Goal: Task Accomplishment & Management: Use online tool/utility

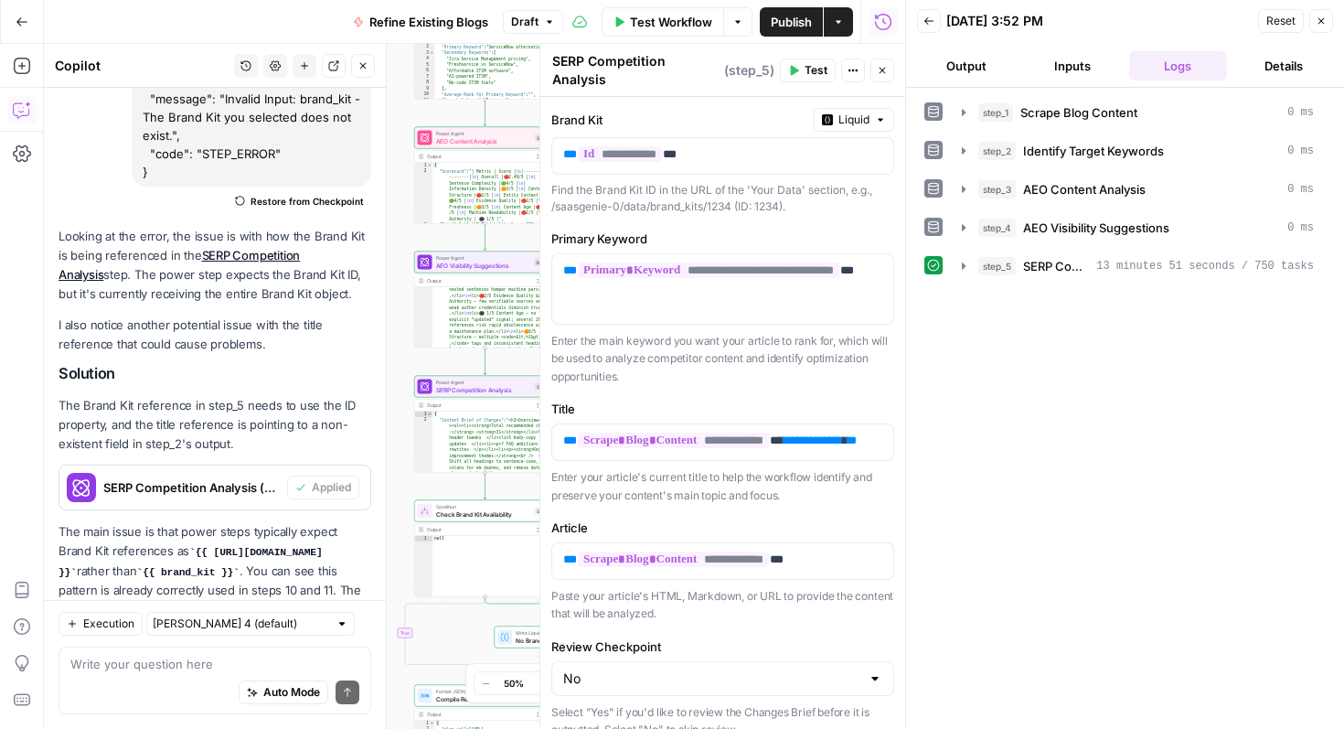
scroll to position [269, 0]
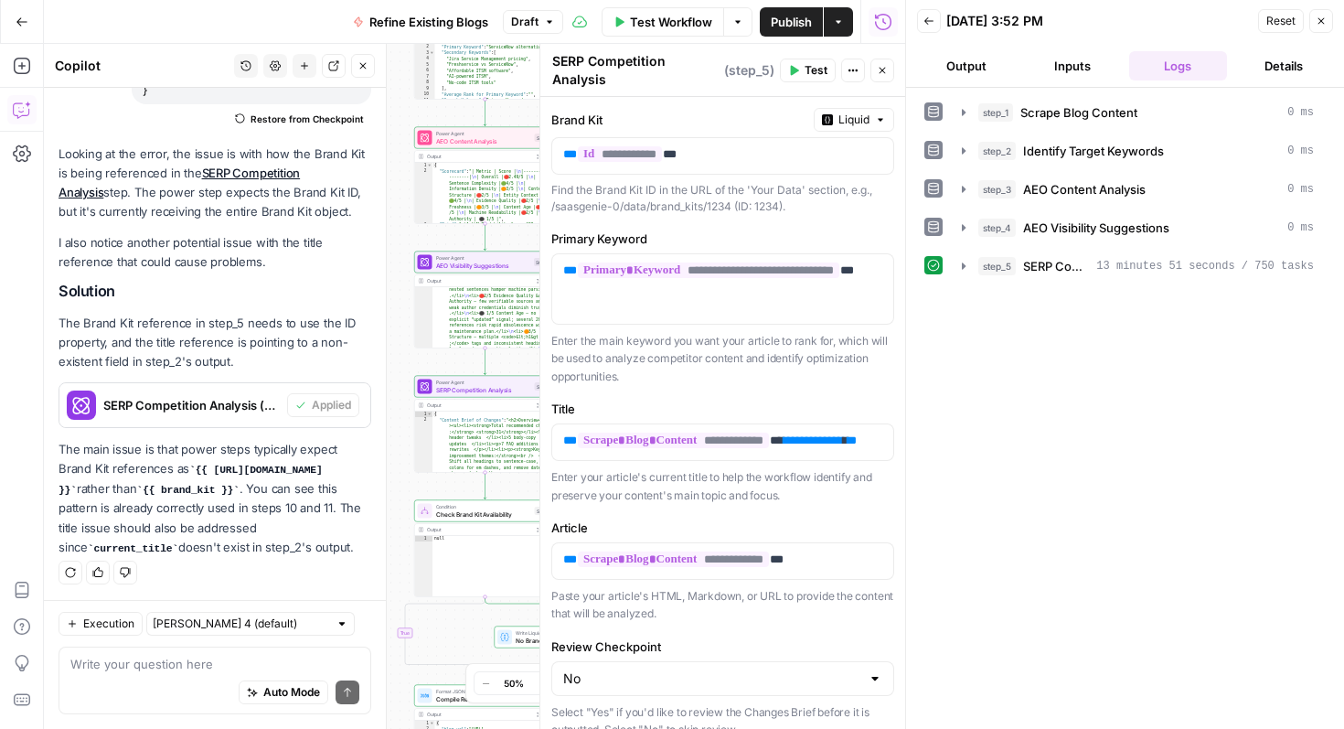
click at [1321, 16] on icon "button" at bounding box center [1321, 21] width 11 height 11
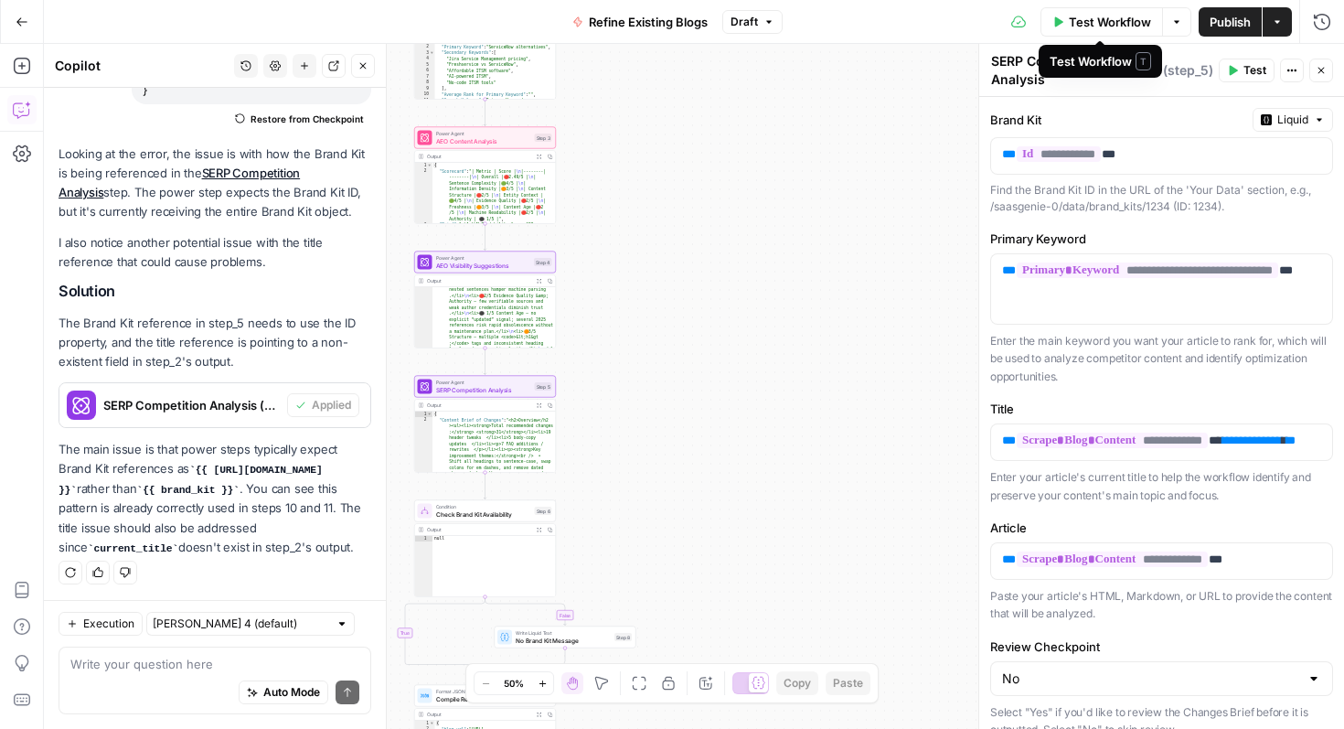
click at [1234, 25] on span "Publish" at bounding box center [1230, 22] width 41 height 18
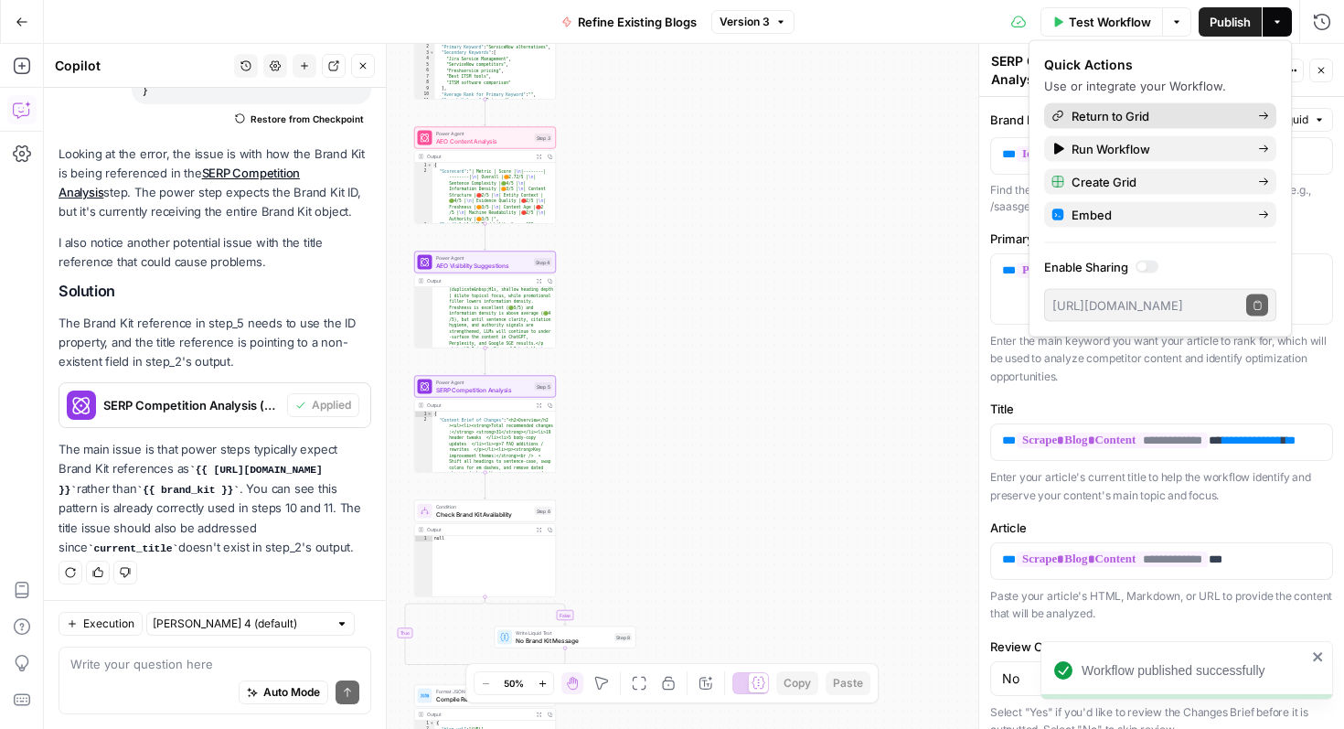
click at [1222, 112] on span "Return to Grid" at bounding box center [1158, 116] width 172 height 18
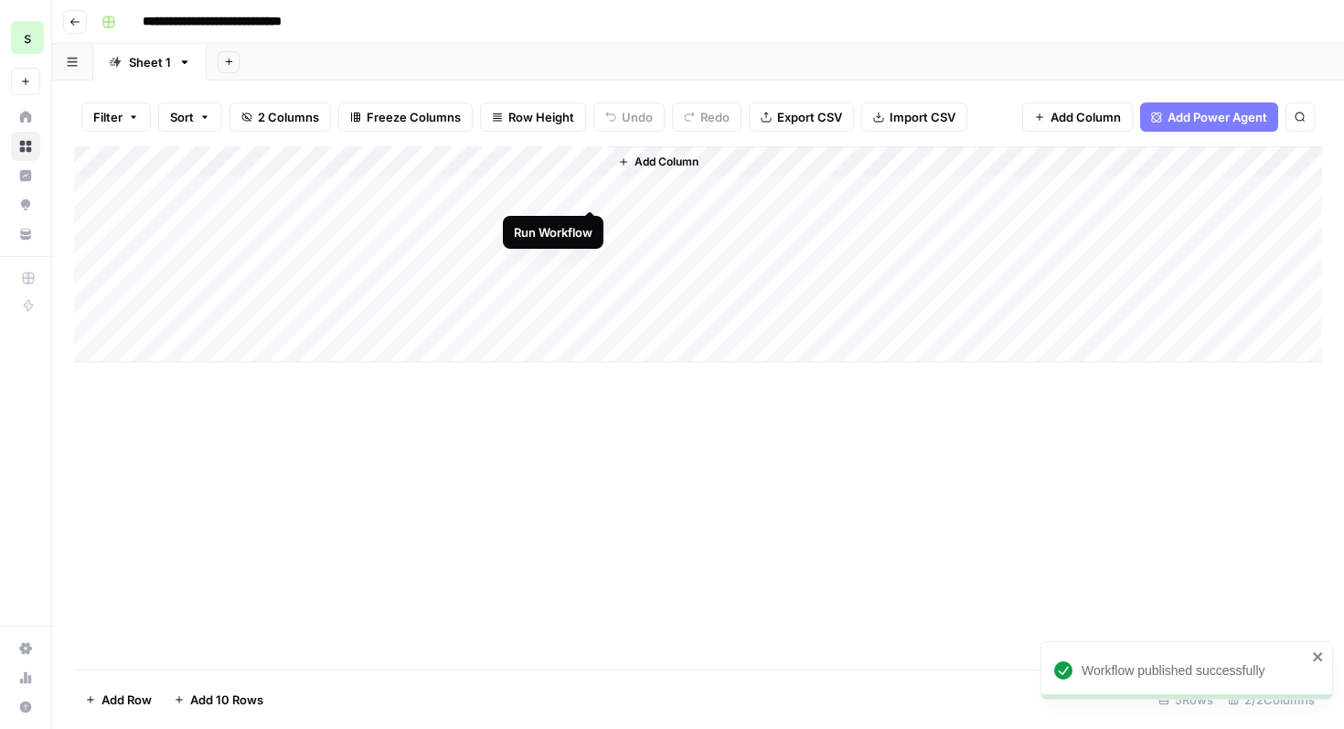
click at [592, 187] on div "Add Column" at bounding box center [698, 254] width 1248 height 216
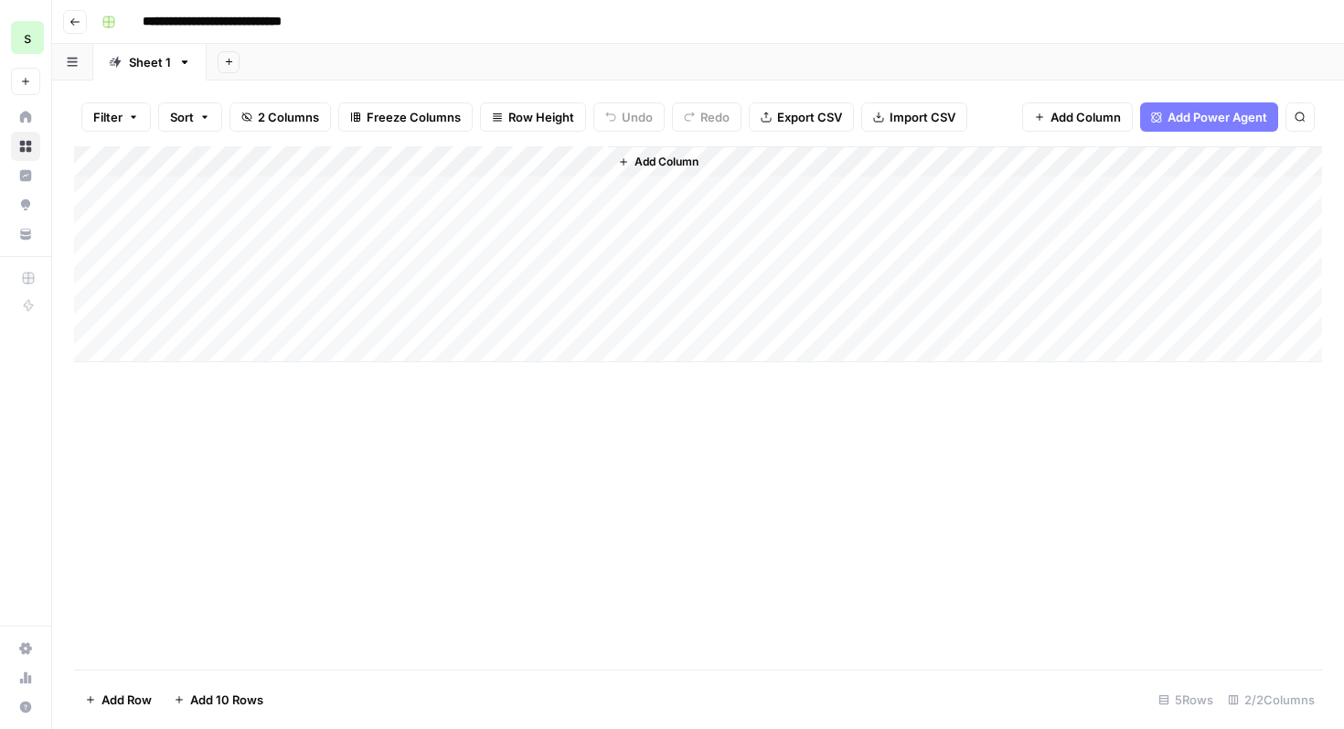
click at [494, 182] on div "Add Column" at bounding box center [698, 254] width 1248 height 216
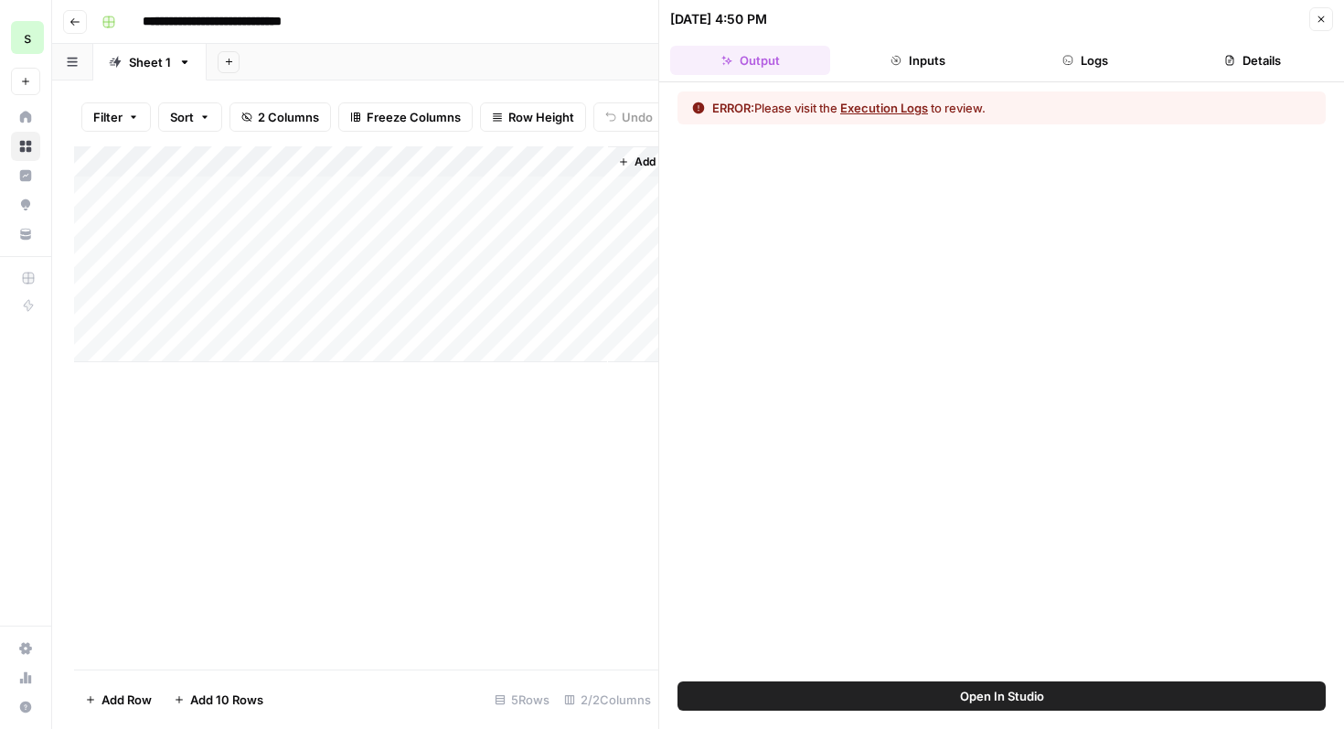
click at [917, 108] on button "Execution Logs" at bounding box center [884, 108] width 88 height 18
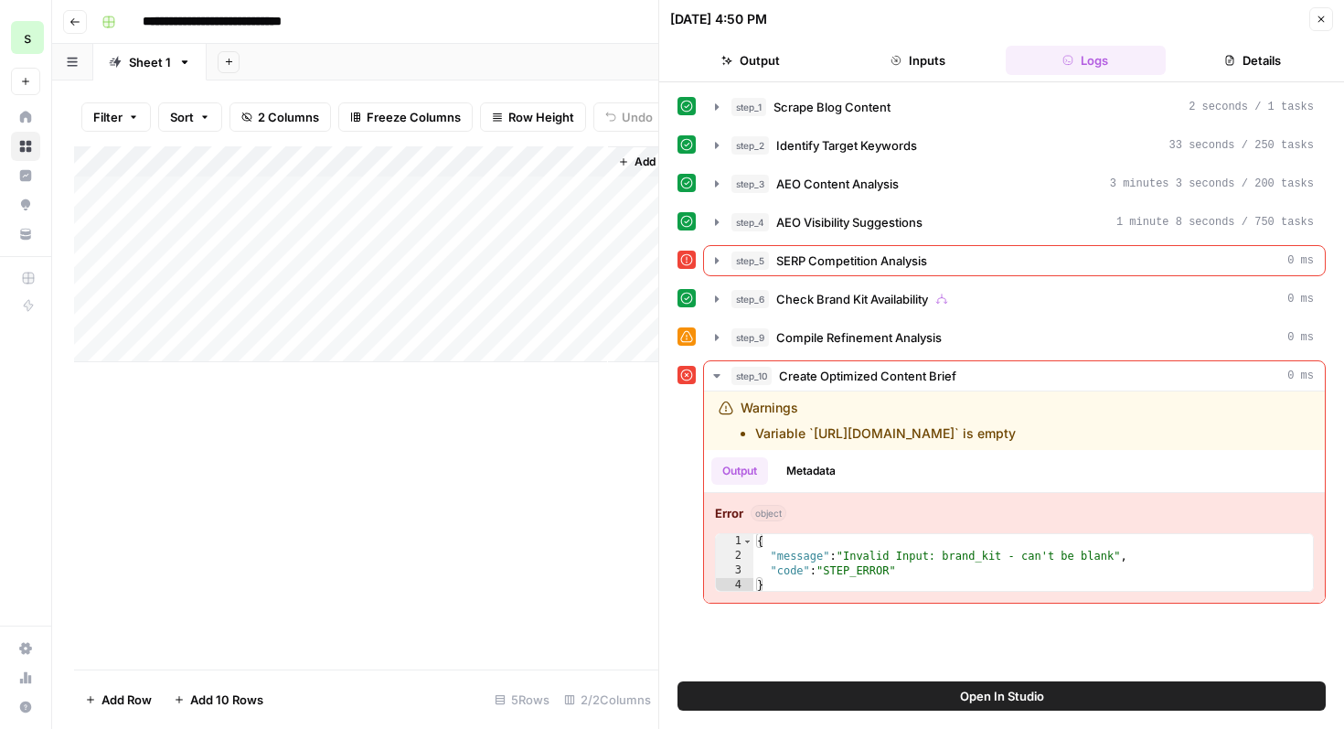
click at [678, 260] on div at bounding box center [687, 260] width 18 height 18
click at [690, 262] on icon at bounding box center [686, 259] width 13 height 13
click at [685, 380] on div at bounding box center [687, 375] width 18 height 18
click at [1325, 10] on button "Close" at bounding box center [1321, 19] width 24 height 24
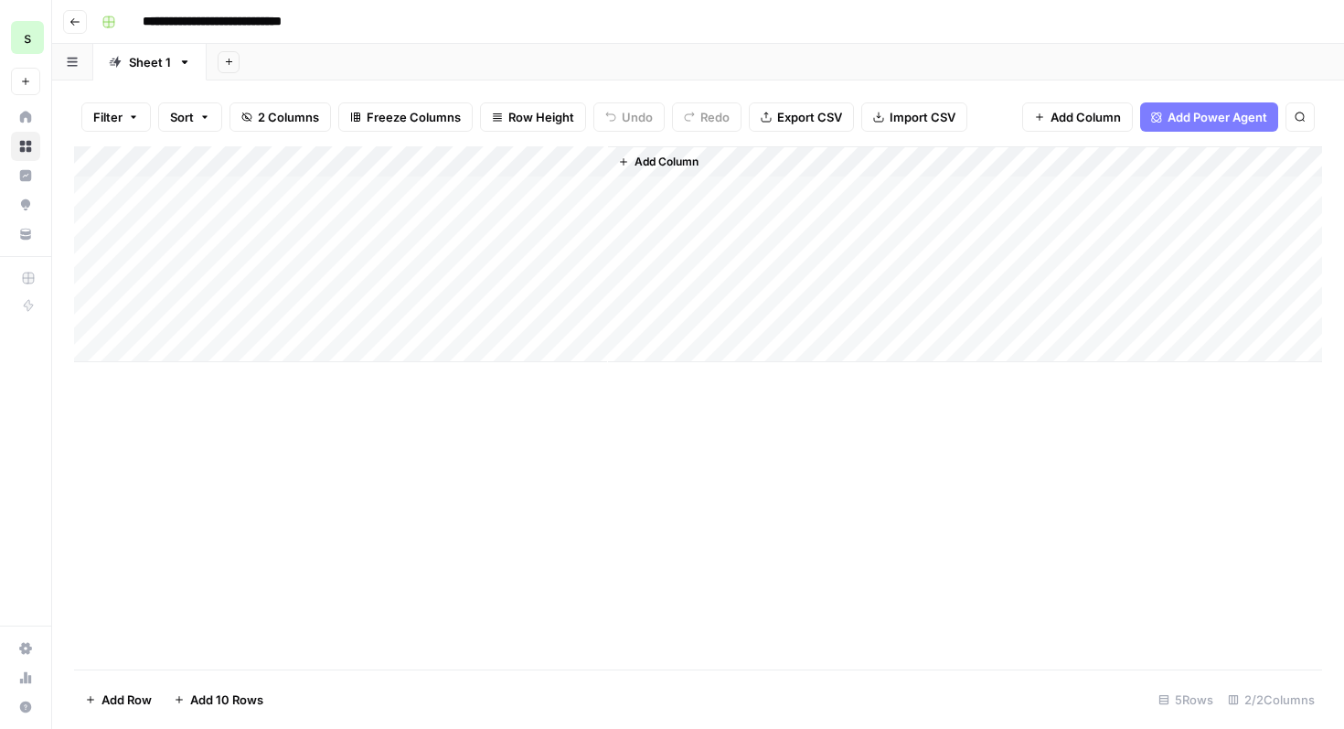
click at [486, 188] on div "Add Column" at bounding box center [698, 254] width 1248 height 216
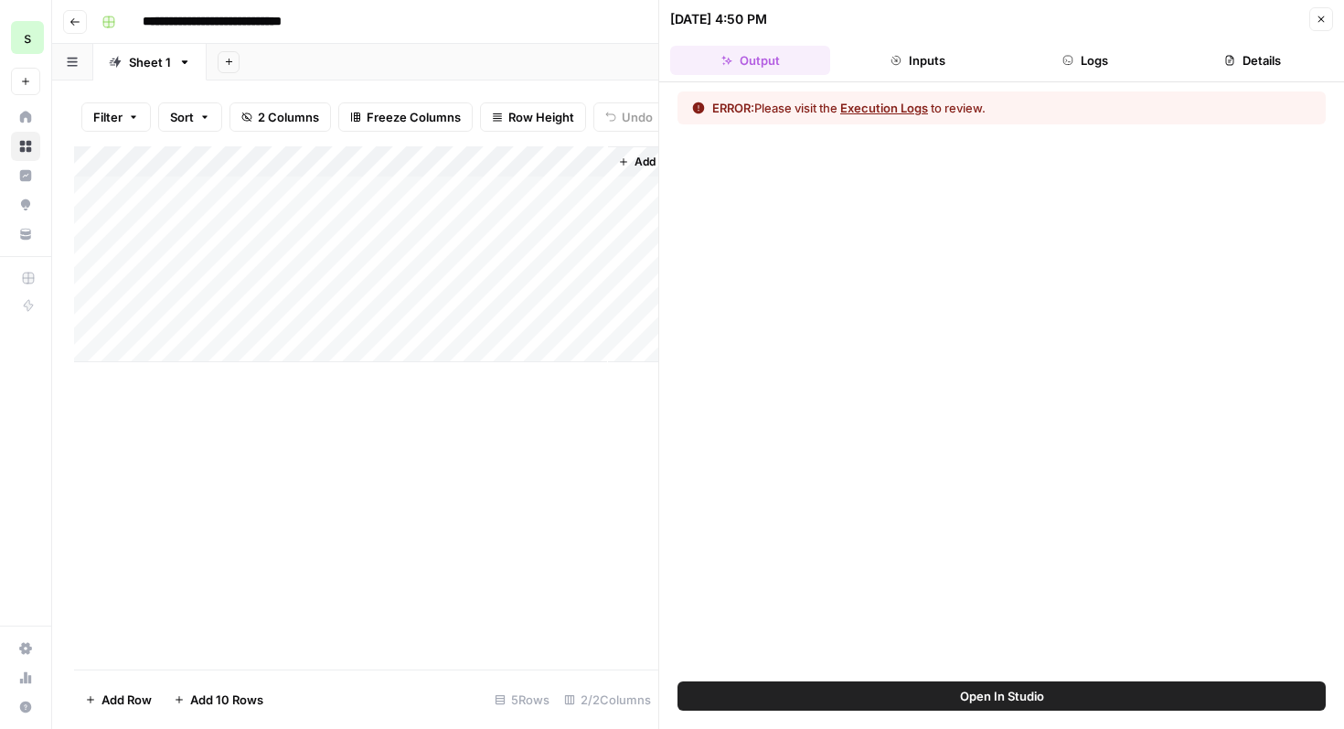
click at [1323, 14] on icon "button" at bounding box center [1321, 19] width 11 height 11
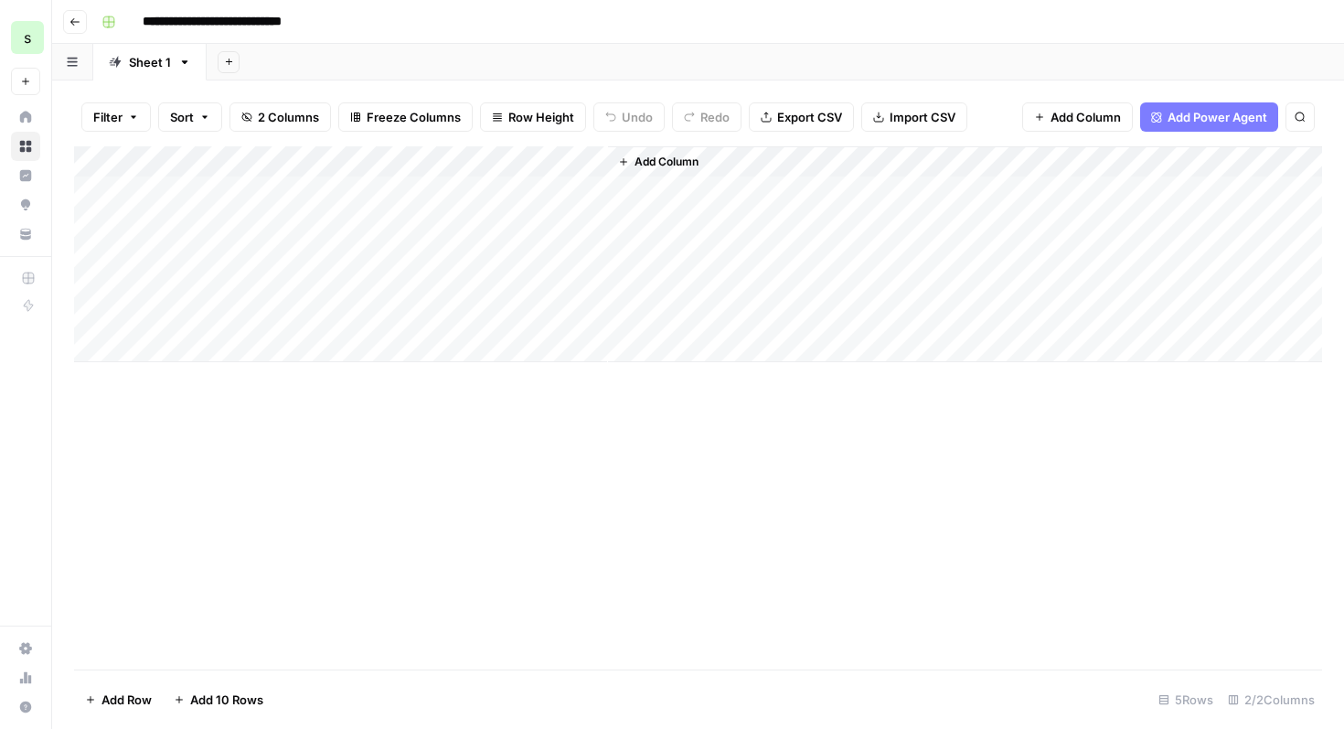
click at [569, 156] on div "Add Column" at bounding box center [698, 254] width 1248 height 216
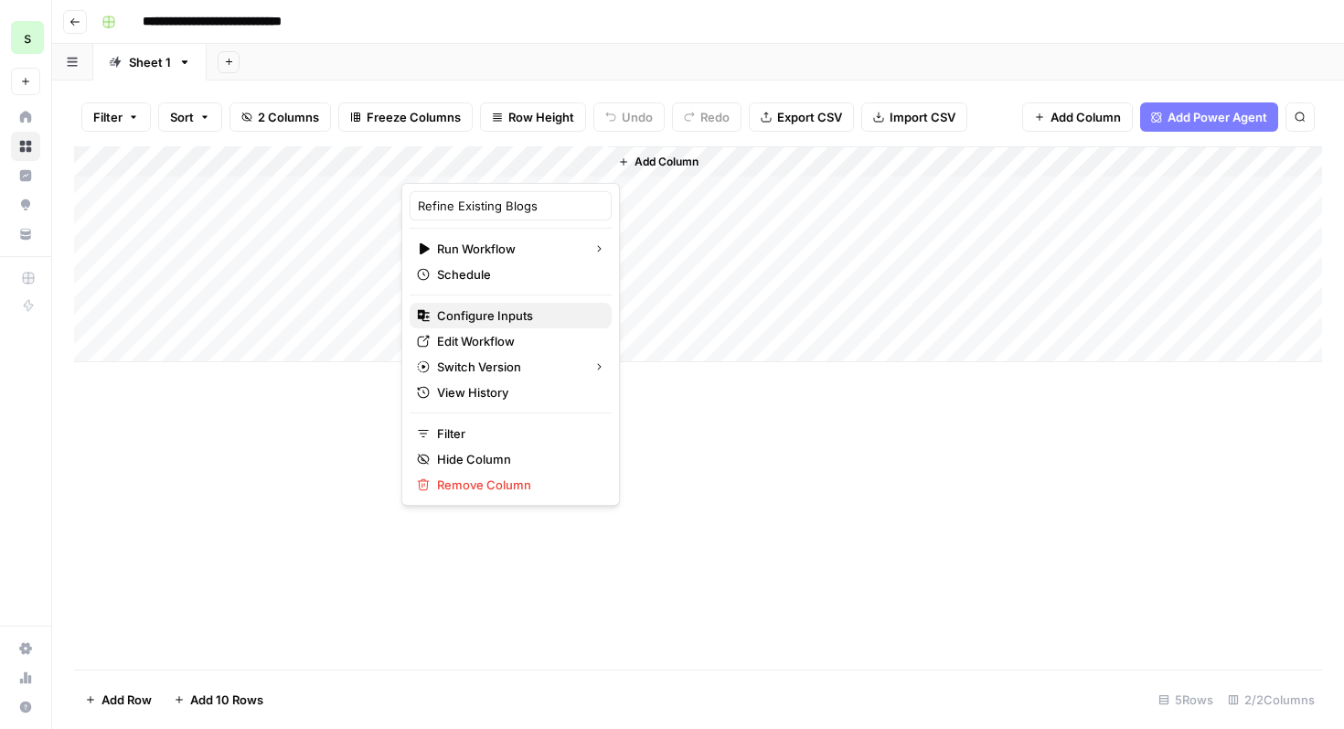
click at [525, 318] on span "Configure Inputs" at bounding box center [517, 315] width 160 height 18
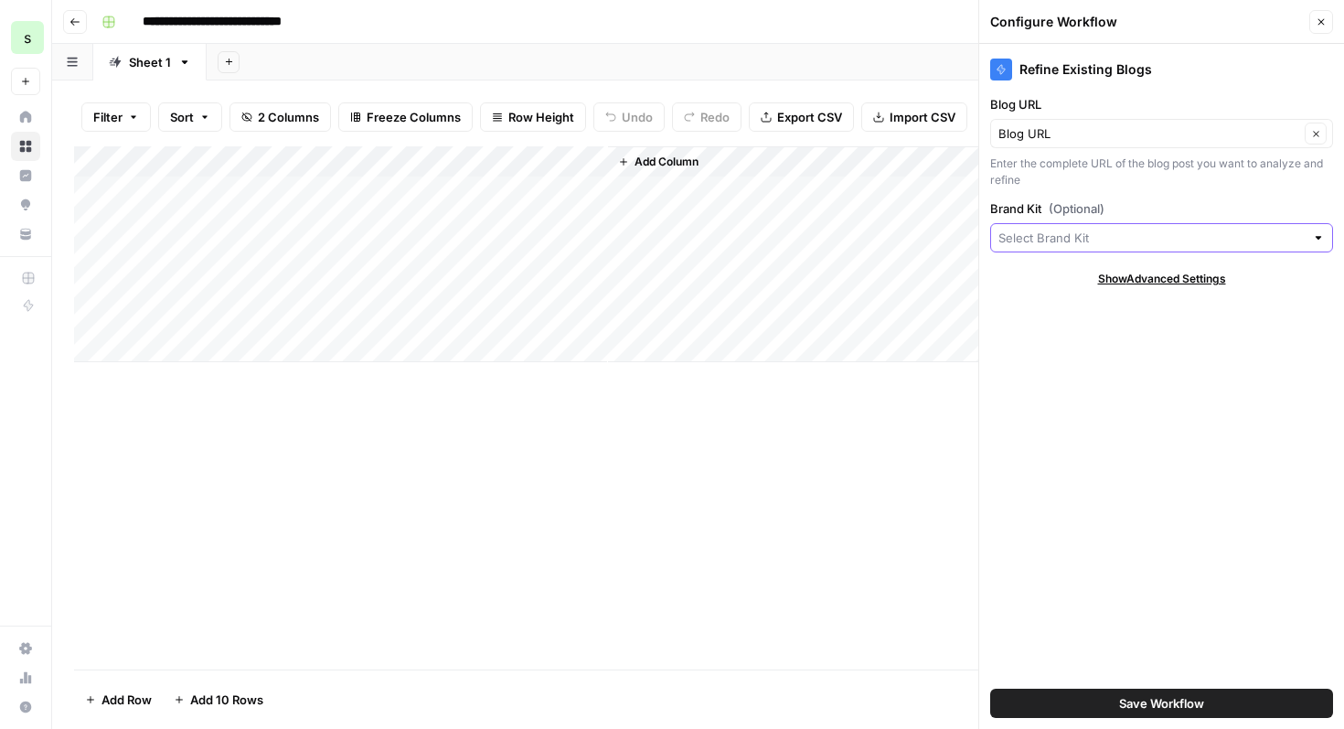
click at [1149, 235] on input "Brand Kit (Optional)" at bounding box center [1152, 238] width 306 height 18
click at [1115, 284] on span "saasgenie - FW" at bounding box center [1158, 281] width 305 height 18
type input "saasgenie - FW"
click at [1152, 702] on span "Save Workflow" at bounding box center [1161, 703] width 85 height 18
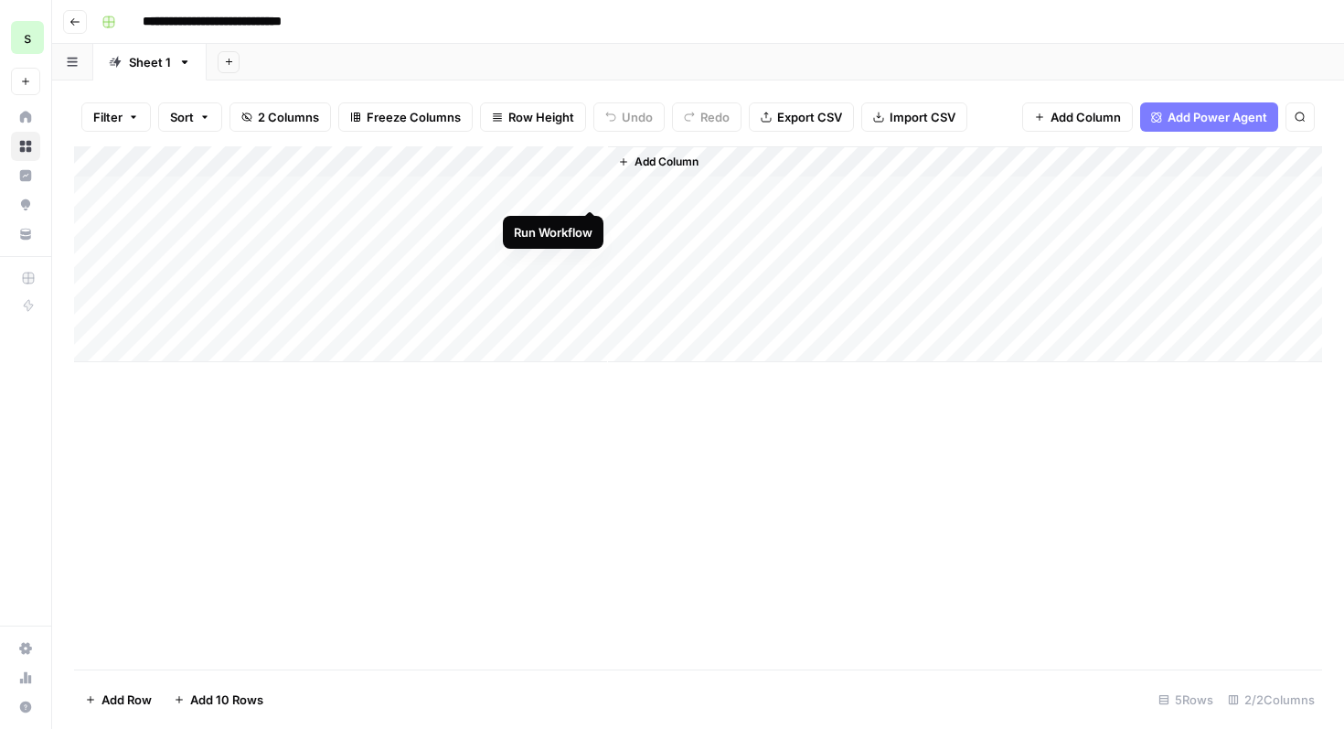
click at [590, 189] on div "Add Column" at bounding box center [698, 254] width 1248 height 216
click at [572, 166] on div "Add Column" at bounding box center [698, 254] width 1248 height 216
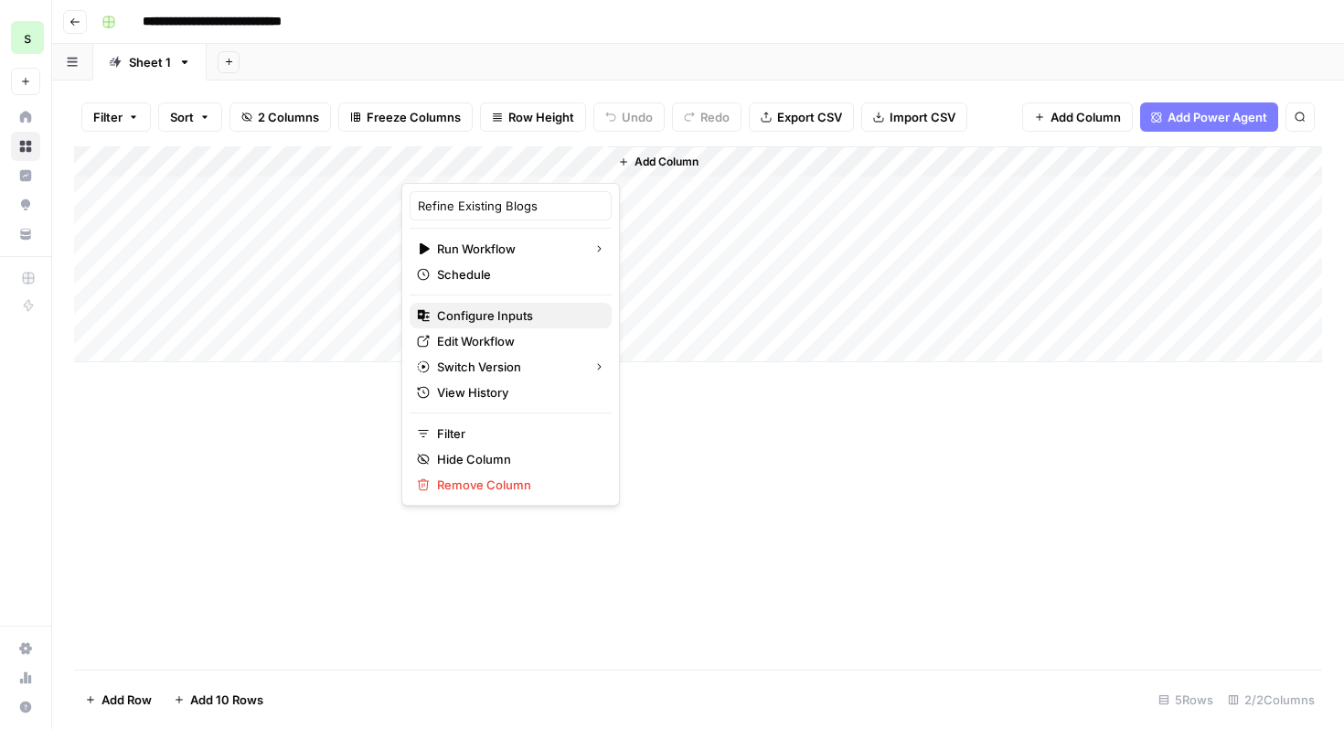
click at [532, 322] on span "Configure Inputs" at bounding box center [517, 315] width 160 height 18
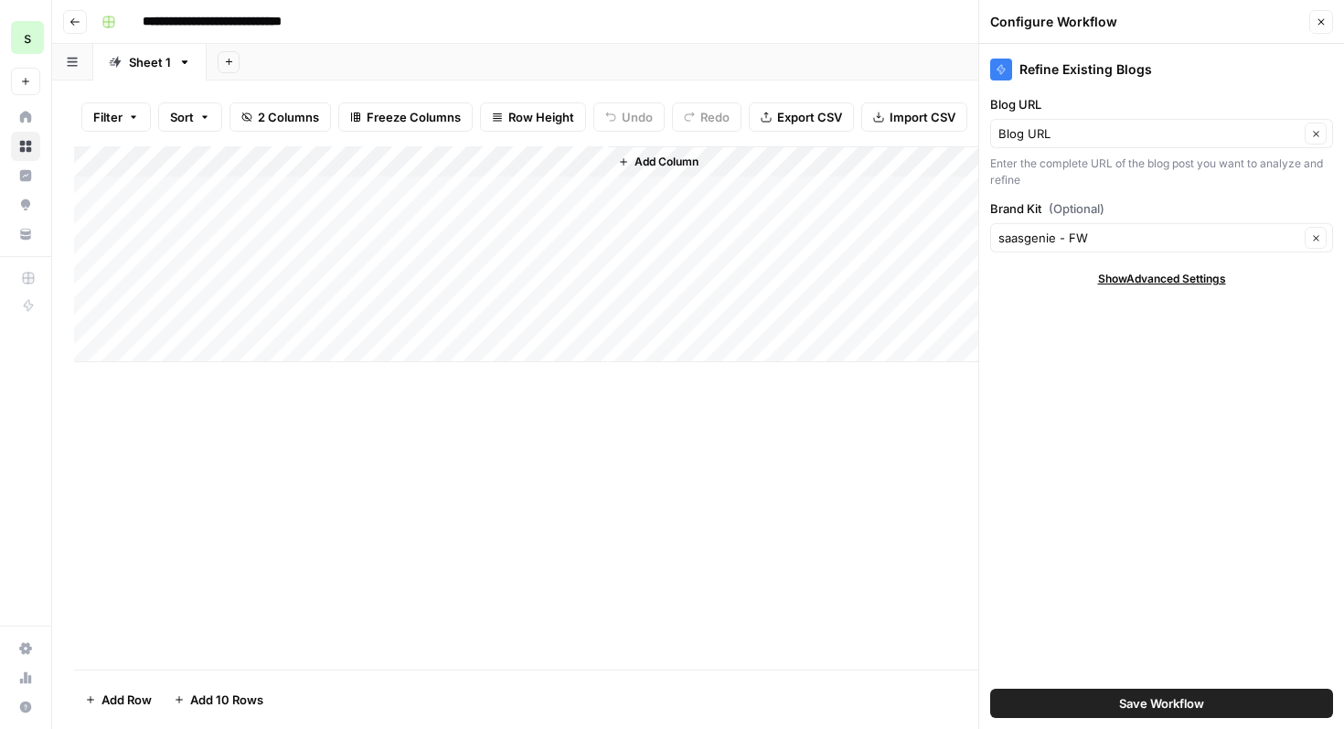
click at [1221, 706] on button "Save Workflow" at bounding box center [1161, 703] width 343 height 29
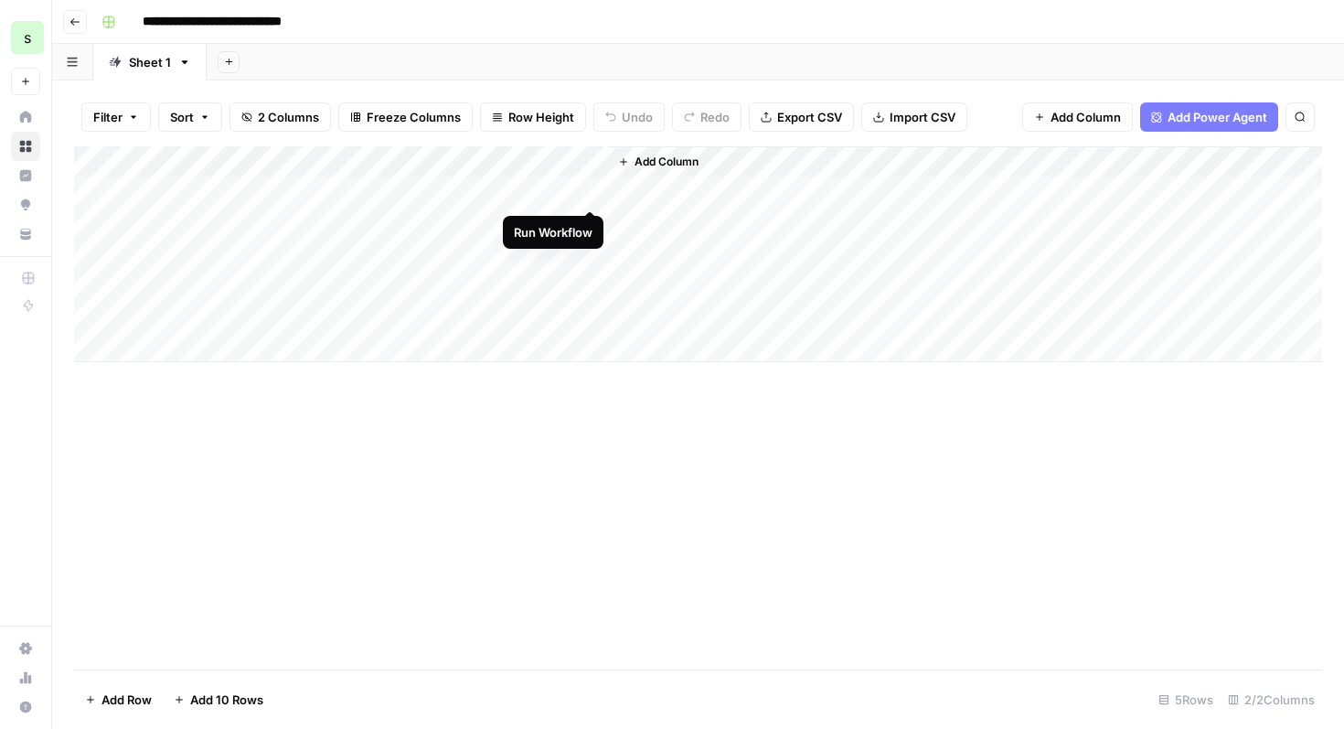
click at [592, 189] on div "Add Column" at bounding box center [698, 254] width 1248 height 216
click at [593, 193] on div "Add Column" at bounding box center [698, 254] width 1248 height 216
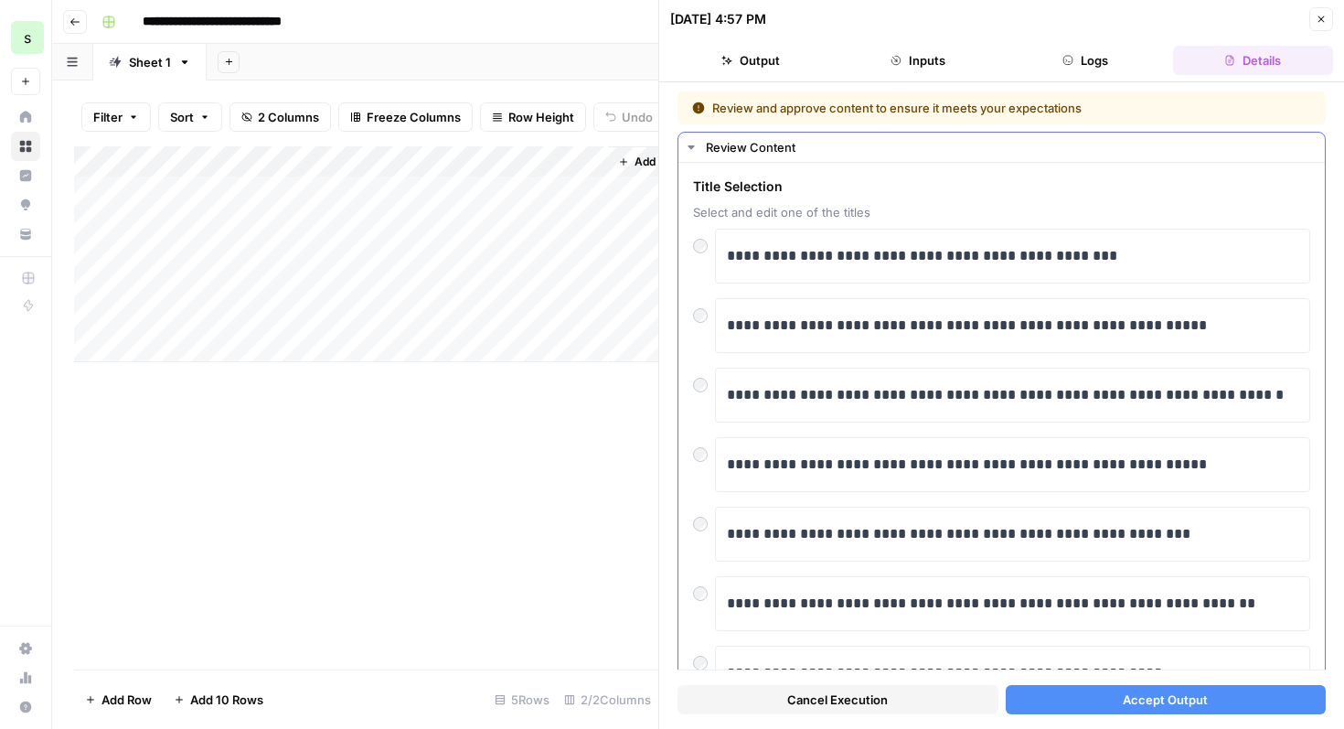
scroll to position [12, 0]
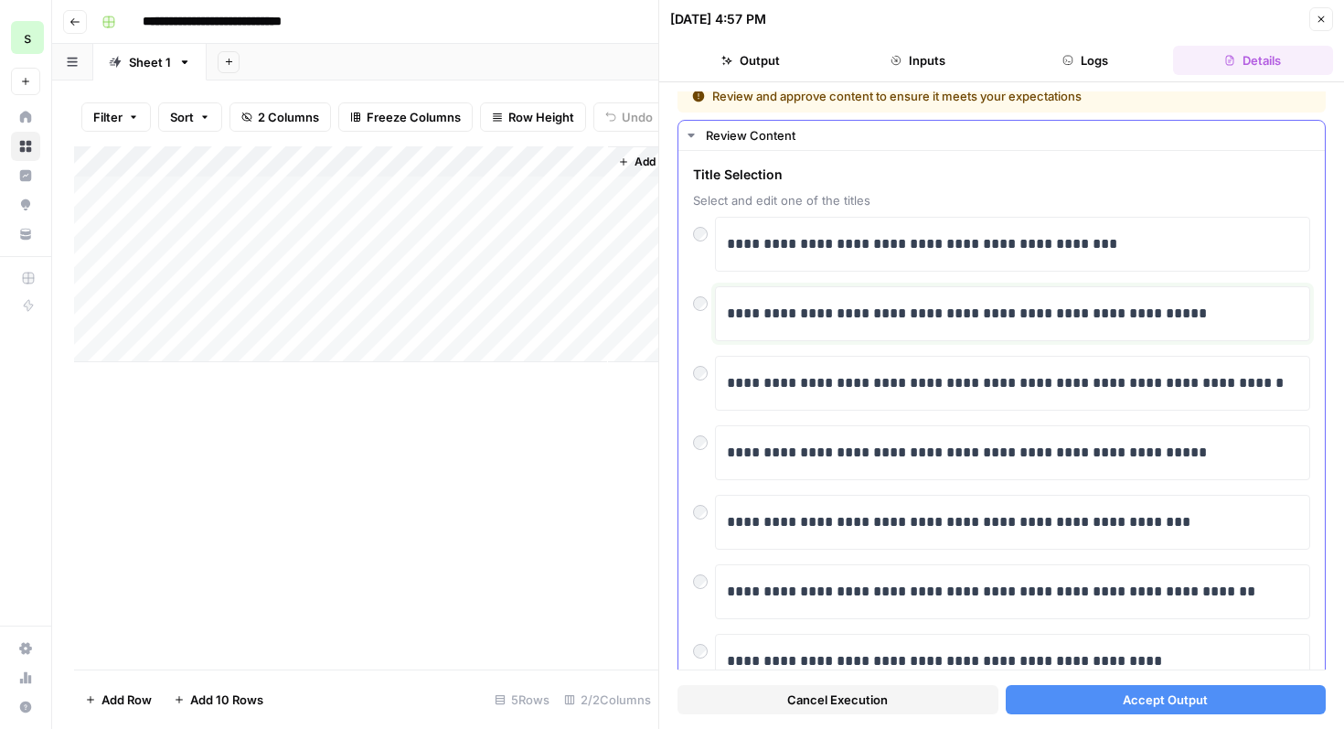
click at [886, 315] on p "**********" at bounding box center [1013, 314] width 572 height 24
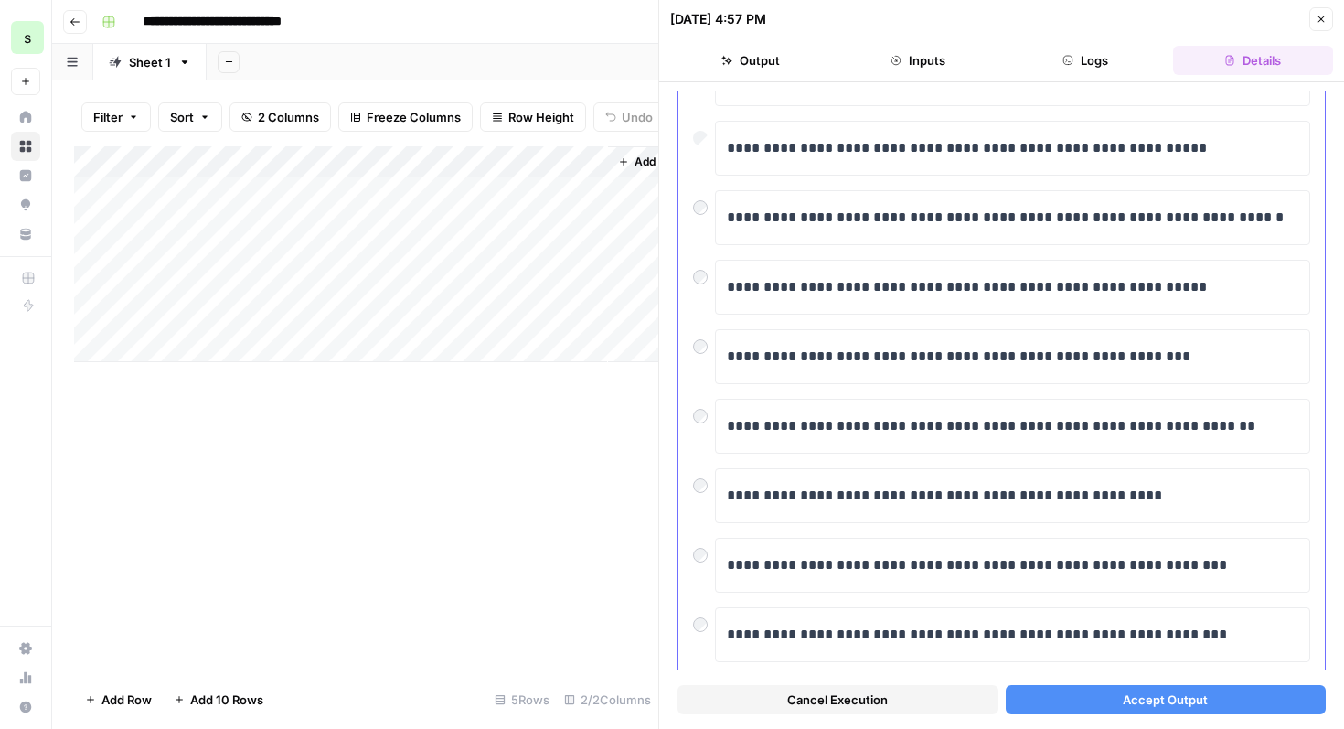
scroll to position [174, 0]
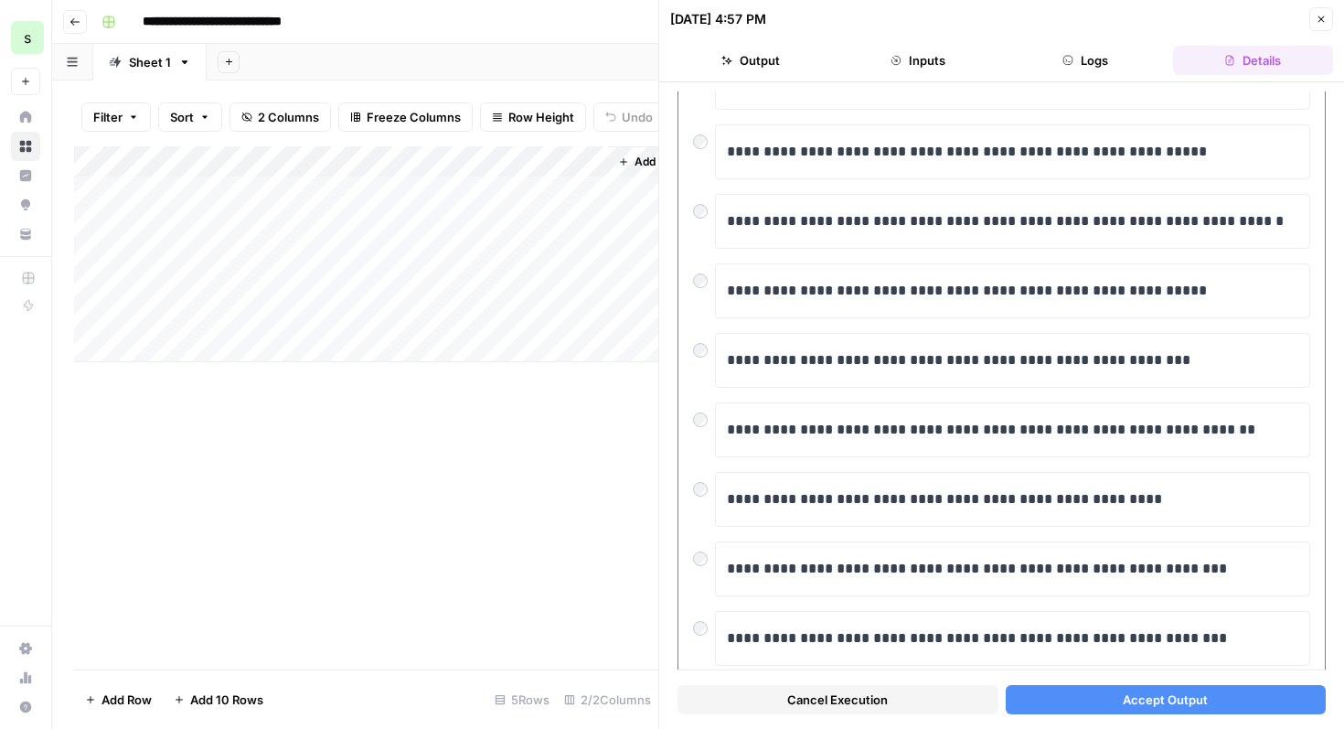
click at [699, 500] on div "**********" at bounding box center [1001, 499] width 617 height 55
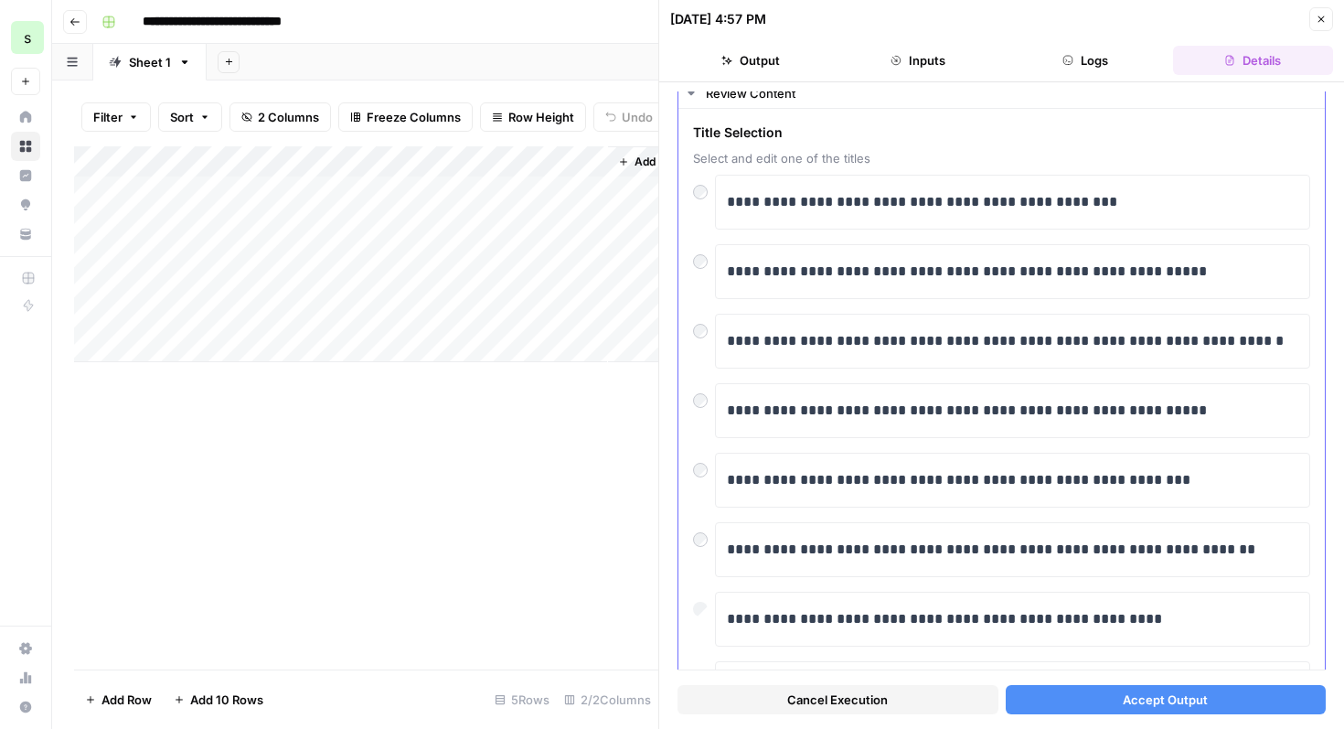
scroll to position [37, 0]
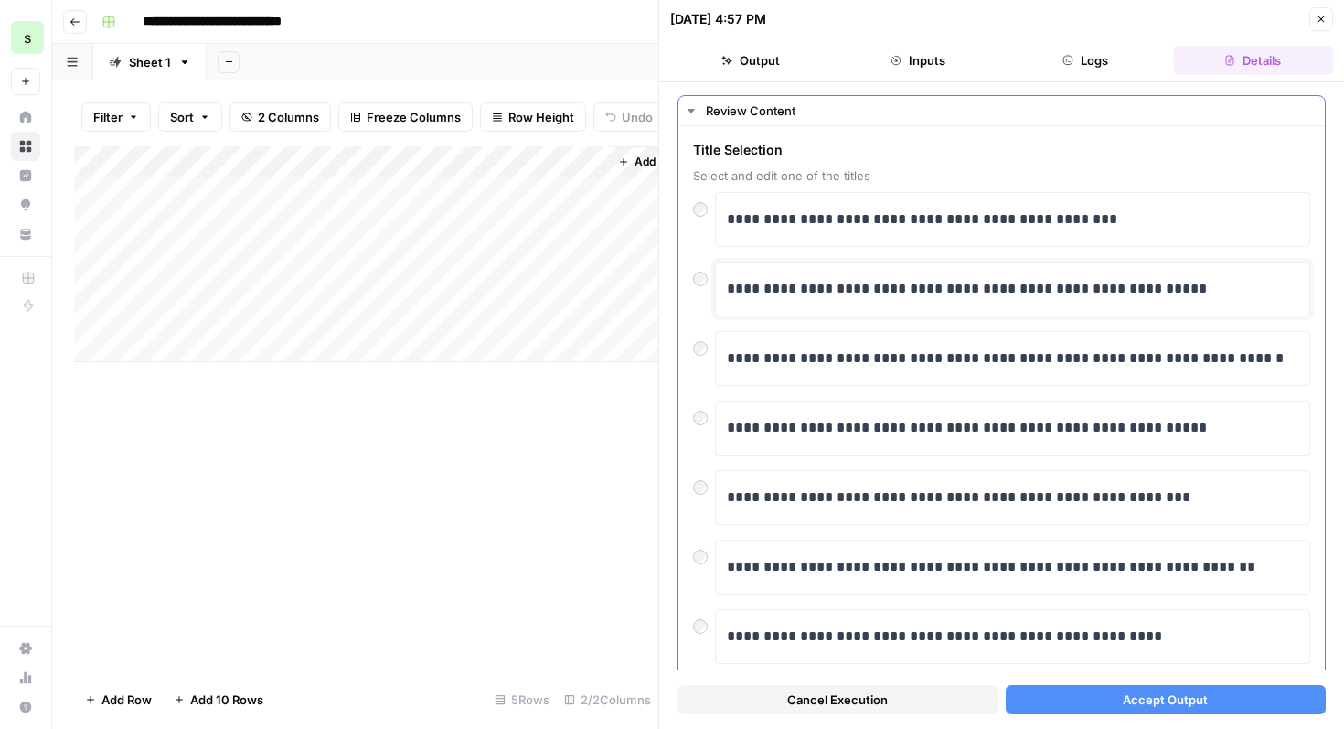
click at [1160, 300] on p "**********" at bounding box center [1013, 289] width 572 height 24
click at [1140, 711] on button "Accept Output" at bounding box center [1166, 699] width 321 height 29
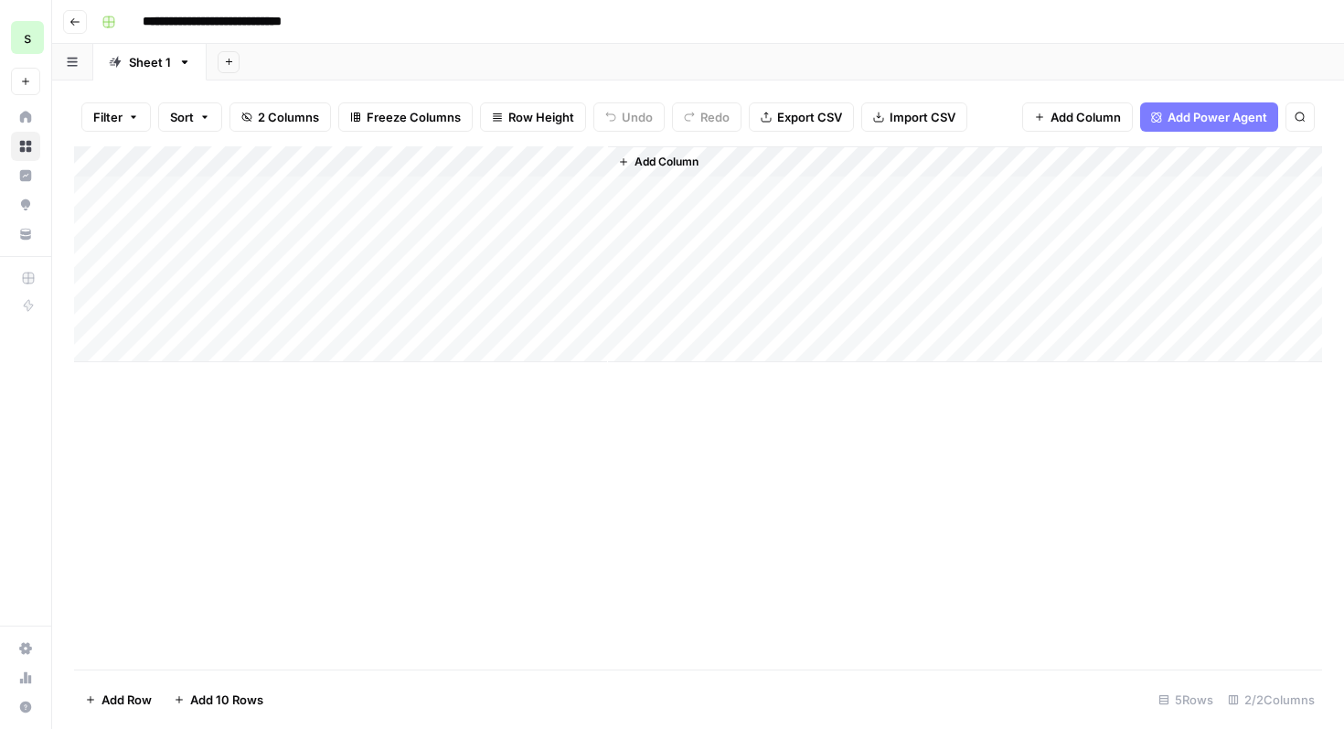
click at [304, 20] on input "**********" at bounding box center [231, 21] width 194 height 29
drag, startPoint x: 318, startPoint y: 20, endPoint x: 137, endPoint y: 22, distance: 181.1
click at [137, 22] on input "**********" at bounding box center [231, 21] width 194 height 29
type input "**********"
click at [448, 36] on div "**********" at bounding box center [710, 21] width 1232 height 29
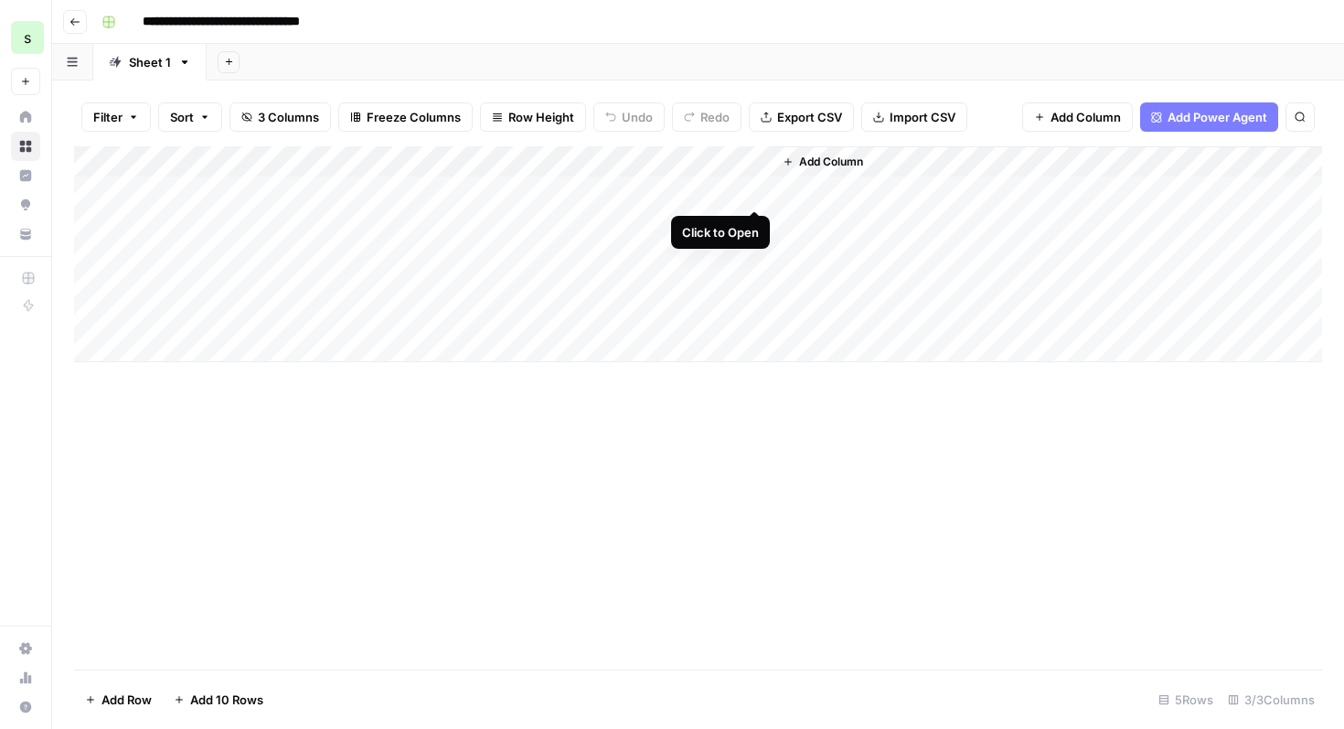
click at [751, 192] on div "Add Column" at bounding box center [698, 254] width 1248 height 216
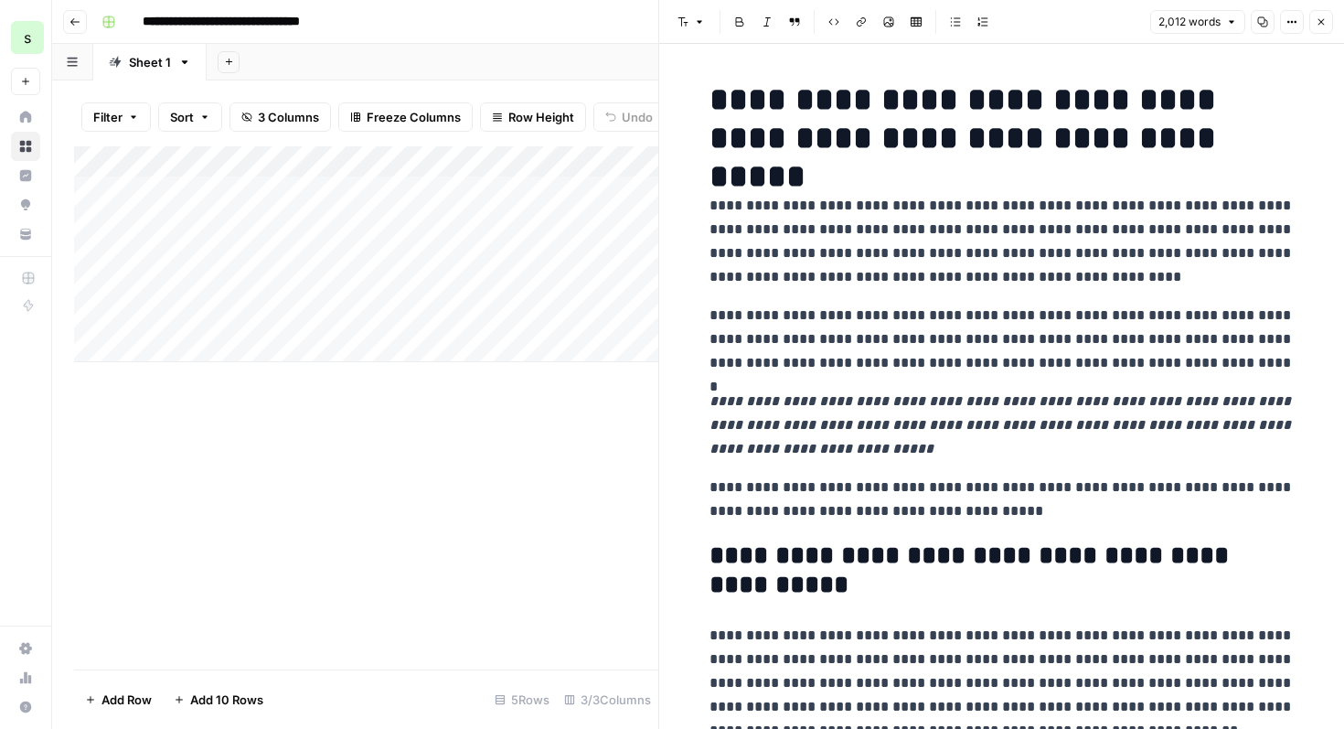
click at [1320, 27] on icon "button" at bounding box center [1321, 21] width 11 height 11
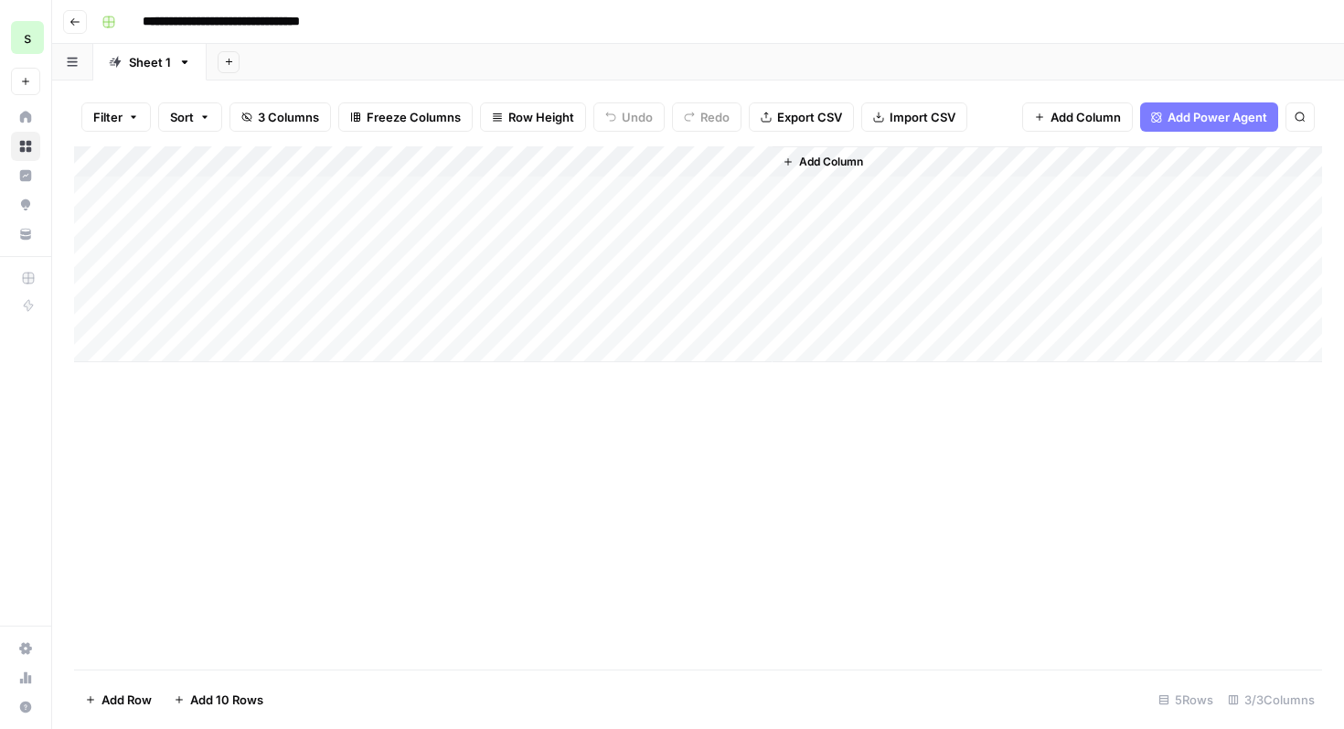
click at [69, 18] on icon "button" at bounding box center [74, 21] width 11 height 11
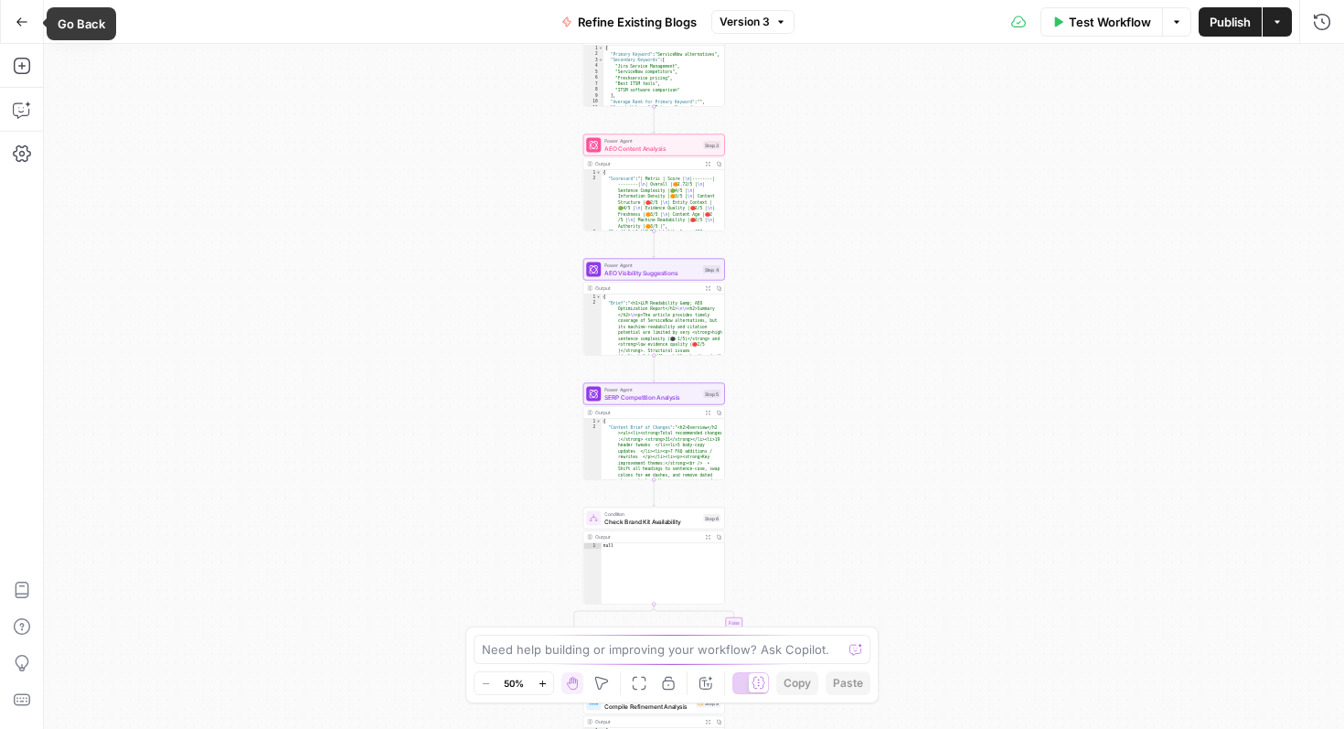
click at [25, 24] on icon "button" at bounding box center [22, 22] width 13 height 13
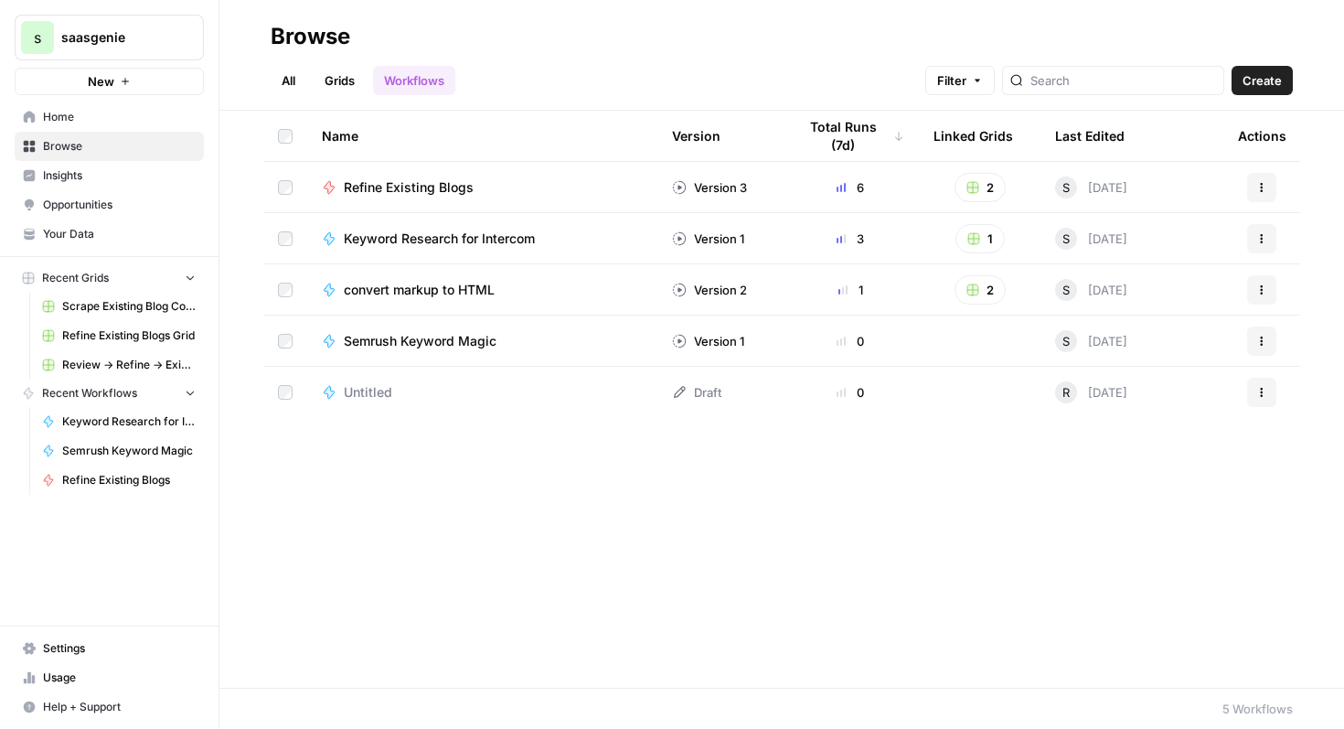
click at [112, 234] on span "Your Data" at bounding box center [119, 234] width 153 height 16
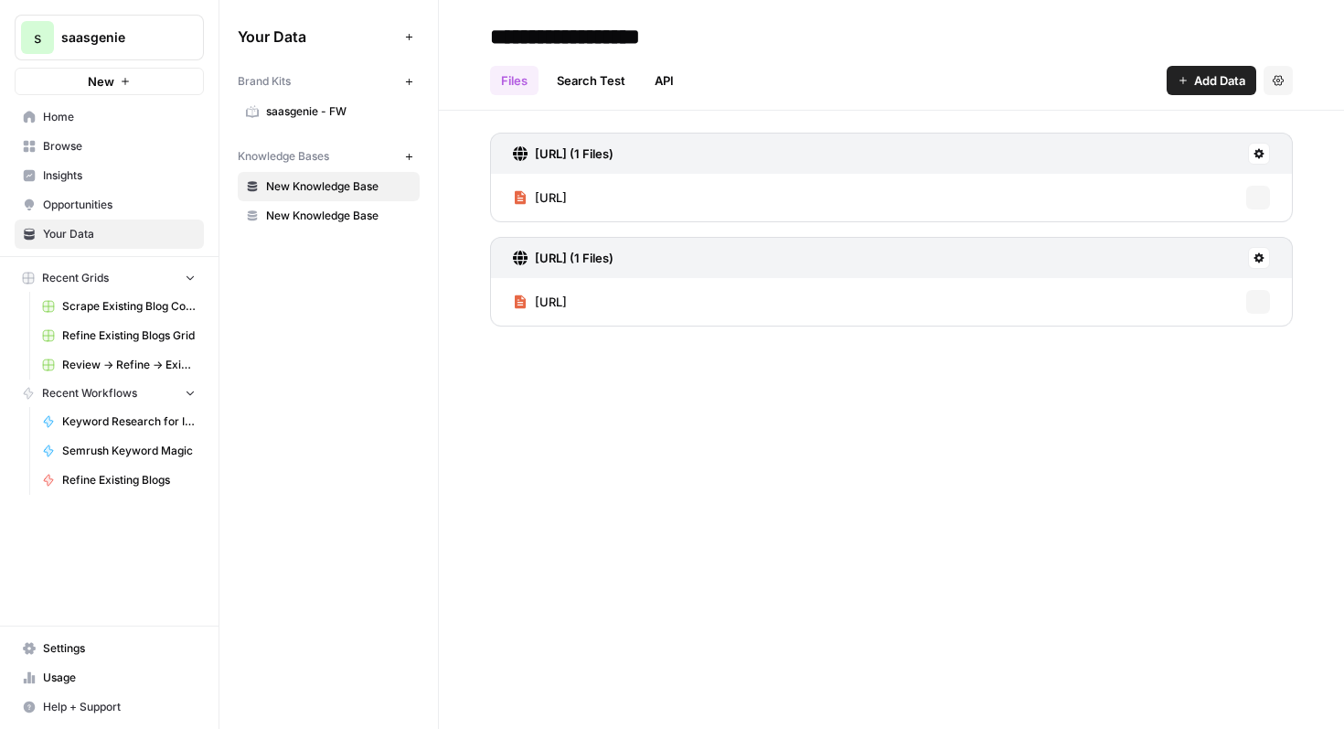
click at [407, 79] on icon "button" at bounding box center [409, 82] width 10 height 10
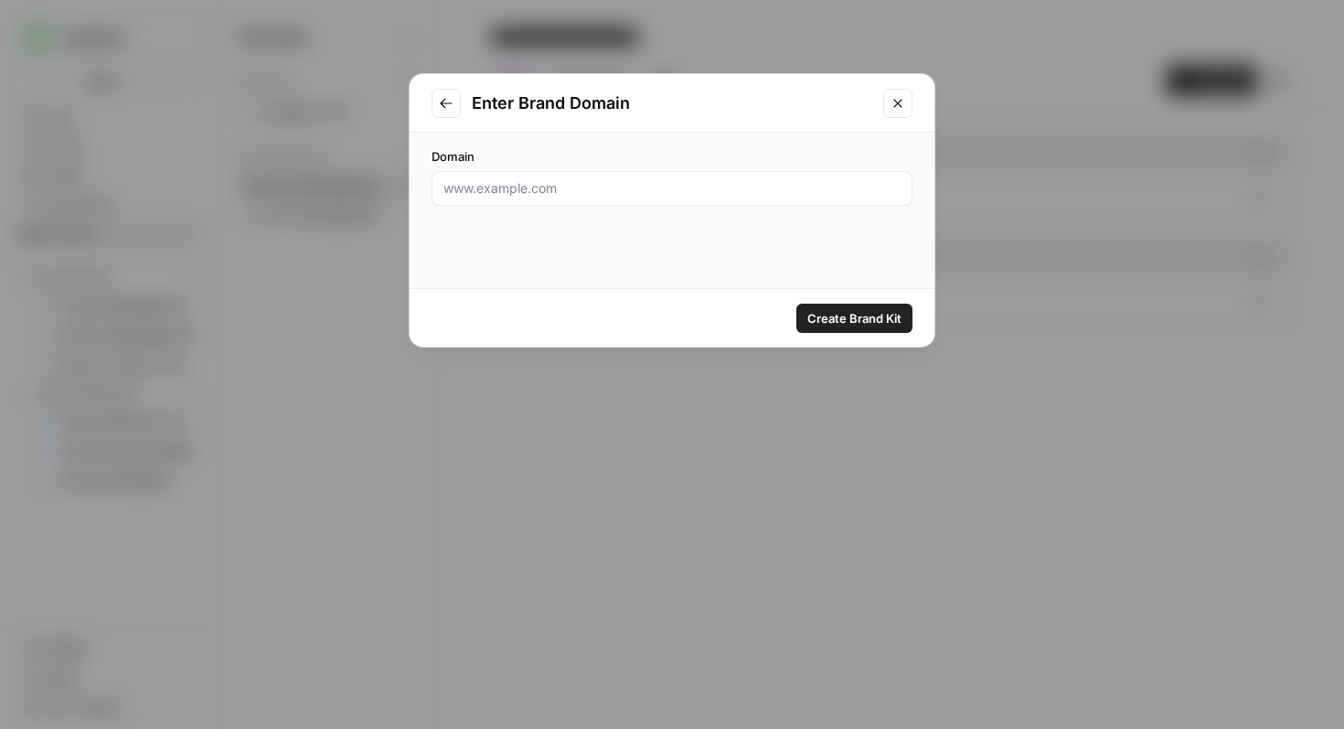
click at [614, 198] on div at bounding box center [672, 188] width 481 height 35
type input "www.saasgenie.ai"
click at [889, 318] on span "Create Brand Kit" at bounding box center [854, 318] width 94 height 18
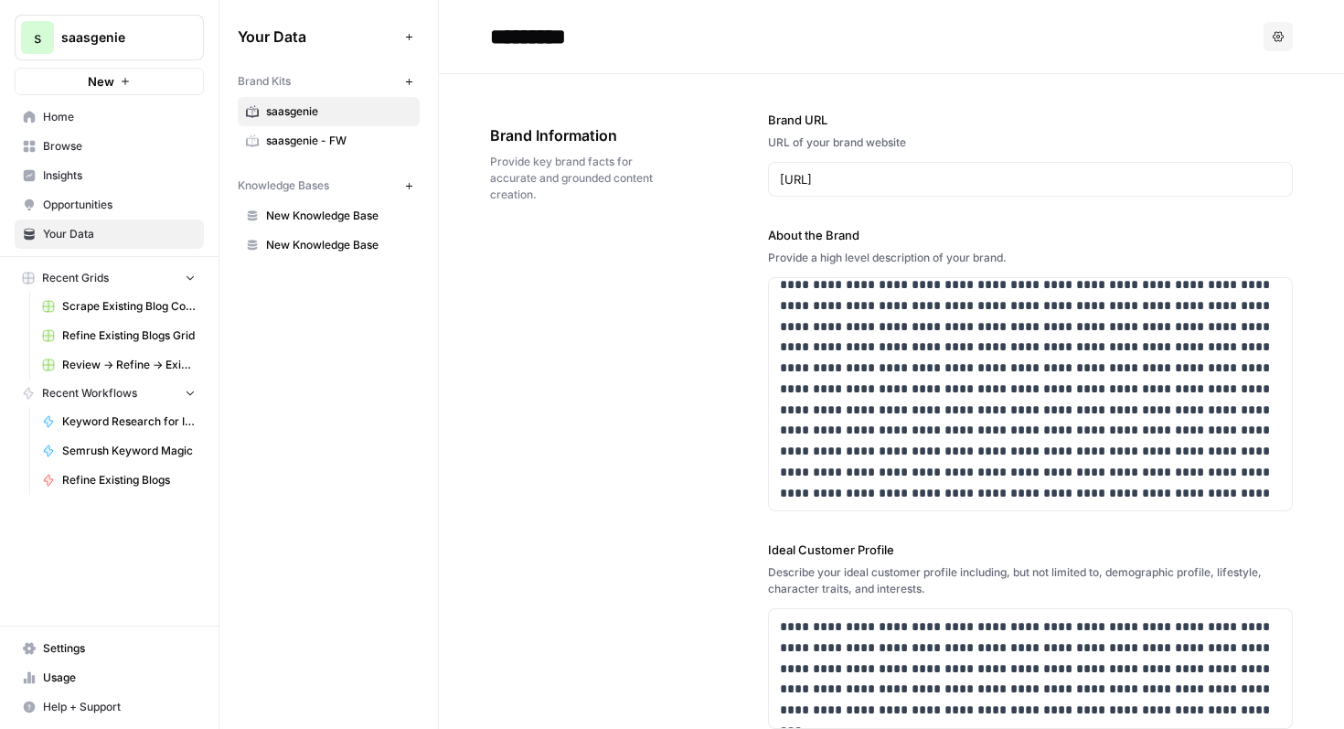
scroll to position [3, 0]
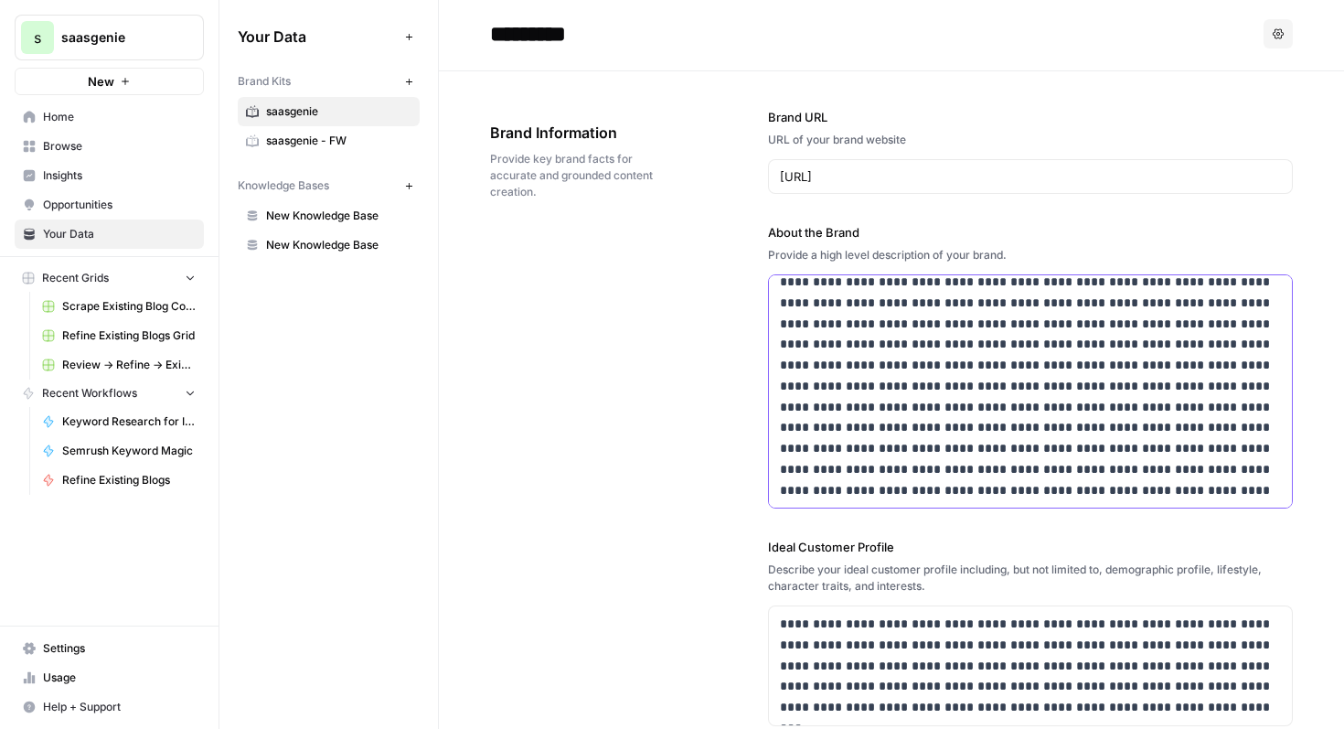
click at [850, 325] on p "**********" at bounding box center [1031, 386] width 502 height 229
drag, startPoint x: 1011, startPoint y: 321, endPoint x: 975, endPoint y: 326, distance: 36.9
click at [975, 326] on p "**********" at bounding box center [1031, 397] width 502 height 250
click at [839, 349] on p "**********" at bounding box center [1031, 397] width 502 height 250
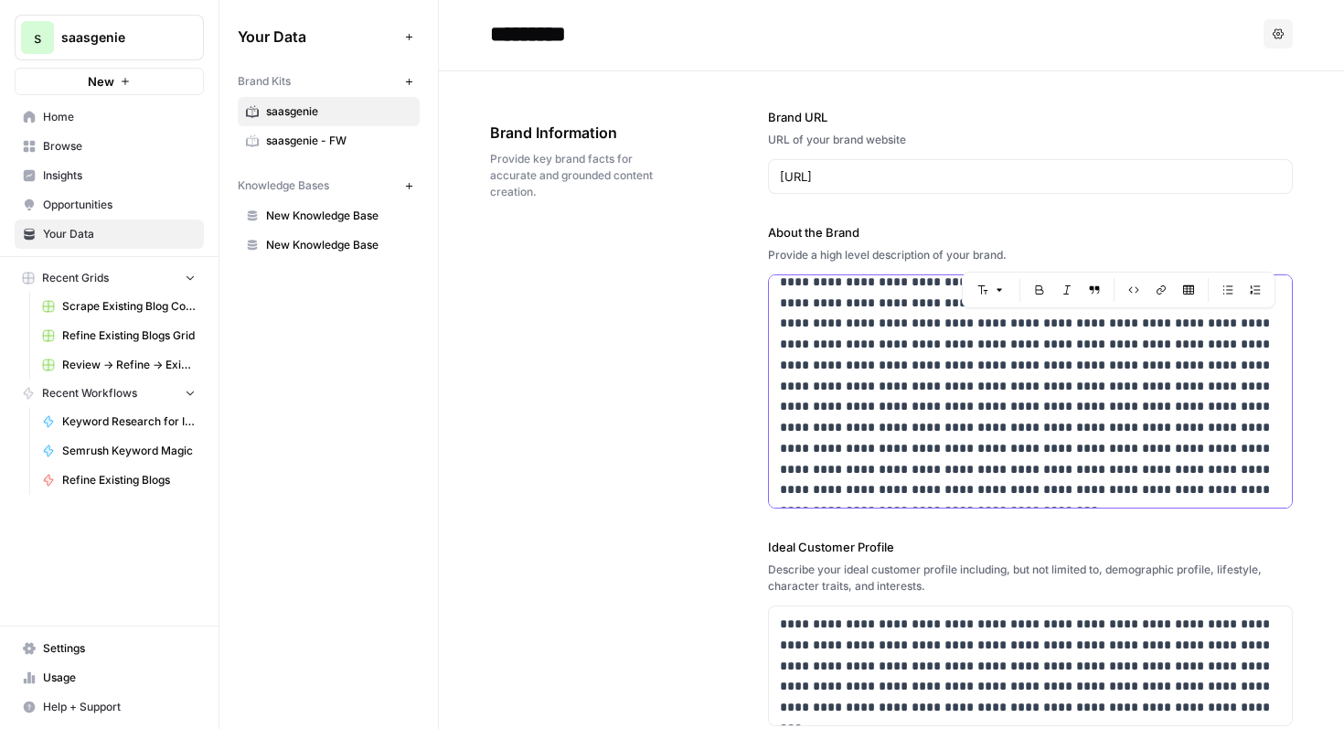
drag, startPoint x: 1083, startPoint y: 346, endPoint x: 1253, endPoint y: 486, distance: 220.2
click at [1253, 486] on p "**********" at bounding box center [1031, 376] width 502 height 250
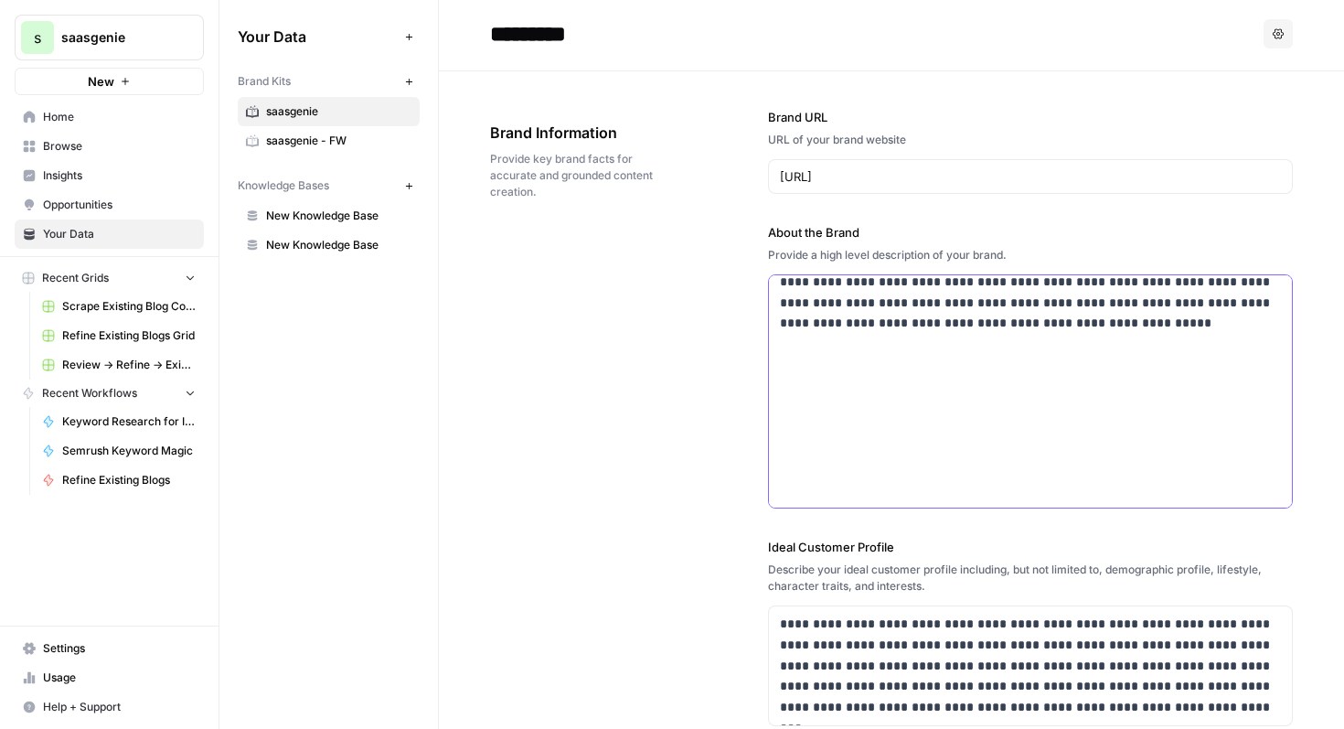
scroll to position [35, 0]
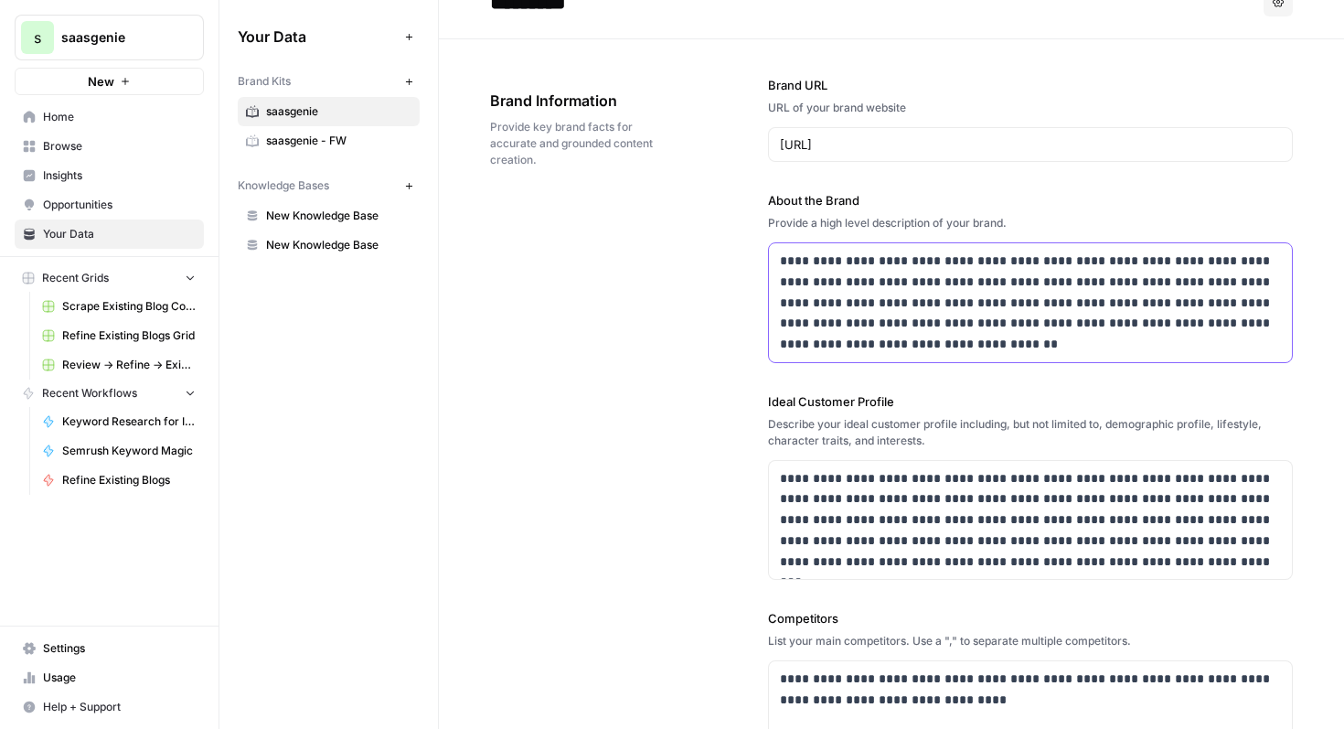
drag, startPoint x: 947, startPoint y: 339, endPoint x: 746, endPoint y: 251, distance: 219.9
click at [746, 251] on div "**********" at bounding box center [891, 528] width 803 height 978
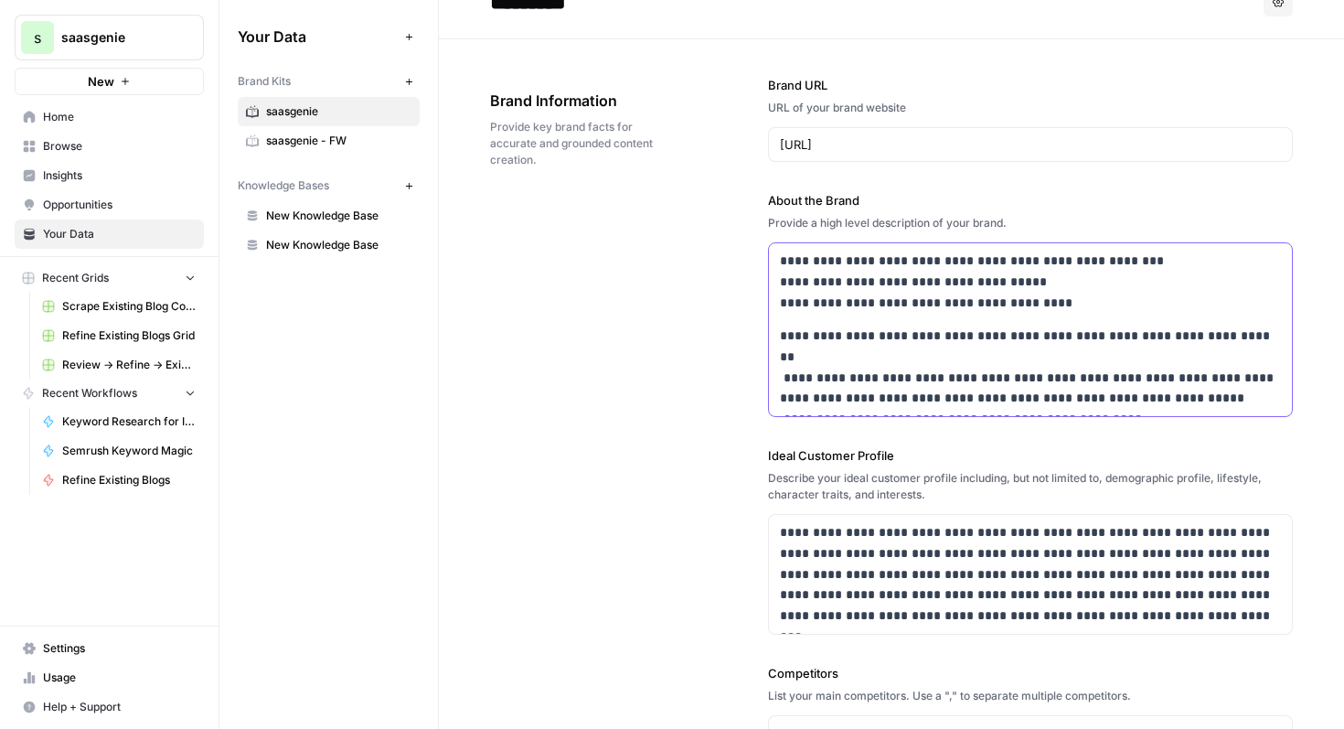
click at [781, 401] on p "**********" at bounding box center [1031, 367] width 502 height 83
click at [1136, 394] on p "**********" at bounding box center [1031, 367] width 502 height 83
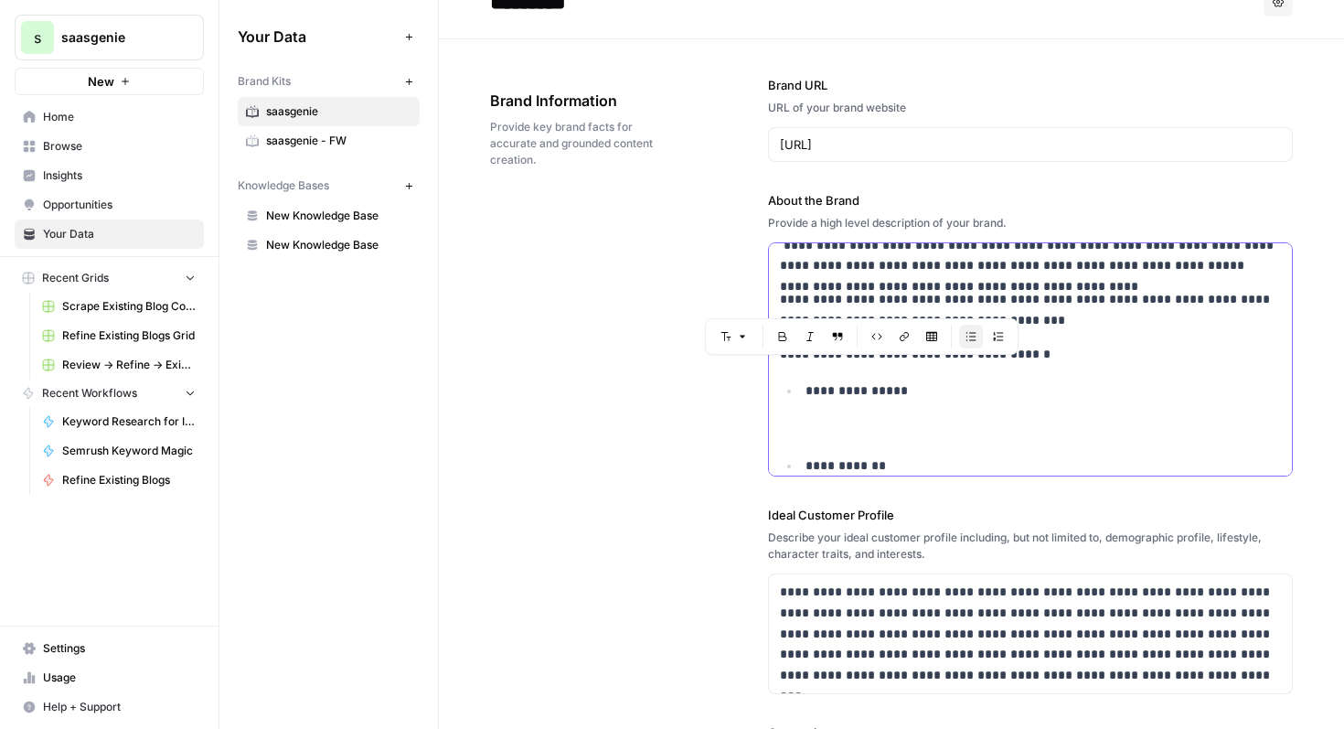
scroll to position [130, 0]
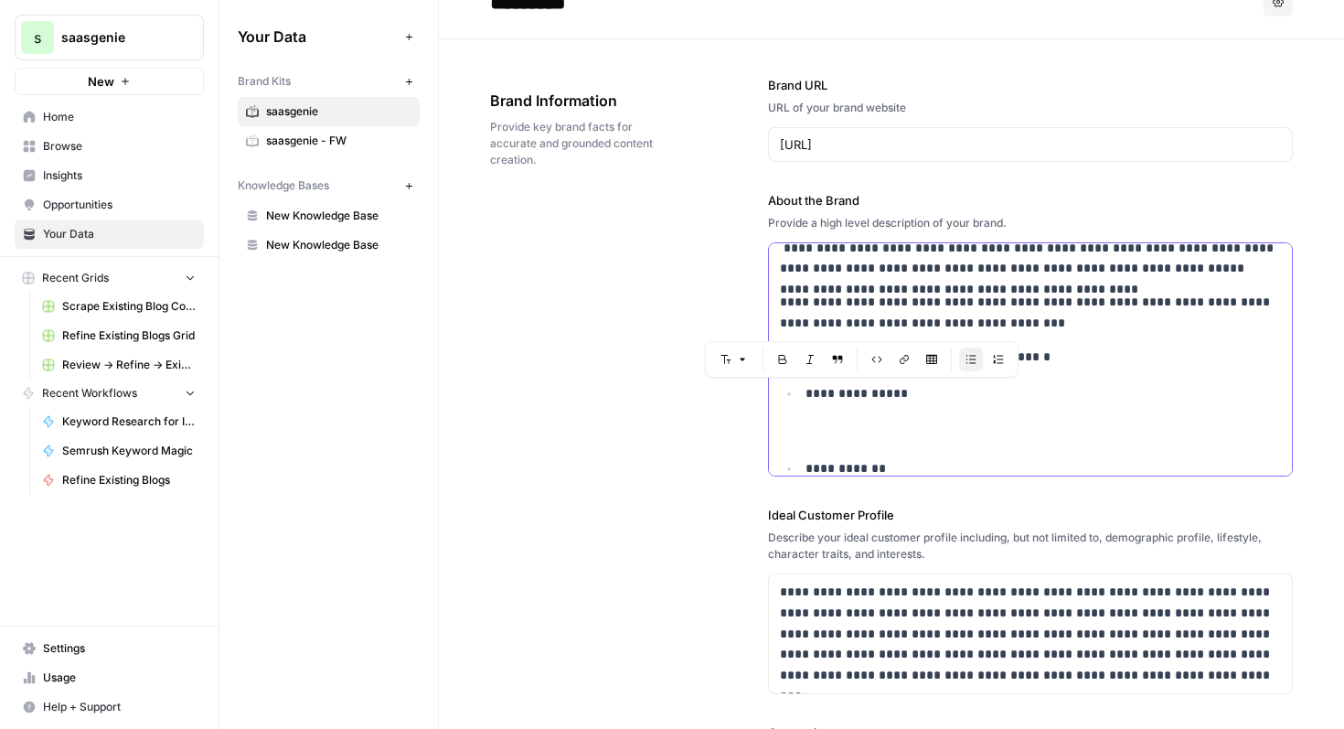
drag, startPoint x: 939, startPoint y: 468, endPoint x: 795, endPoint y: 399, distance: 160.3
click at [795, 399] on ul "**********" at bounding box center [1031, 581] width 502 height 397
click at [971, 356] on icon "button" at bounding box center [972, 359] width 10 height 8
click at [937, 359] on button "Bulleted list" at bounding box center [946, 357] width 24 height 24
click at [804, 465] on li "**********" at bounding box center [1040, 489] width 481 height 62
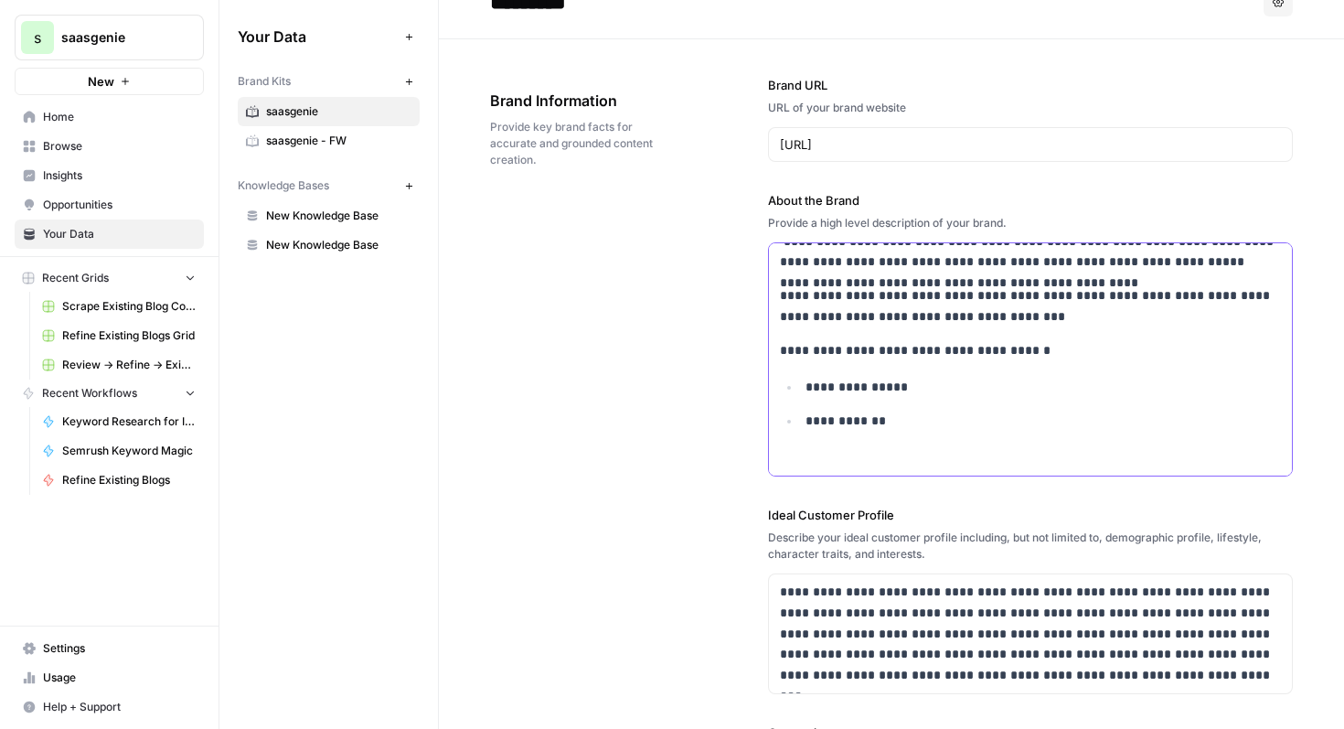
scroll to position [197, 0]
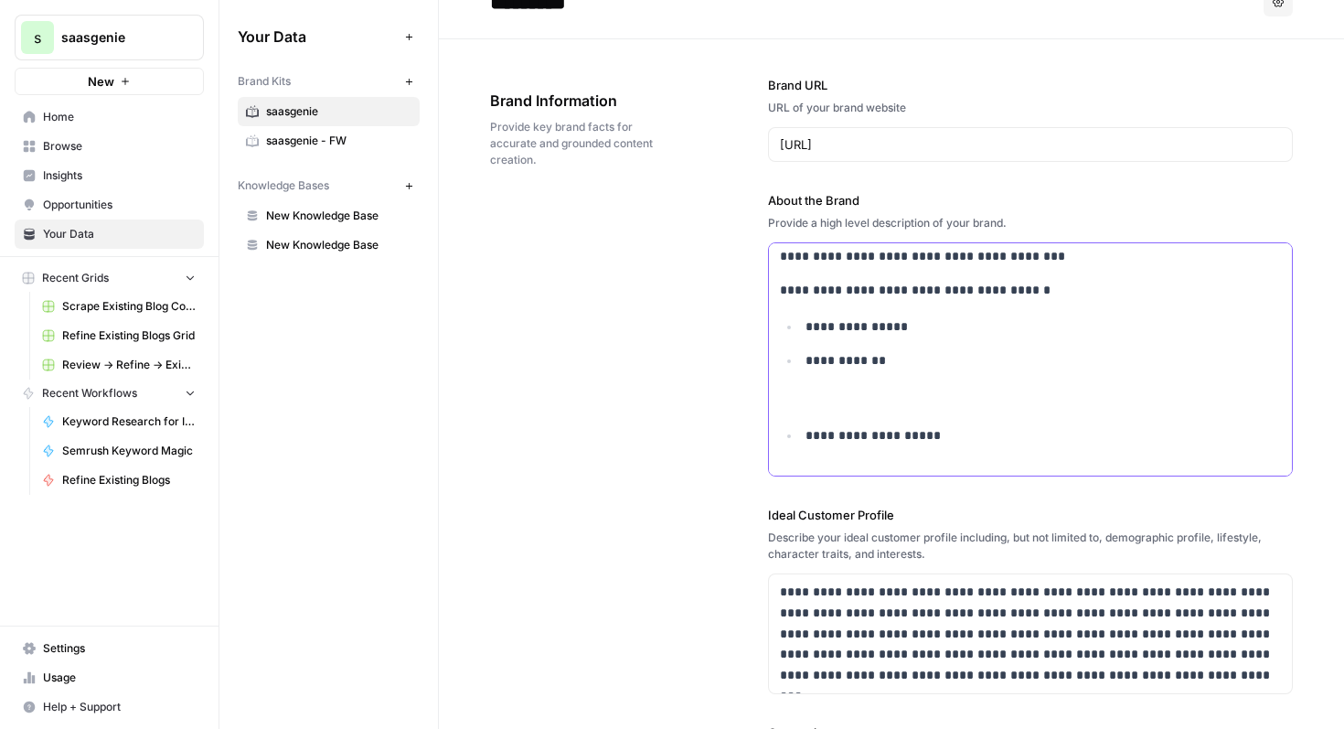
click at [804, 444] on li "**********" at bounding box center [1040, 456] width 481 height 62
click at [806, 470] on p "**********" at bounding box center [1044, 489] width 476 height 62
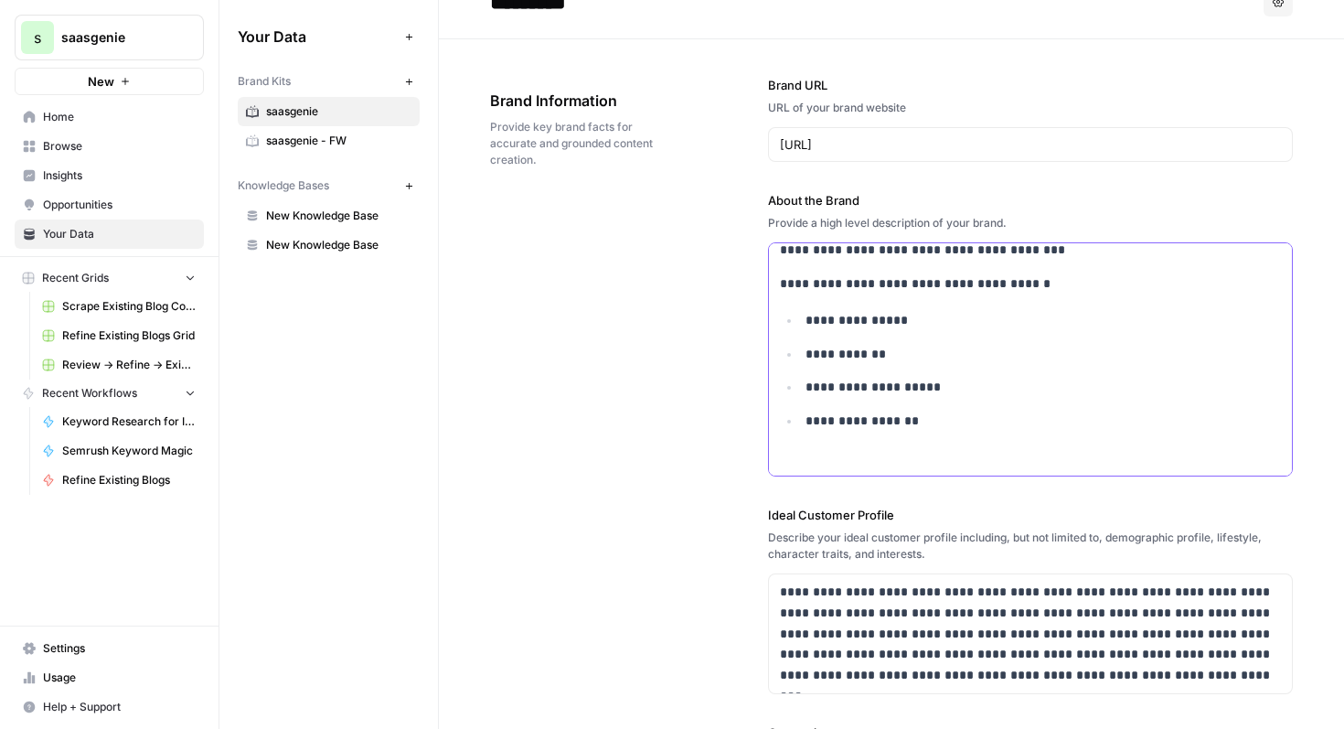
scroll to position [281, 0]
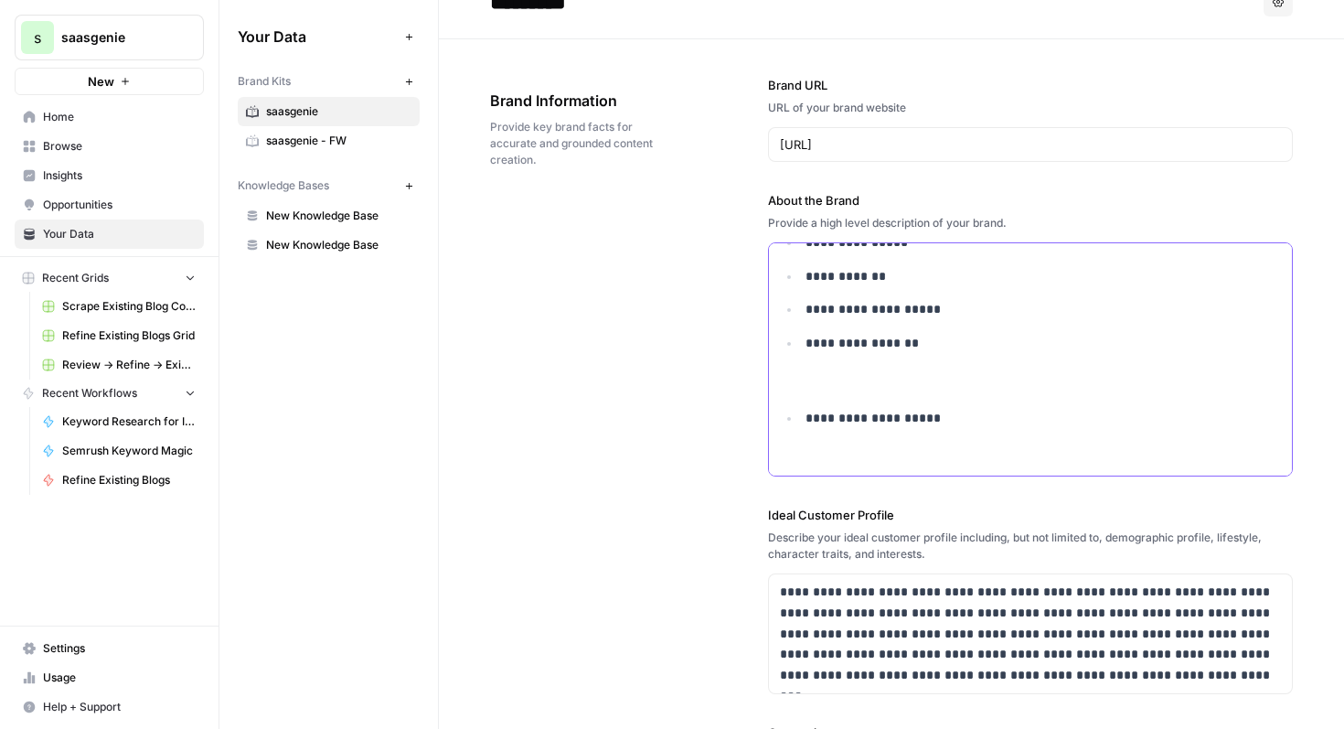
click at [804, 419] on li "**********" at bounding box center [1040, 439] width 481 height 62
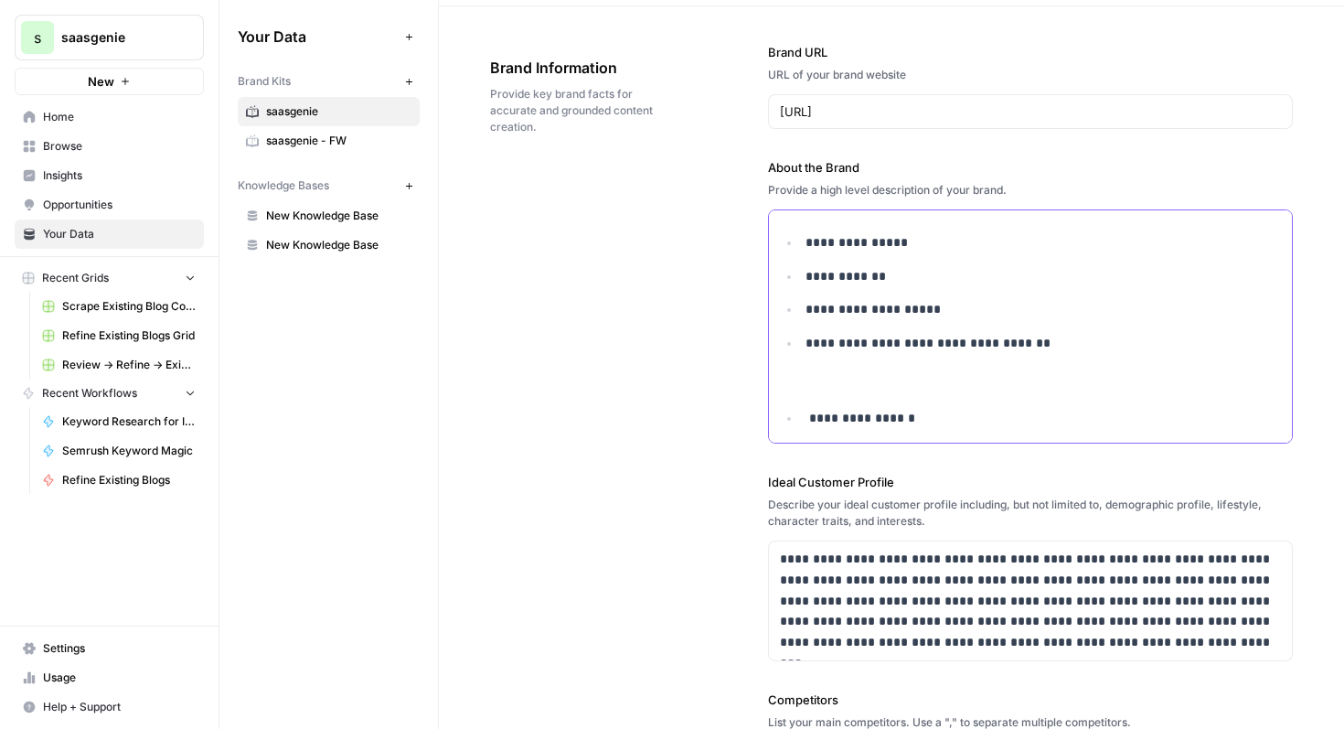
scroll to position [35, 0]
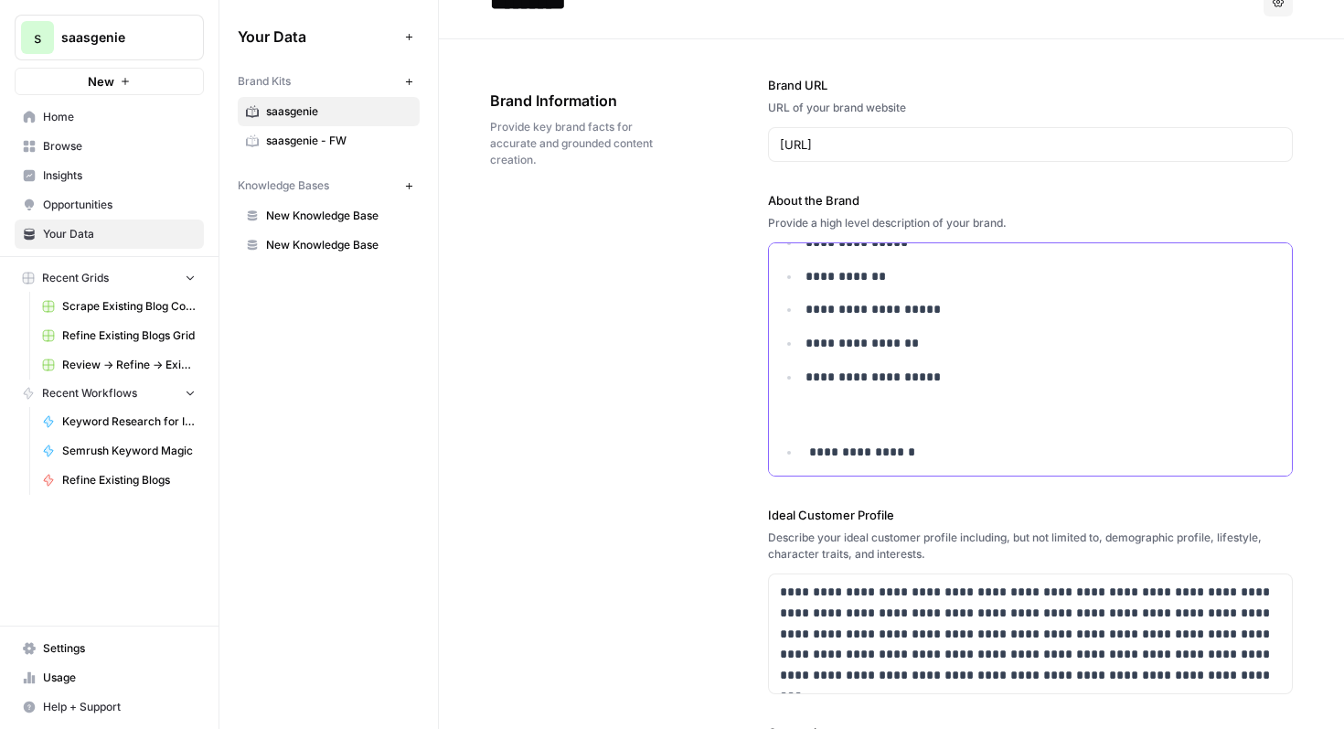
click at [806, 449] on p "**********" at bounding box center [1044, 452] width 476 height 21
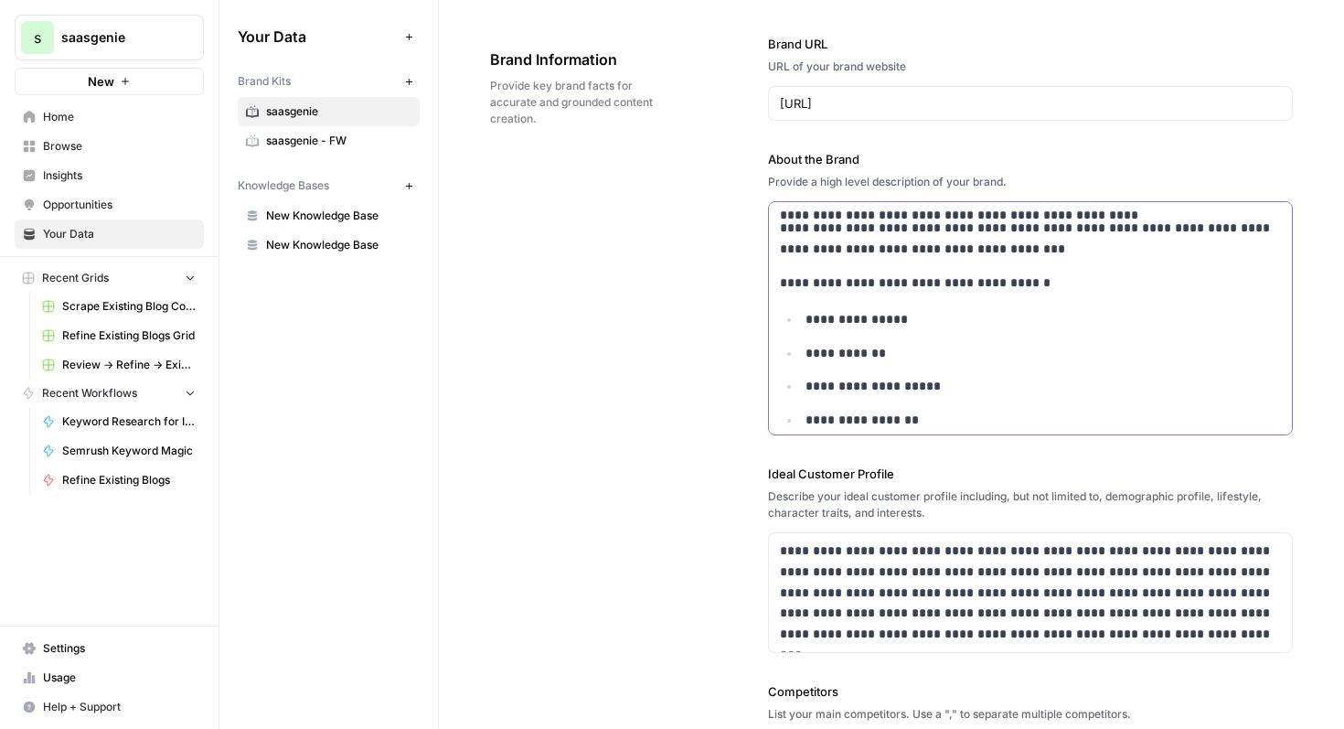
scroll to position [240, 0]
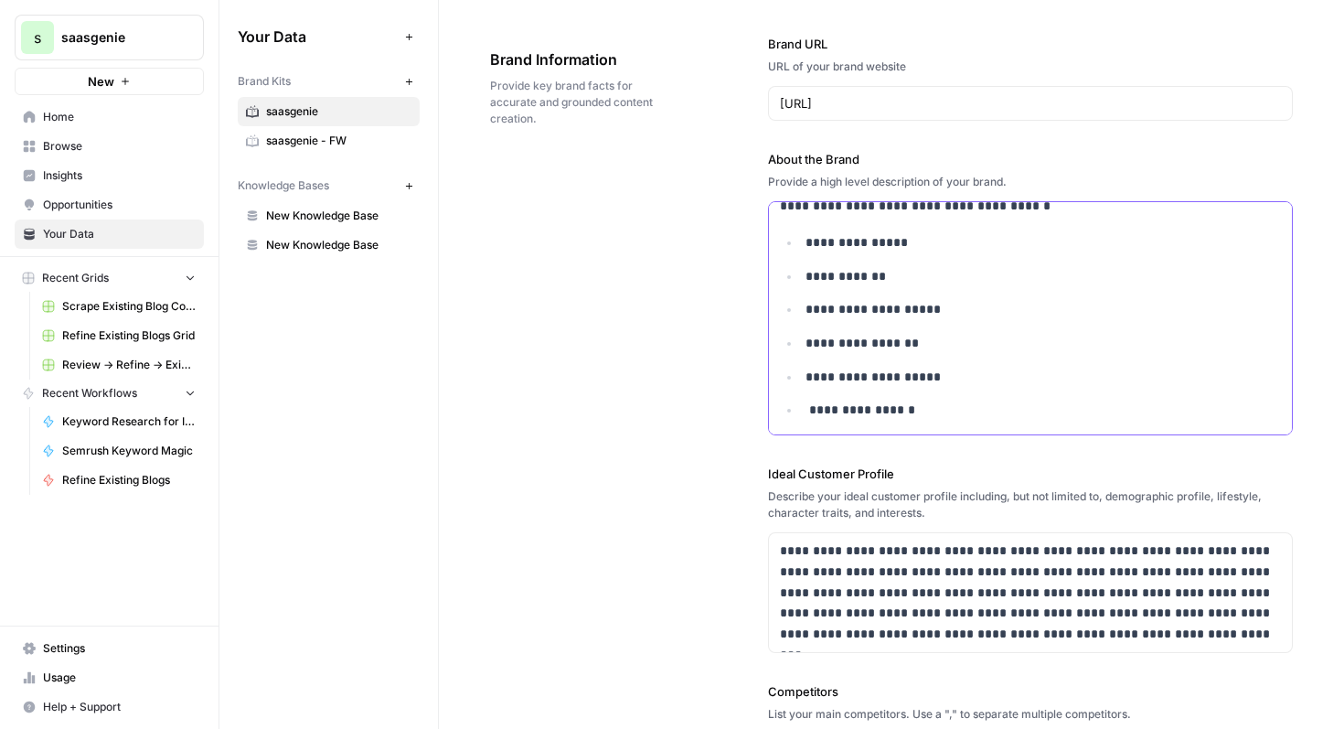
click at [938, 413] on p "**********" at bounding box center [1044, 410] width 476 height 21
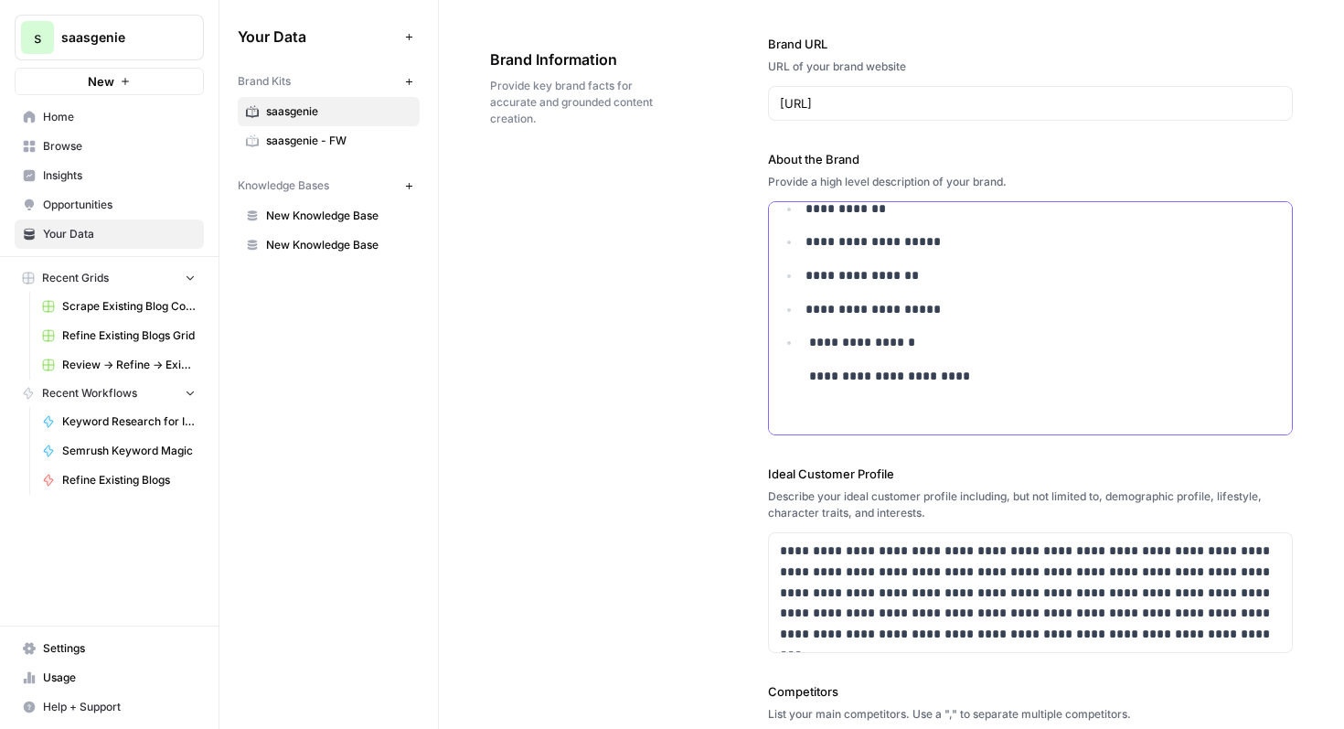
scroll to position [364, 0]
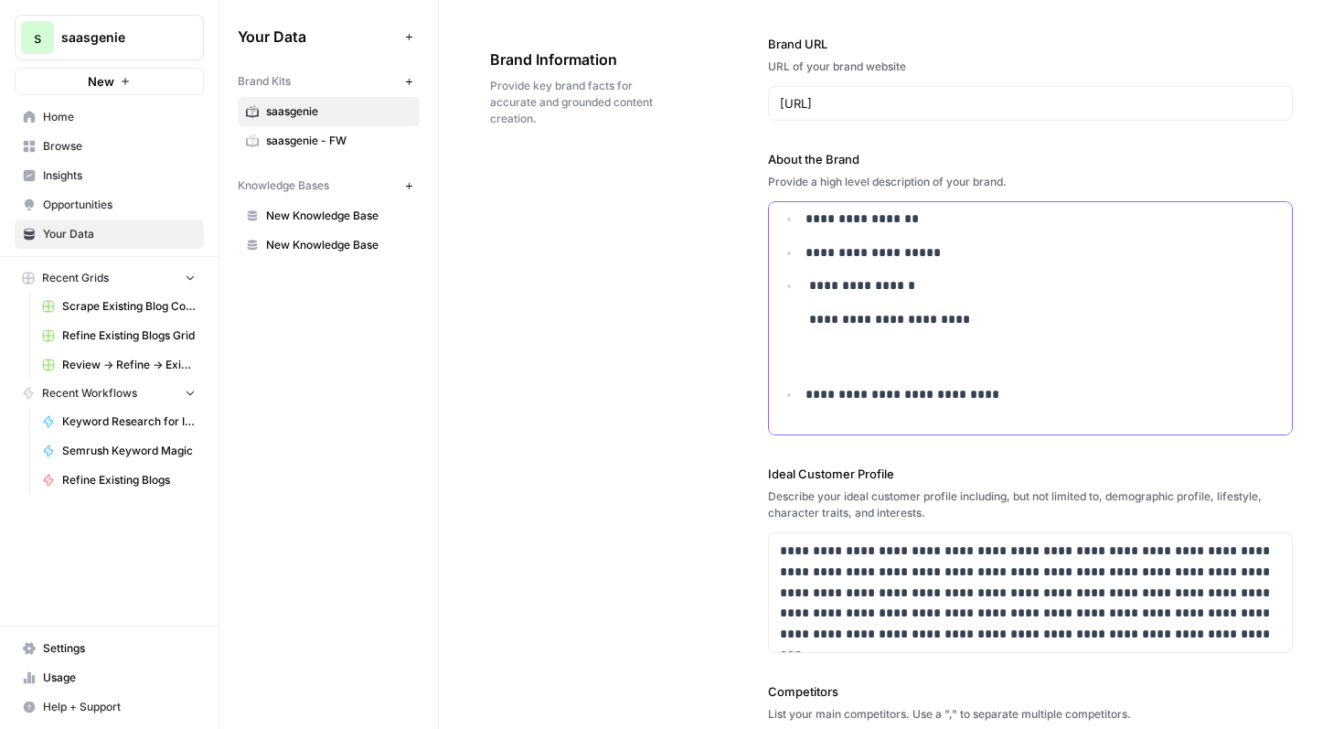
click at [818, 398] on p "**********" at bounding box center [1044, 415] width 476 height 62
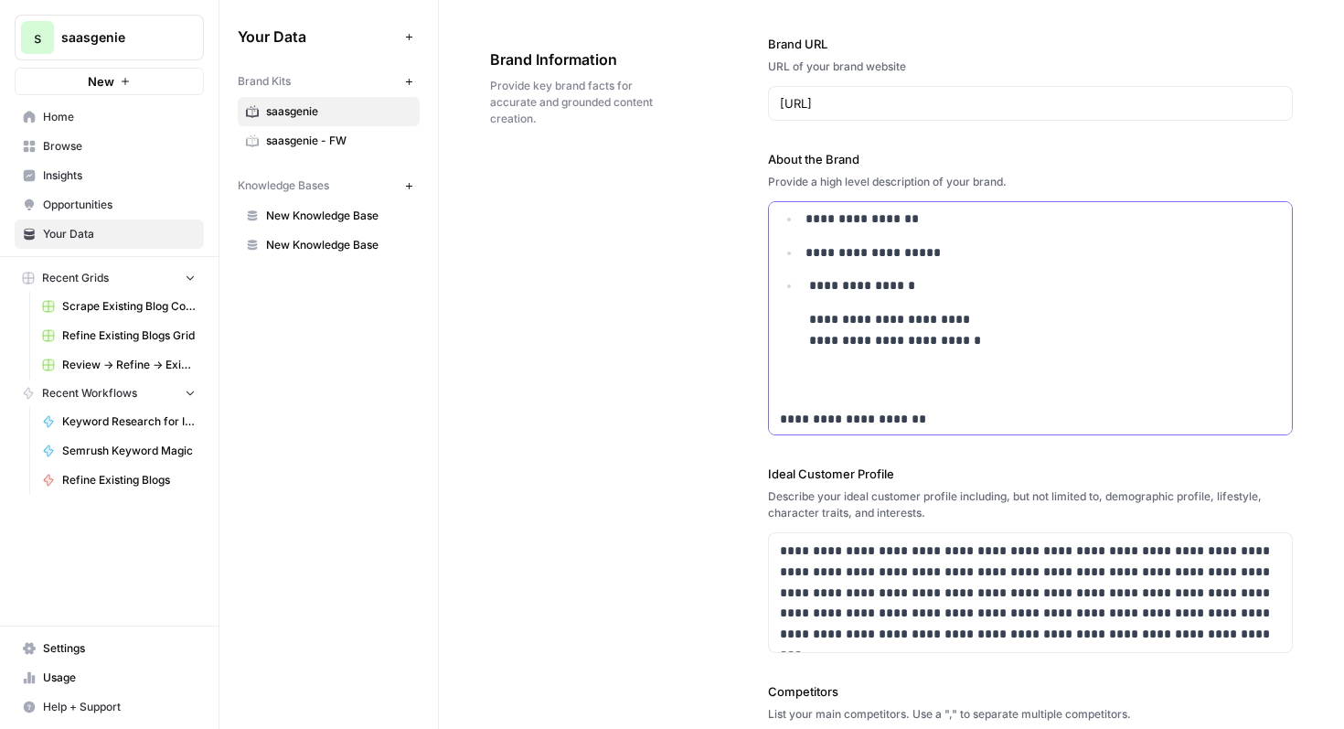
click at [795, 419] on p "**********" at bounding box center [1031, 430] width 502 height 42
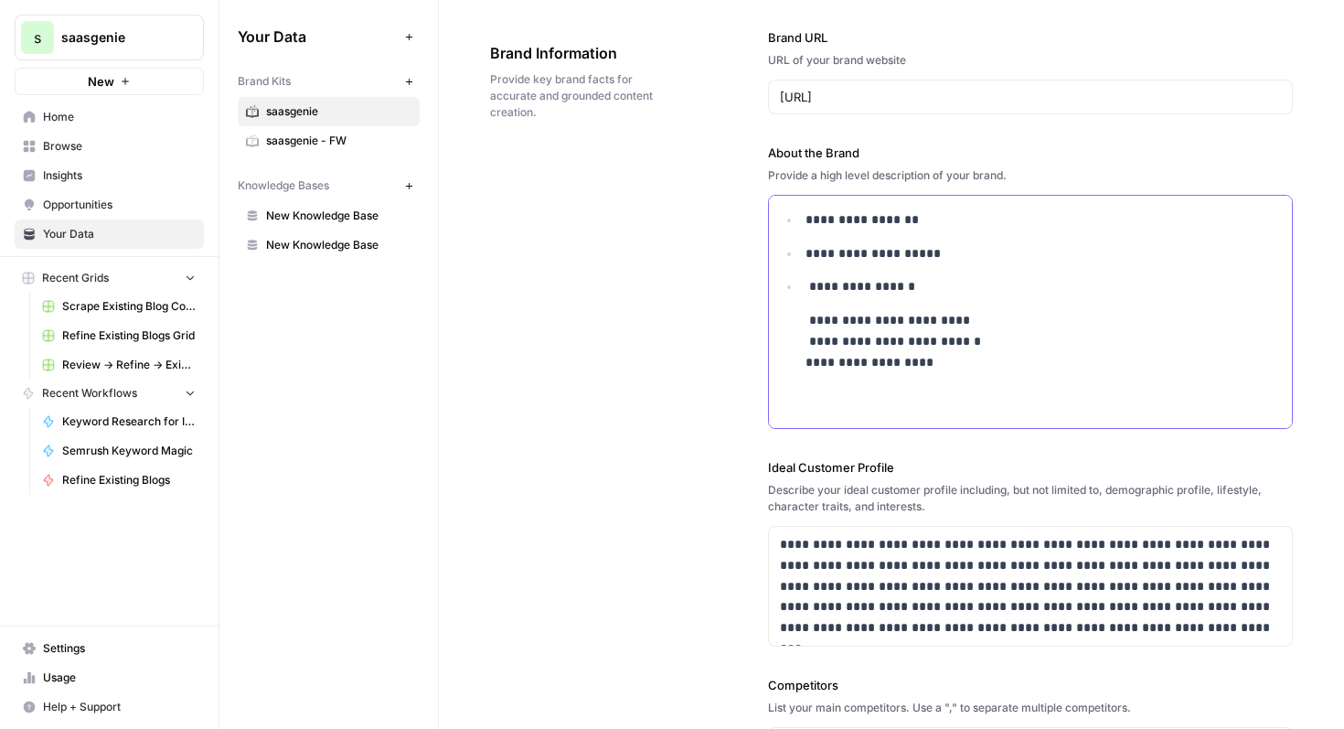
scroll to position [103, 0]
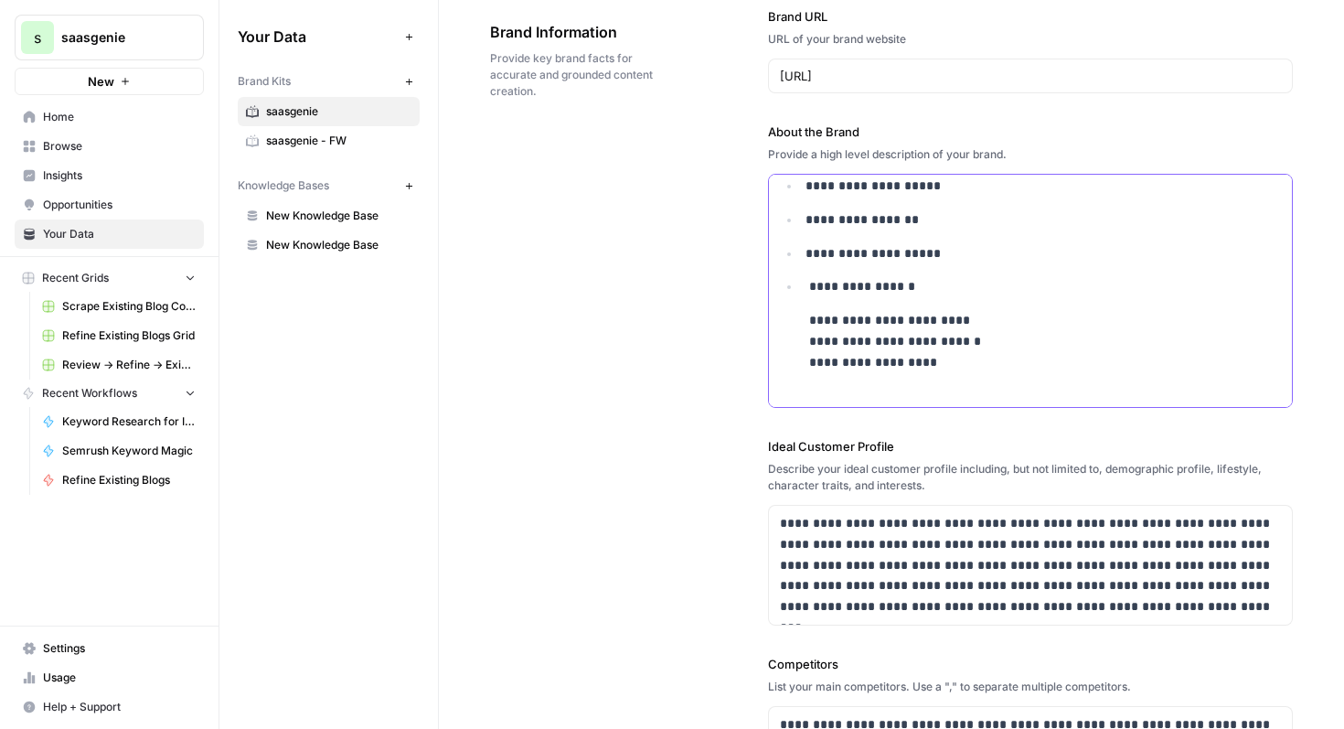
drag, startPoint x: 807, startPoint y: 320, endPoint x: 955, endPoint y: 356, distance: 152.4
click at [955, 356] on p "**********" at bounding box center [1044, 351] width 476 height 83
drag, startPoint x: 934, startPoint y: 362, endPoint x: 786, endPoint y: 322, distance: 153.5
click at [786, 322] on ul "**********" at bounding box center [1031, 251] width 502 height 284
click at [970, 283] on icon "button" at bounding box center [973, 286] width 11 height 11
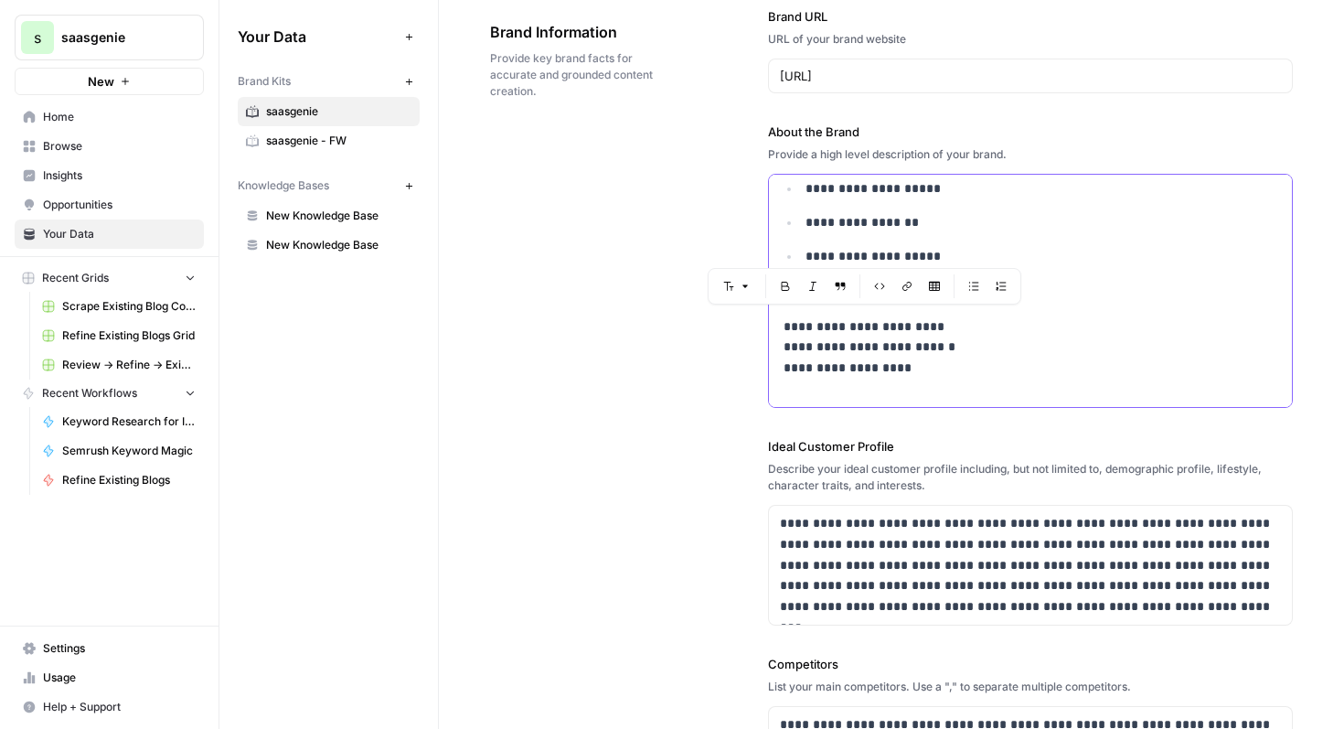
scroll to position [333, 0]
click at [970, 283] on button "Numbered list" at bounding box center [976, 293] width 24 height 24
click at [974, 295] on icon "button" at bounding box center [973, 296] width 11 height 11
click at [972, 322] on p "**********" at bounding box center [1044, 360] width 476 height 83
click at [782, 294] on p "**********" at bounding box center [1031, 293] width 502 height 21
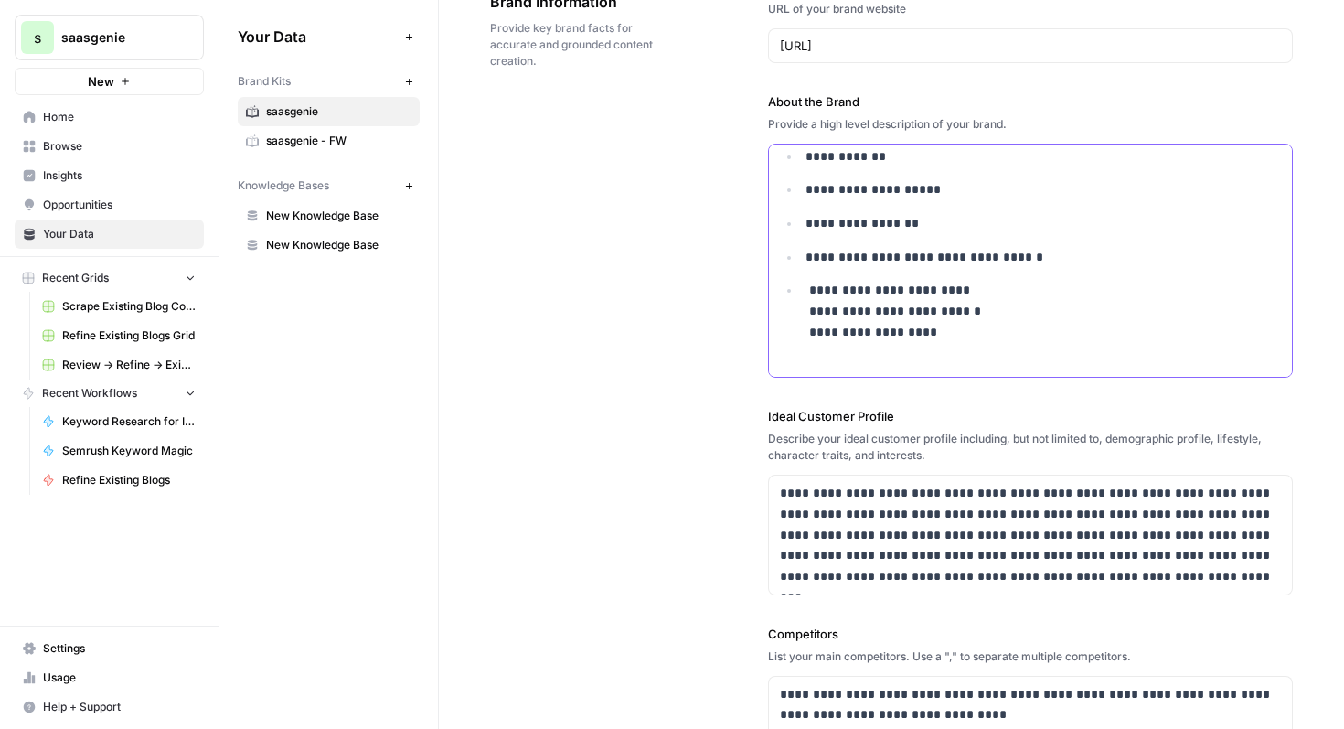
scroll to position [0, 0]
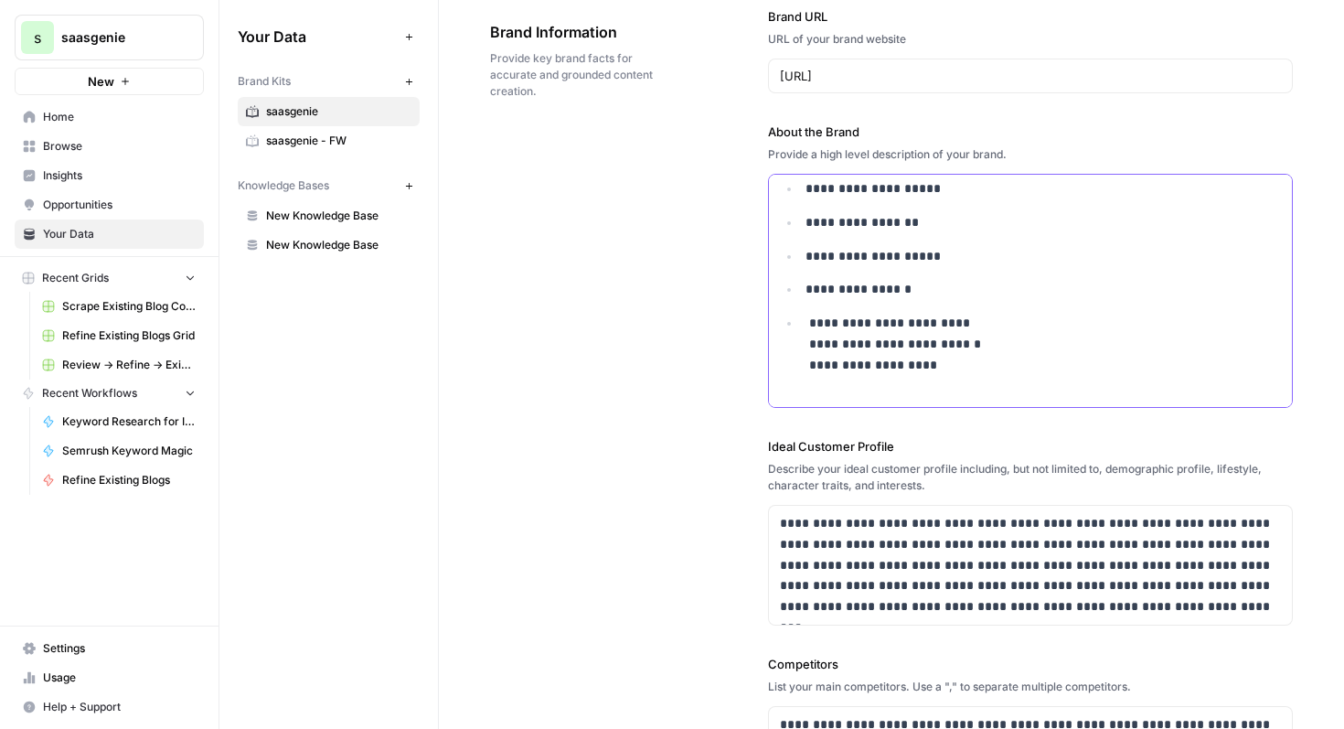
click at [809, 345] on p "**********" at bounding box center [1044, 354] width 476 height 83
click at [809, 381] on p "**********" at bounding box center [1044, 378] width 476 height 62
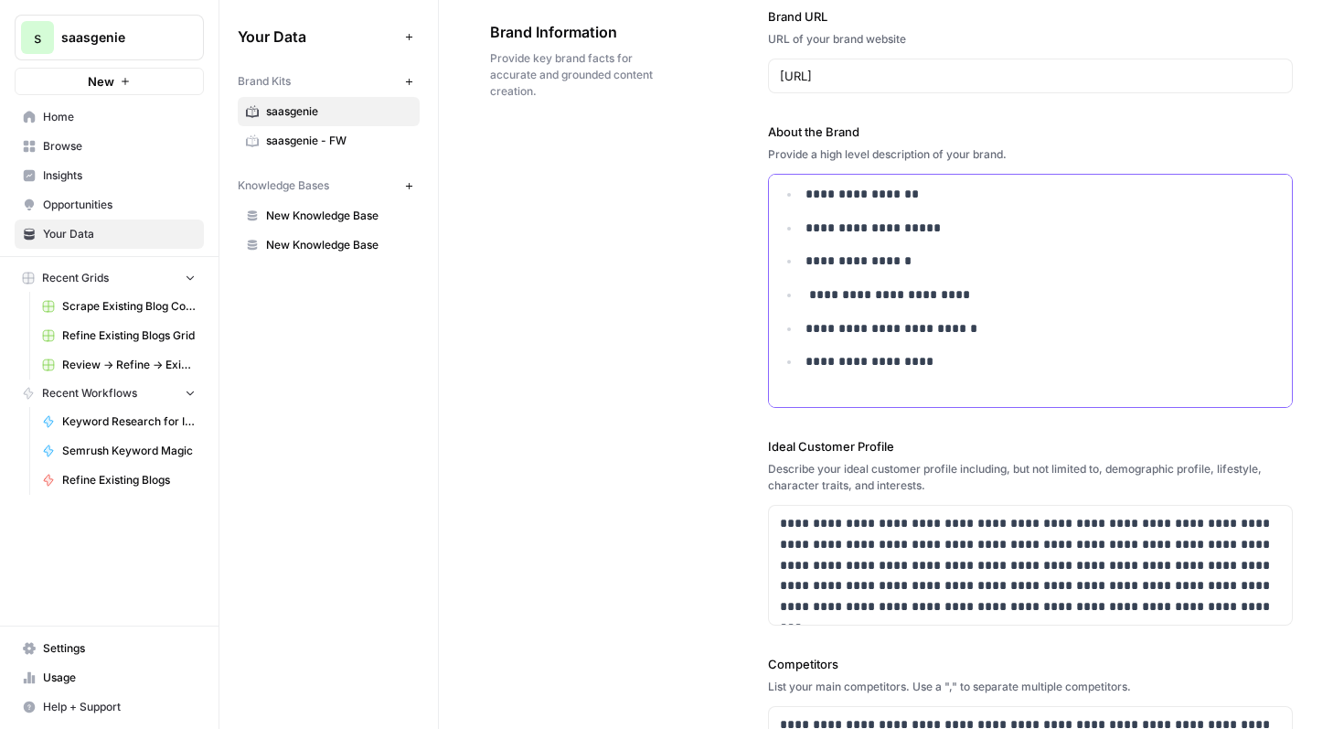
click at [950, 359] on p "**********" at bounding box center [1044, 372] width 476 height 42
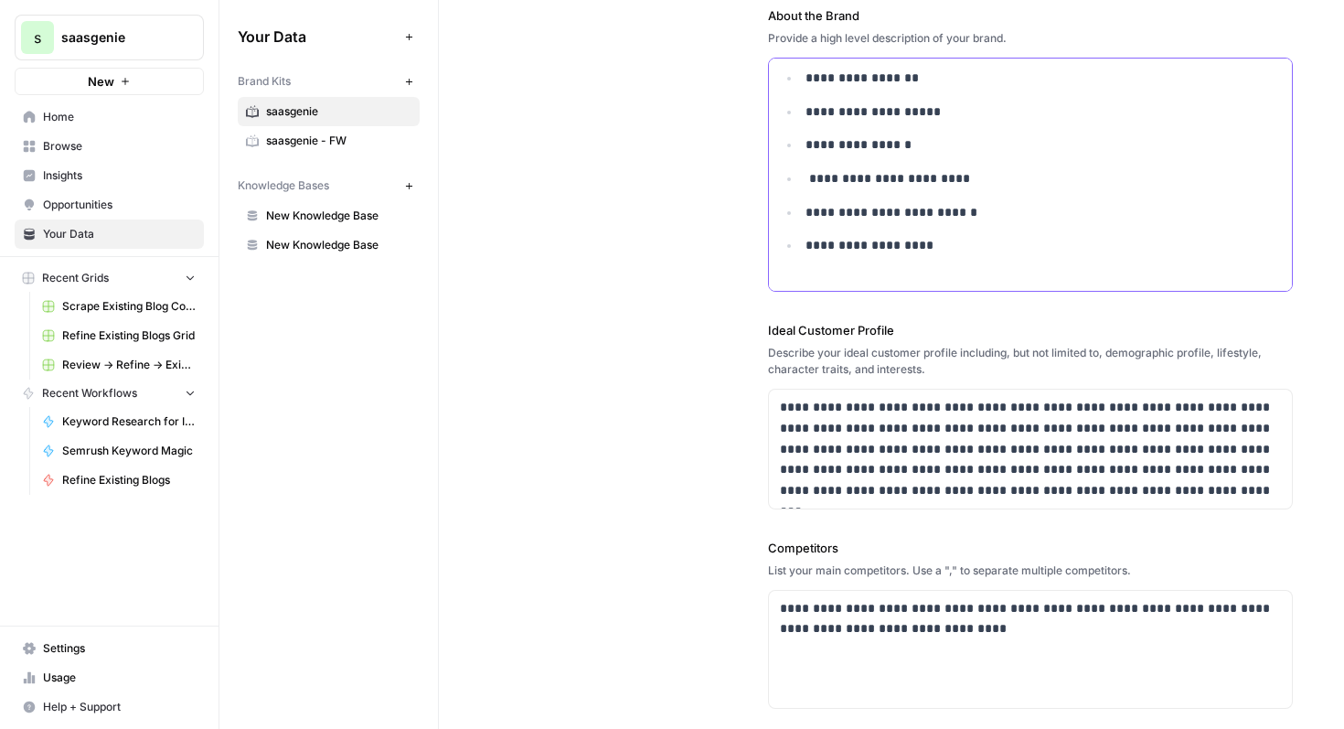
scroll to position [253, 0]
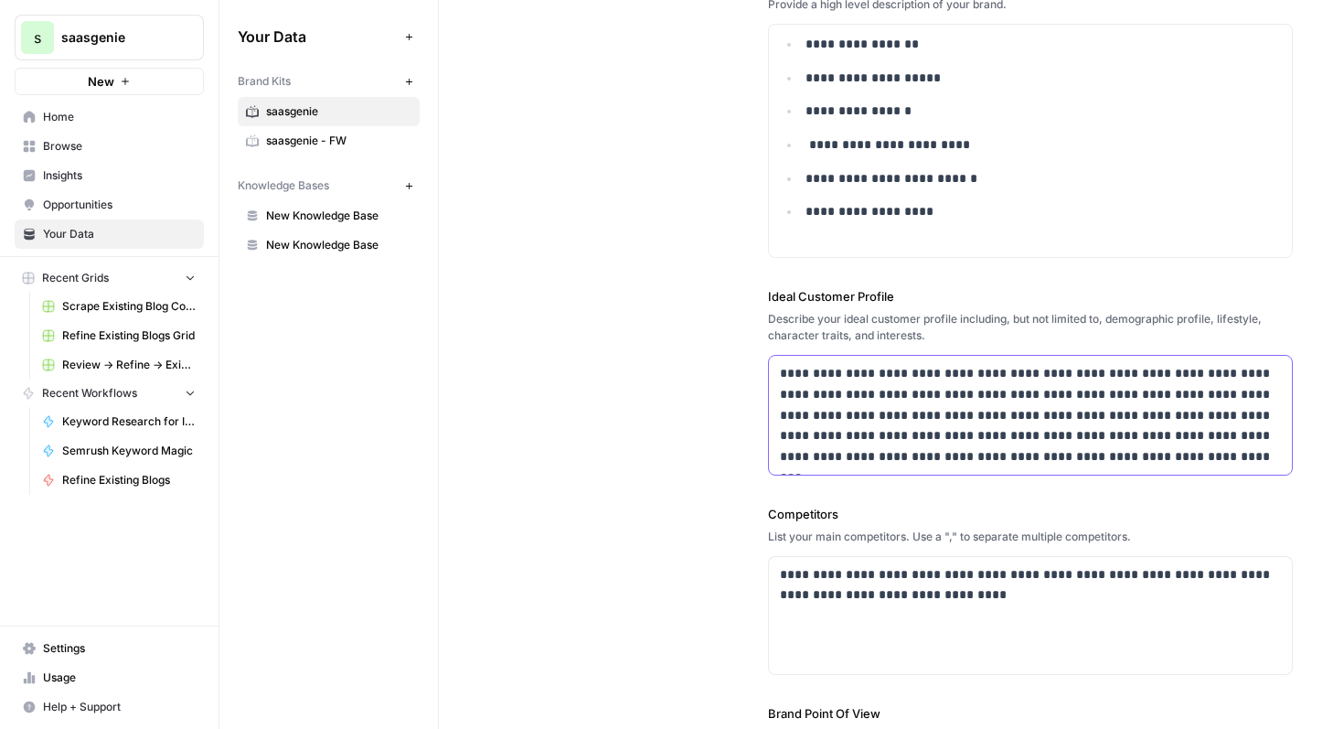
drag, startPoint x: 1159, startPoint y: 455, endPoint x: 773, endPoint y: 373, distance: 394.6
click at [773, 373] on div "**********" at bounding box center [1031, 415] width 524 height 119
click at [1042, 434] on p "**********" at bounding box center [1031, 415] width 502 height 104
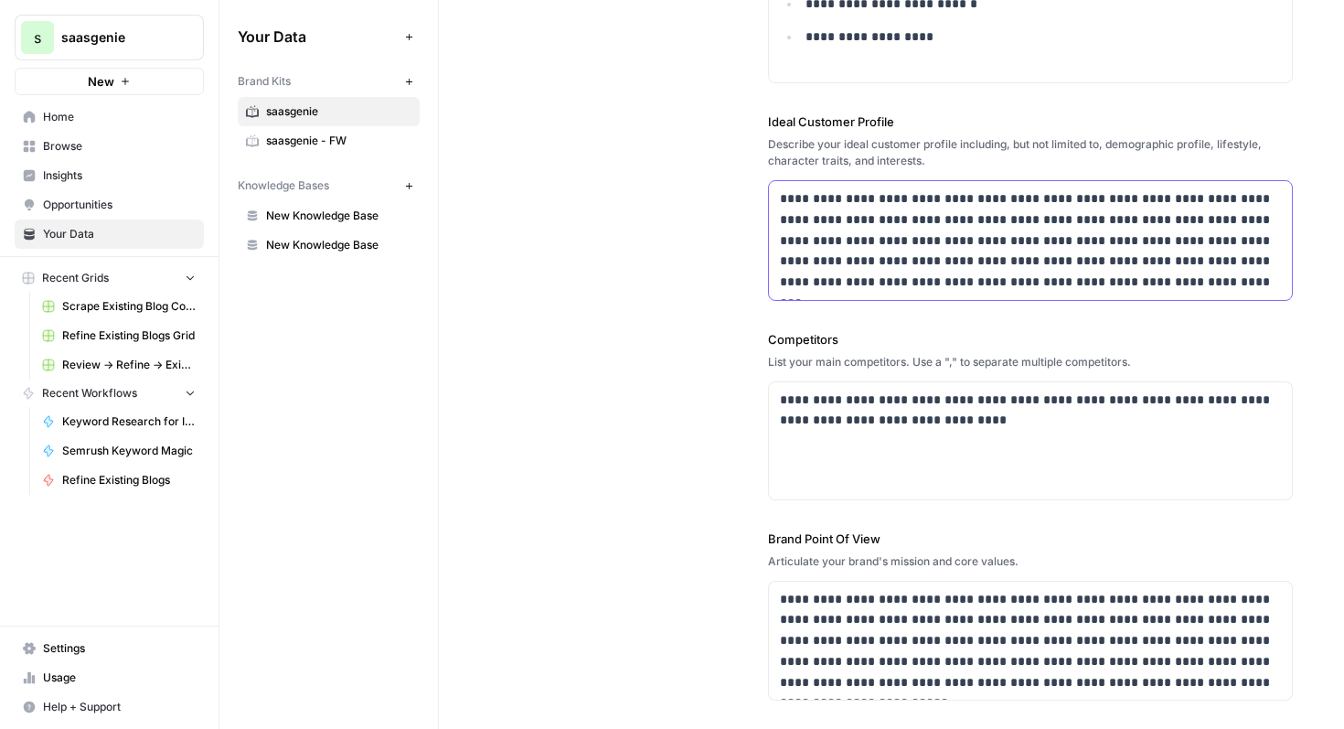
scroll to position [453, 0]
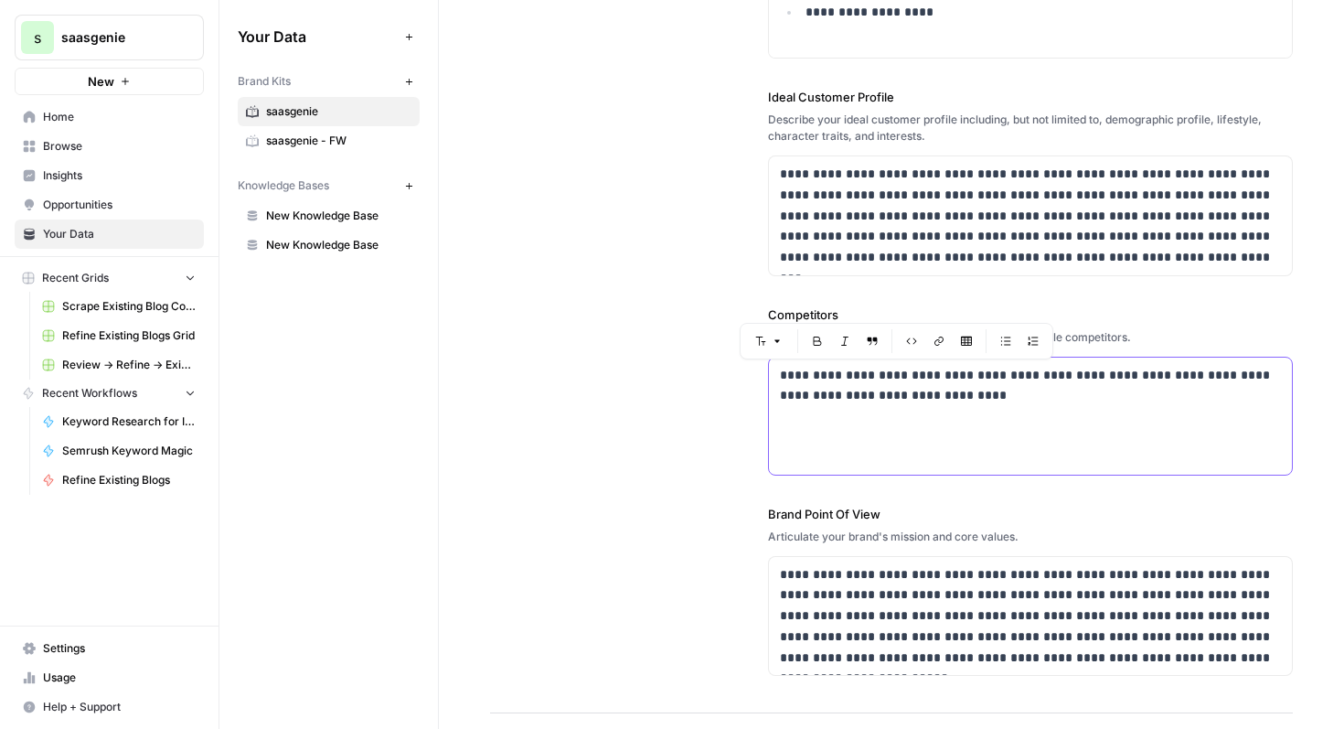
drag, startPoint x: 1038, startPoint y: 399, endPoint x: 759, endPoint y: 371, distance: 280.3
click at [759, 371] on div "**********" at bounding box center [891, 167] width 803 height 1092
click at [1058, 401] on p "**********" at bounding box center [1031, 386] width 502 height 42
drag, startPoint x: 982, startPoint y: 375, endPoint x: 862, endPoint y: 376, distance: 119.8
click at [862, 376] on p "**********" at bounding box center [1031, 386] width 502 height 42
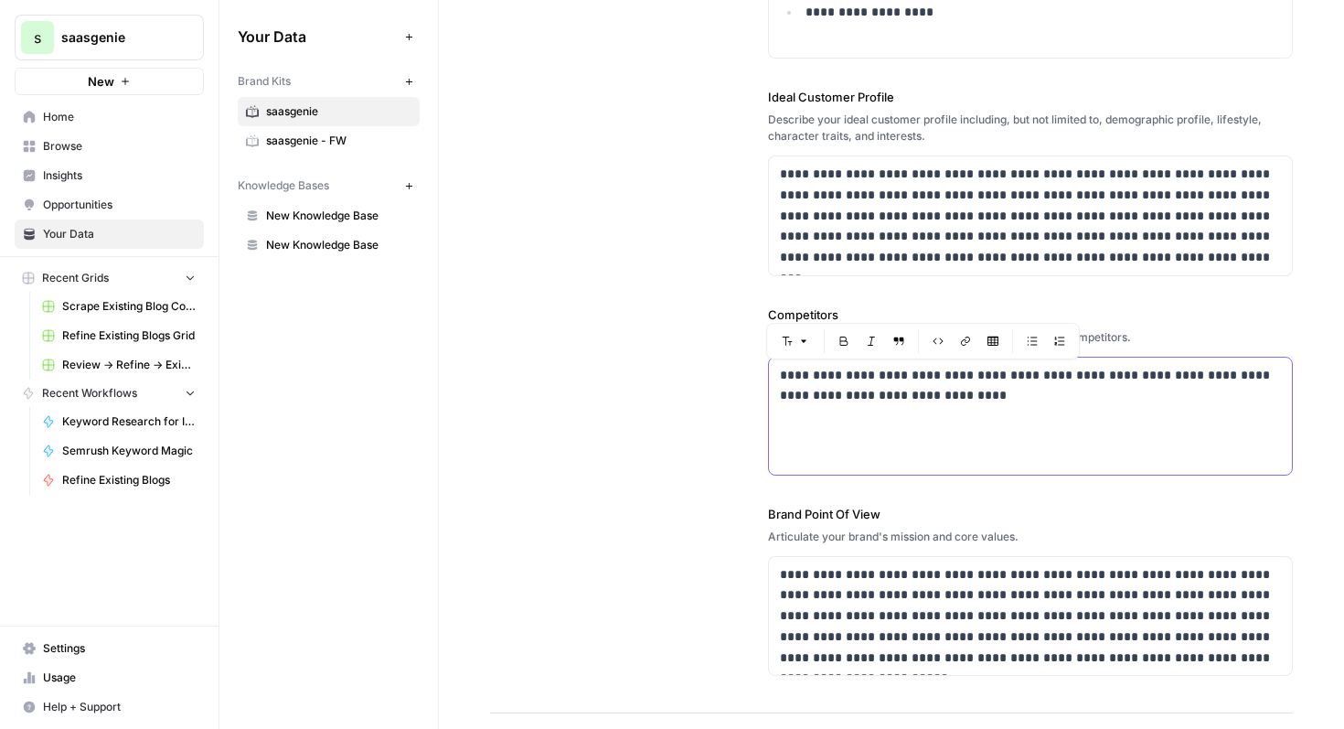
click at [935, 379] on p "**********" at bounding box center [1031, 386] width 502 height 42
drag, startPoint x: 923, startPoint y: 379, endPoint x: 858, endPoint y: 375, distance: 65.0
click at [858, 375] on p "**********" at bounding box center [1031, 386] width 502 height 42
click at [860, 376] on p "**********" at bounding box center [1031, 386] width 502 height 42
drag, startPoint x: 1012, startPoint y: 375, endPoint x: 1223, endPoint y: 379, distance: 210.4
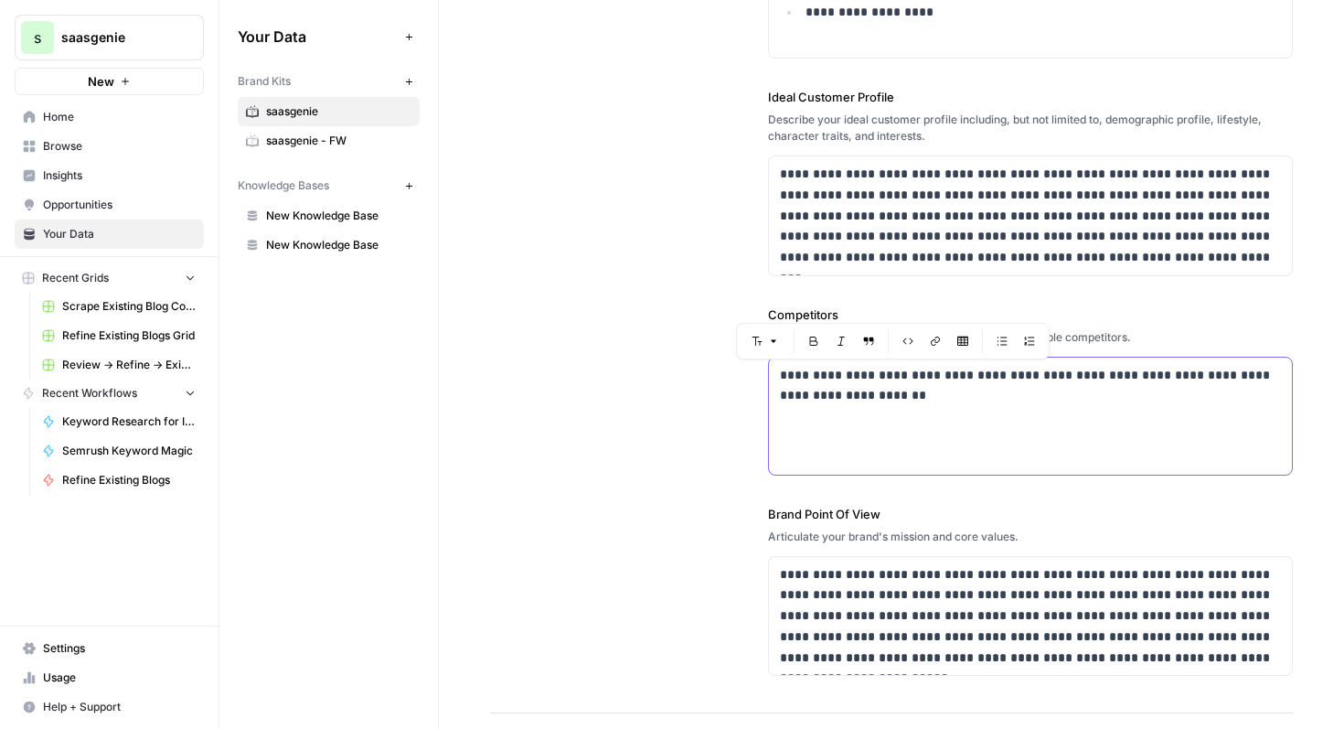
click at [1223, 379] on p "**********" at bounding box center [1031, 386] width 502 height 42
click at [1179, 373] on p "**********" at bounding box center [1031, 375] width 502 height 21
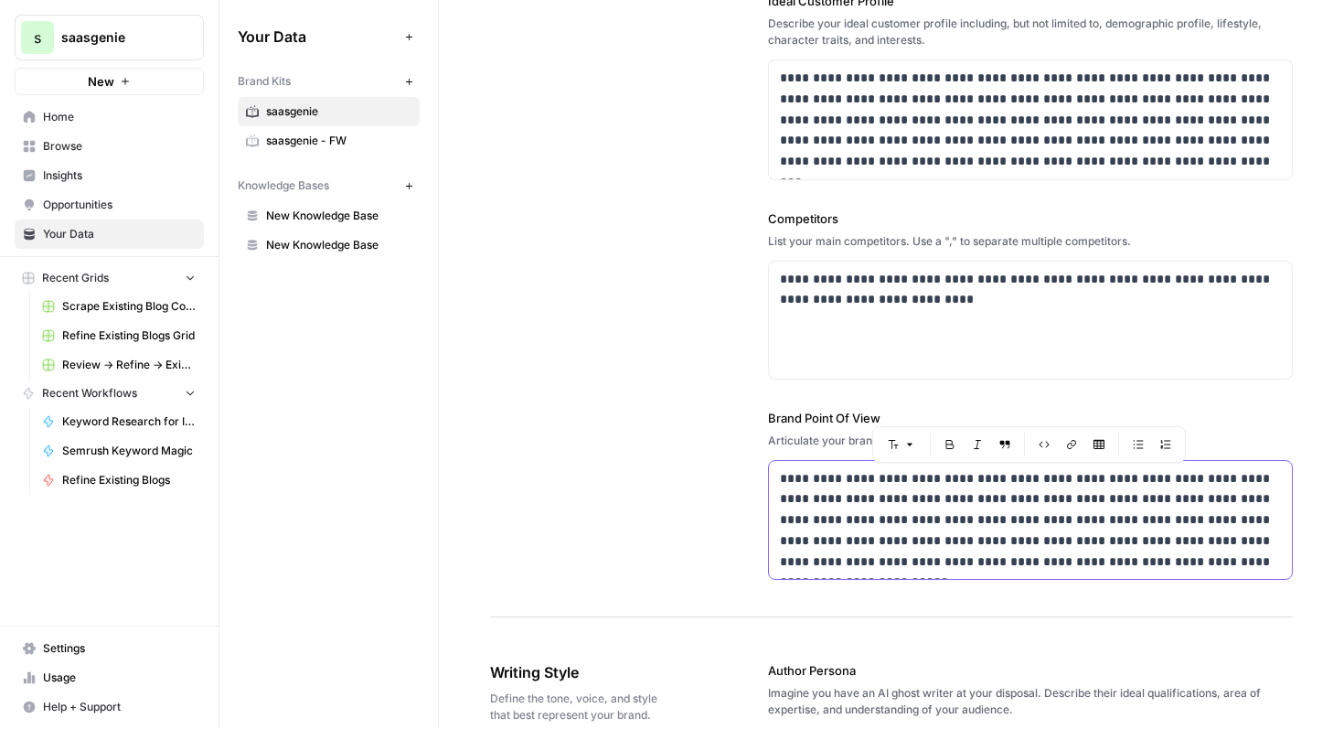
drag, startPoint x: 775, startPoint y: 478, endPoint x: 1288, endPoint y: 574, distance: 521.9
click at [1288, 574] on div "**********" at bounding box center [1031, 520] width 524 height 119
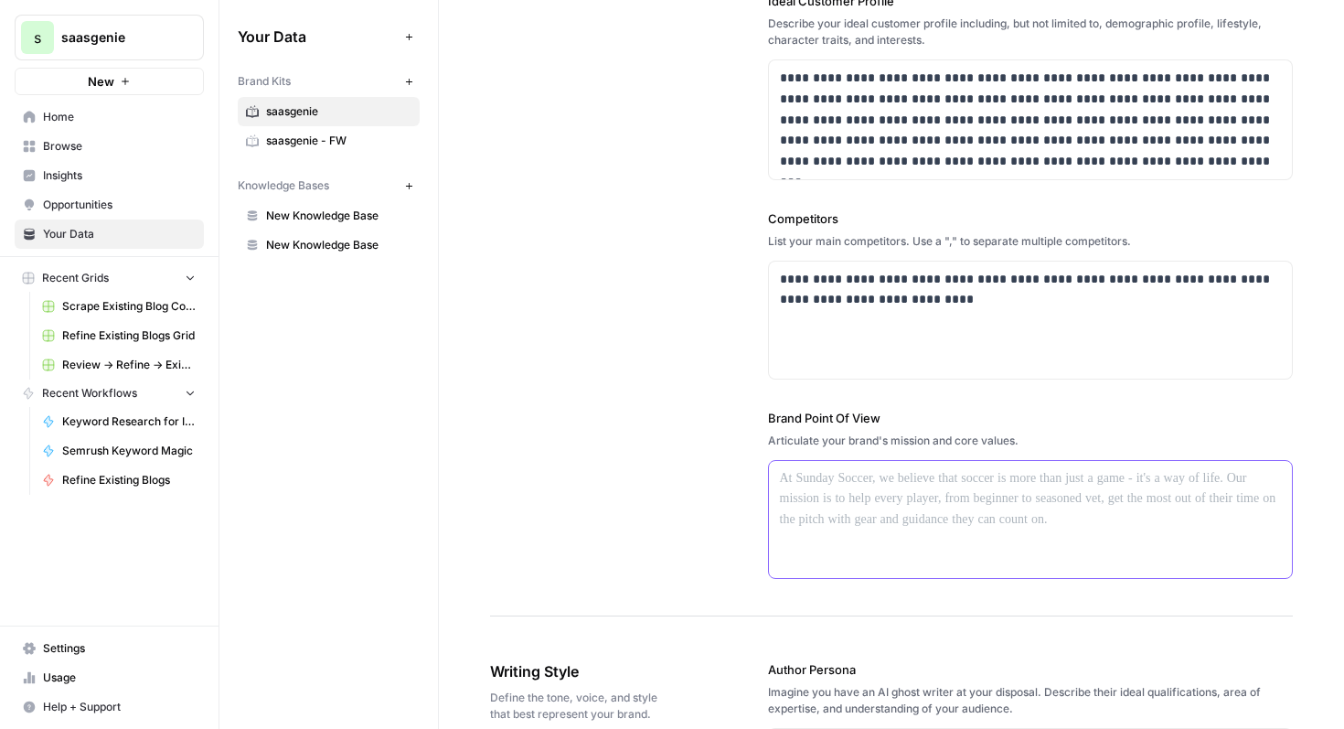
paste div
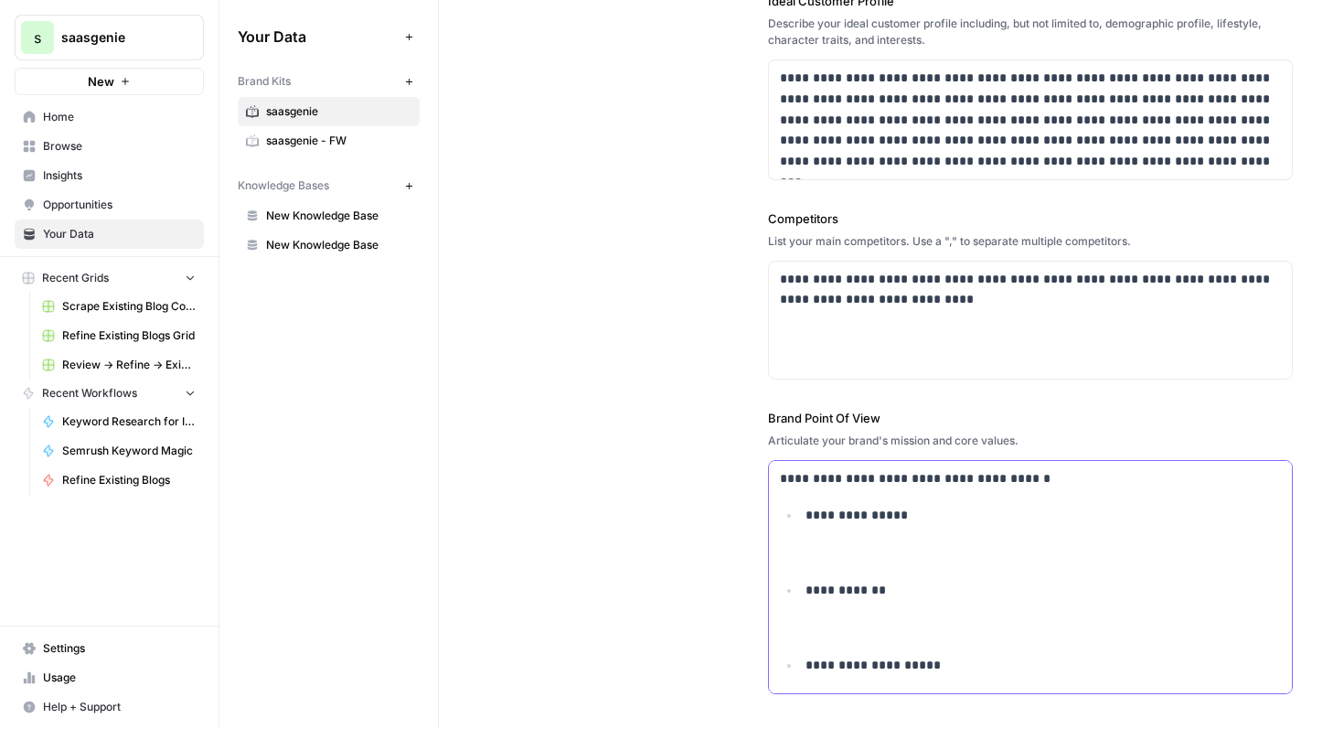
scroll to position [235, 0]
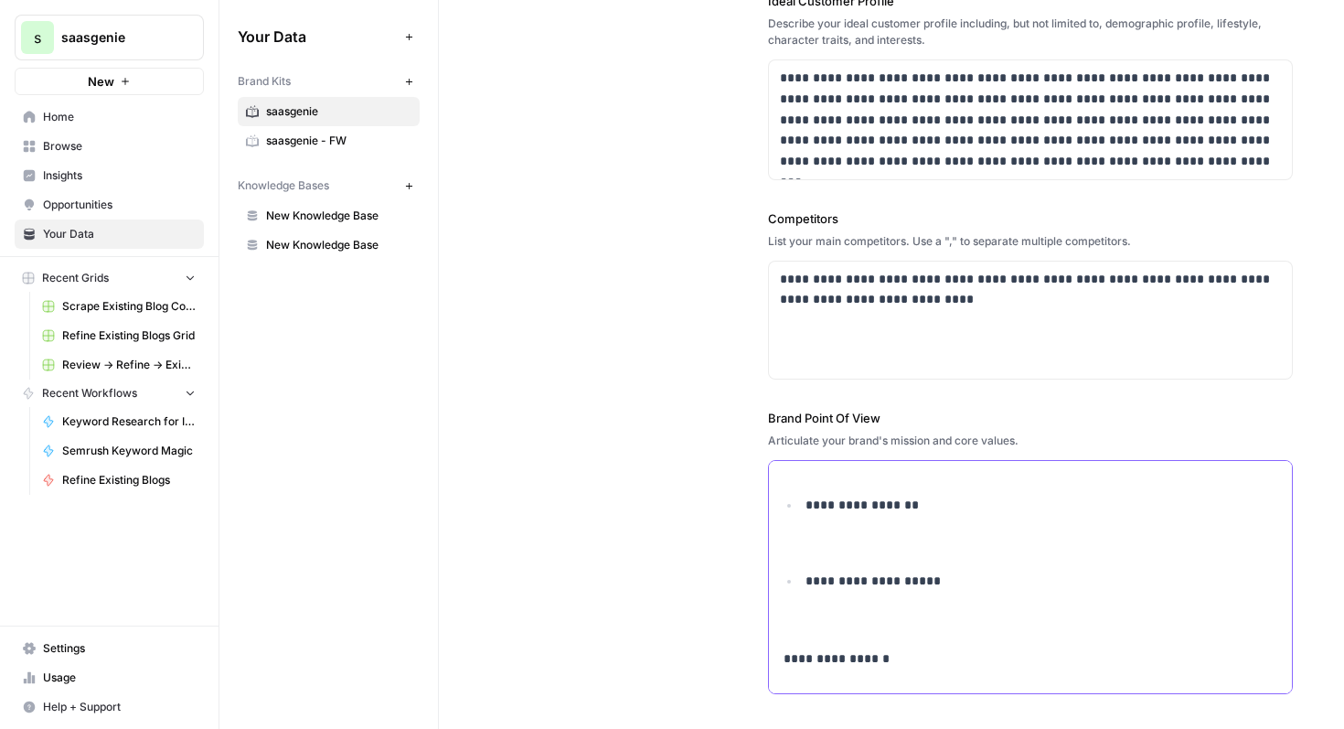
click at [784, 668] on p "**********" at bounding box center [1031, 669] width 502 height 42
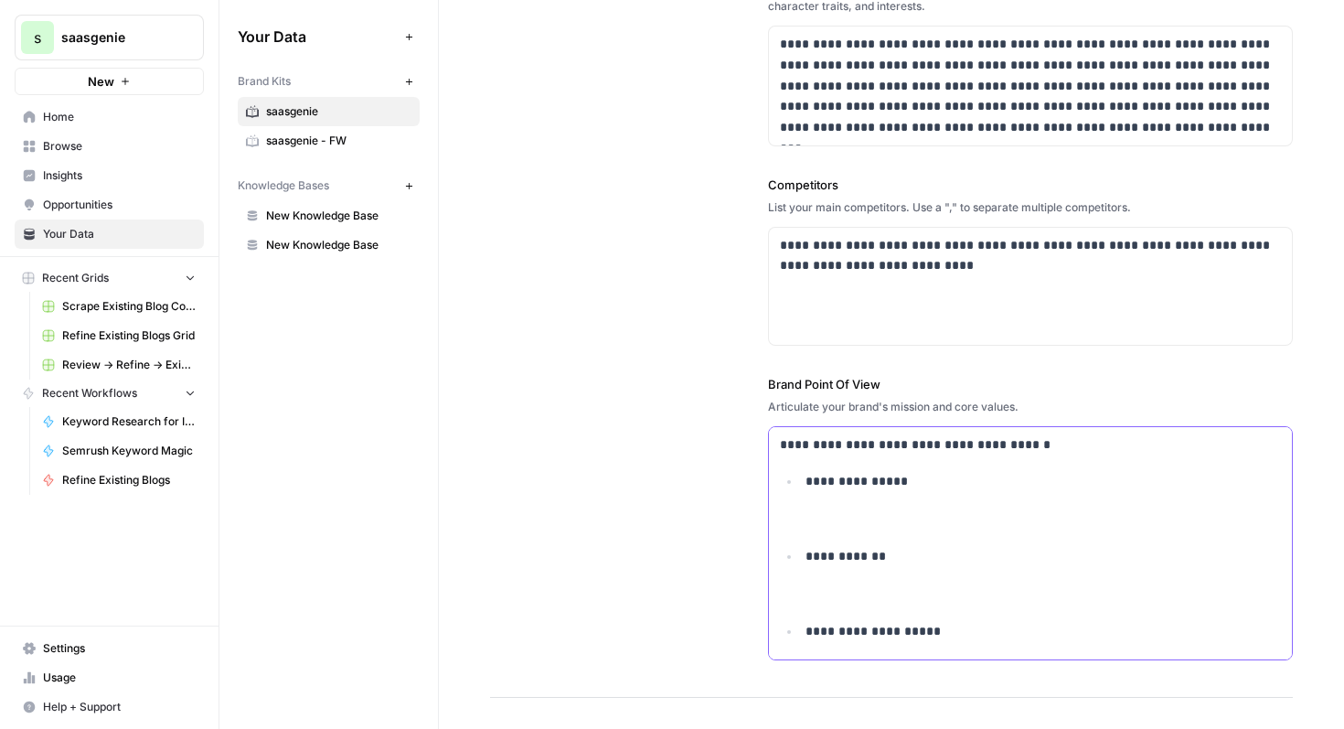
scroll to position [520, 0]
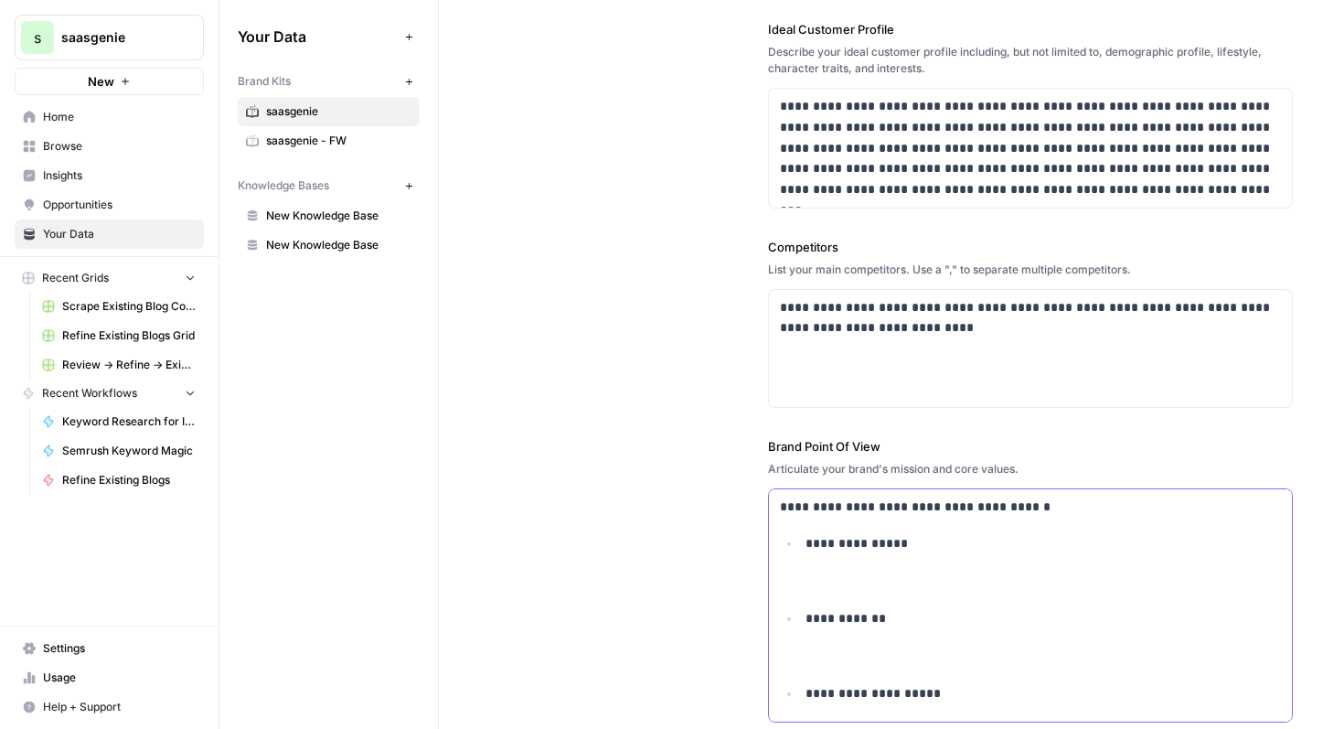
click at [807, 622] on p "**********" at bounding box center [1044, 639] width 476 height 62
click at [803, 656] on li "**********" at bounding box center [1040, 673] width 481 height 62
click at [807, 683] on p "**********" at bounding box center [1044, 706] width 476 height 62
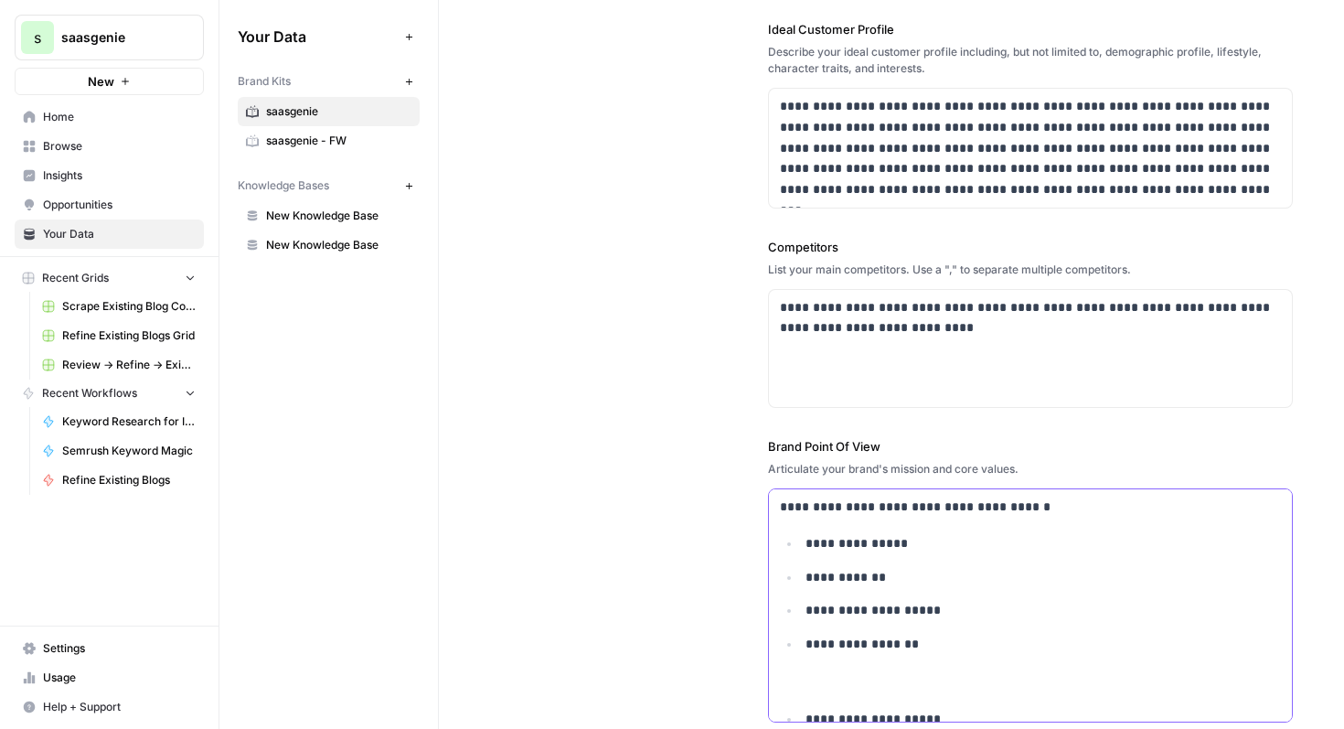
scroll to position [77, 0]
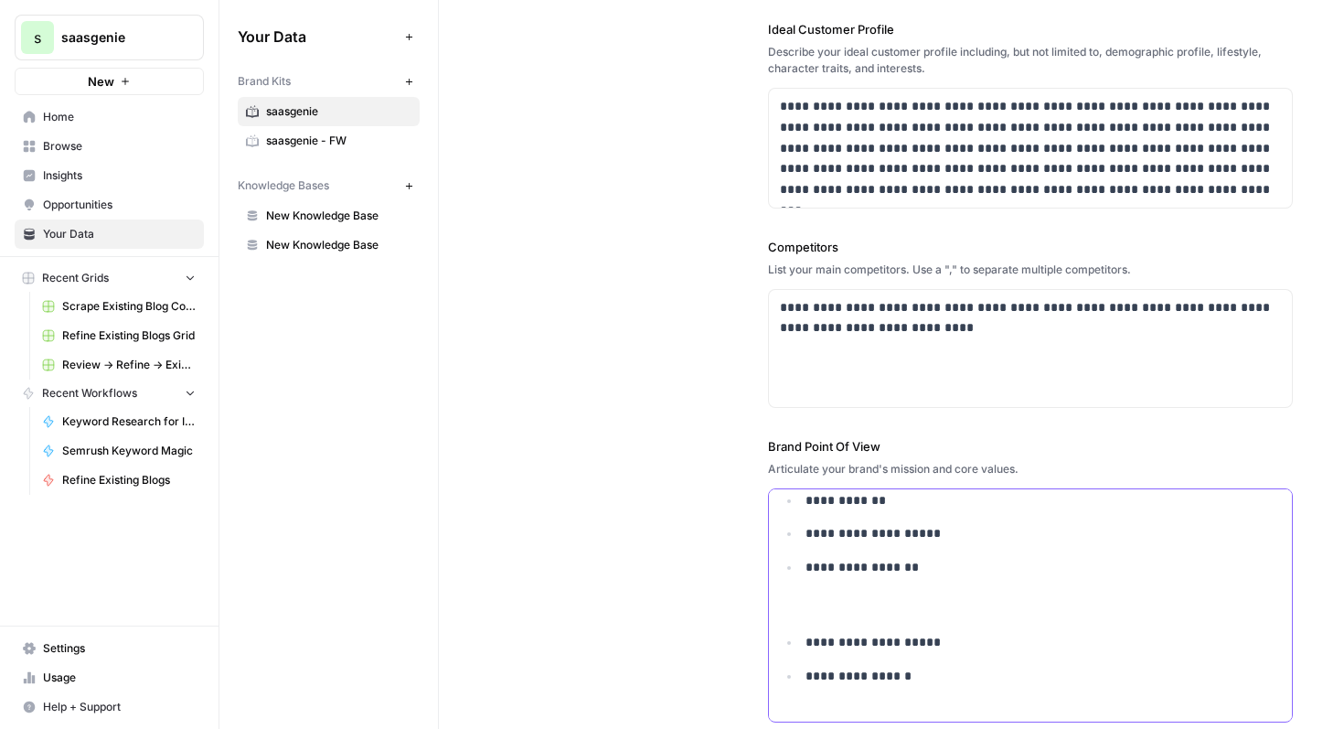
click at [800, 646] on li "**********" at bounding box center [1040, 642] width 481 height 21
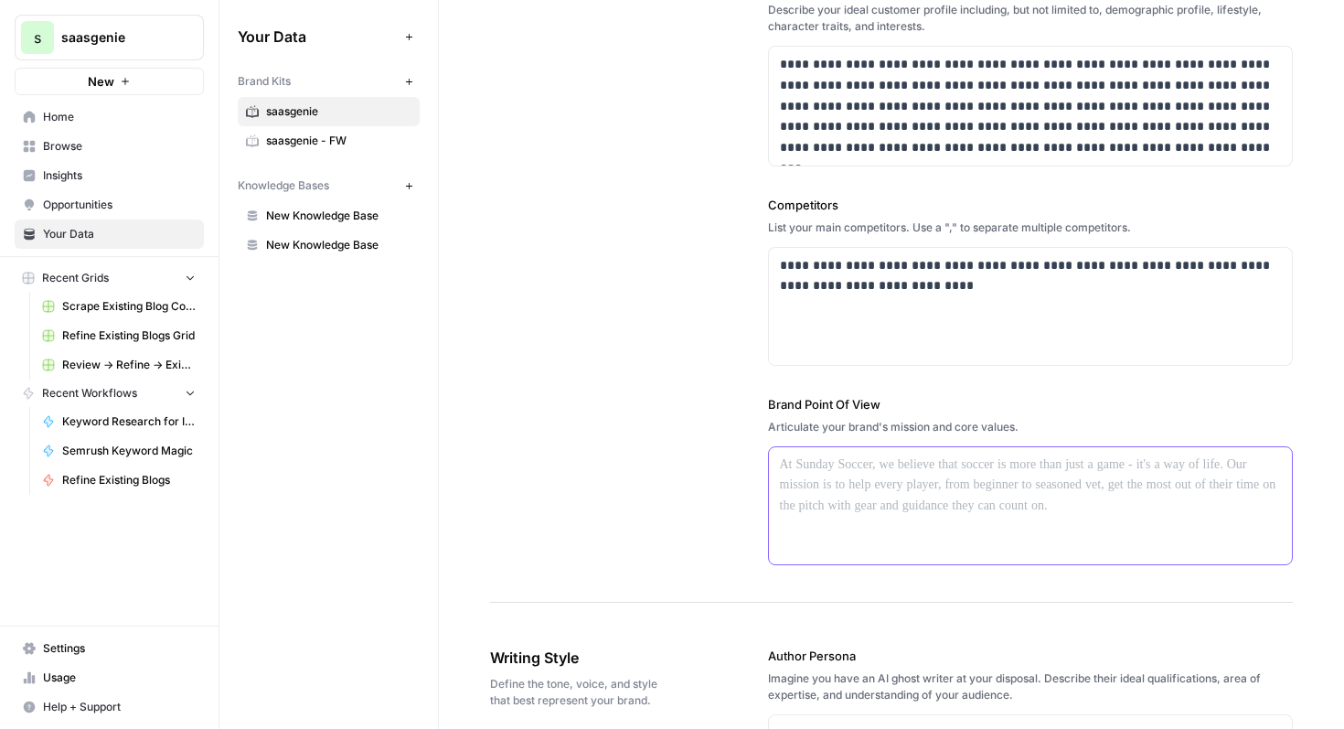
scroll to position [0, 0]
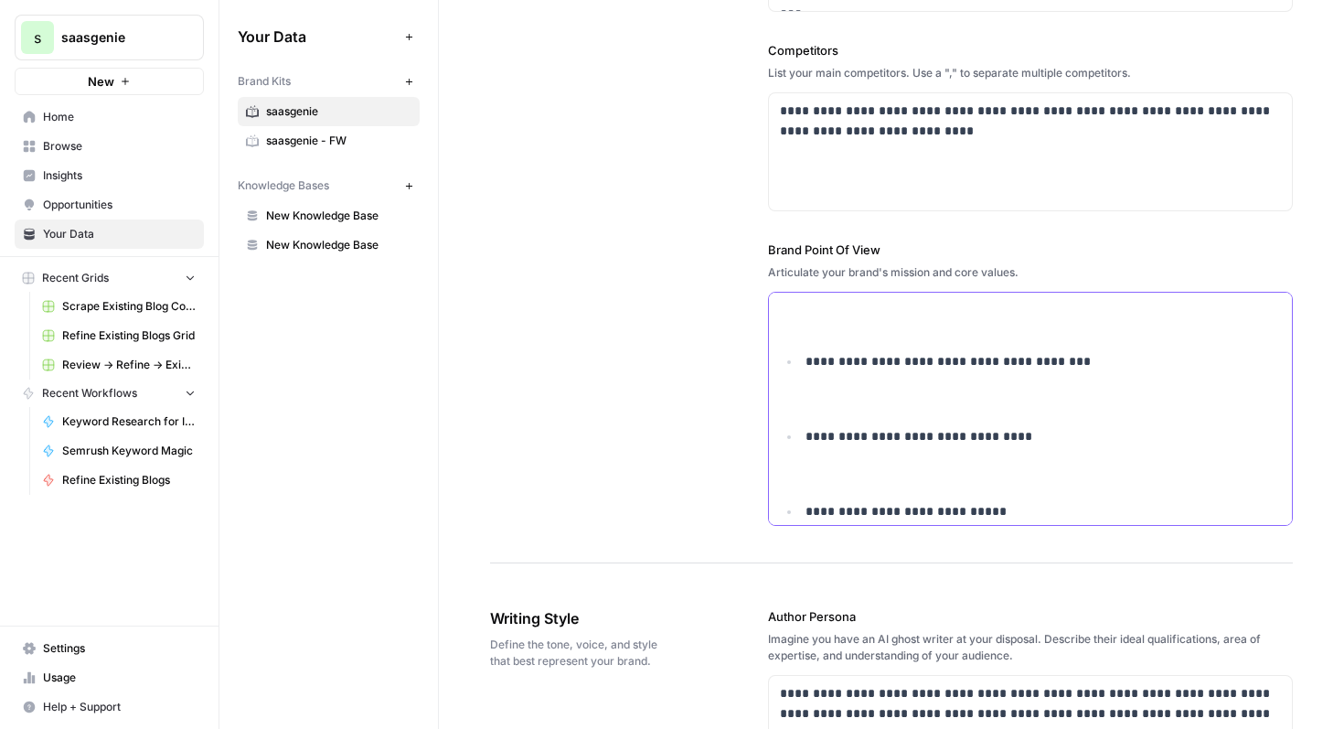
click at [801, 364] on li "**********" at bounding box center [1040, 382] width 481 height 62
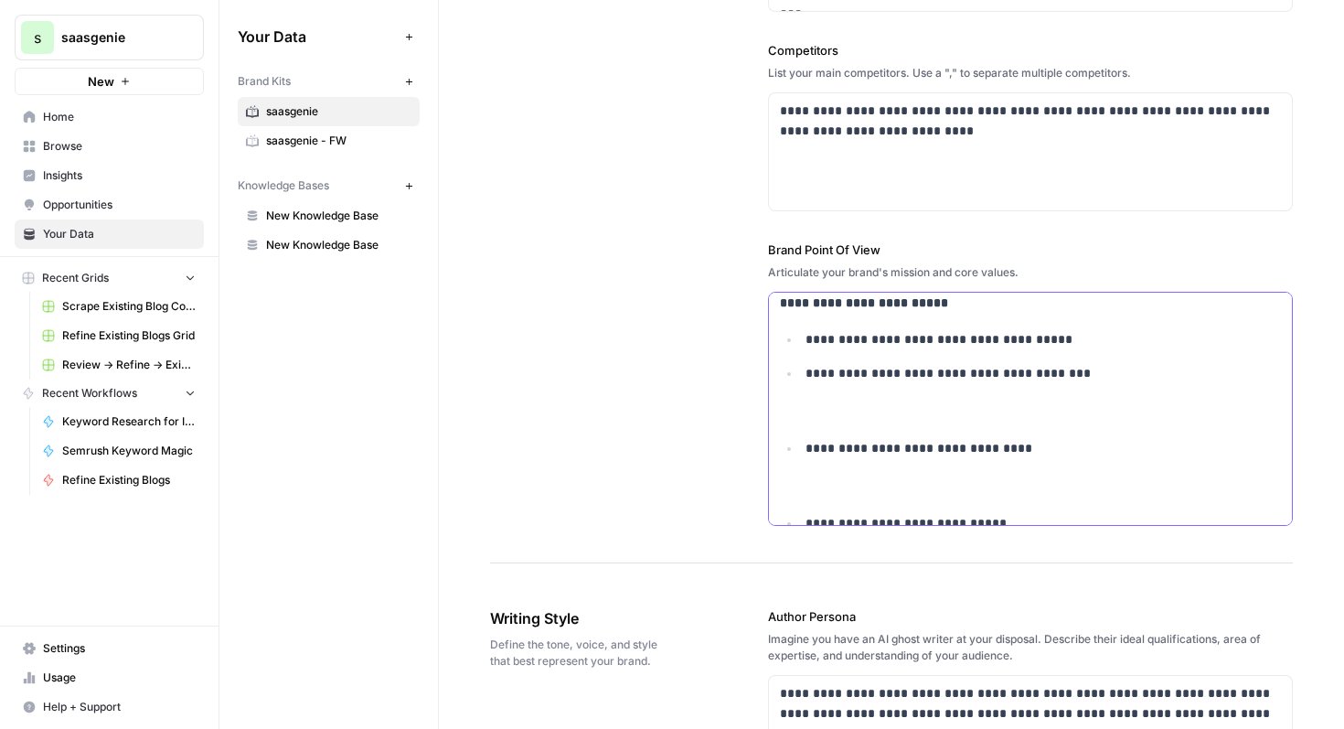
click at [799, 446] on ul "**********" at bounding box center [1031, 431] width 502 height 205
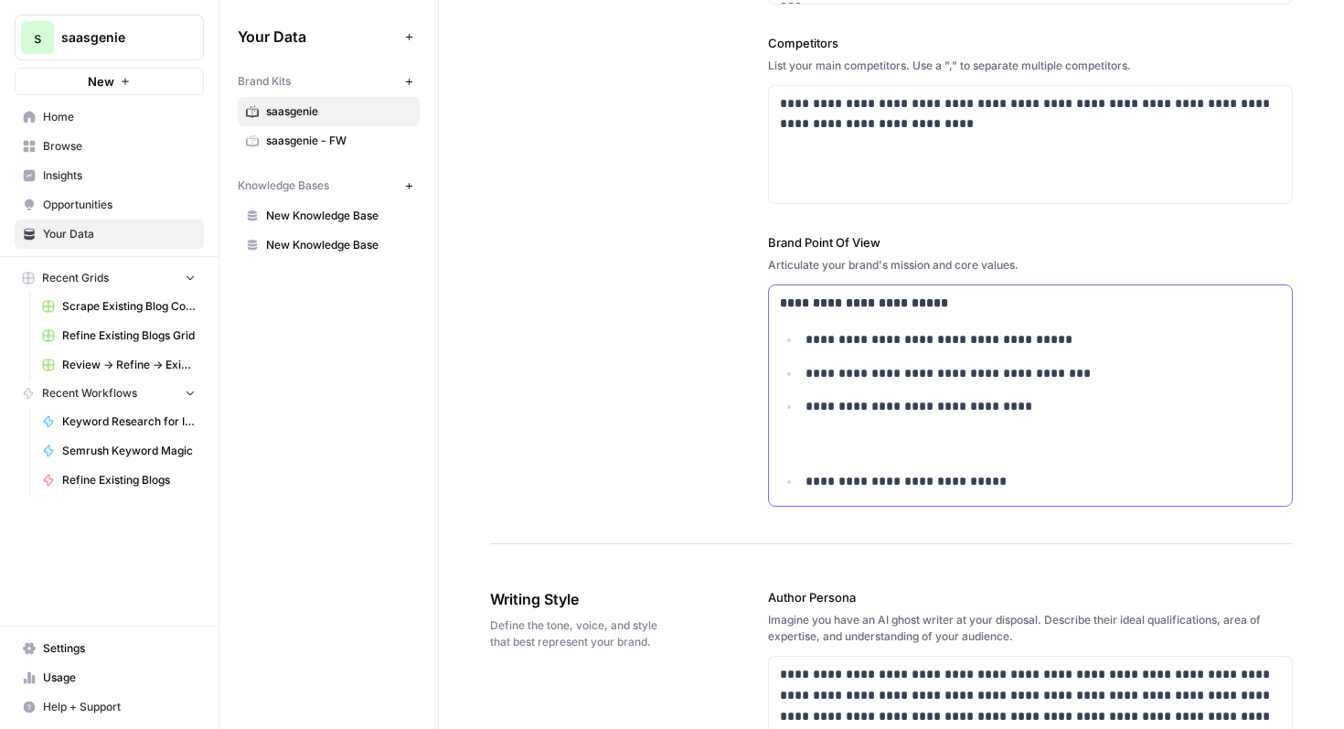
click at [800, 490] on li "**********" at bounding box center [1040, 481] width 481 height 21
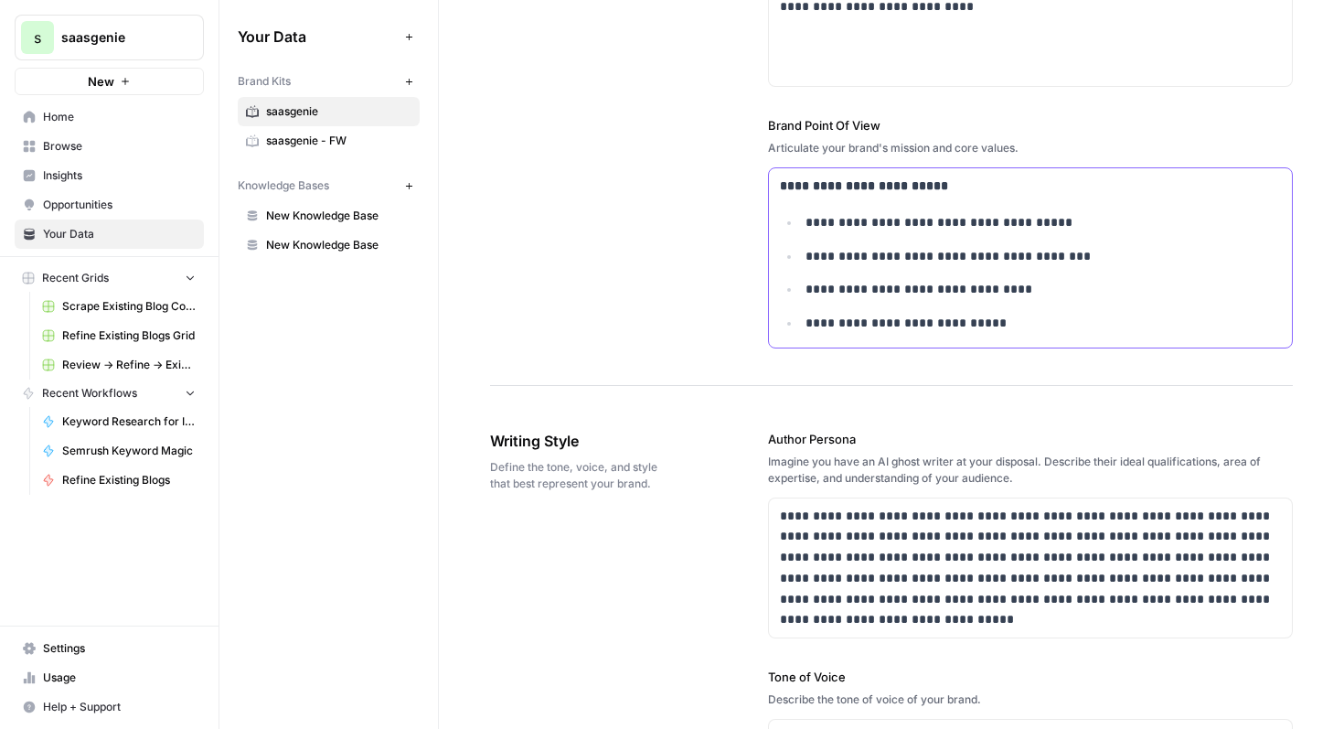
drag, startPoint x: 1002, startPoint y: 319, endPoint x: 795, endPoint y: 210, distance: 234.4
click at [795, 210] on div "**********" at bounding box center [1031, 257] width 524 height 179
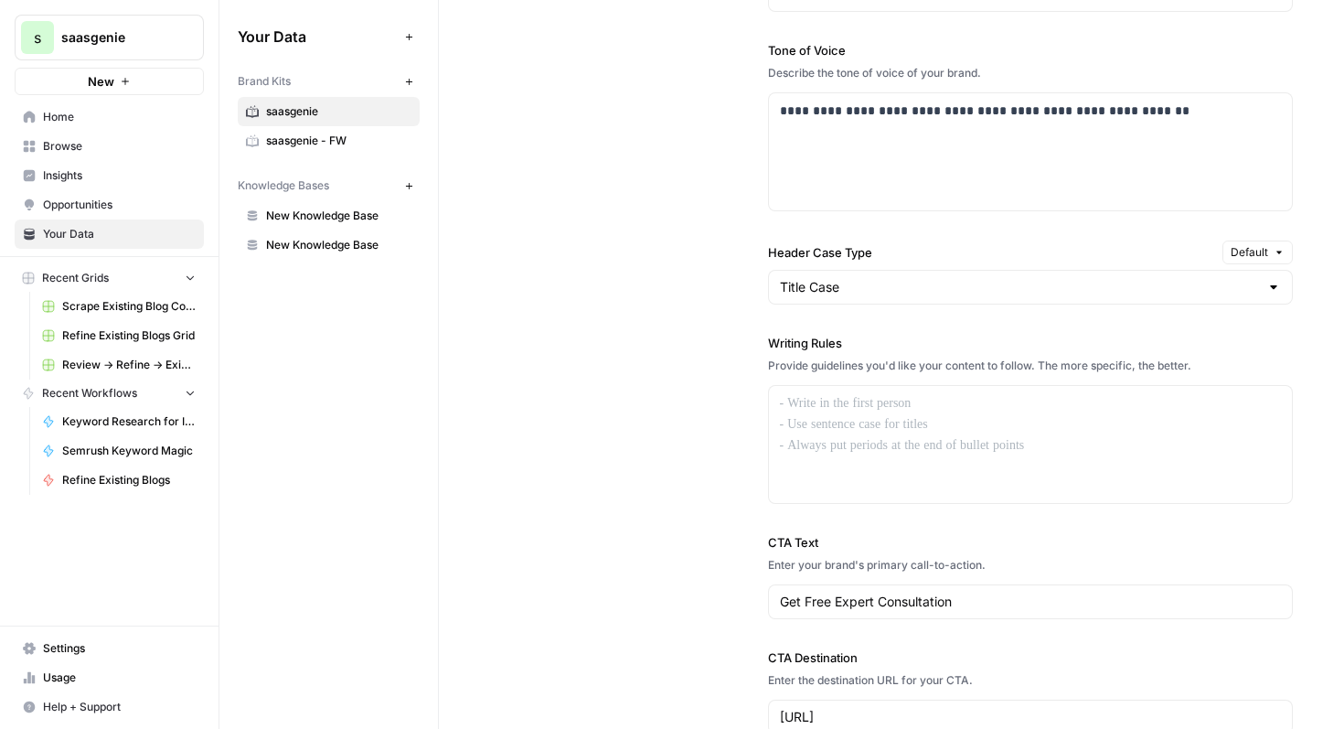
scroll to position [1416, 0]
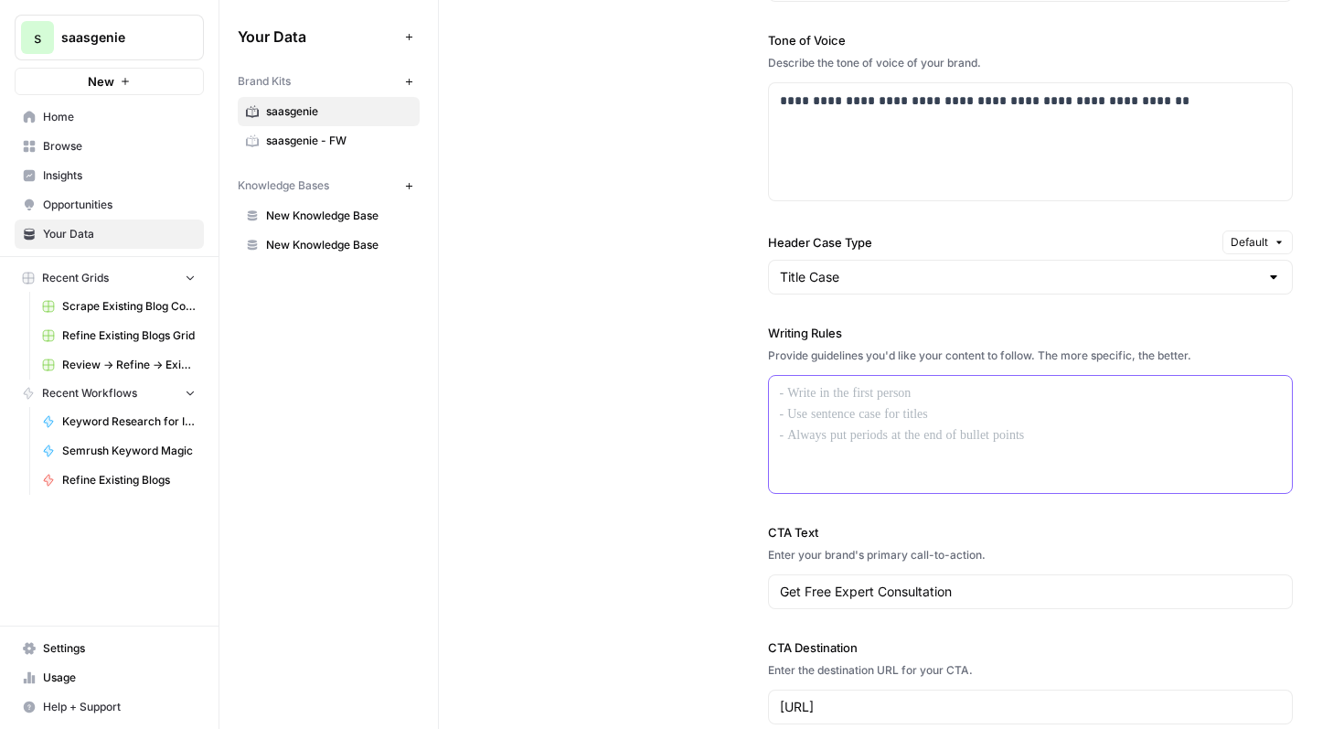
click at [974, 397] on p at bounding box center [1031, 393] width 502 height 21
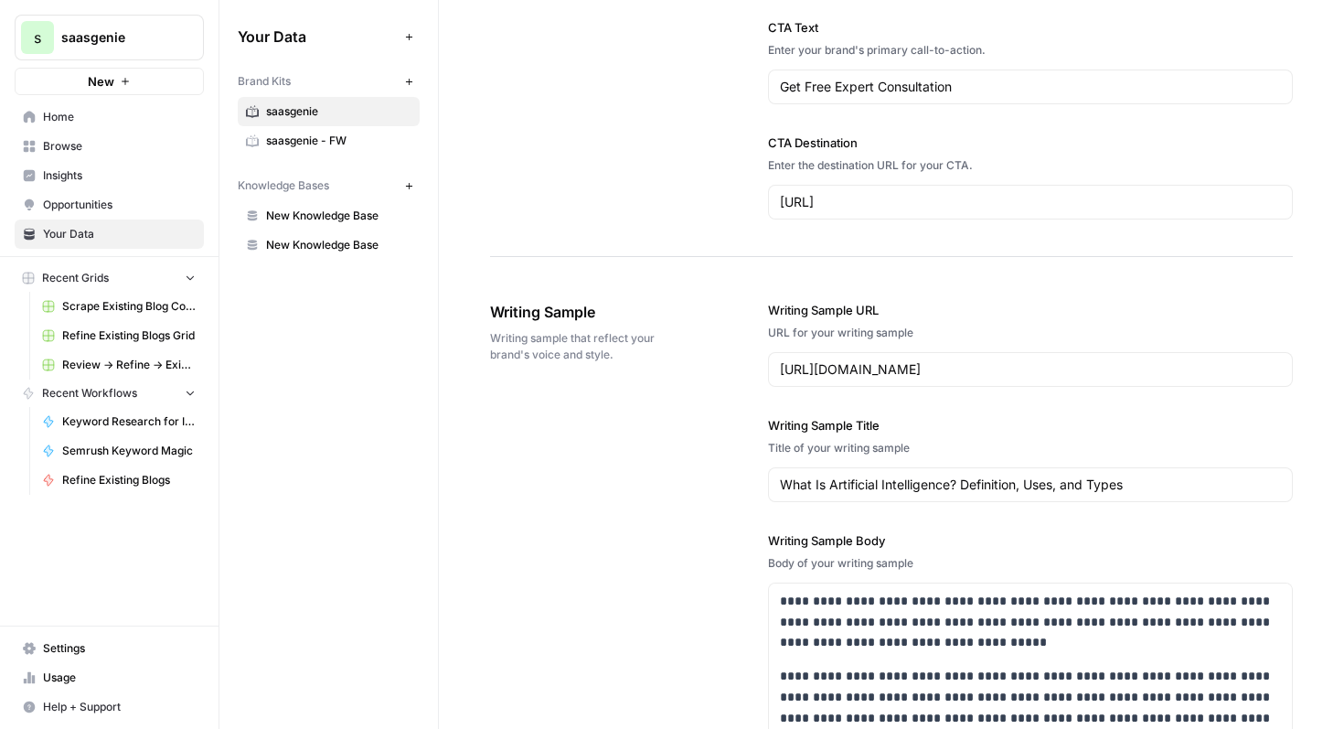
scroll to position [1940, 0]
click at [1002, 390] on div "**********" at bounding box center [1031, 714] width 526 height 903
click at [1010, 374] on input "https://www.coursera.org/articles/what-is-artificial-intelligence" at bounding box center [1031, 368] width 502 height 18
drag, startPoint x: 1219, startPoint y: 361, endPoint x: 668, endPoint y: 357, distance: 550.5
click at [668, 357] on div "**********" at bounding box center [891, 715] width 803 height 904
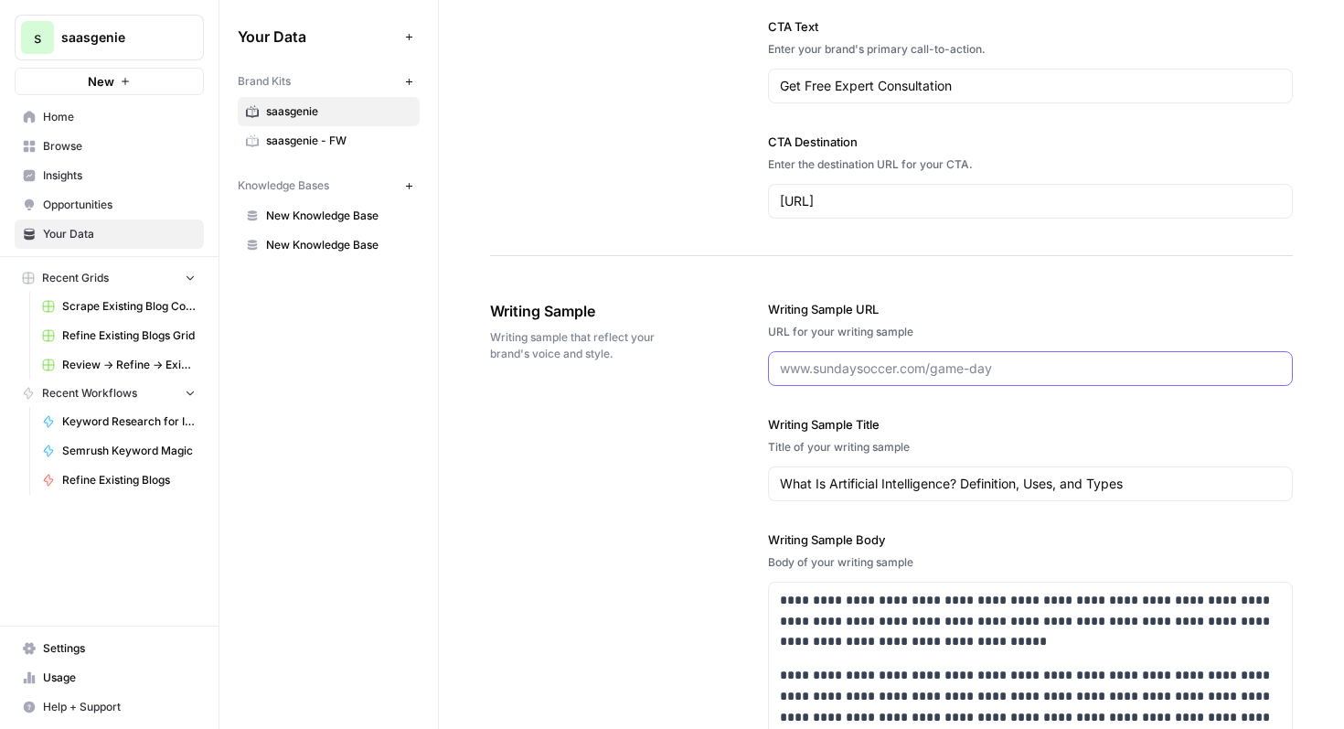
paste input "https://blog.hubspot.com/marketing/how-search-behaviors-are-changing?hubs_conte…"
type input "https://blog.hubspot.com/marketing/how-search-behaviors-are-changing?hubs_conte…"
click at [1083, 452] on div "Title of your writing sample" at bounding box center [1031, 447] width 526 height 16
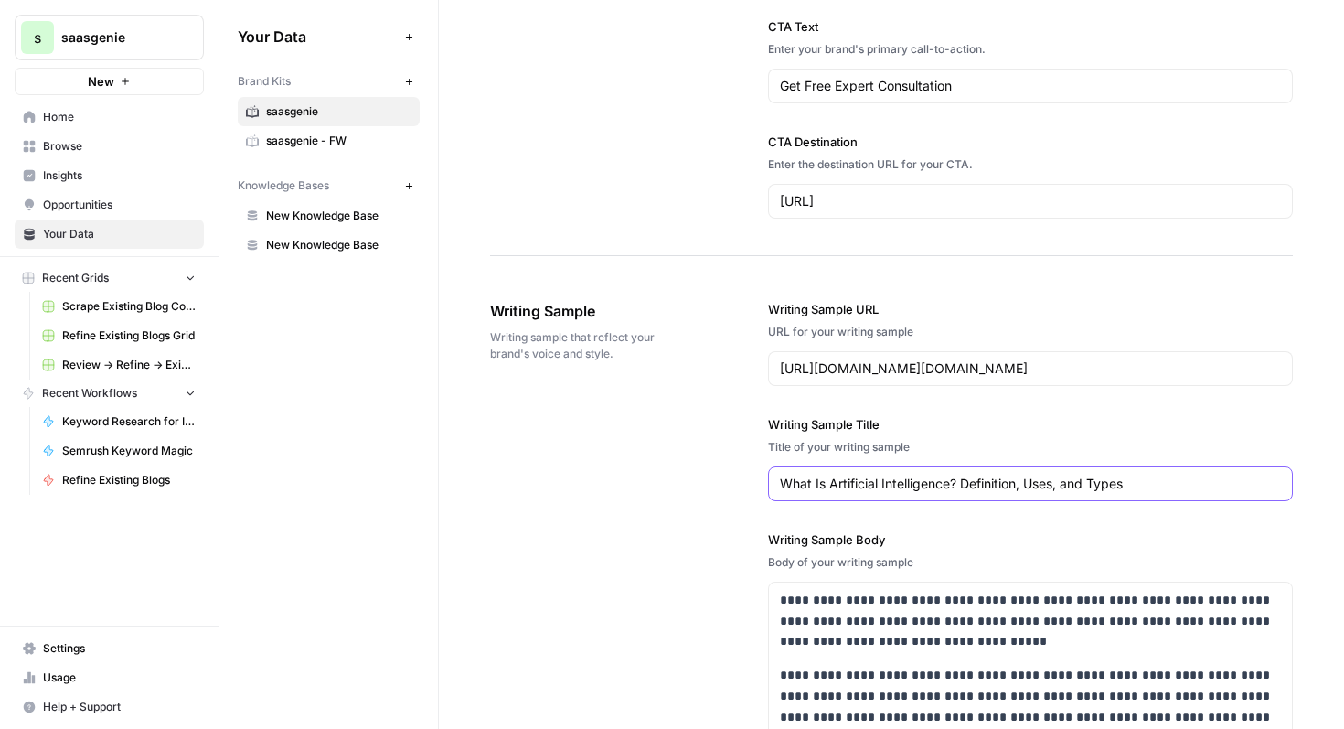
drag, startPoint x: 1160, startPoint y: 488, endPoint x: 764, endPoint y: 476, distance: 396.2
click at [764, 476] on div "**********" at bounding box center [891, 715] width 803 height 904
paste input "Consumer search behaviors are shifting, marketers — new data"
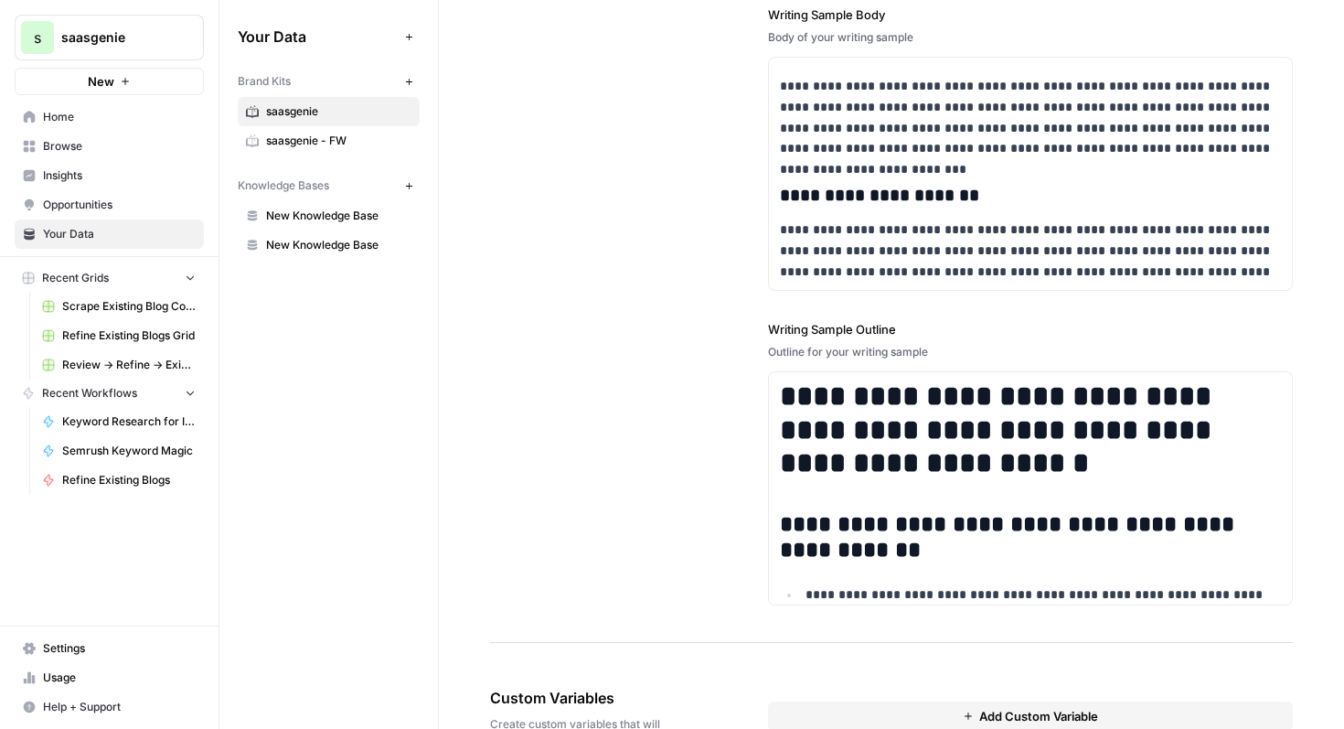
scroll to position [2460, 0]
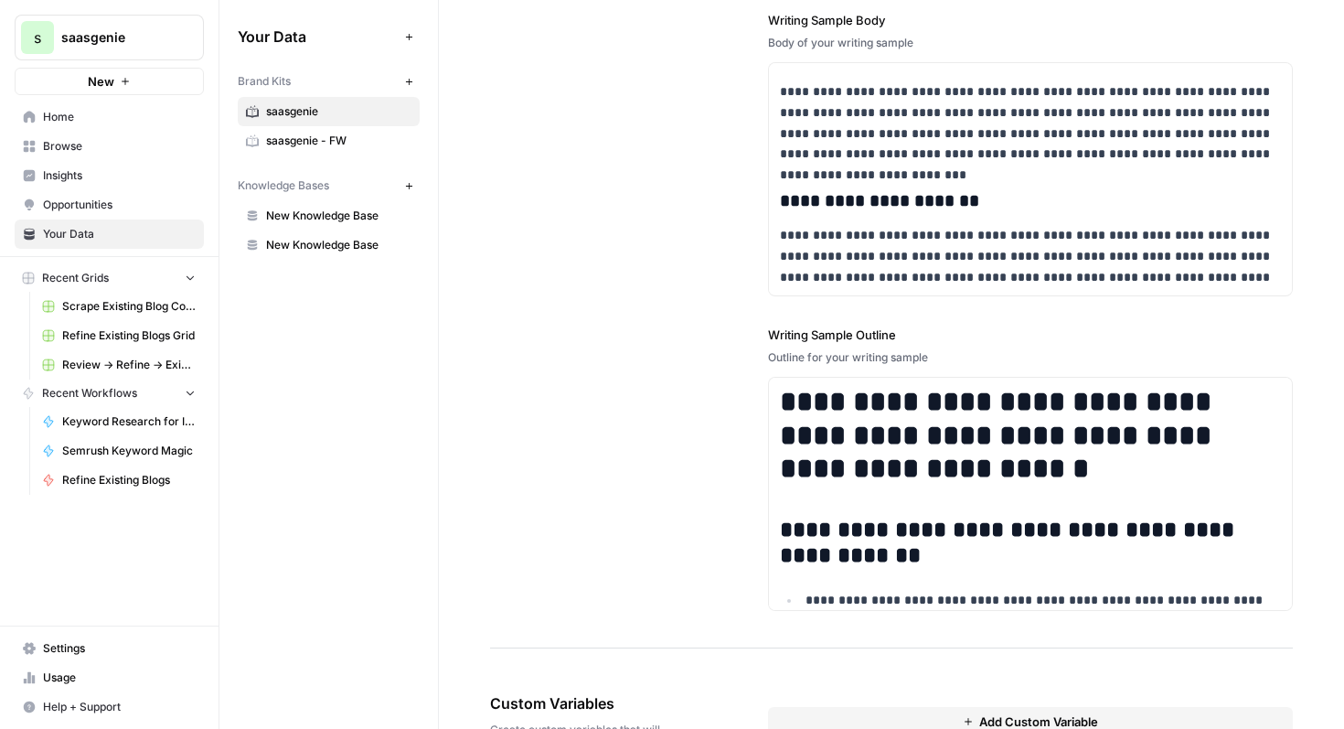
type input "Consumer search behaviors are shifting, marketers — new data"
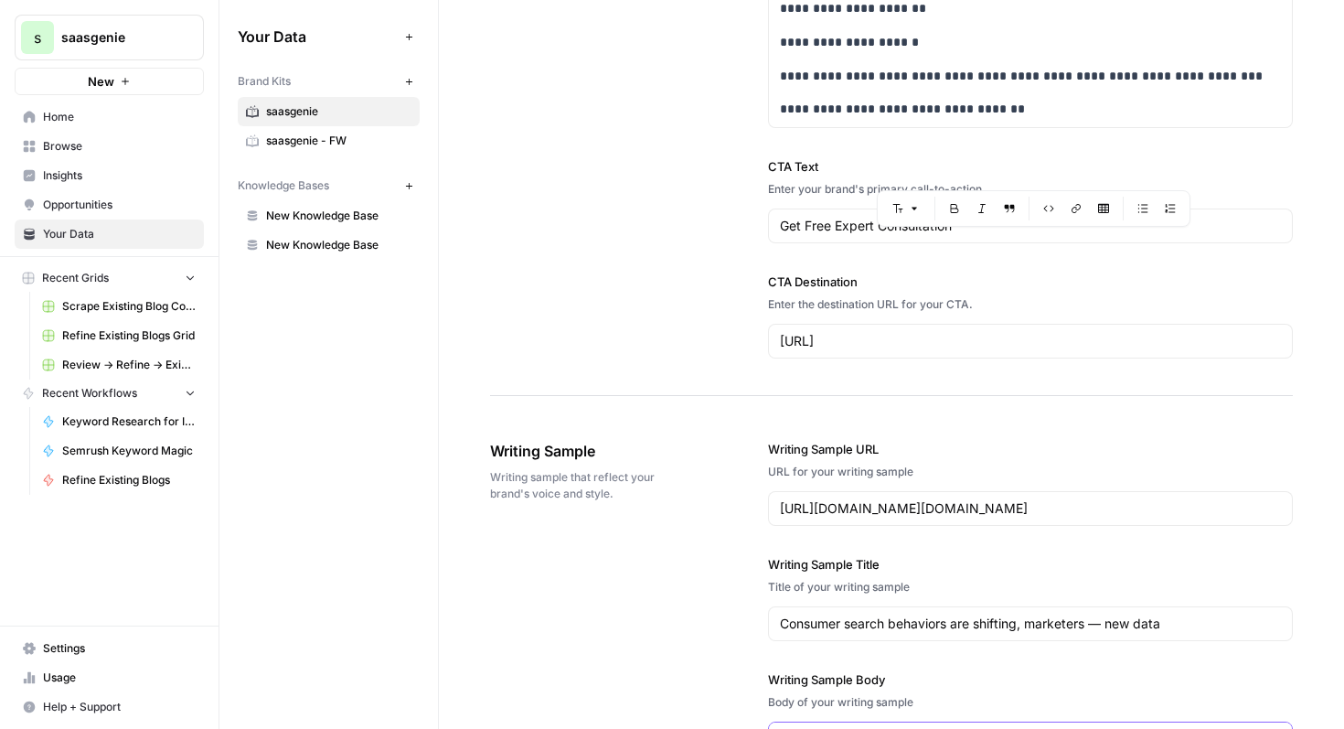
scroll to position [1662, 0]
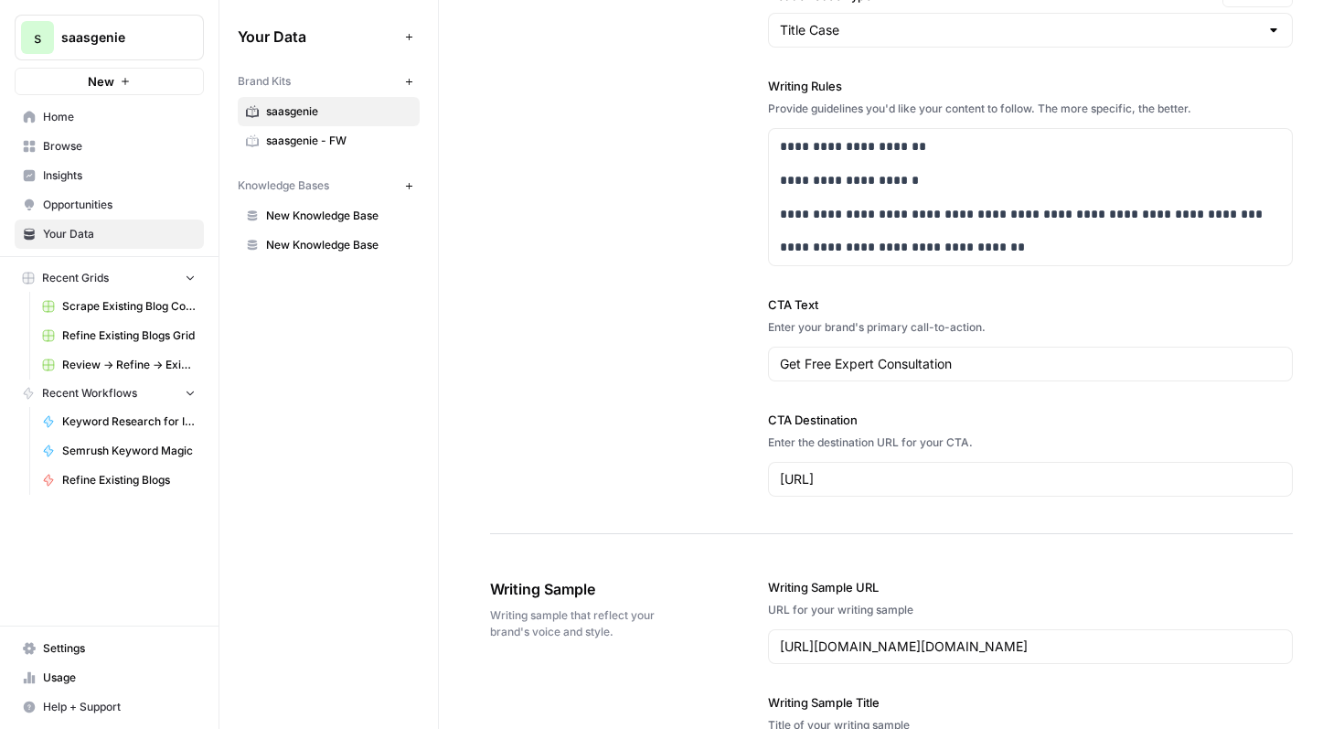
drag, startPoint x: 1265, startPoint y: 281, endPoint x: 711, endPoint y: 677, distance: 681.1
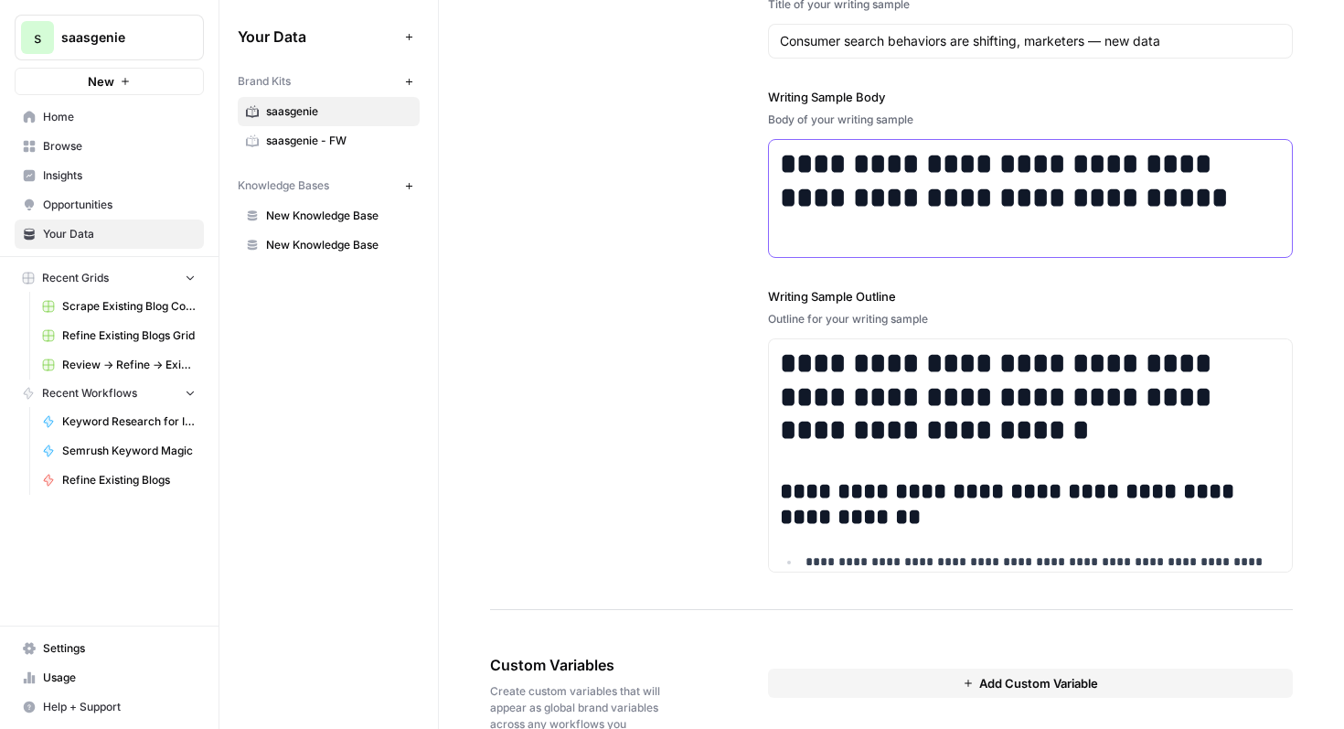
scroll to position [1, 0]
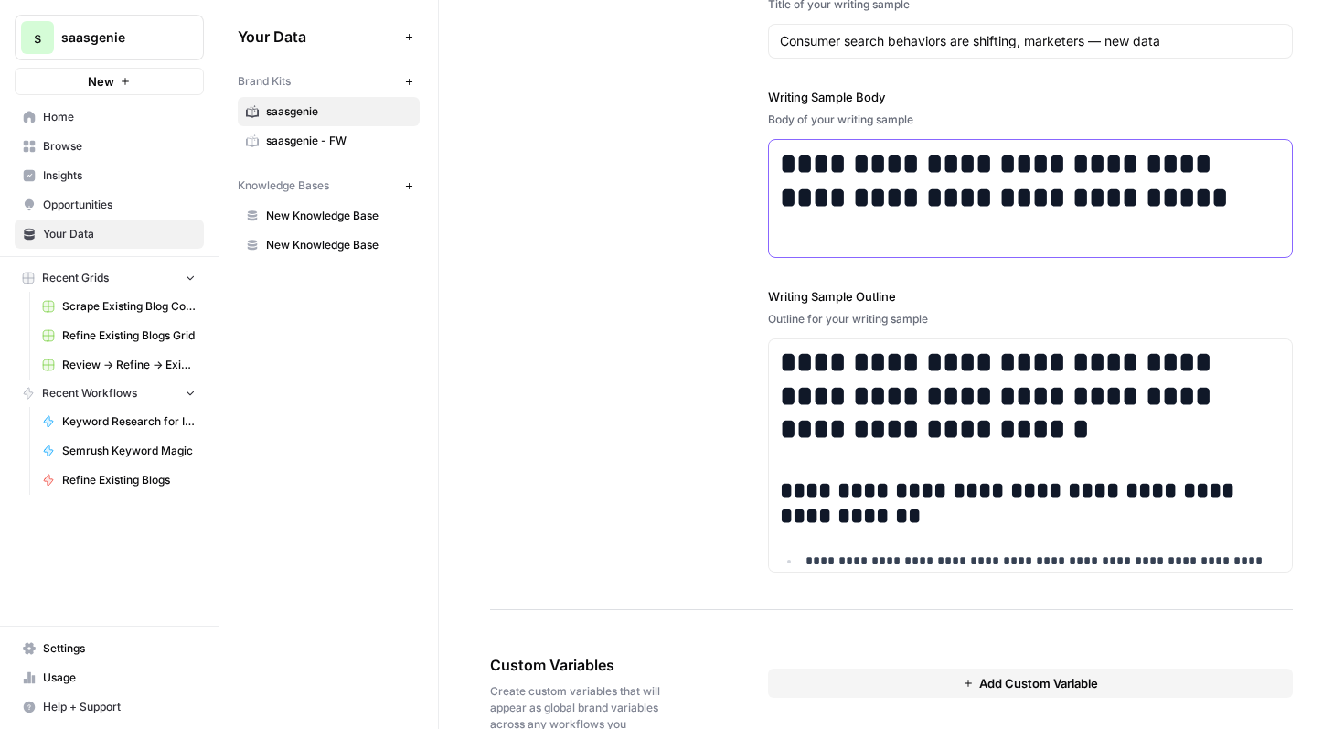
click at [1188, 210] on strong "**********" at bounding box center [1004, 180] width 448 height 63
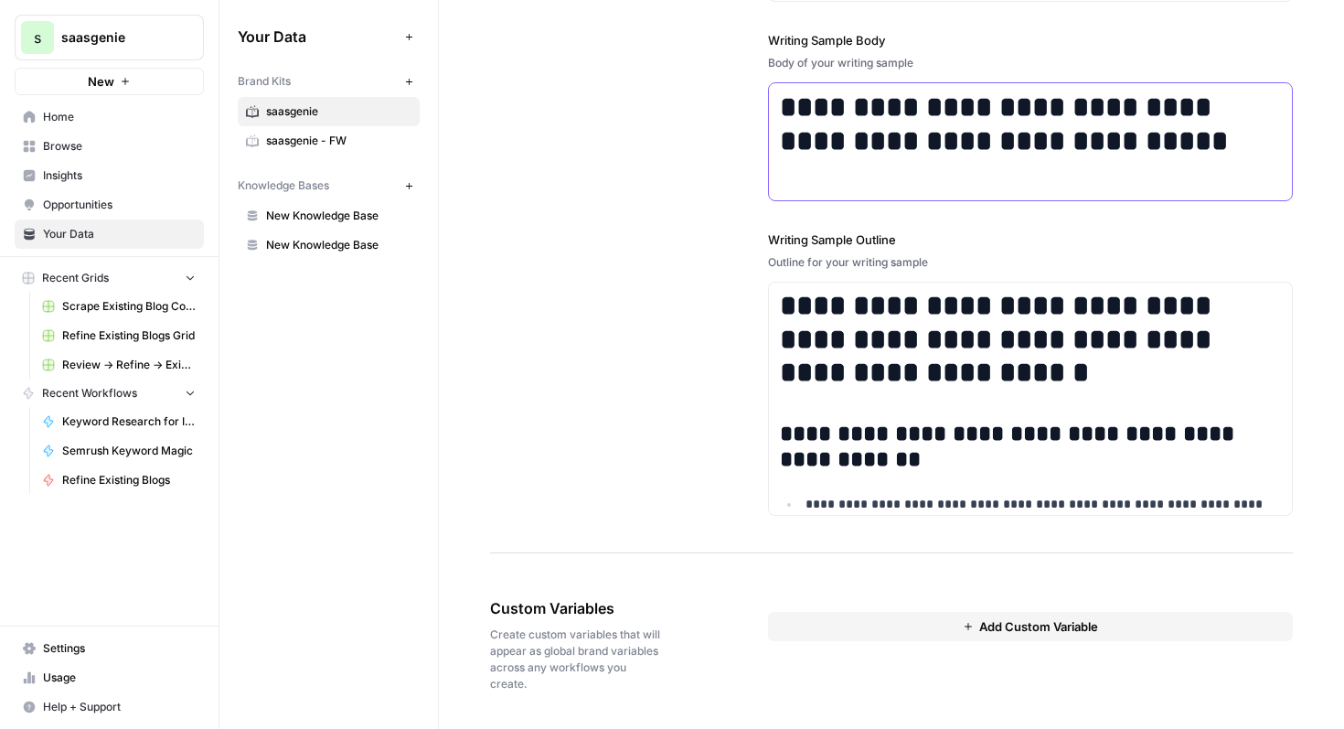
scroll to position [2368, 0]
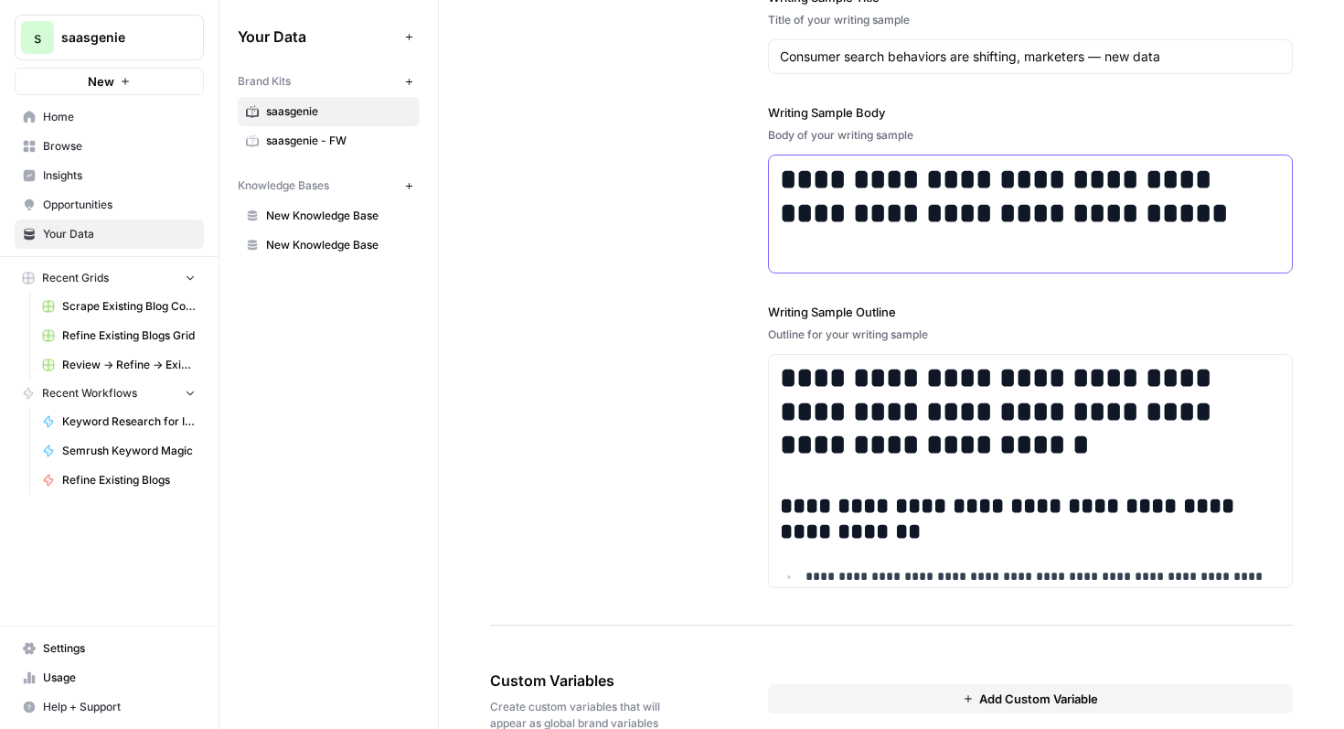
click at [1235, 231] on div "**********" at bounding box center [1031, 213] width 524 height 117
drag, startPoint x: 1227, startPoint y: 214, endPoint x: 773, endPoint y: 179, distance: 455.8
click at [773, 179] on div "**********" at bounding box center [1031, 213] width 524 height 117
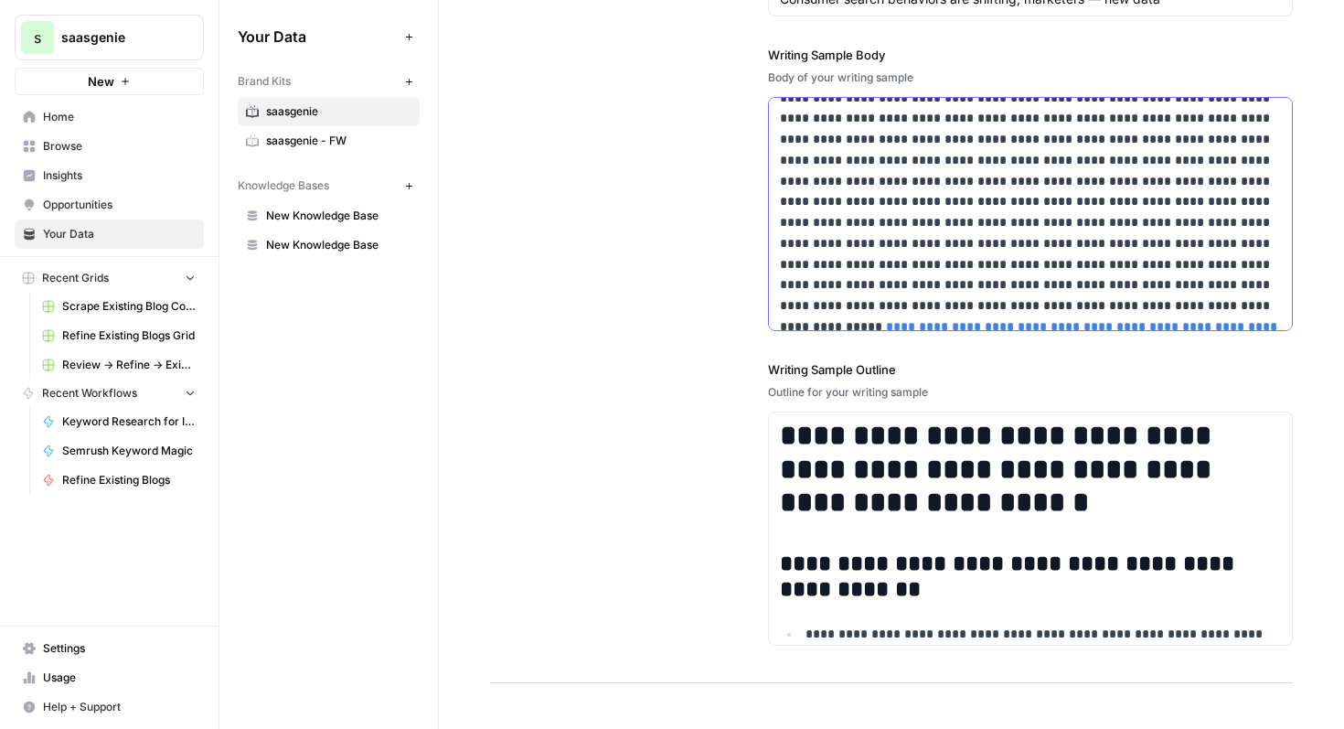
scroll to position [9, 0]
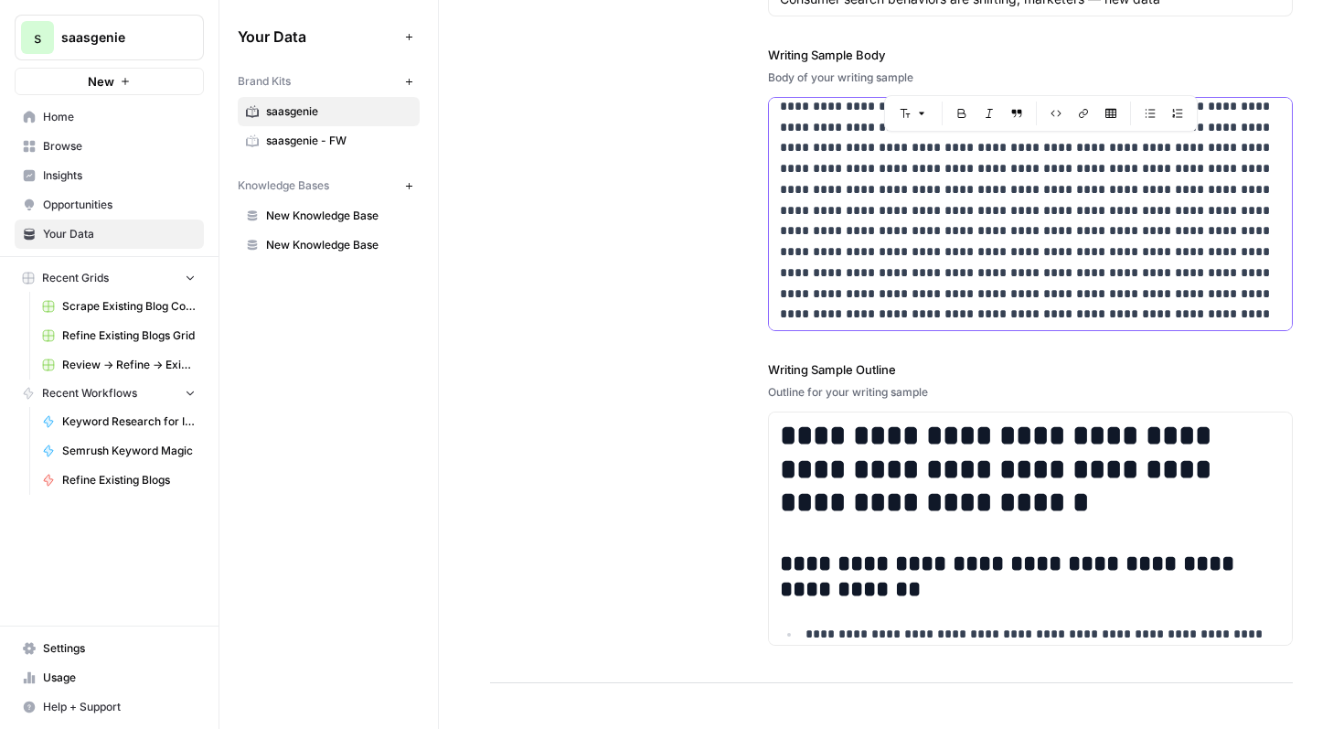
drag, startPoint x: 858, startPoint y: 149, endPoint x: 1224, endPoint y: 194, distance: 369.4
click at [1224, 194] on p "**********" at bounding box center [1031, 242] width 502 height 292
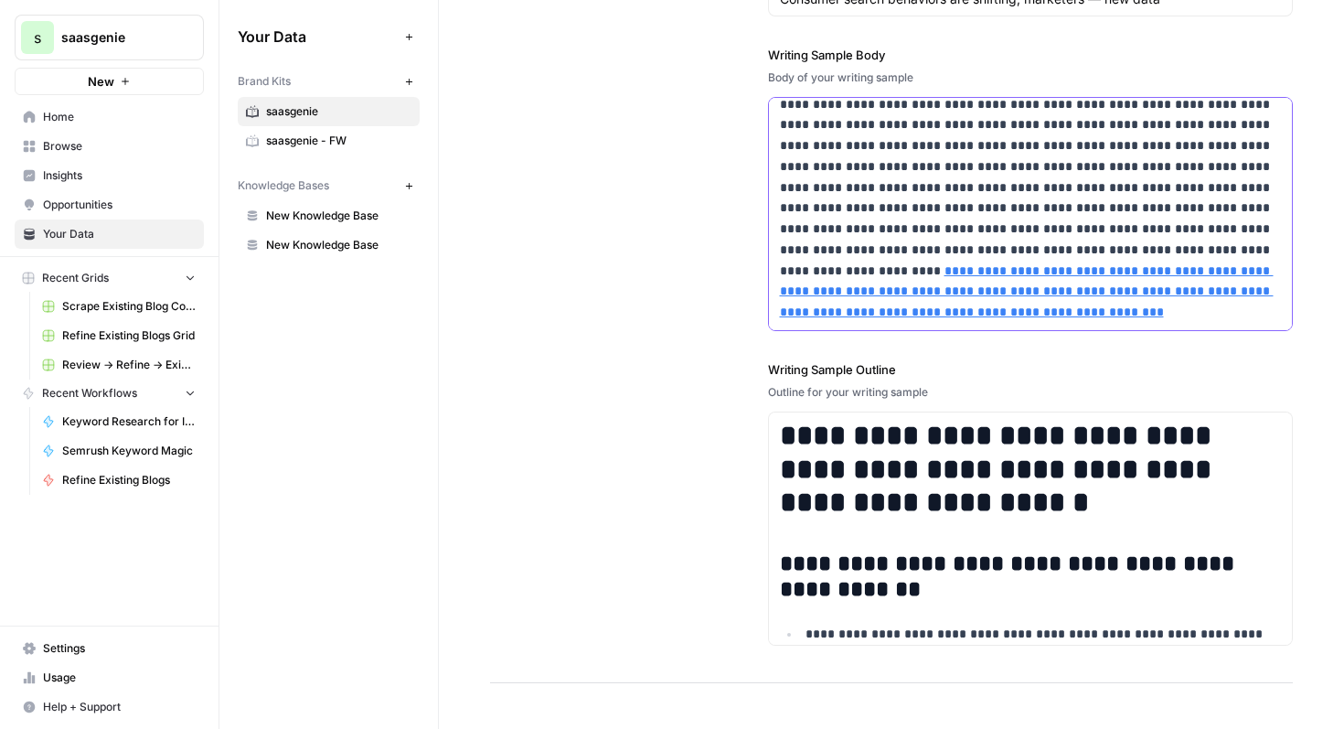
scroll to position [2464, 0]
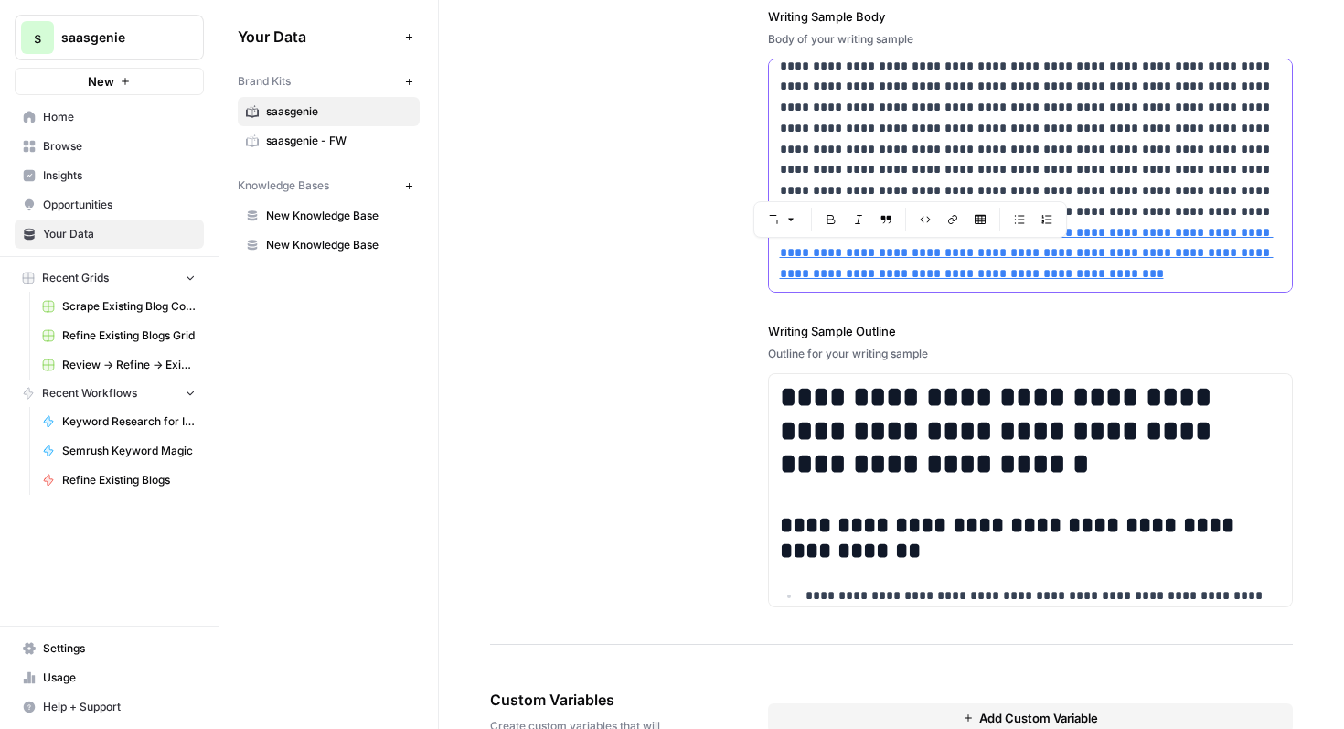
drag, startPoint x: 1060, startPoint y: 275, endPoint x: 1096, endPoint y: 228, distance: 59.4
click at [1096, 228] on p "**********" at bounding box center [1031, 160] width 502 height 250
click at [1096, 264] on p "**********" at bounding box center [1031, 160] width 502 height 250
drag, startPoint x: 1077, startPoint y: 264, endPoint x: 943, endPoint y: 211, distance: 144.5
click at [943, 211] on p "**********" at bounding box center [1031, 160] width 502 height 250
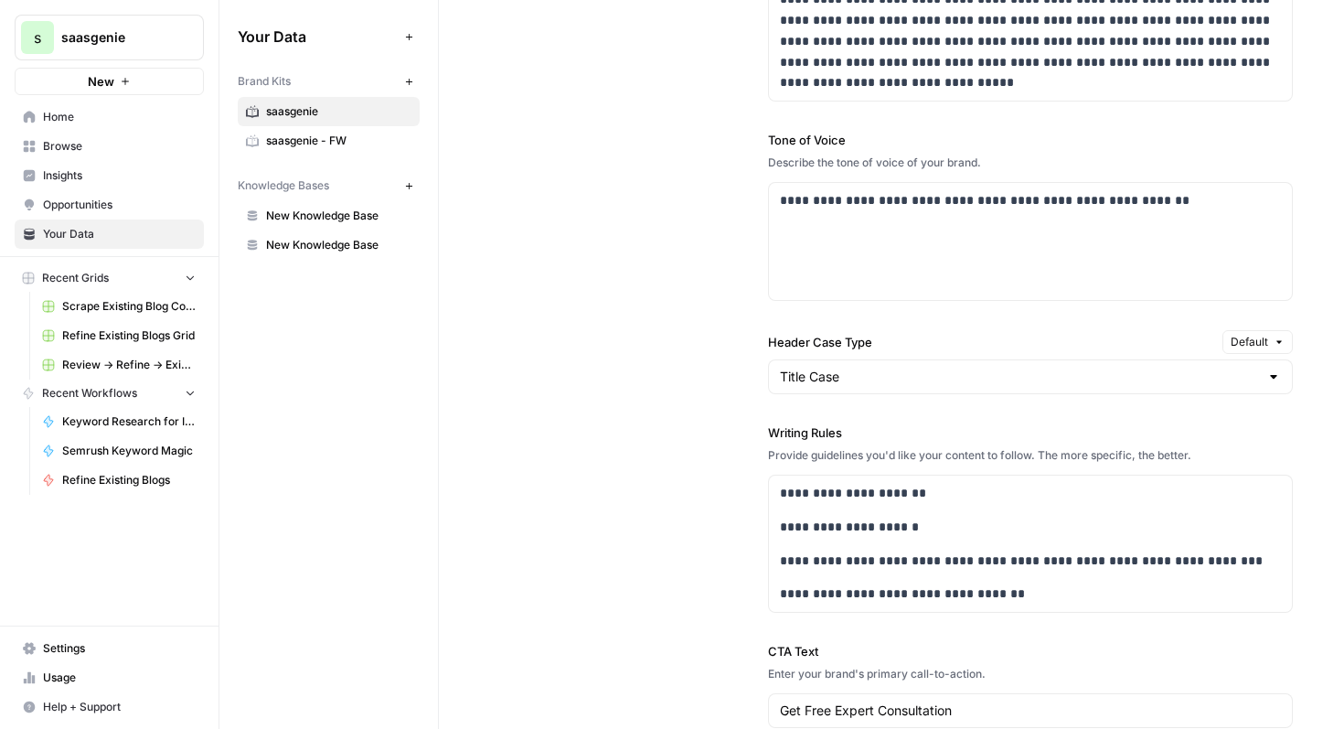
scroll to position [1269, 0]
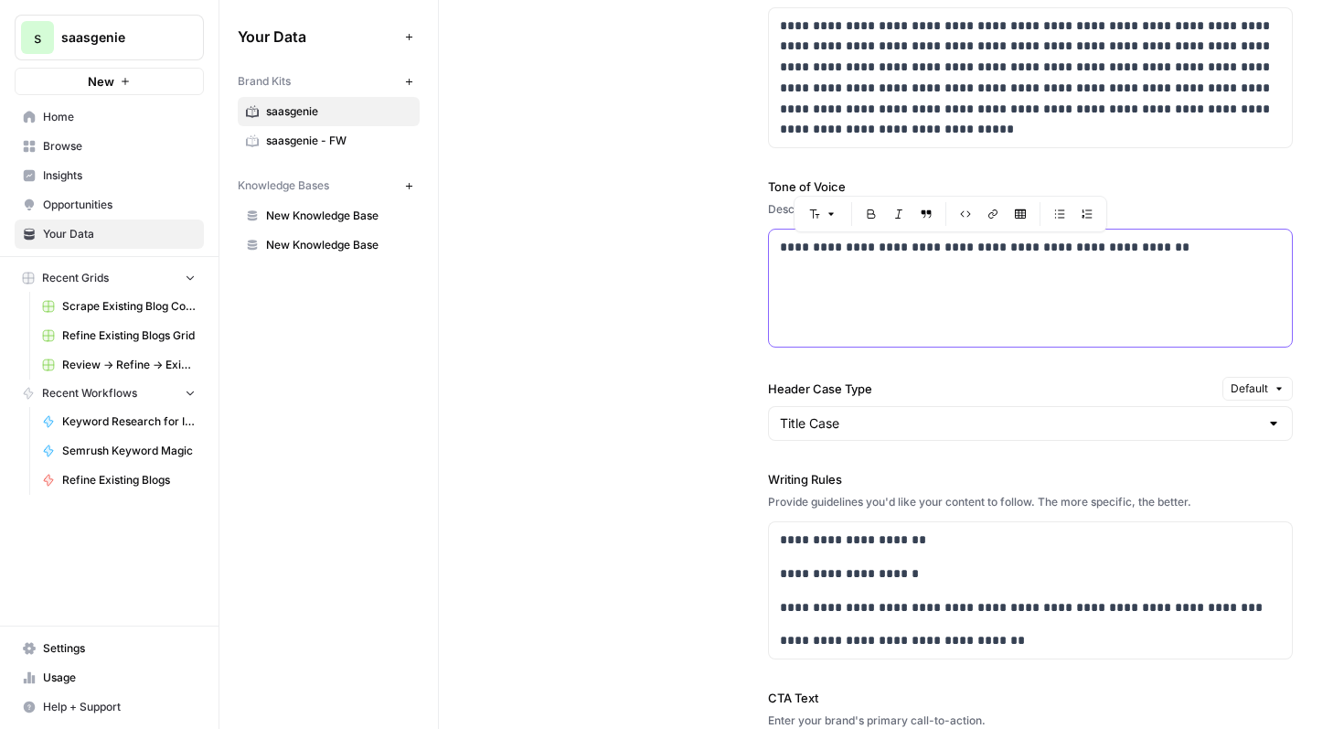
drag, startPoint x: 1177, startPoint y: 251, endPoint x: 782, endPoint y: 242, distance: 395.2
click at [782, 242] on p "**********" at bounding box center [1031, 247] width 502 height 21
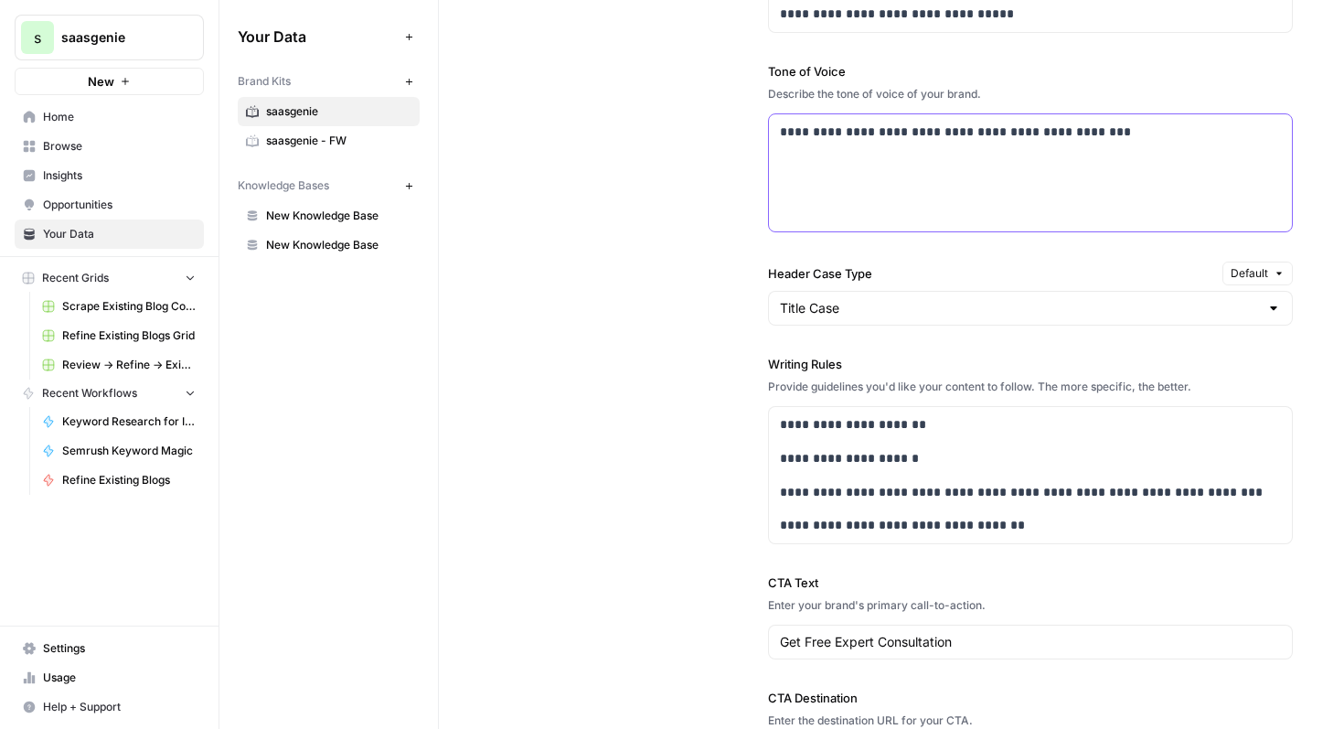
scroll to position [1397, 0]
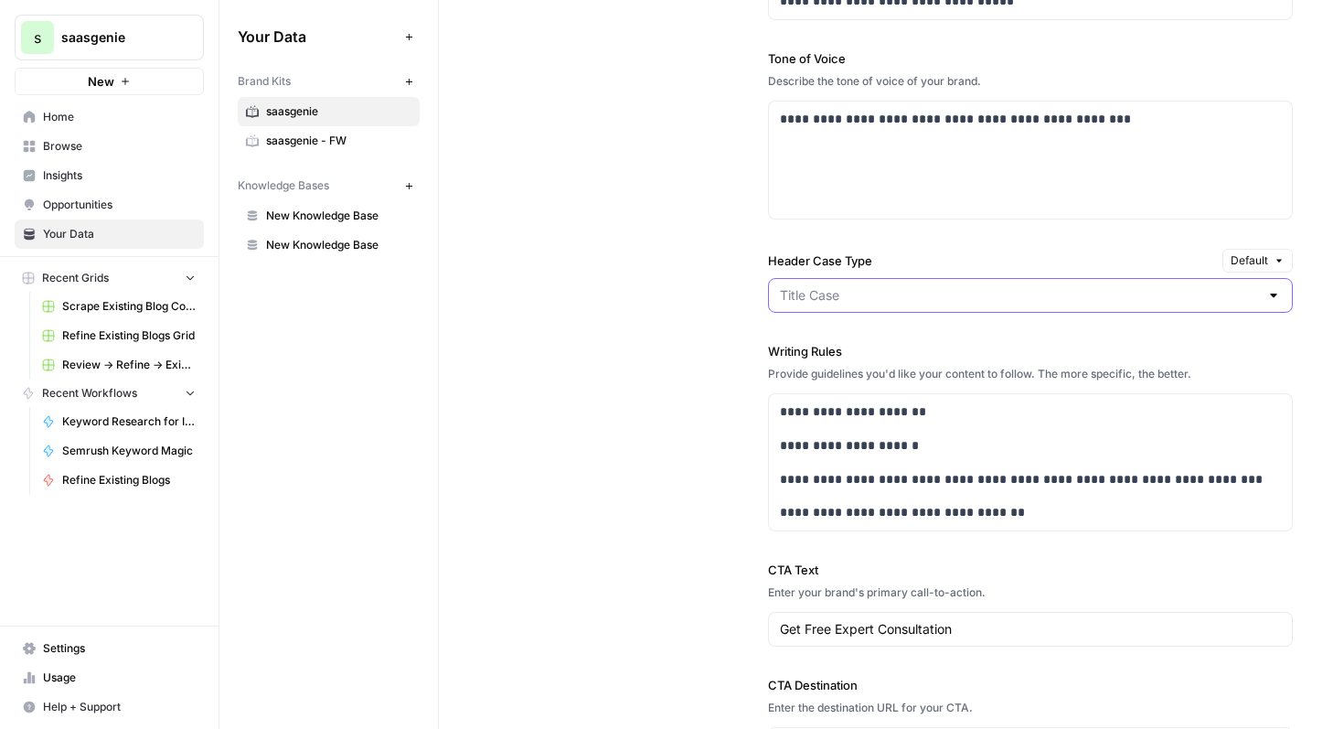
click at [1053, 296] on input "Header Case Type" at bounding box center [1020, 295] width 480 height 18
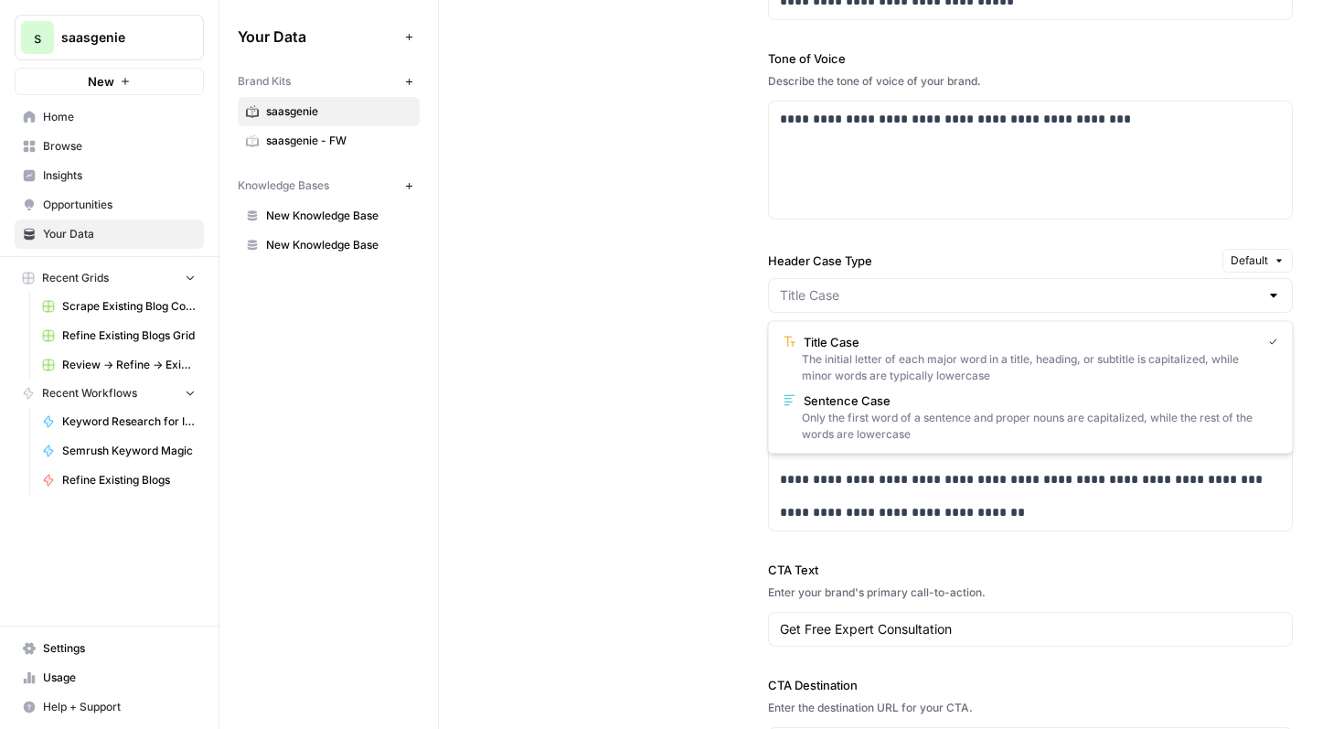
type input "Title Case"
click at [715, 599] on div "**********" at bounding box center [891, 287] width 803 height 1024
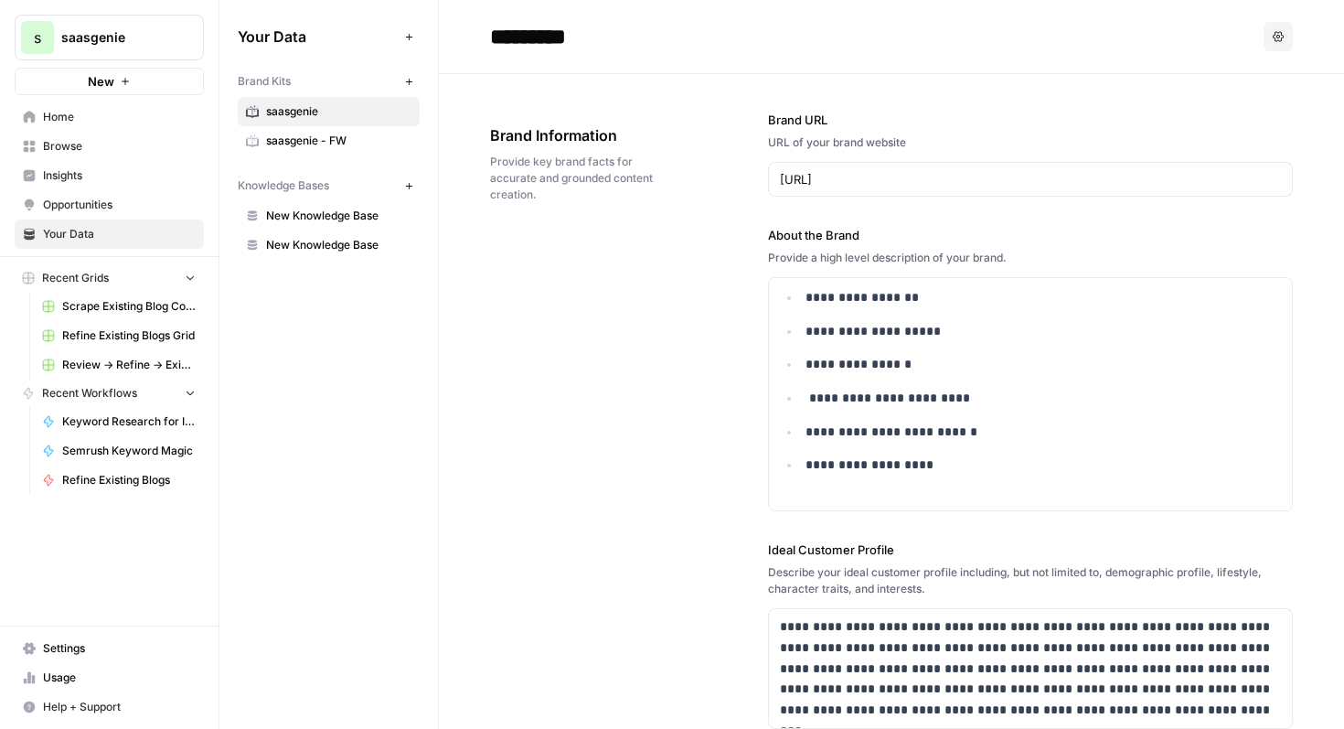
scroll to position [0, 0]
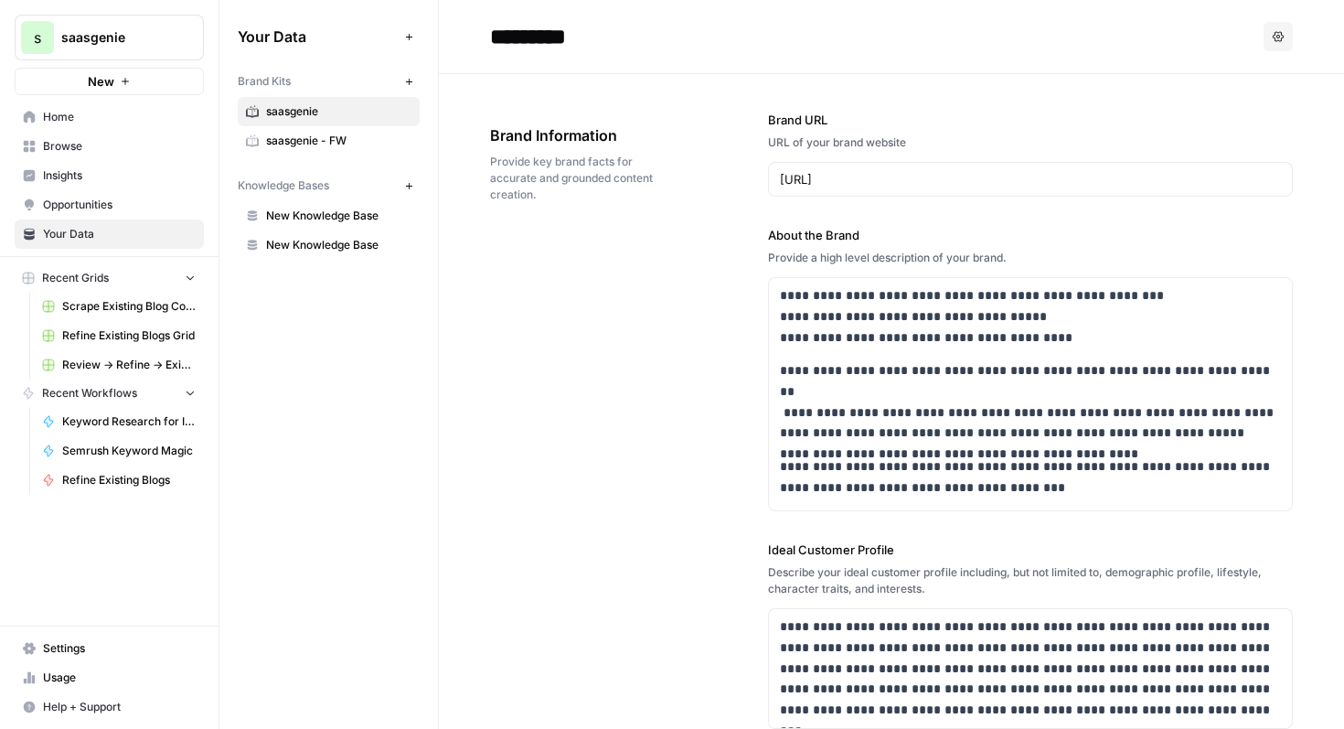
click at [122, 304] on span "Scrape Existing Blog Content Grid" at bounding box center [129, 306] width 134 height 16
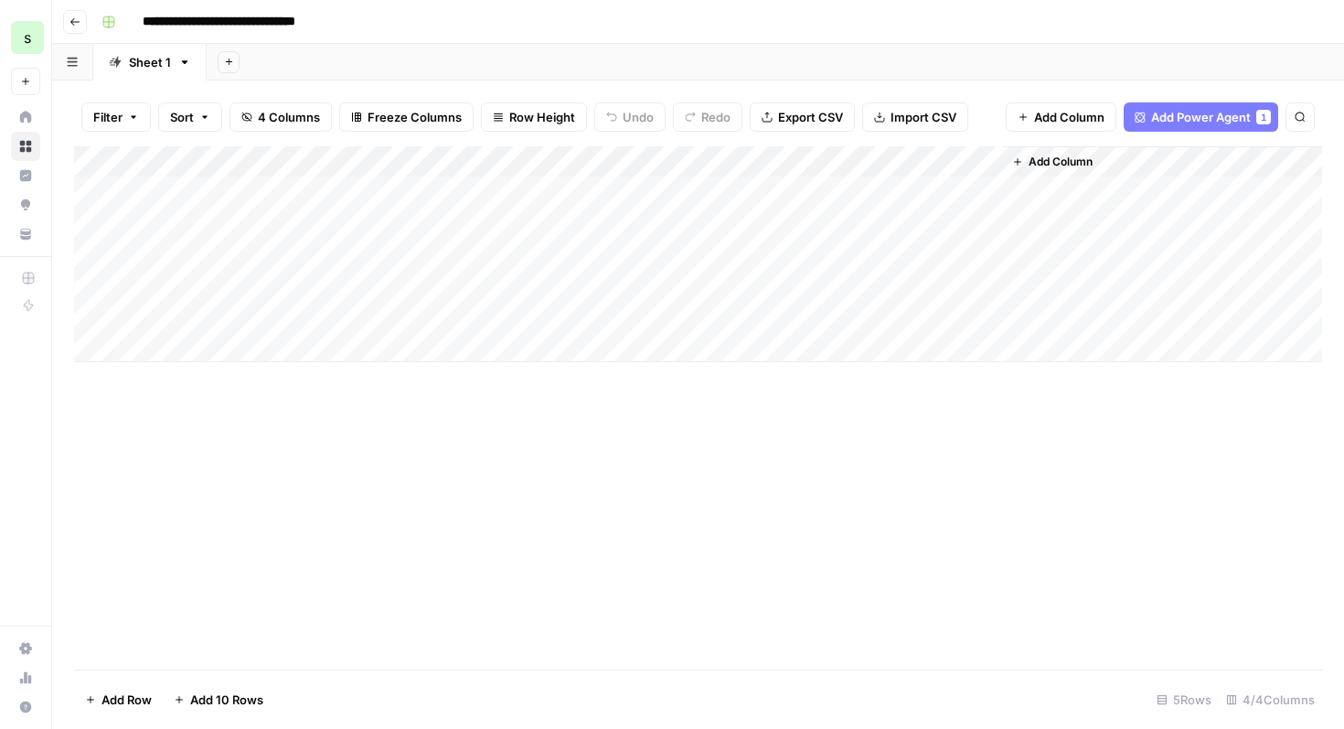
click at [75, 24] on icon "button" at bounding box center [74, 21] width 11 height 11
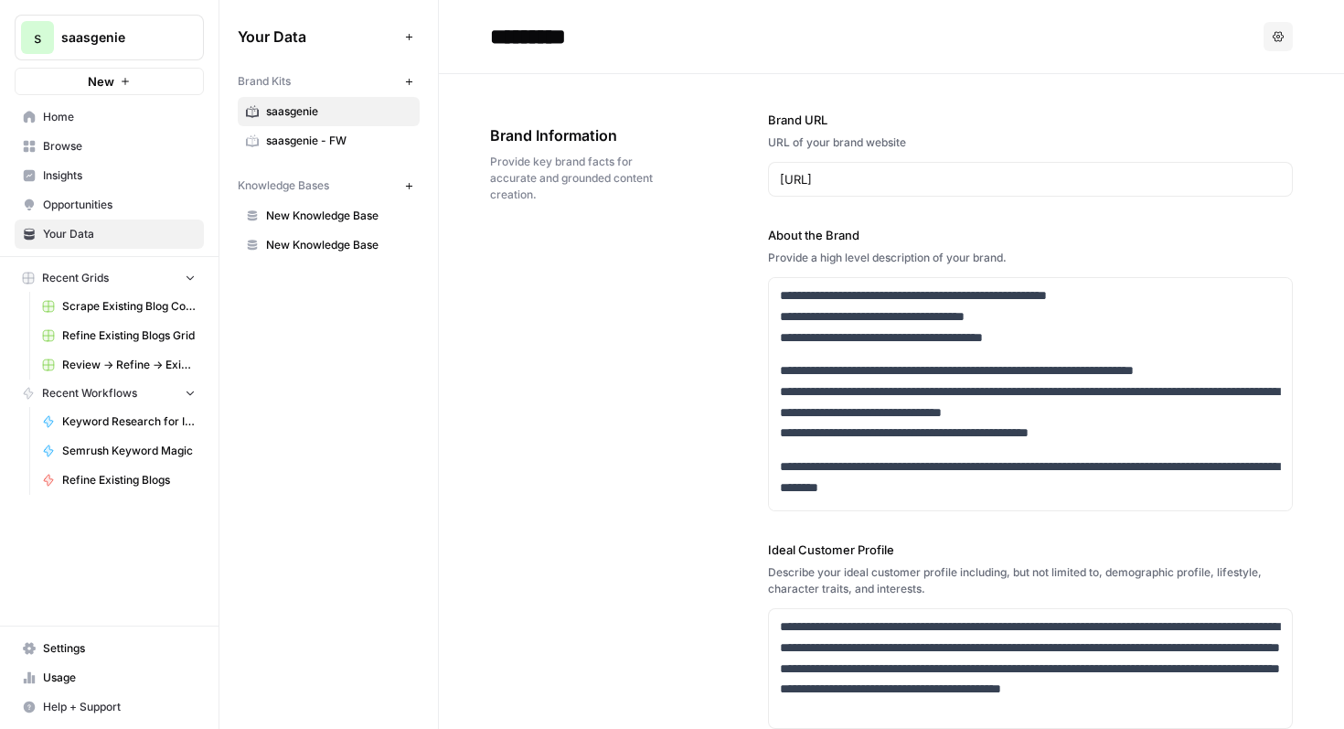
click at [137, 373] on link "Review -> Refine -> Existing Blogs" at bounding box center [119, 364] width 170 height 29
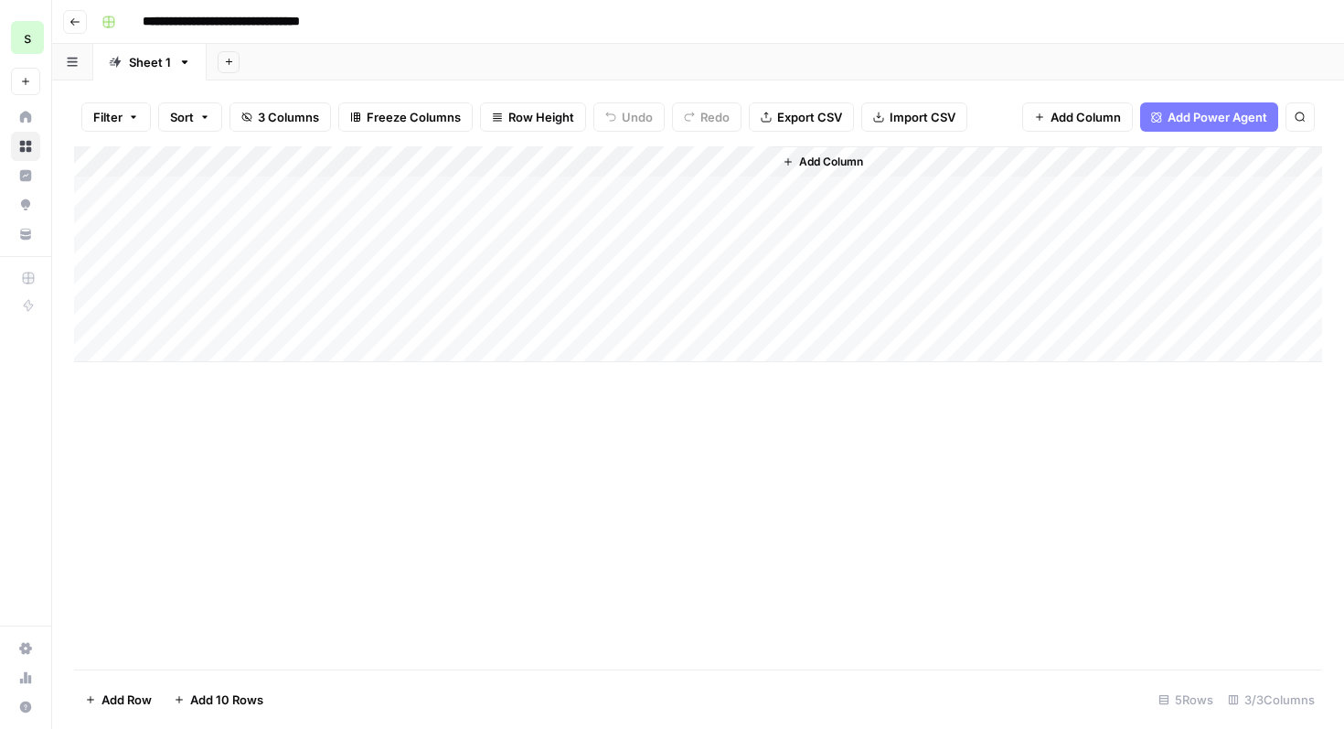
click at [571, 158] on div "Add Column" at bounding box center [698, 254] width 1248 height 216
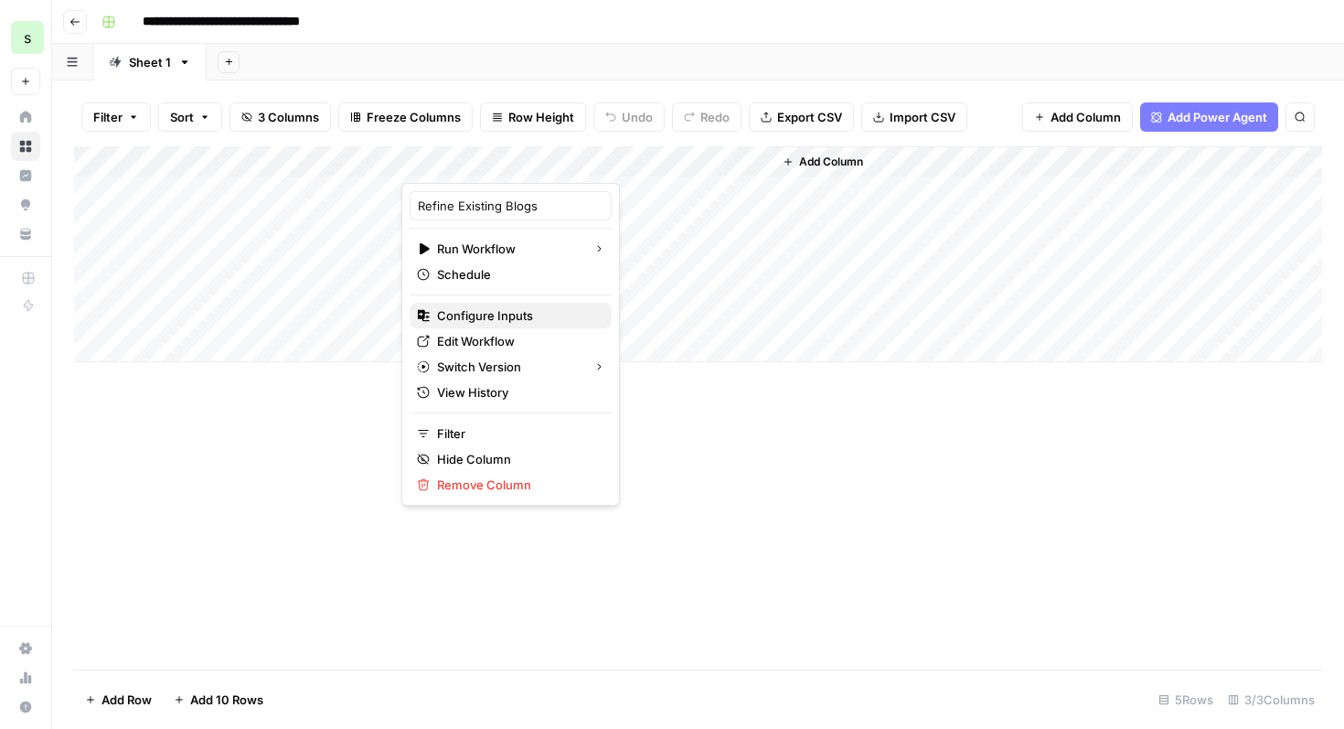
click at [538, 319] on span "Configure Inputs" at bounding box center [517, 315] width 160 height 18
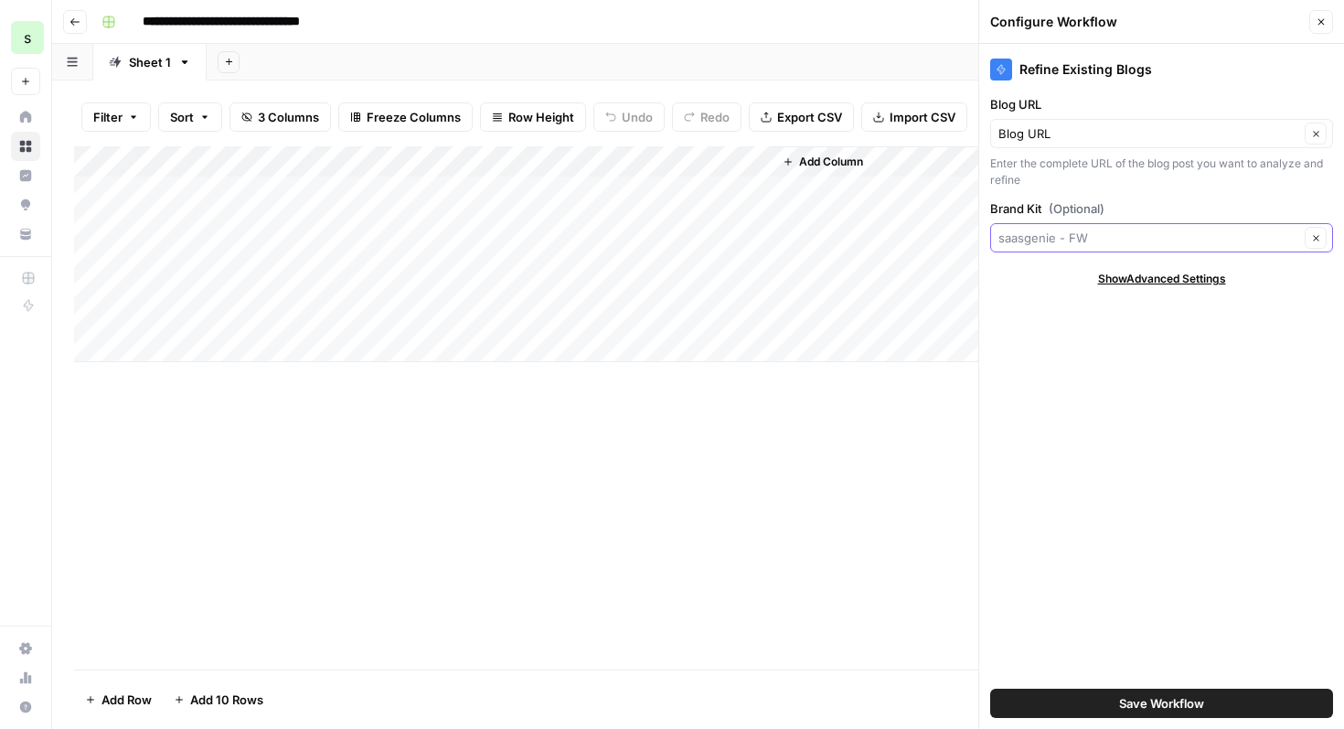
click at [1138, 237] on input "Brand Kit (Optional)" at bounding box center [1149, 238] width 301 height 18
click at [1119, 281] on span "saasgenie" at bounding box center [1158, 281] width 305 height 18
type input "saasgenie"
click at [1200, 697] on span "Save Workflow" at bounding box center [1161, 703] width 85 height 18
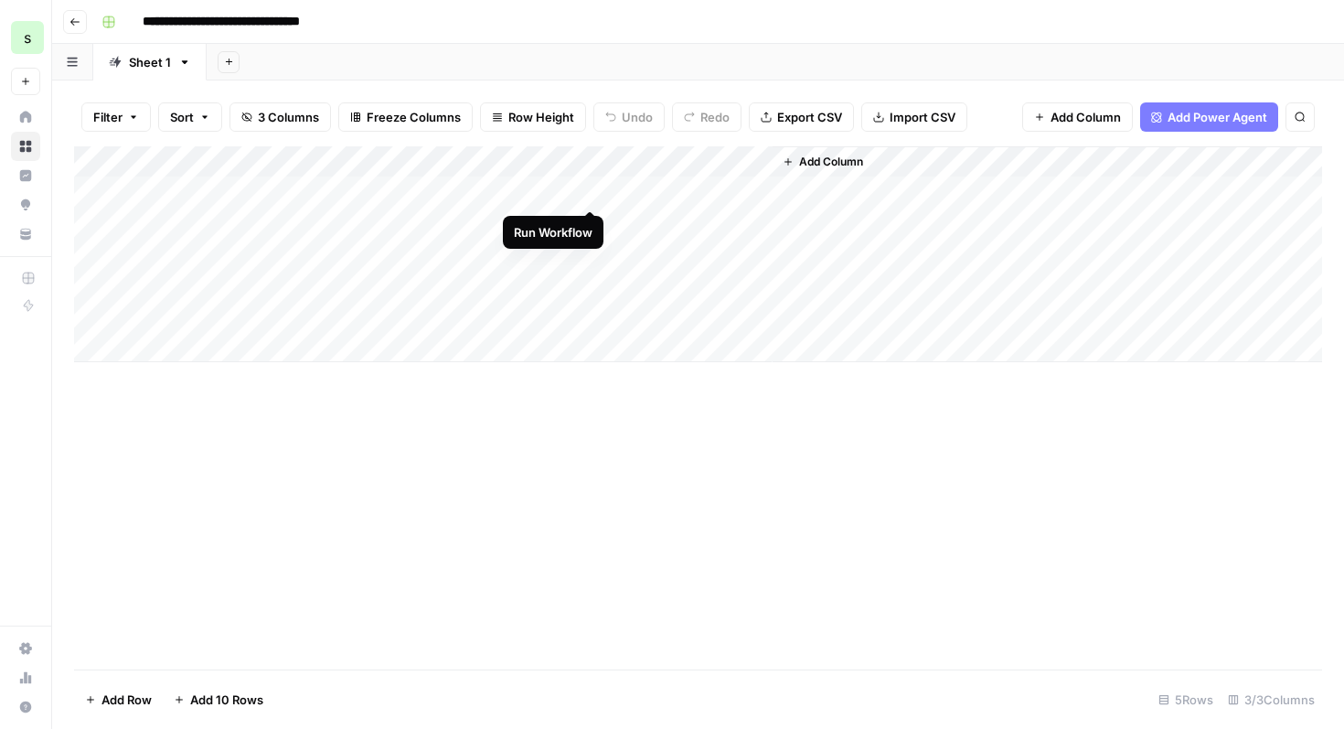
click at [589, 192] on div "Add Column" at bounding box center [698, 254] width 1248 height 216
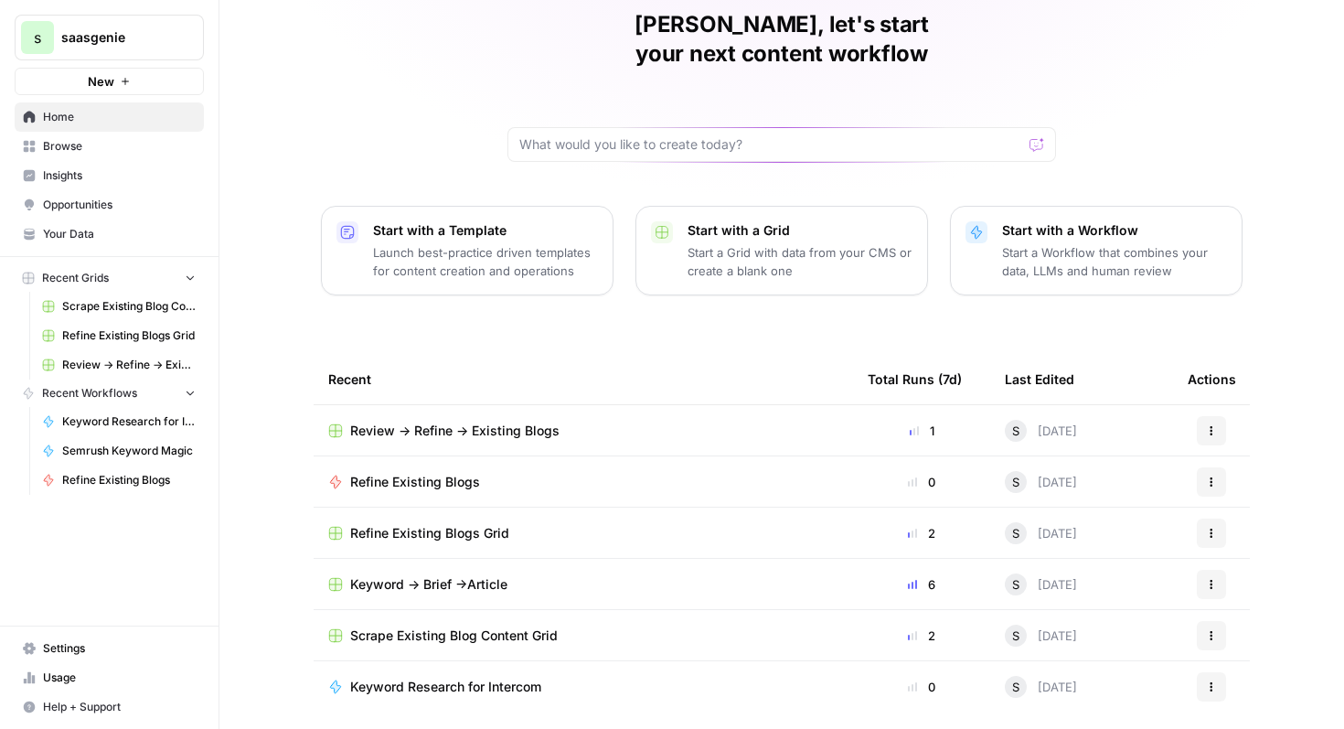
scroll to position [62, 0]
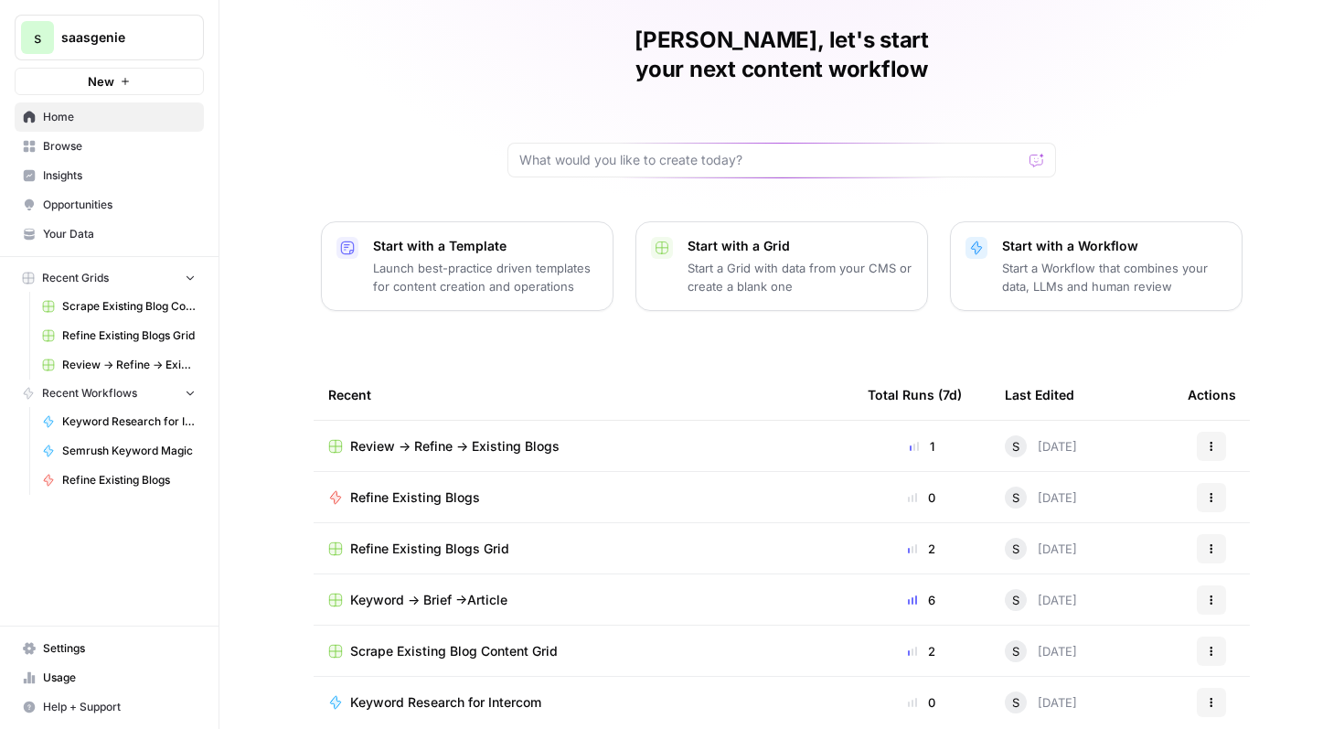
click at [1047, 259] on p "Start a Workflow that combines your data, LLMs and human review" at bounding box center [1114, 277] width 225 height 37
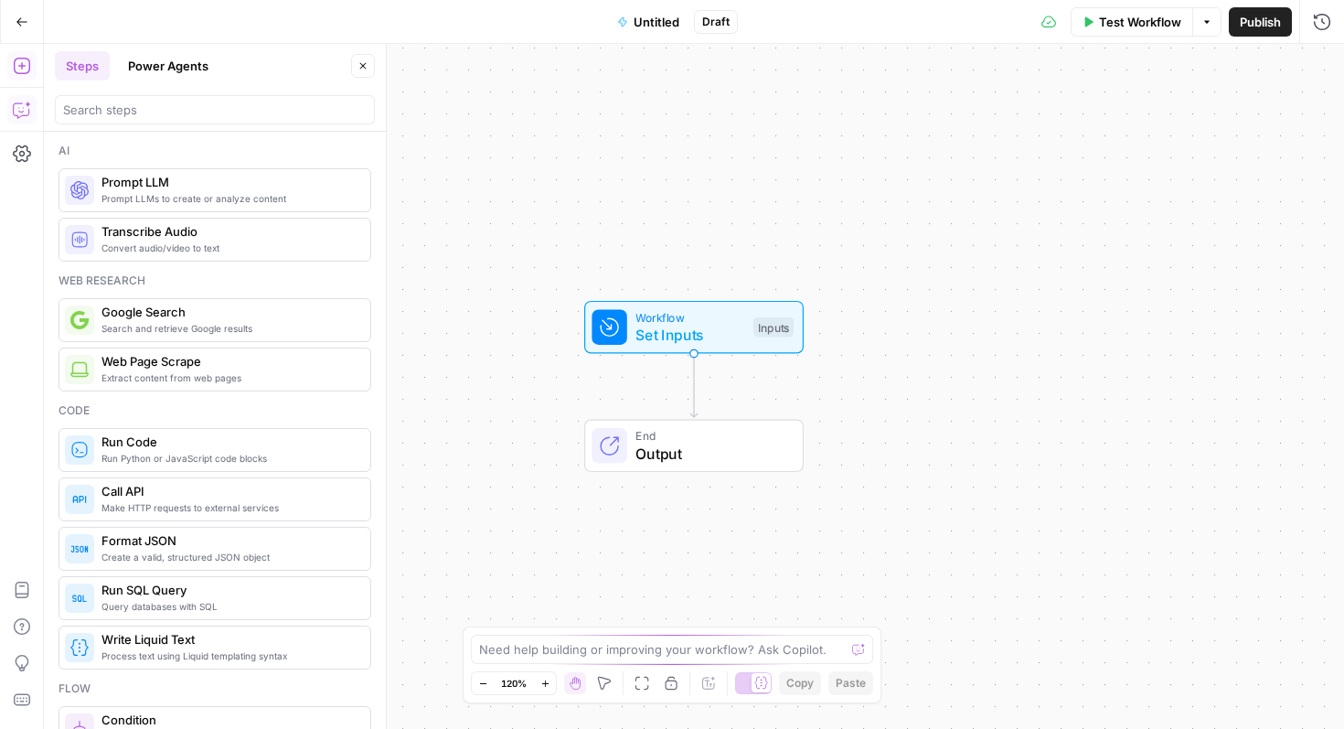
click at [16, 119] on button "Copilot" at bounding box center [21, 109] width 29 height 29
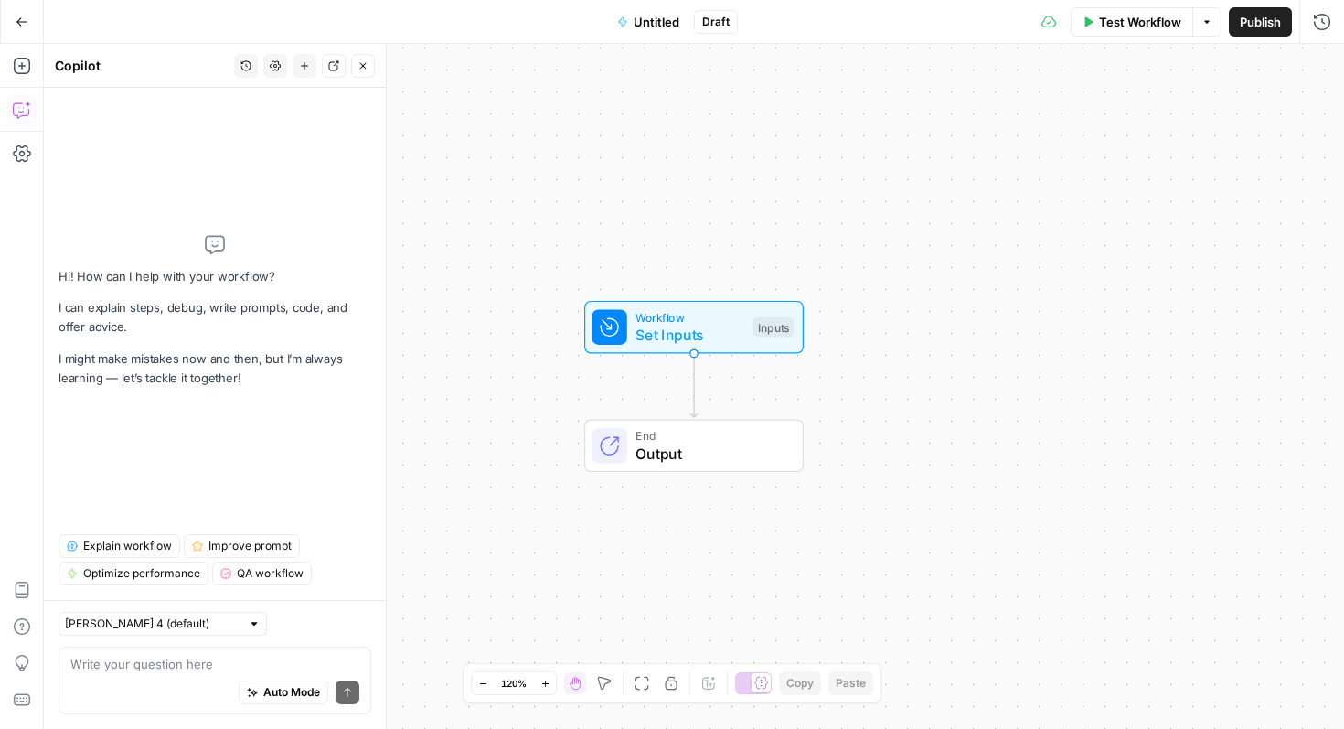
click at [138, 682] on div "Auto Mode Send" at bounding box center [214, 693] width 289 height 40
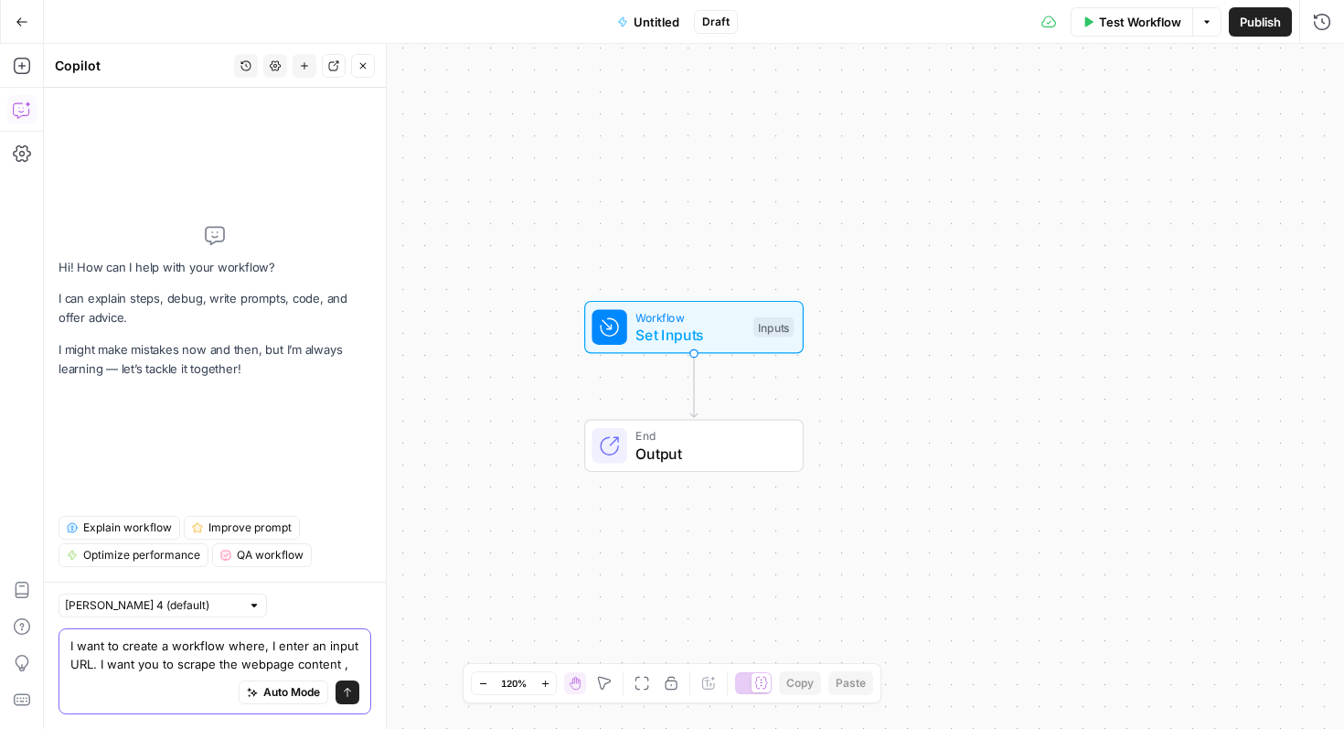
click at [349, 667] on textarea "I want to create a workflow where, I enter an input URL. I want you to scrape t…" at bounding box center [214, 654] width 289 height 37
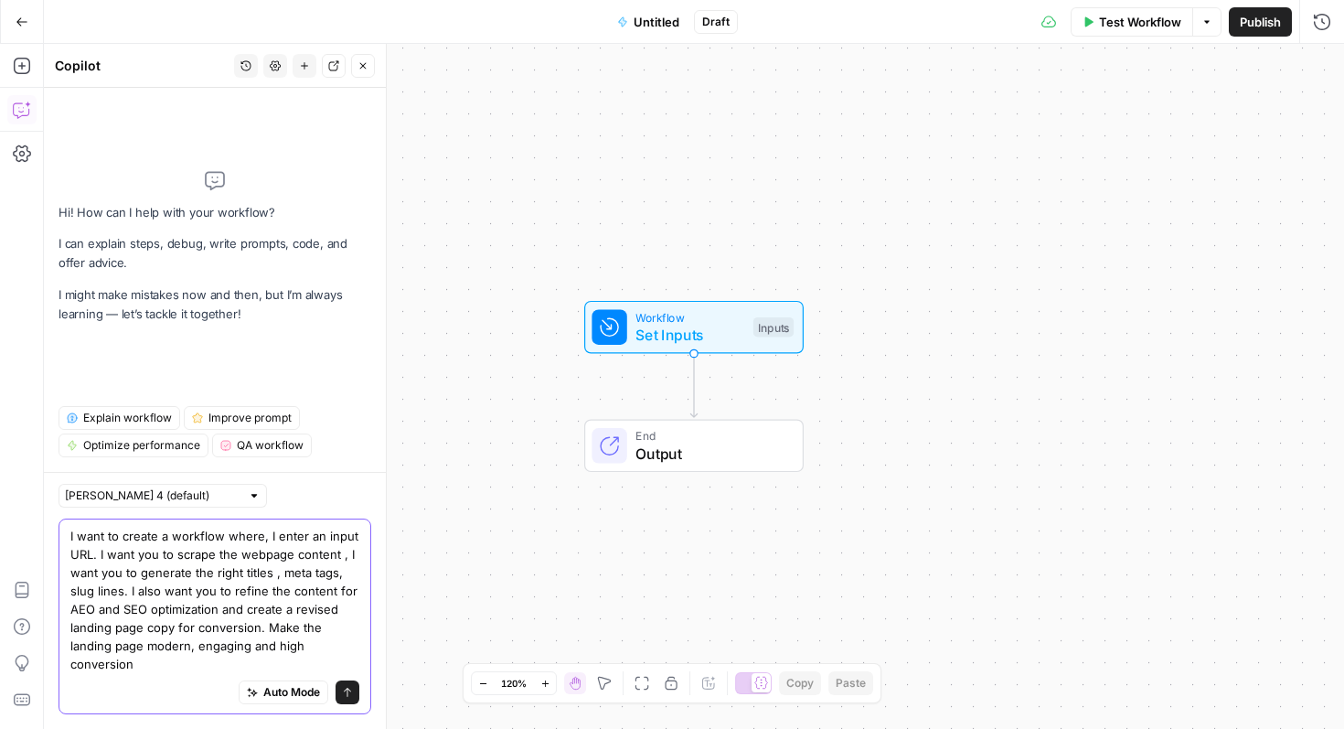
type textarea "I want to create a workflow where, I enter an input URL. I want you to scrape t…"
click at [355, 700] on button "Send" at bounding box center [348, 692] width 24 height 24
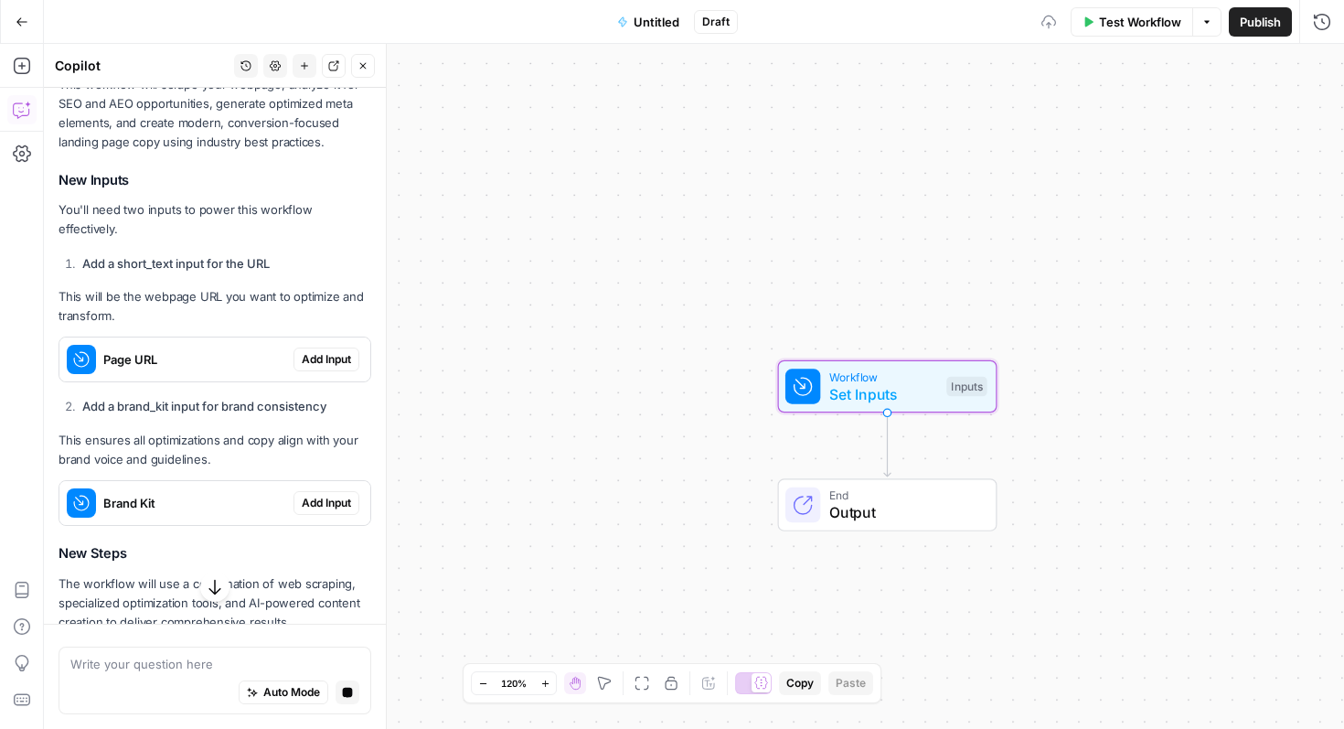
scroll to position [503, 0]
click at [316, 350] on button "Add Input" at bounding box center [327, 359] width 66 height 24
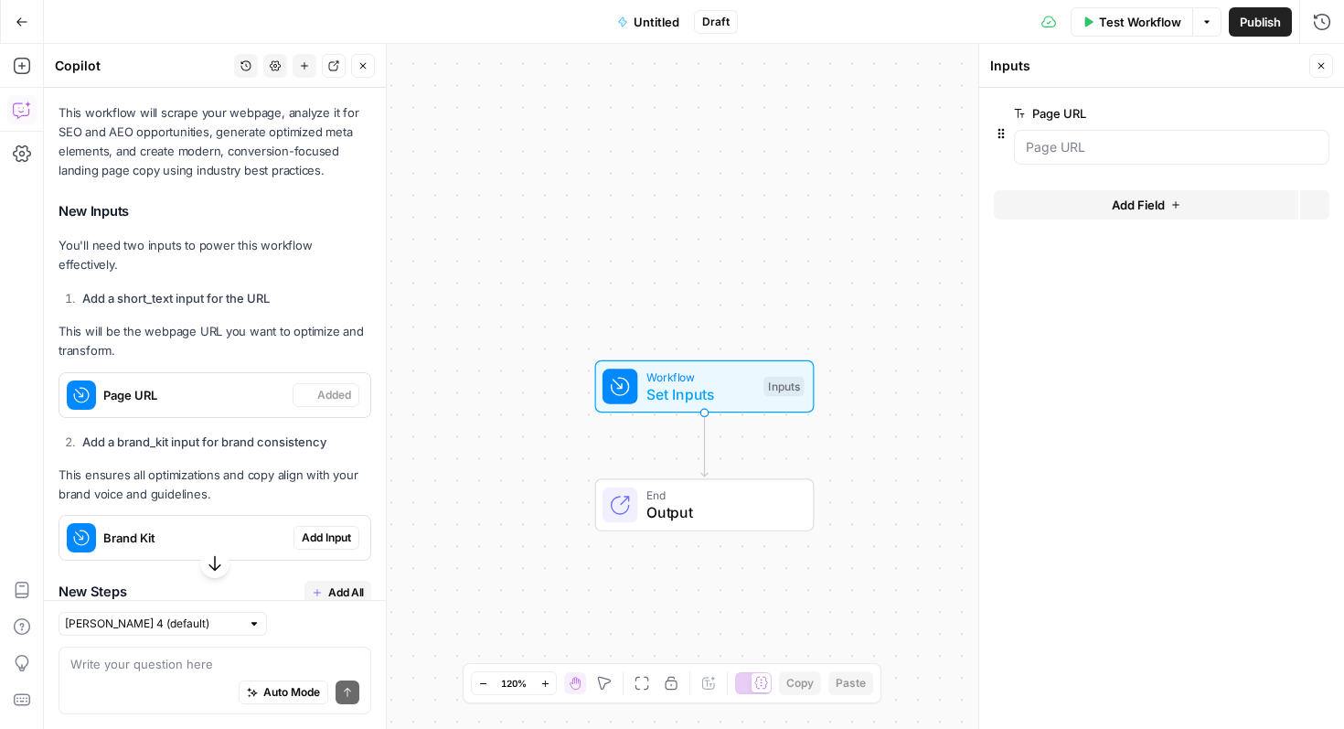
scroll to position [532, 0]
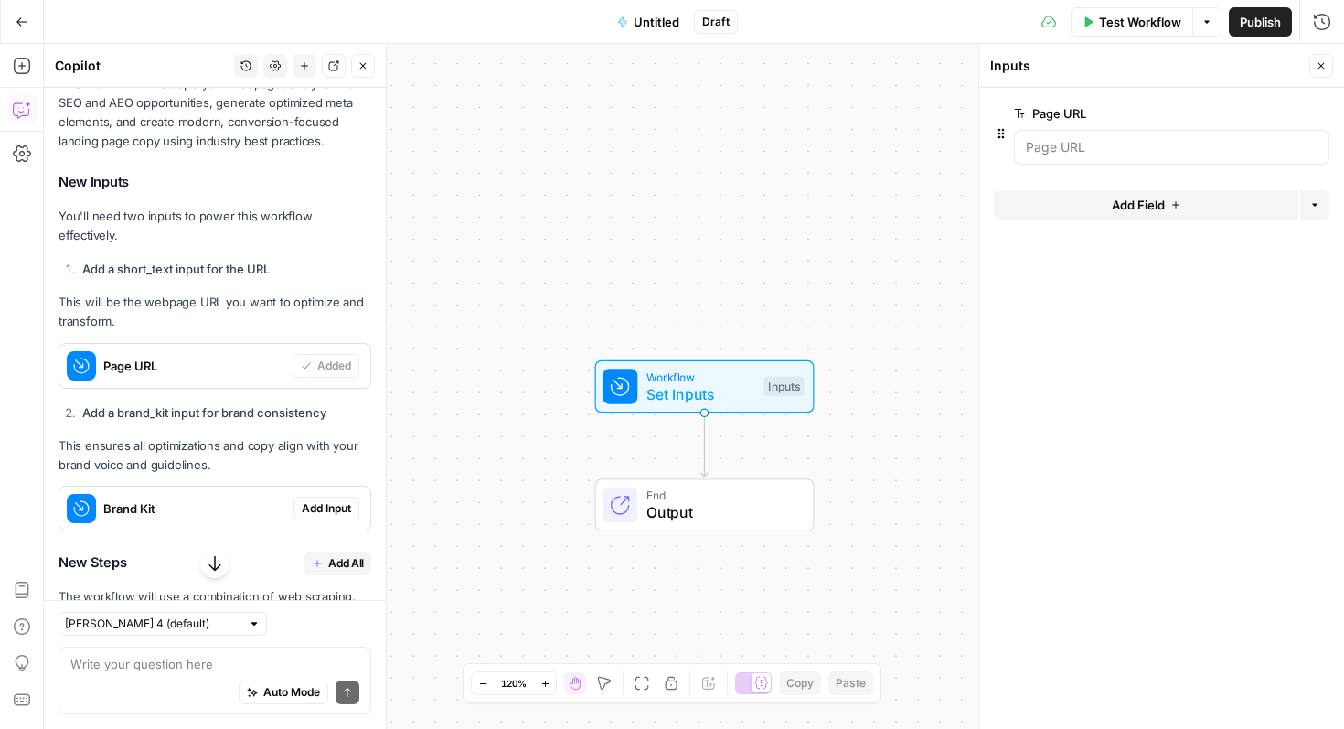
click at [1085, 136] on div at bounding box center [1171, 147] width 315 height 35
click at [1085, 150] on URL "Page URL" at bounding box center [1172, 147] width 292 height 18
click at [318, 500] on span "Add Input" at bounding box center [326, 508] width 49 height 16
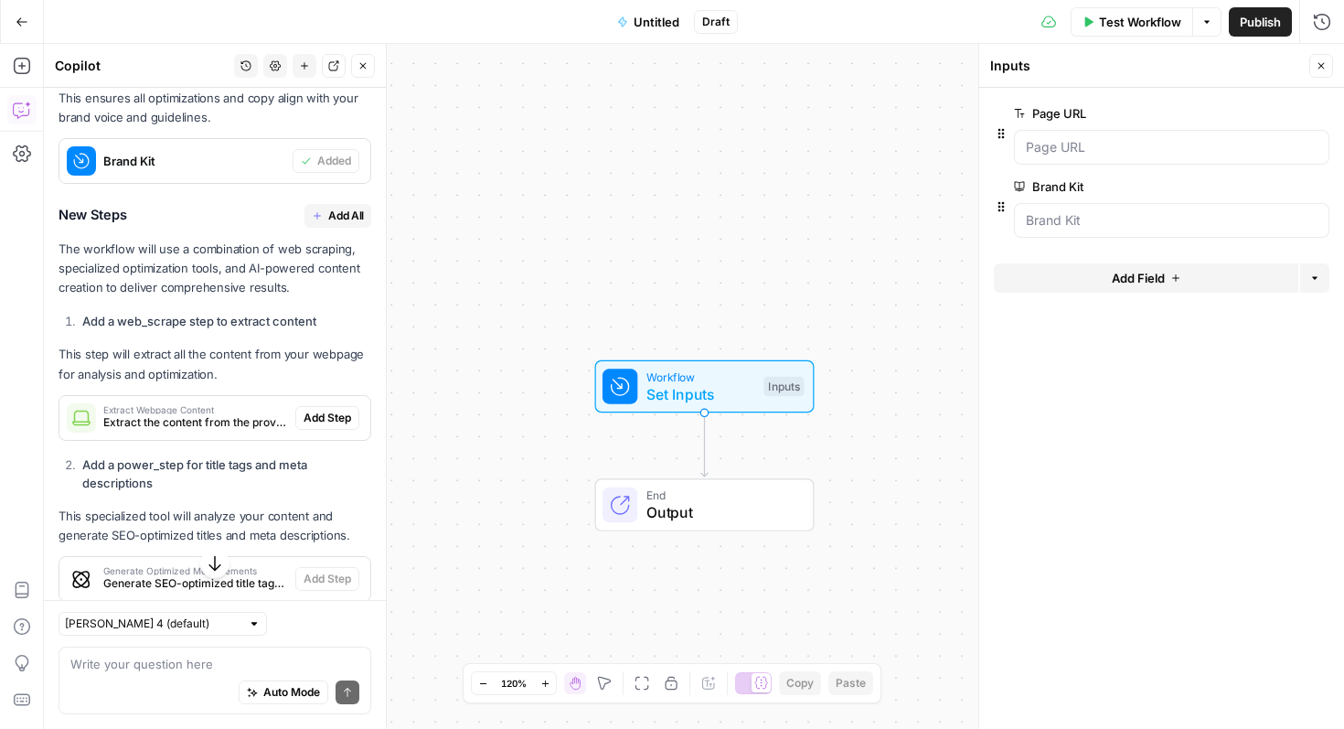
scroll to position [878, 0]
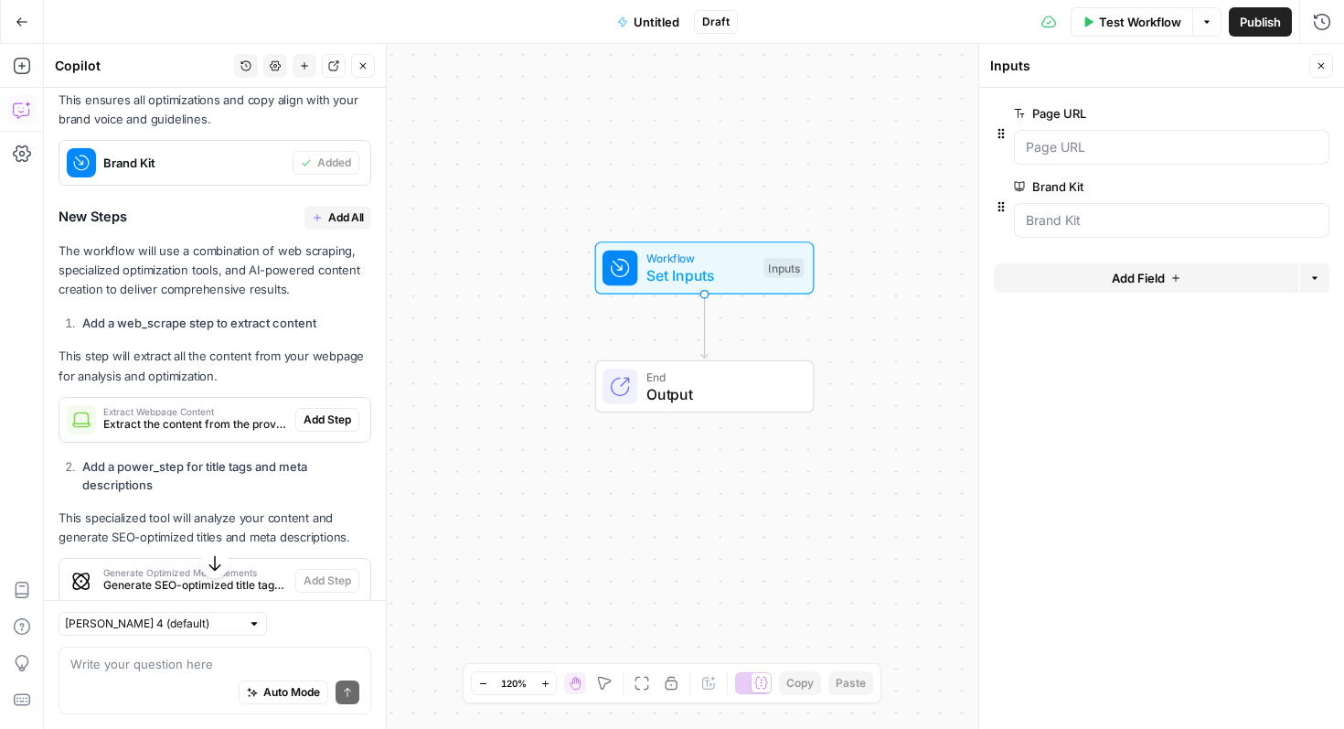
click at [350, 209] on span "Add All" at bounding box center [346, 217] width 36 height 16
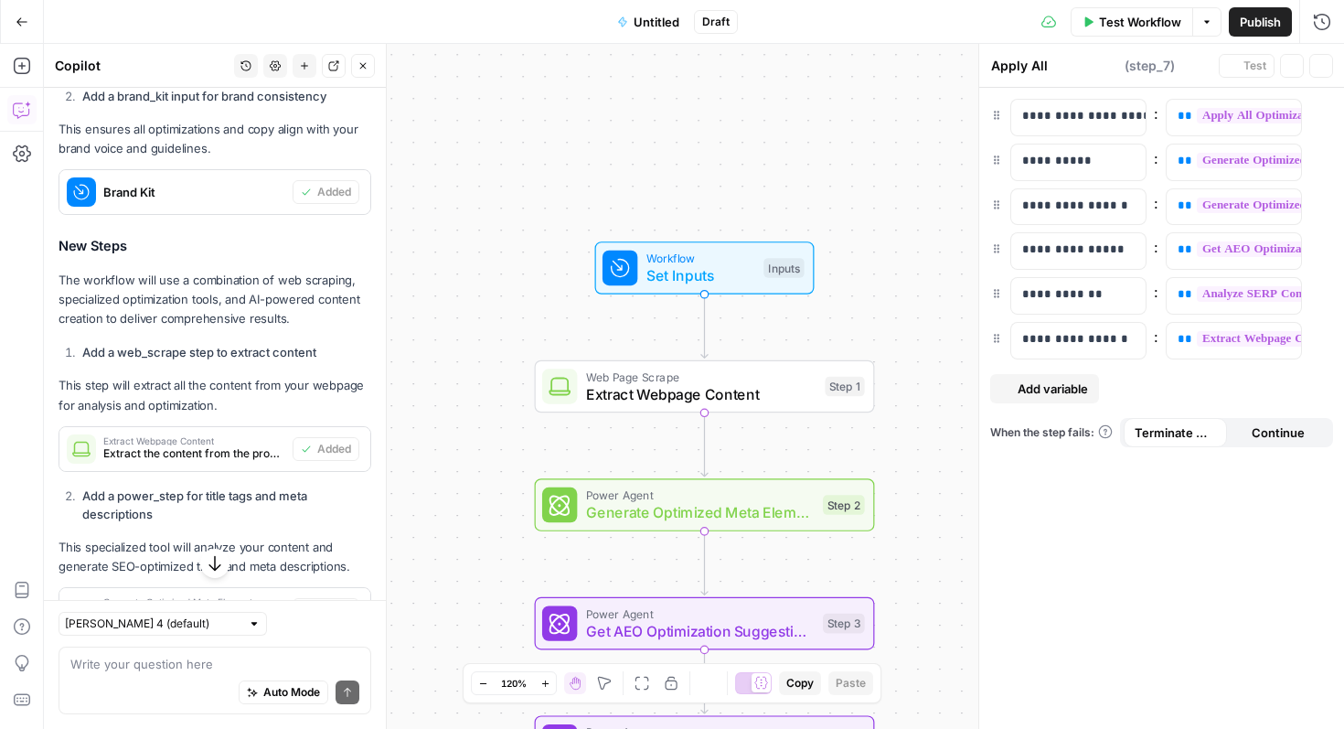
type textarea "Format Final Results"
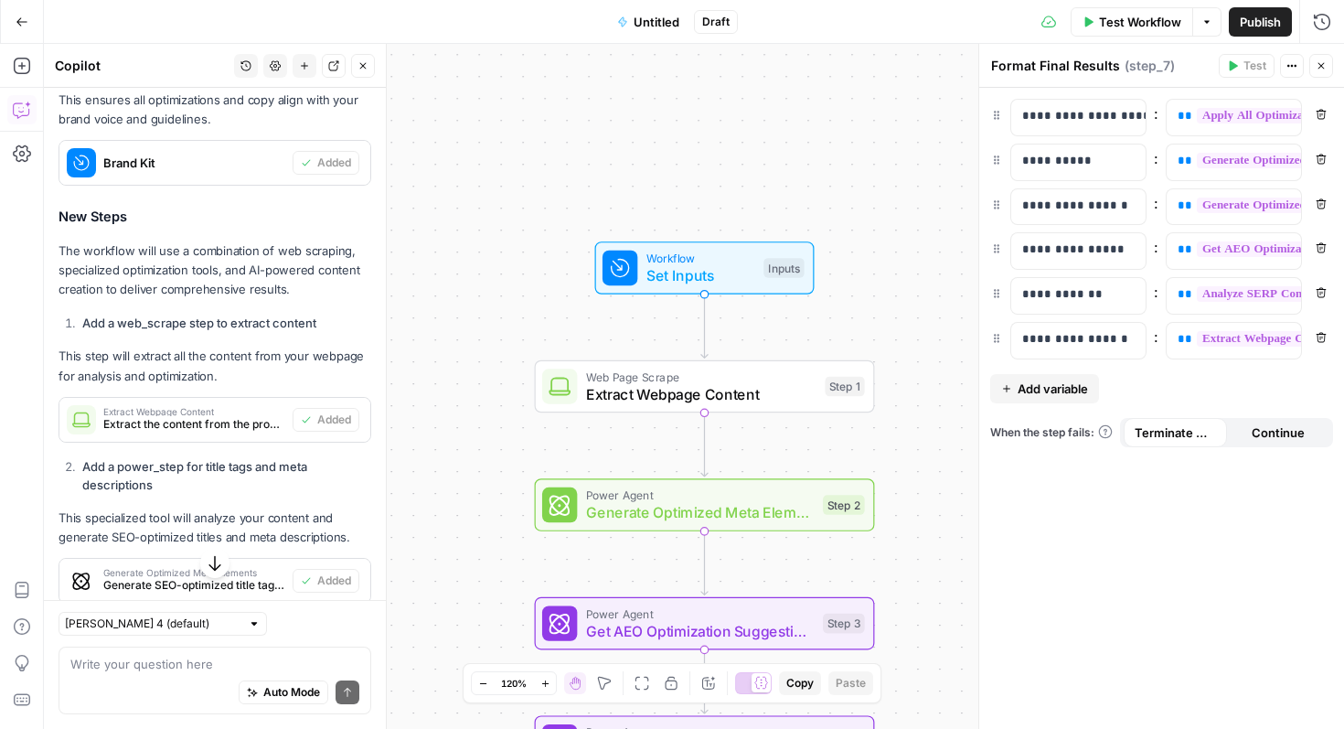
click at [1127, 27] on span "Test Workflow" at bounding box center [1140, 22] width 82 height 18
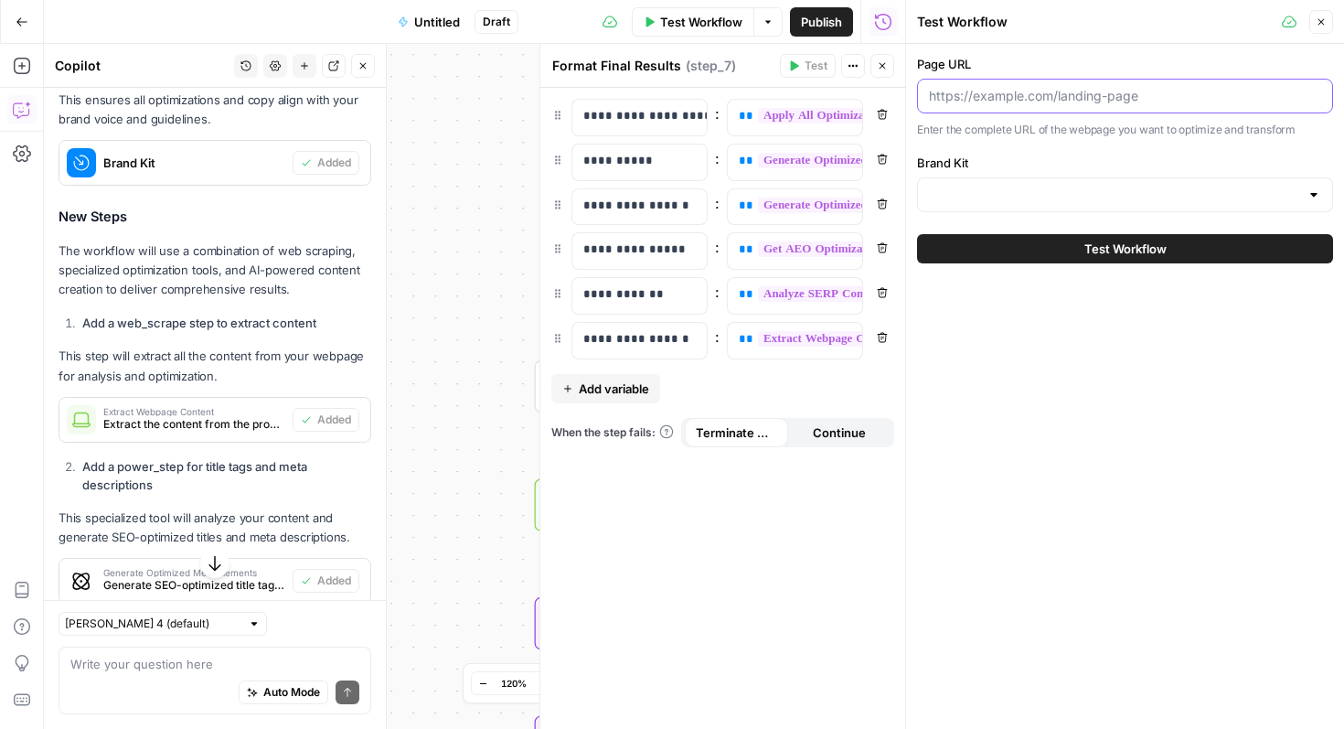
click at [1057, 98] on input "Page URL" at bounding box center [1125, 96] width 392 height 18
paste input "www.saasgenie.ai/21-days-to-make-your-freshservice-trial-pay-off"
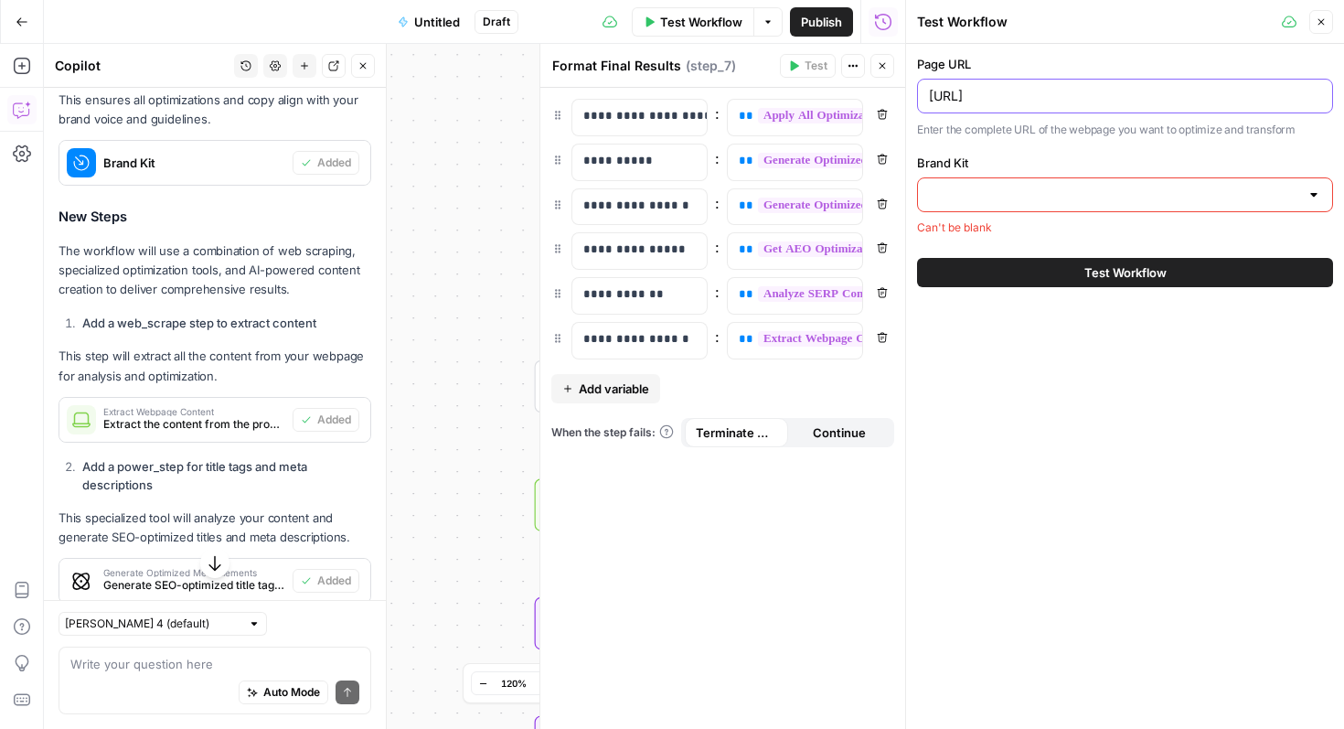
type input "www.saasgenie.ai/21-days-to-make-your-freshservice-trial-pay-off"
click at [1128, 202] on input "Brand Kit" at bounding box center [1114, 195] width 370 height 18
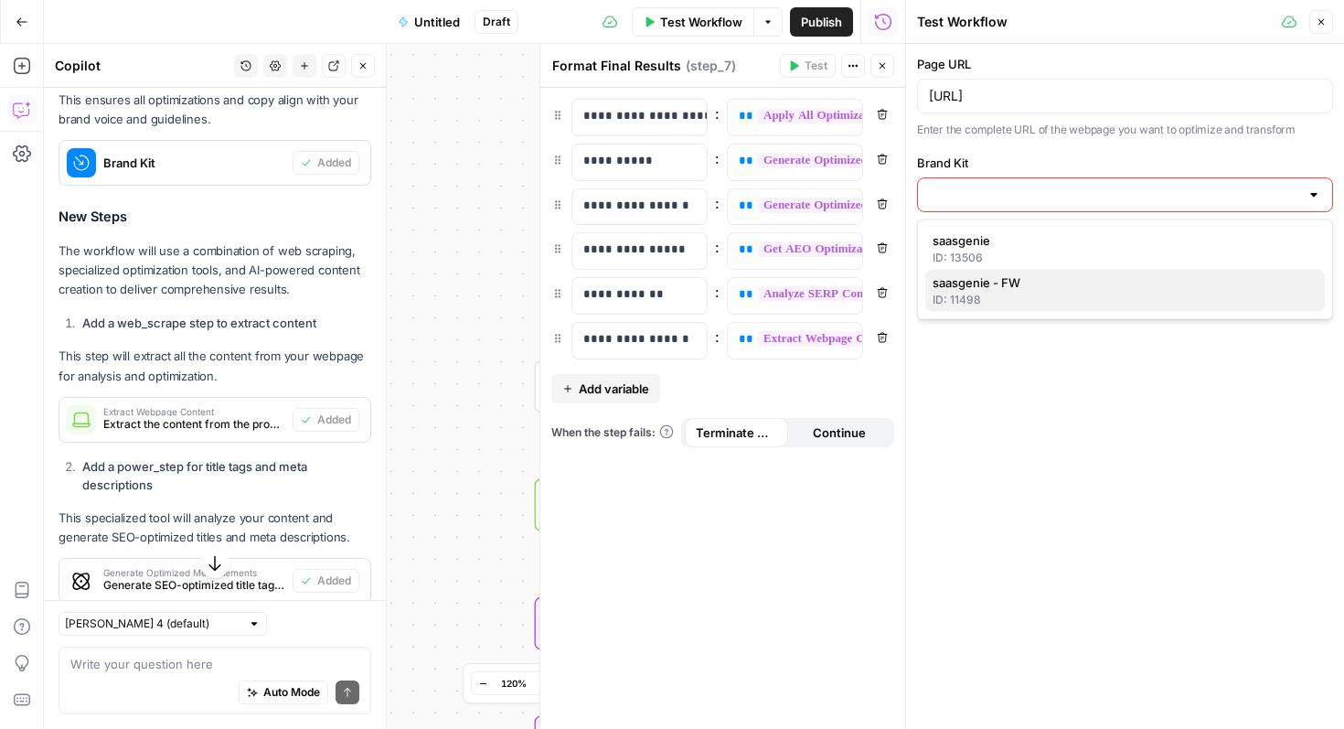
click at [1107, 299] on div "ID: 11498" at bounding box center [1125, 300] width 385 height 16
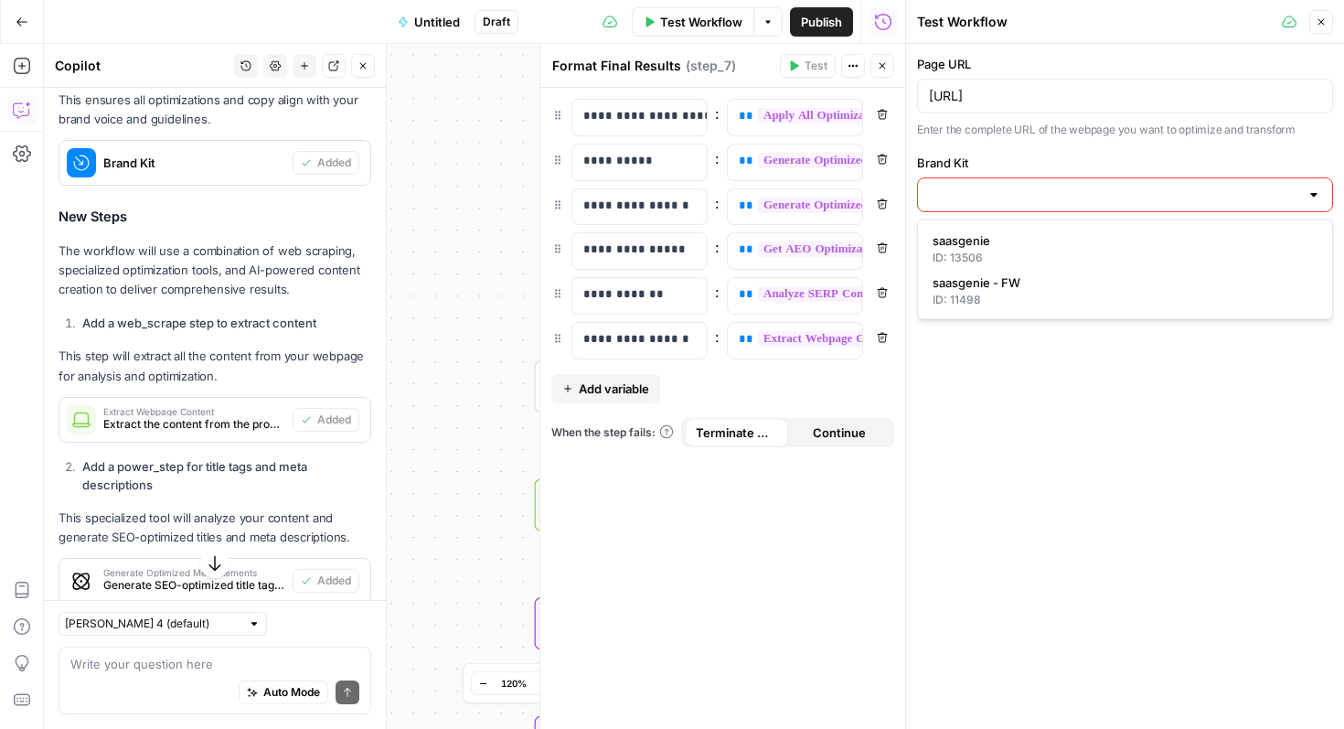
type input "saasgenie - FW"
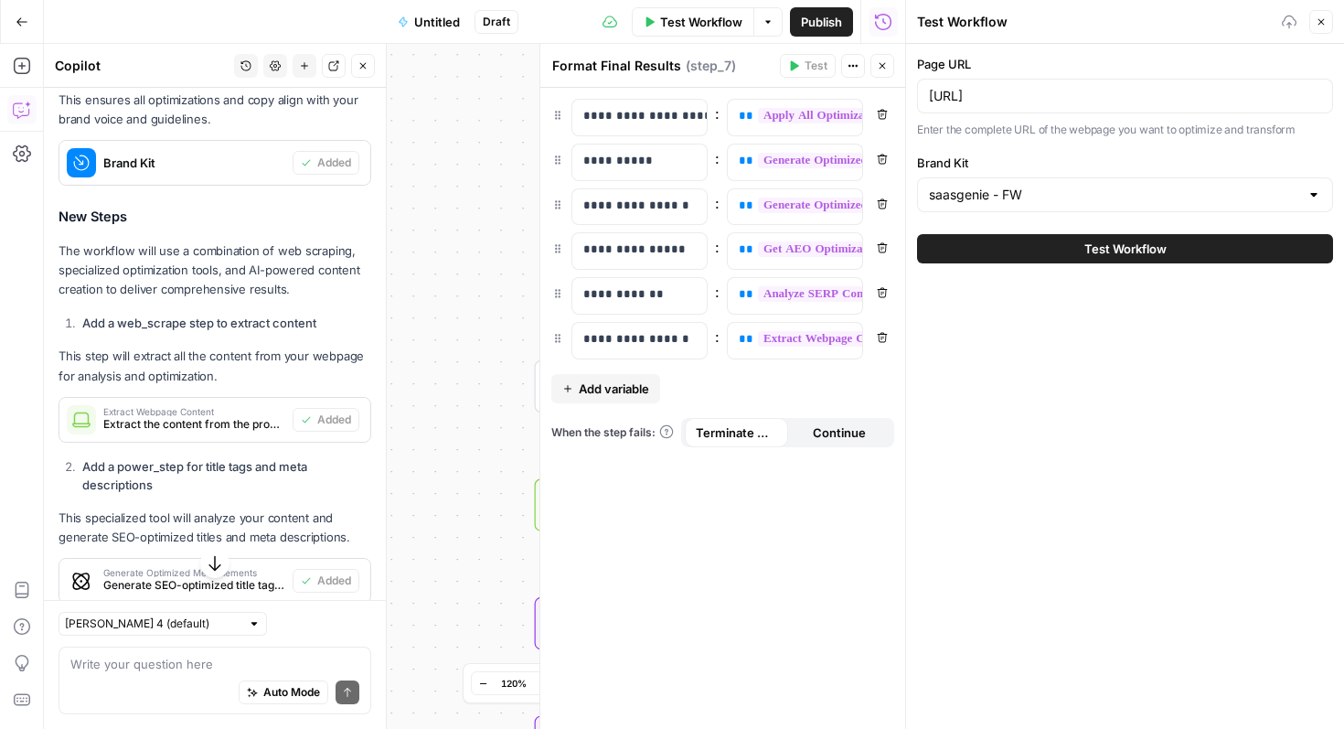
click at [1149, 251] on span "Test Workflow" at bounding box center [1126, 249] width 82 height 18
click at [1009, 251] on button "Test Workflow" at bounding box center [1125, 248] width 416 height 29
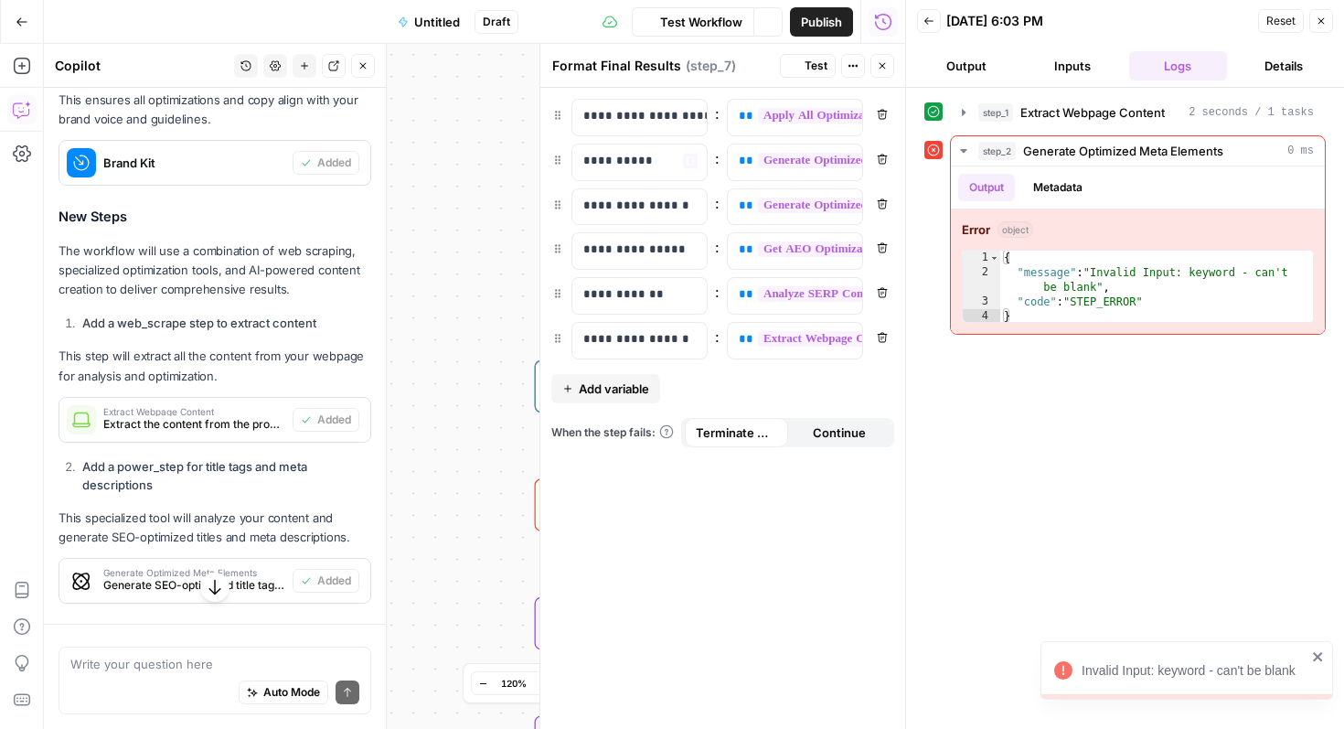
scroll to position [878, 0]
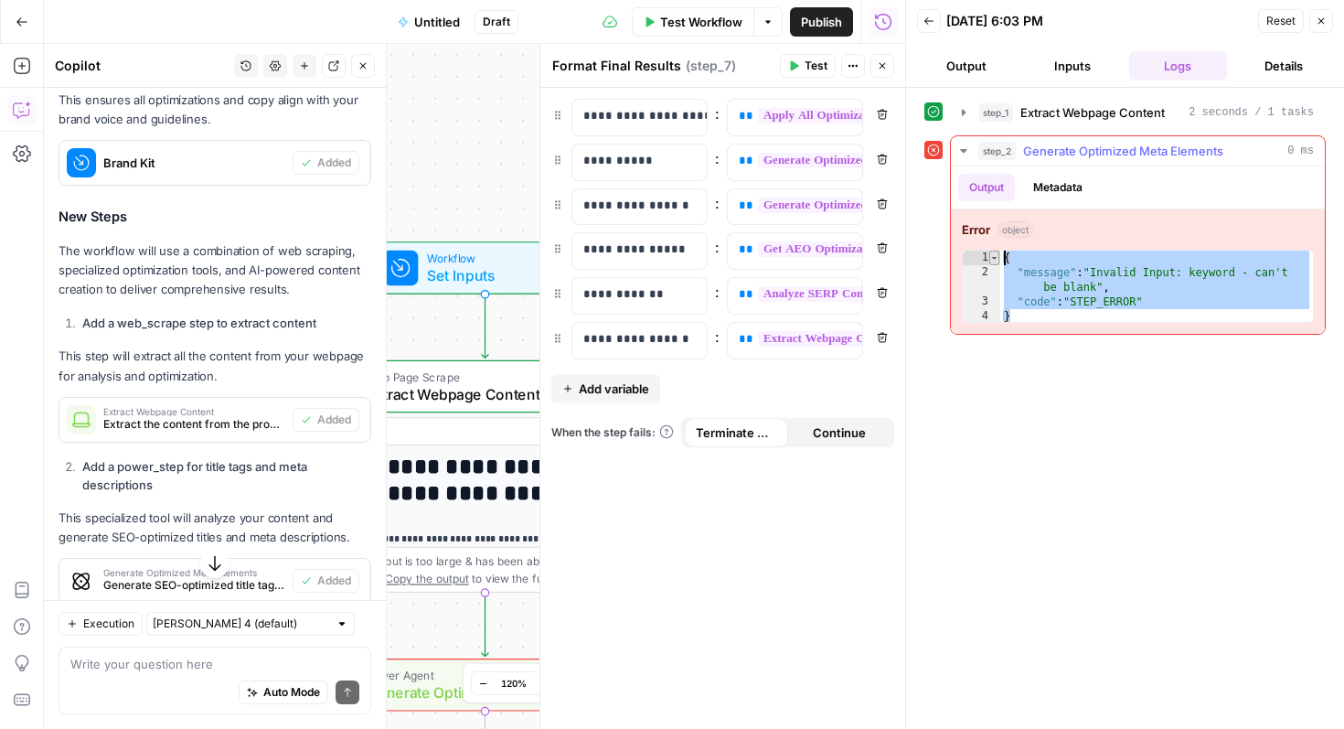
drag, startPoint x: 1059, startPoint y: 317, endPoint x: 997, endPoint y: 250, distance: 91.9
click at [997, 250] on div "* 1 2 3 4 { "message" : "Invalid Input: keyword - can't be blank" , "code" : "S…" at bounding box center [1138, 286] width 352 height 73
type textarea "**********"
click at [166, 670] on textarea at bounding box center [214, 664] width 289 height 18
paste textarea "{ "message": "Invalid Input: keyword - can't be blank", "code": "STEP_ERROR" }"
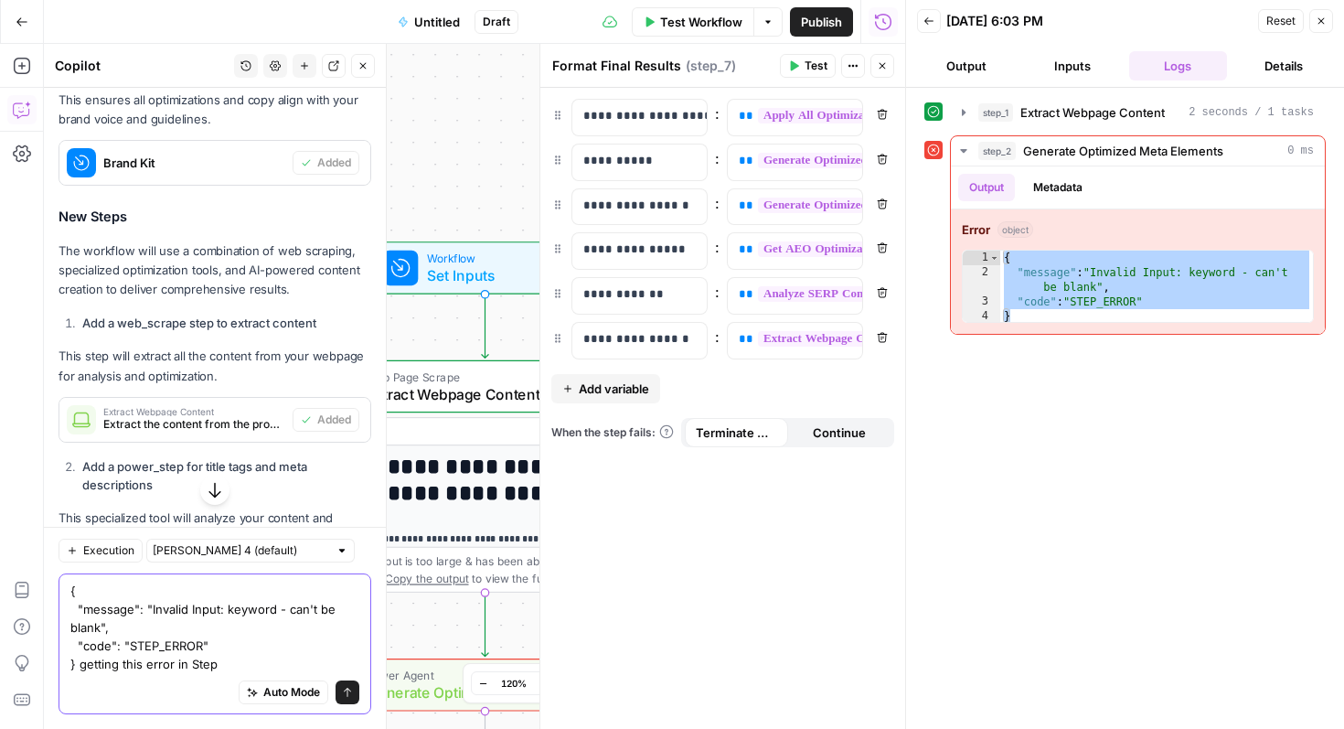
type textarea "{ "message": "Invalid Input: keyword - can't be blank", "code": "STEP_ERROR" } …"
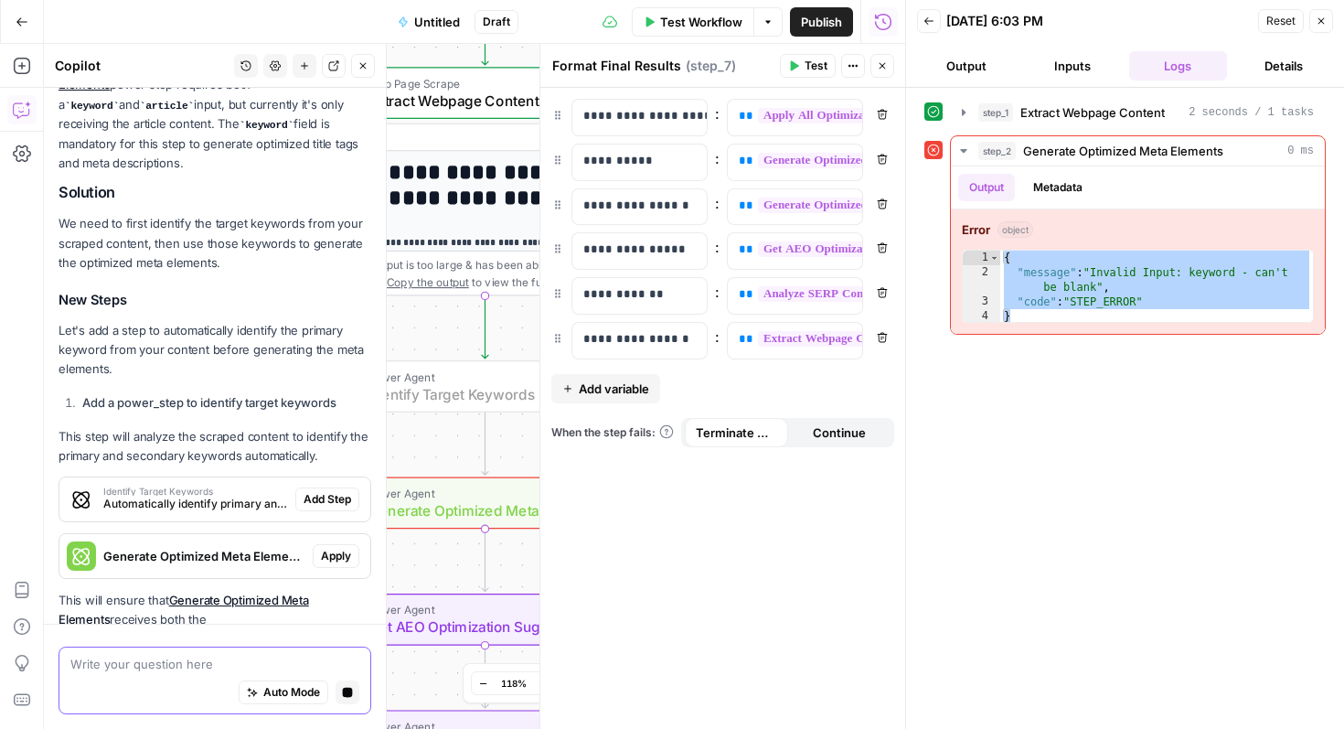
scroll to position [2511, 0]
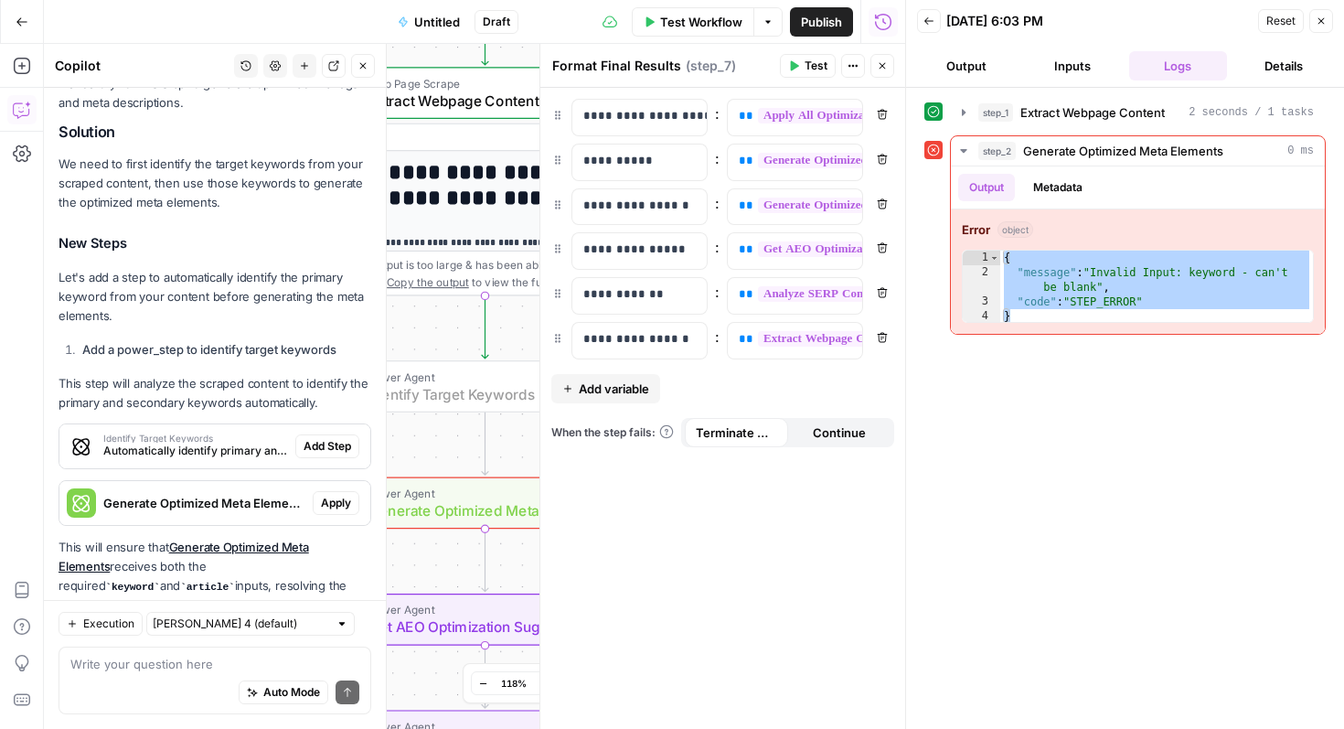
click at [333, 438] on span "Add Step" at bounding box center [328, 446] width 48 height 16
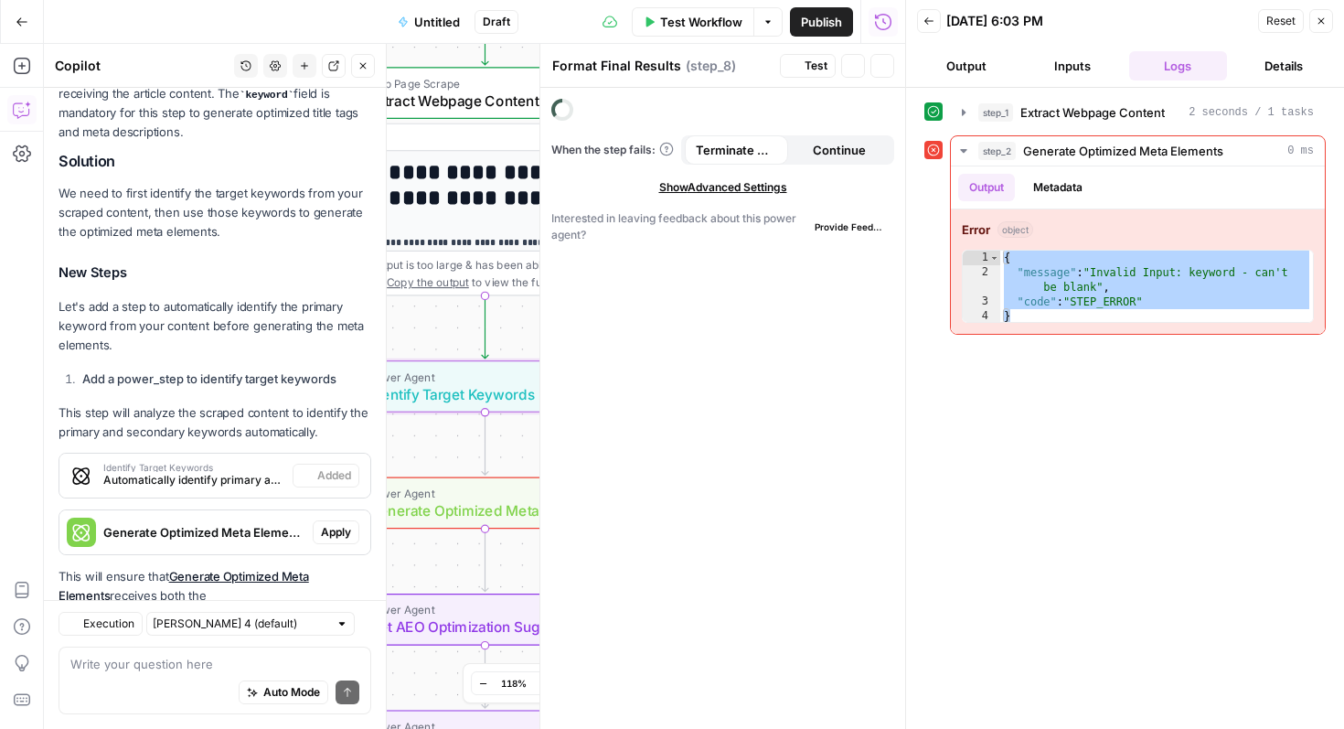
type textarea "Identify Target Keywords"
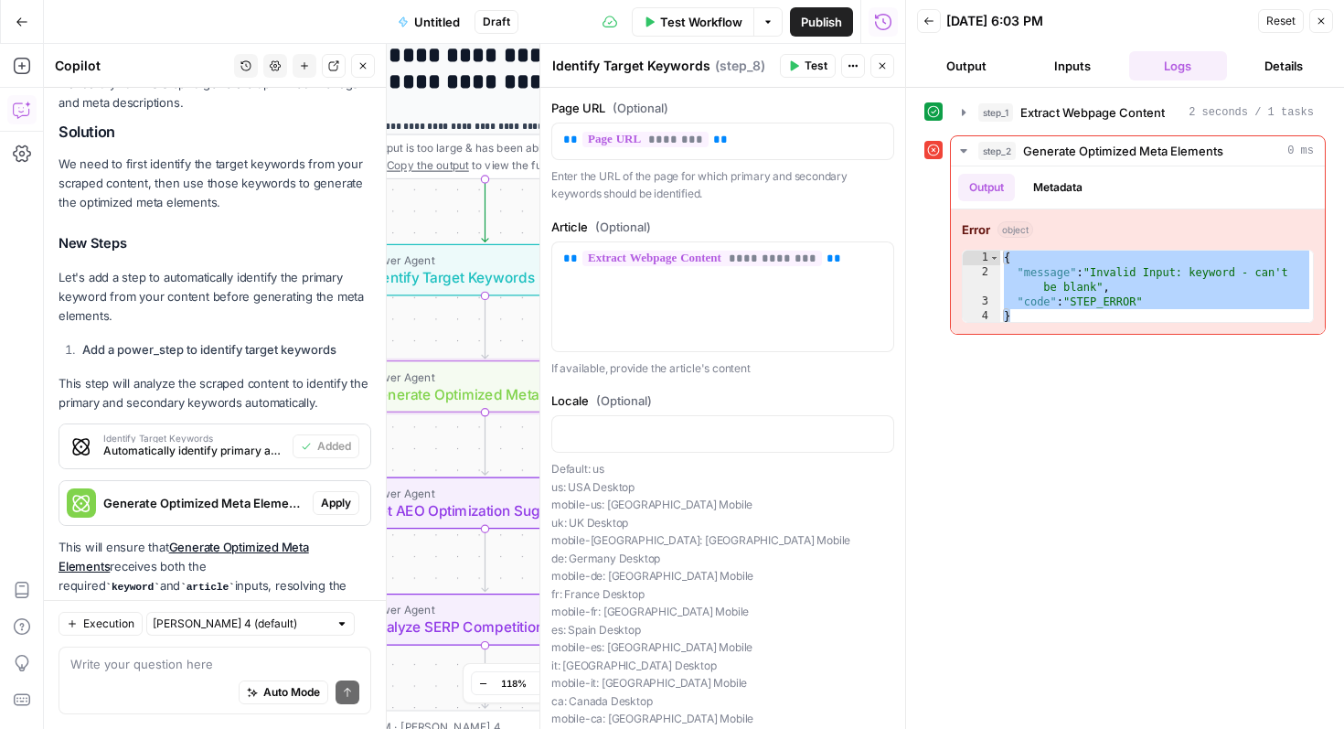
click at [337, 495] on span "Apply" at bounding box center [336, 503] width 30 height 16
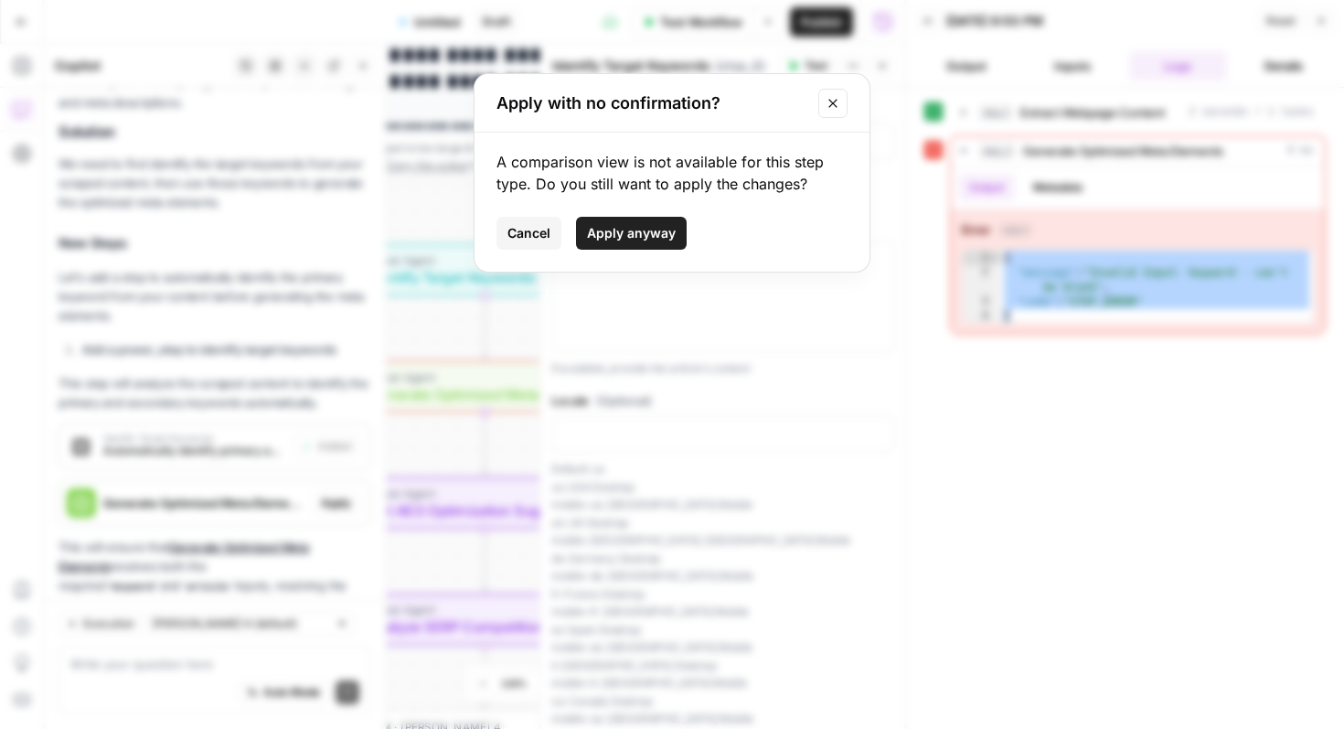
click at [647, 248] on button "Apply anyway" at bounding box center [631, 233] width 111 height 33
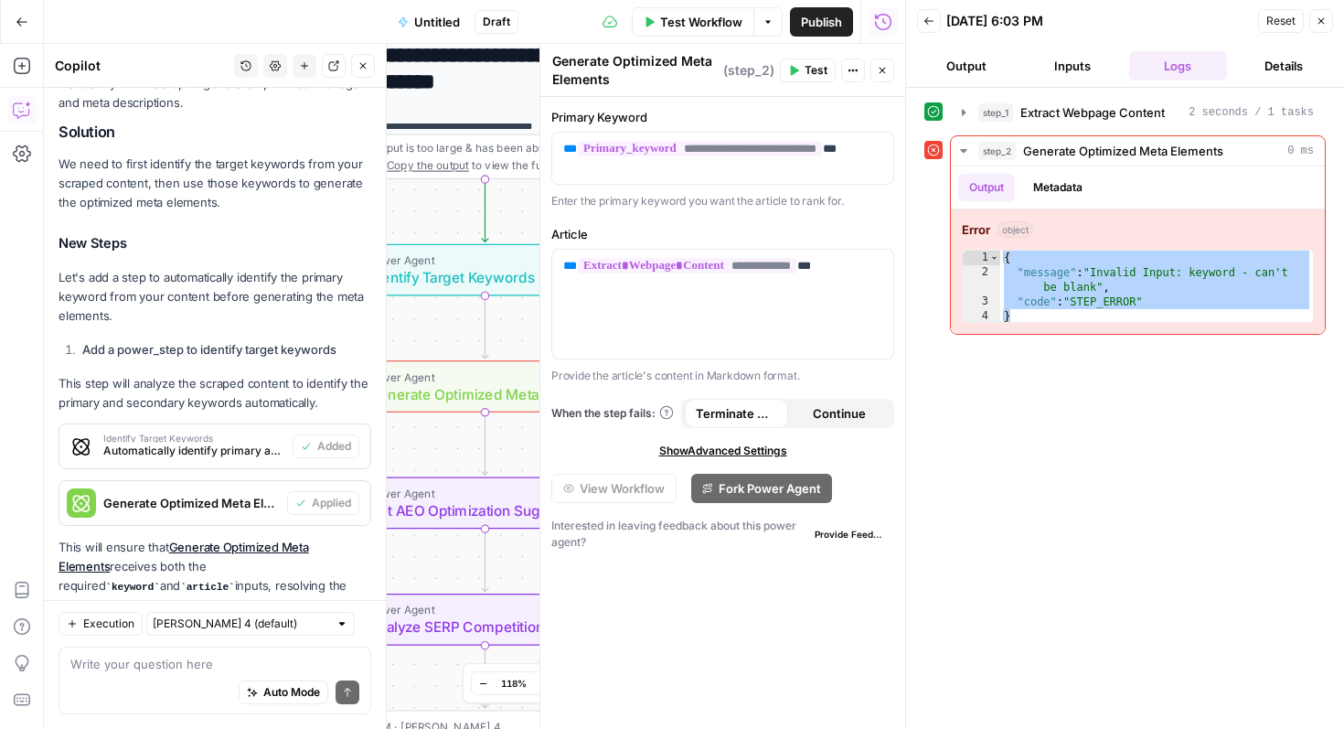
click at [708, 18] on span "Test Workflow" at bounding box center [701, 22] width 82 height 18
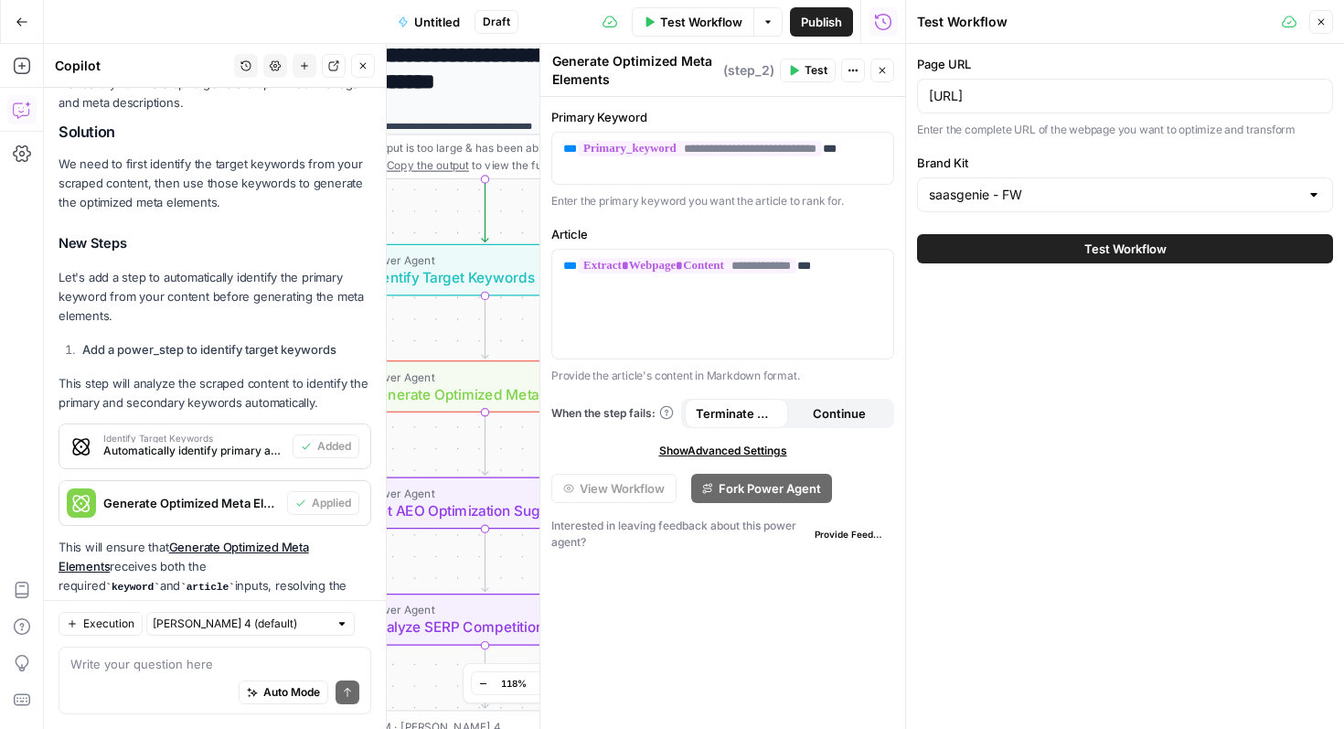
click at [1129, 248] on span "Test Workflow" at bounding box center [1126, 249] width 82 height 18
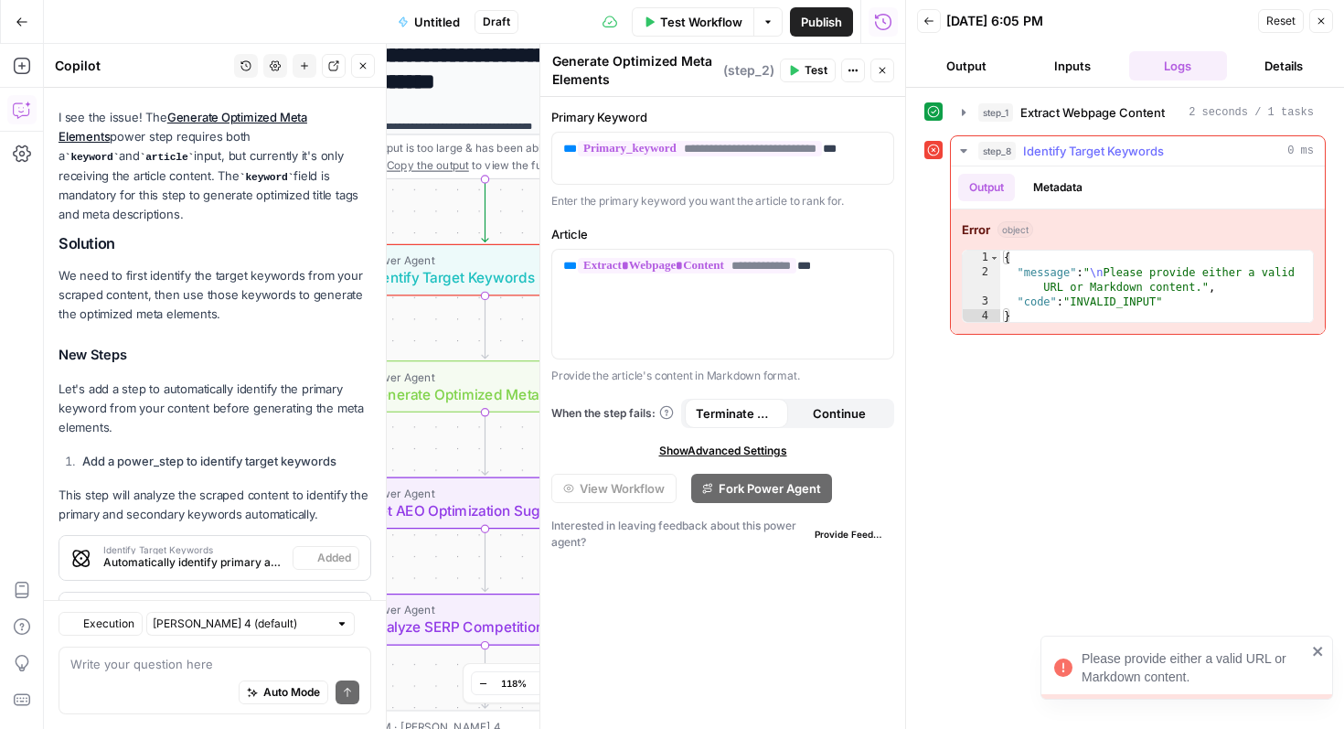
scroll to position [2540, 0]
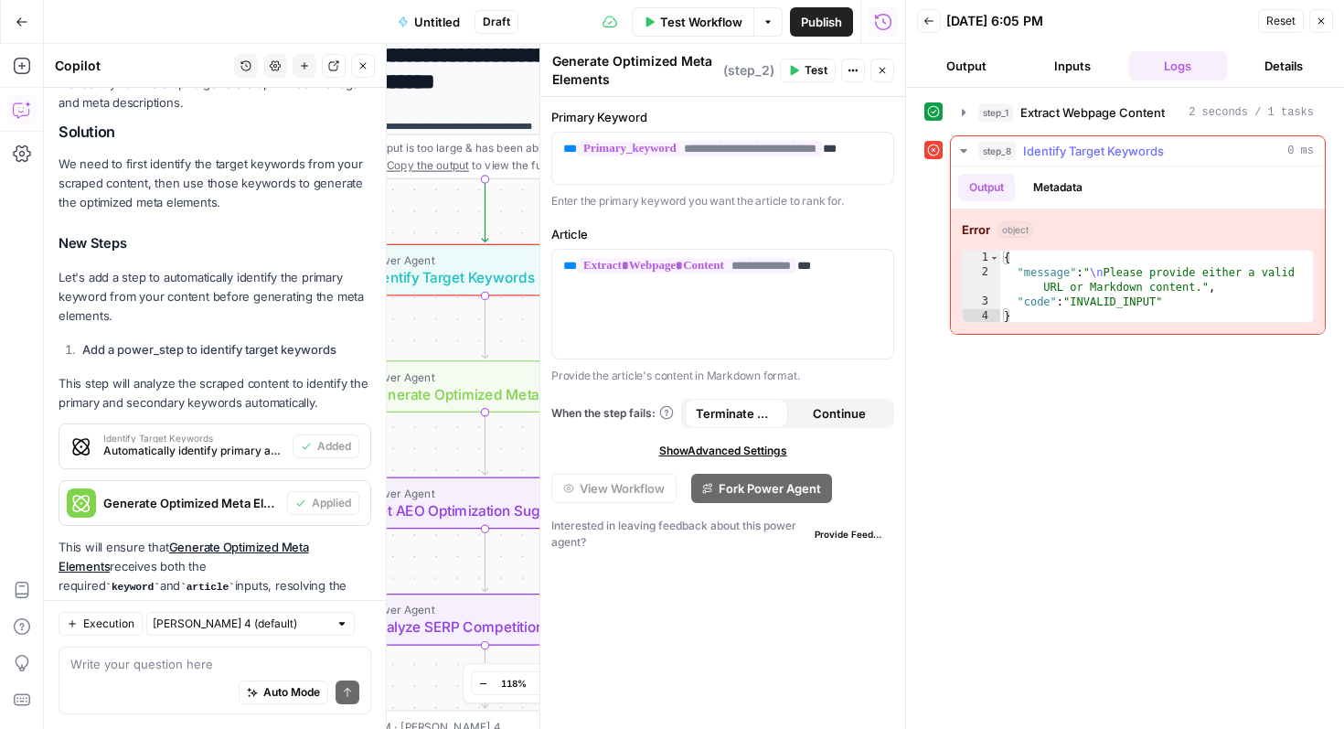
type textarea "**********"
click at [1150, 292] on div "{ "message" : " \n Please provide either a valid URL or Markdown content." , "c…" at bounding box center [1156, 302] width 313 height 102
click at [980, 76] on button "Output" at bounding box center [966, 65] width 99 height 29
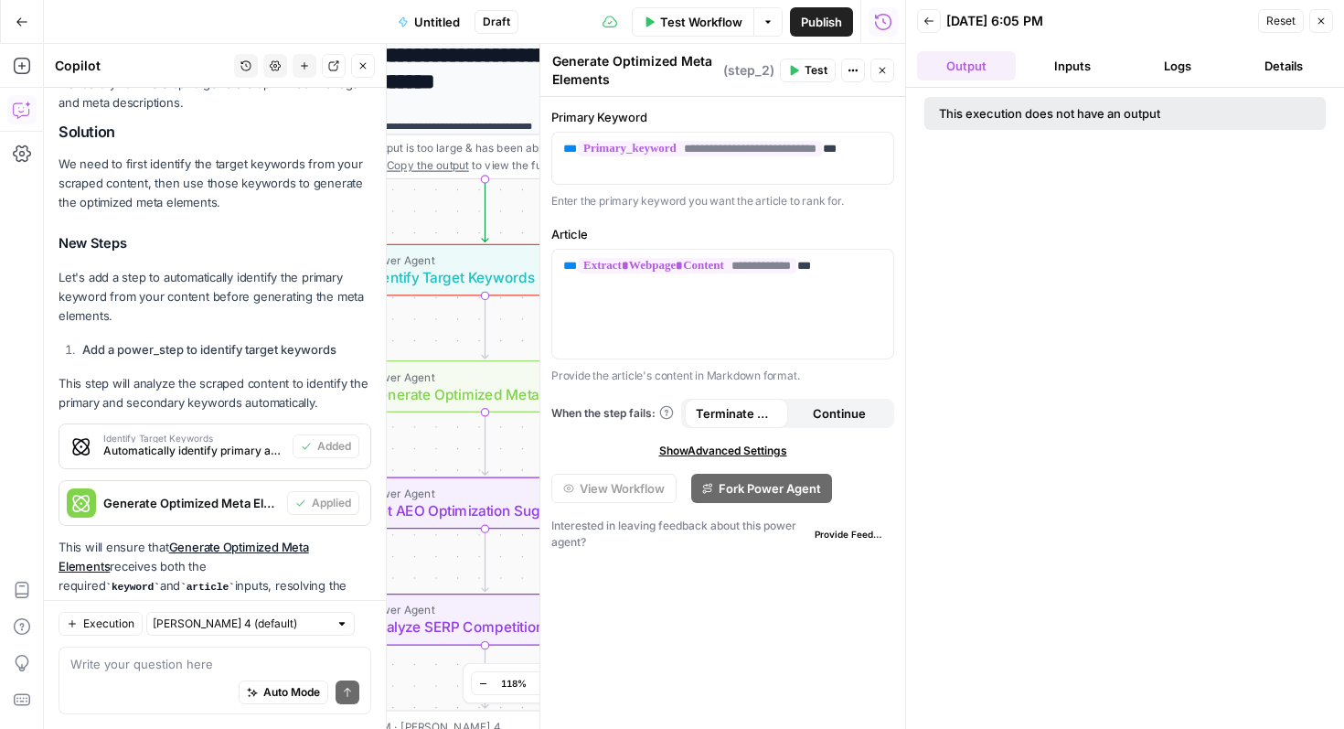
click at [1042, 69] on button "Inputs" at bounding box center [1072, 65] width 99 height 29
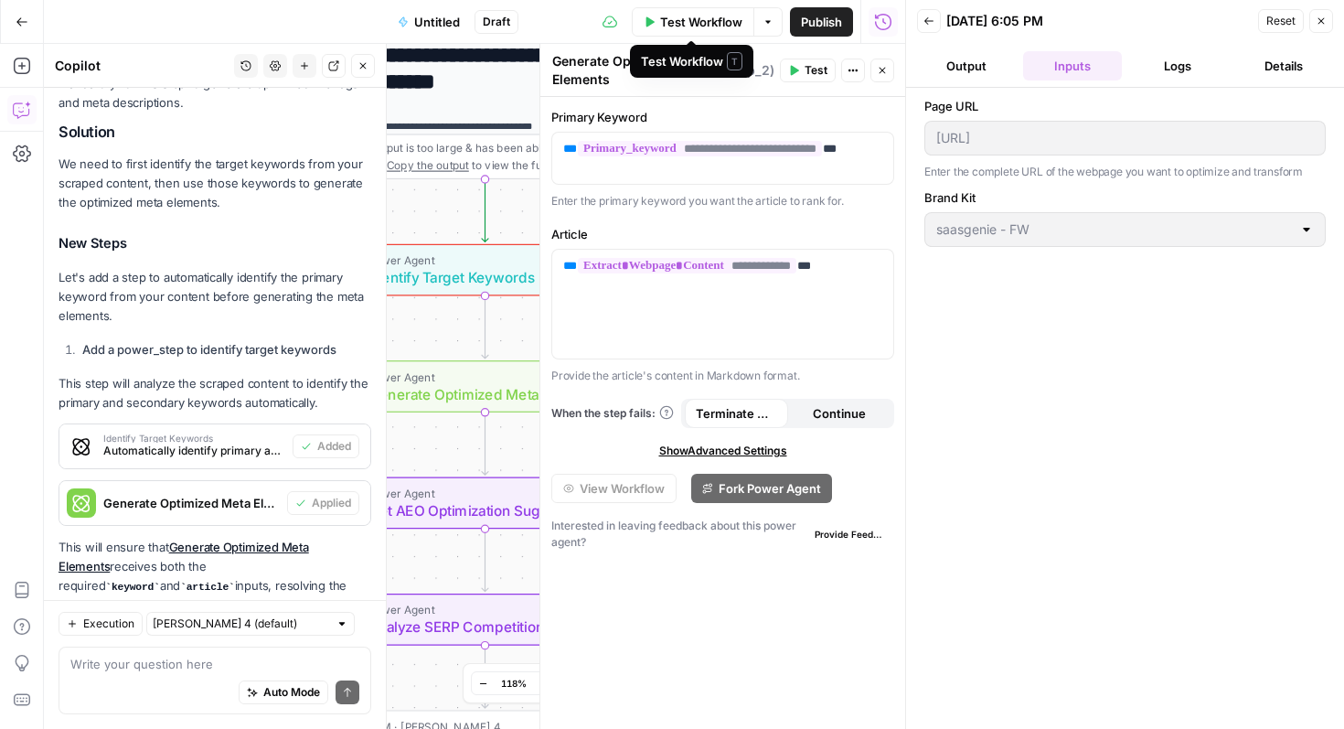
click at [725, 16] on span "Test Workflow" at bounding box center [701, 22] width 82 height 18
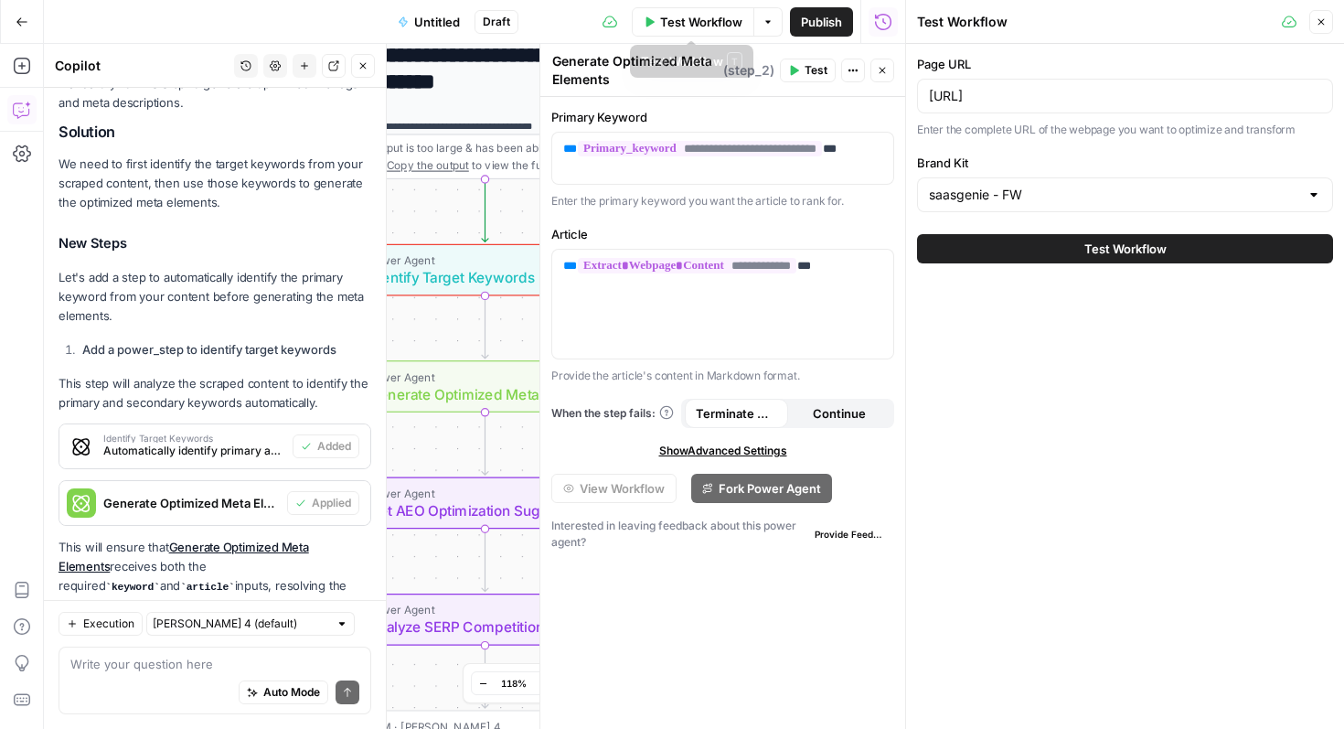
click at [680, 24] on span "Test Workflow" at bounding box center [701, 22] width 82 height 18
click at [1113, 246] on span "Test Workflow" at bounding box center [1126, 249] width 82 height 18
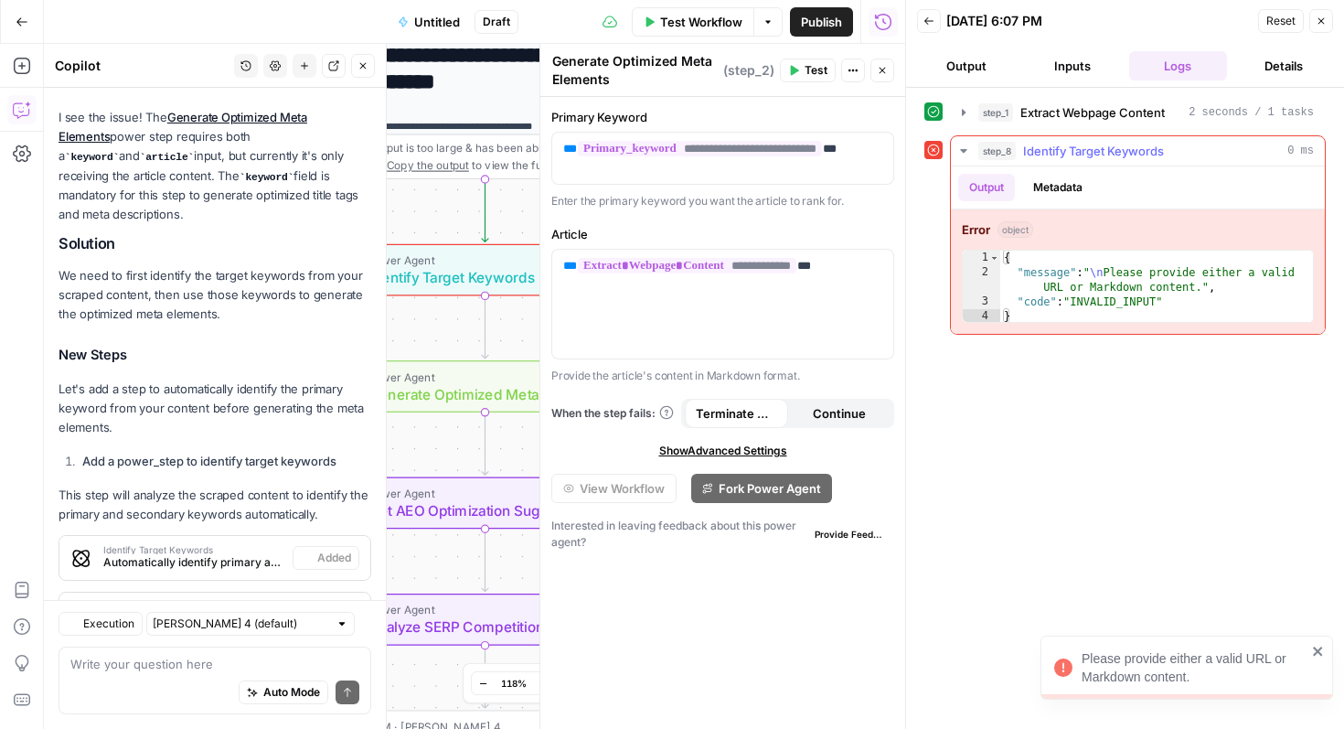
scroll to position [2540, 0]
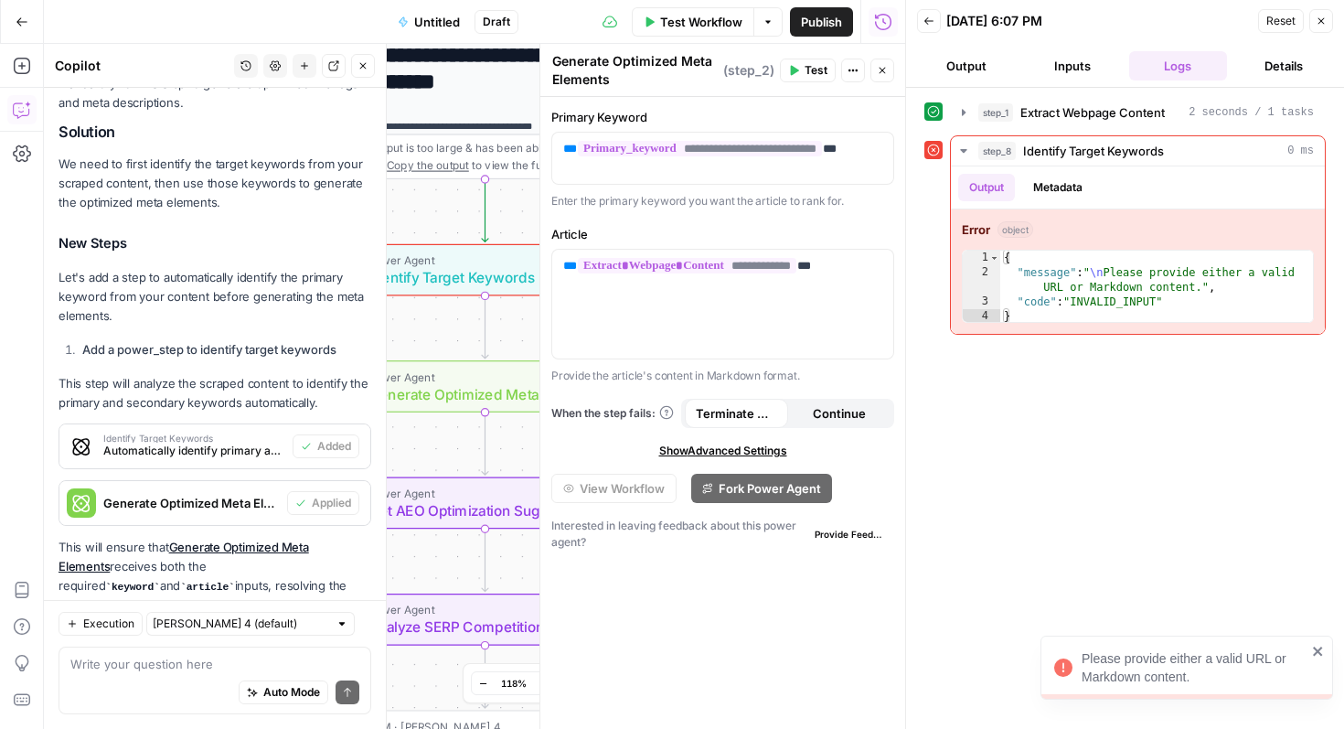
click at [1068, 62] on button "Inputs" at bounding box center [1072, 65] width 99 height 29
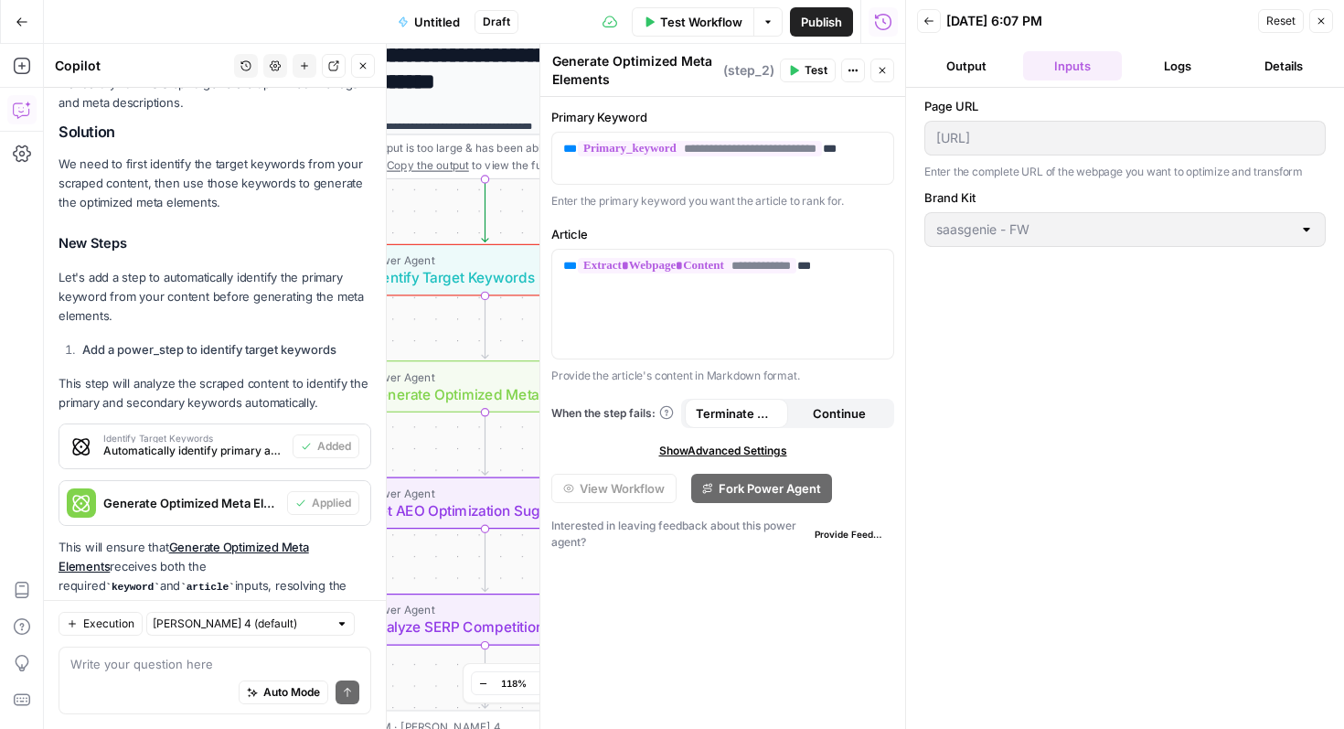
click at [1324, 25] on icon "button" at bounding box center [1321, 21] width 11 height 11
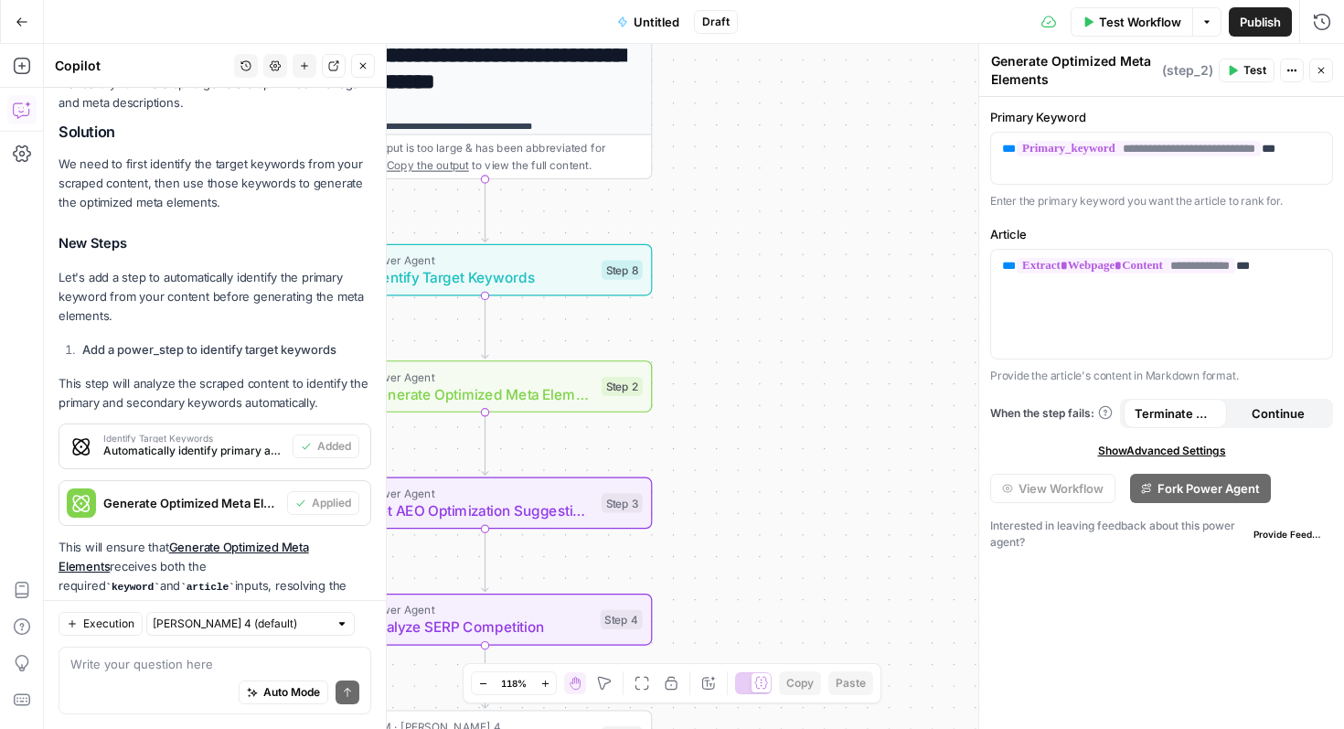
click at [652, 20] on span "Untitled" at bounding box center [657, 22] width 46 height 18
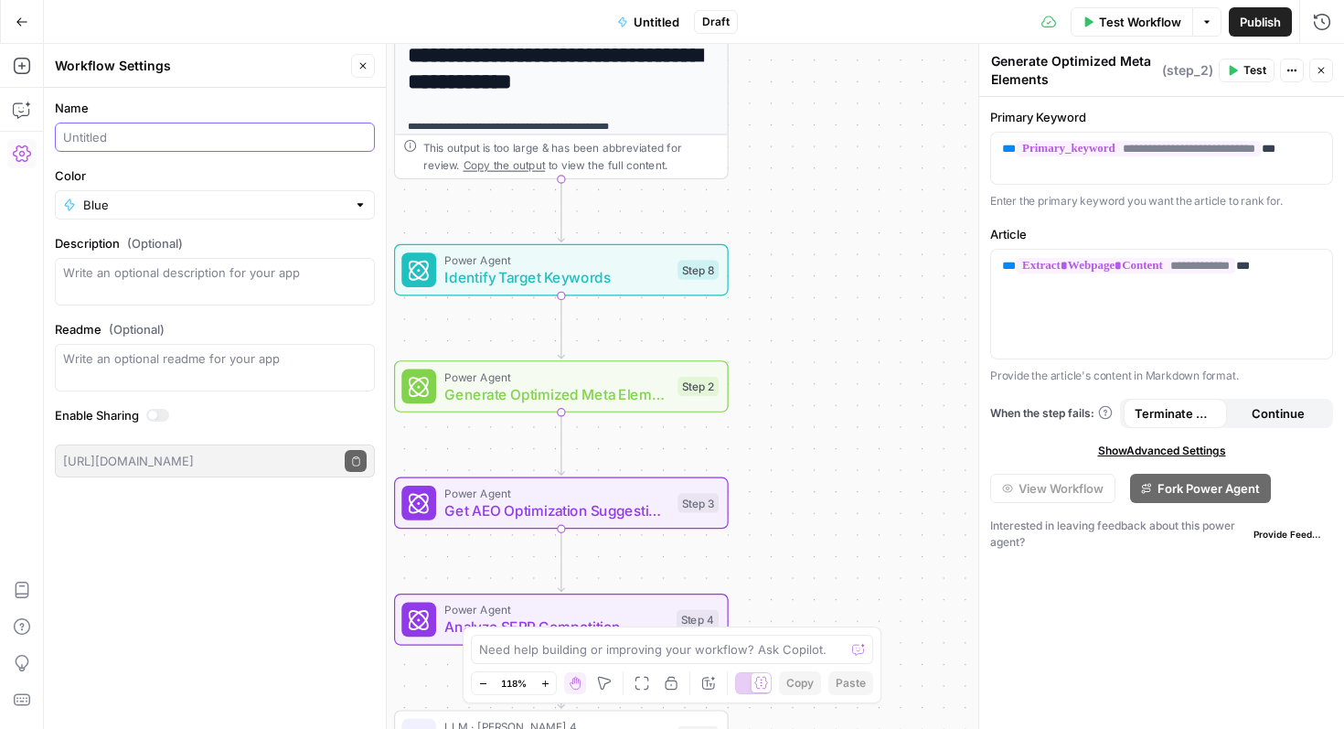
click at [294, 141] on input "Name" at bounding box center [215, 137] width 304 height 18
type input "Landing Page copy"
click at [189, 297] on textarea "Description (Optional)" at bounding box center [215, 281] width 304 height 37
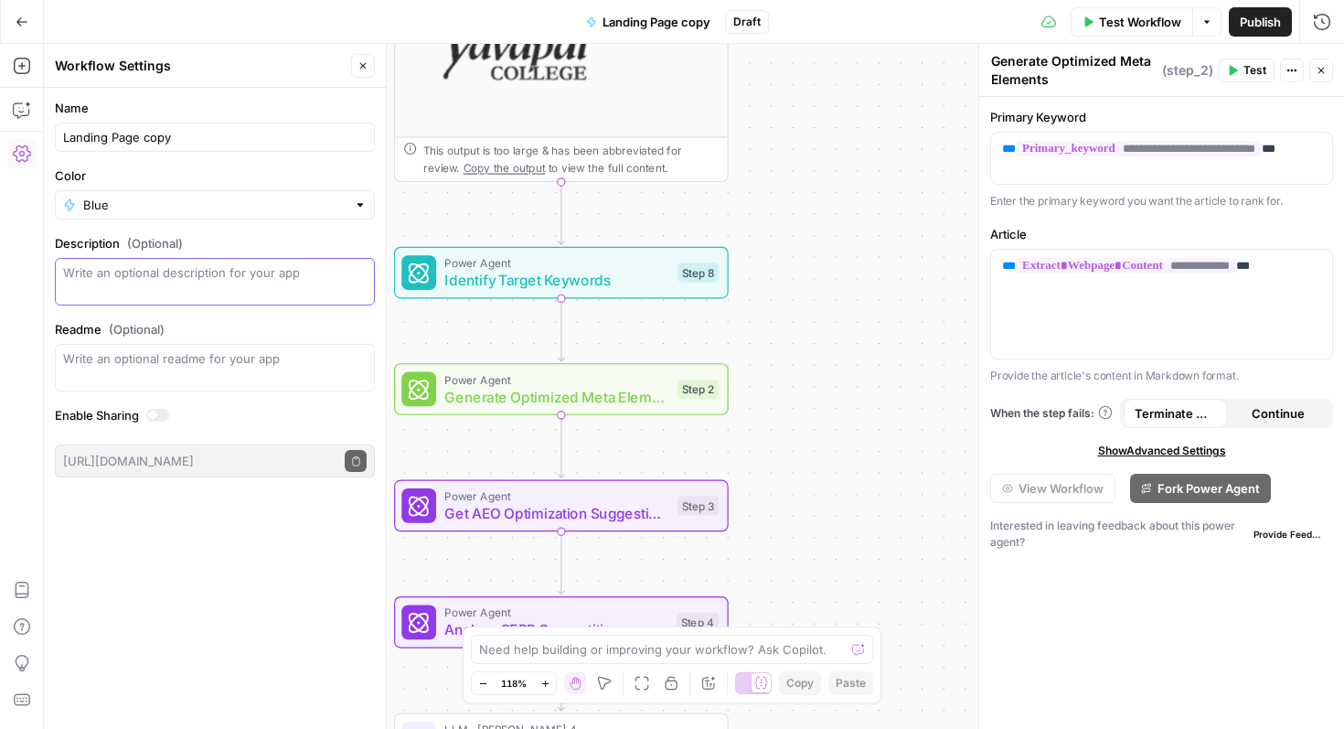
scroll to position [1244, 0]
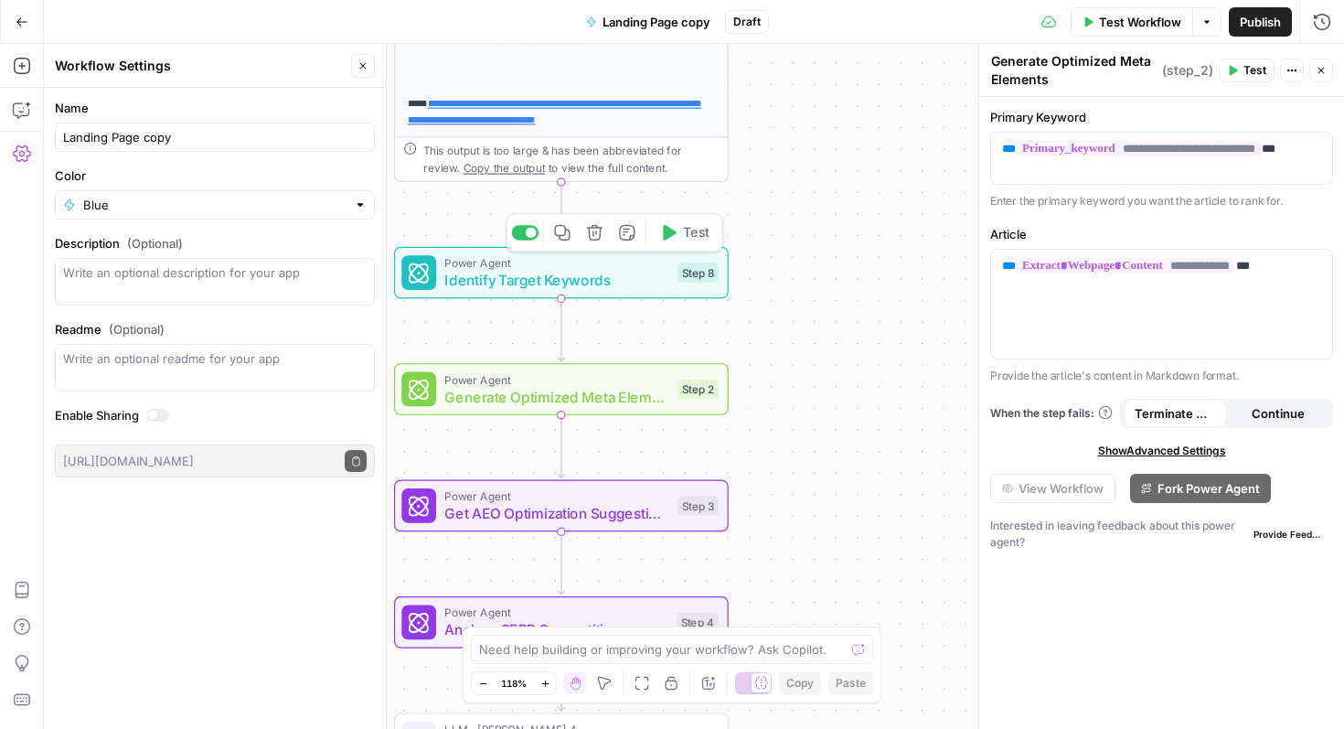
click at [568, 289] on span "Identify Target Keywords" at bounding box center [556, 281] width 224 height 22
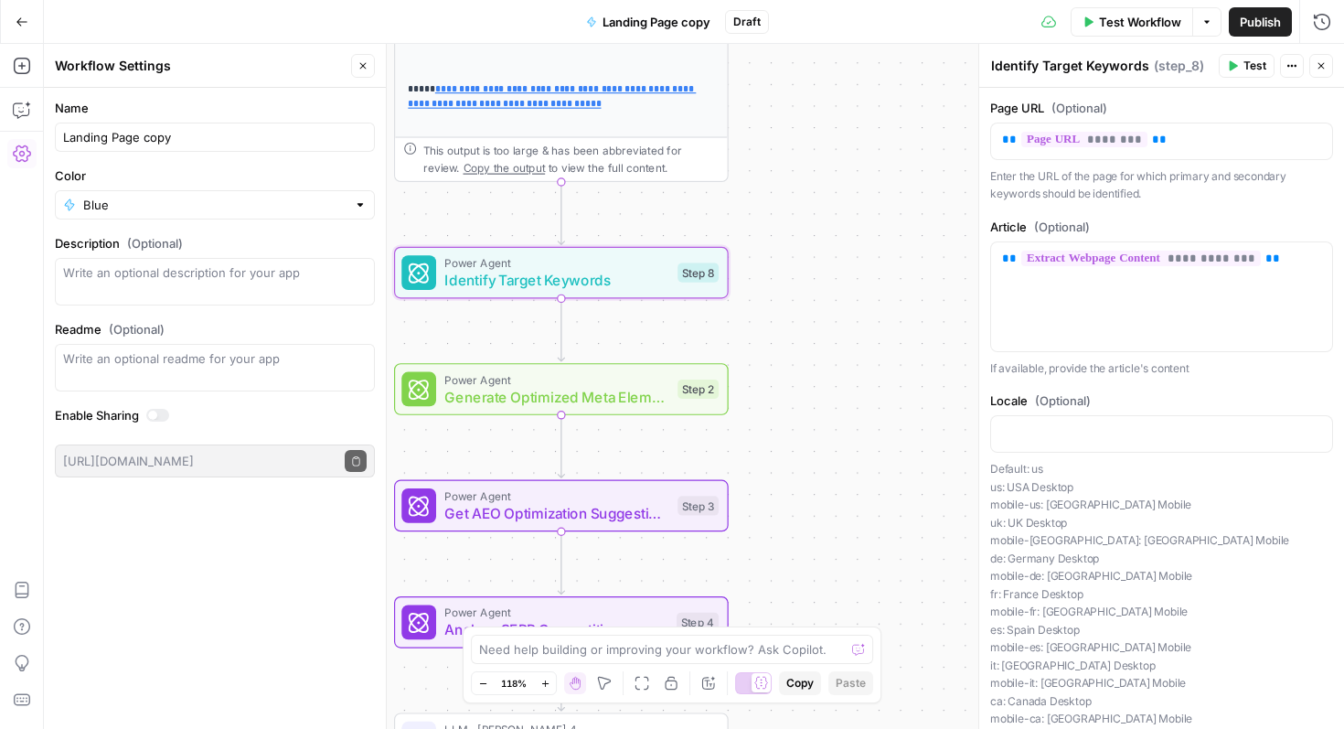
click at [363, 65] on icon "button" at bounding box center [363, 65] width 11 height 11
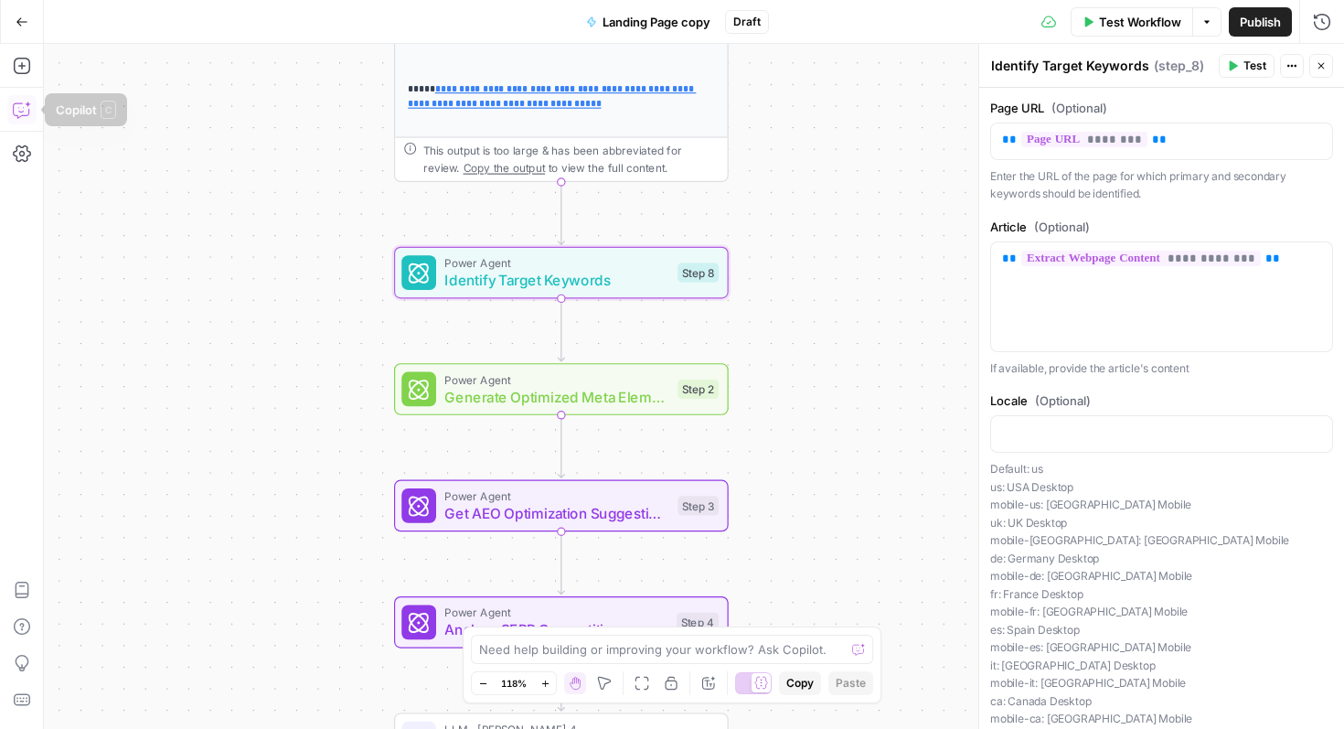
click at [21, 103] on icon "button" at bounding box center [21, 110] width 16 height 15
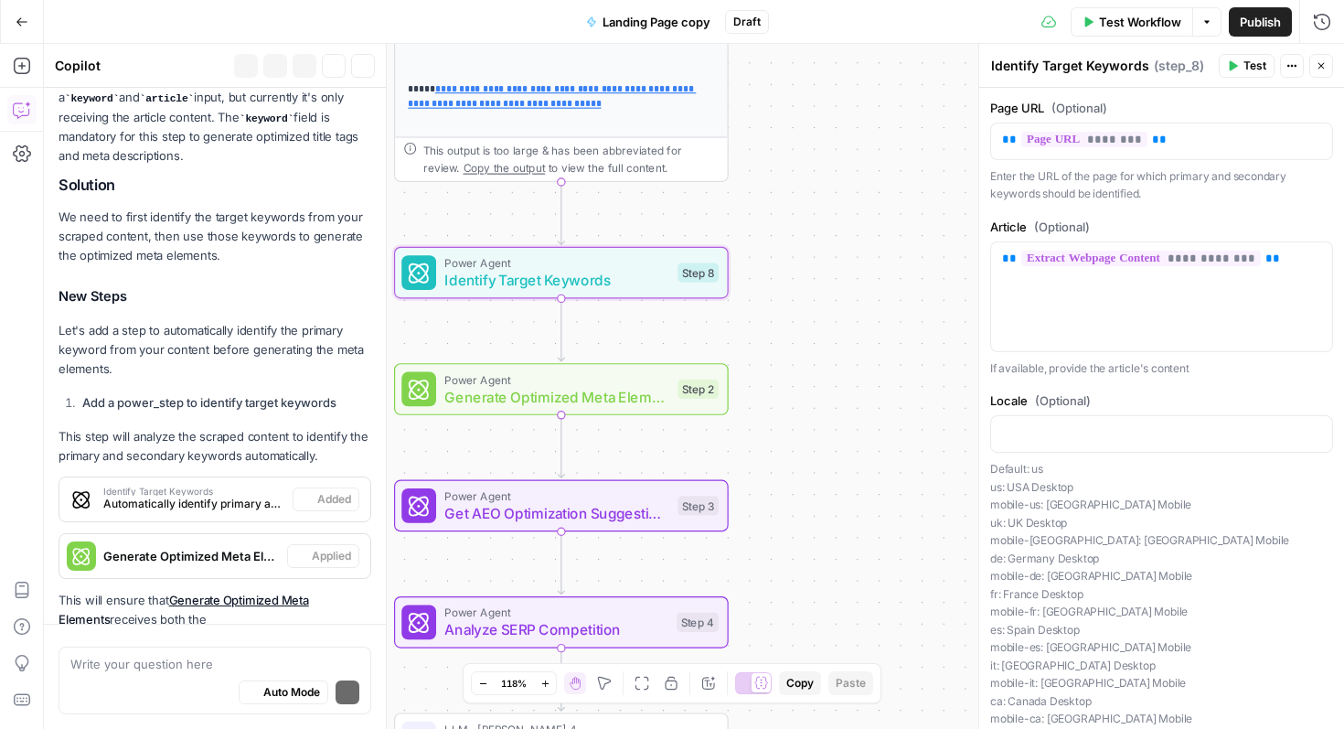
scroll to position [2540, 0]
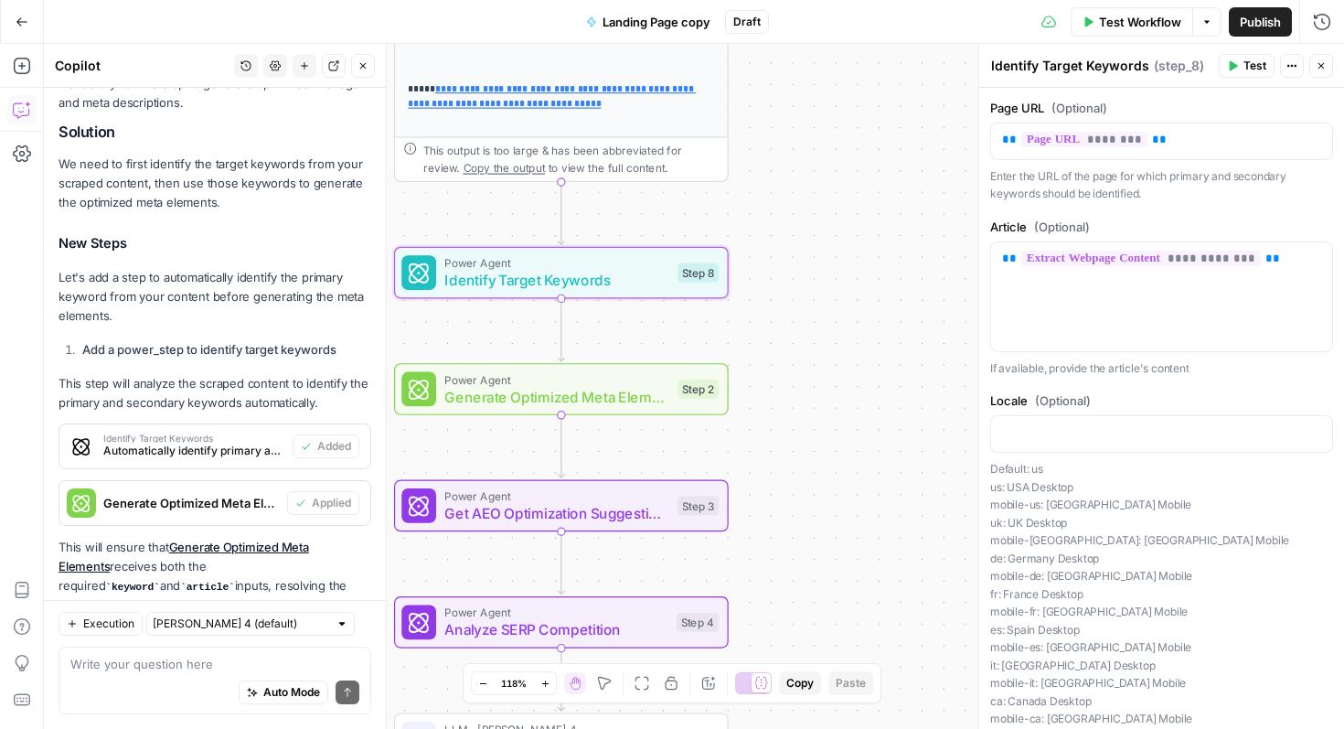
click at [148, 660] on textarea at bounding box center [214, 664] width 289 height 18
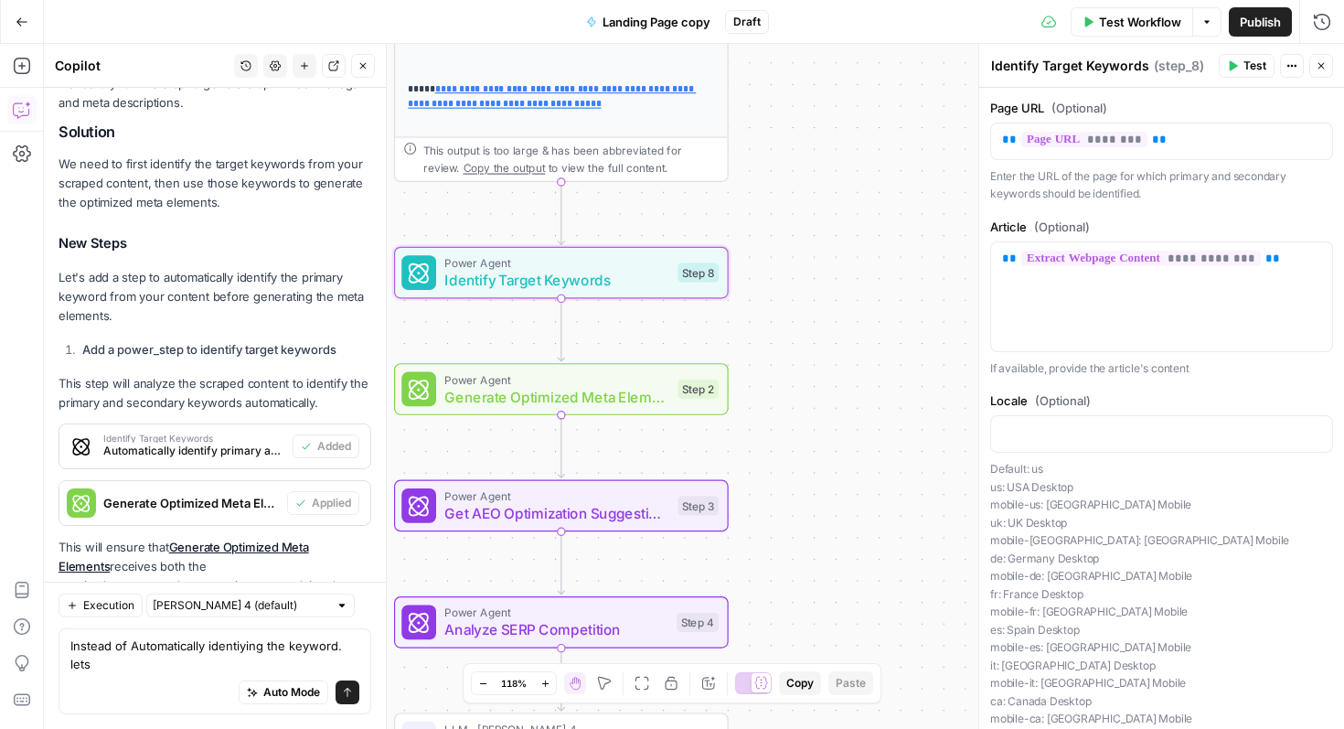
scroll to position [2559, 0]
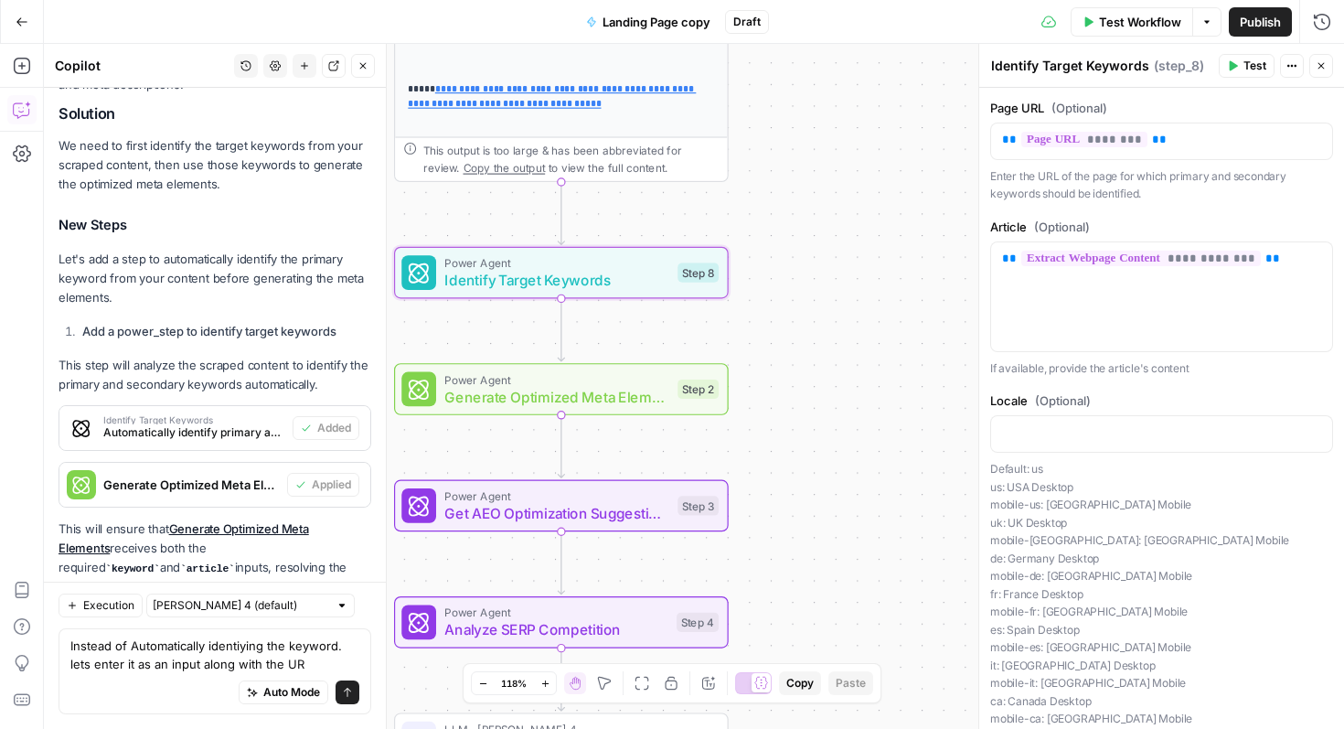
type textarea "Instead of Automatically identiying the keyword. lets enter it as an input alon…"
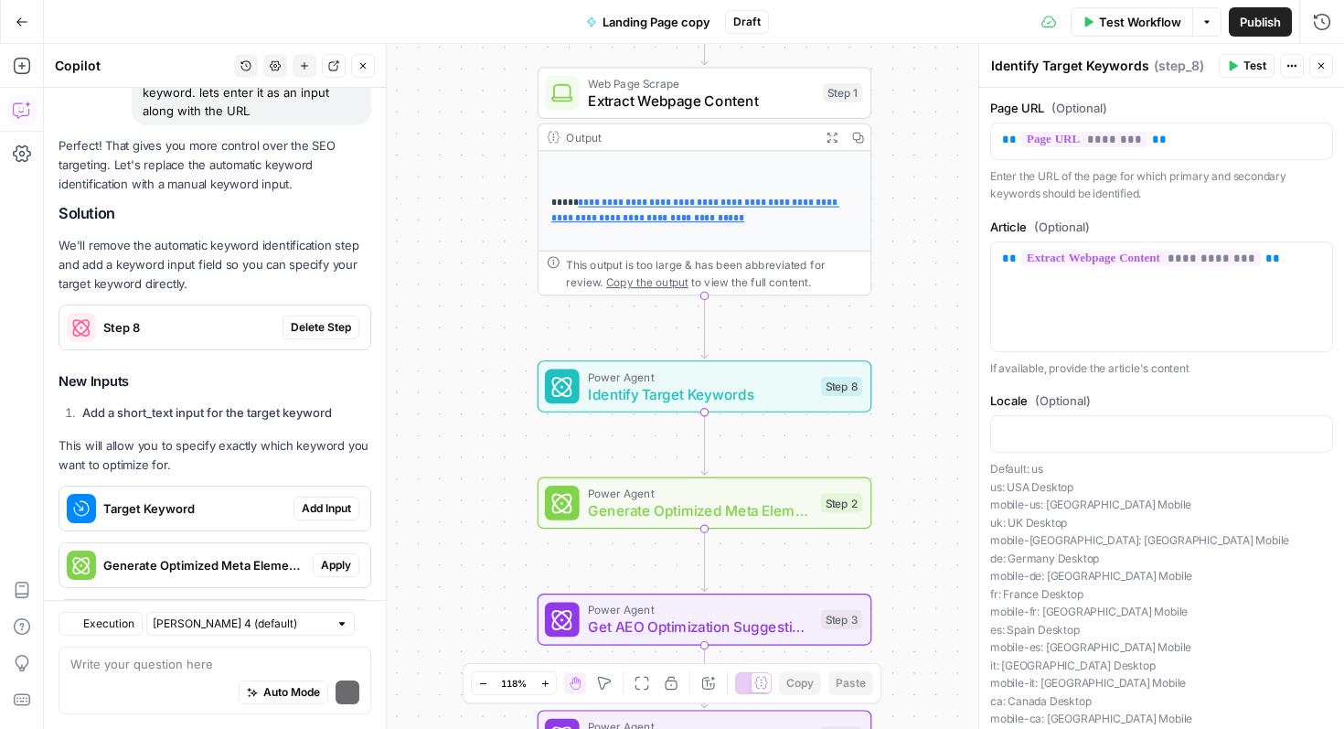
scroll to position [3245, 0]
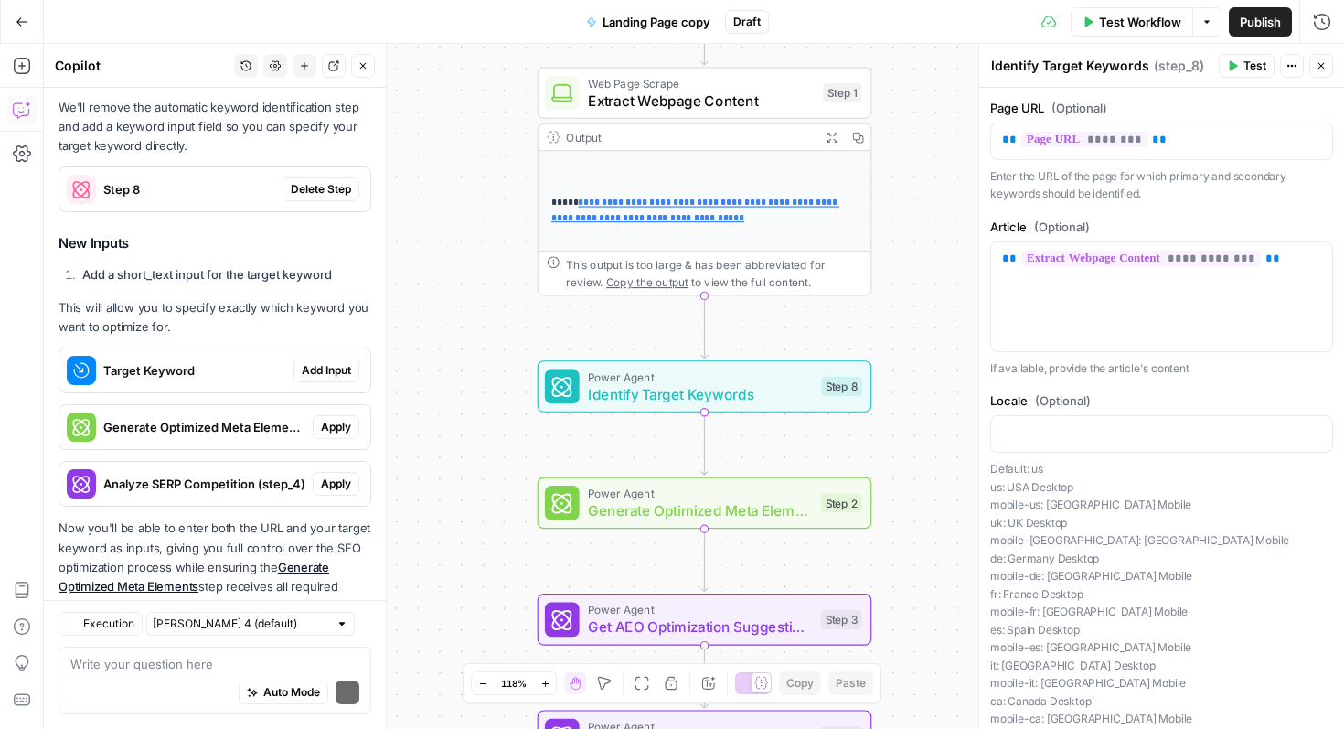
click at [338, 231] on h3 "New Inputs" at bounding box center [215, 243] width 313 height 24
click at [345, 181] on span "Delete Step" at bounding box center [321, 189] width 60 height 16
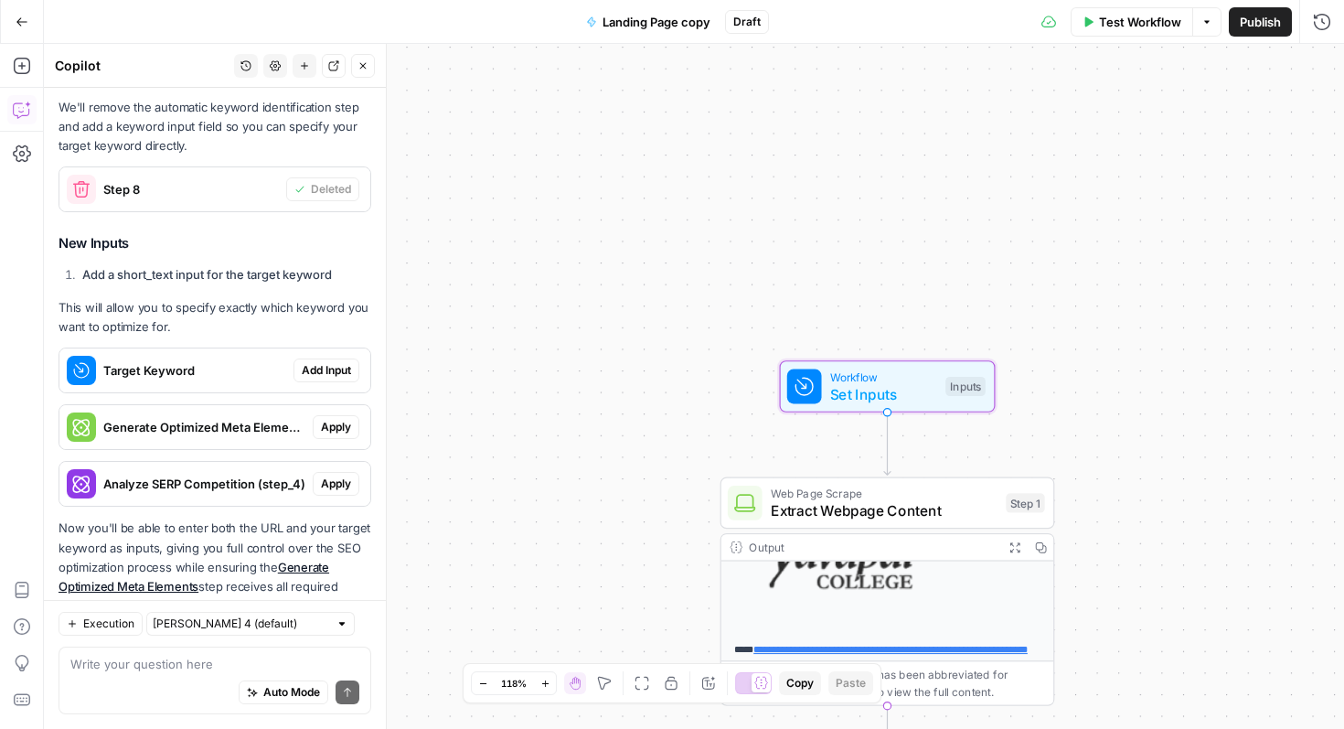
click at [326, 362] on span "Add Input" at bounding box center [326, 370] width 49 height 16
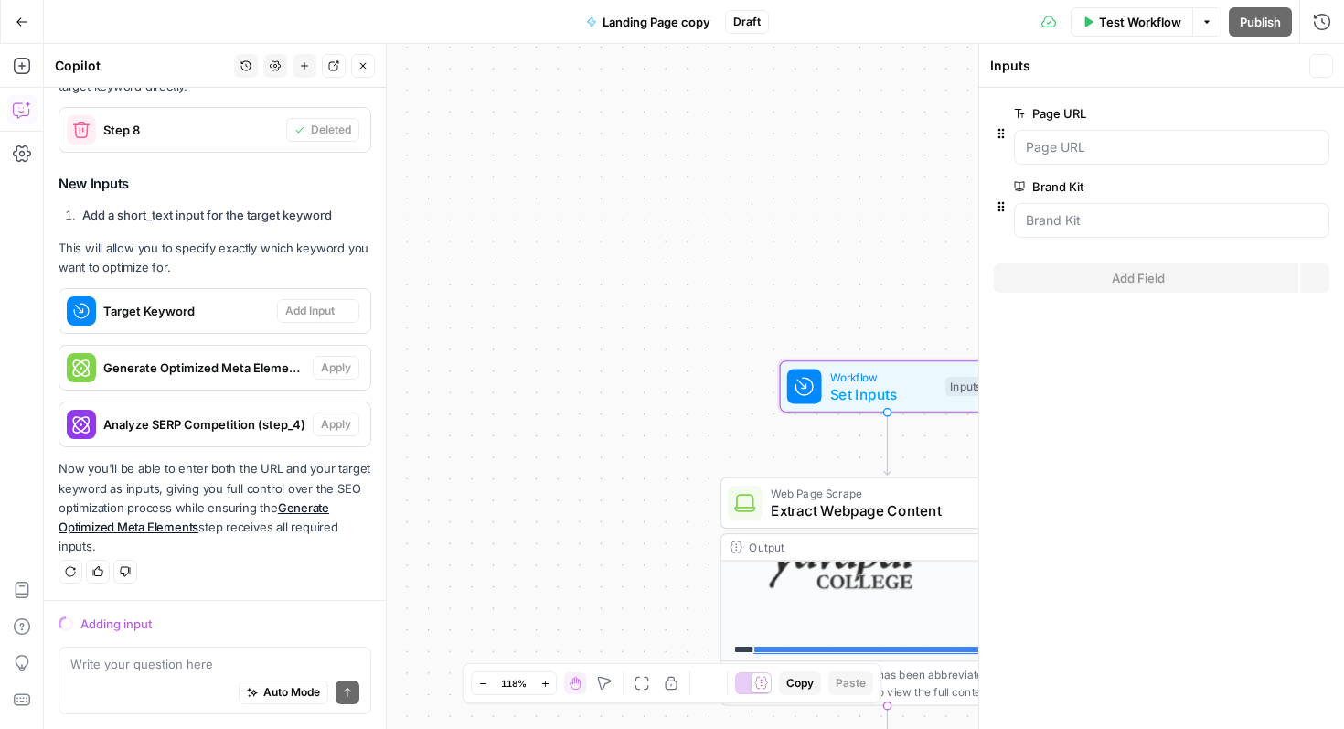
scroll to position [3187, 0]
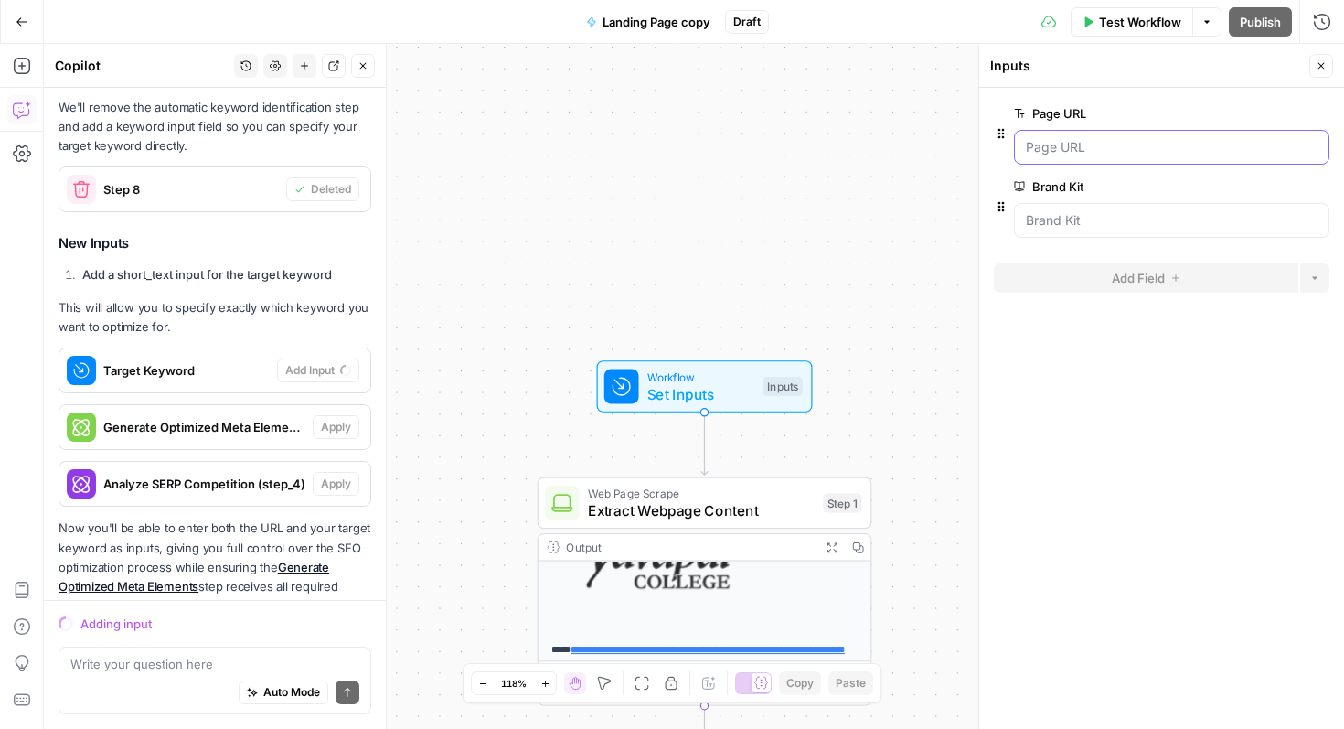
click at [1150, 149] on URL "Page URL" at bounding box center [1172, 147] width 292 height 18
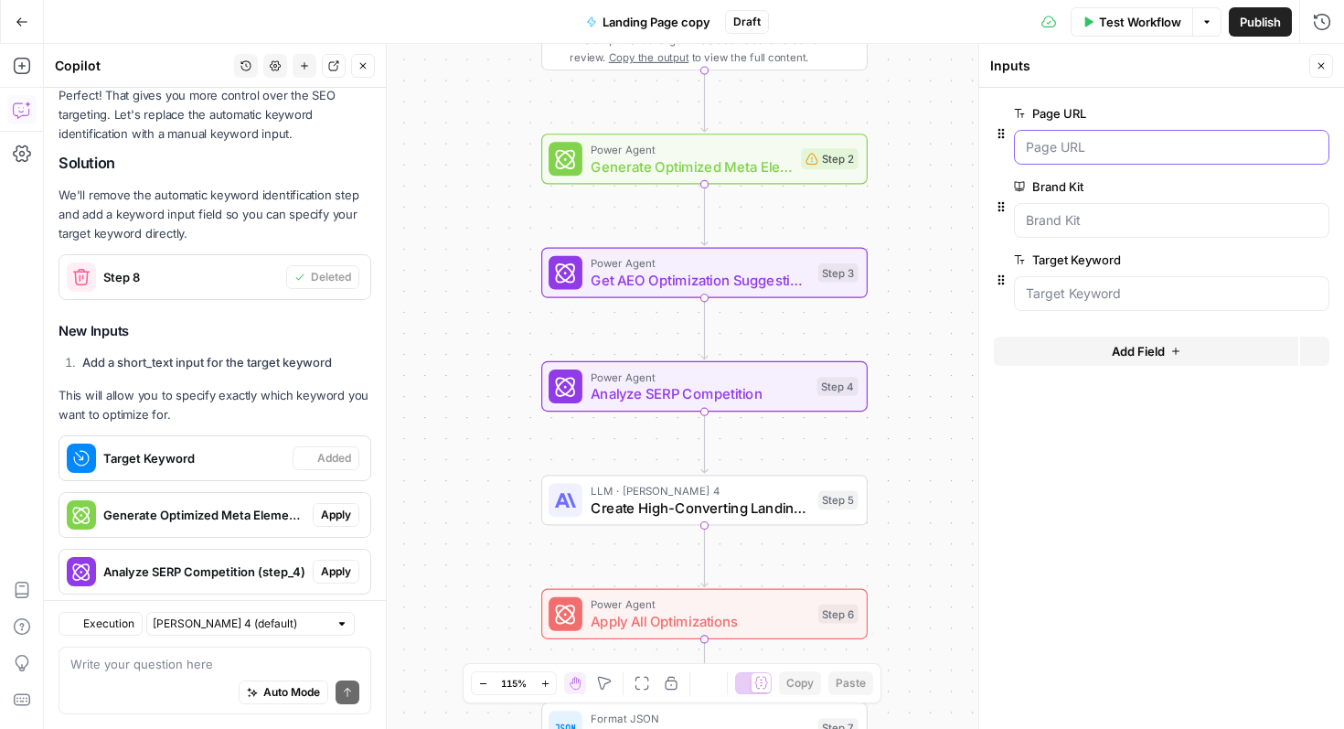
scroll to position [3275, 0]
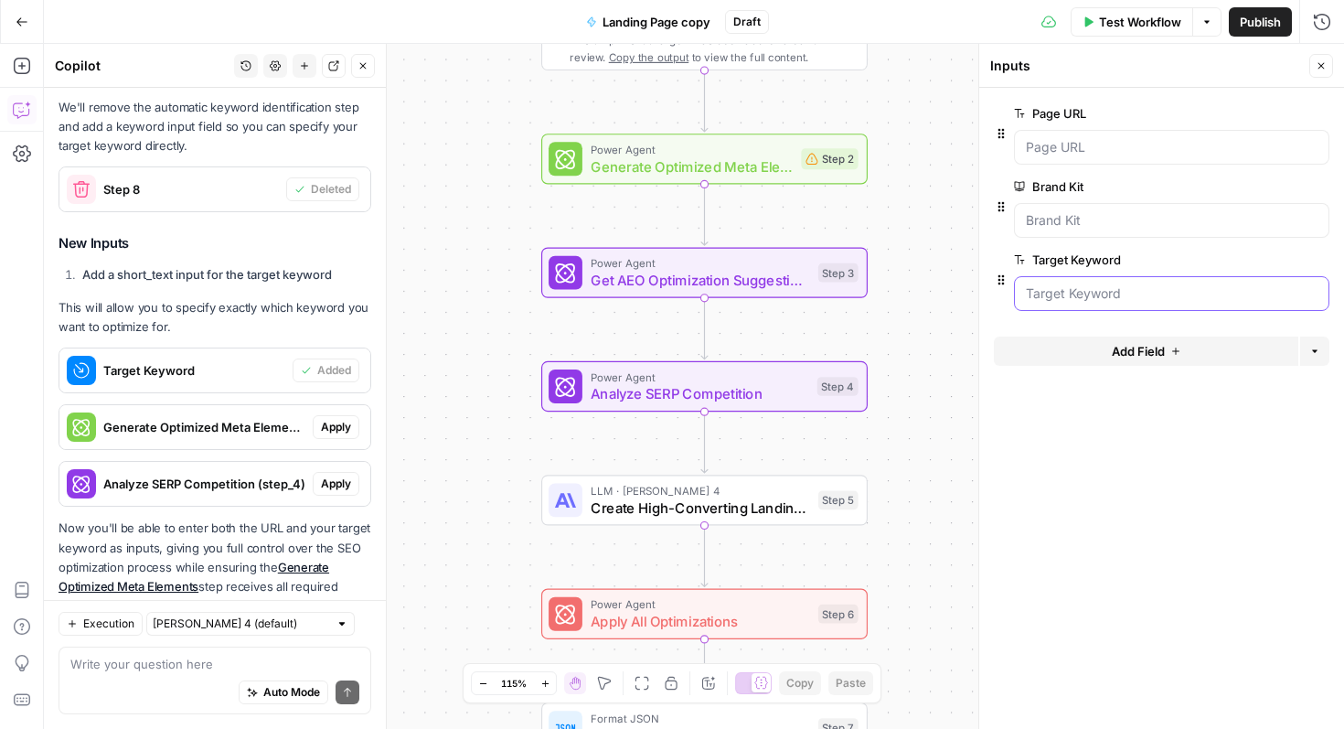
click at [1194, 298] on Keyword "Target Keyword" at bounding box center [1172, 293] width 292 height 18
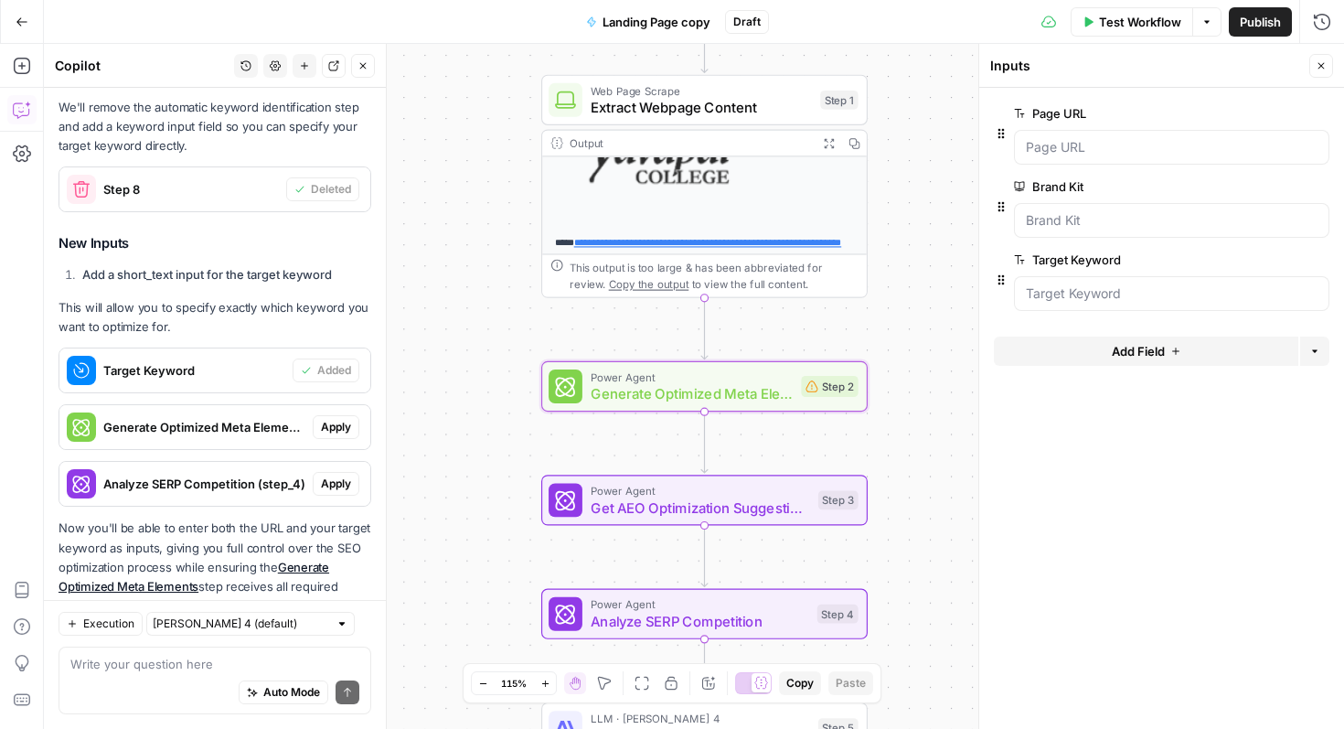
click at [334, 419] on span "Apply" at bounding box center [336, 427] width 30 height 16
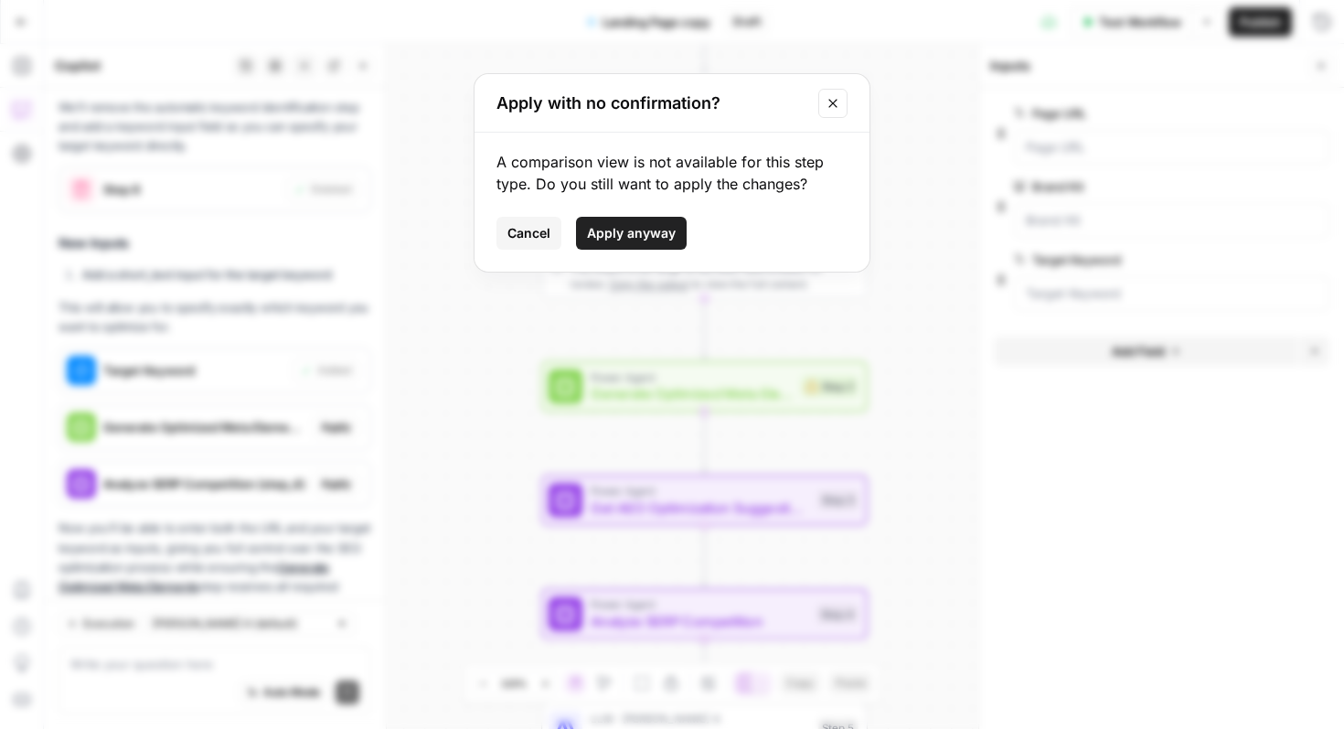
click at [661, 227] on span "Apply anyway" at bounding box center [631, 233] width 89 height 18
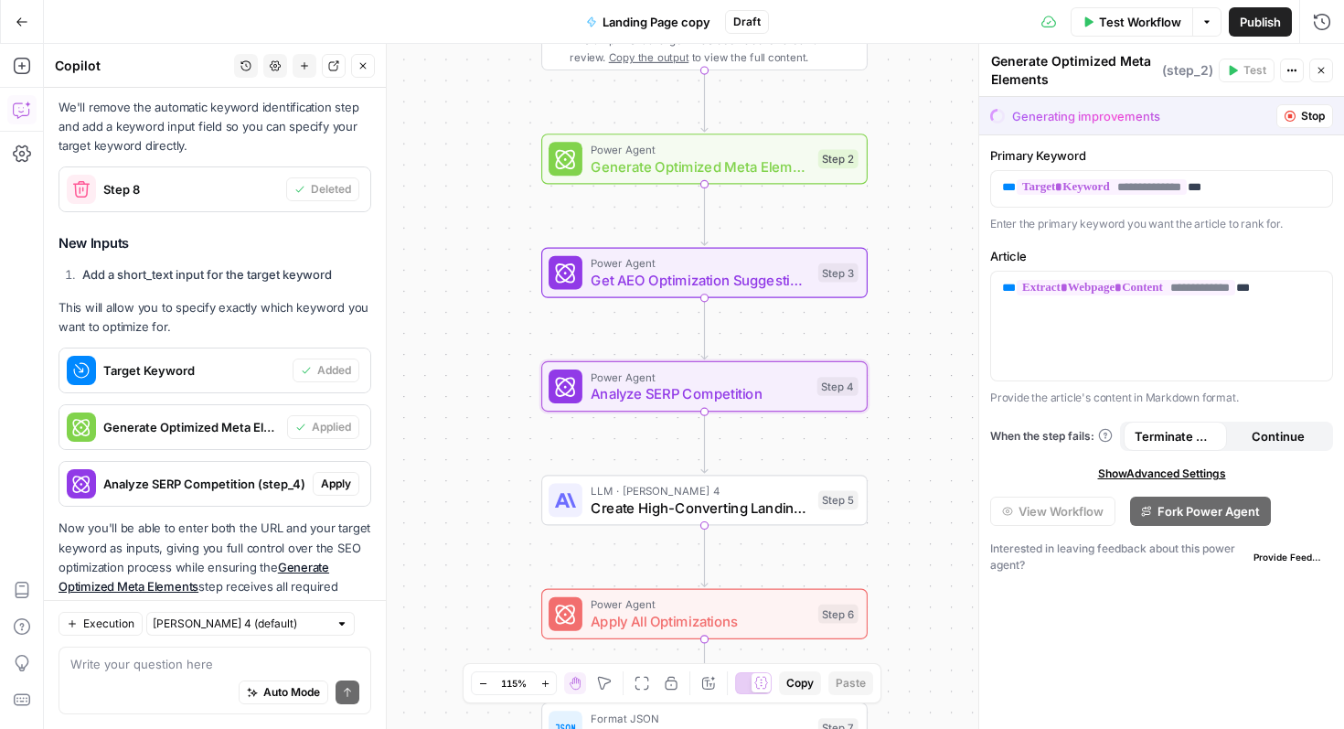
click at [332, 476] on span "Apply" at bounding box center [336, 484] width 30 height 16
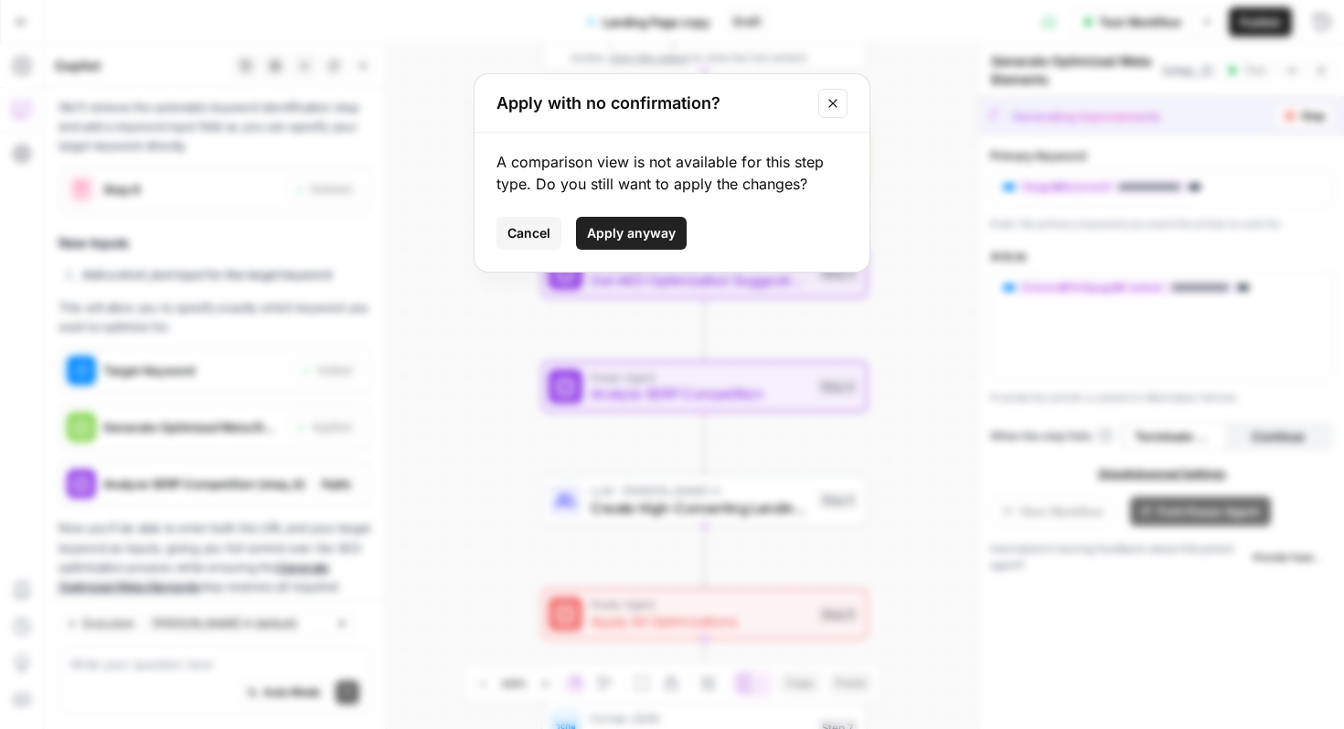
click at [636, 240] on span "Apply anyway" at bounding box center [631, 233] width 89 height 18
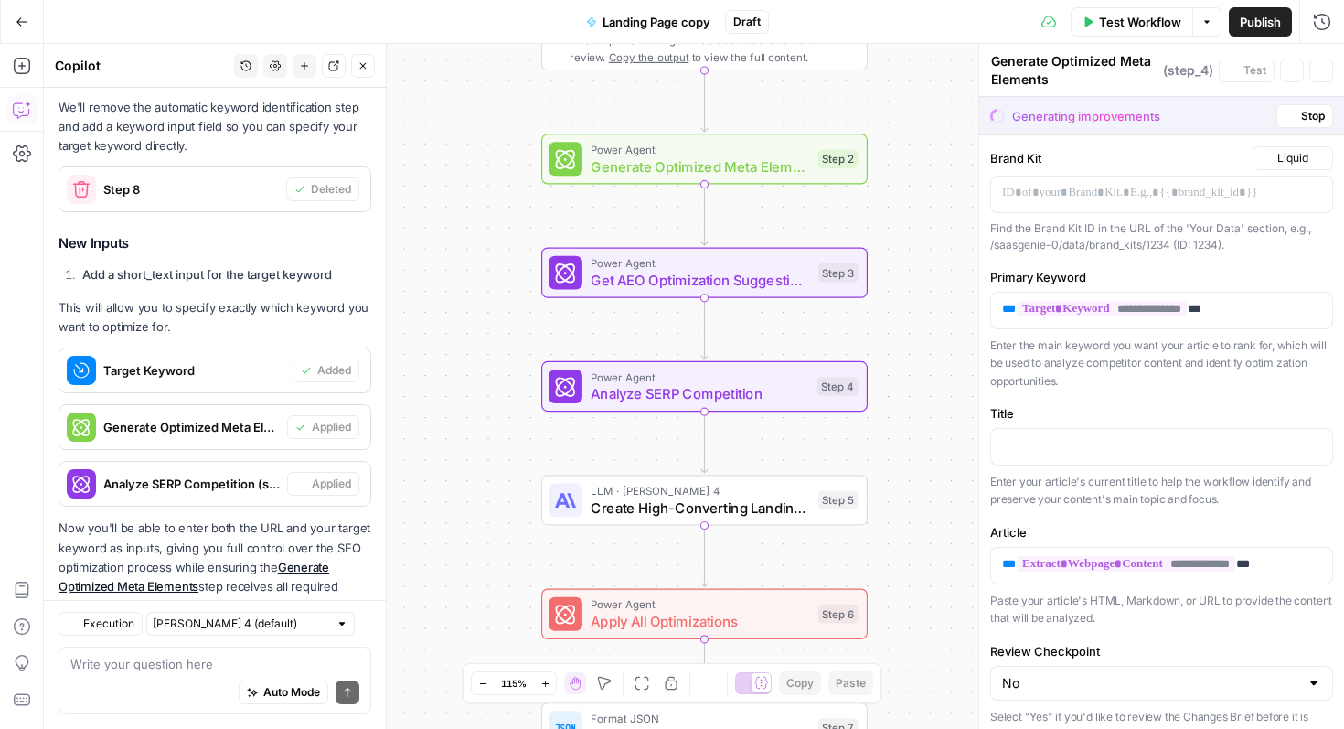
type textarea "Analyze SERP Competition"
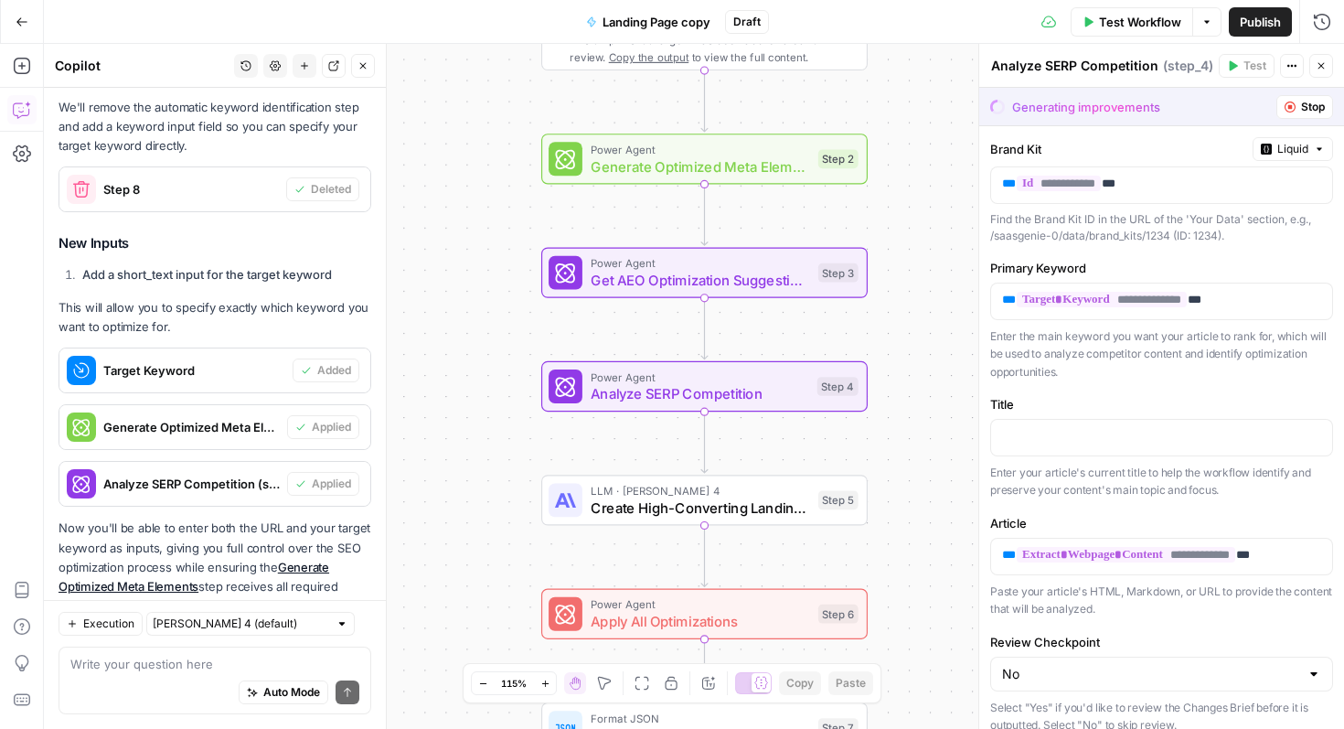
click at [675, 16] on span "Landing Page copy" at bounding box center [657, 22] width 108 height 18
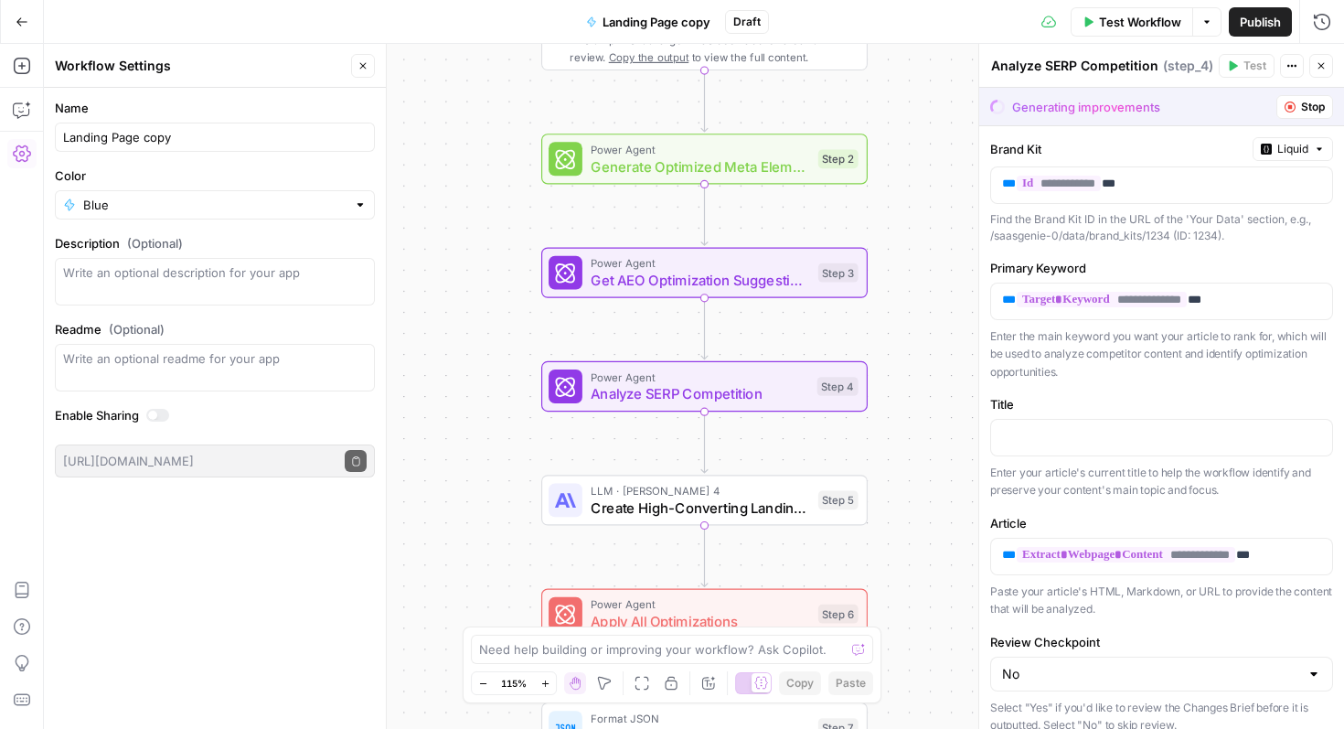
click at [675, 16] on span "Landing Page copy" at bounding box center [657, 22] width 108 height 18
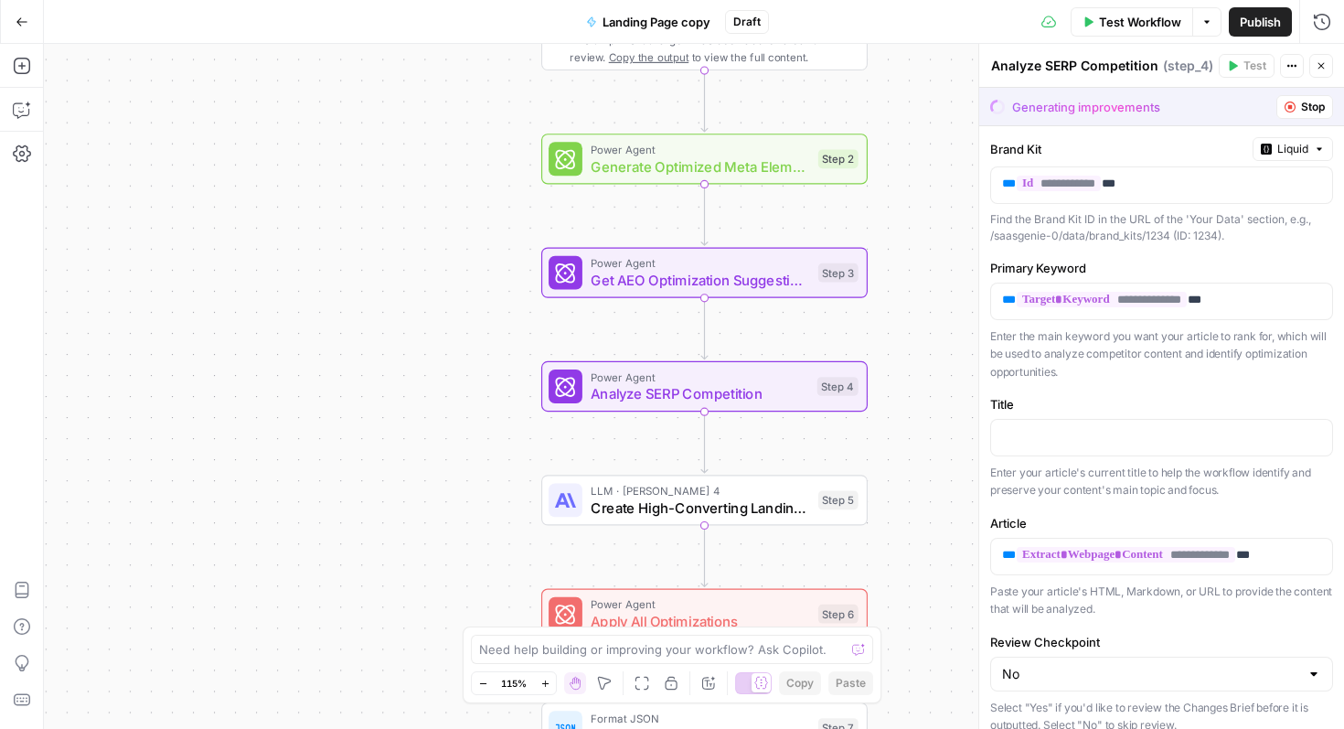
click at [675, 16] on span "Landing Page copy" at bounding box center [657, 22] width 108 height 18
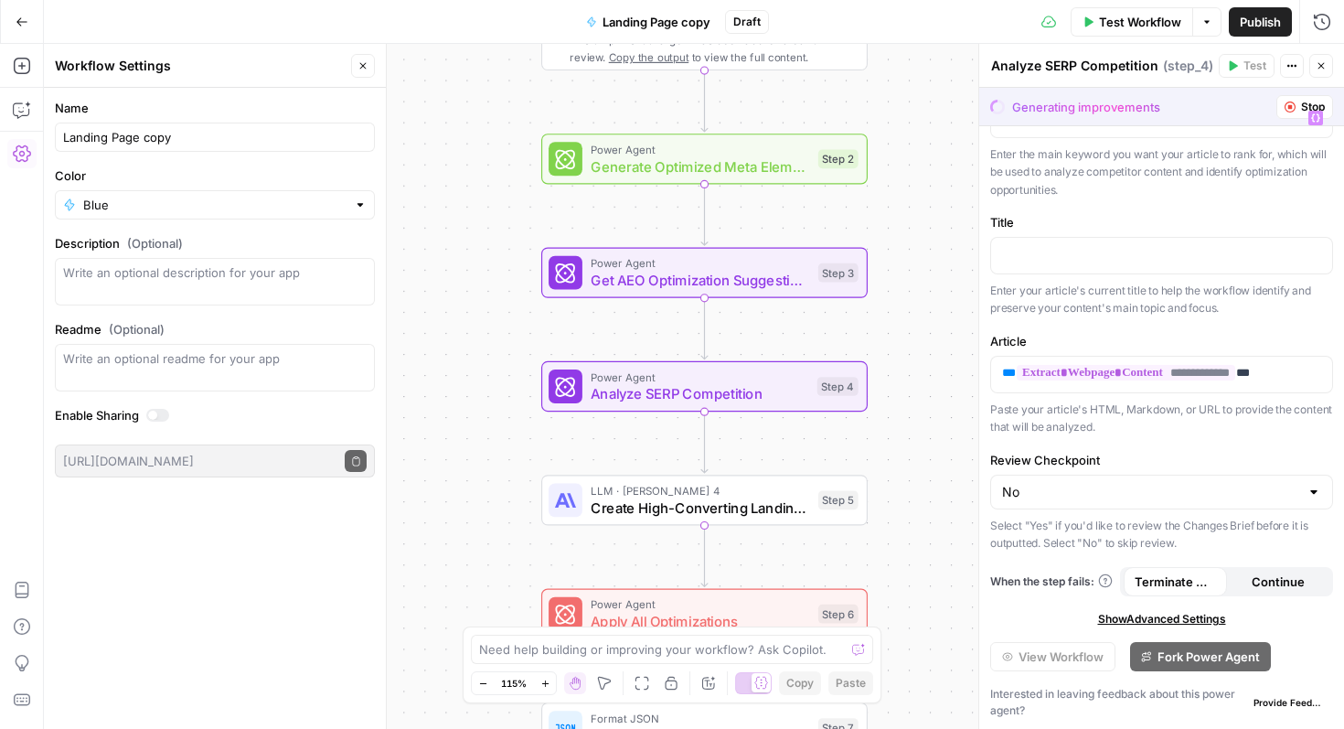
scroll to position [0, 0]
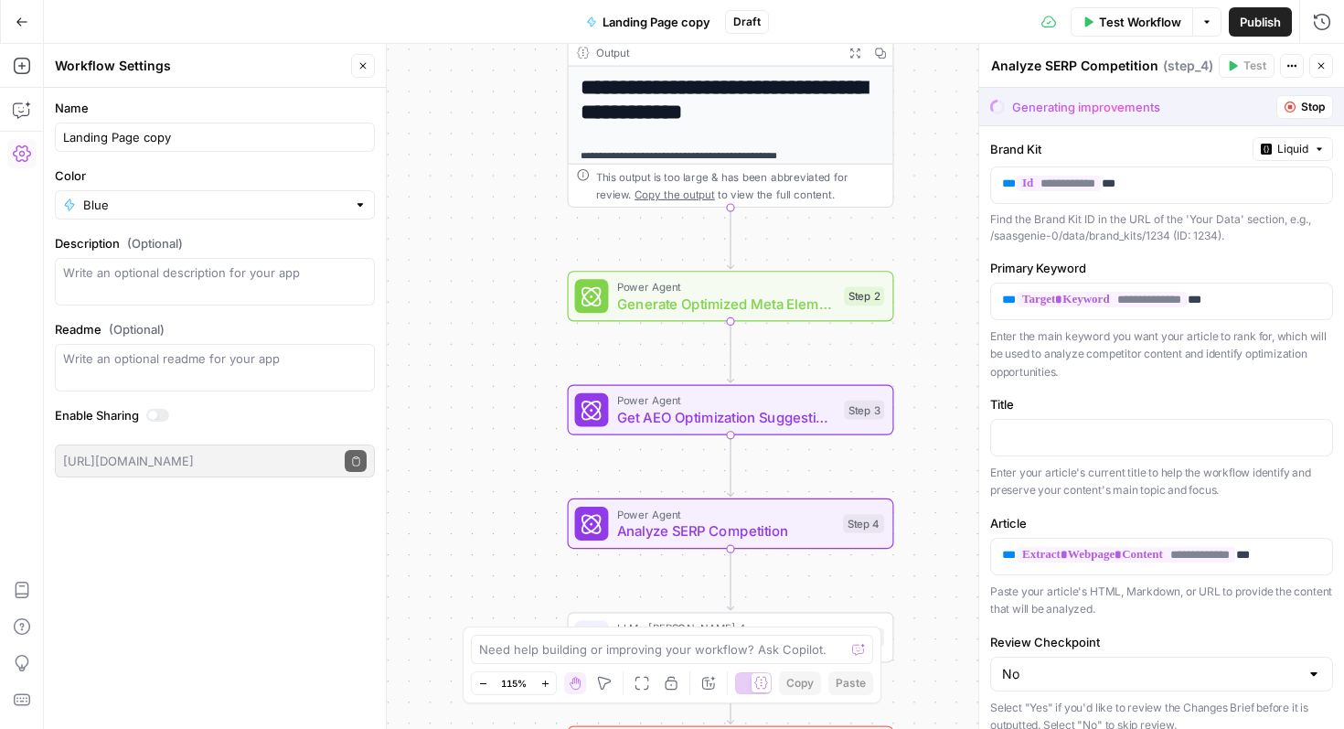
click at [1323, 68] on icon "button" at bounding box center [1322, 66] width 6 height 6
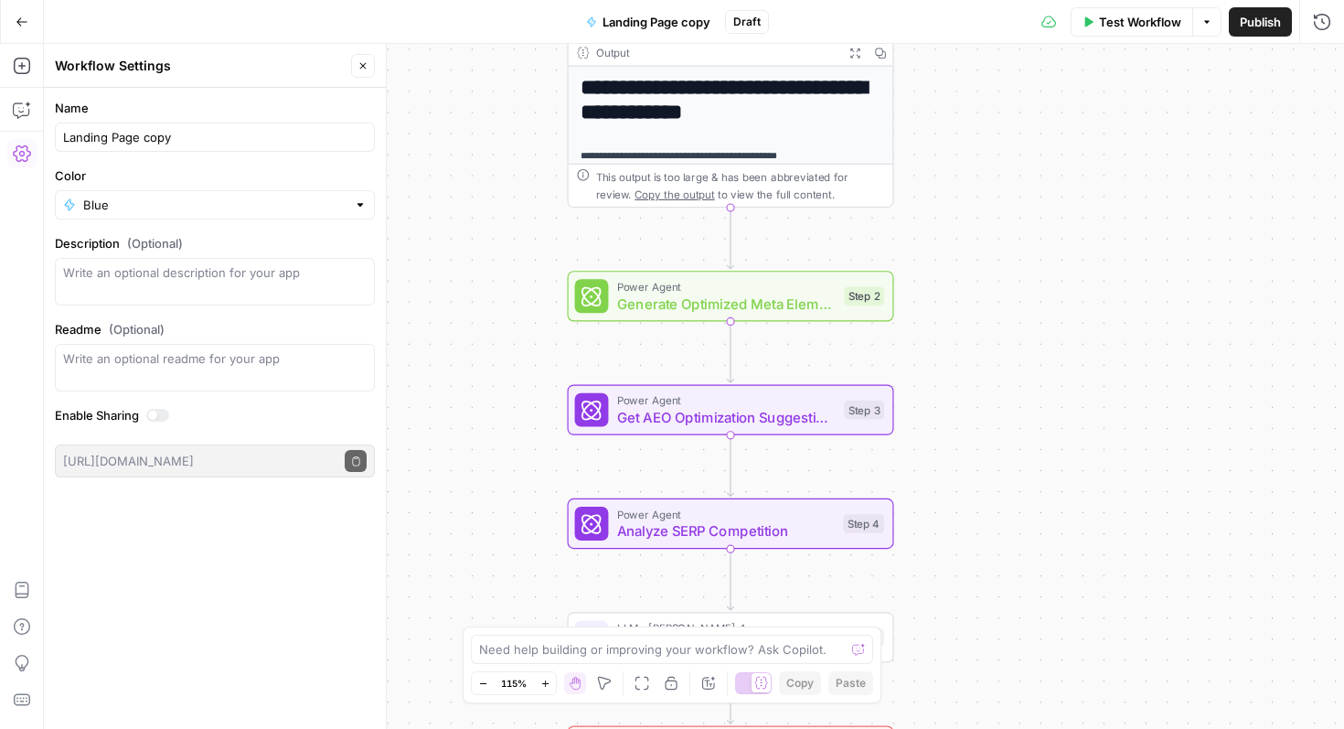
click at [1151, 37] on div "Test Workflow Options Publish Run History" at bounding box center [1056, 21] width 575 height 43
click at [1149, 27] on span "Test Workflow" at bounding box center [1140, 22] width 82 height 18
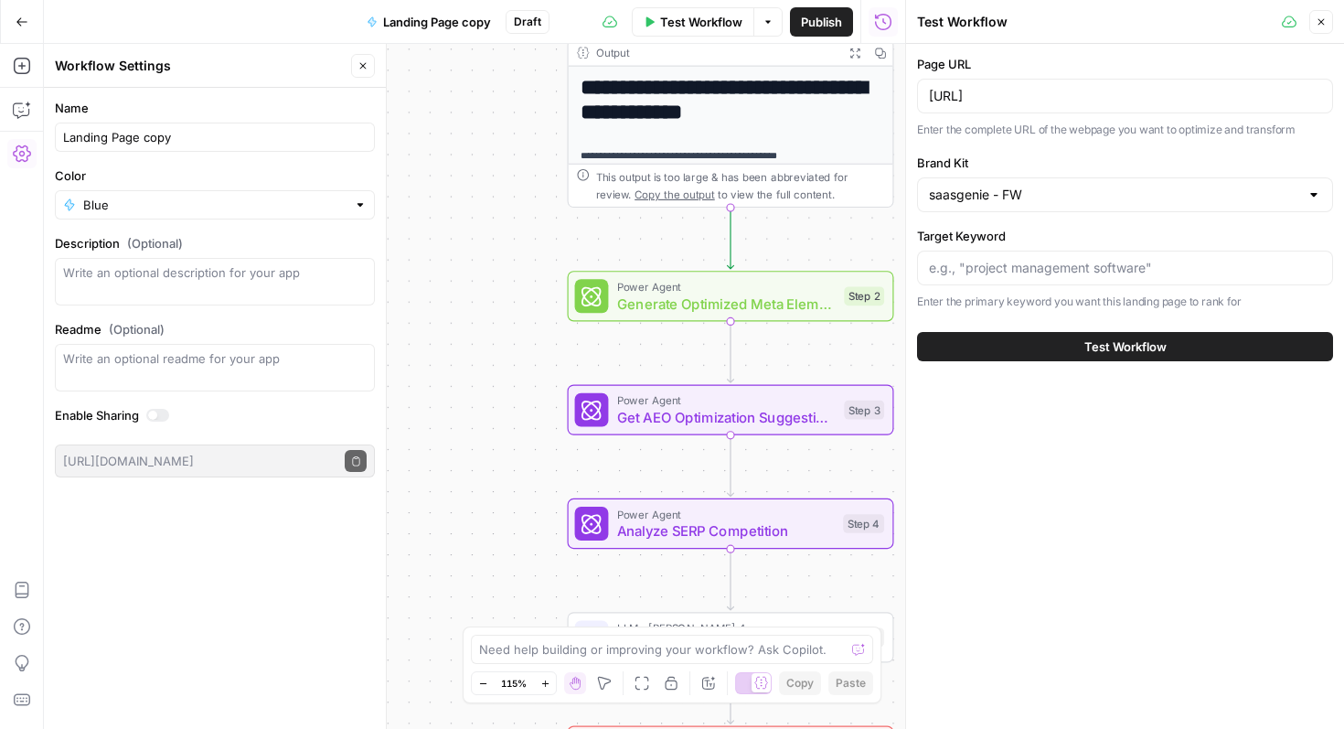
click at [1098, 279] on div at bounding box center [1125, 268] width 416 height 35
type input "Freshservice Trial"
click at [1190, 351] on button "Test Workflow" at bounding box center [1125, 346] width 416 height 29
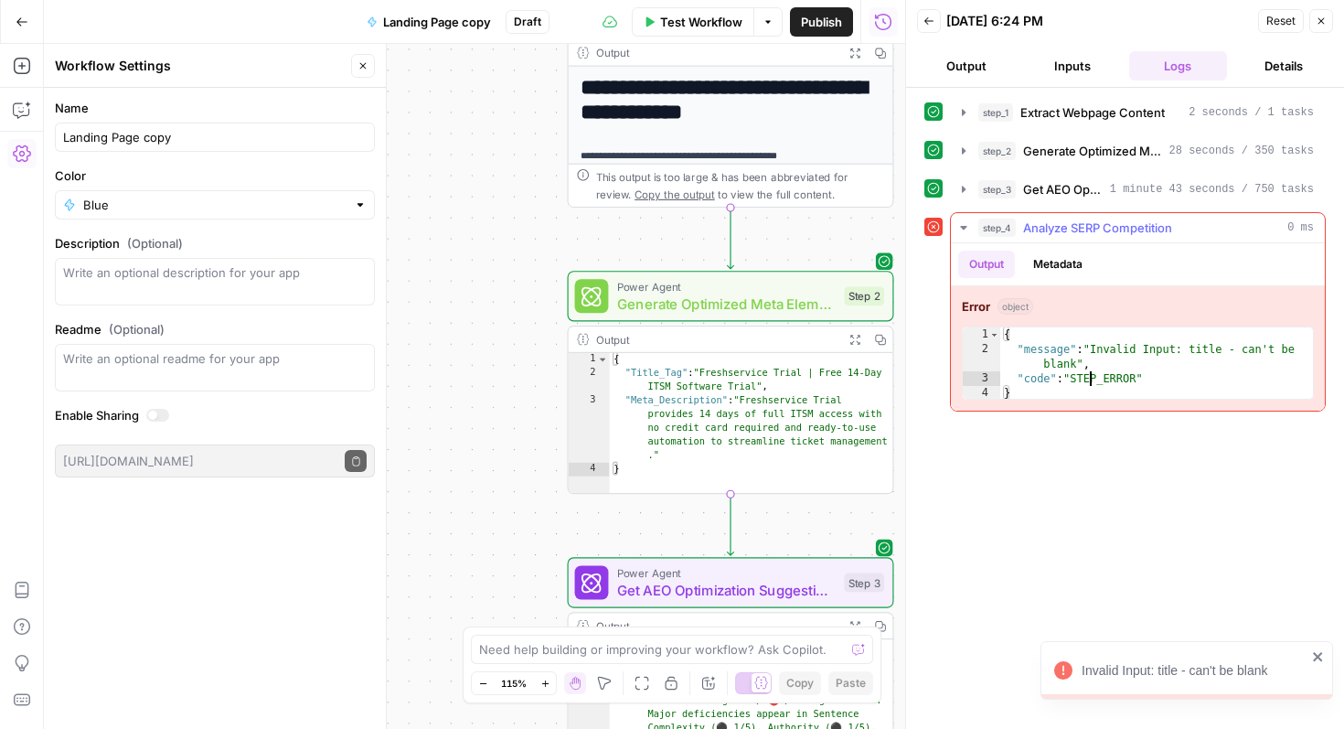
click at [1088, 381] on div "{ "message" : "Invalid Input: title - can't be blank" , "code" : "STEP_ERROR" }" at bounding box center [1156, 378] width 313 height 102
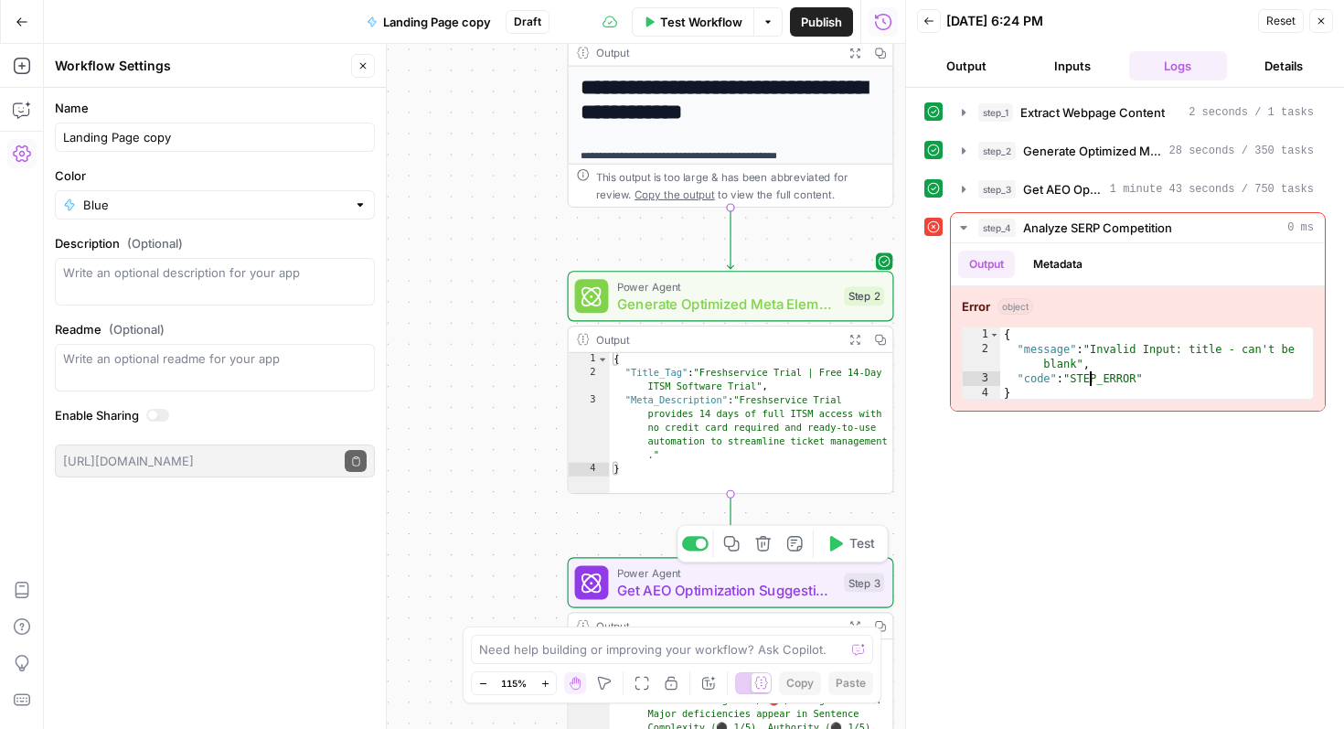
click at [776, 583] on span "Get AEO Optimization Suggestions" at bounding box center [726, 590] width 219 height 21
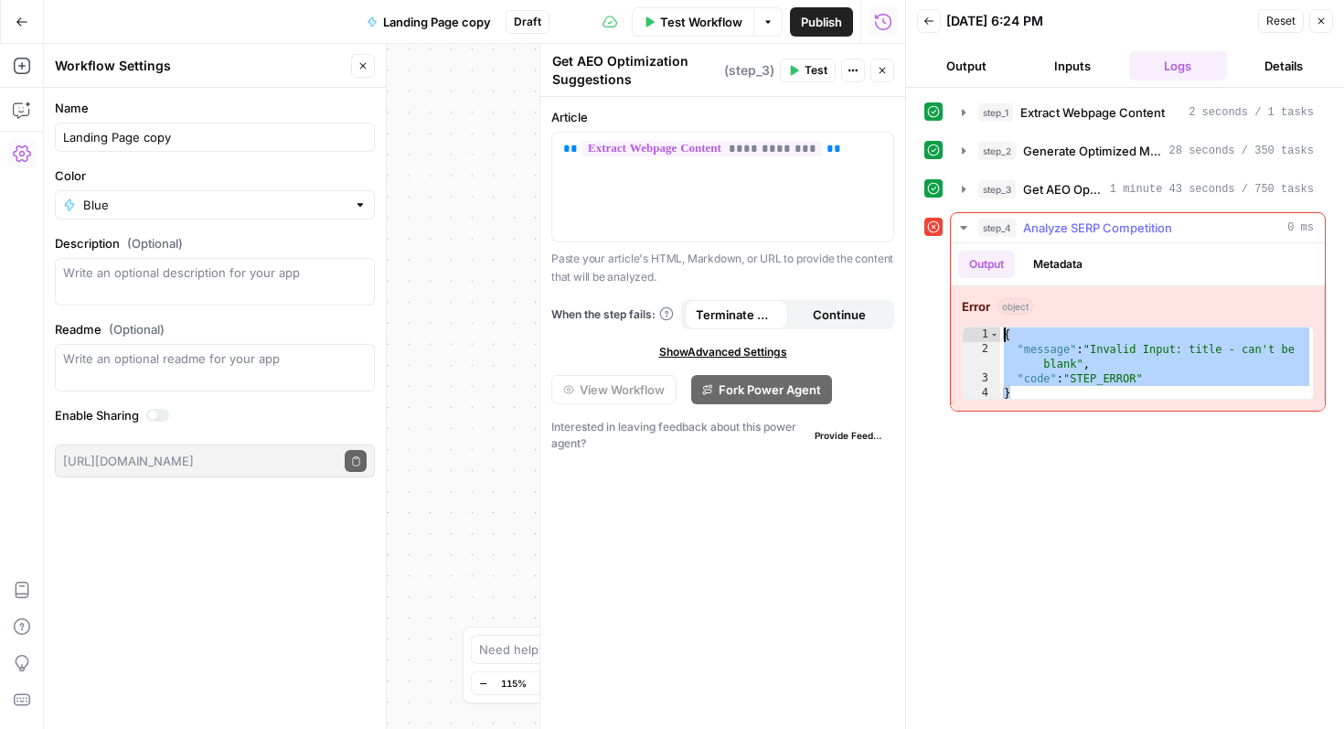
drag, startPoint x: 1060, startPoint y: 390, endPoint x: 999, endPoint y: 332, distance: 84.1
click at [999, 332] on div "* 1 2 3 4 { "message" : "Invalid Input: title - can't be blank" , "code" : "STE…" at bounding box center [1138, 362] width 352 height 73
type textarea "**********"
click at [27, 106] on icon "button" at bounding box center [22, 110] width 18 height 18
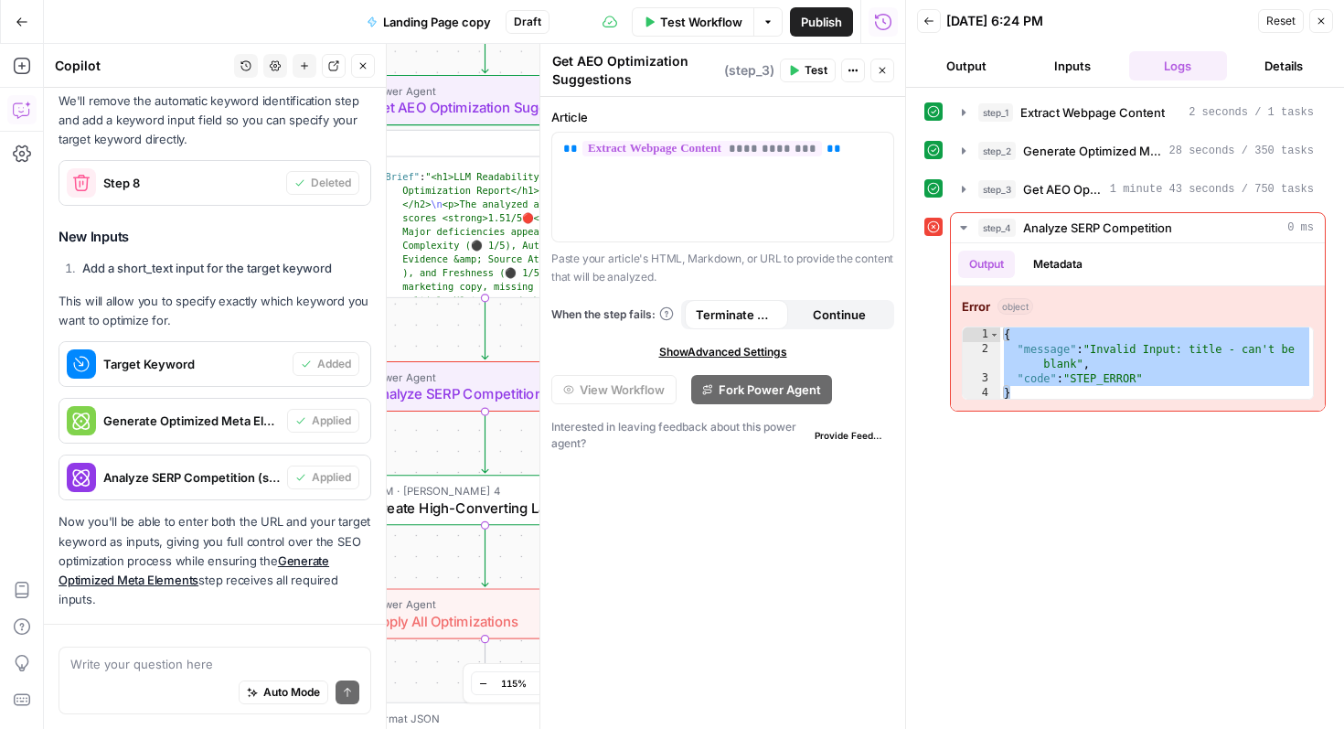
click at [191, 670] on textarea at bounding box center [214, 664] width 289 height 18
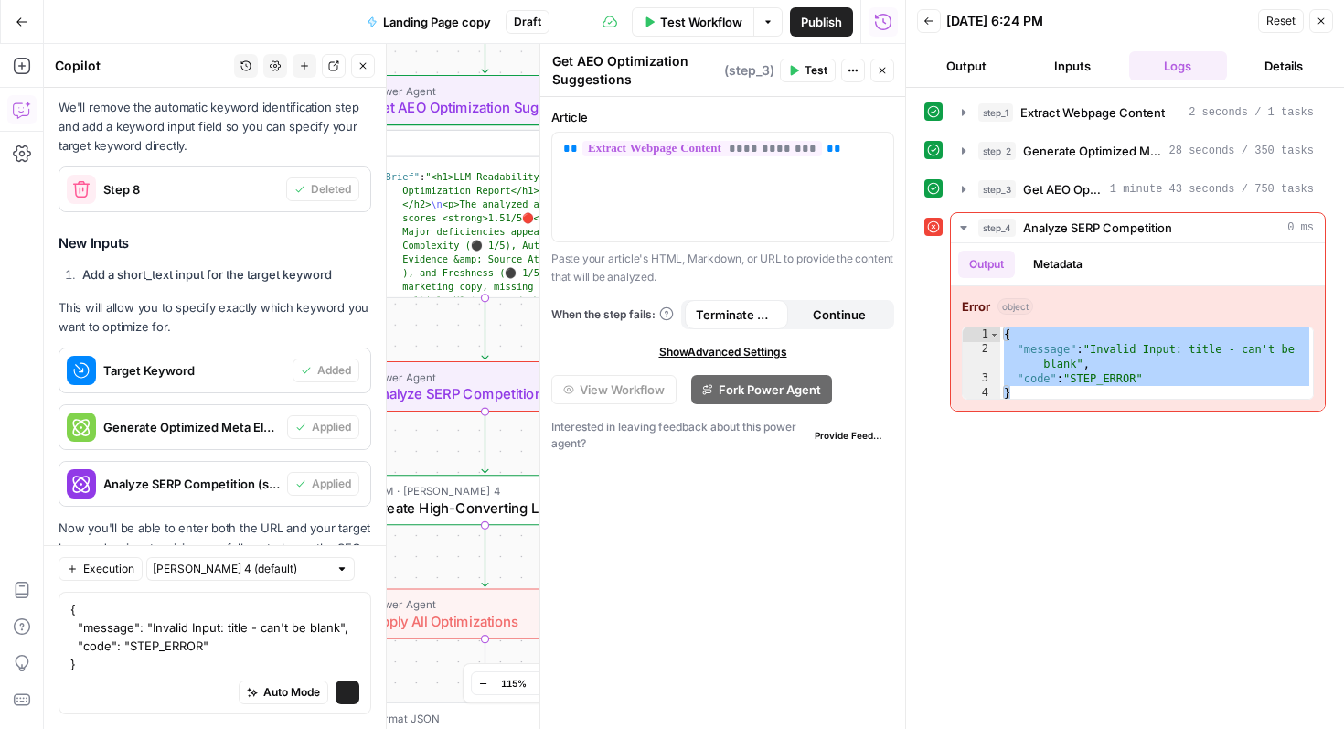
scroll to position [3330, 0]
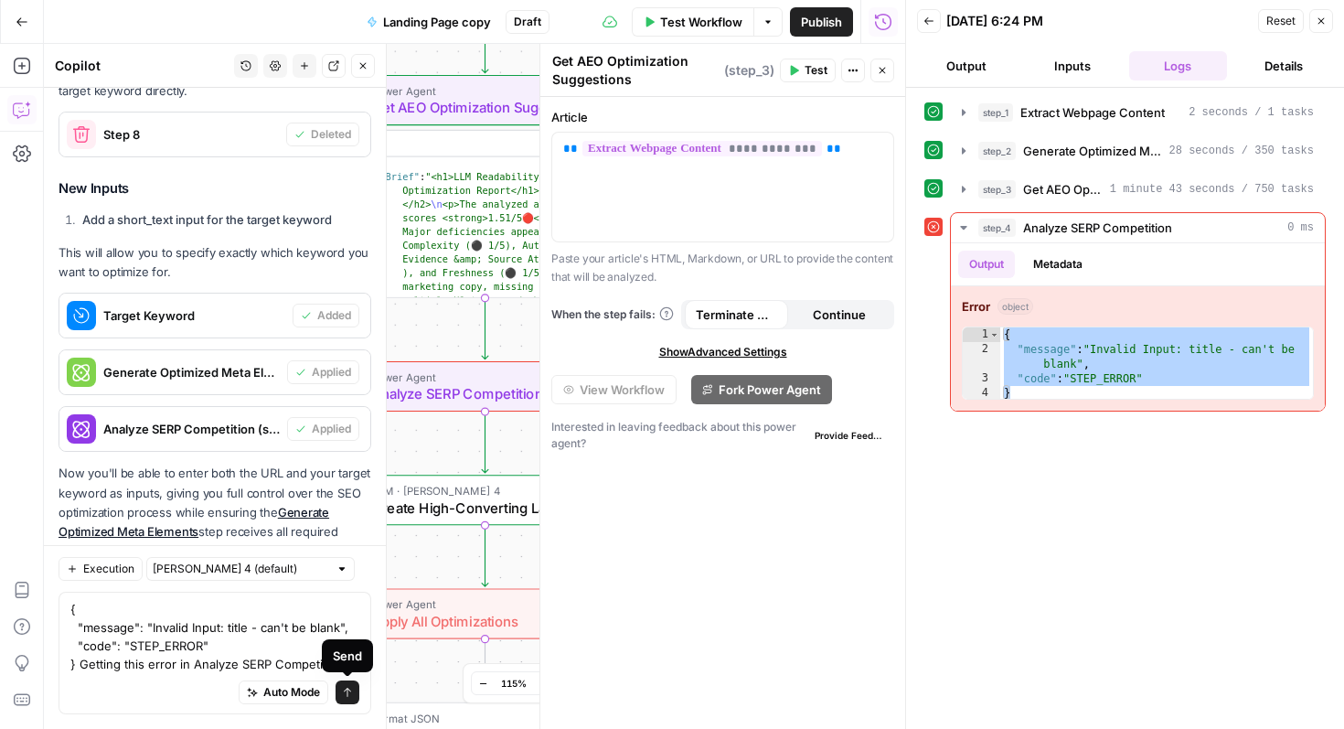
type textarea "{ "message": "Invalid Input: title - can't be blank", "code": "STEP_ERROR" } Ge…"
click at [347, 689] on icon "submit" at bounding box center [347, 692] width 7 height 9
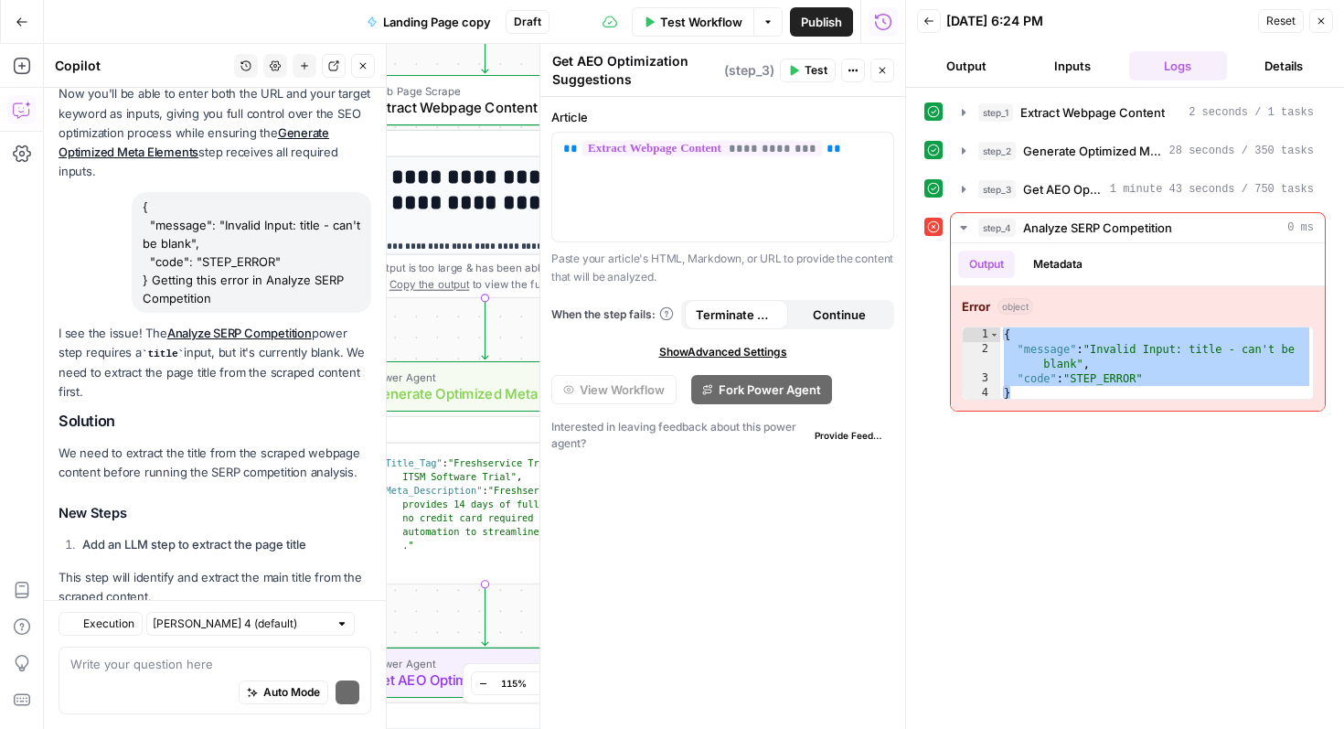
scroll to position [3884, 0]
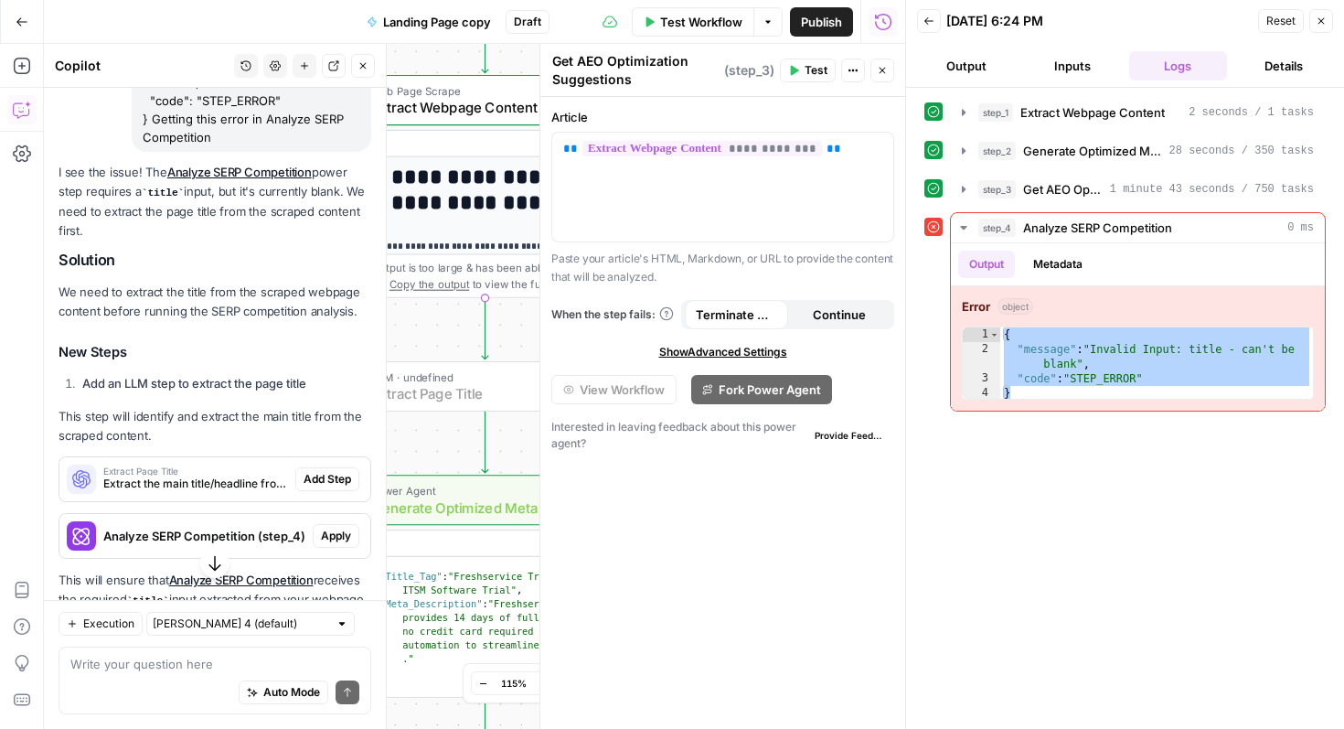
click at [336, 471] on span "Add Step" at bounding box center [328, 479] width 48 height 16
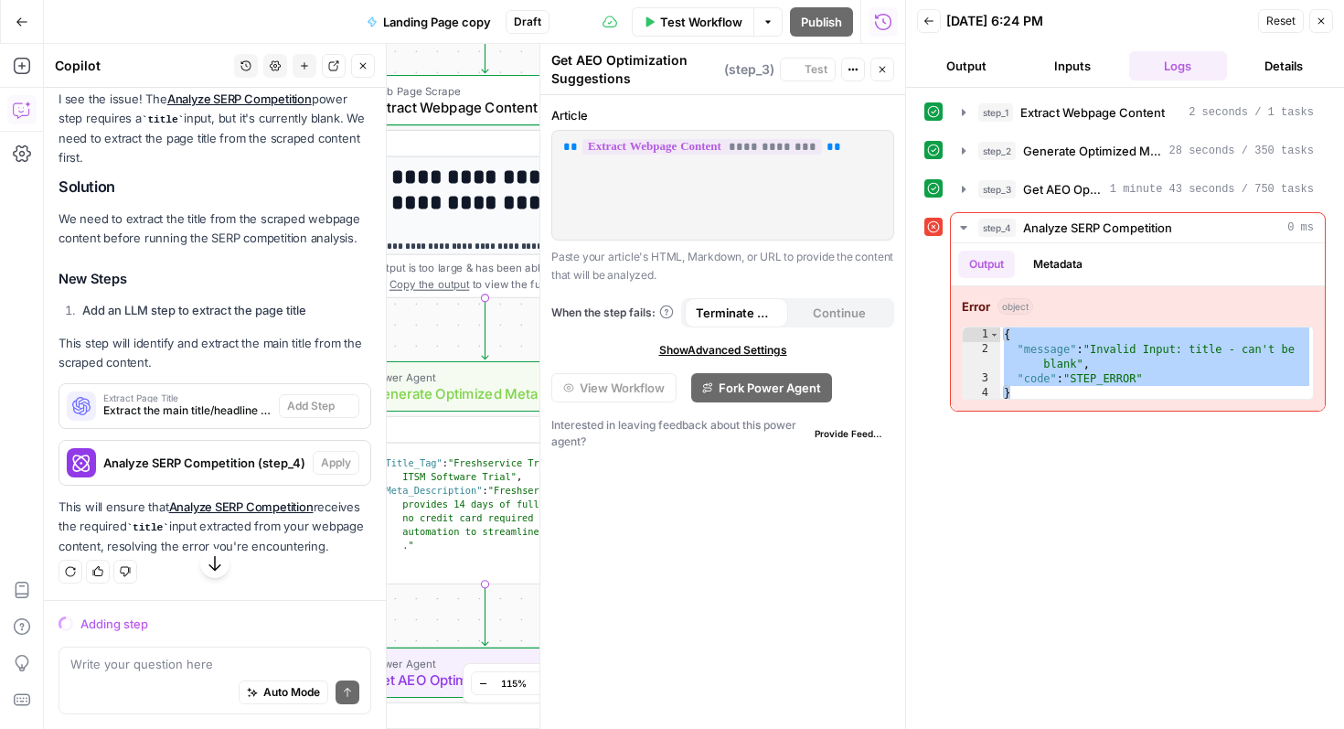
scroll to position [3782, 0]
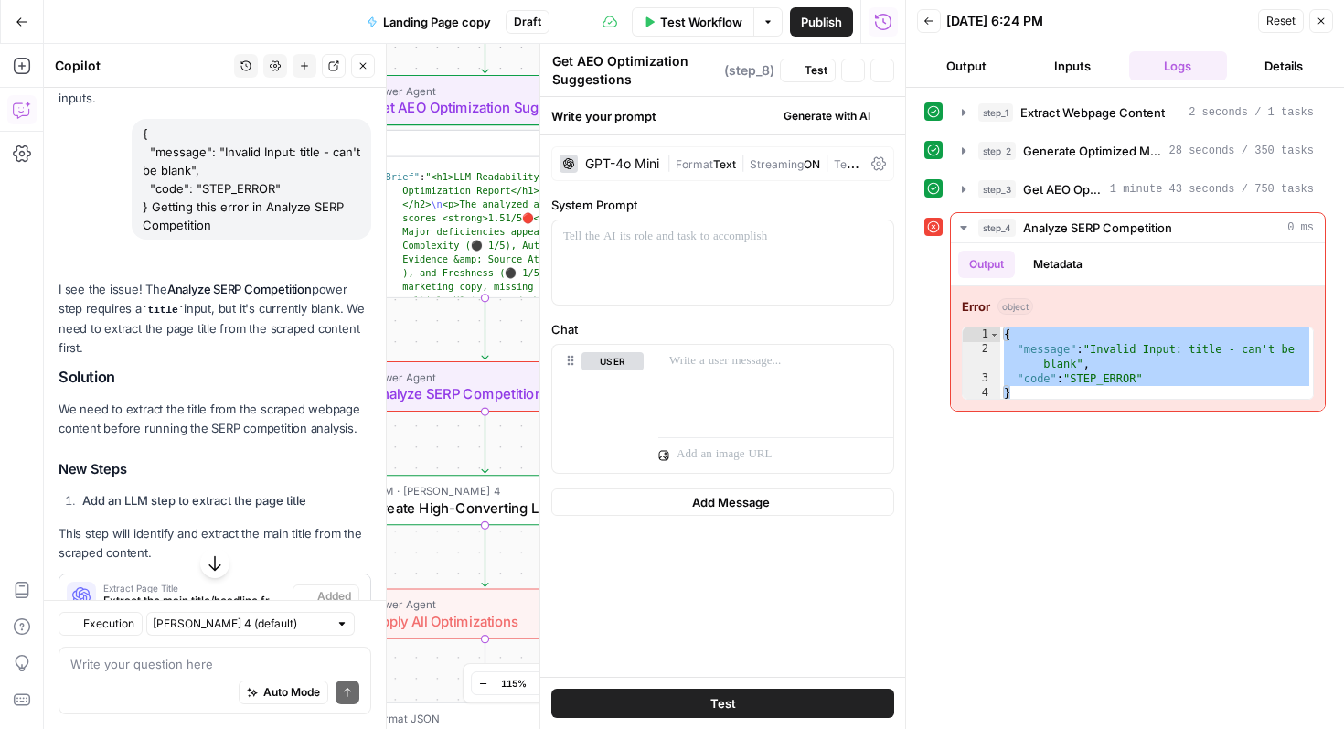
type textarea "Extract Page Title"
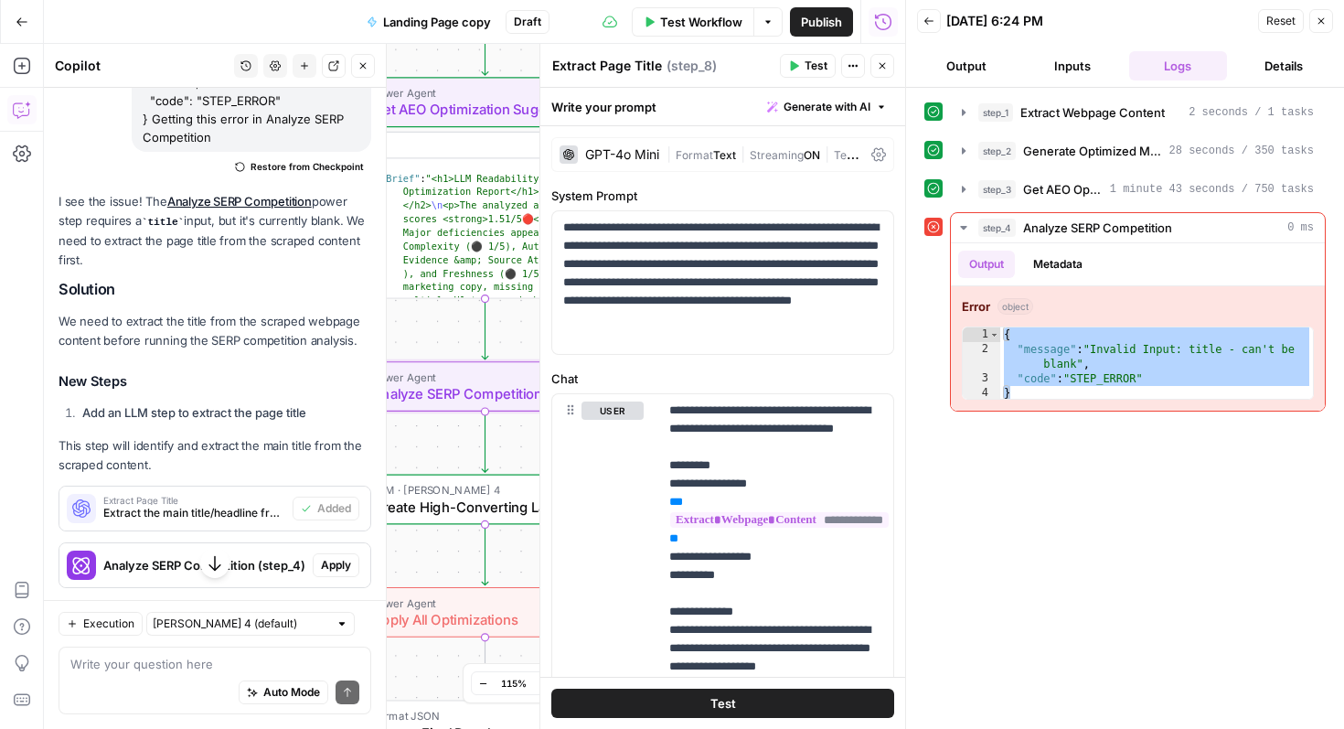
scroll to position [3913, 0]
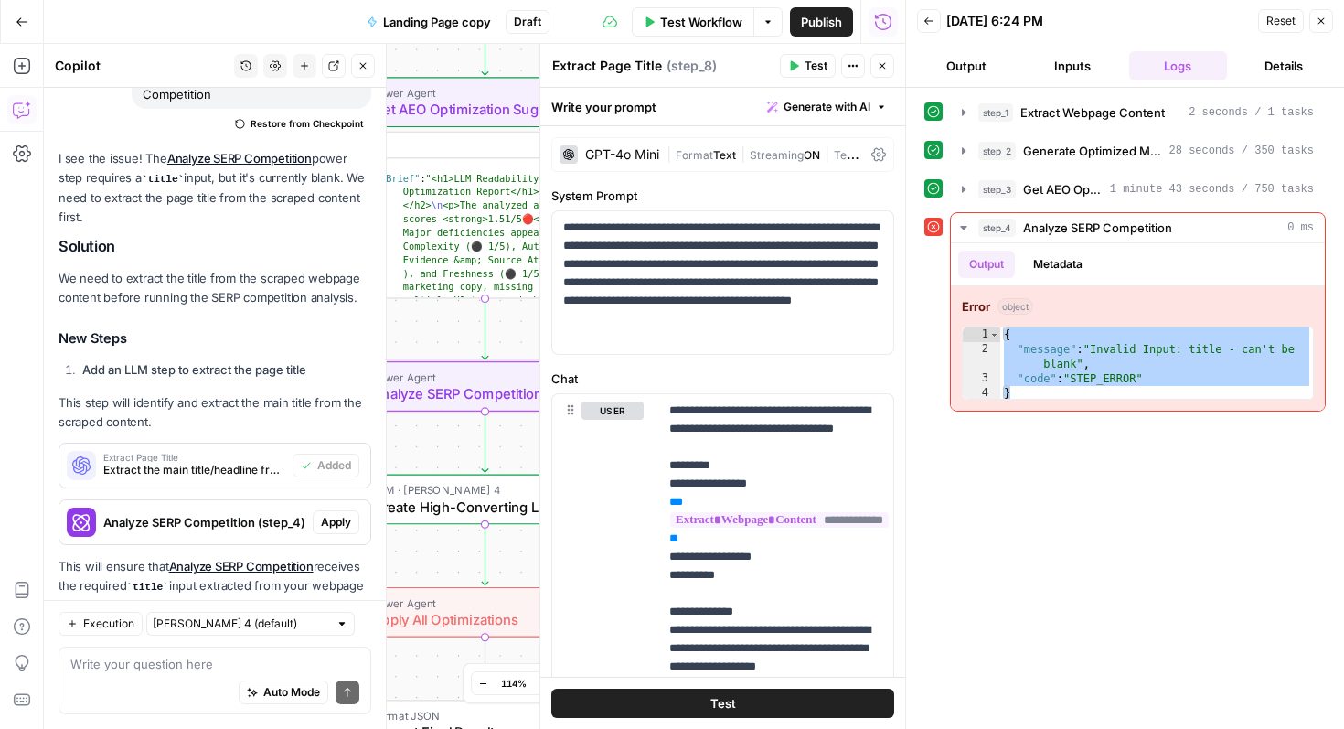
click at [336, 514] on span "Apply" at bounding box center [336, 522] width 30 height 16
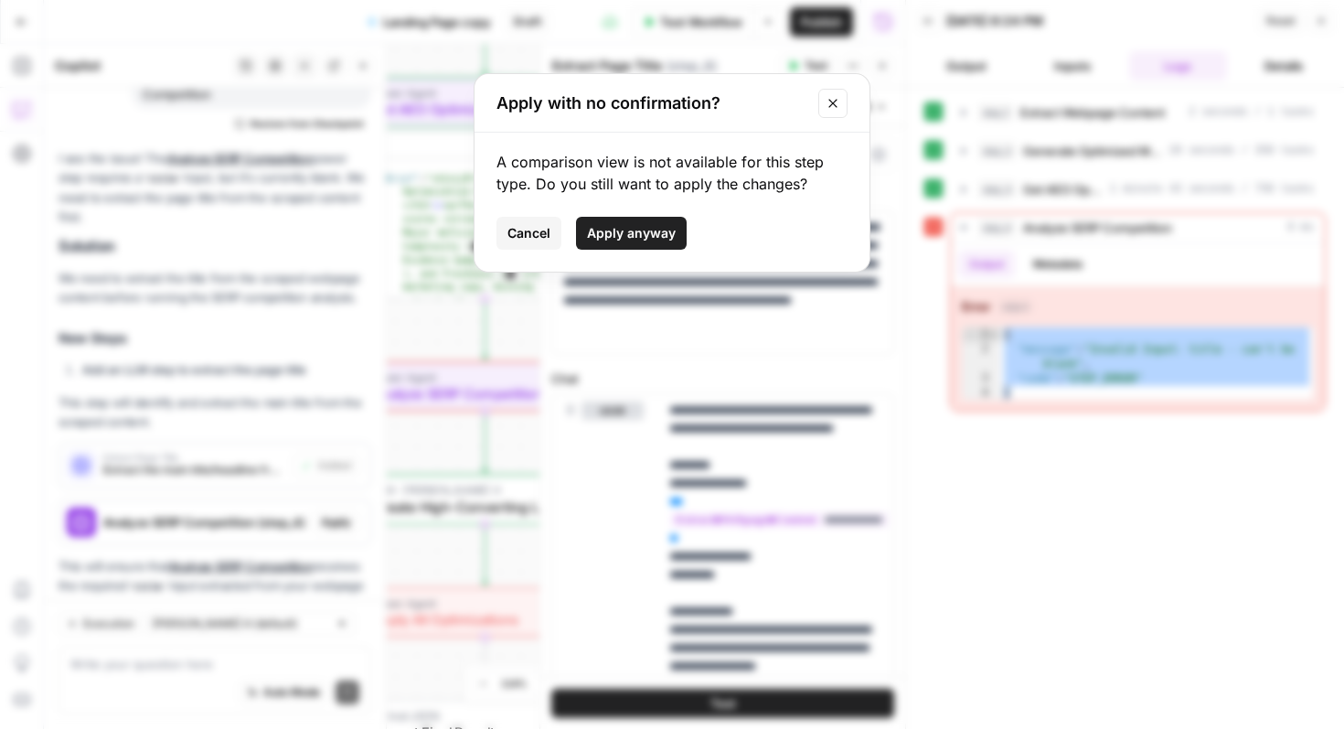
click at [667, 227] on span "Apply anyway" at bounding box center [631, 233] width 89 height 18
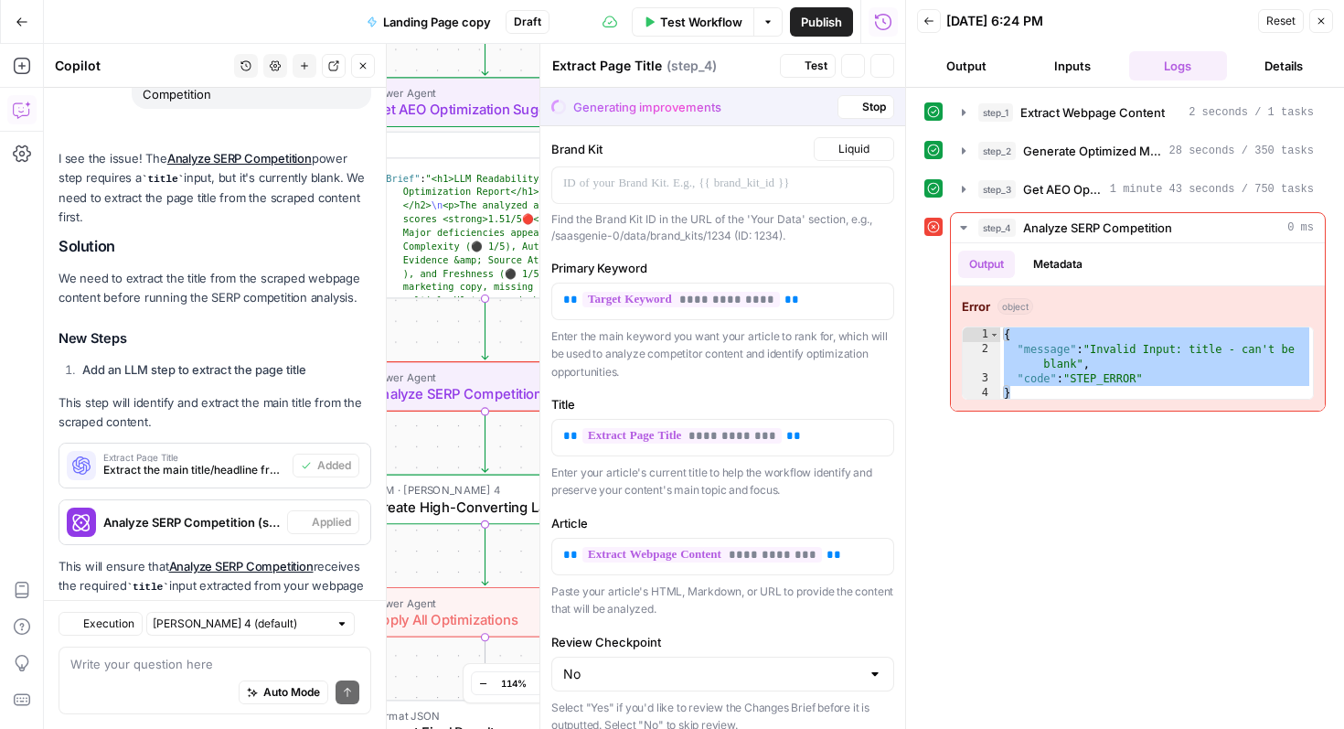
type textarea "Analyze SERP Competition"
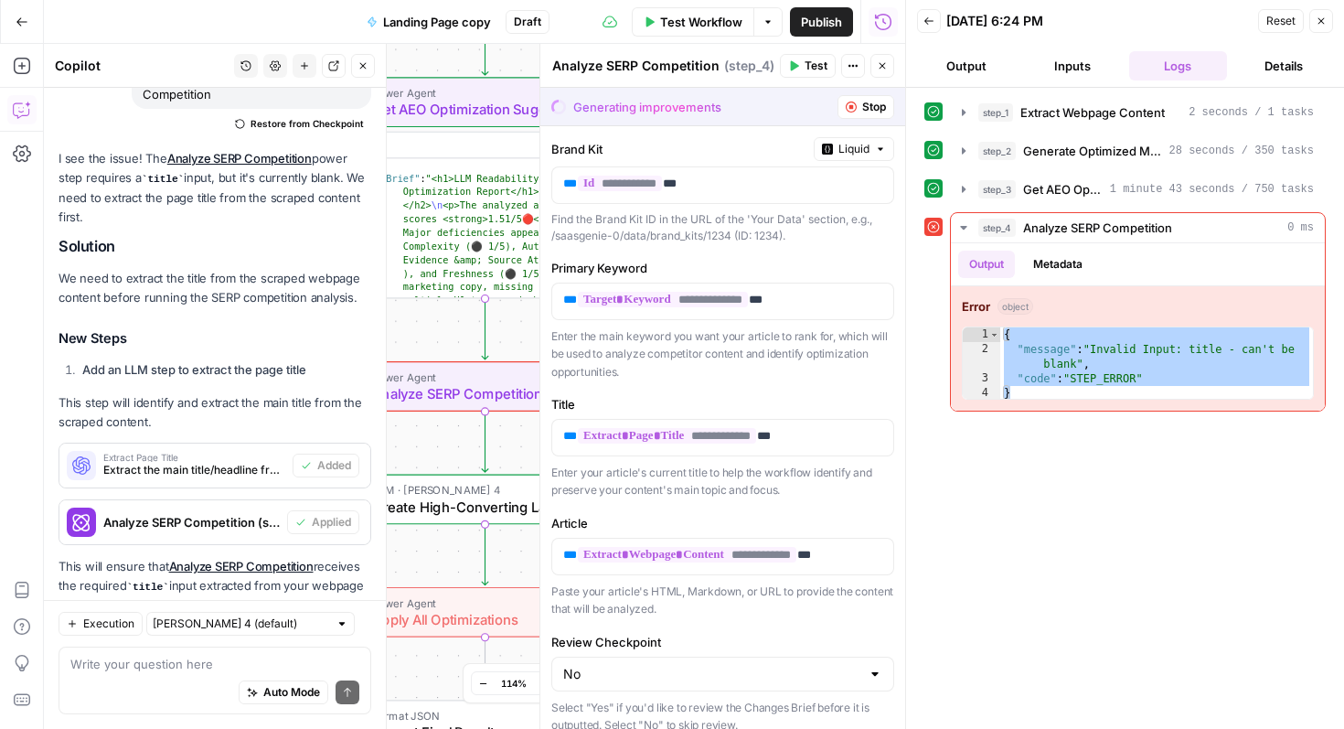
click at [1325, 24] on icon "button" at bounding box center [1321, 21] width 11 height 11
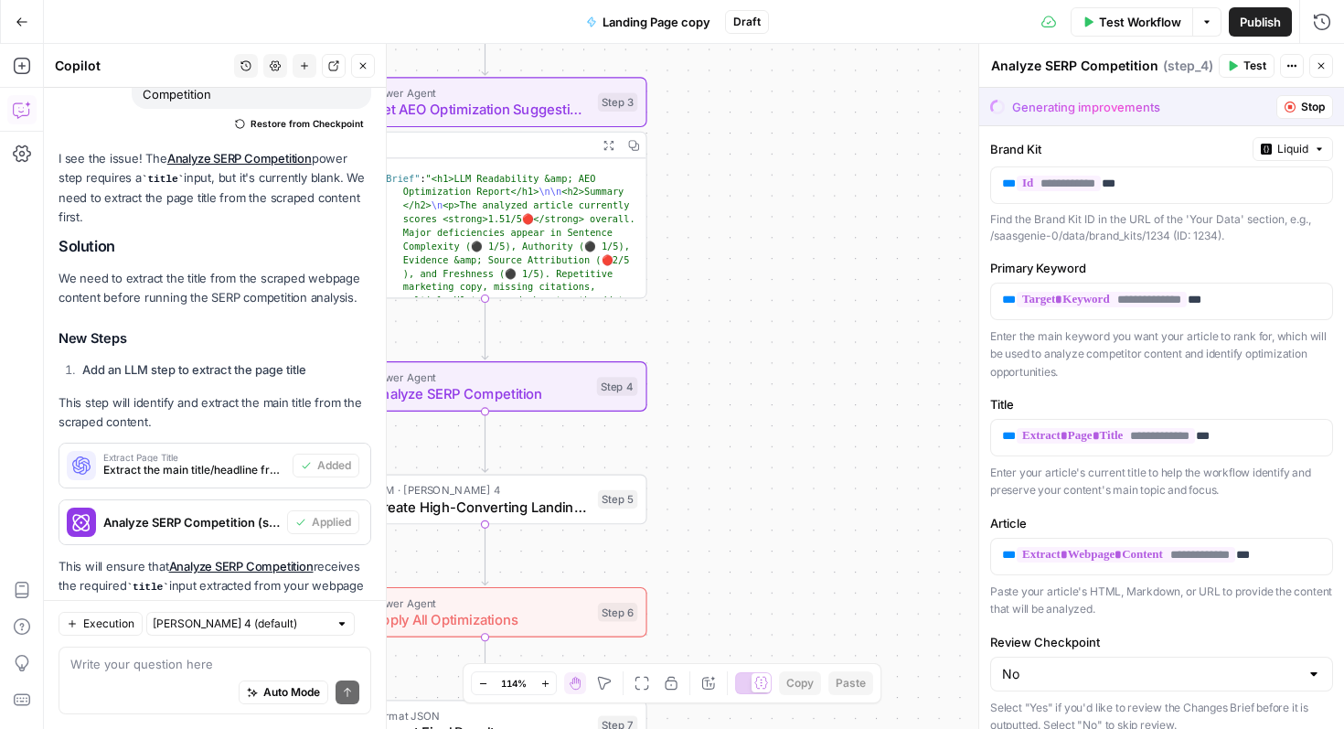
click at [1149, 21] on span "Test Workflow" at bounding box center [1140, 22] width 82 height 18
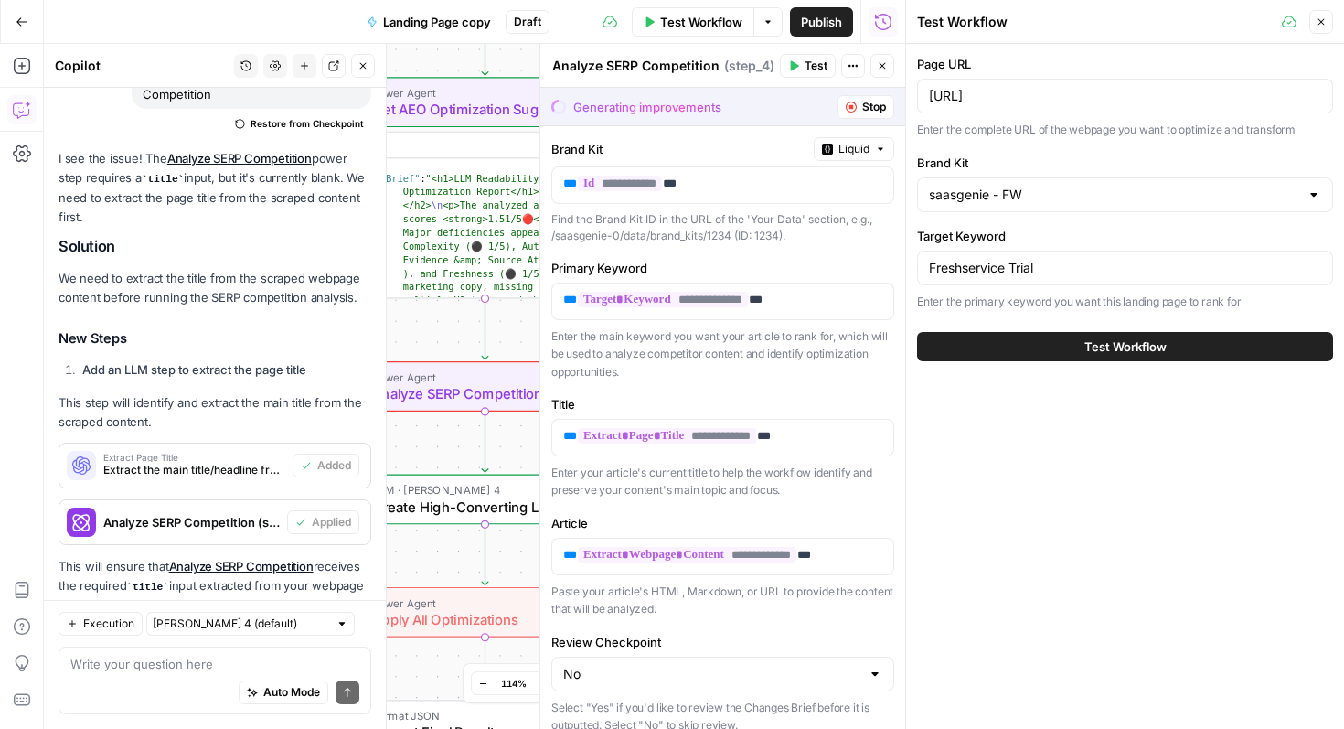
click at [1128, 344] on span "Test Workflow" at bounding box center [1126, 346] width 82 height 18
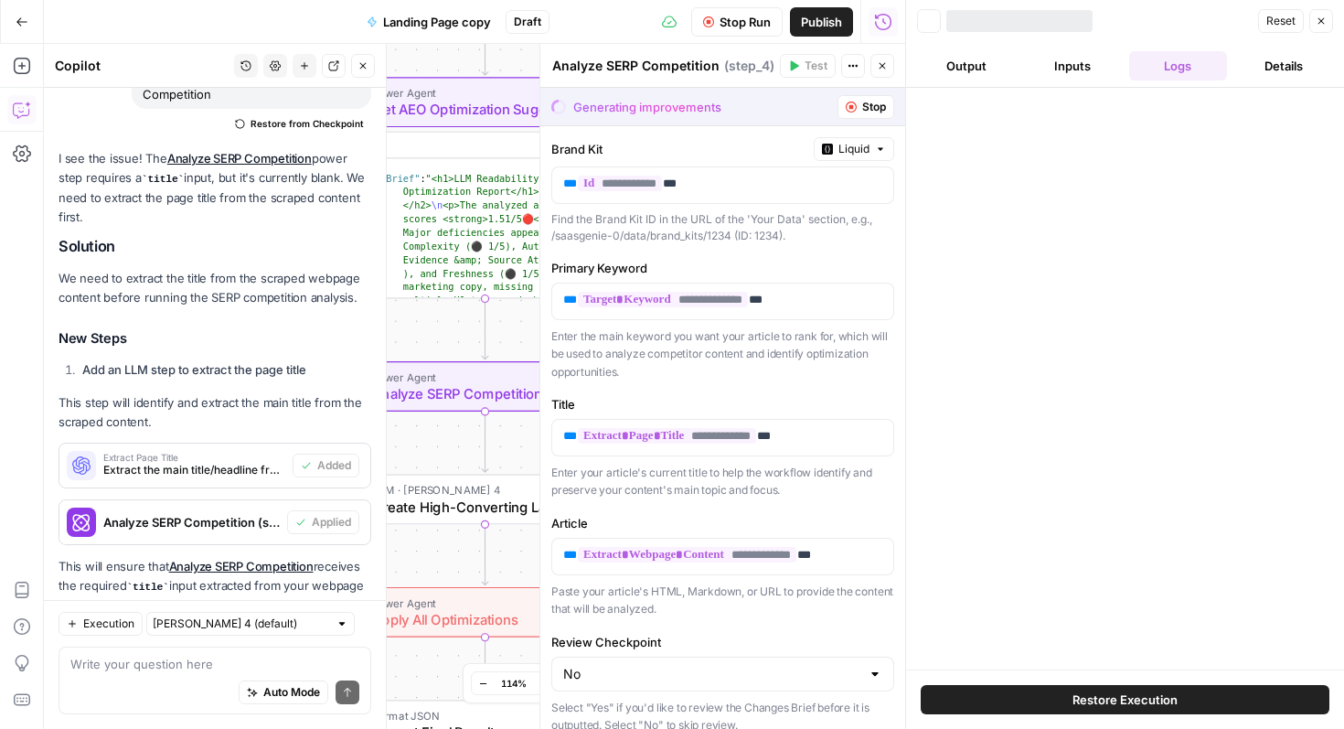
click at [1128, 344] on div at bounding box center [1125, 379] width 438 height 582
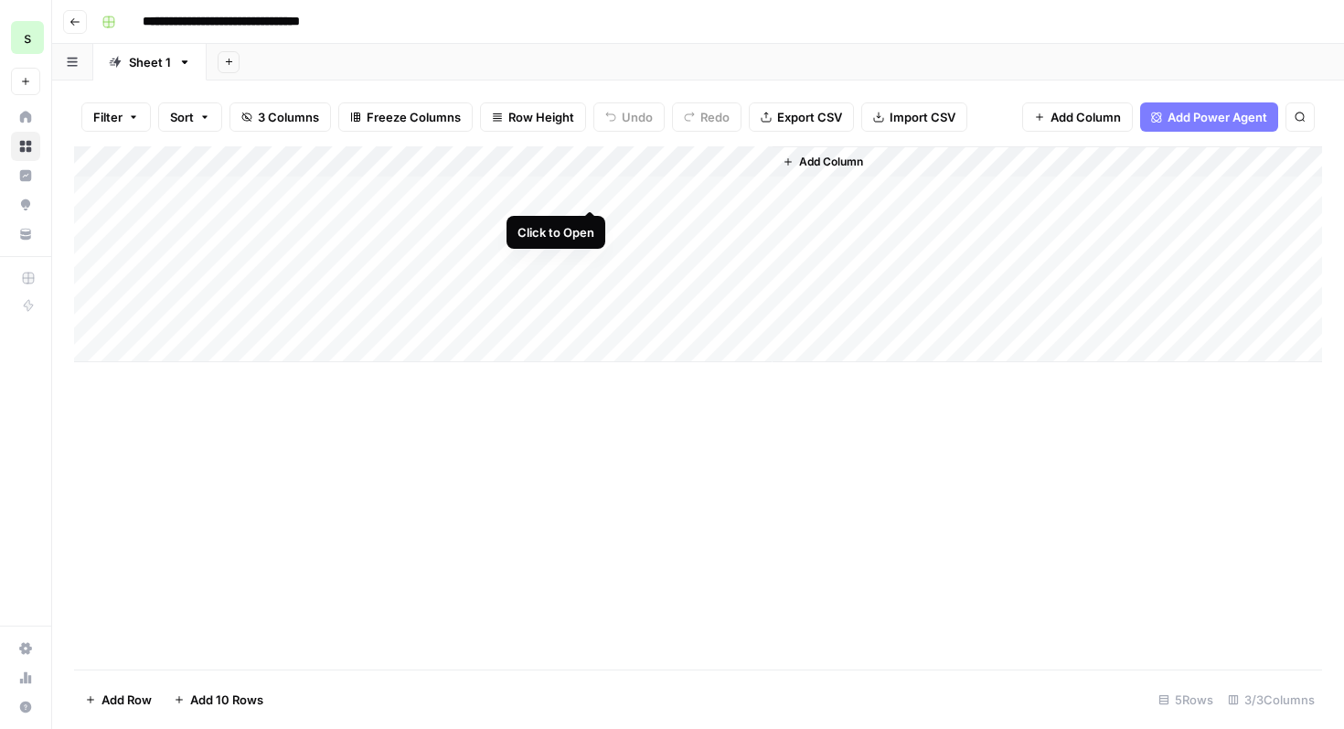
click at [591, 190] on div "Add Column" at bounding box center [698, 254] width 1248 height 216
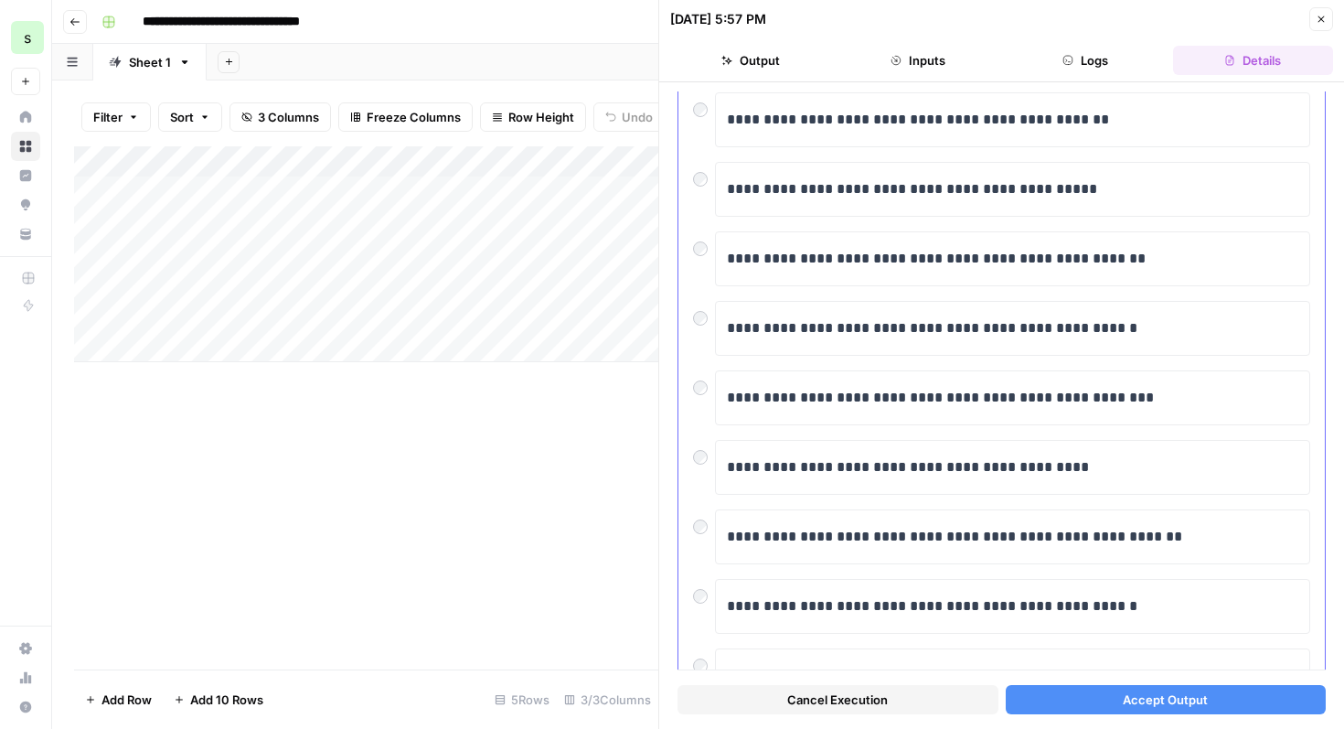
scroll to position [202, 0]
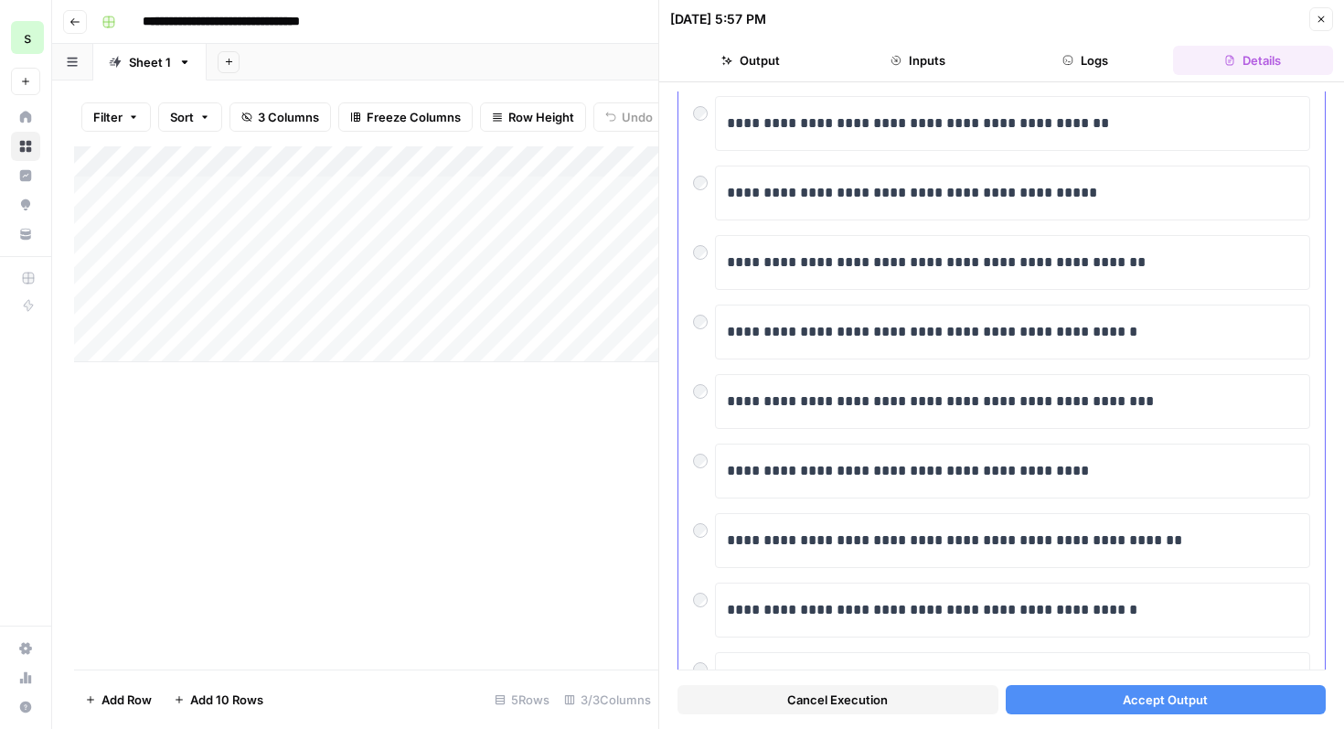
click at [706, 399] on div at bounding box center [704, 387] width 22 height 26
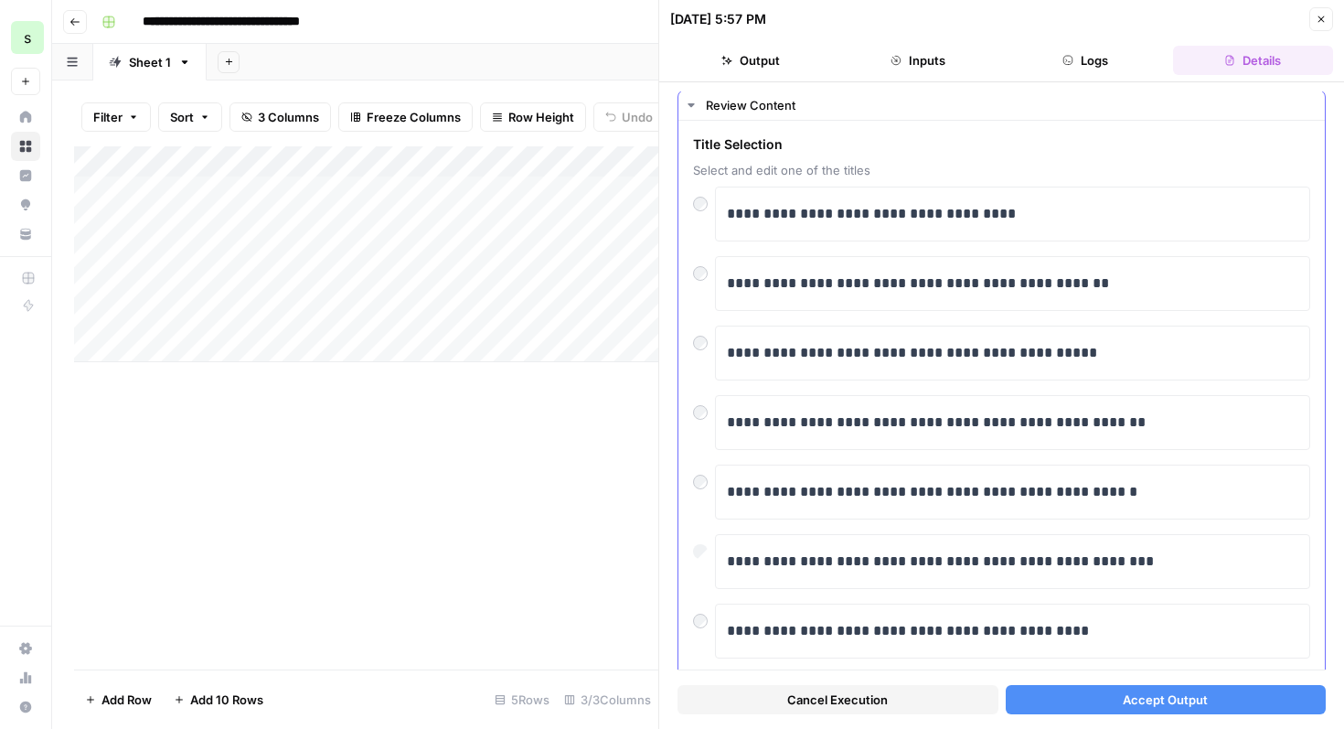
scroll to position [0, 0]
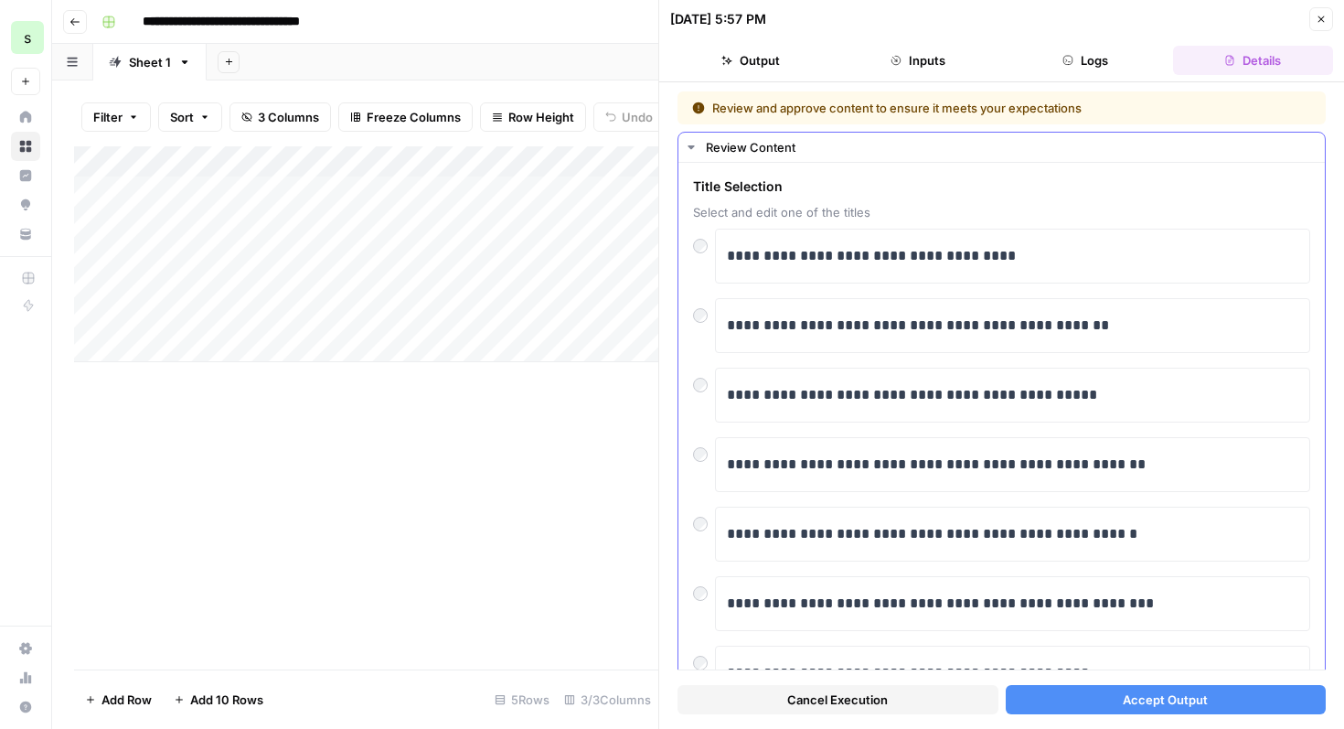
click at [701, 305] on div at bounding box center [704, 311] width 22 height 26
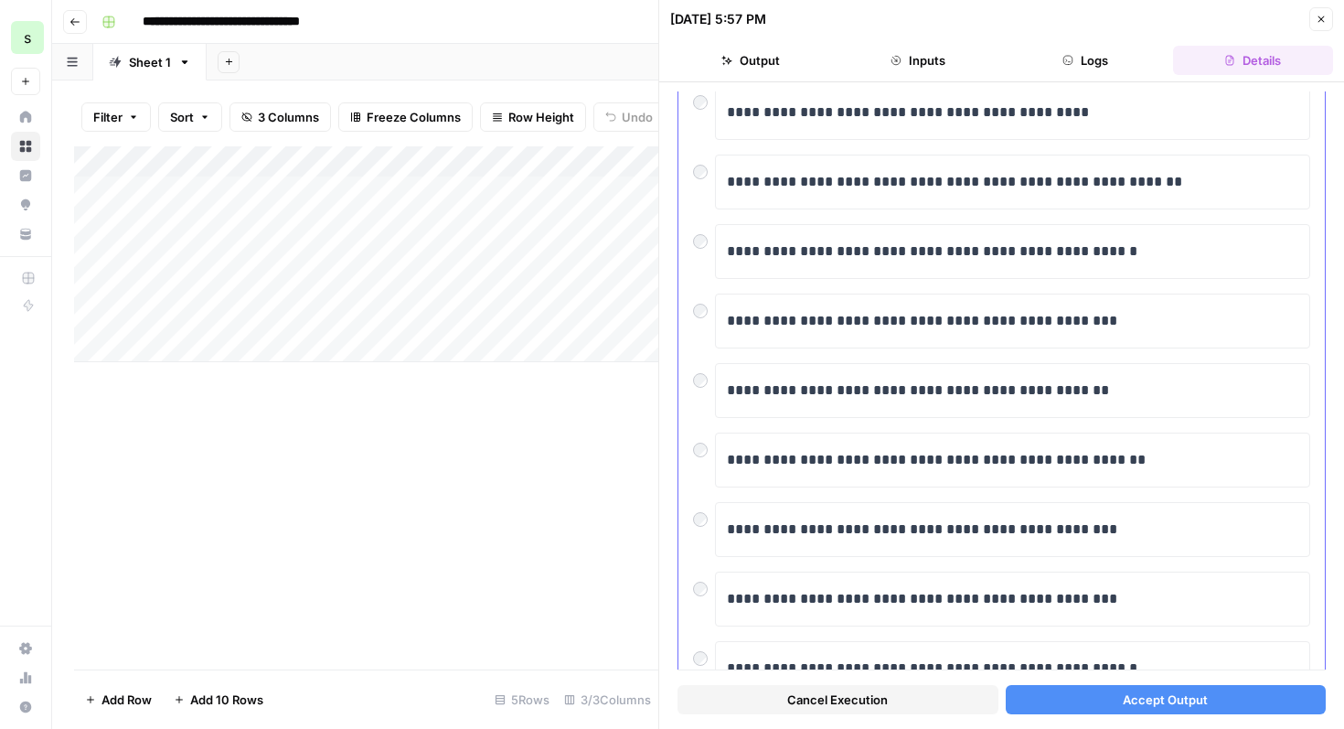
scroll to position [641, 0]
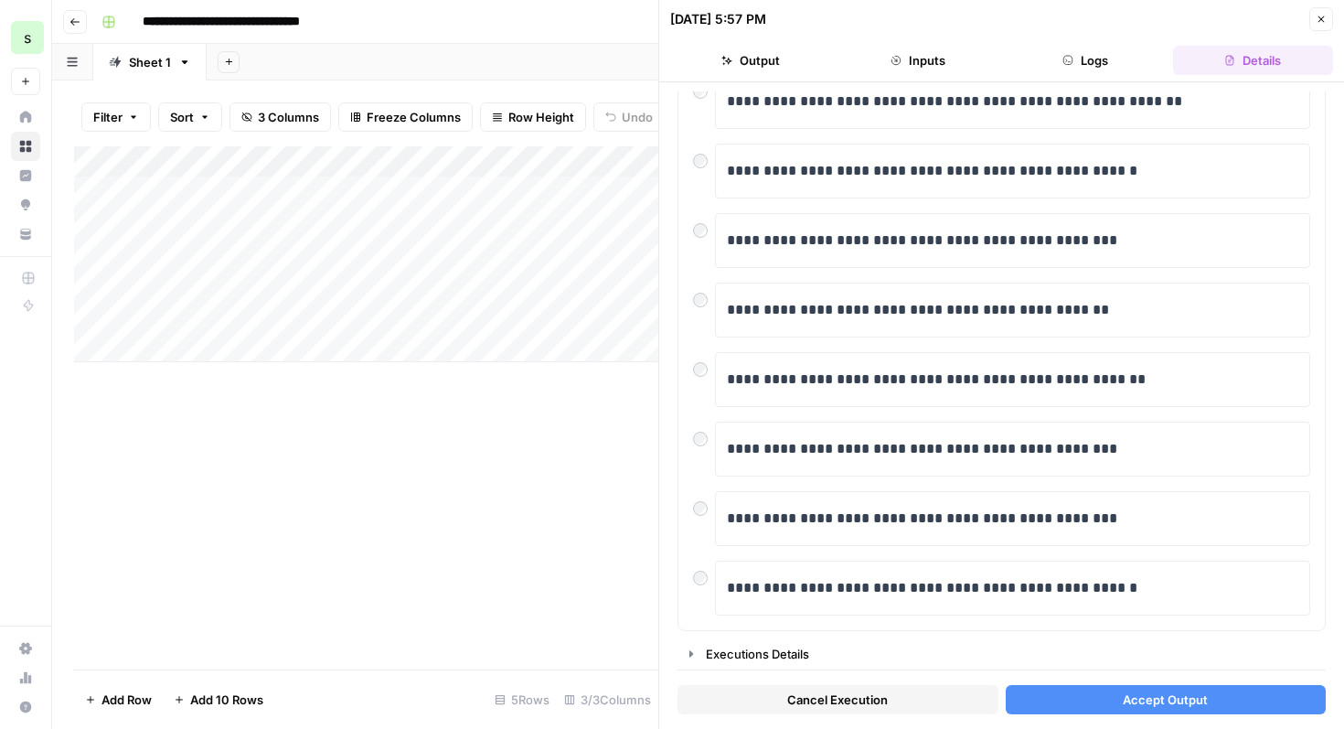
click at [1085, 699] on button "Accept Output" at bounding box center [1166, 699] width 321 height 29
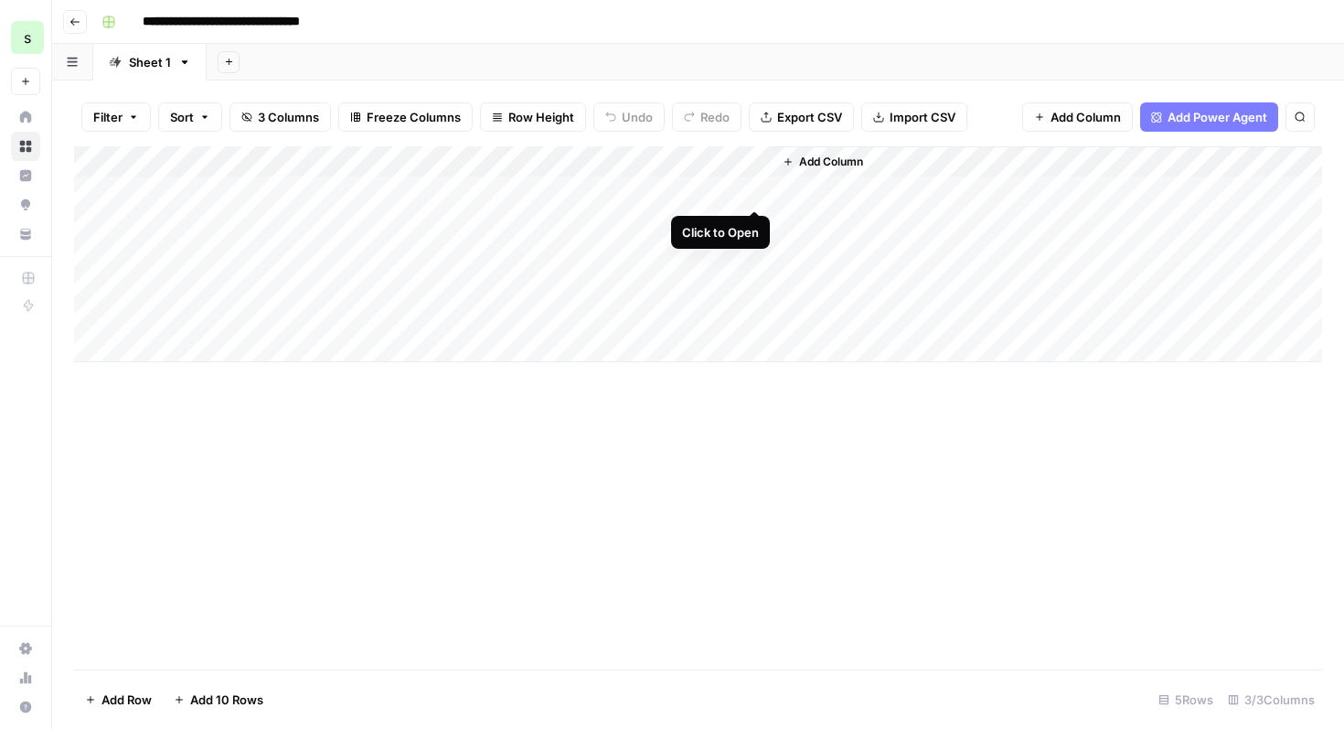
click at [756, 186] on div "Add Column" at bounding box center [698, 254] width 1248 height 216
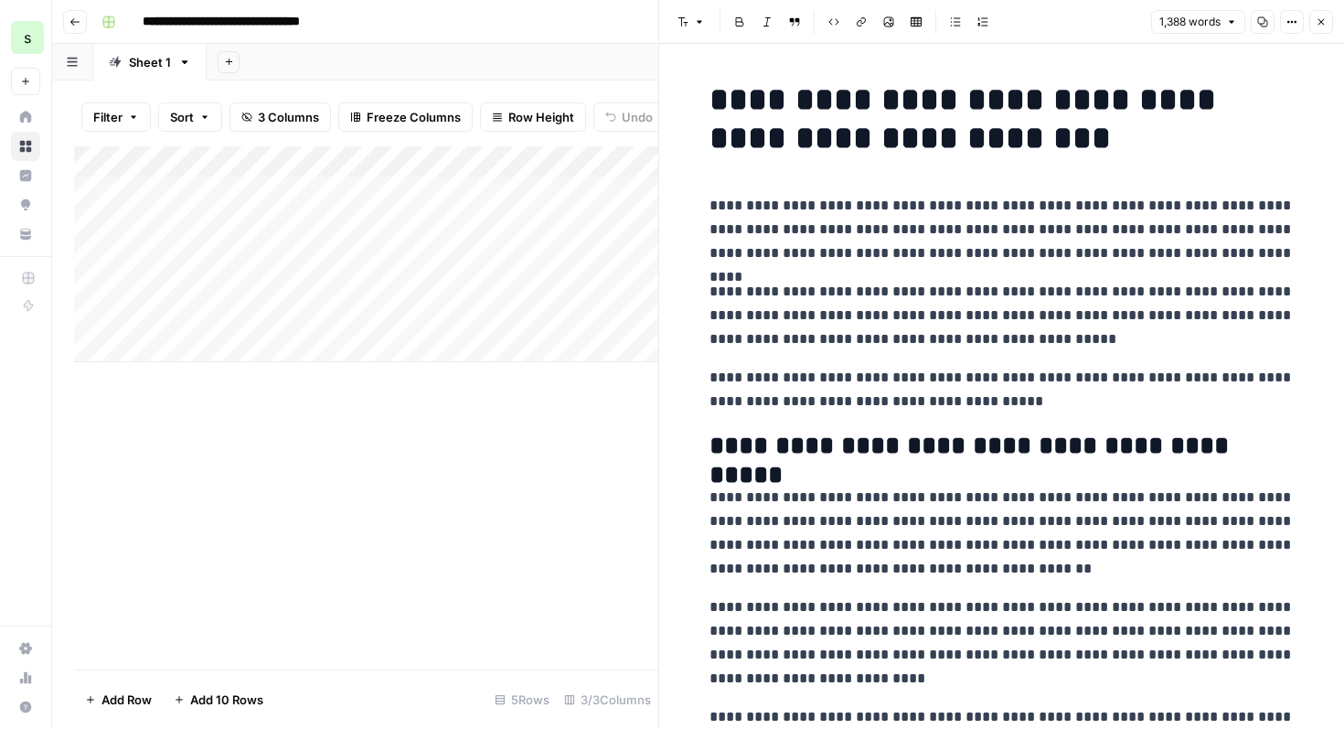
click at [940, 613] on p "**********" at bounding box center [1002, 642] width 585 height 95
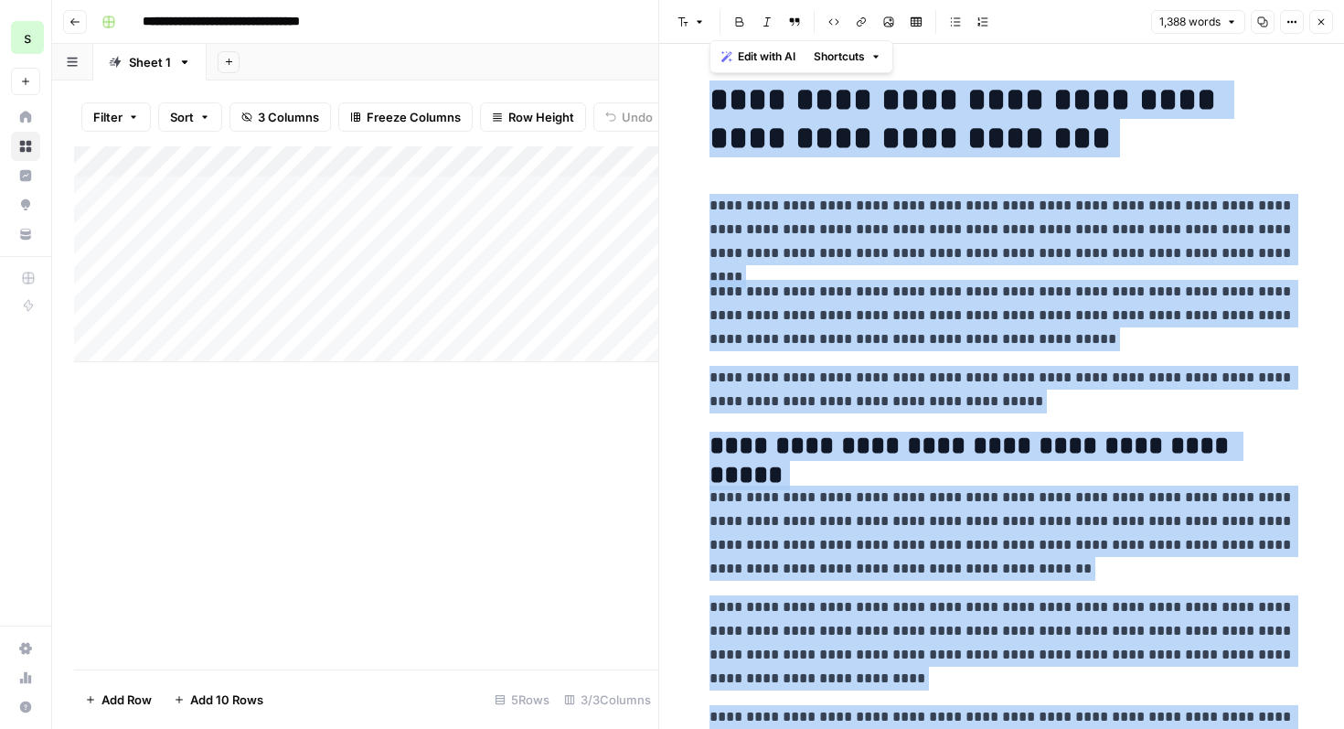
click at [850, 60] on span "Shortcuts" at bounding box center [839, 56] width 51 height 16
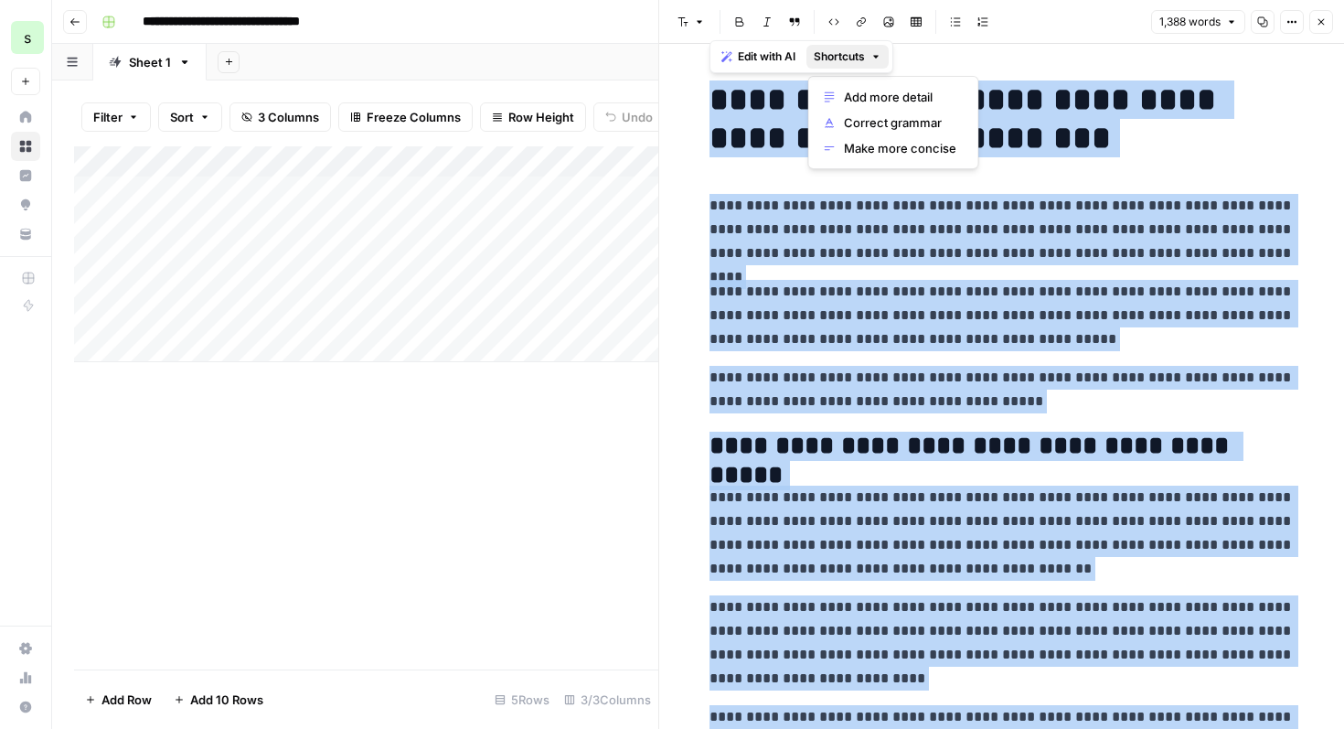
click at [1321, 22] on icon "button" at bounding box center [1322, 22] width 6 height 6
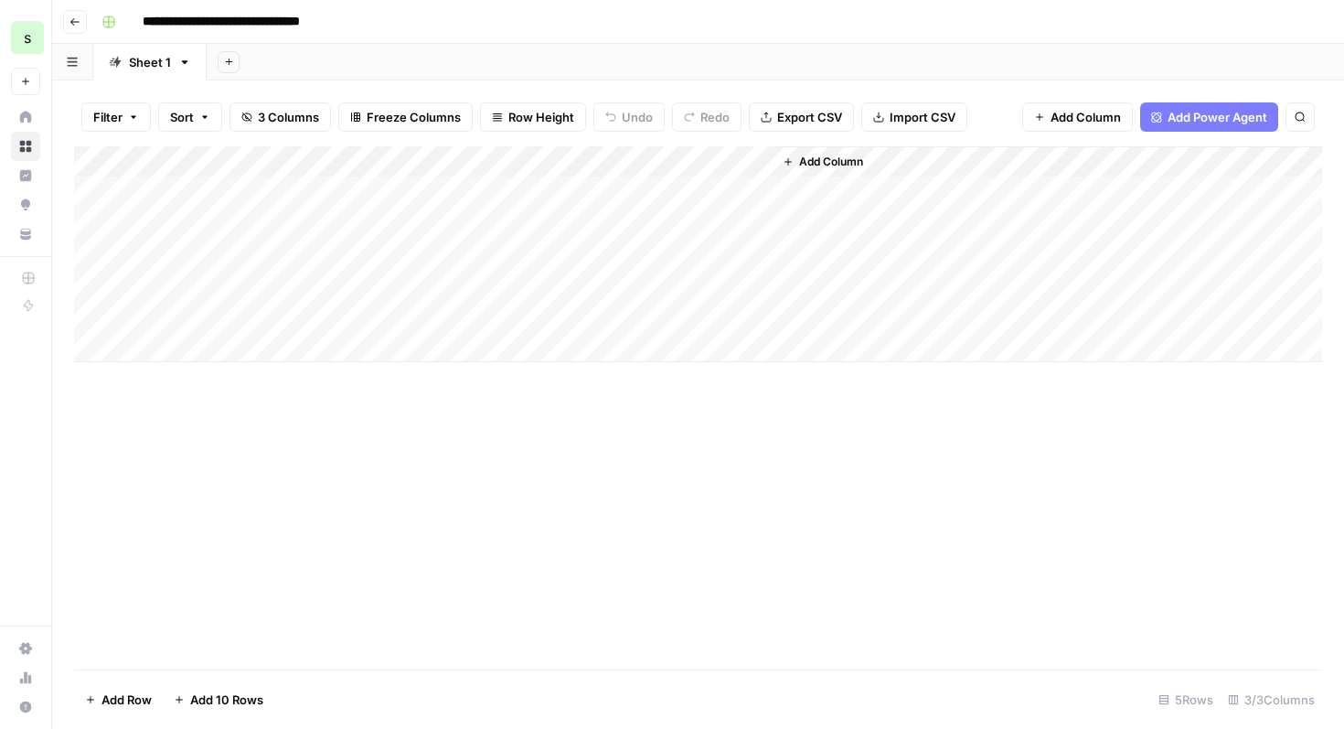
click at [871, 161] on div "Add Column" at bounding box center [1048, 254] width 550 height 216
click at [1205, 124] on span "Add Power Agent" at bounding box center [1218, 117] width 100 height 18
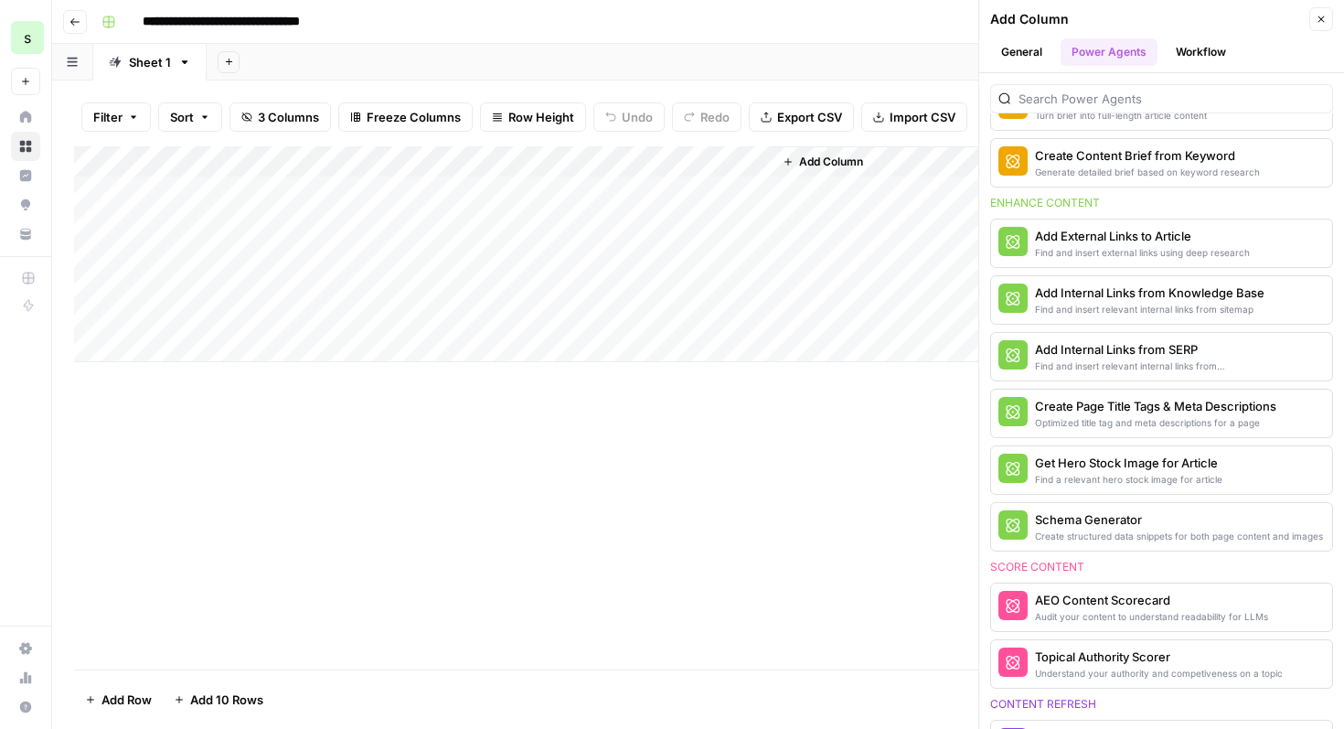
scroll to position [932, 0]
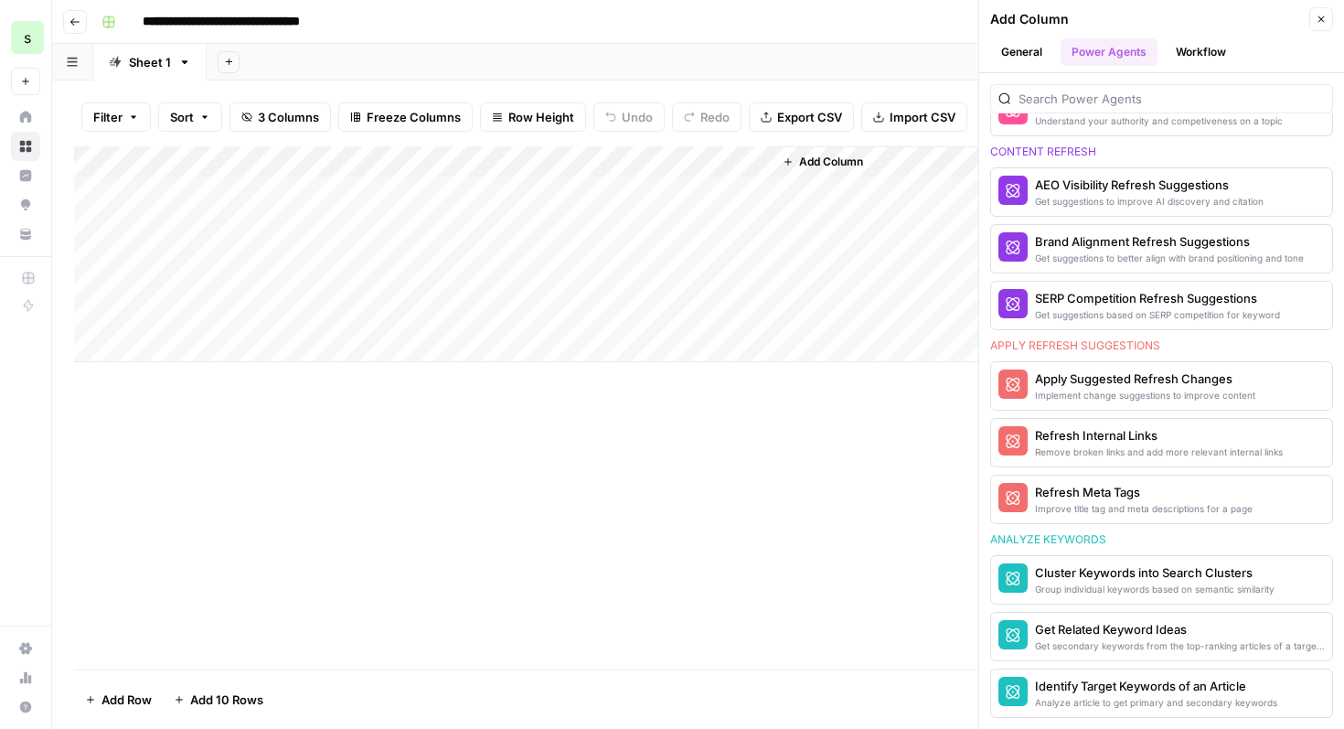
click at [1209, 56] on button "Workflow" at bounding box center [1201, 51] width 72 height 27
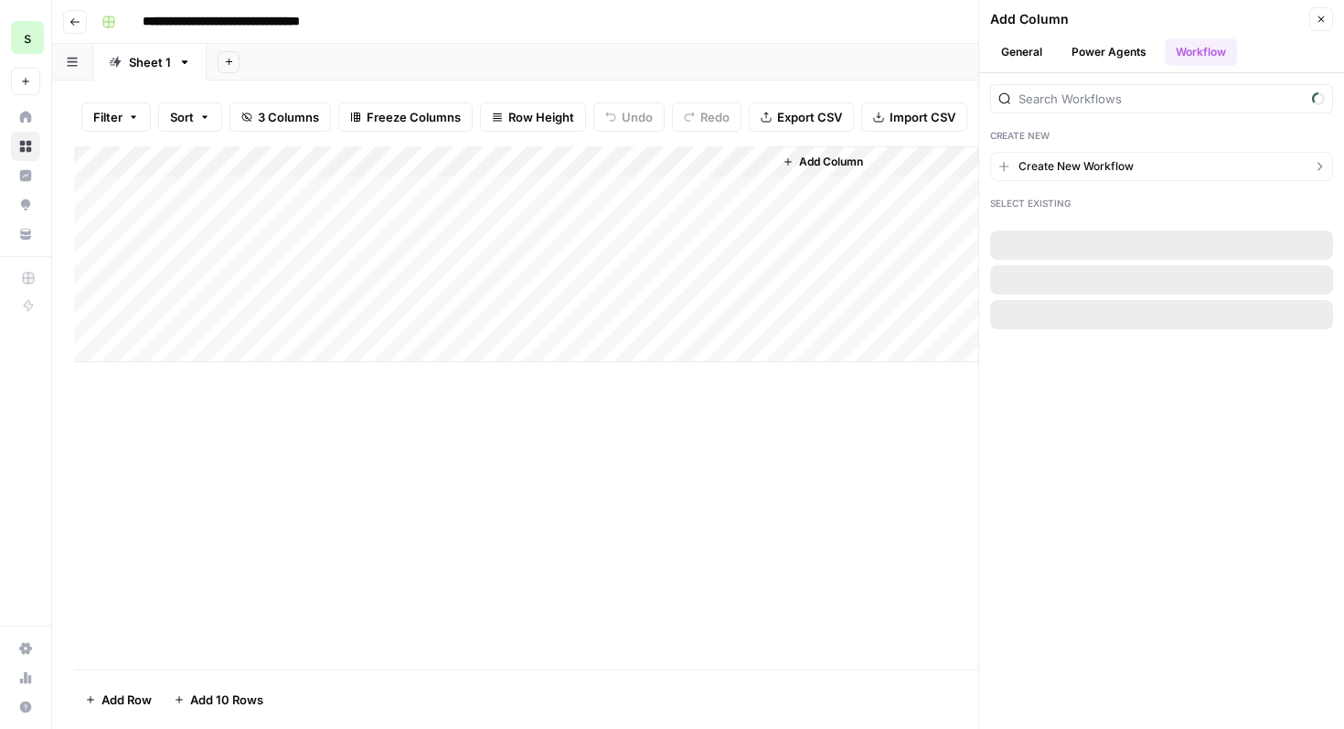
click at [1166, 178] on button "Create New Workflow" at bounding box center [1161, 166] width 343 height 29
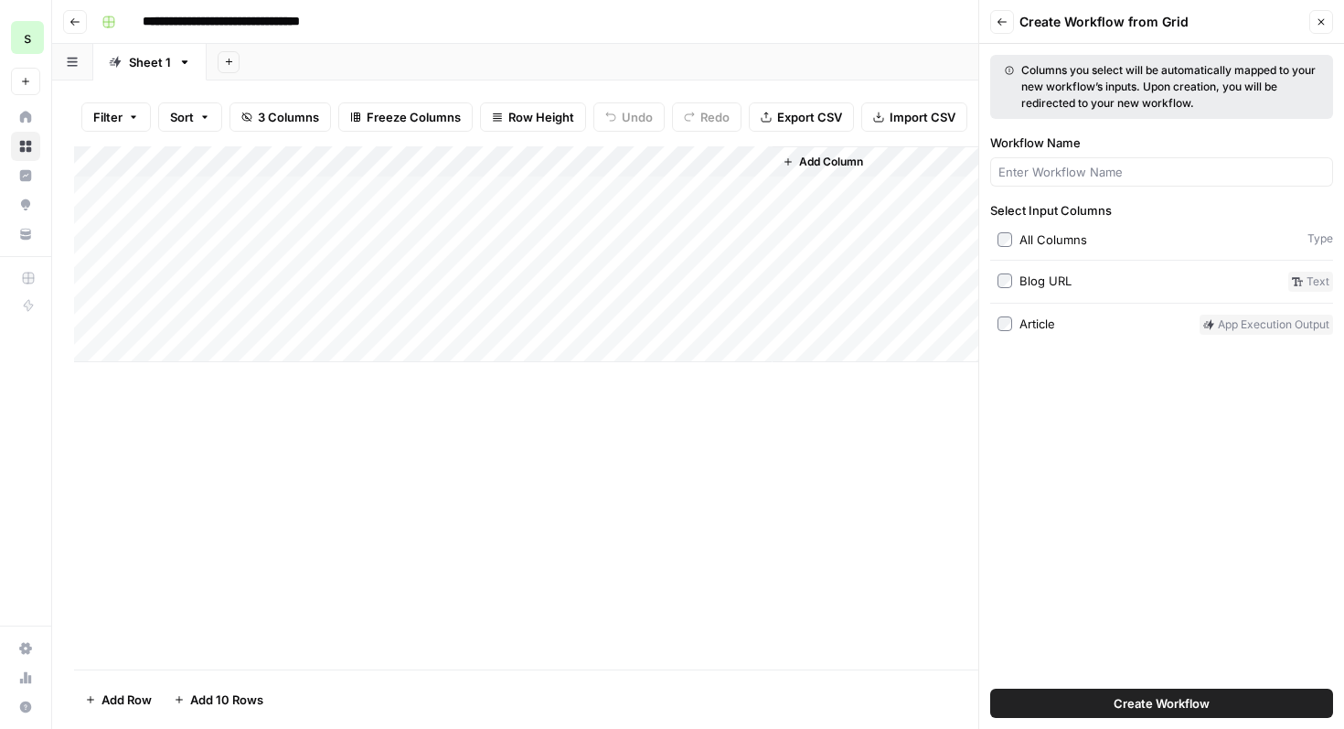
click at [1193, 698] on span "Create Workflow" at bounding box center [1162, 703] width 96 height 18
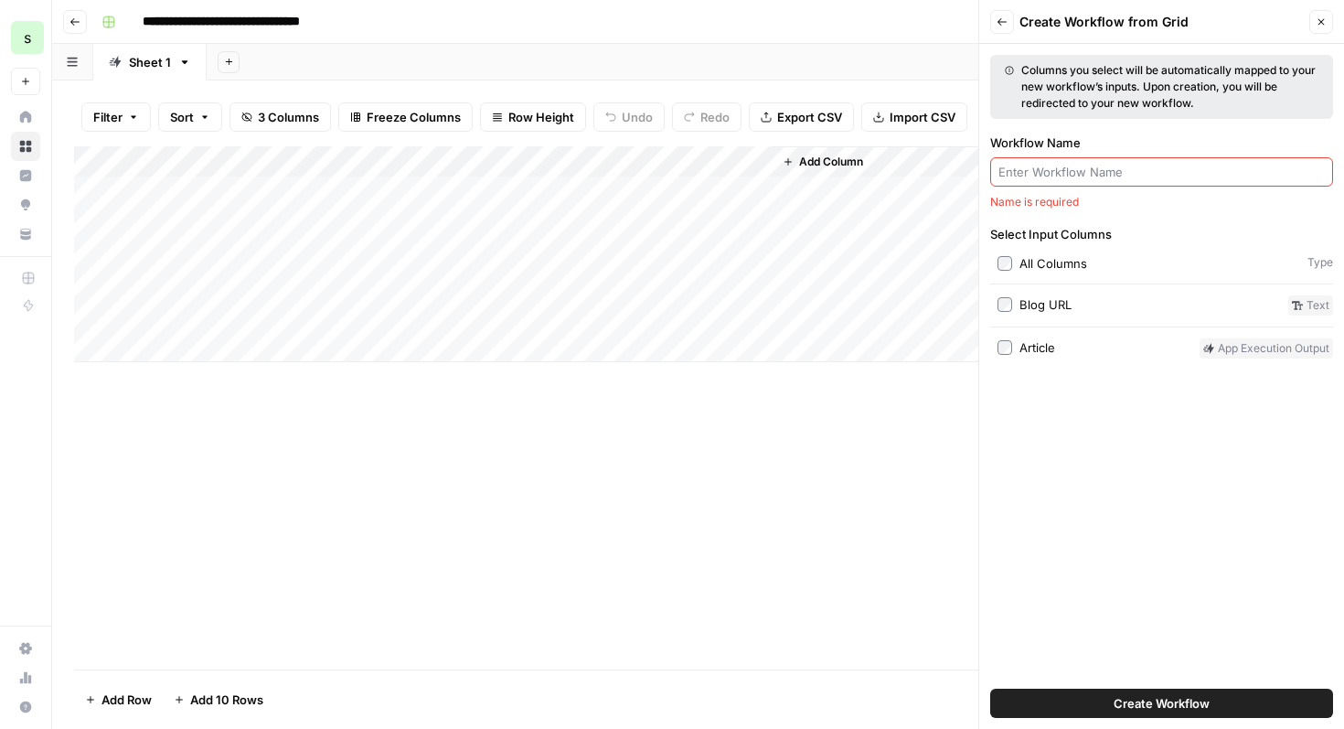
click at [1158, 163] on input "Workflow Name" at bounding box center [1162, 172] width 326 height 18
drag, startPoint x: 1134, startPoint y: 134, endPoint x: 1134, endPoint y: 155, distance: 20.1
click at [1134, 136] on label "Workflow Name" at bounding box center [1161, 143] width 343 height 18
click at [1134, 163] on input "Workflow Name" at bounding box center [1162, 172] width 326 height 18
click at [1134, 170] on input "Workflow Name" at bounding box center [1162, 172] width 326 height 18
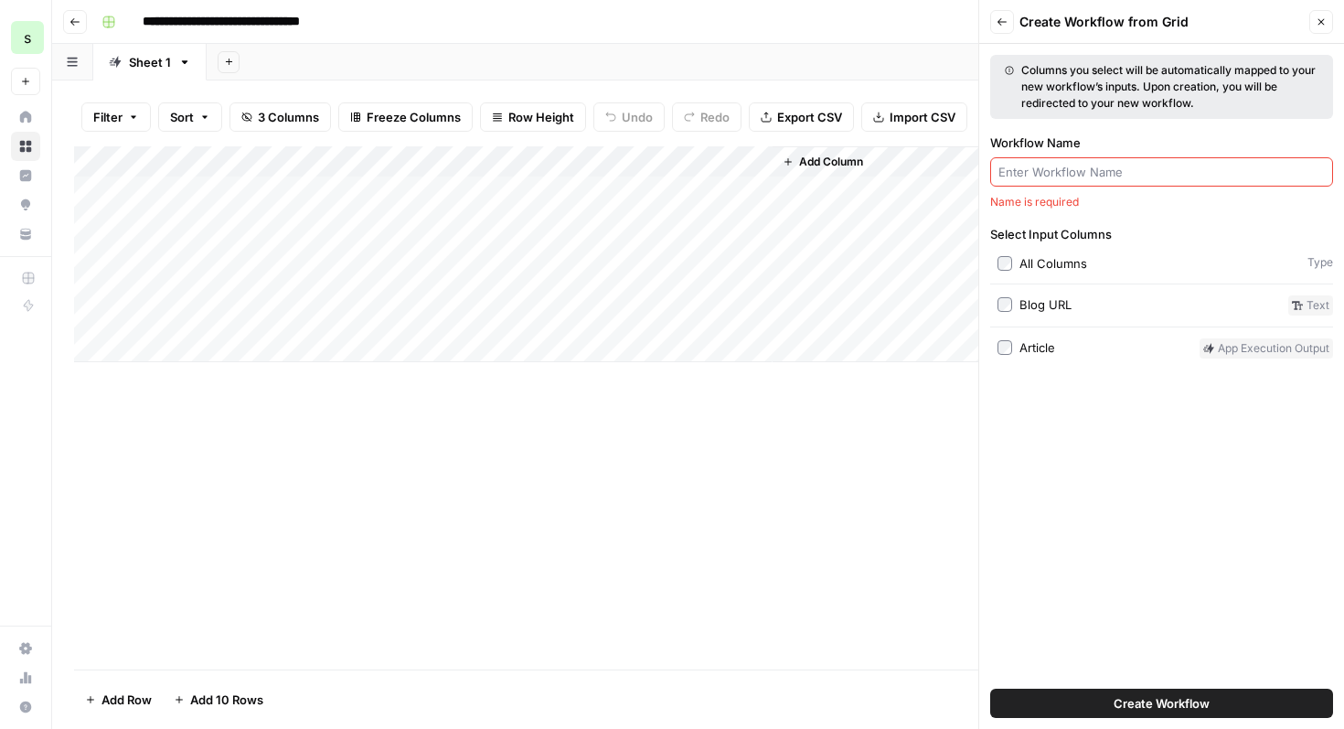
type input "L"
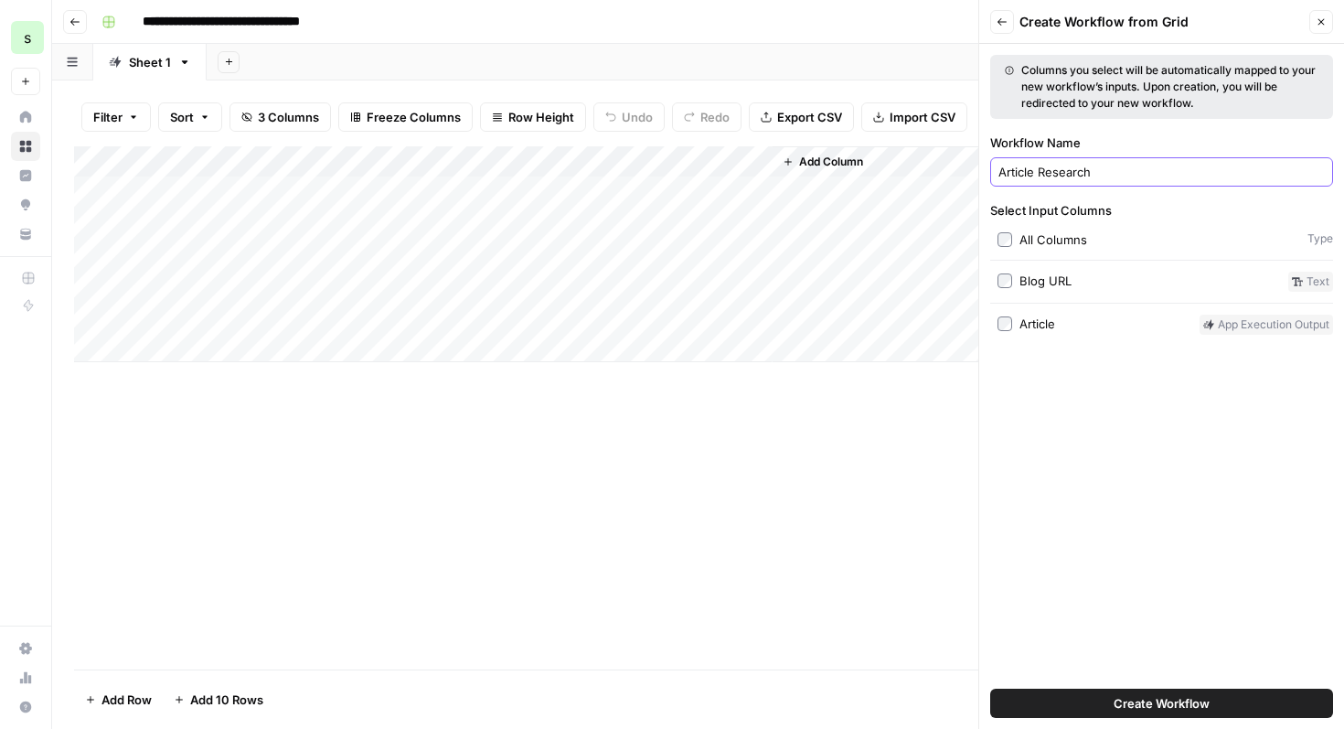
type input "Article Research"
click at [1251, 705] on button "Create Workflow" at bounding box center [1161, 703] width 343 height 29
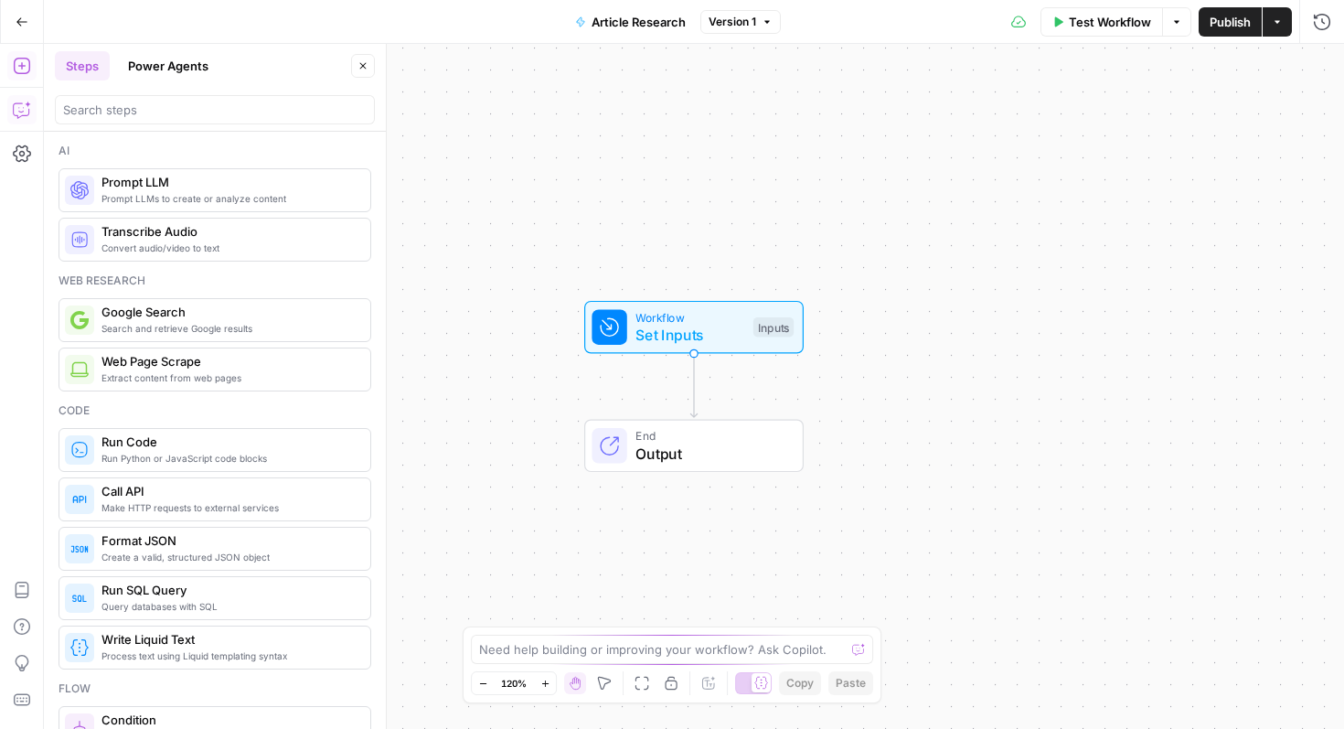
click at [18, 106] on icon "button" at bounding box center [22, 110] width 18 height 18
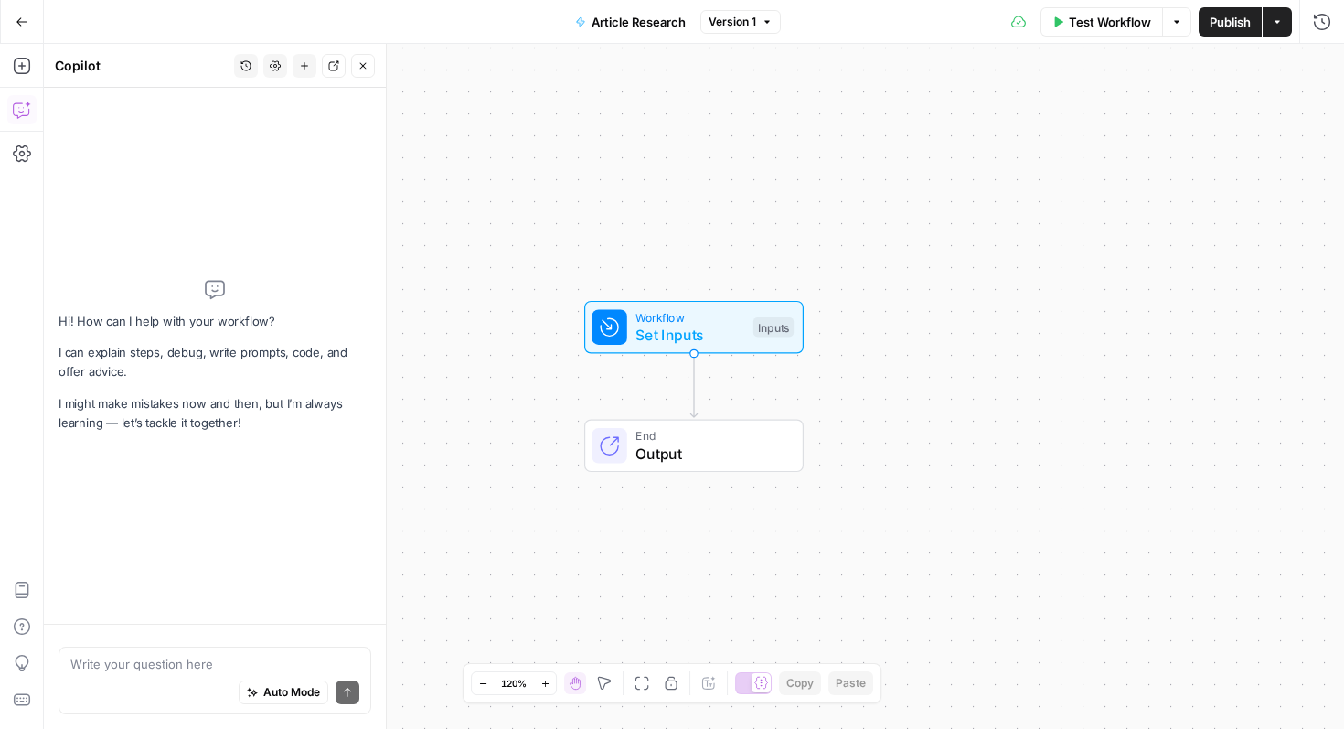
click at [192, 666] on textarea at bounding box center [214, 664] width 289 height 18
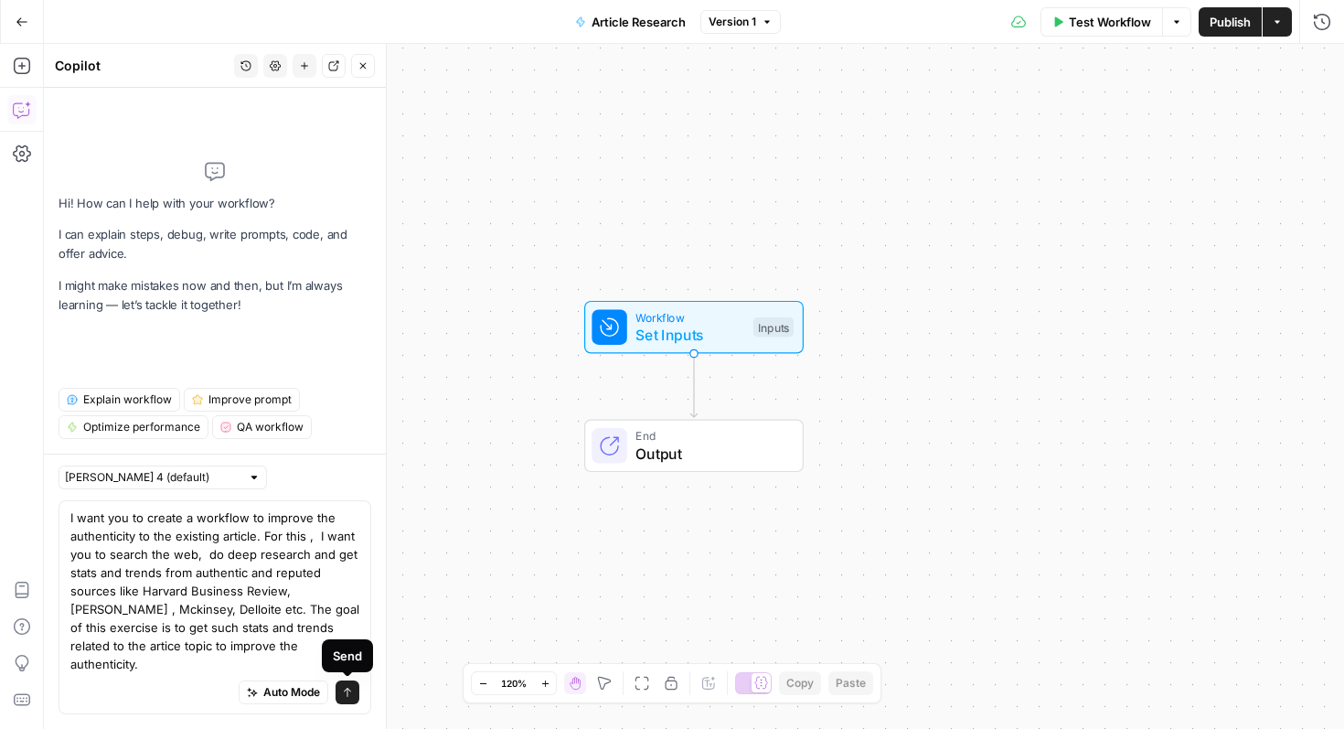
type textarea "I want you to create a workflow to improve the authenticity to the existing art…"
click at [353, 695] on button "Send" at bounding box center [348, 692] width 24 height 24
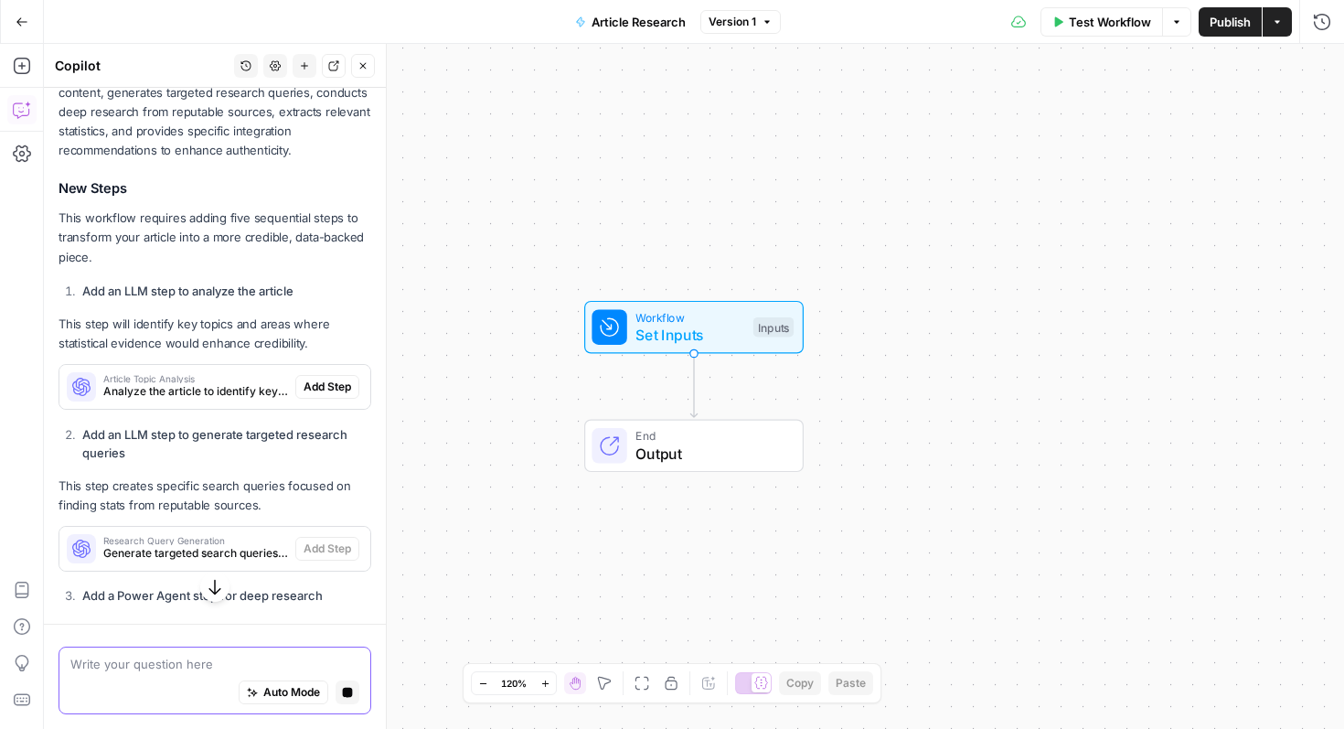
scroll to position [551, 0]
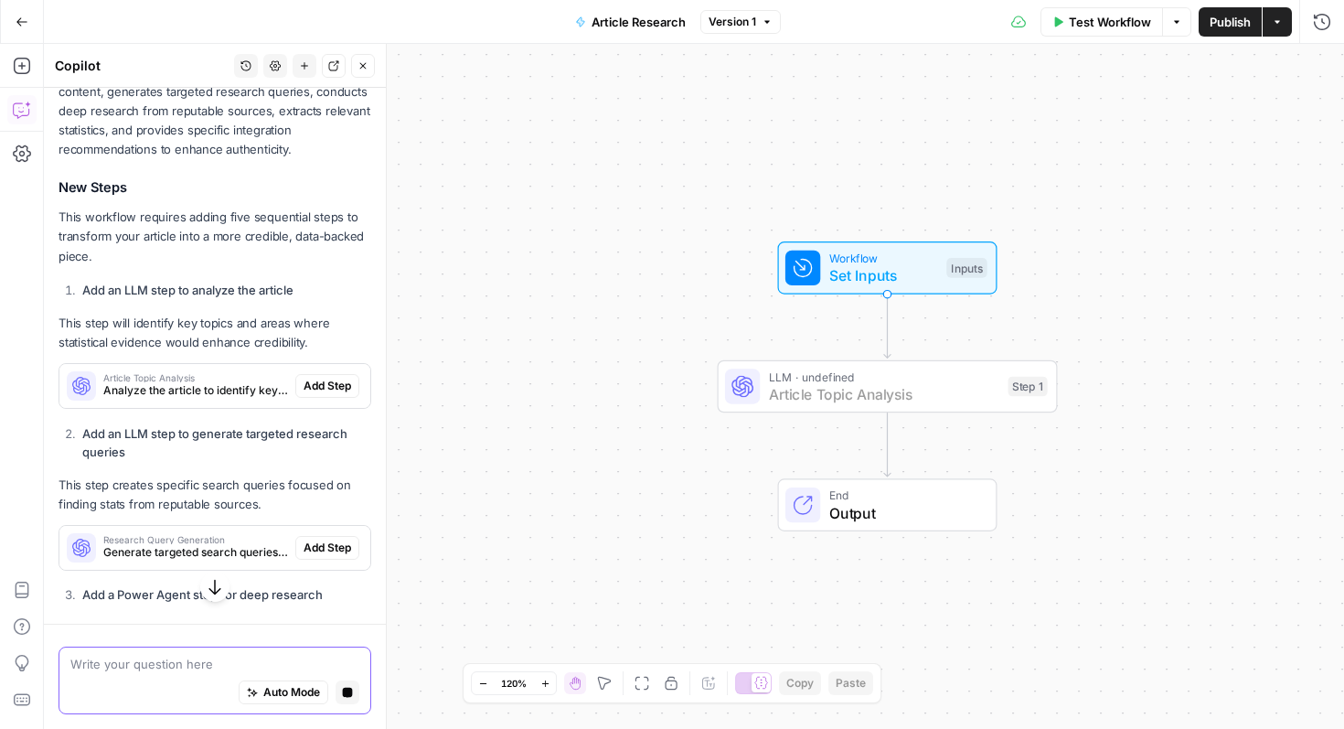
click at [333, 374] on button "Add Step" at bounding box center [327, 386] width 64 height 24
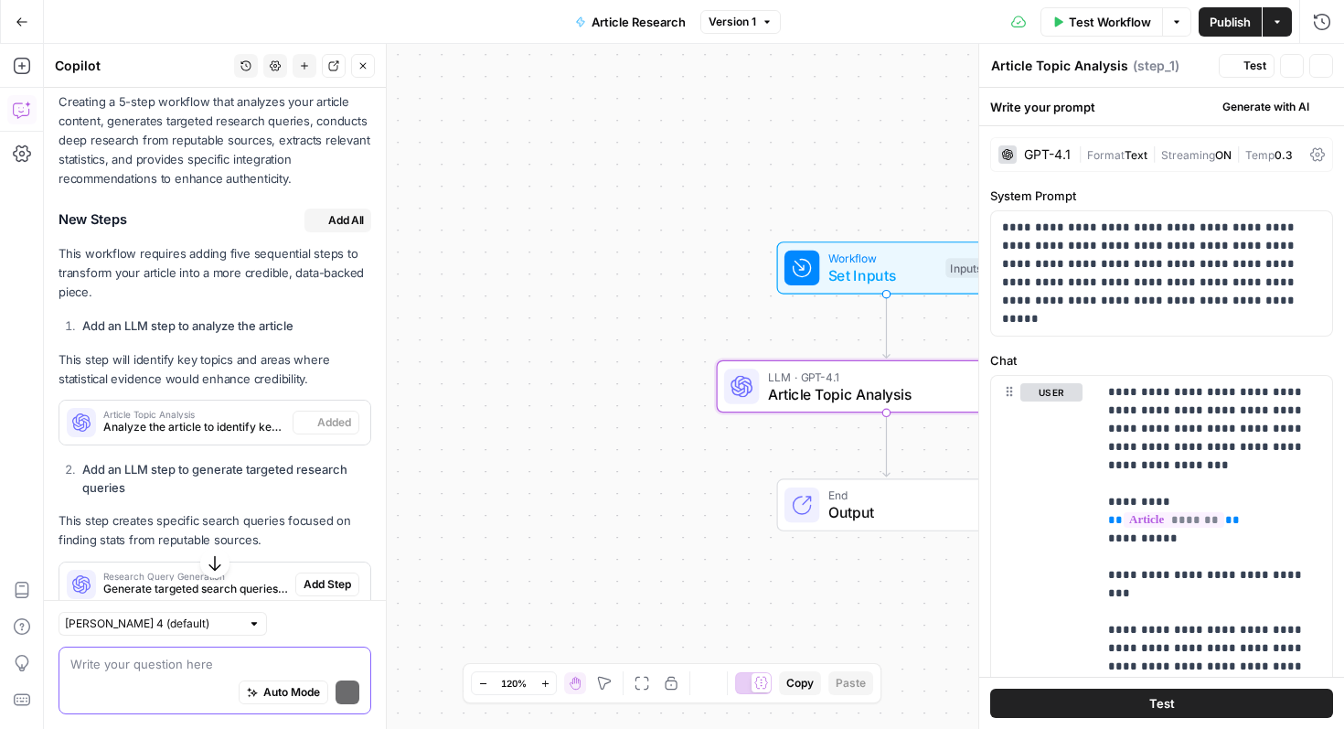
scroll to position [580, 0]
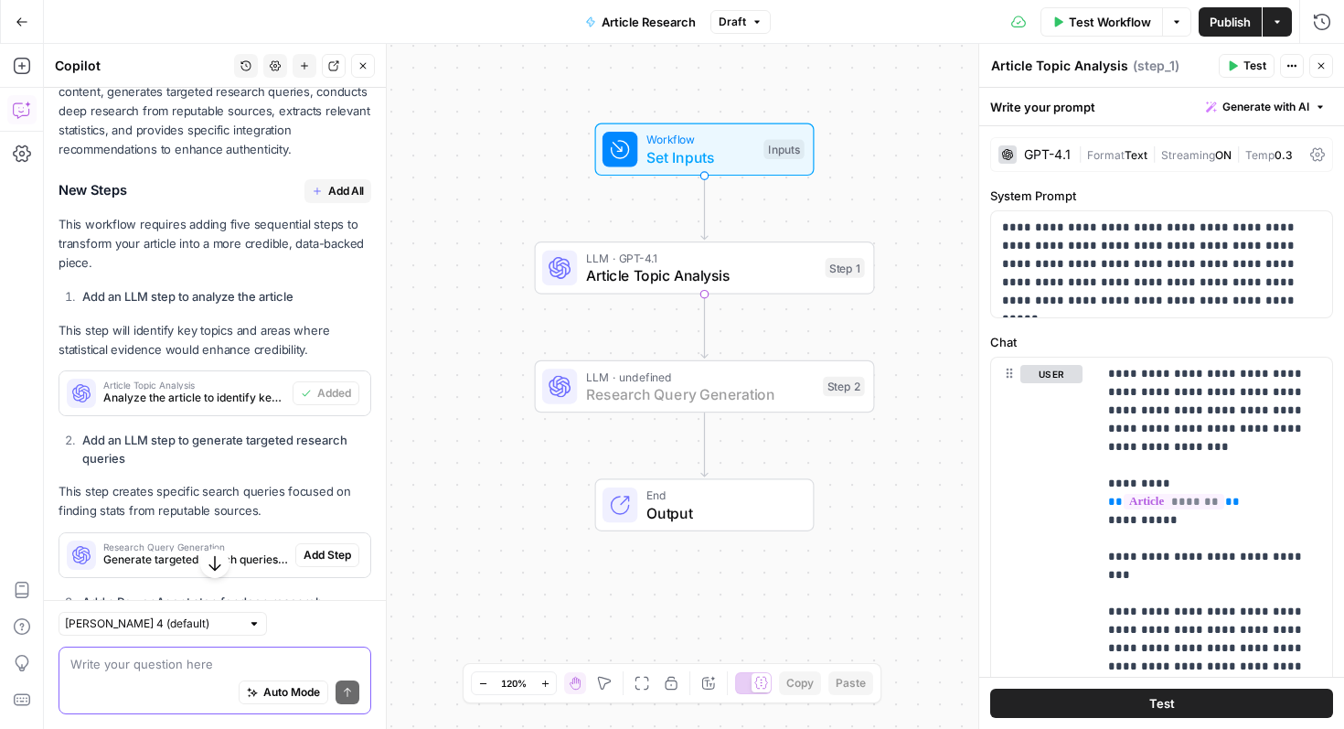
click at [337, 547] on span "Add Step" at bounding box center [328, 555] width 48 height 16
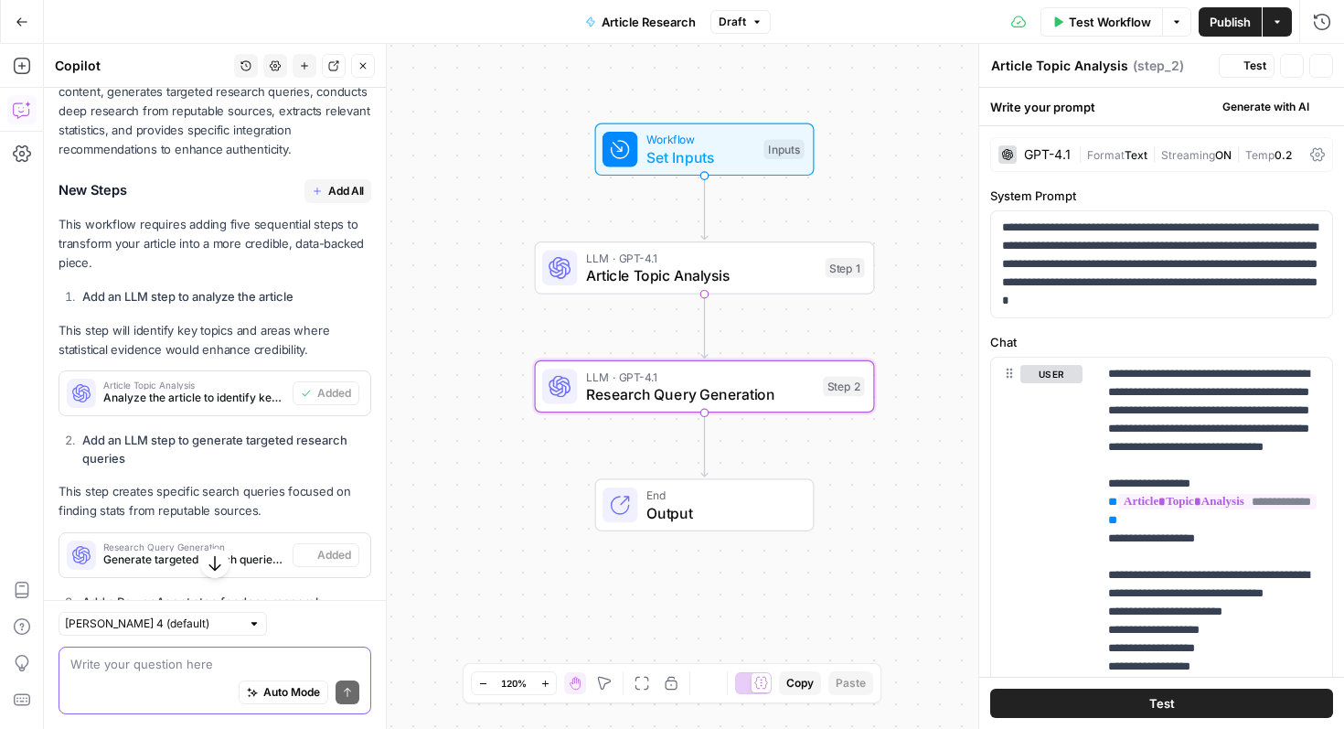
type textarea "Research Query Generation"
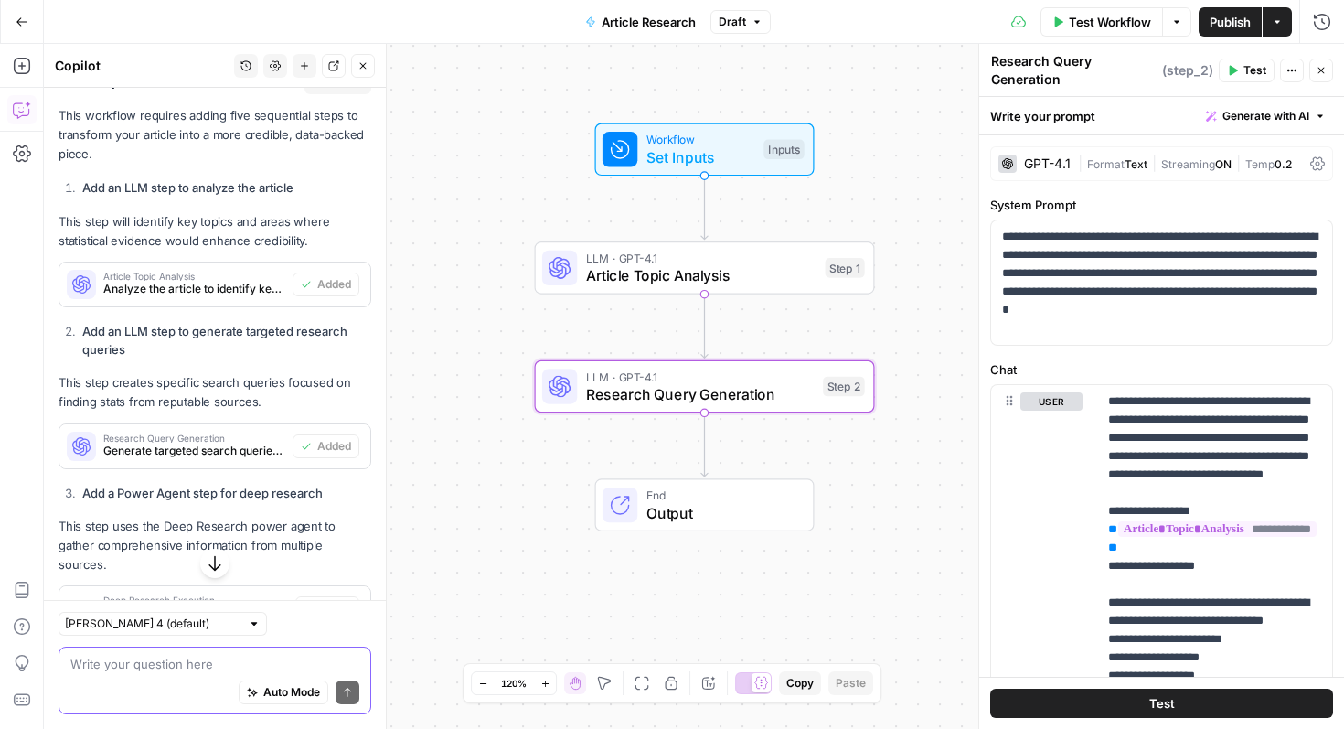
scroll to position [697, 0]
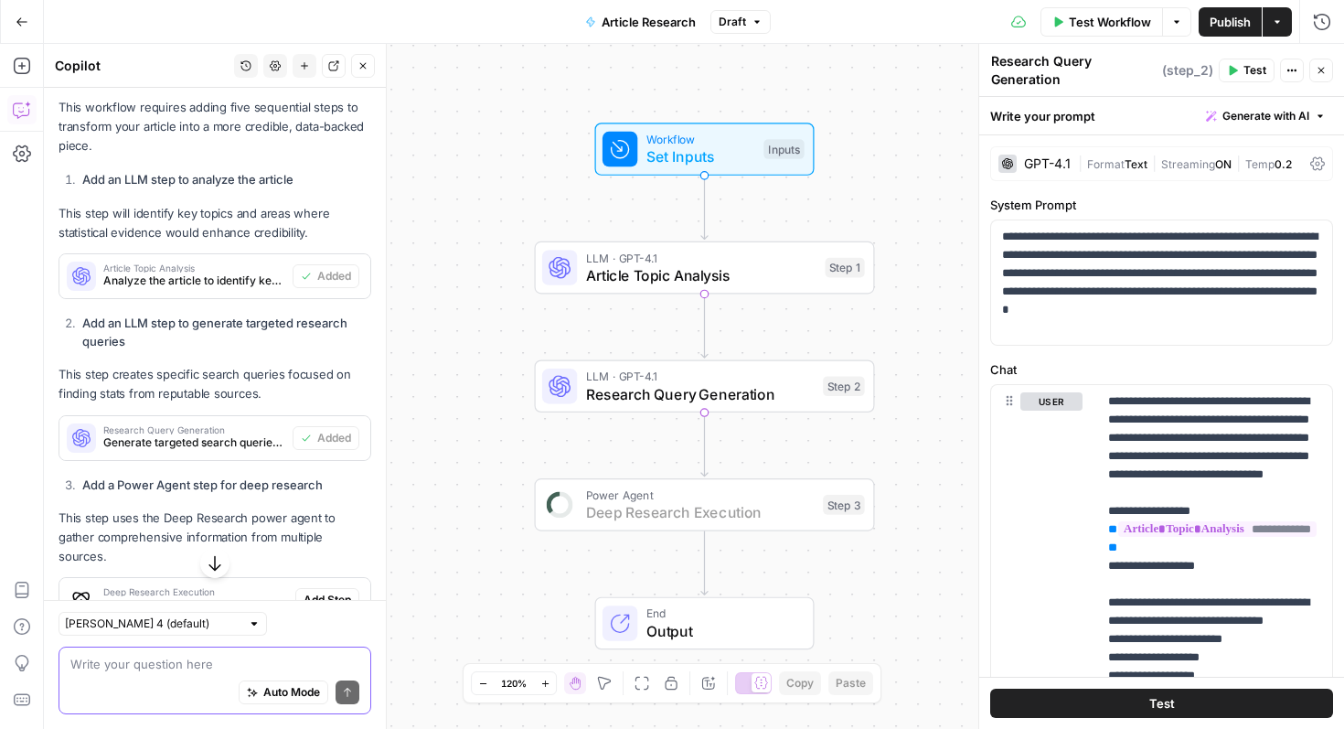
click at [337, 592] on span "Add Step" at bounding box center [328, 600] width 48 height 16
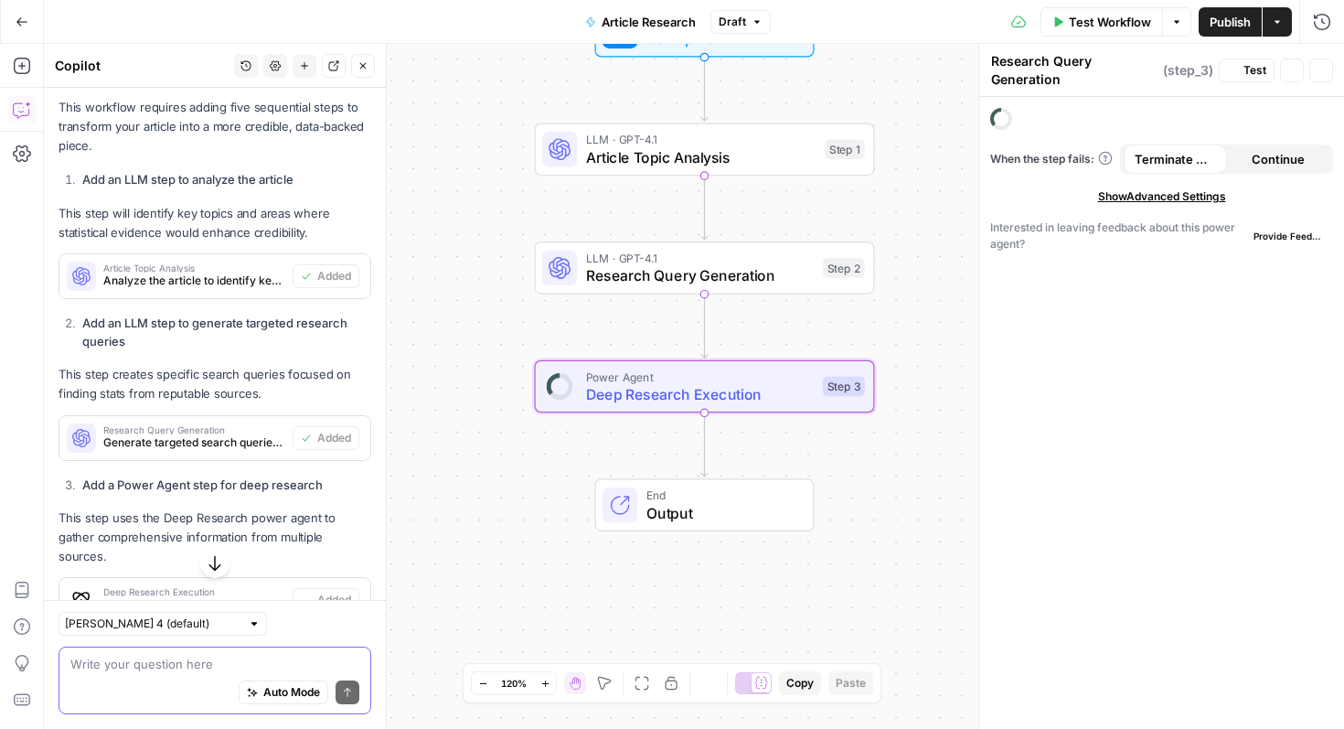
type textarea "Deep Research Execution"
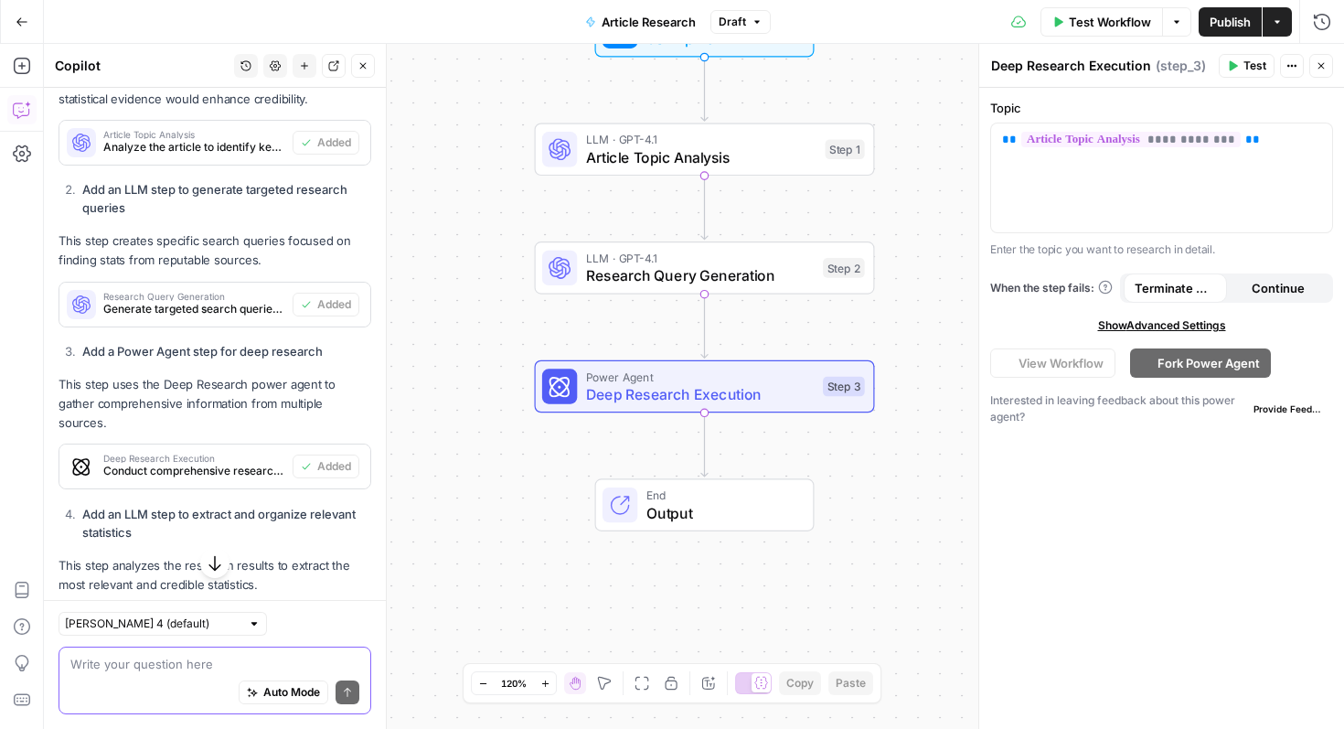
scroll to position [831, 0]
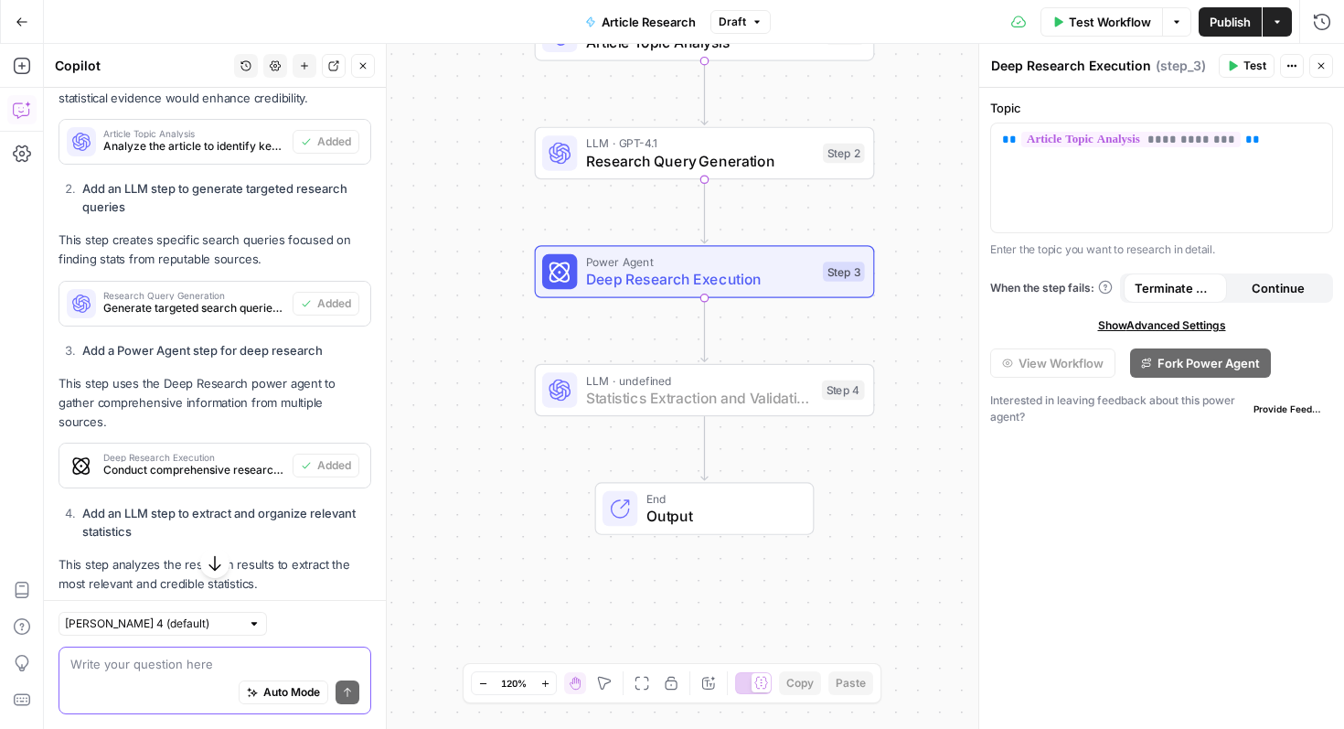
click at [334, 619] on span "Add Step" at bounding box center [328, 627] width 48 height 16
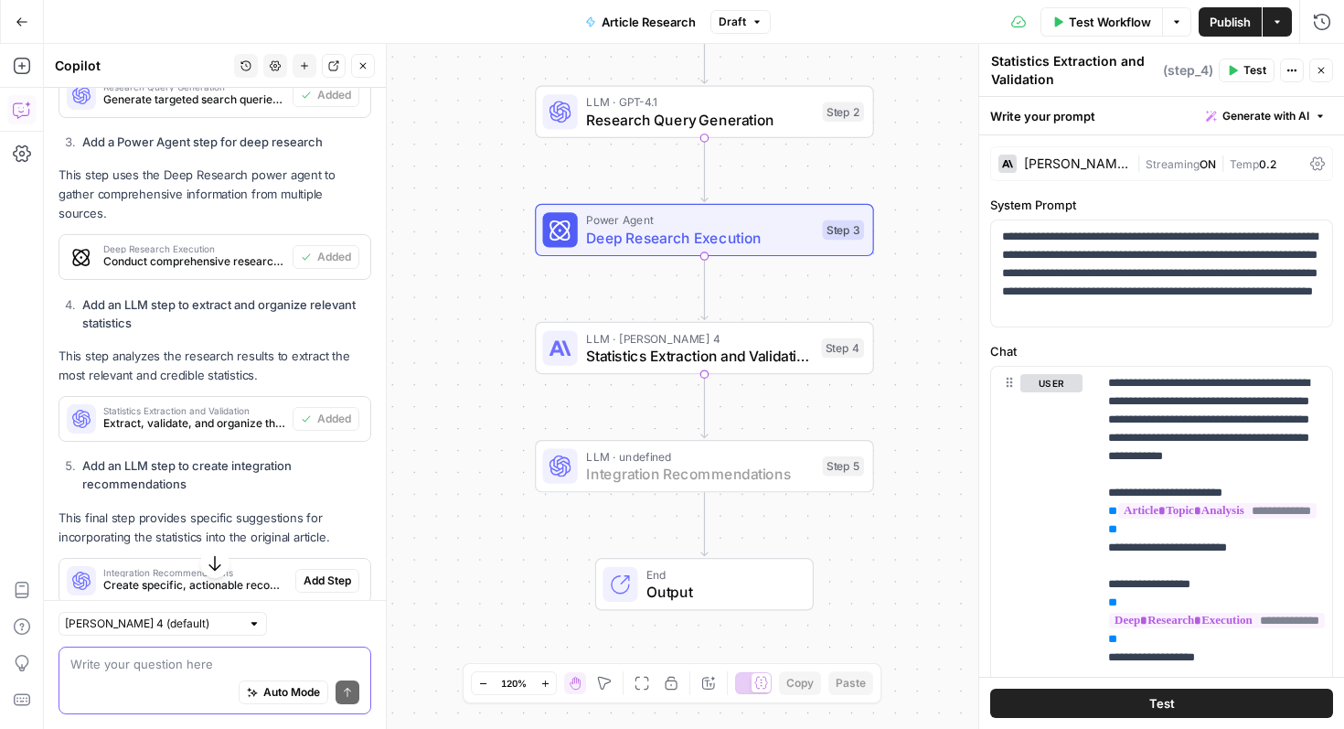
click at [339, 572] on span "Add Step" at bounding box center [328, 580] width 48 height 16
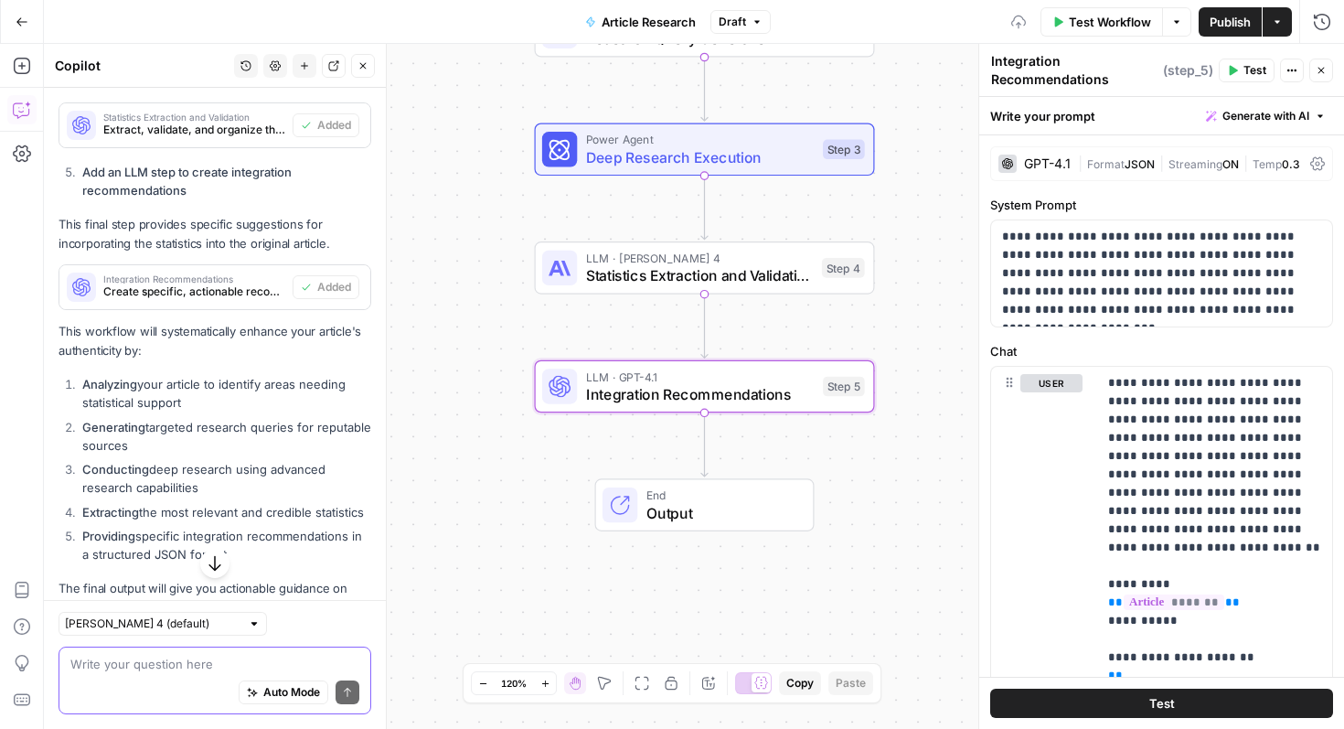
scroll to position [1395, 0]
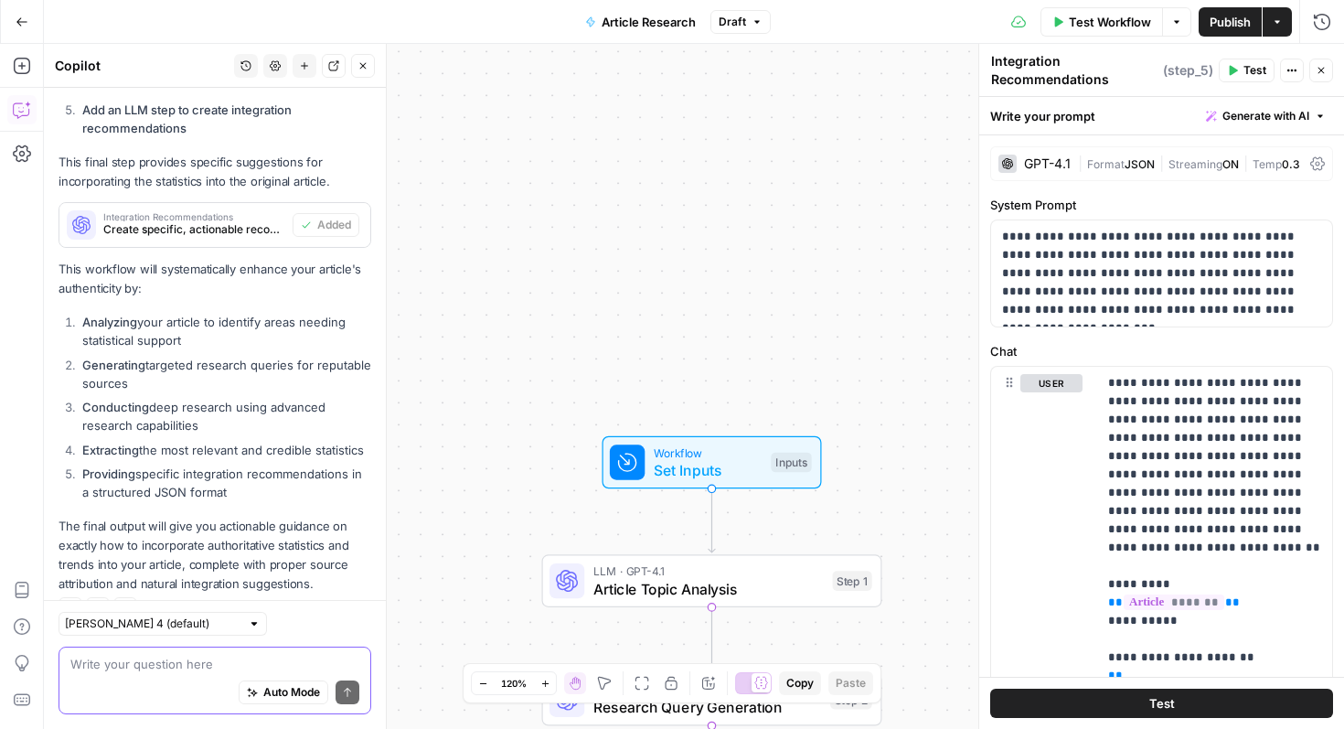
click at [732, 457] on span "Workflow" at bounding box center [708, 452] width 109 height 17
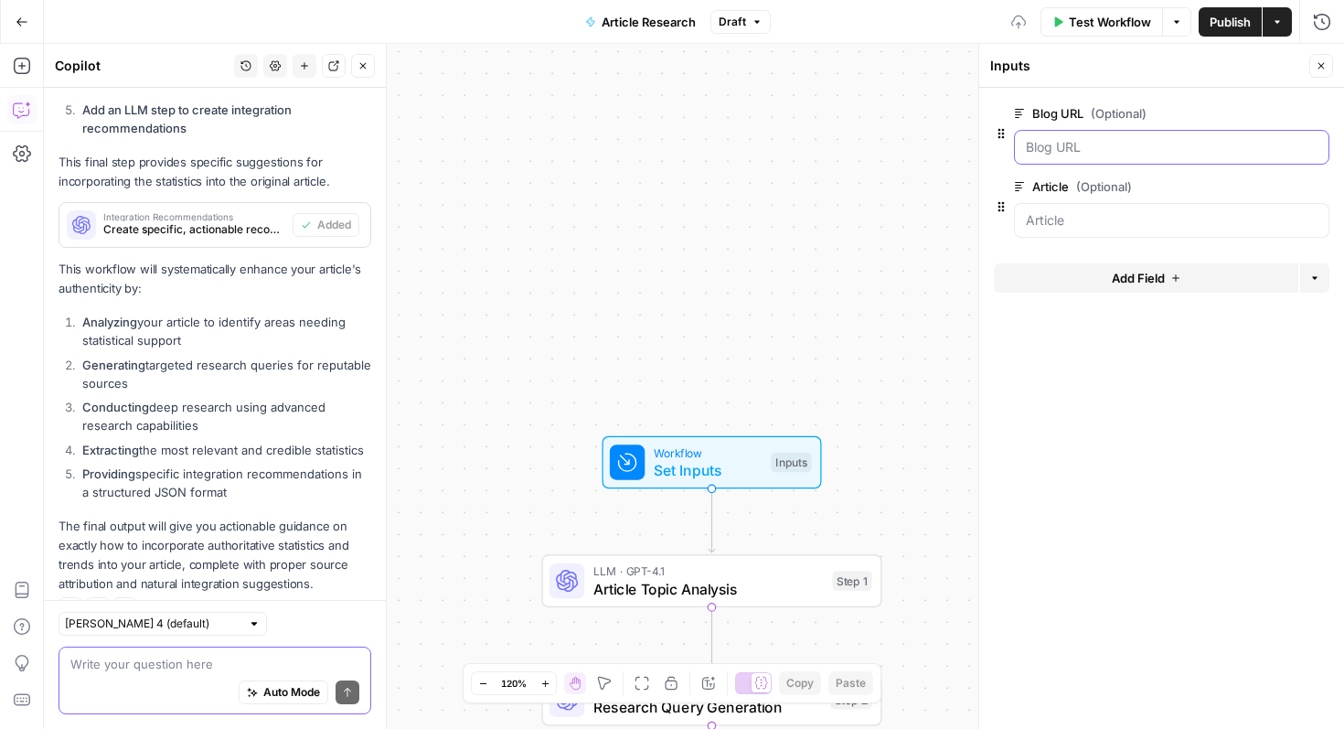
click at [1095, 154] on URL "Blog URL (Optional)" at bounding box center [1172, 147] width 292 height 18
click at [1174, 31] on button "Options" at bounding box center [1176, 21] width 29 height 29
click at [1246, 20] on span "Publish" at bounding box center [1230, 22] width 41 height 18
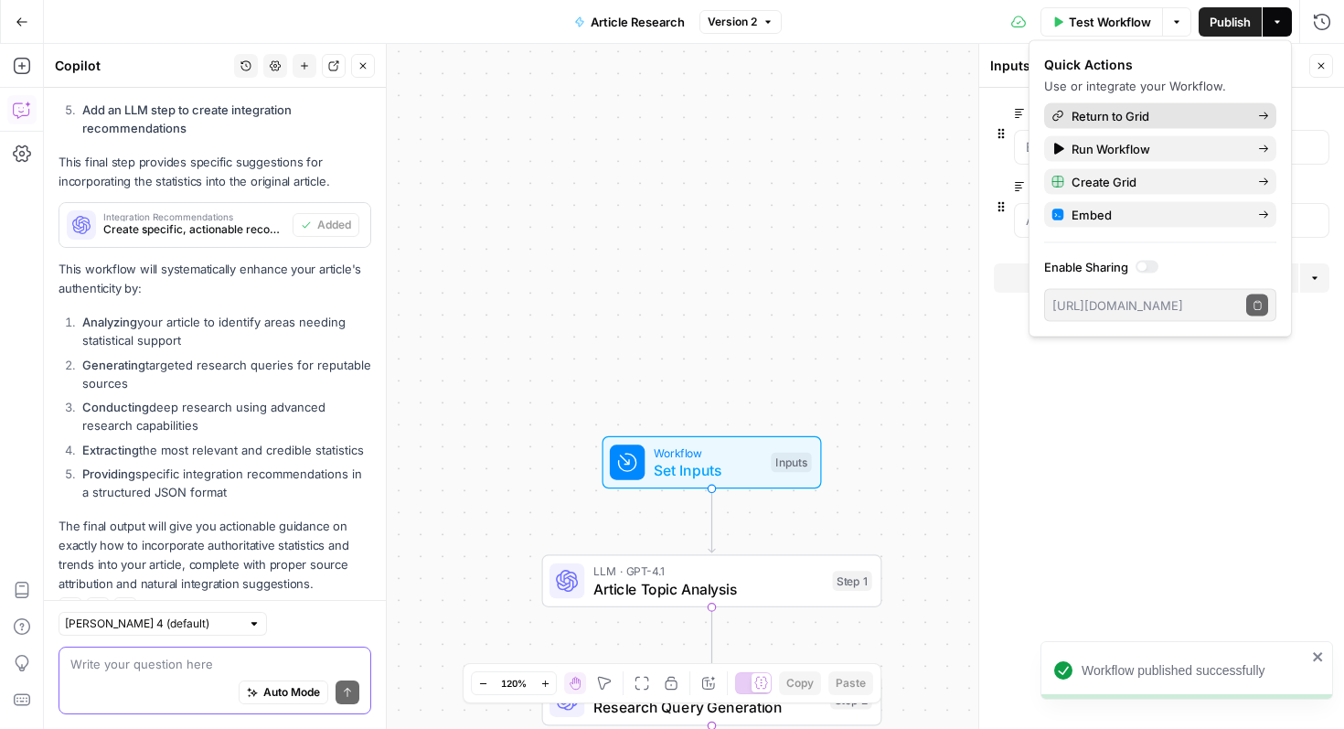
click at [1229, 118] on span "Return to Grid" at bounding box center [1158, 116] width 172 height 18
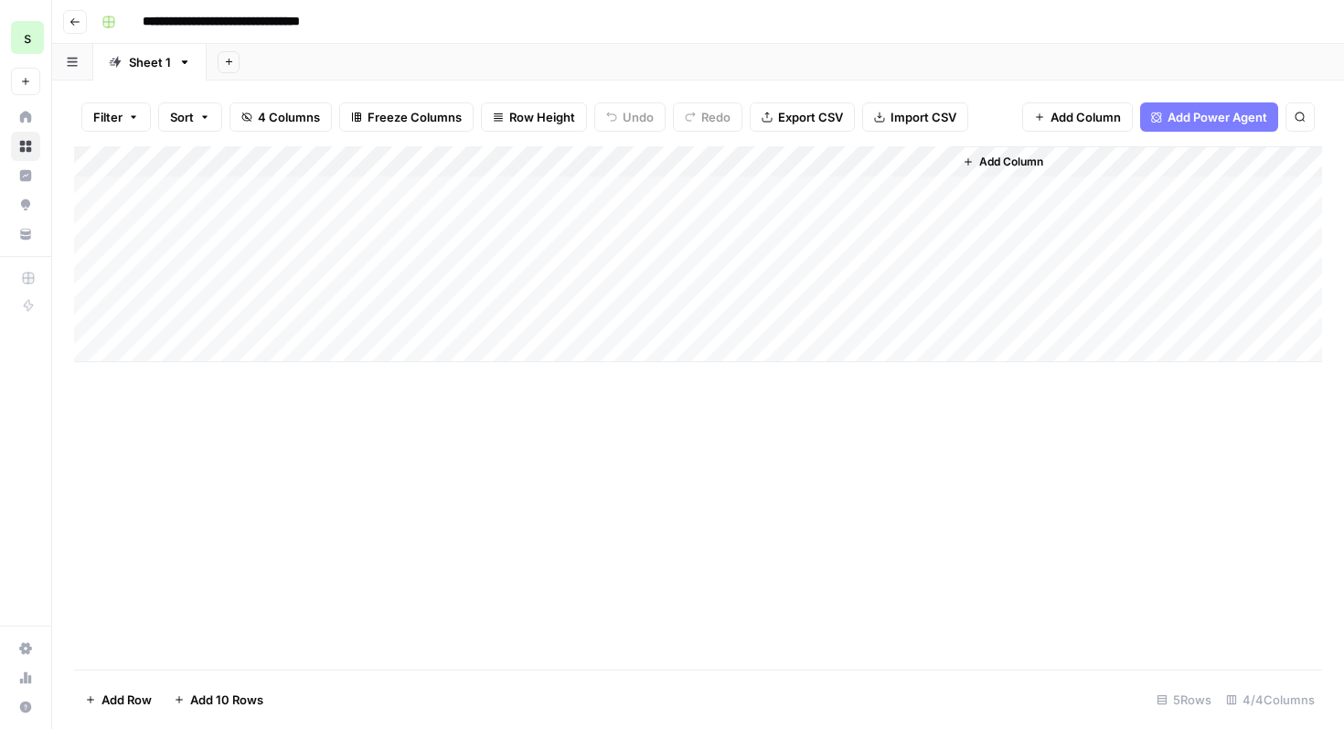
click at [870, 189] on div "Add Column" at bounding box center [698, 254] width 1248 height 216
click at [1080, 201] on div "Add Column" at bounding box center [698, 254] width 1248 height 216
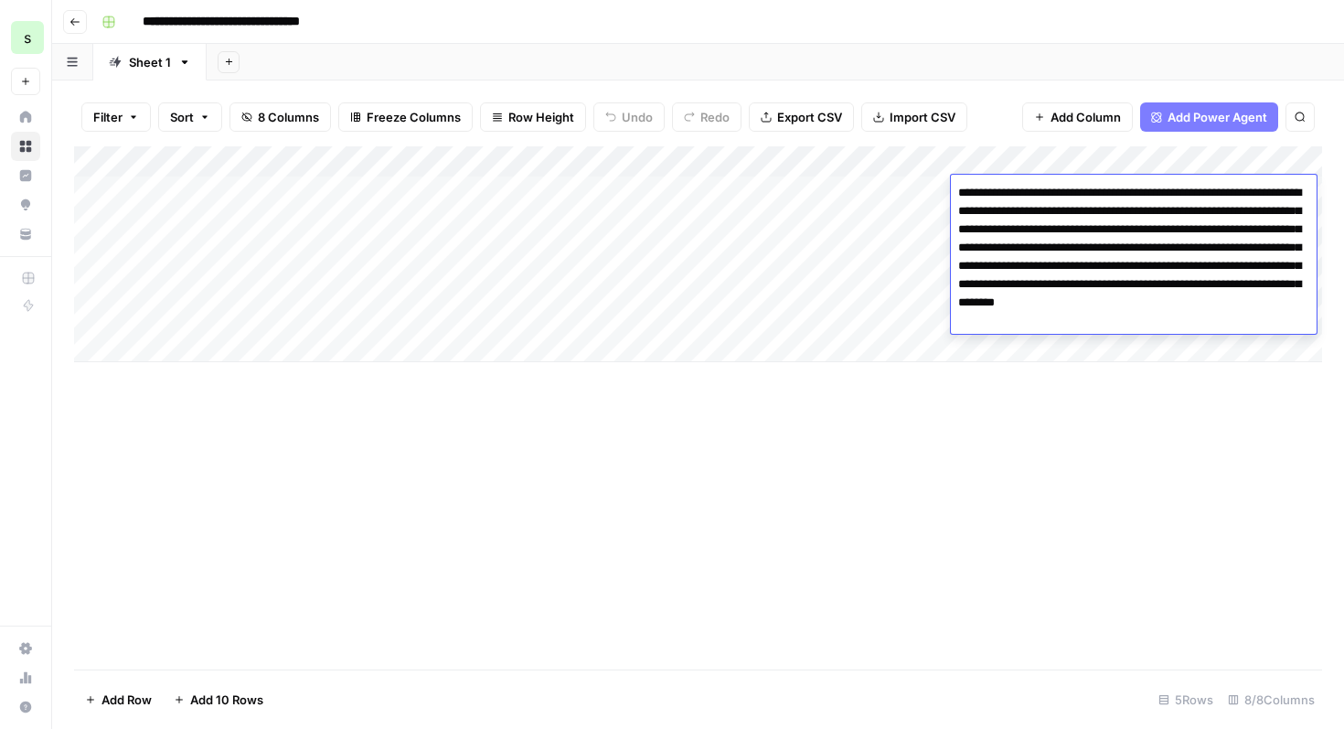
click at [1080, 201] on textarea "**********" at bounding box center [1134, 257] width 366 height 154
click at [1180, 401] on div "Add Column" at bounding box center [698, 407] width 1248 height 523
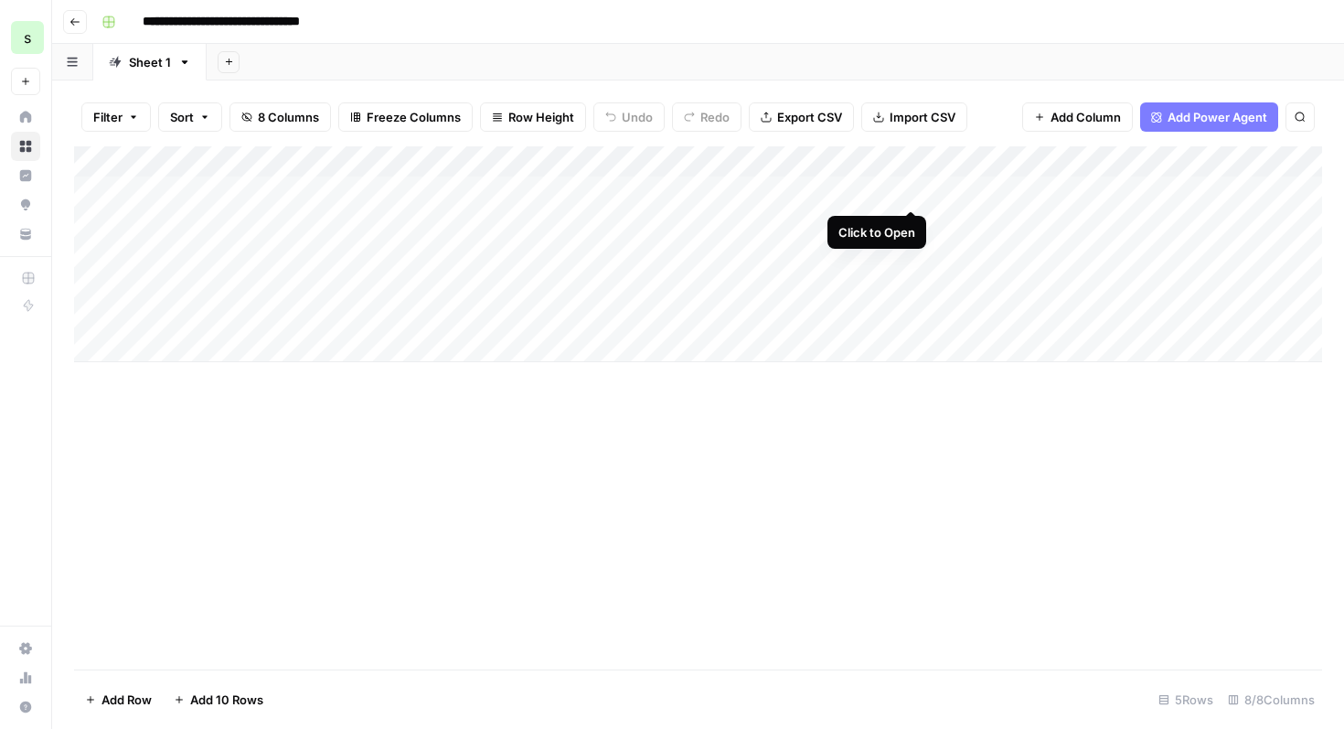
click at [912, 192] on div "Add Column" at bounding box center [698, 254] width 1248 height 216
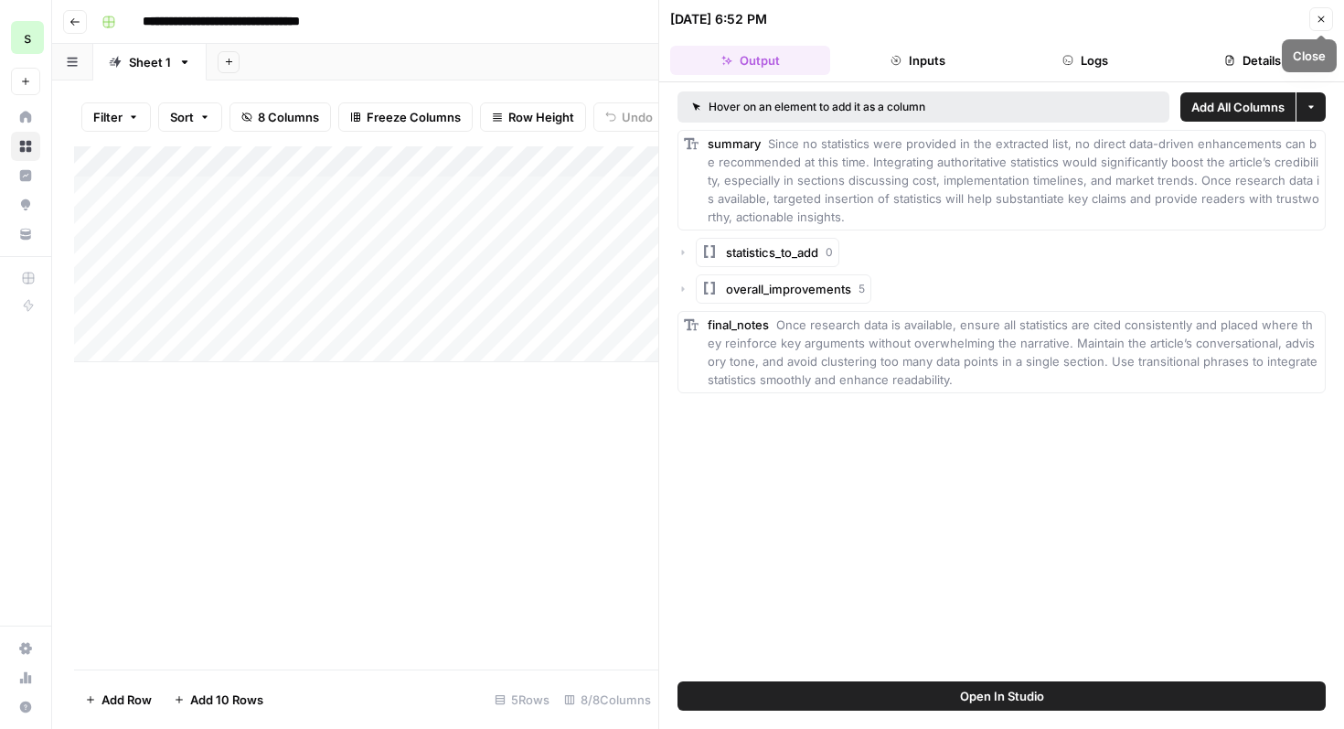
click at [1328, 19] on button "Close" at bounding box center [1321, 19] width 24 height 24
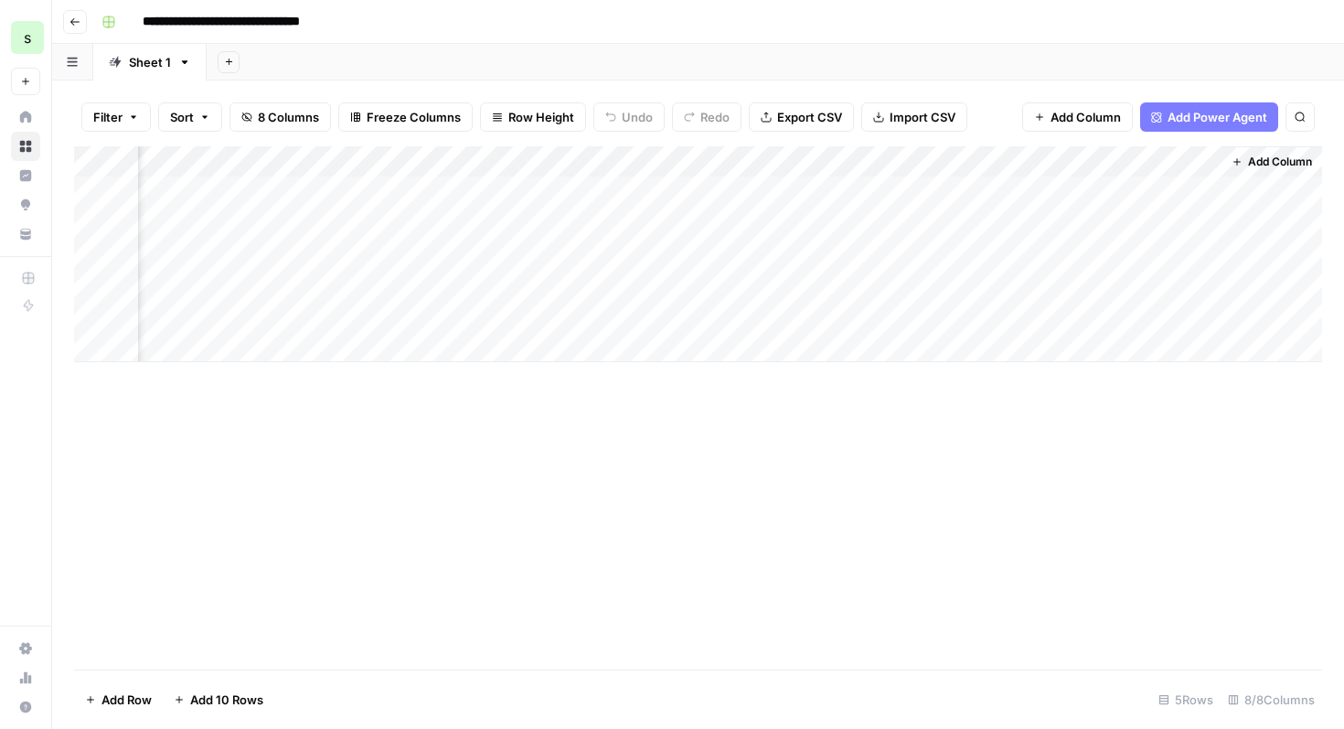
scroll to position [0, 390]
click at [1033, 188] on div "Add Column" at bounding box center [698, 254] width 1248 height 216
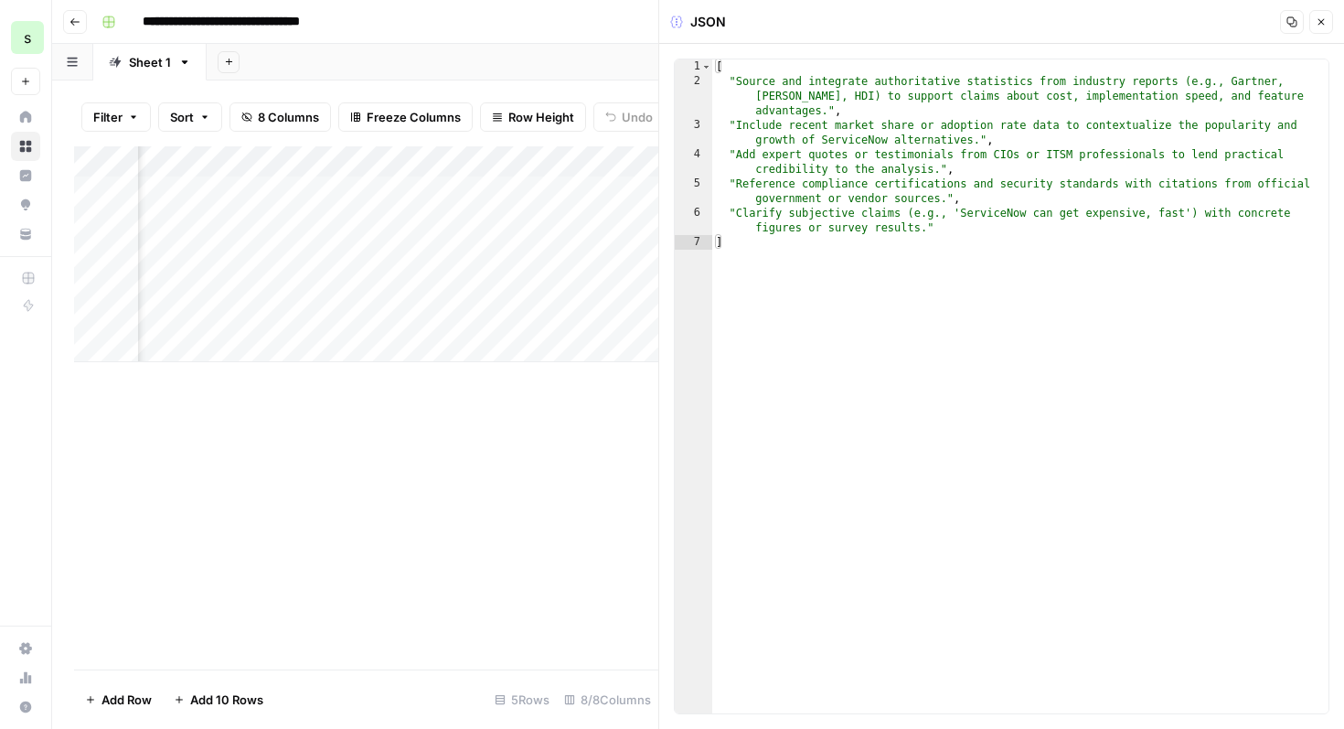
click at [1323, 14] on button "Close" at bounding box center [1321, 22] width 24 height 24
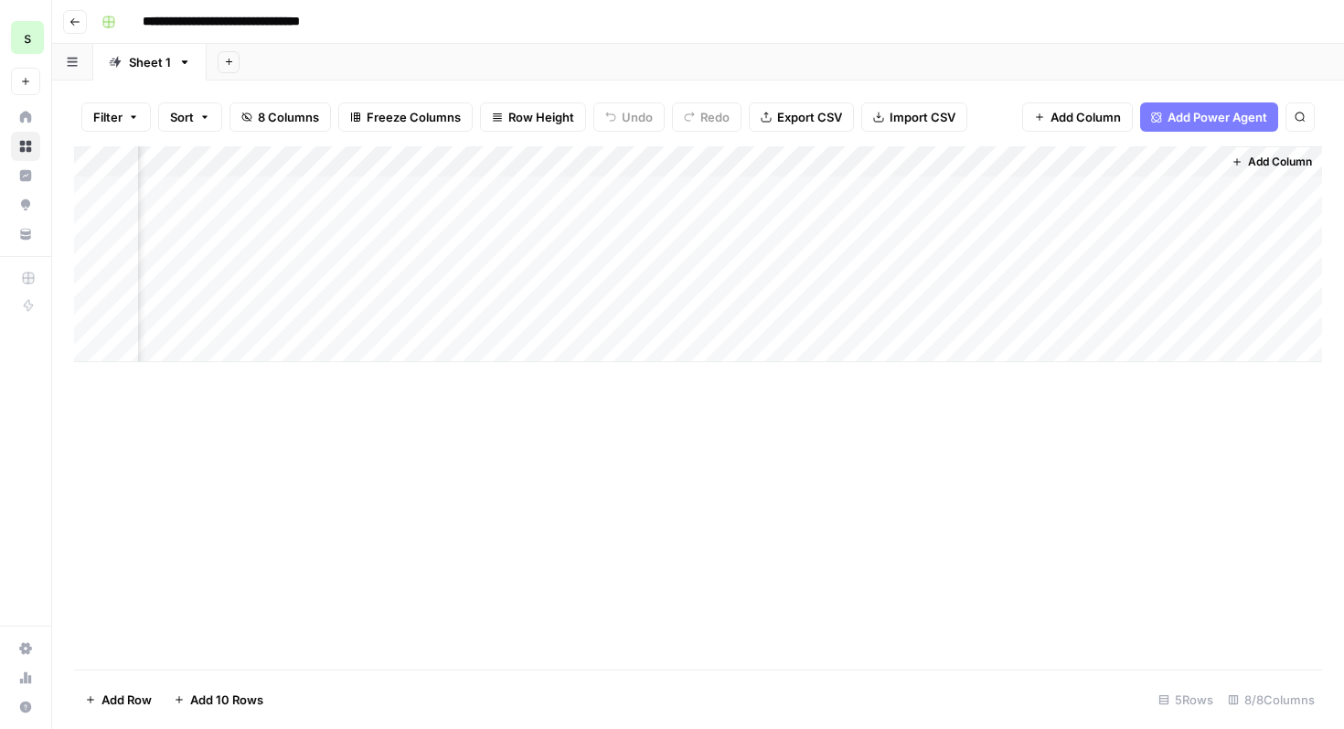
click at [1150, 182] on div "Add Column" at bounding box center [698, 254] width 1248 height 216
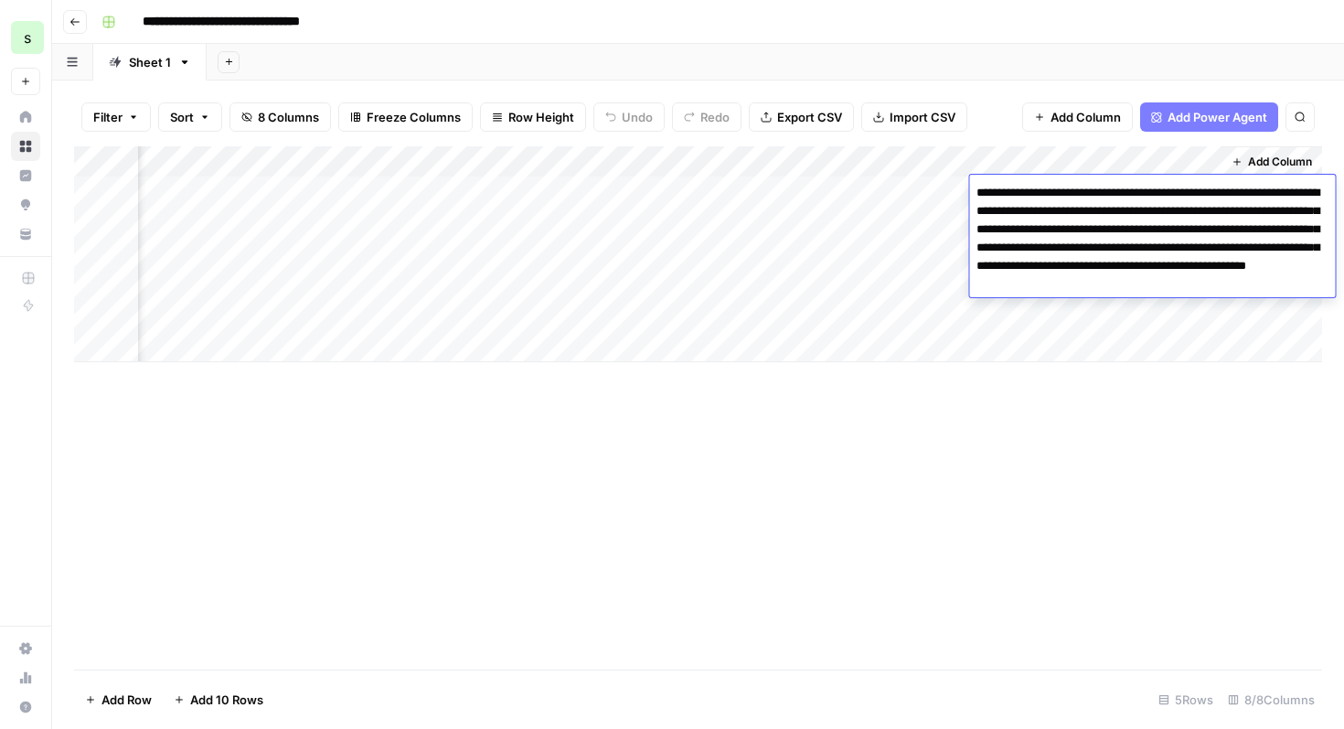
click at [1150, 182] on textarea "**********" at bounding box center [1152, 238] width 366 height 117
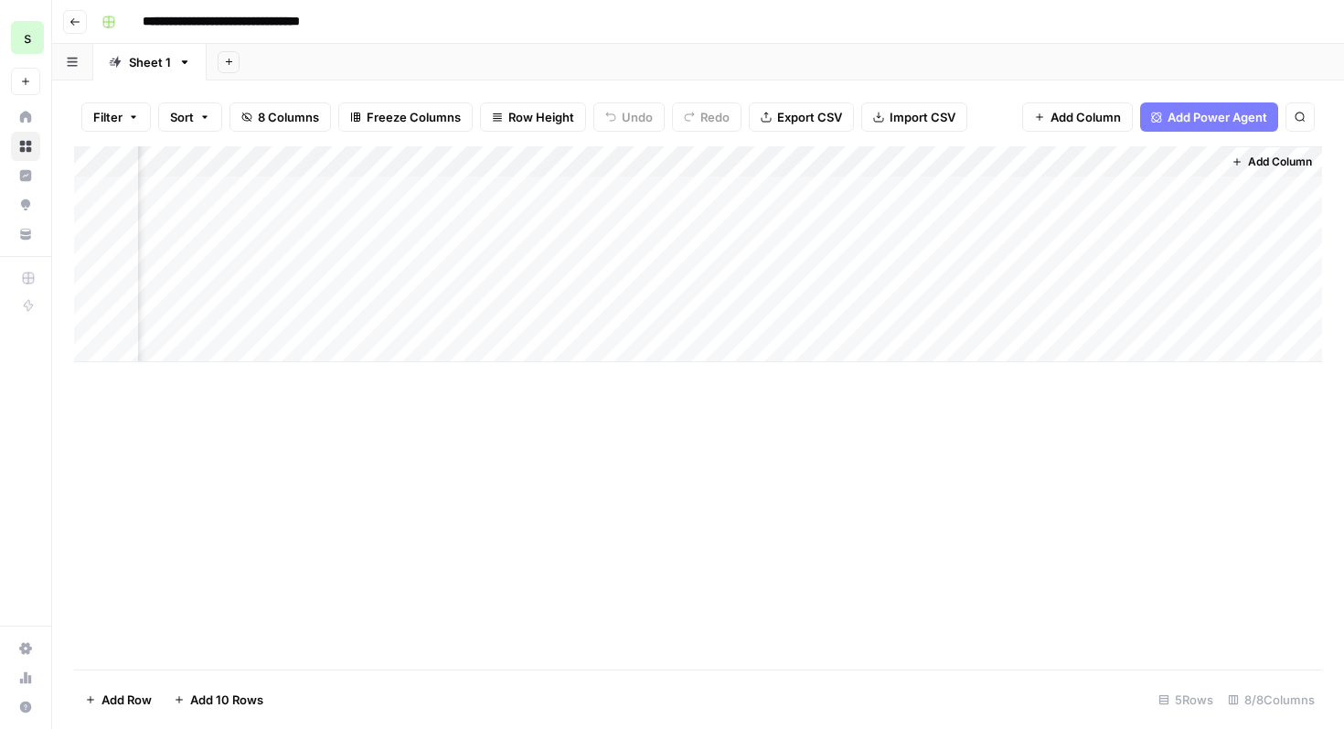
click at [1001, 401] on div "Add Column" at bounding box center [698, 407] width 1248 height 523
click at [527, 164] on div "Add Column" at bounding box center [698, 254] width 1248 height 216
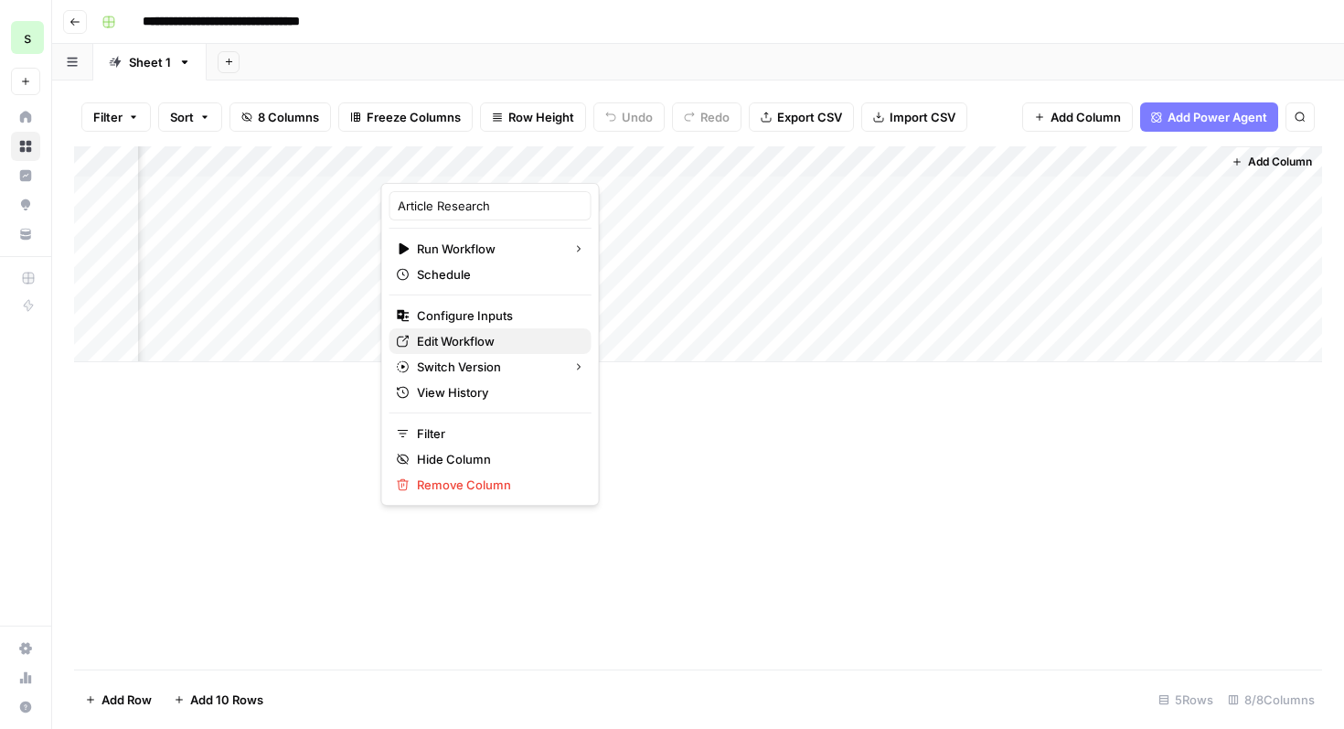
click at [502, 343] on span "Edit Workflow" at bounding box center [497, 341] width 160 height 18
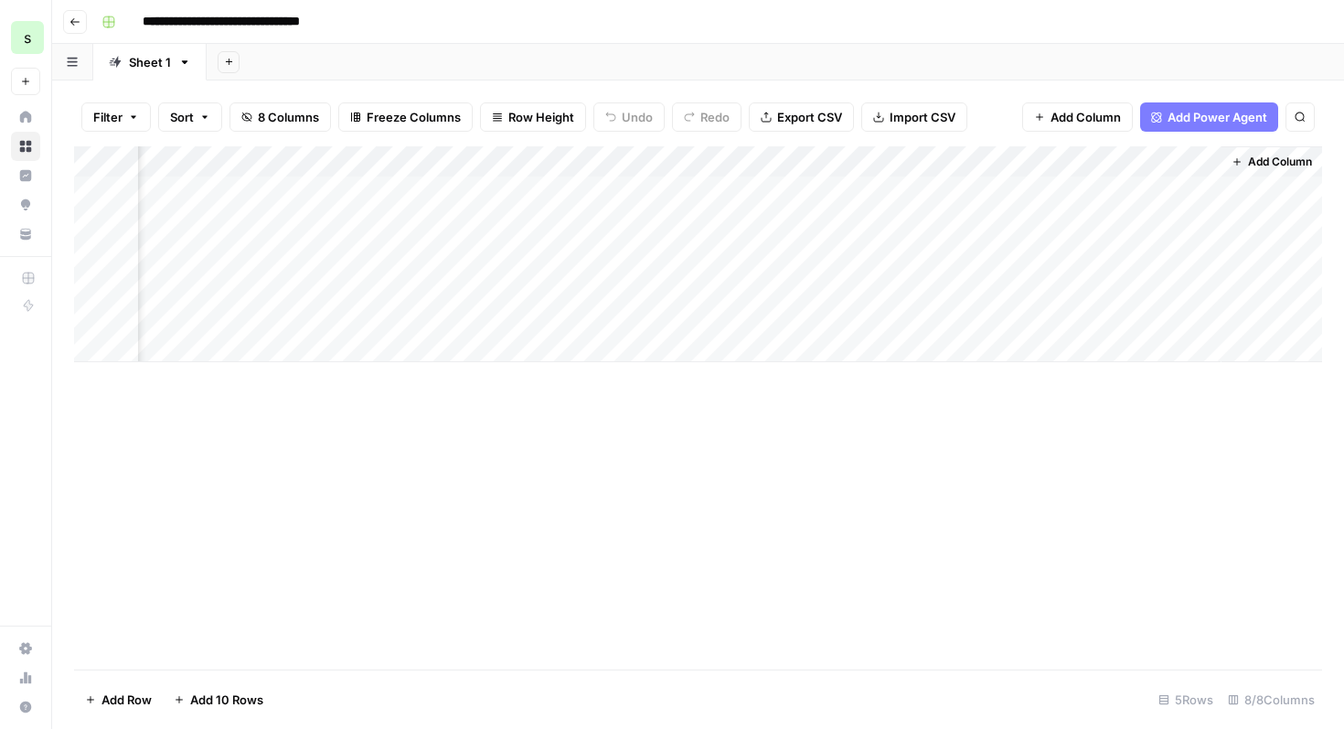
click at [652, 191] on div "Add Column" at bounding box center [698, 254] width 1248 height 216
click at [515, 187] on div "Add Column" at bounding box center [698, 254] width 1248 height 216
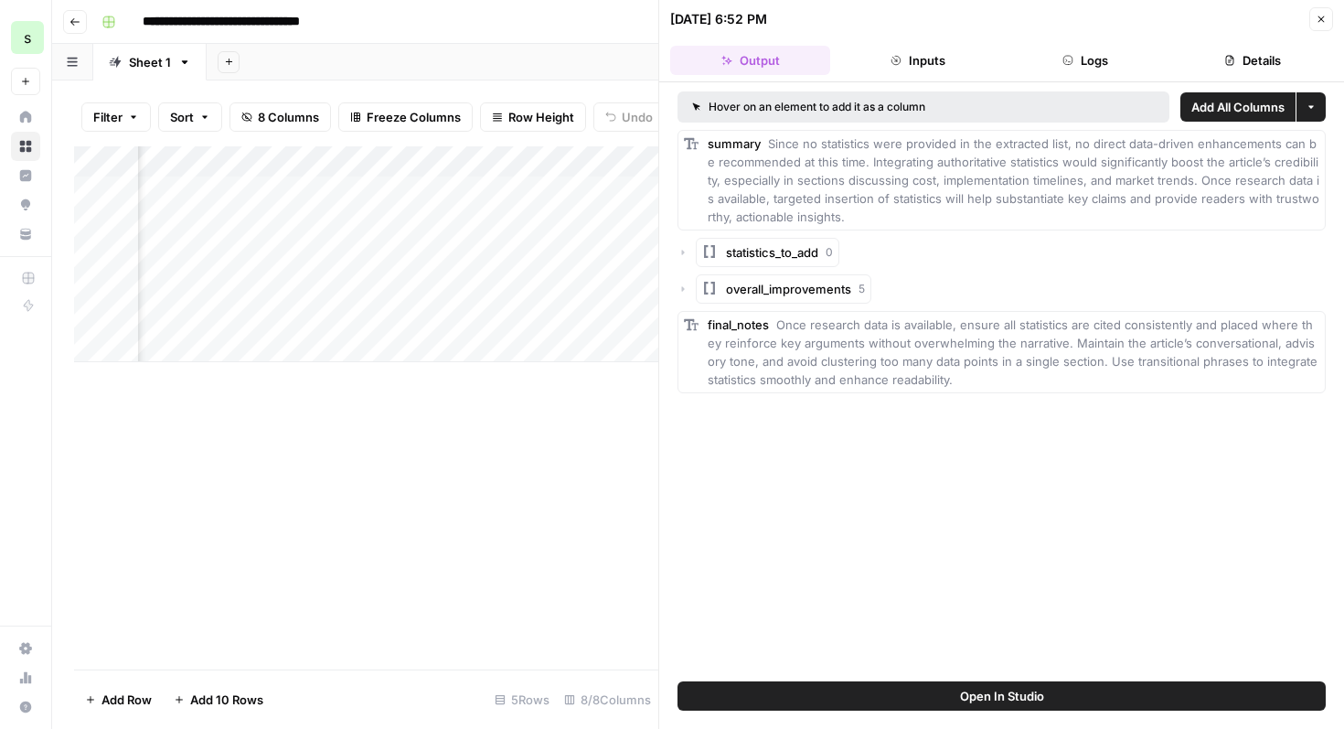
click at [782, 294] on span "overall_improvements" at bounding box center [788, 289] width 125 height 18
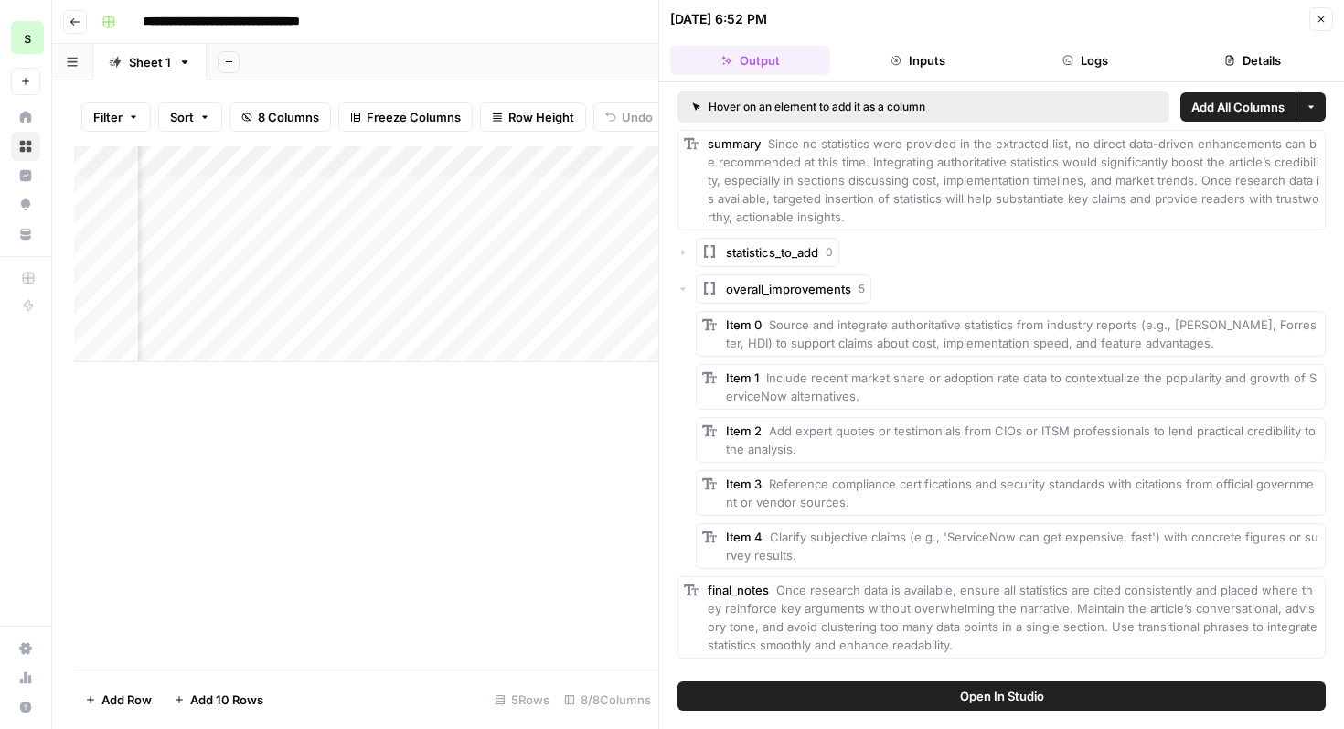
click at [1319, 22] on icon "button" at bounding box center [1322, 19] width 6 height 6
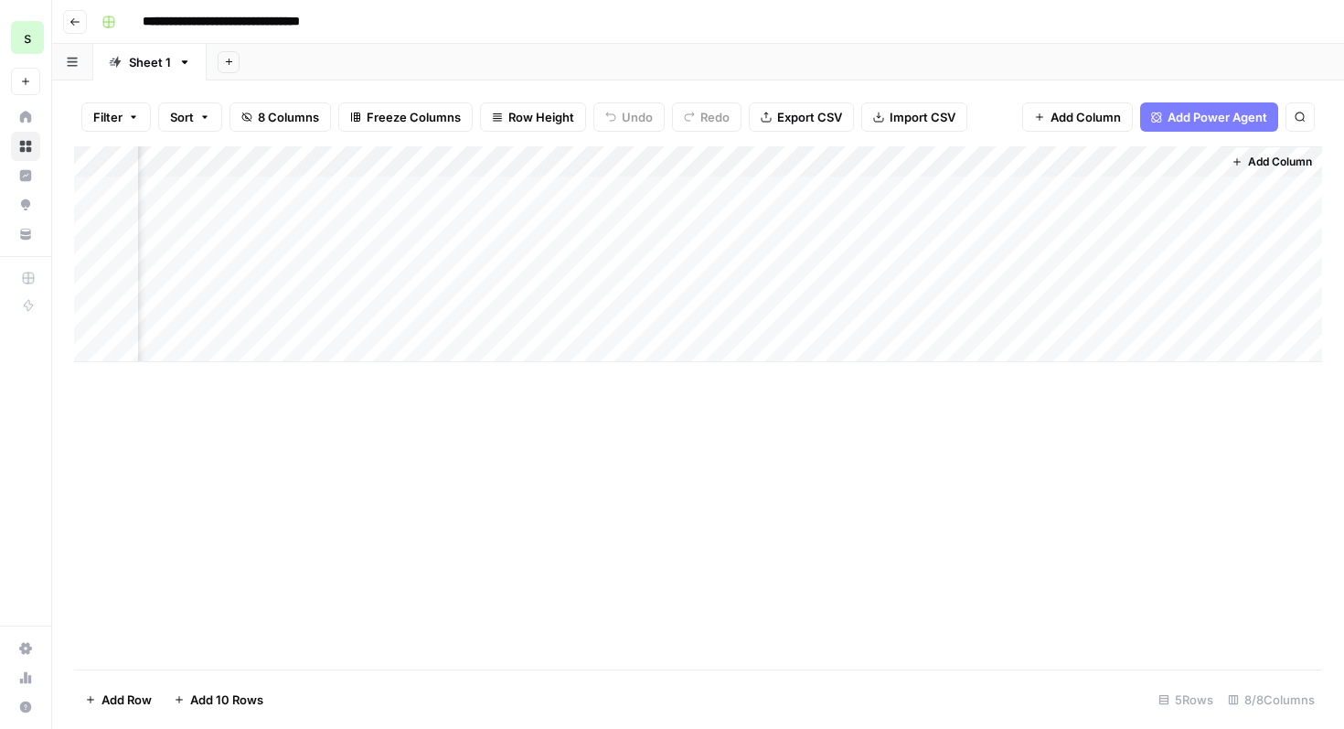
scroll to position [0, 369]
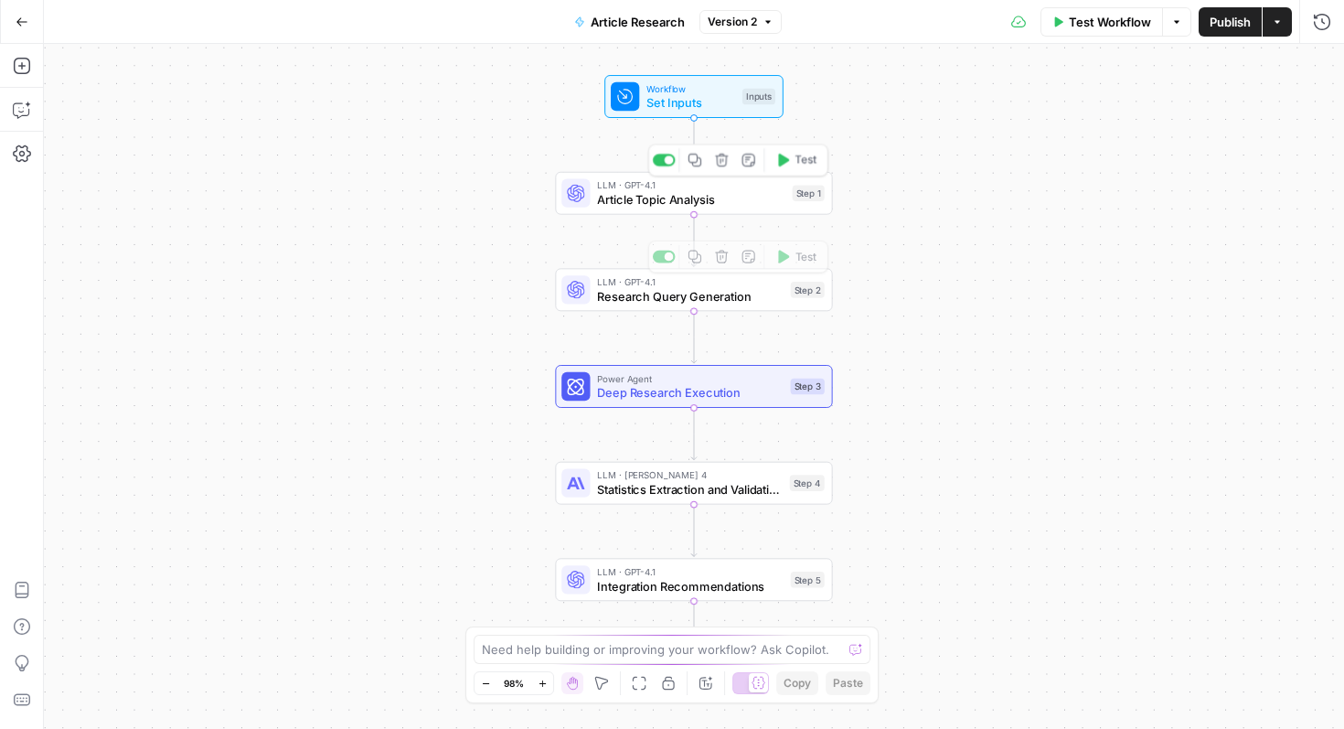
click at [740, 208] on span "Article Topic Analysis" at bounding box center [690, 199] width 187 height 18
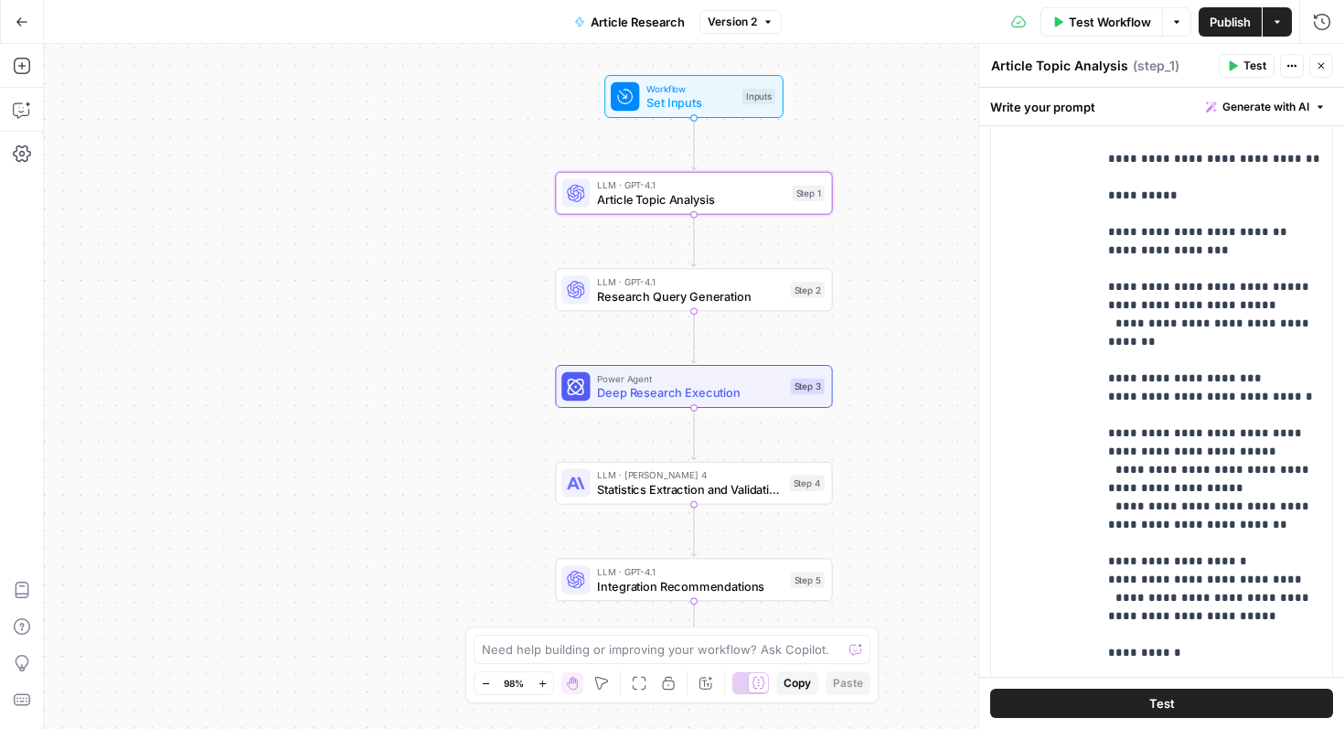
scroll to position [523, 0]
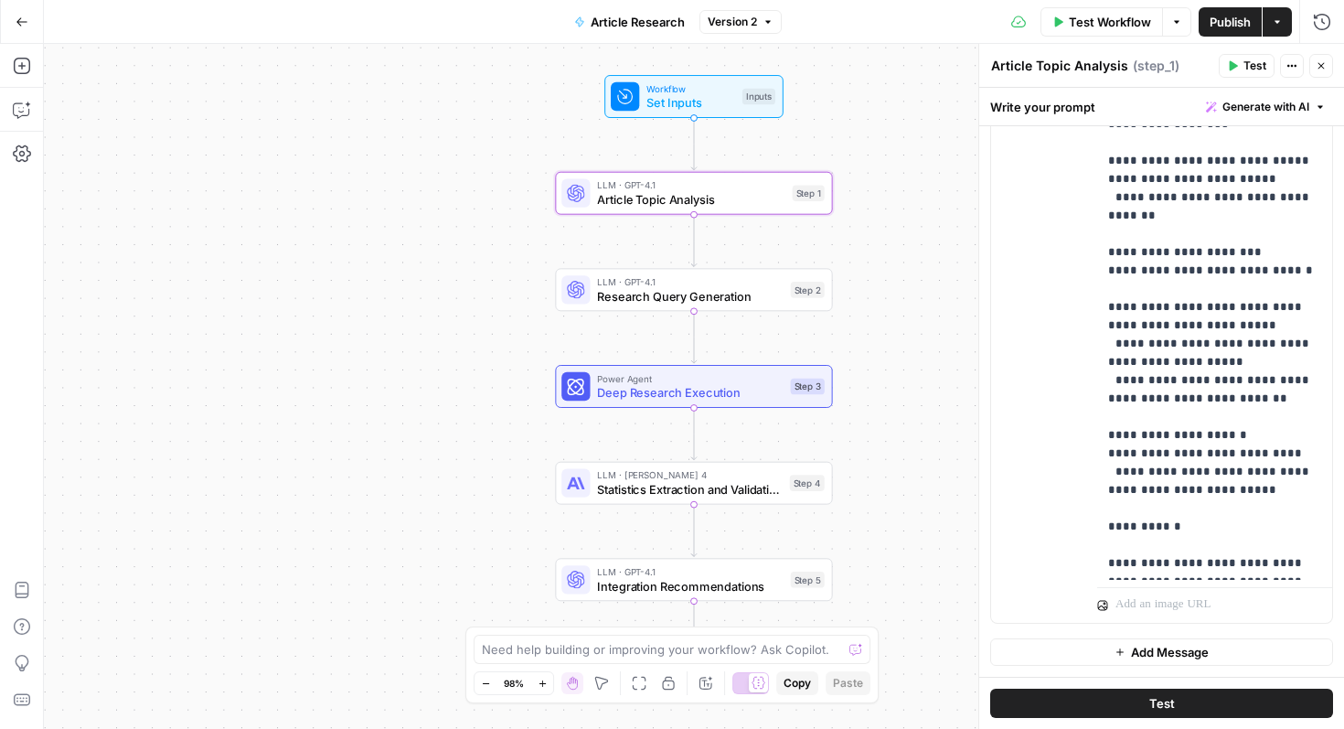
click at [1123, 706] on button "Test" at bounding box center [1161, 703] width 343 height 29
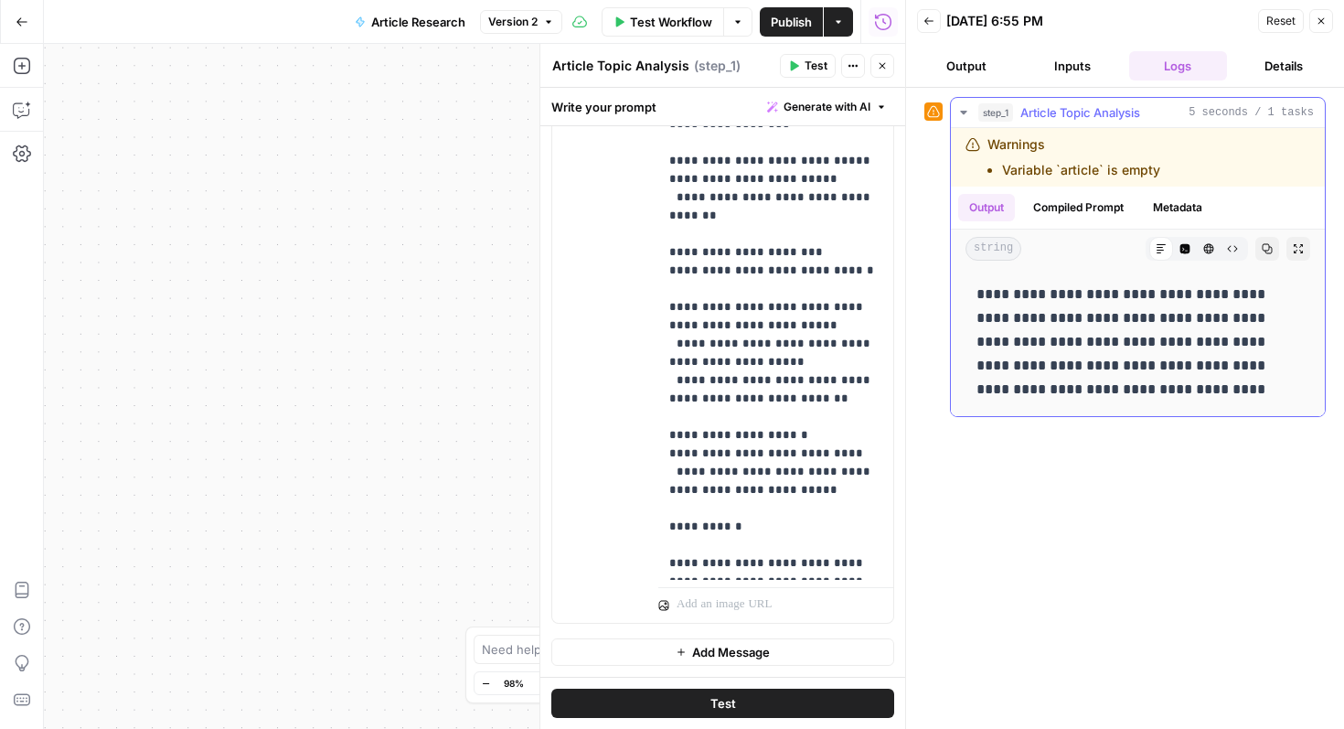
click at [1087, 161] on li "Variable `article` is empty" at bounding box center [1081, 170] width 158 height 18
click at [1066, 67] on button "Inputs" at bounding box center [1072, 65] width 99 height 29
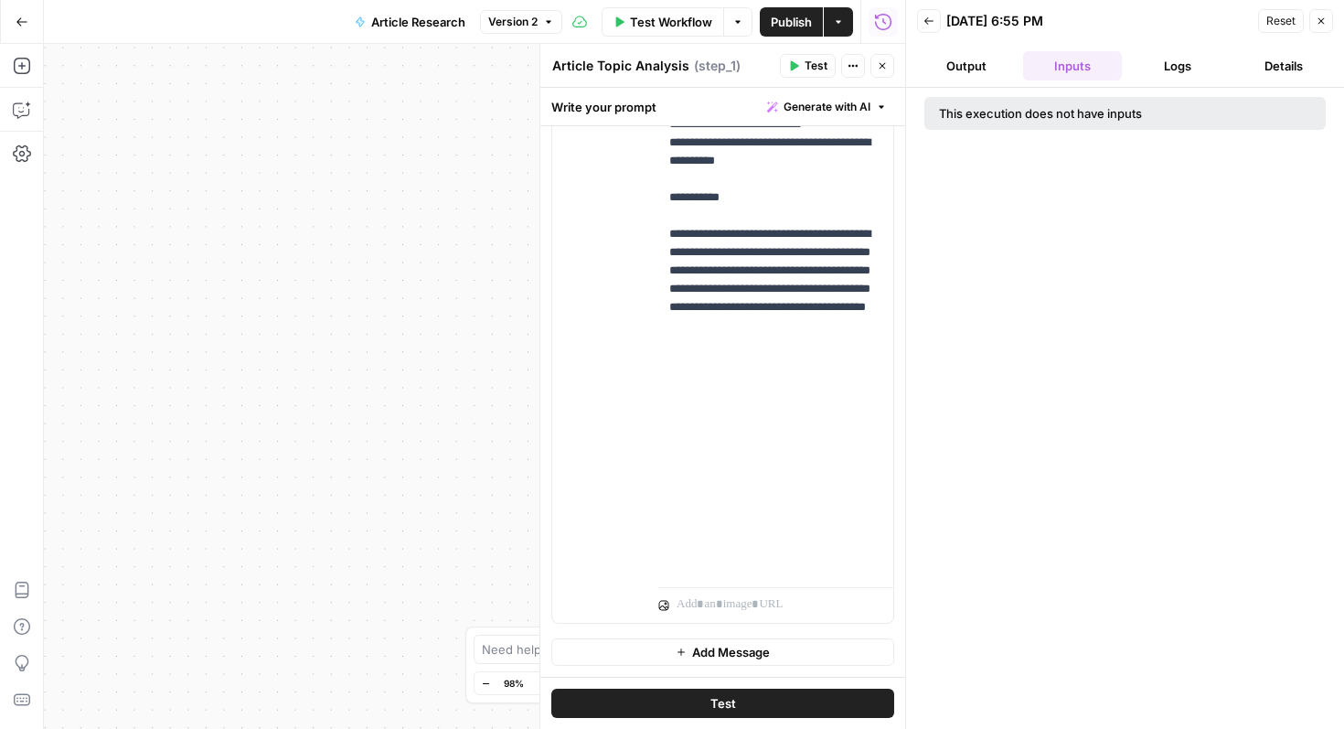
scroll to position [505, 0]
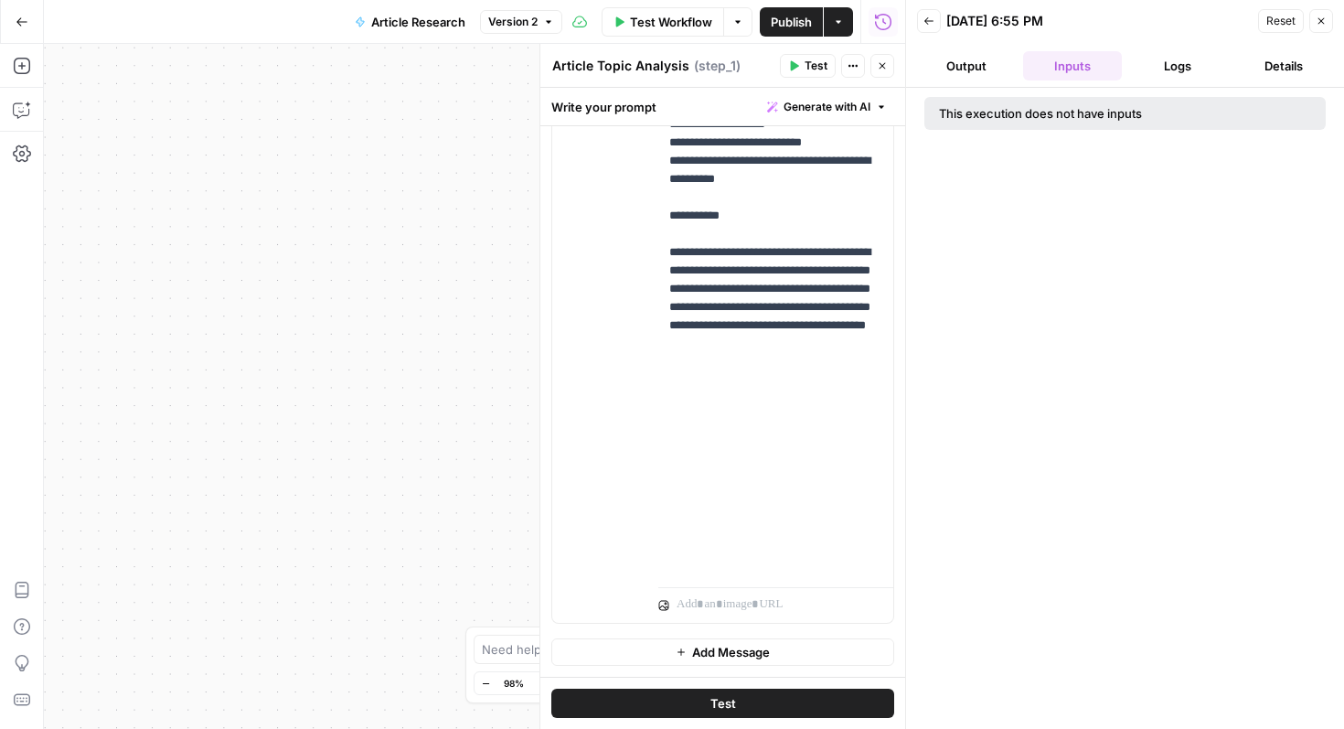
click at [1056, 116] on div "This execution does not have inputs" at bounding box center [1083, 113] width 288 height 18
click at [887, 68] on icon "button" at bounding box center [882, 65] width 11 height 11
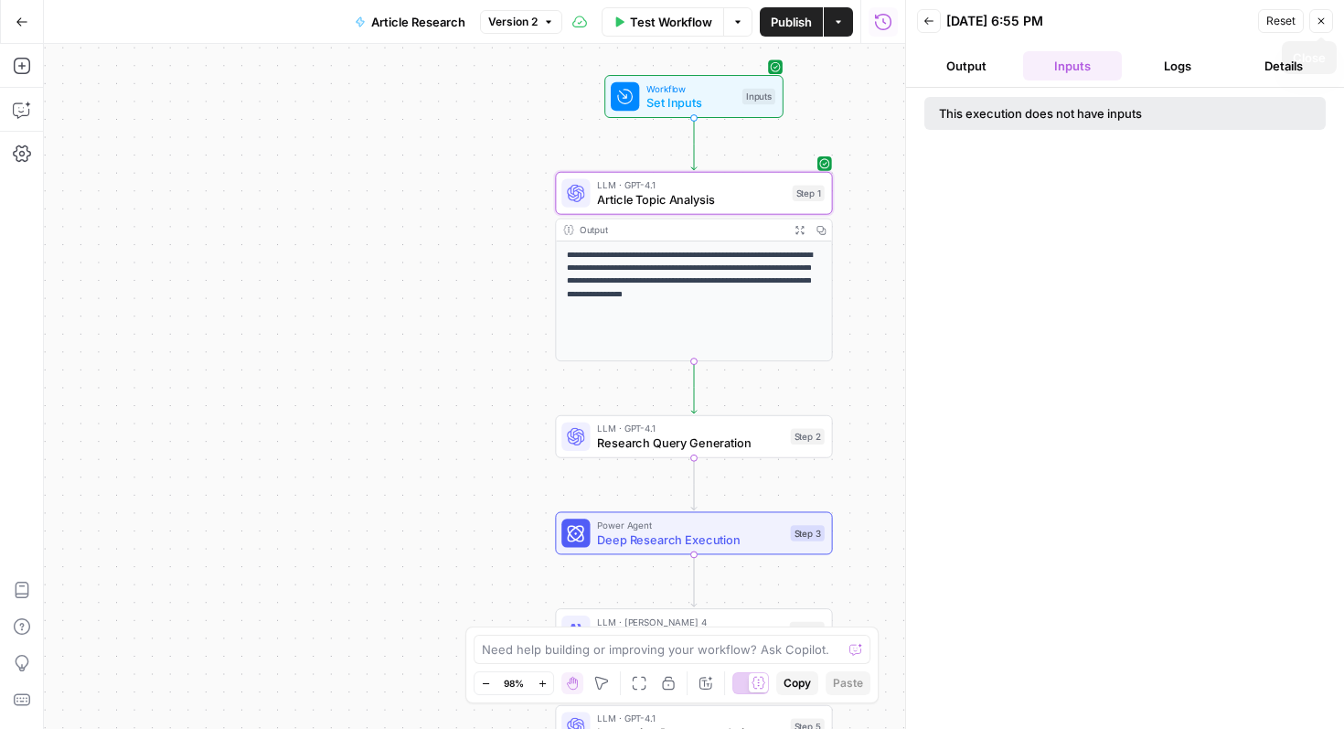
click at [1323, 22] on icon "button" at bounding box center [1321, 21] width 11 height 11
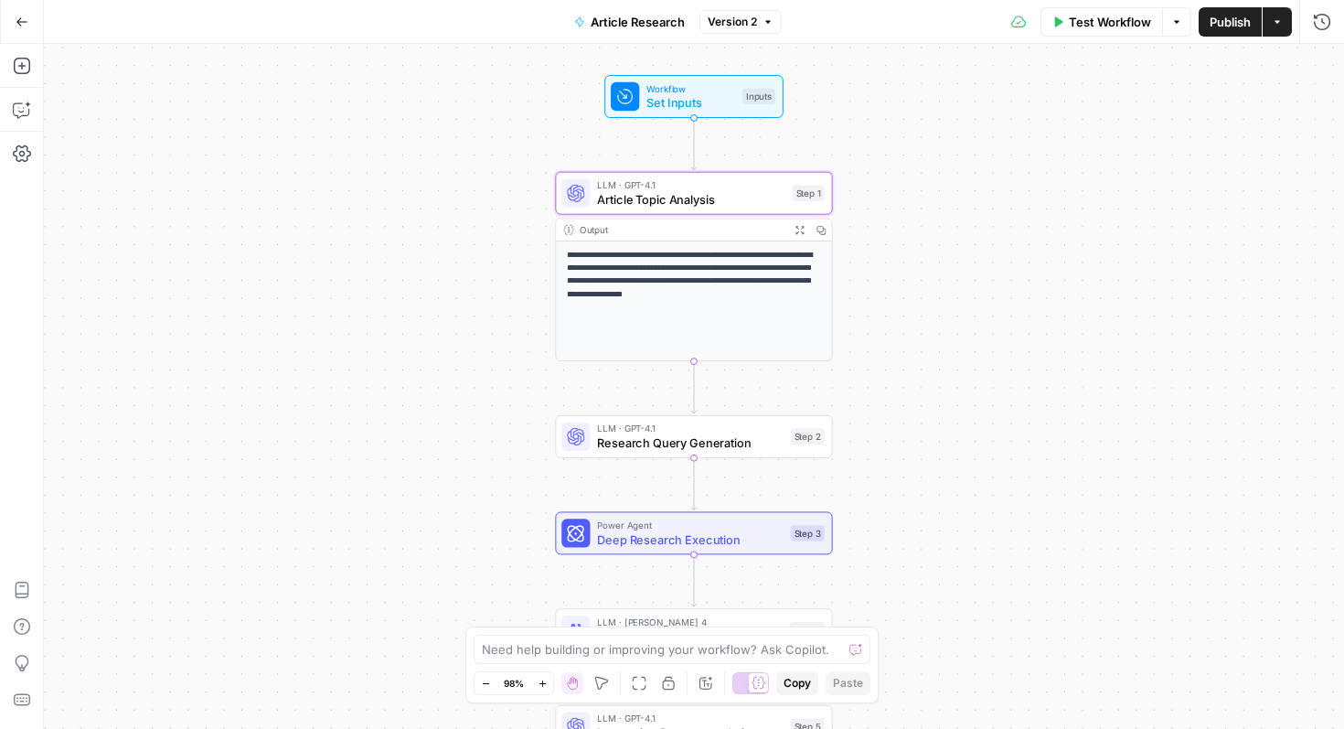
click at [1095, 23] on span "Test Workflow" at bounding box center [1110, 22] width 82 height 18
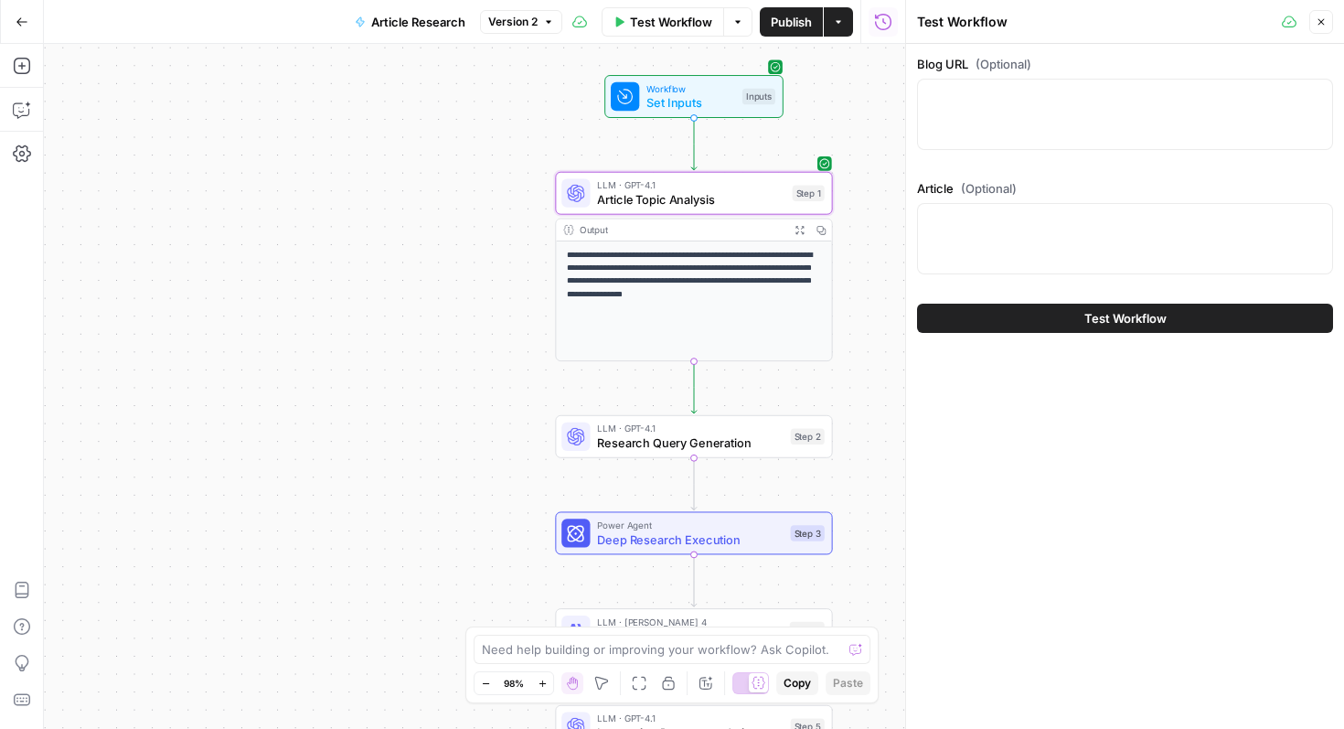
click at [1039, 85] on div at bounding box center [1125, 114] width 416 height 71
paste textarea "[URL]"
type textarea "[URL]"
click at [1069, 237] on div at bounding box center [1125, 238] width 416 height 71
click at [1099, 321] on span "Test Workflow" at bounding box center [1126, 318] width 82 height 18
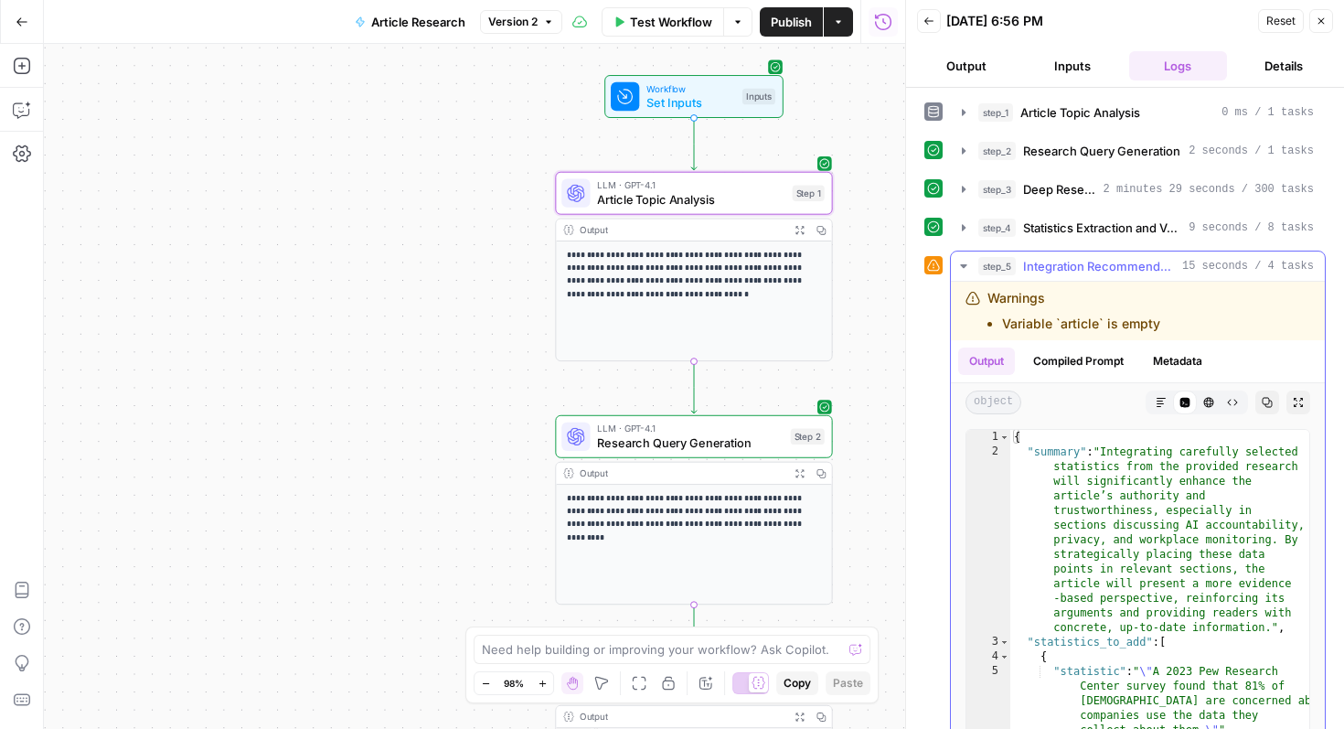
scroll to position [79, 0]
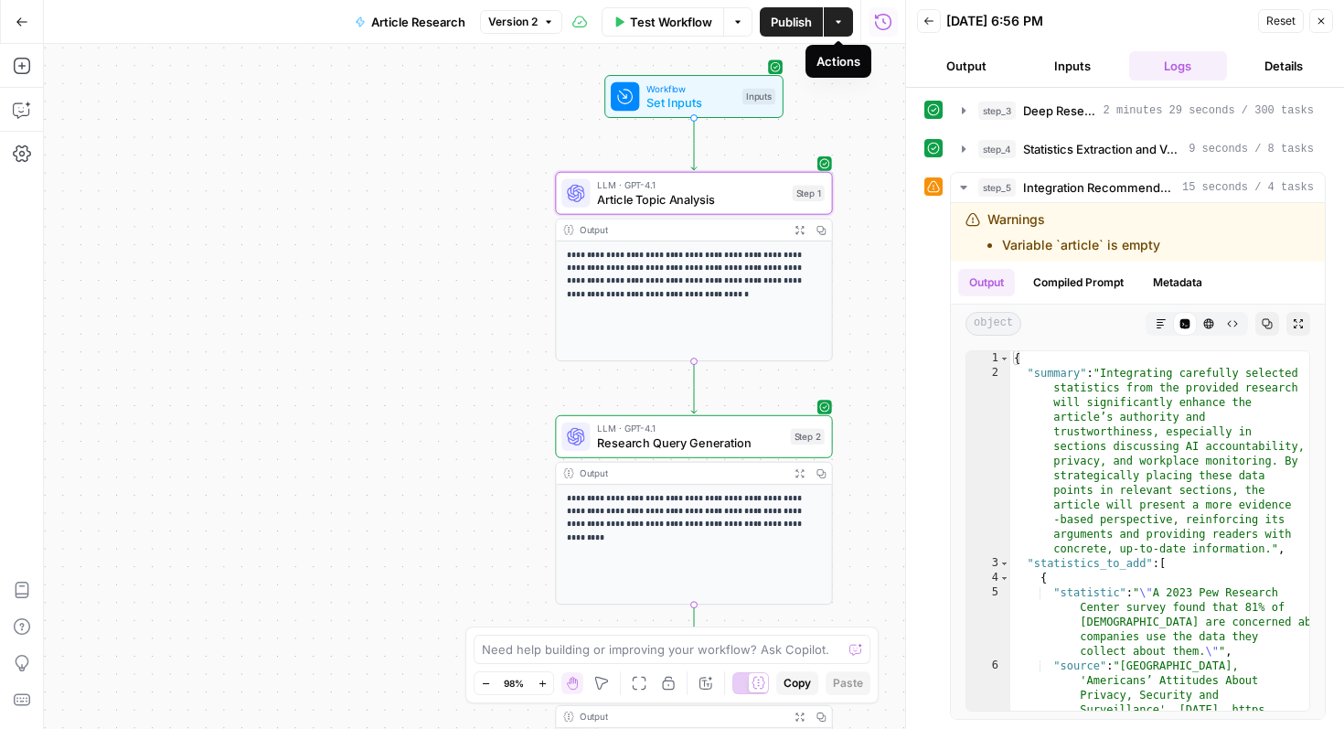
click at [845, 31] on button "Actions" at bounding box center [838, 21] width 29 height 29
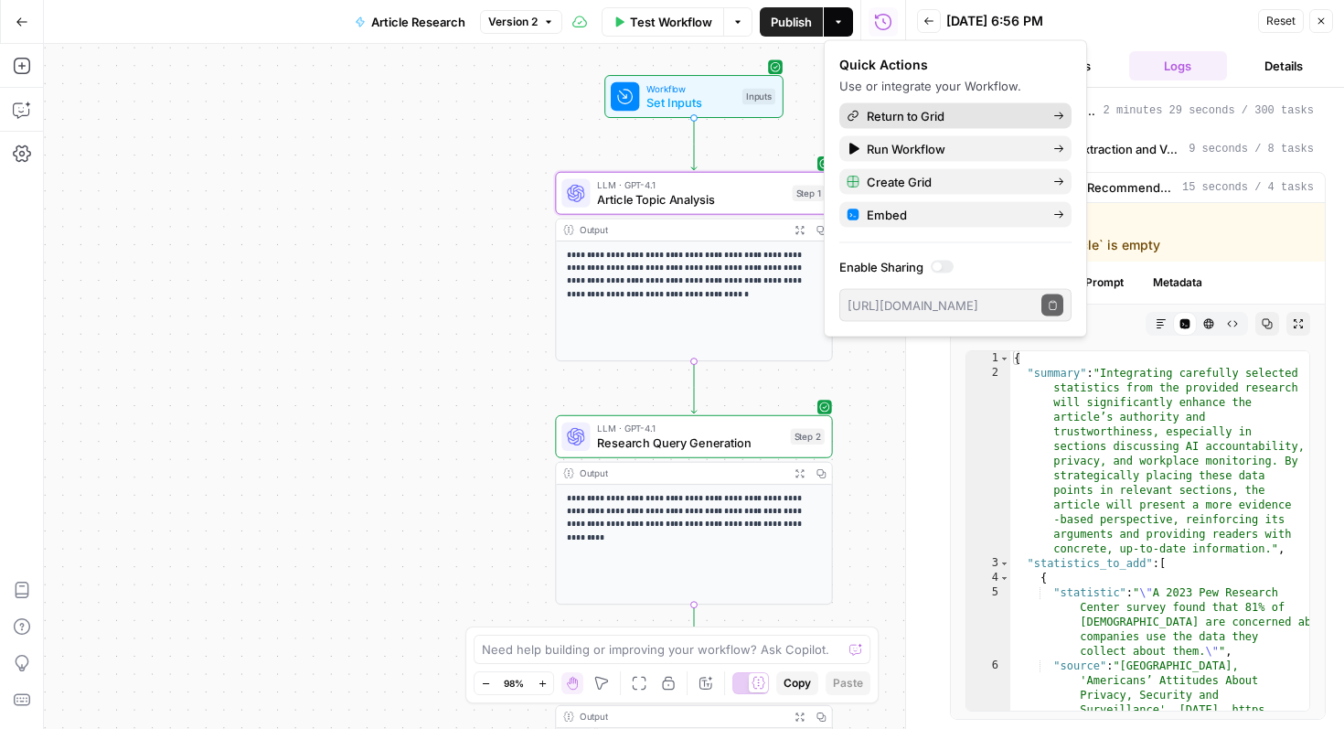
click at [900, 120] on span "Return to Grid" at bounding box center [953, 116] width 172 height 18
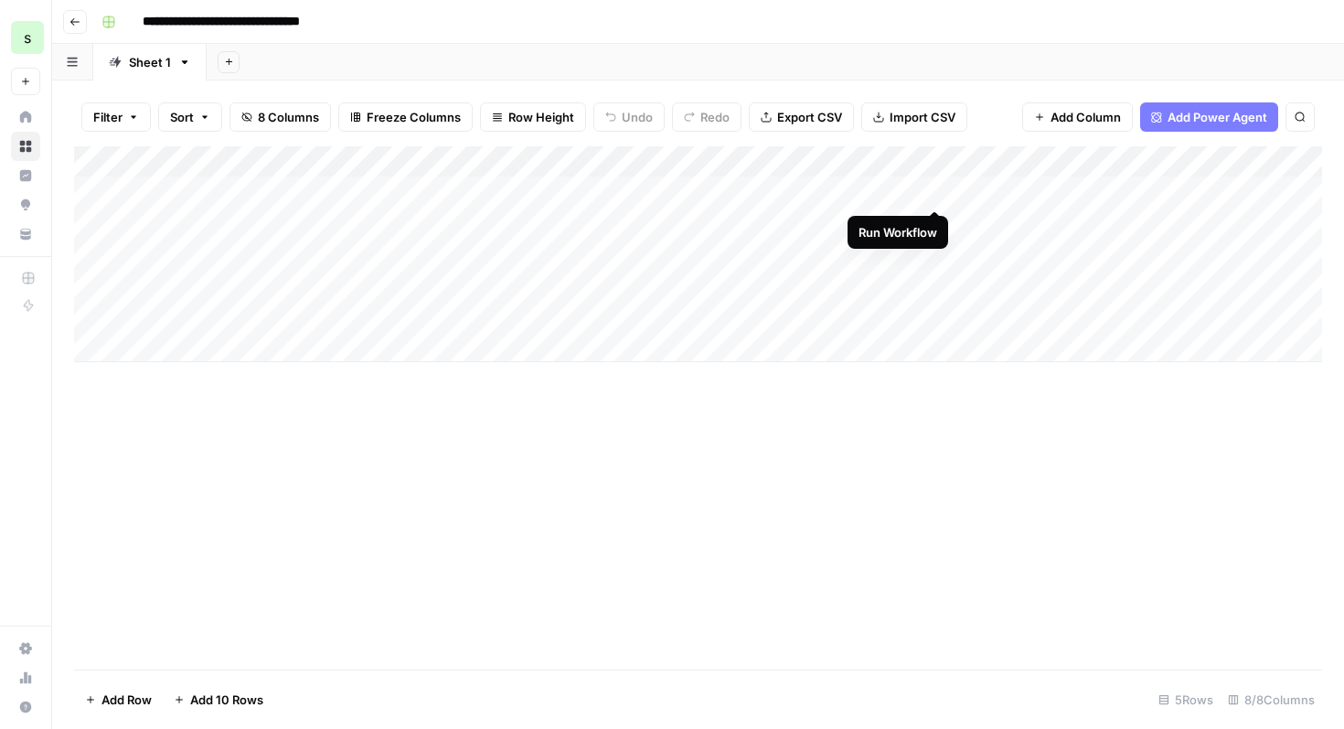
click at [936, 194] on div "Add Column" at bounding box center [698, 254] width 1248 height 216
click at [1015, 188] on div "Add Column" at bounding box center [698, 254] width 1248 height 216
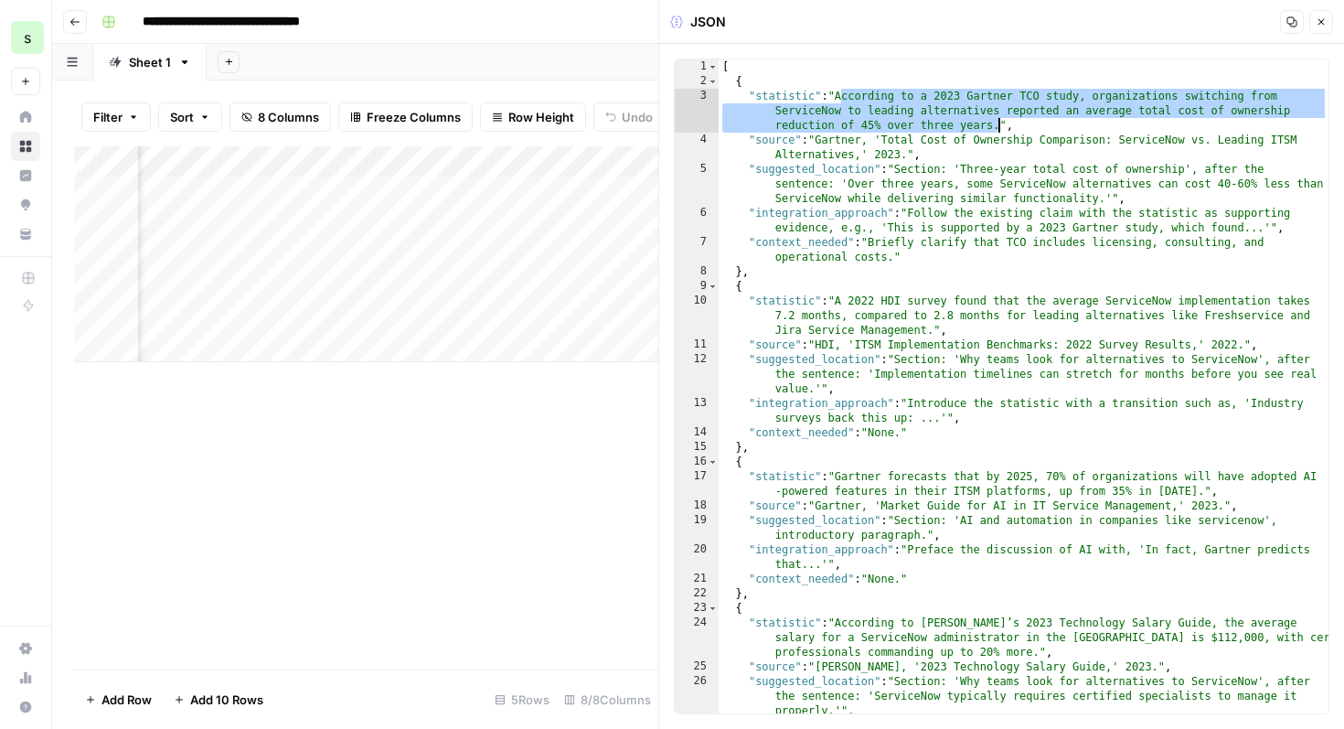
drag, startPoint x: 848, startPoint y: 94, endPoint x: 996, endPoint y: 122, distance: 150.7
click at [996, 122] on div "[ { "statistic" : "According to a 2023 Gartner TCO study, organizations switchi…" at bounding box center [1024, 408] width 610 height 698
click at [1010, 243] on div "[ { "statistic" : "According to a 2023 Gartner TCO study, organizations switchi…" at bounding box center [1024, 408] width 610 height 698
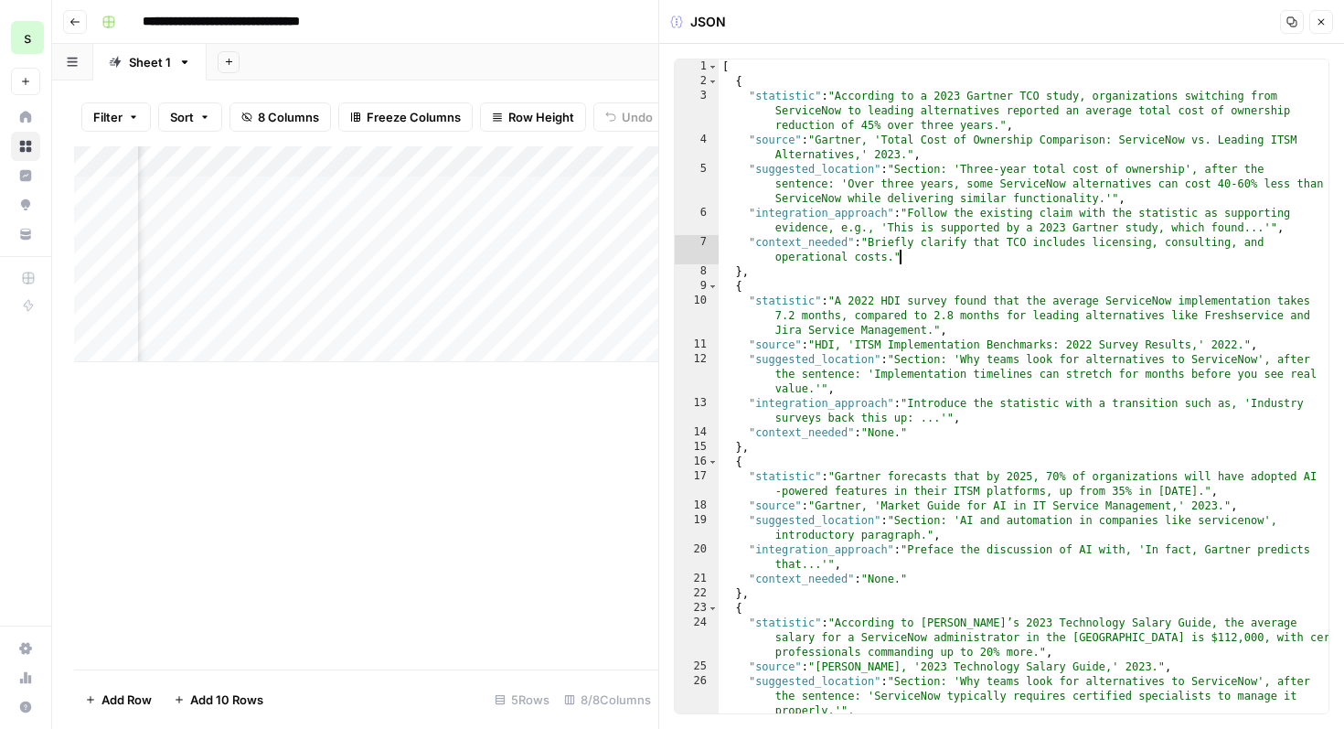
click at [1007, 253] on div "[ { "statistic" : "According to a 2023 Gartner TCO study, organizations switchi…" at bounding box center [1024, 408] width 610 height 698
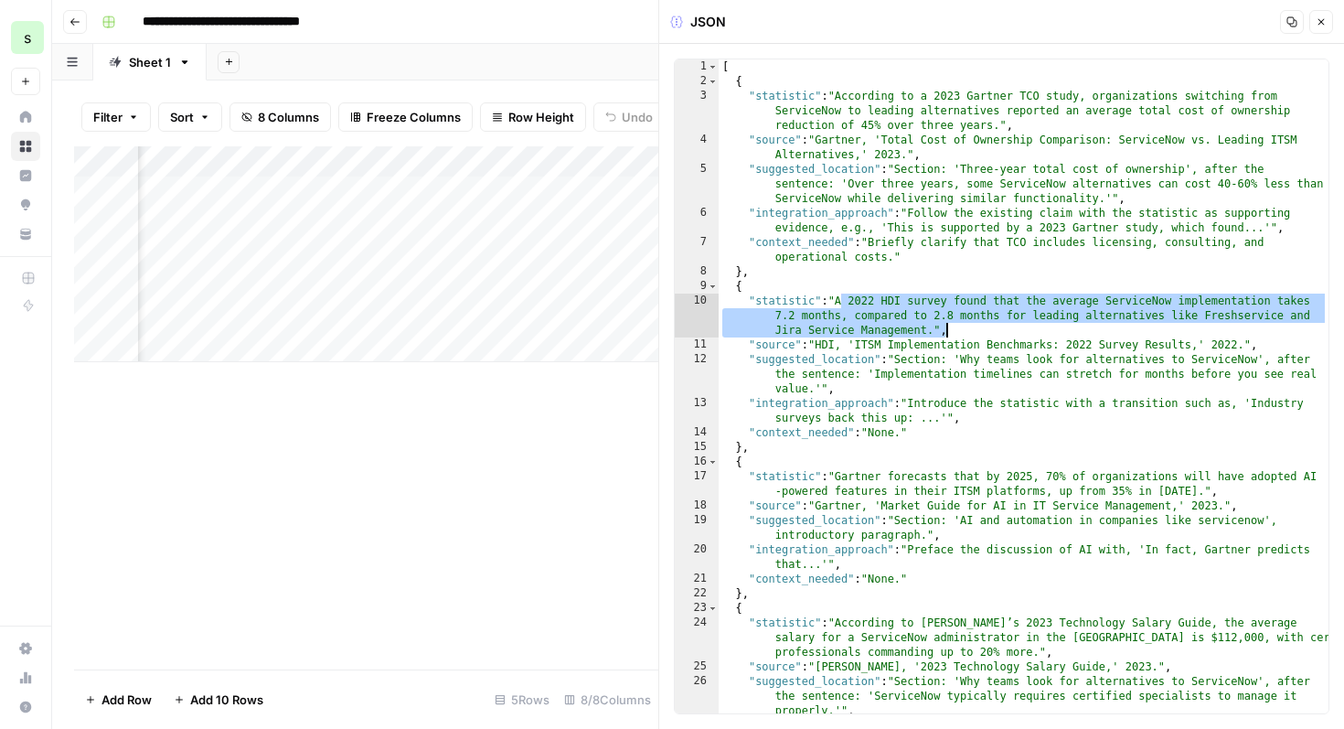
drag, startPoint x: 841, startPoint y: 302, endPoint x: 966, endPoint y: 328, distance: 127.2
click at [966, 328] on div "[ { "statistic" : "According to a 2023 Gartner TCO study, organizations switchi…" at bounding box center [1024, 408] width 610 height 698
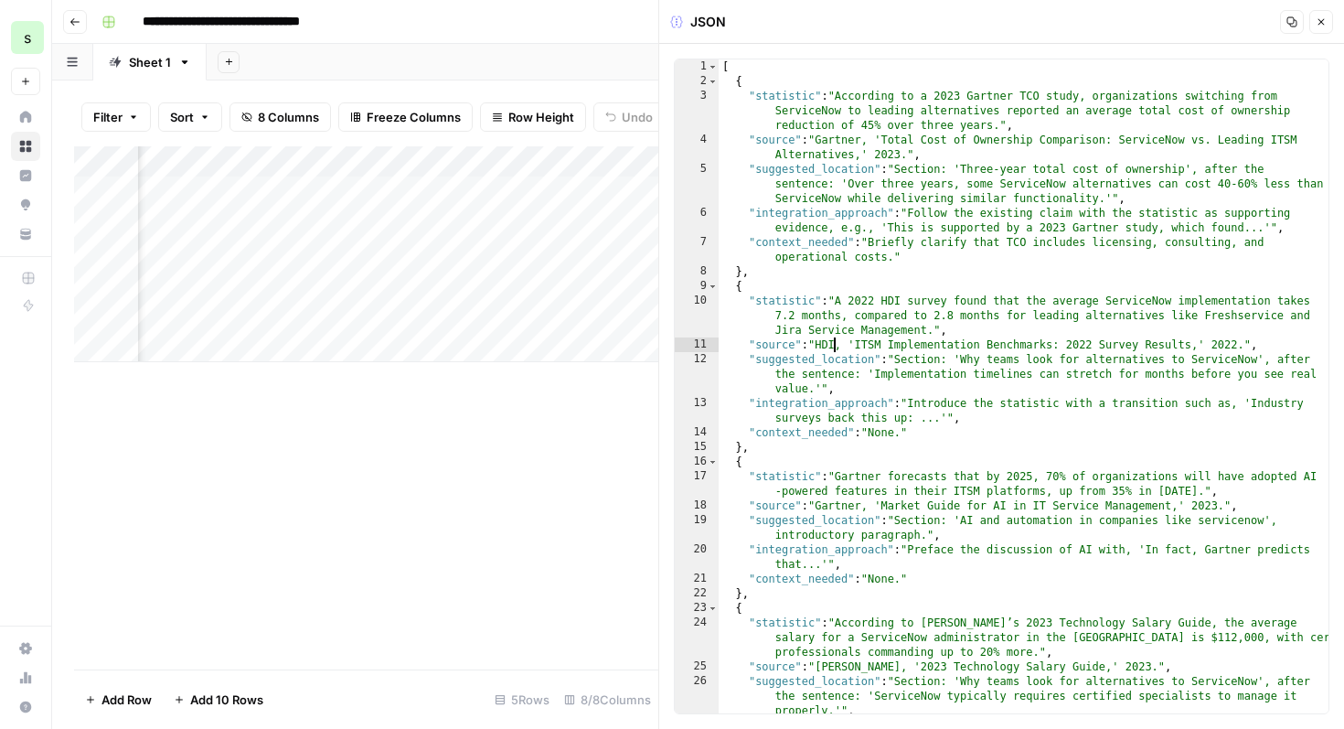
click at [837, 345] on div "[ { "statistic" : "According to a 2023 Gartner TCO study, organizations switchi…" at bounding box center [1024, 408] width 610 height 698
drag, startPoint x: 859, startPoint y: 346, endPoint x: 1256, endPoint y: 340, distance: 397.8
click at [1256, 340] on div "[ { "statistic" : "According to a 2023 Gartner TCO study, organizations switchi…" at bounding box center [1024, 408] width 610 height 698
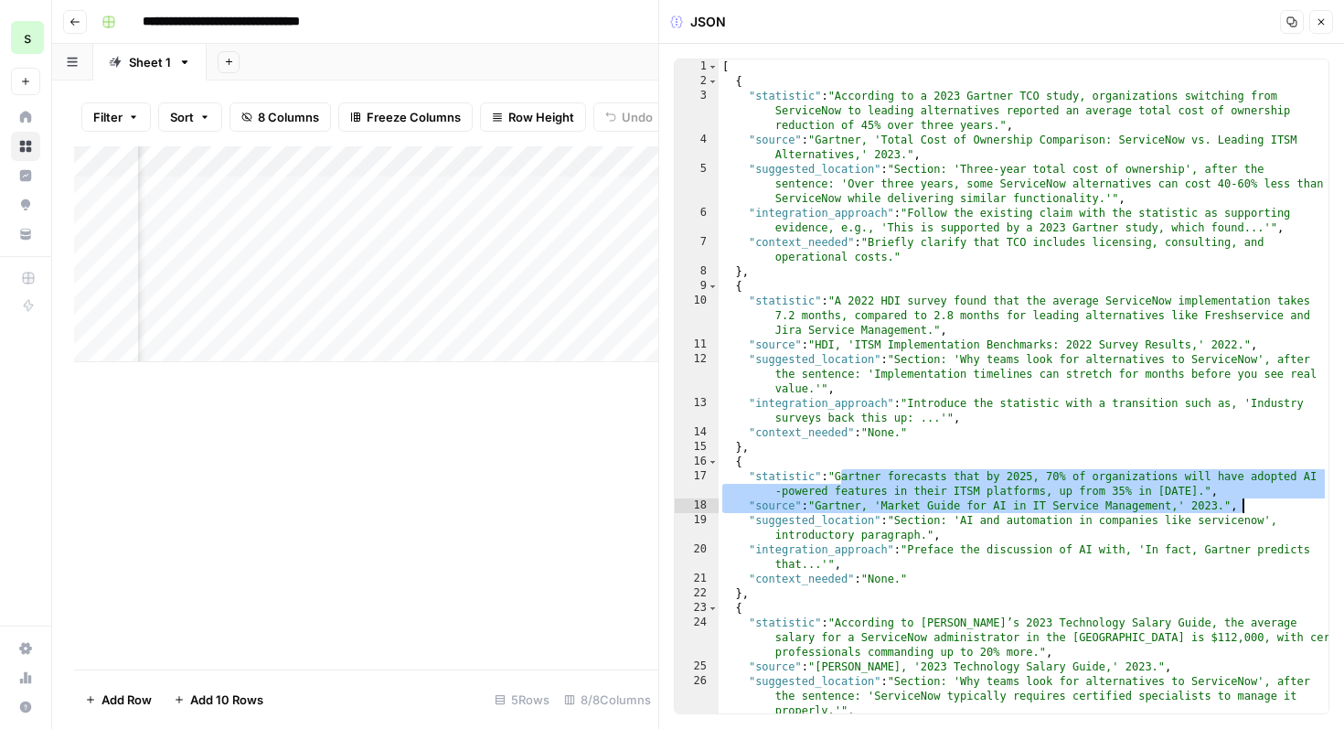
drag, startPoint x: 843, startPoint y: 473, endPoint x: 1250, endPoint y: 499, distance: 407.8
click at [1250, 499] on div "[ { "statistic" : "According to a 2023 Gartner TCO study, organizations switchi…" at bounding box center [1024, 408] width 610 height 698
type textarea "**********"
click at [1324, 30] on button "Close" at bounding box center [1321, 22] width 24 height 24
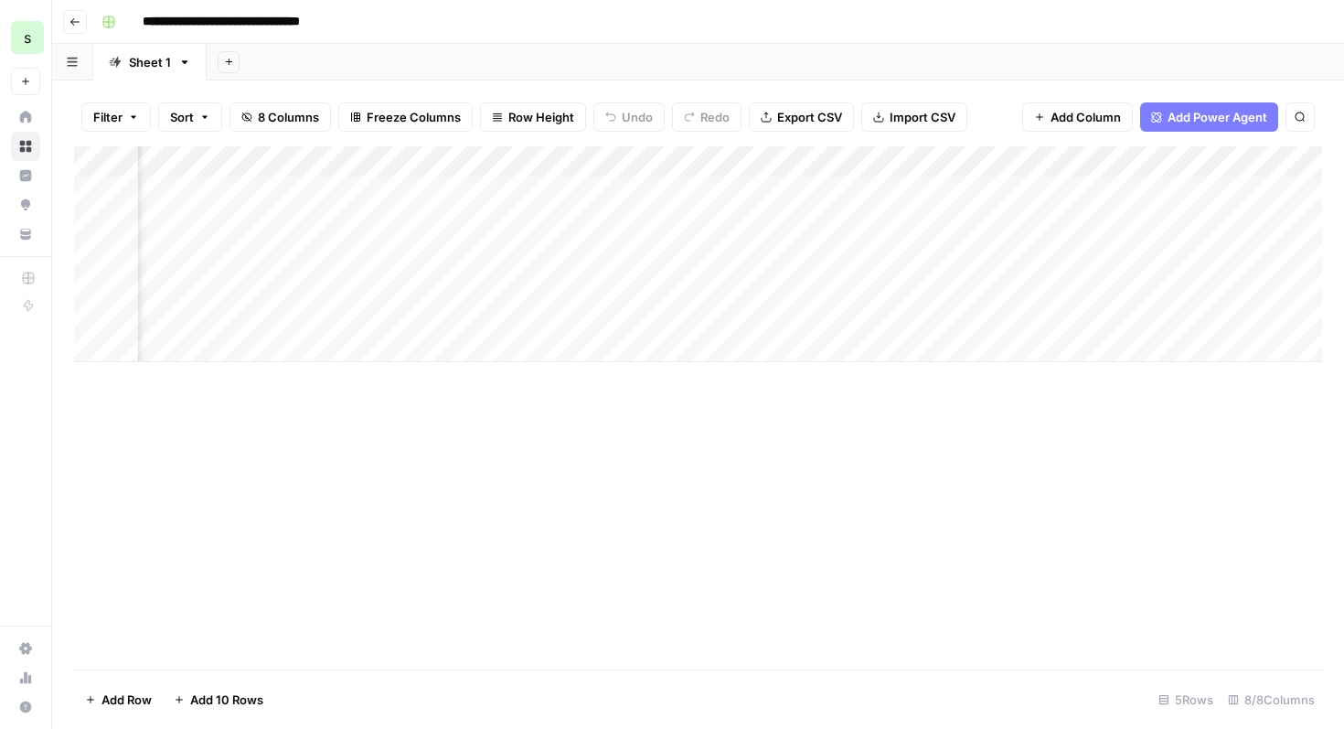
click at [1115, 198] on div "Add Column" at bounding box center [698, 254] width 1248 height 216
click at [1184, 190] on div "Add Column" at bounding box center [698, 254] width 1248 height 216
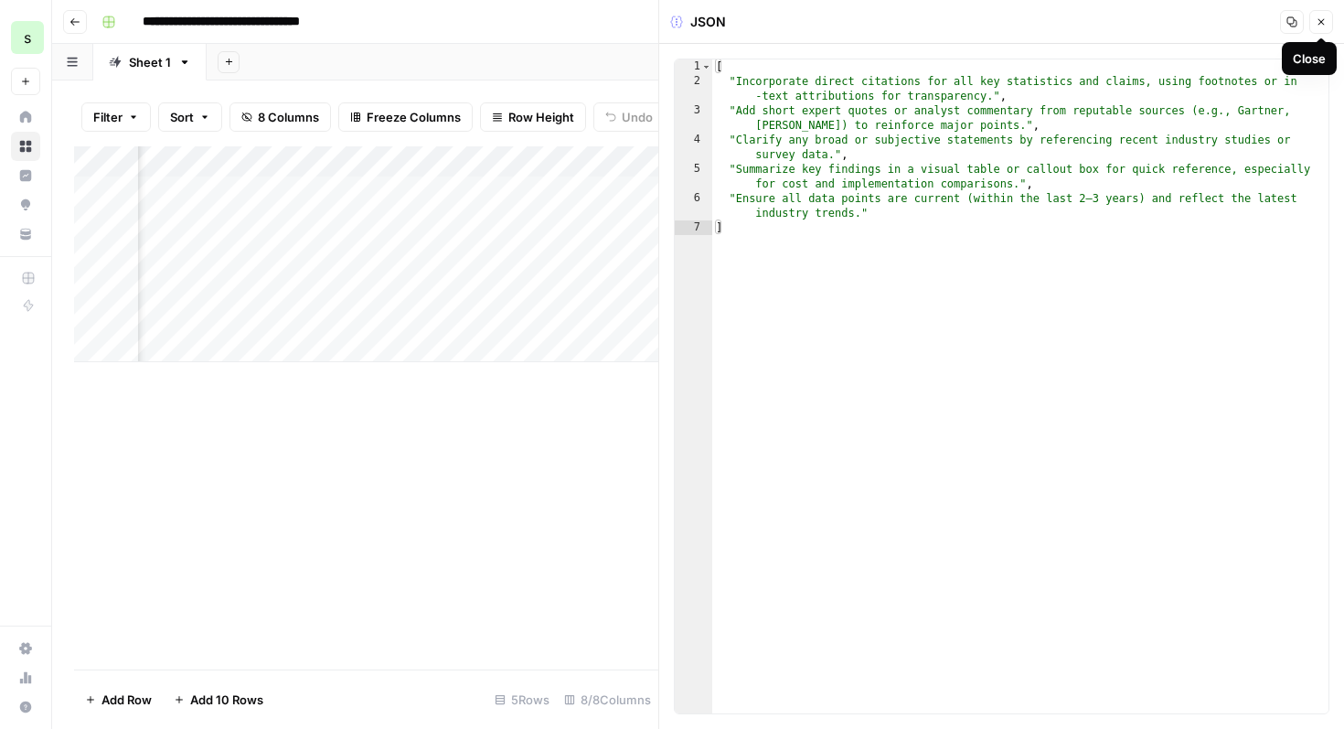
click at [1319, 22] on icon "button" at bounding box center [1321, 21] width 11 height 11
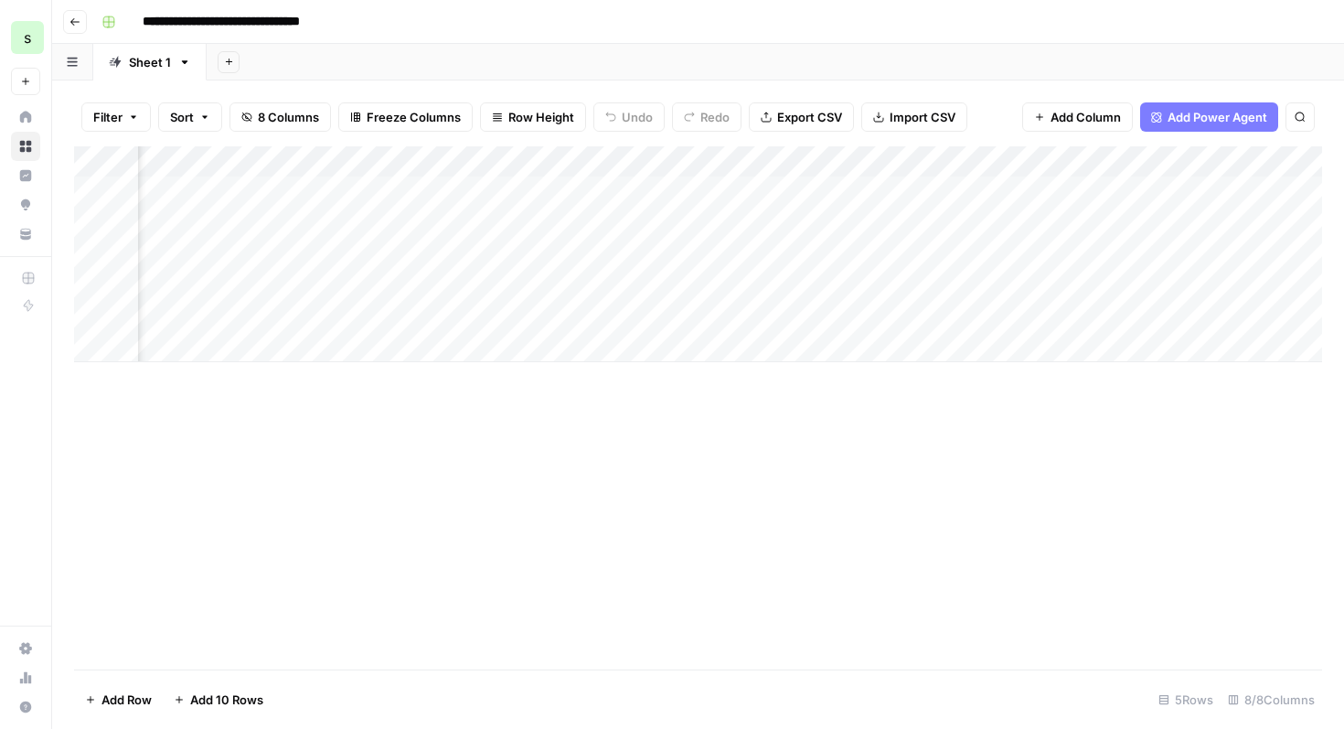
click at [1268, 190] on div "Add Column" at bounding box center [698, 254] width 1248 height 216
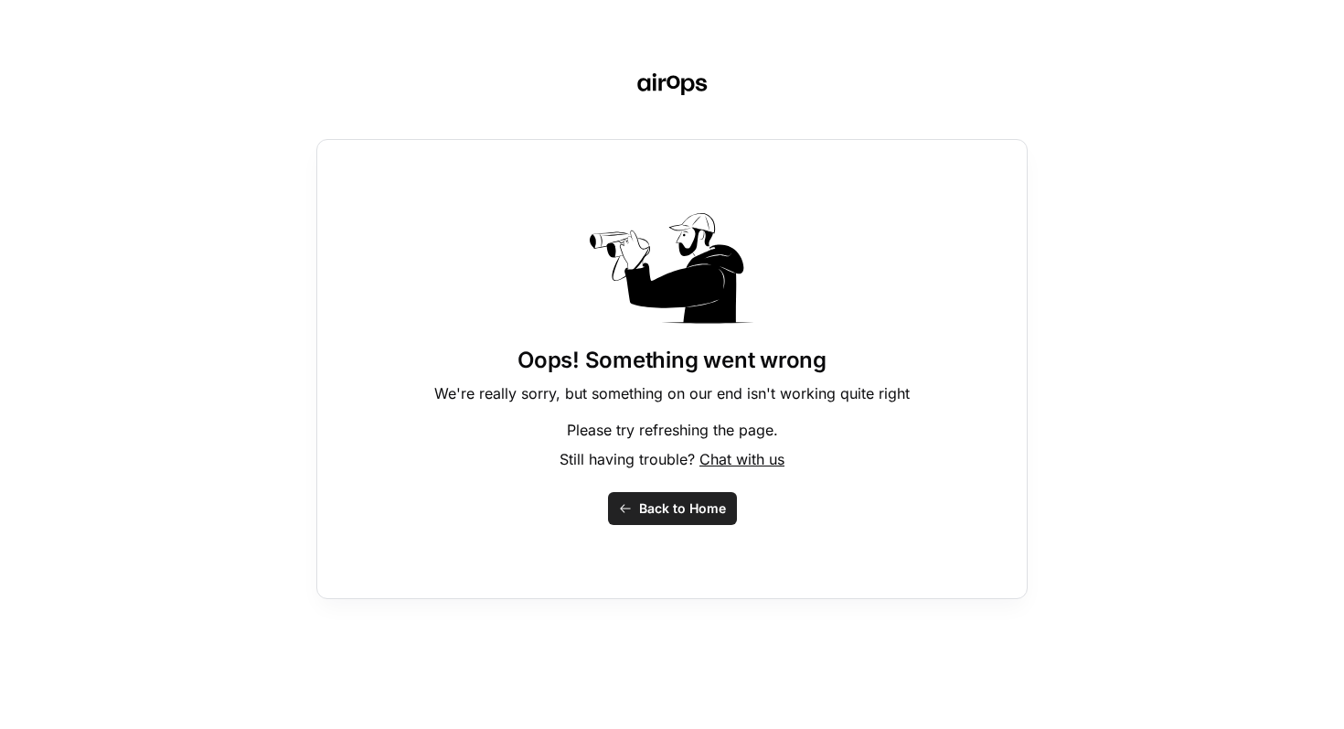
click at [709, 517] on span "Back to Home" at bounding box center [682, 508] width 87 height 18
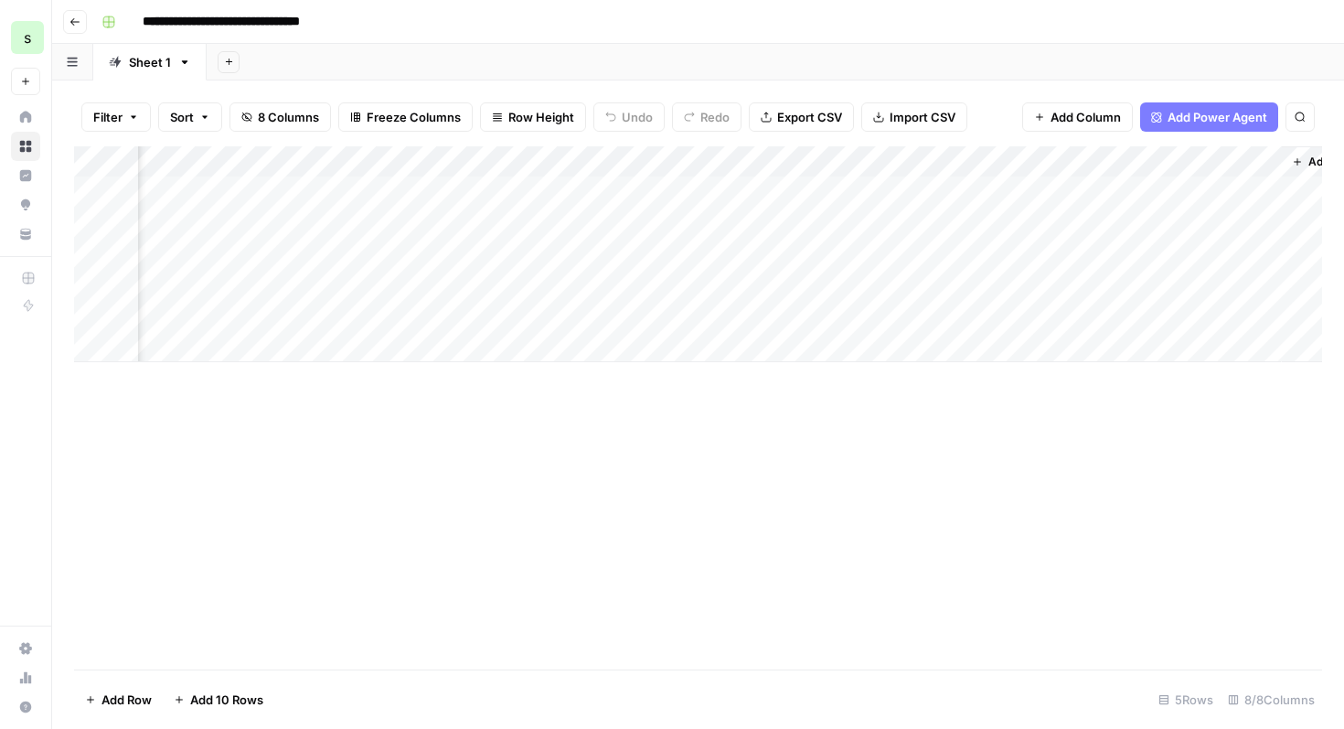
scroll to position [0, 390]
click at [880, 160] on div "Add Column" at bounding box center [698, 254] width 1248 height 216
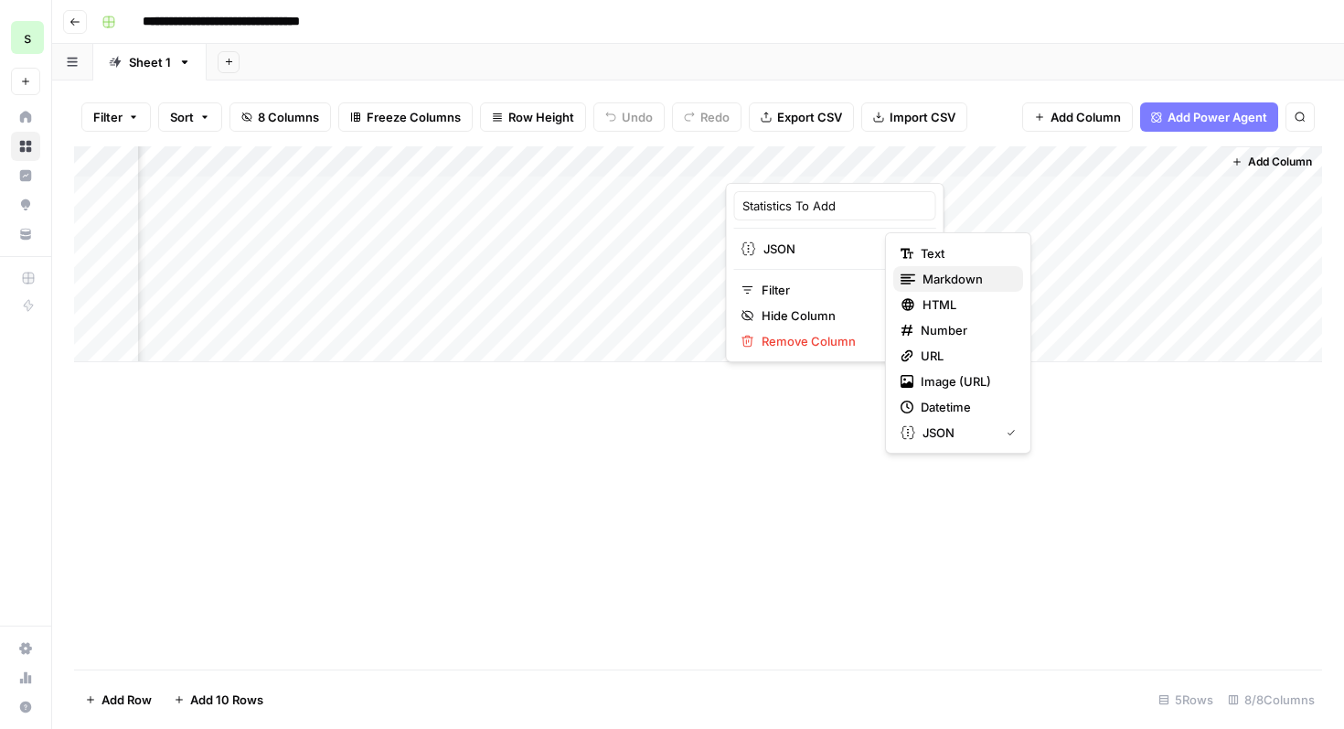
click at [940, 278] on span "Markdown" at bounding box center [966, 279] width 86 height 18
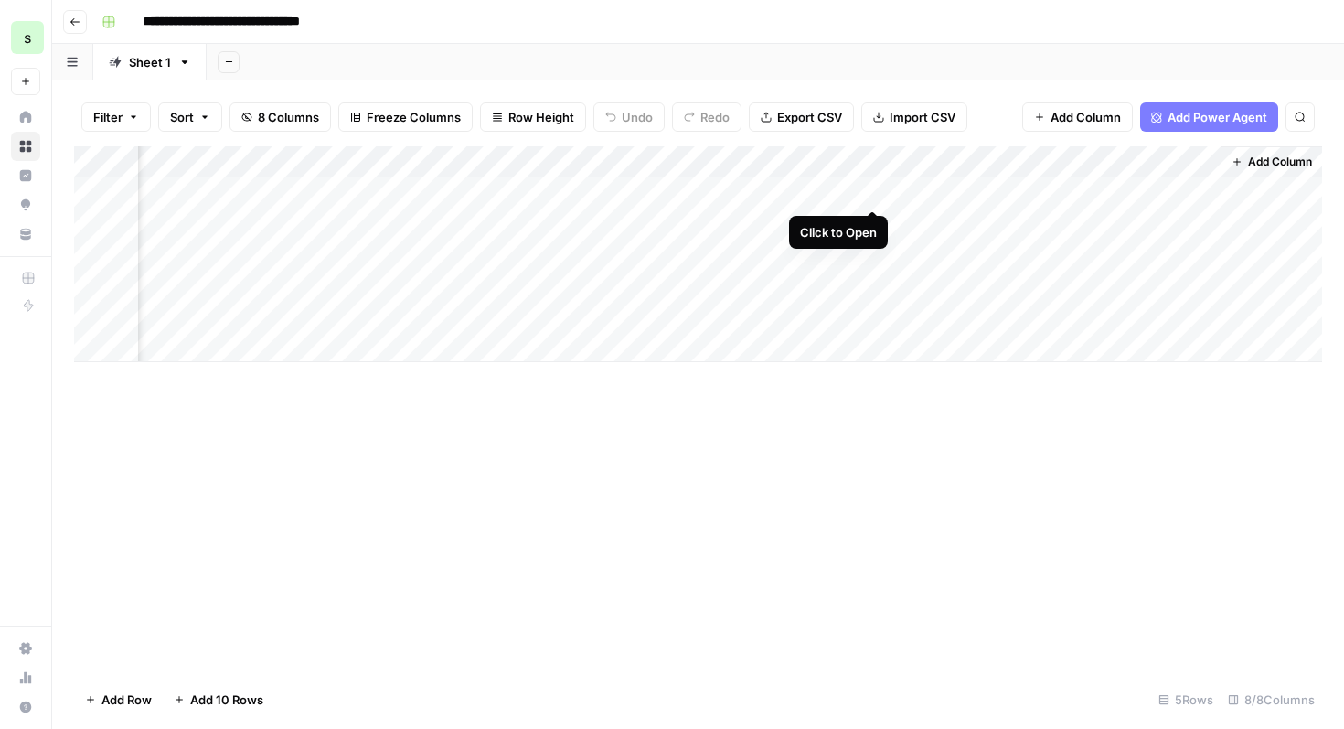
click at [873, 190] on div "Add Column" at bounding box center [698, 254] width 1248 height 216
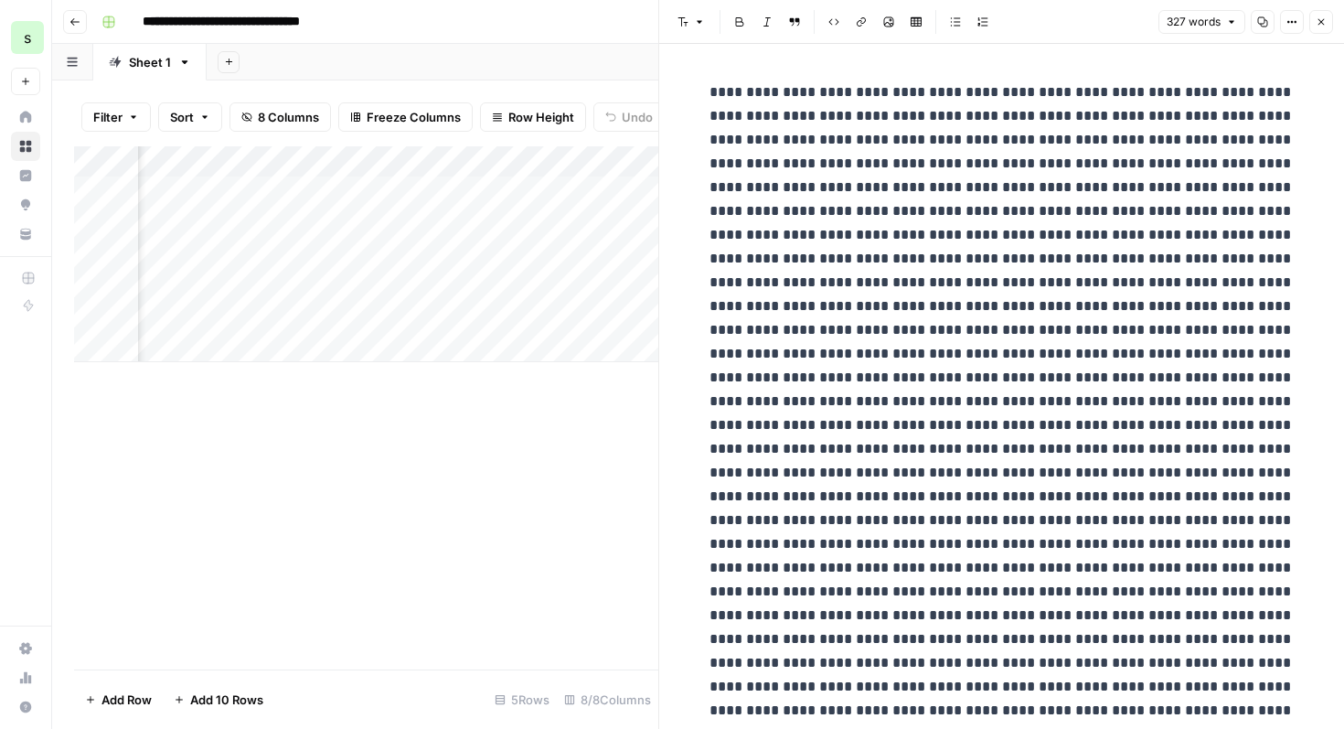
click at [697, 37] on header "Font style Bold Italic Block quote Code block Link Image Insert Table Bulleted …" at bounding box center [1001, 22] width 685 height 44
click at [695, 26] on icon "button" at bounding box center [699, 21] width 11 height 11
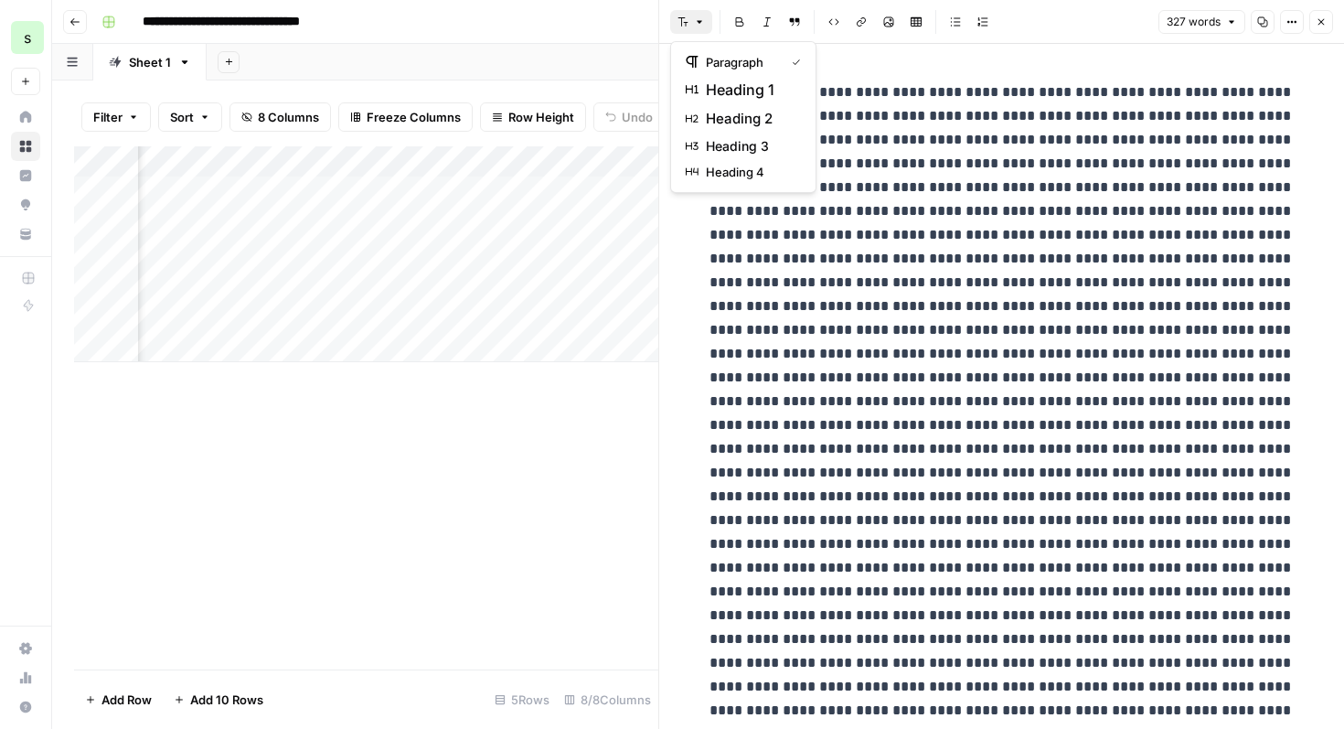
click at [1055, 146] on p at bounding box center [1002, 520] width 585 height 880
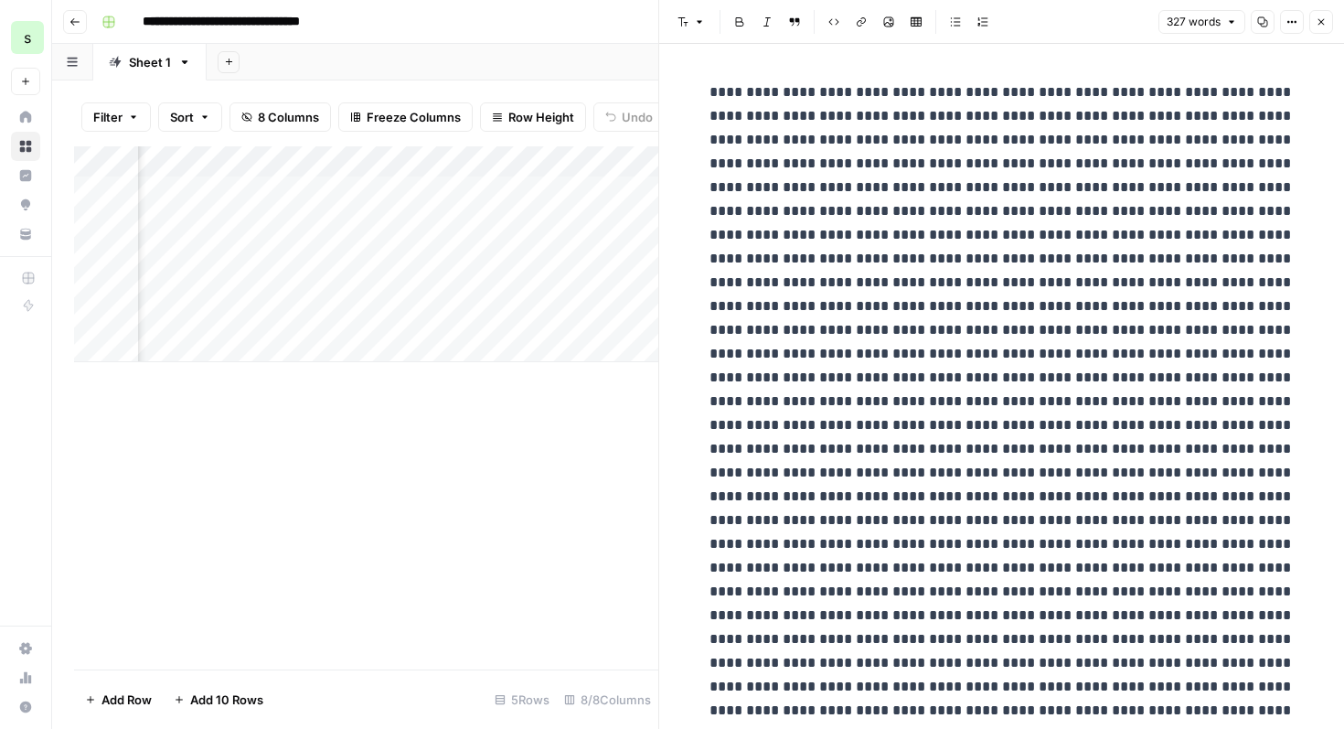
click at [1025, 139] on p at bounding box center [1002, 520] width 585 height 880
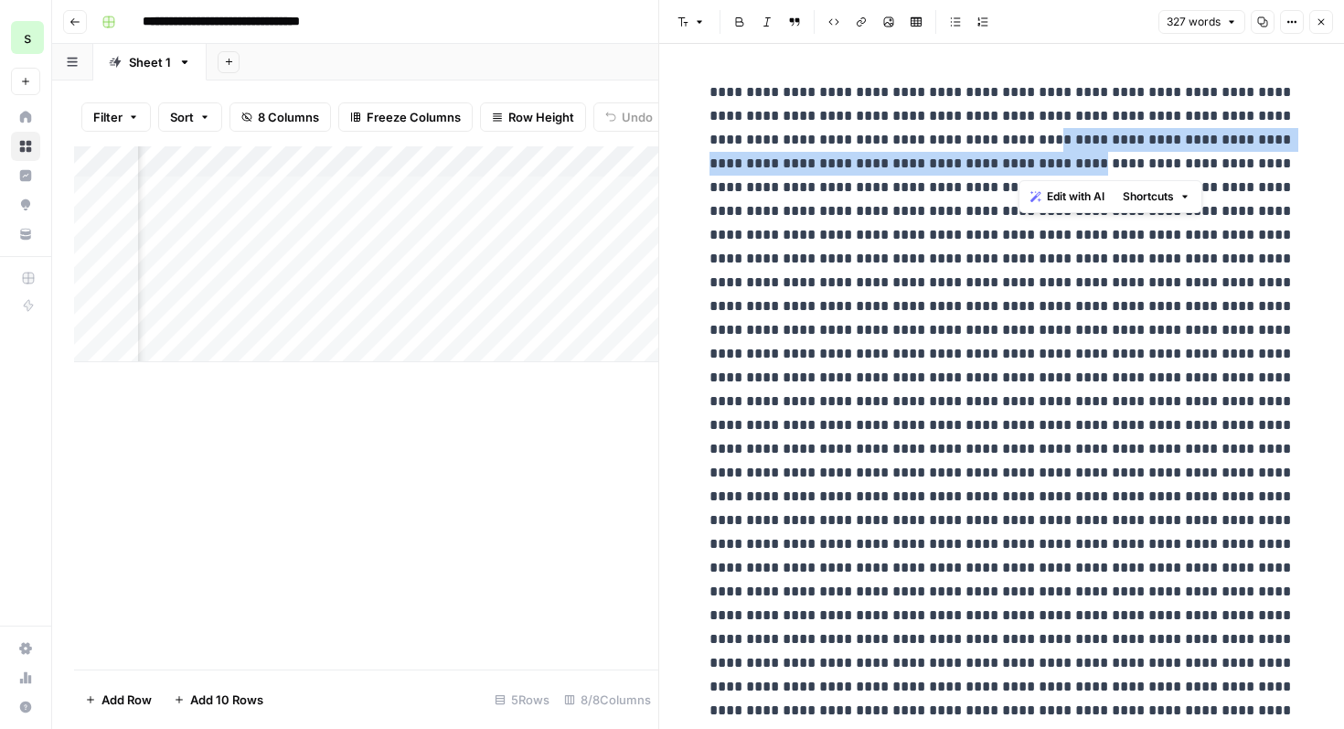
drag, startPoint x: 1021, startPoint y: 141, endPoint x: 1083, endPoint y: 160, distance: 65.1
click at [1083, 160] on p at bounding box center [1002, 520] width 585 height 880
copy p "**********"
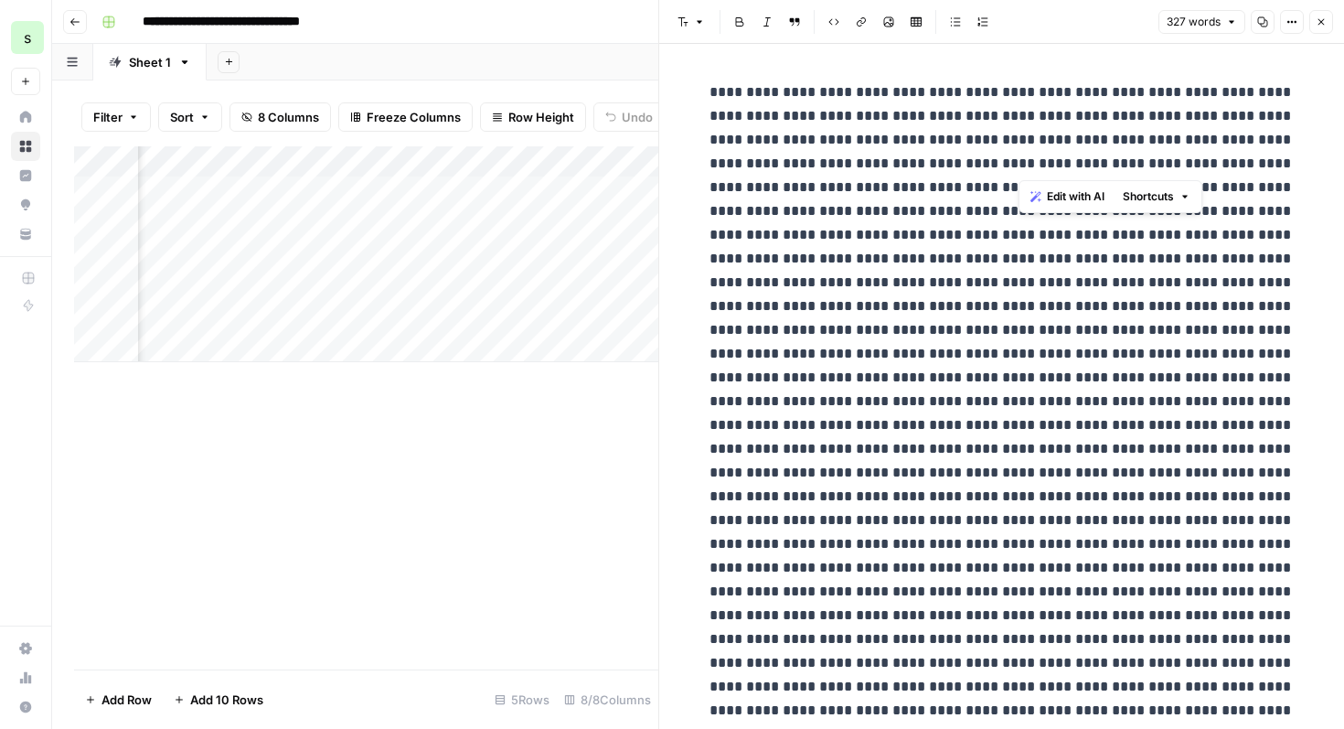
click at [949, 402] on p at bounding box center [1002, 520] width 585 height 880
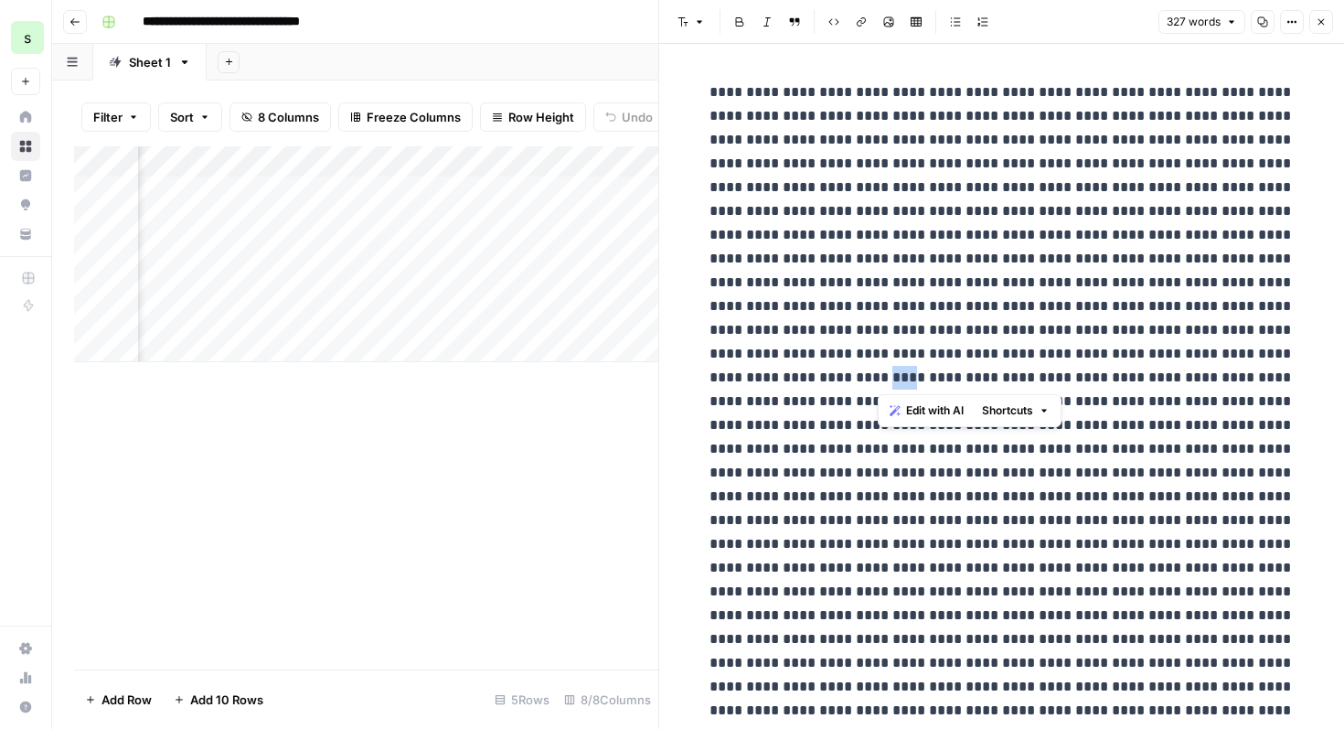
drag, startPoint x: 875, startPoint y: 383, endPoint x: 901, endPoint y: 380, distance: 25.8
click at [901, 380] on p at bounding box center [1002, 520] width 585 height 880
click at [1053, 306] on p at bounding box center [1002, 520] width 585 height 880
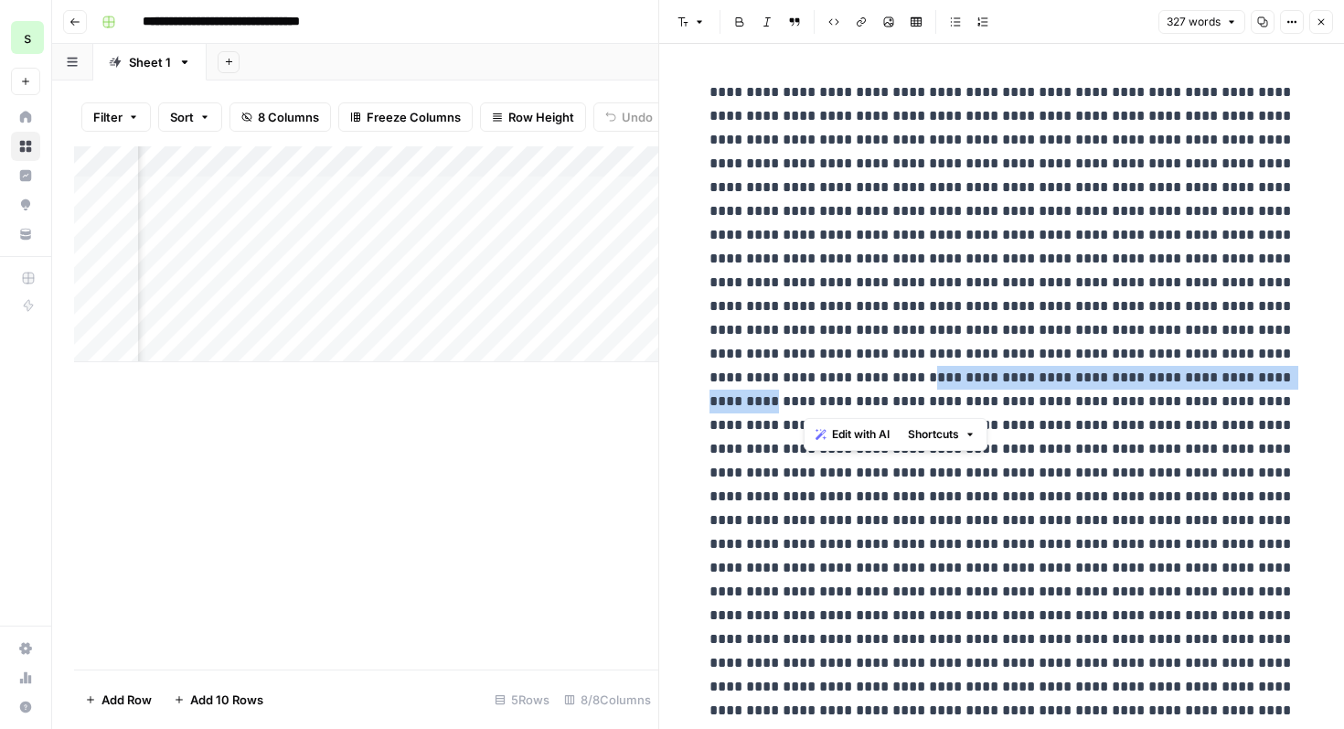
drag, startPoint x: 915, startPoint y: 379, endPoint x: 805, endPoint y: 398, distance: 112.3
click at [805, 398] on p at bounding box center [1002, 520] width 585 height 880
copy p "**********"
click at [842, 336] on p at bounding box center [1002, 520] width 585 height 880
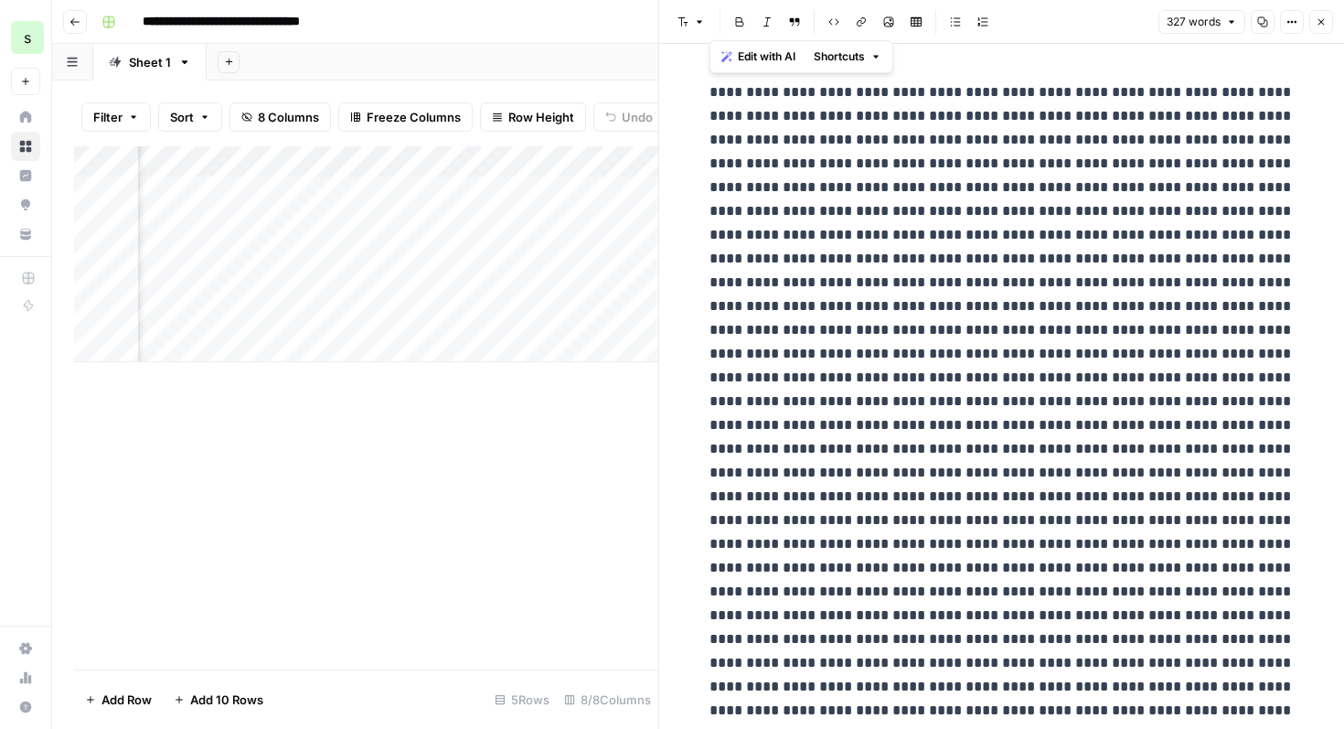
click at [762, 50] on span "Edit with AI" at bounding box center [767, 56] width 58 height 16
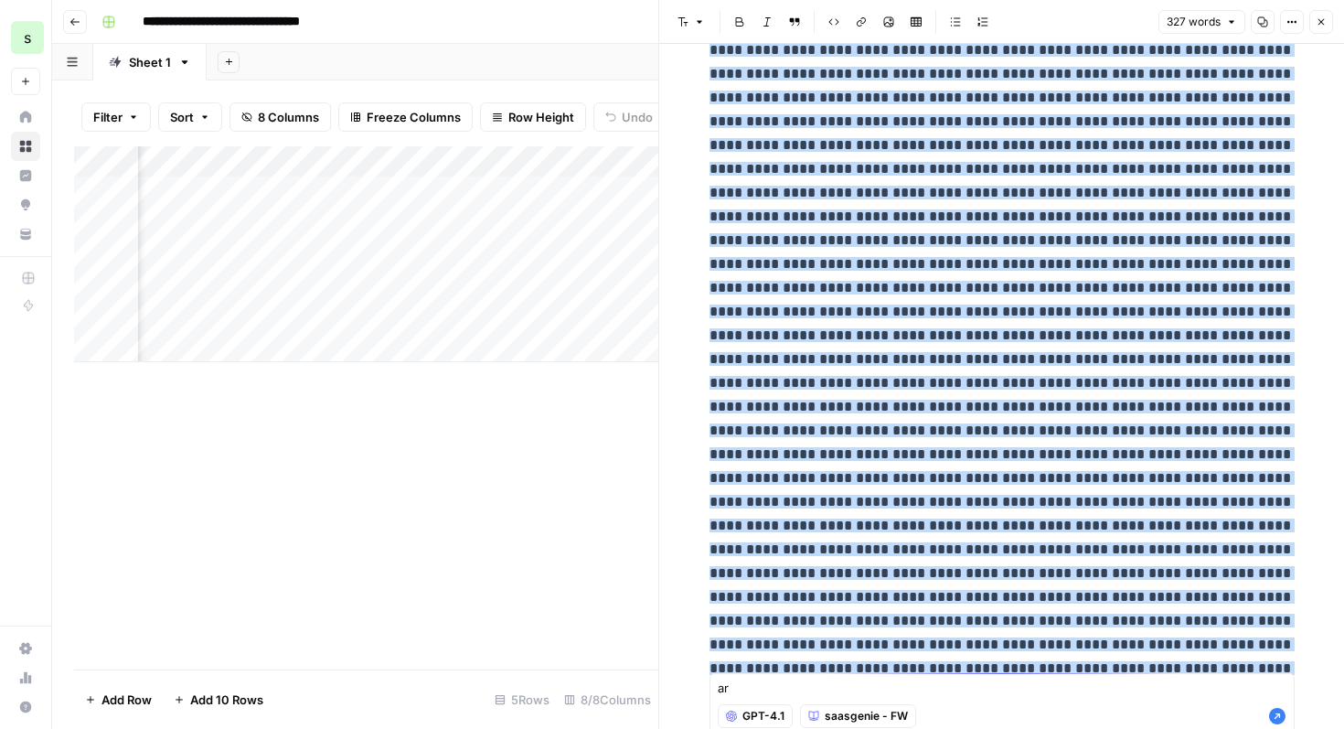
type textarea "a"
click at [905, 711] on span "saasgenie - FW" at bounding box center [866, 716] width 83 height 16
click at [911, 649] on span "saasgenie" at bounding box center [867, 650] width 104 height 18
click at [956, 698] on div "None of these stats seem to be credible None of these stats seem to be credible…" at bounding box center [1002, 703] width 585 height 61
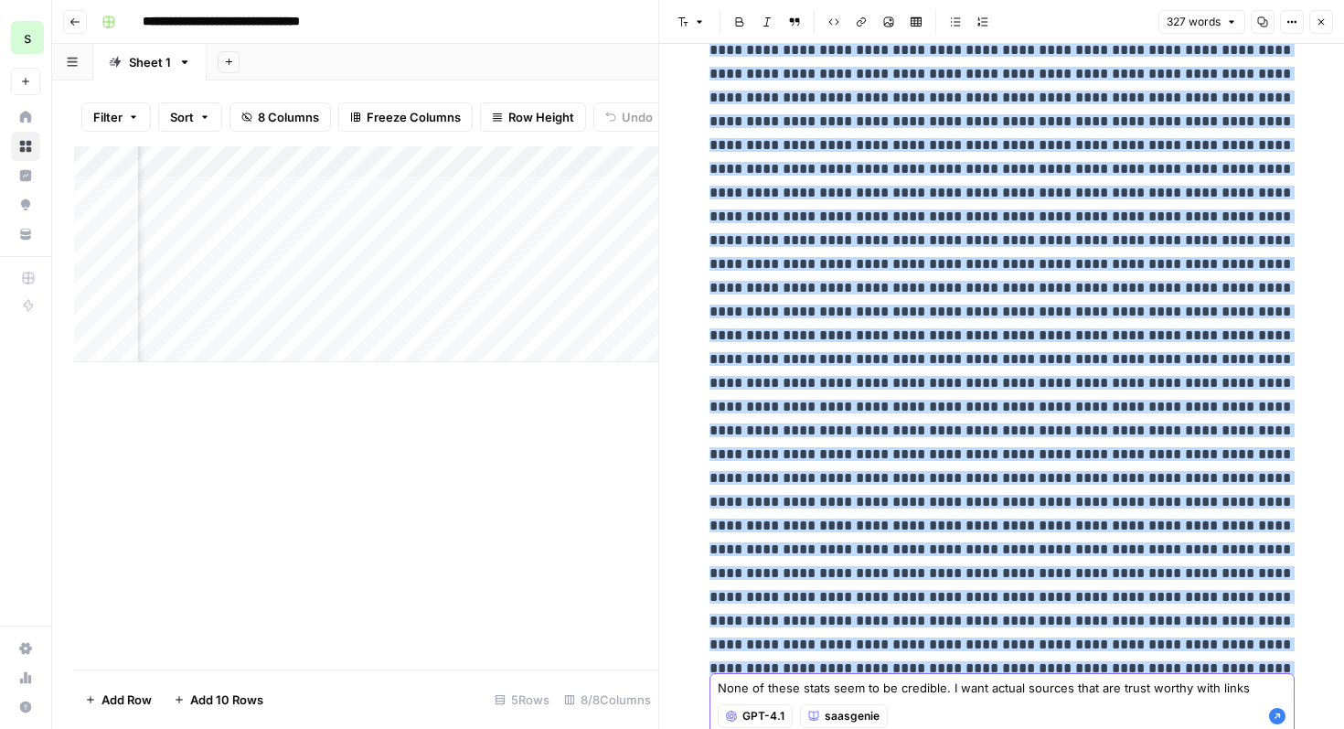
type textarea "None of these stats seem to be credible. I want actual sources that are trust w…"
click at [1280, 718] on icon "button" at bounding box center [1277, 716] width 16 height 16
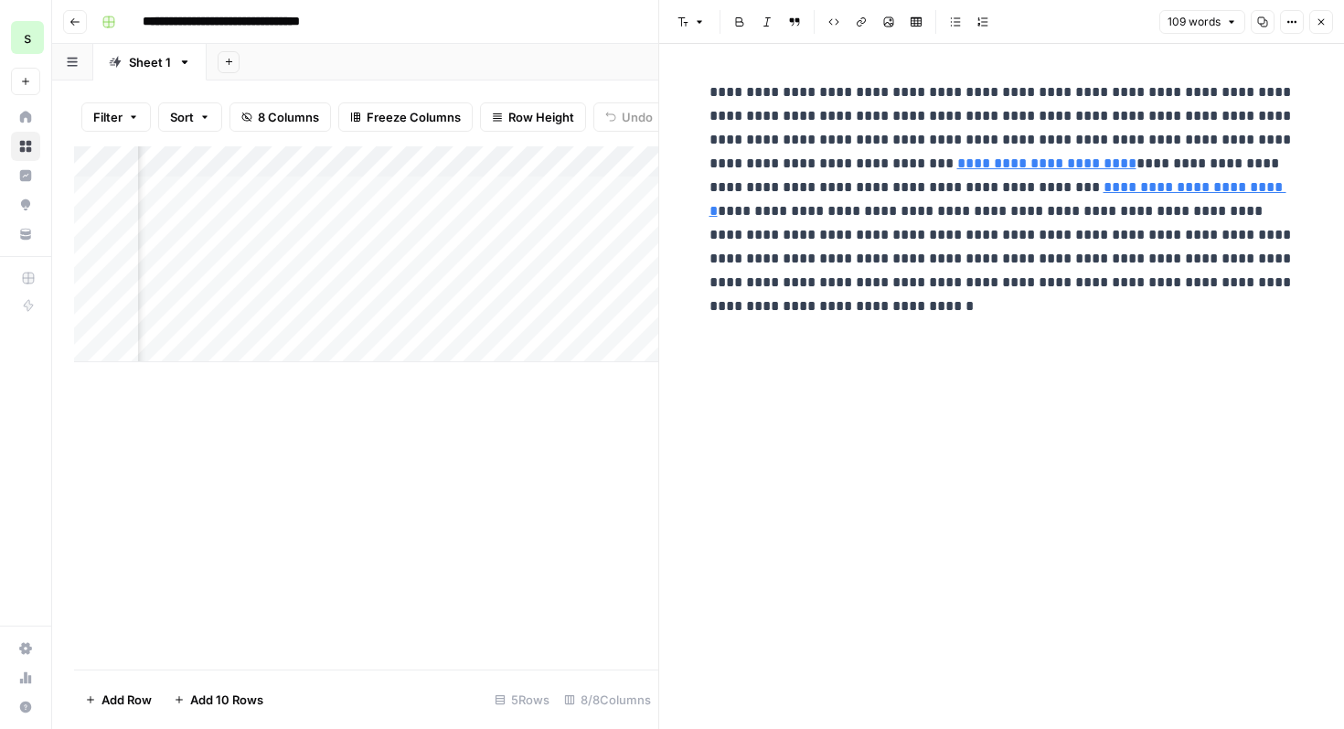
scroll to position [0, 0]
click at [1073, 190] on link "**********" at bounding box center [998, 198] width 577 height 37
click at [1199, 308] on div "**********" at bounding box center [1002, 206] width 607 height 267
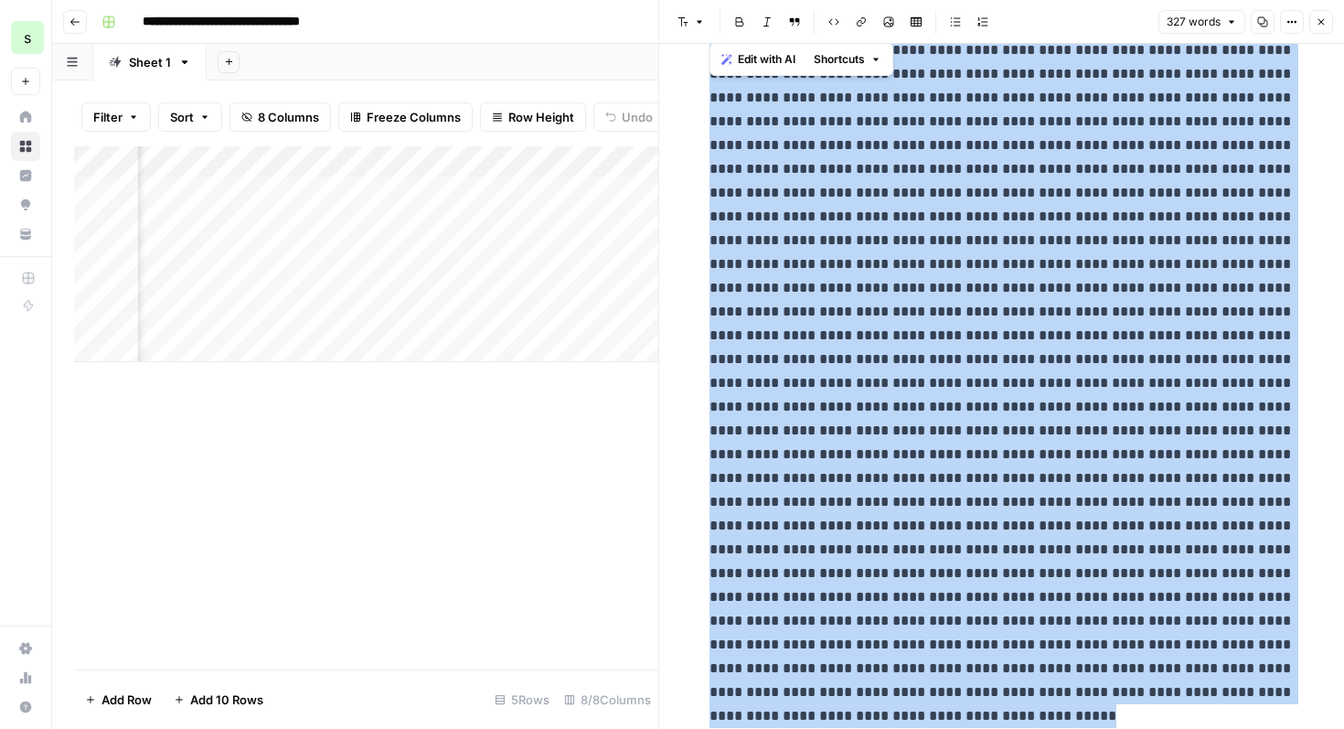
click at [784, 62] on span "Edit with AI" at bounding box center [767, 59] width 58 height 16
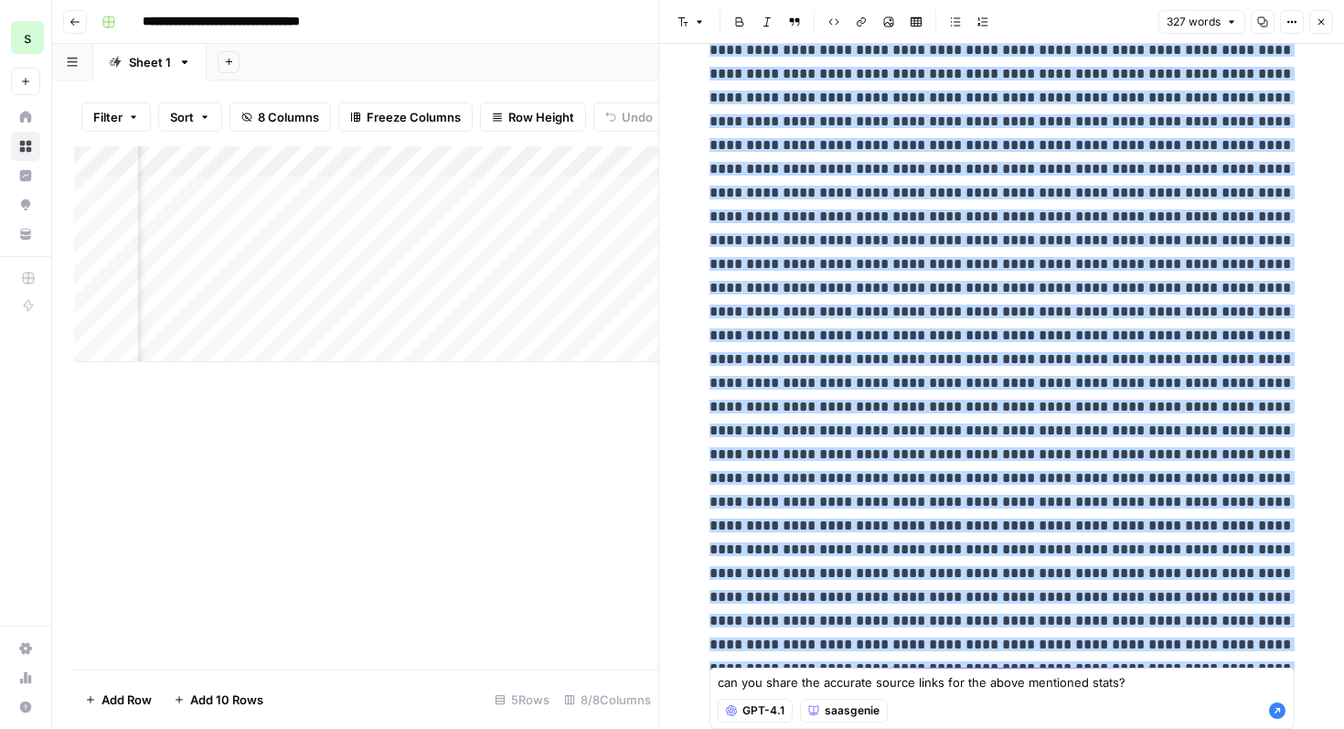
type textarea "can you share the accurate source links for the above mentioned stats?"
click at [1280, 711] on icon "button" at bounding box center [1277, 710] width 16 height 16
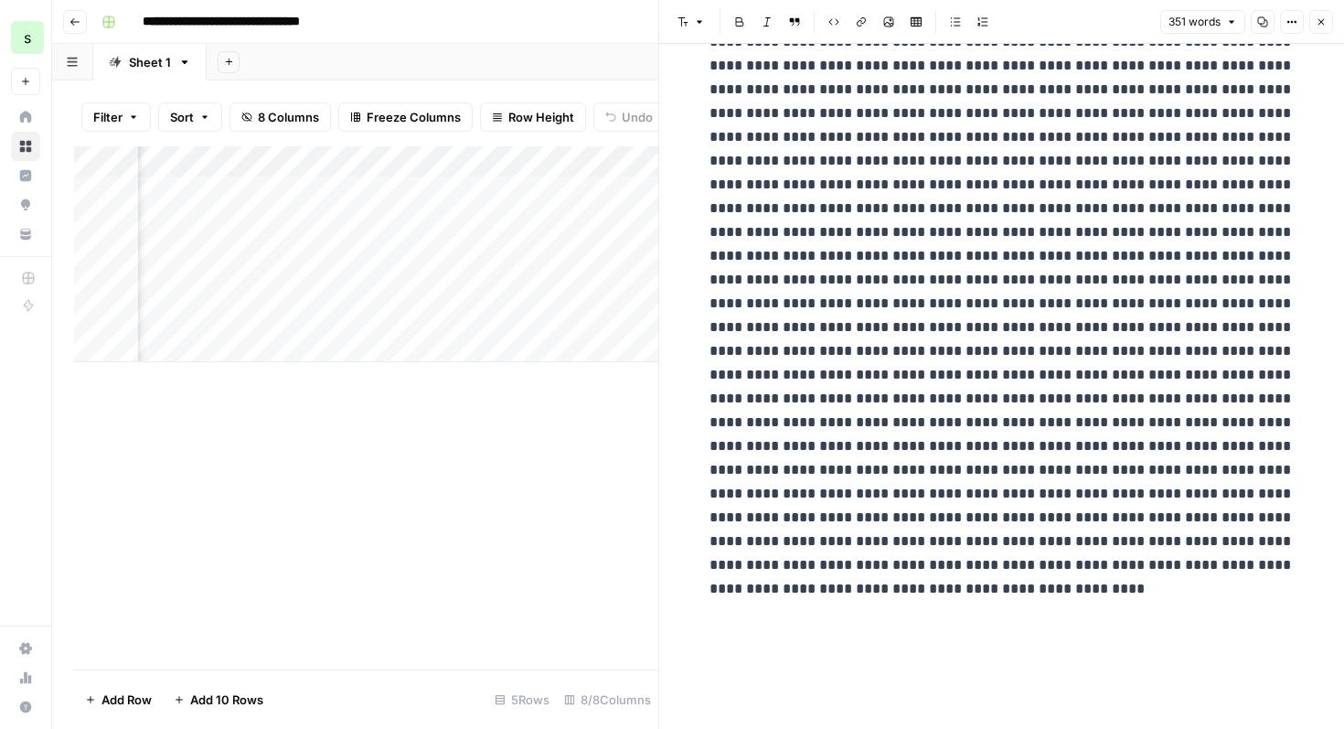
scroll to position [0, 0]
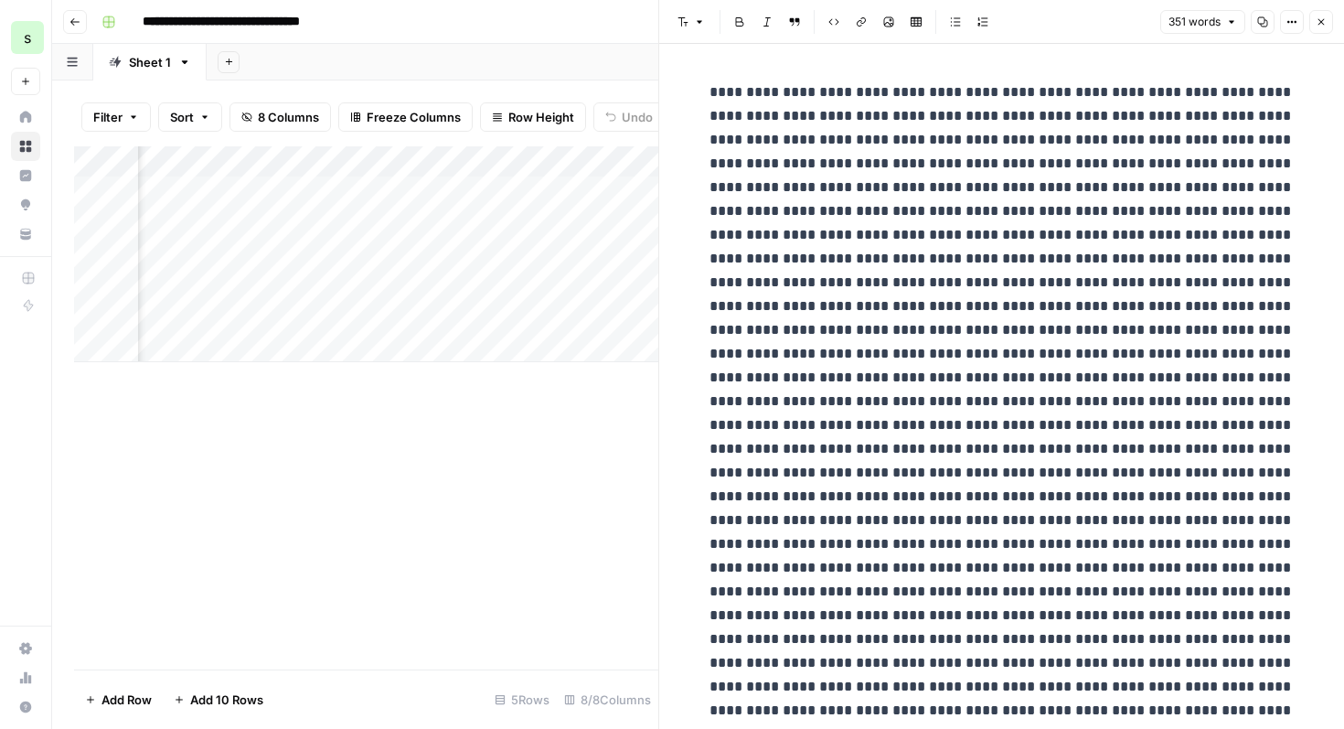
click at [1321, 22] on icon "button" at bounding box center [1322, 22] width 6 height 6
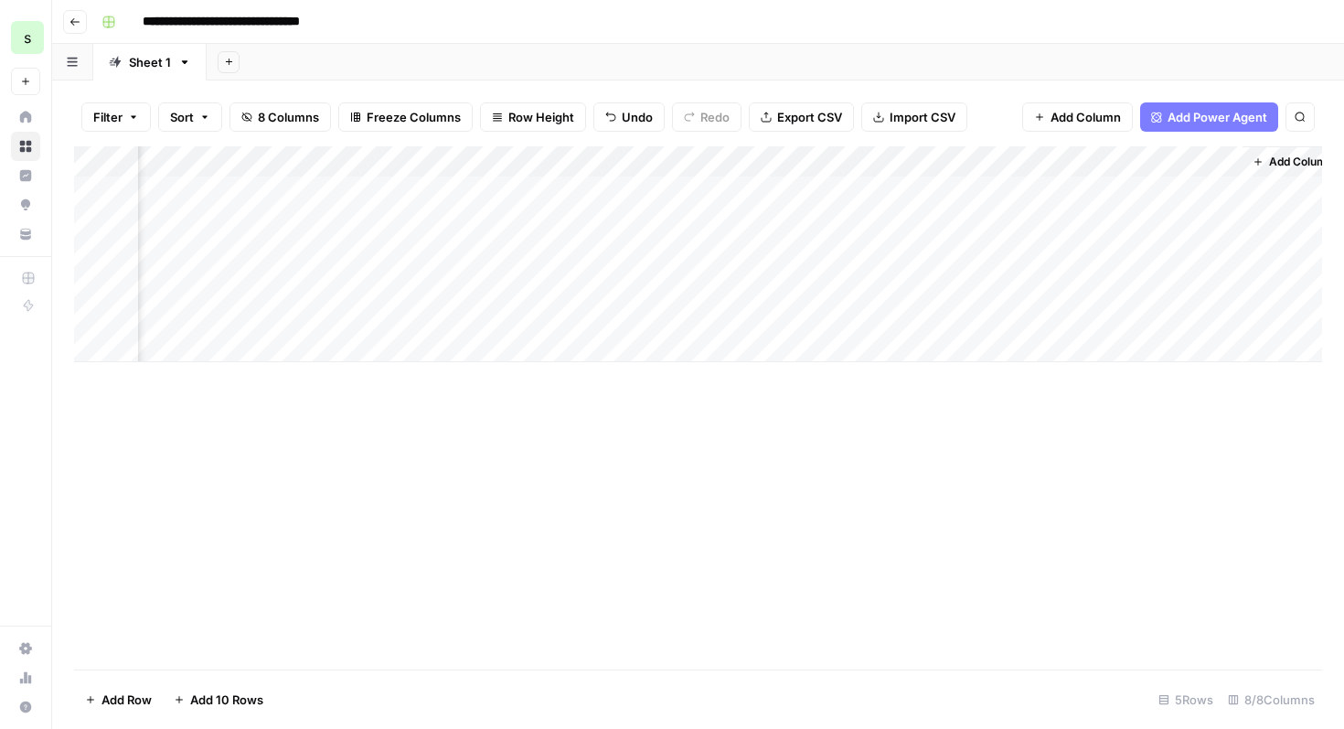
click at [542, 163] on div "Add Column" at bounding box center [698, 254] width 1248 height 216
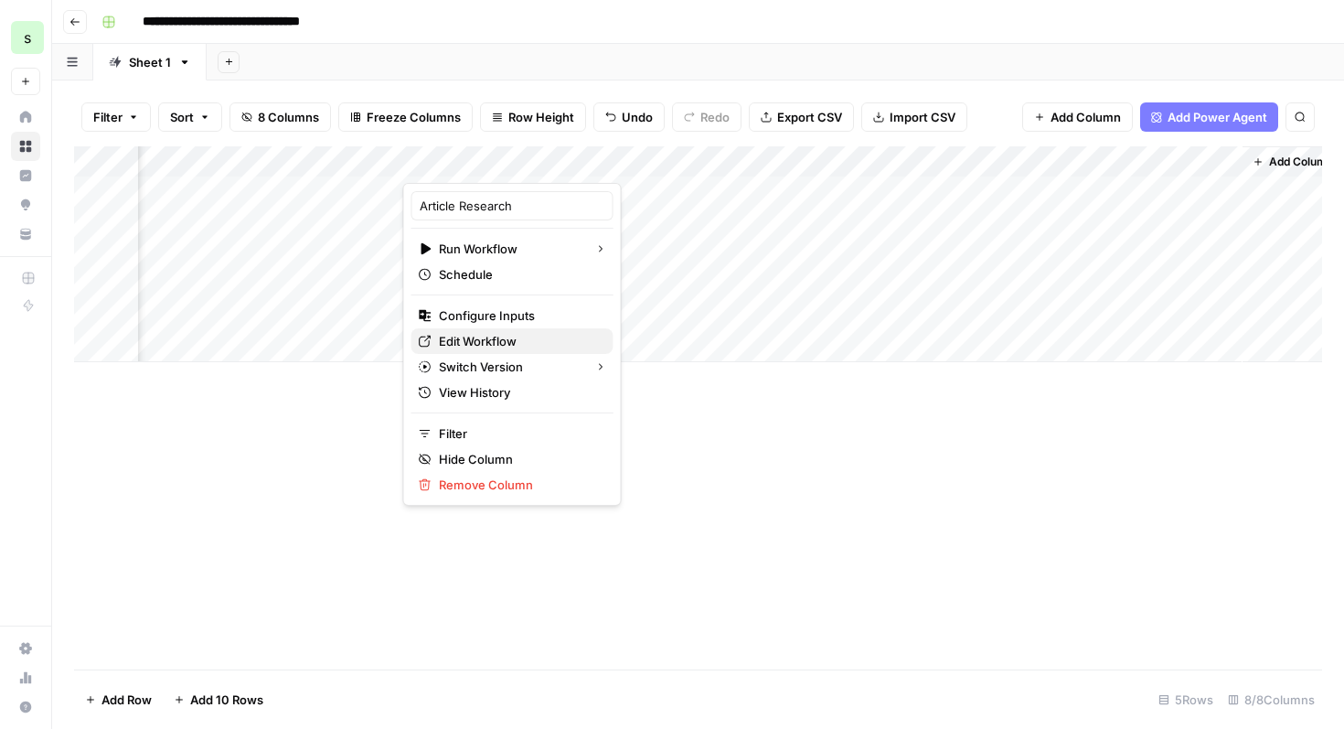
click at [521, 341] on span "Edit Workflow" at bounding box center [519, 341] width 160 height 18
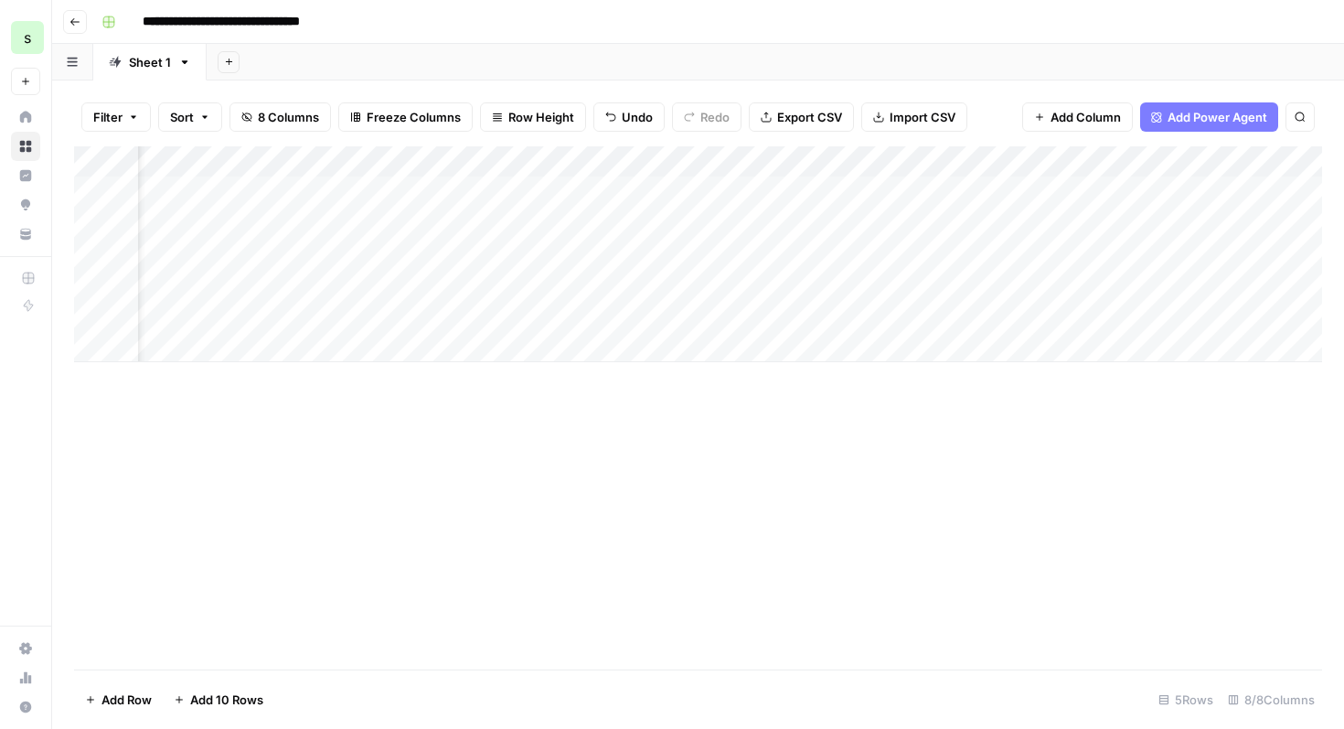
scroll to position [0, 26]
click at [728, 188] on div "Add Column" at bounding box center [698, 254] width 1248 height 216
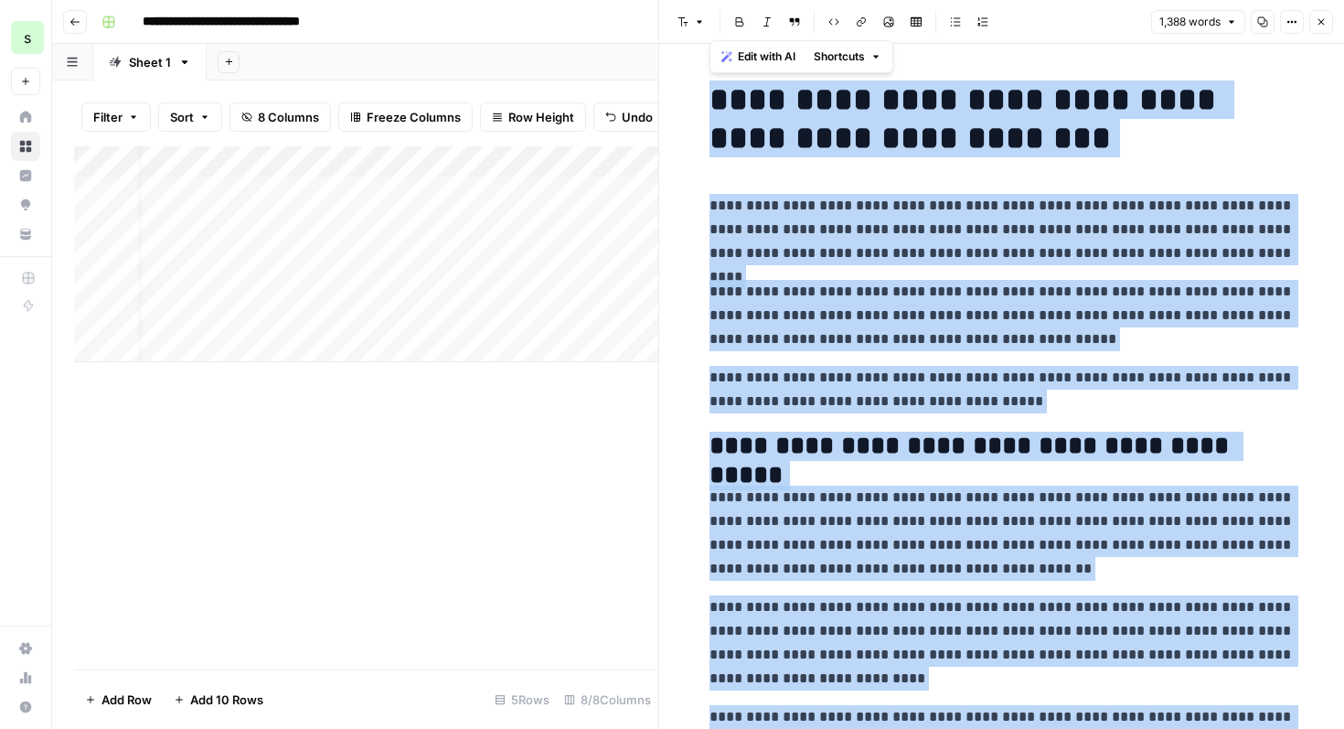
copy div "**********"
click at [1325, 23] on icon "button" at bounding box center [1321, 21] width 11 height 11
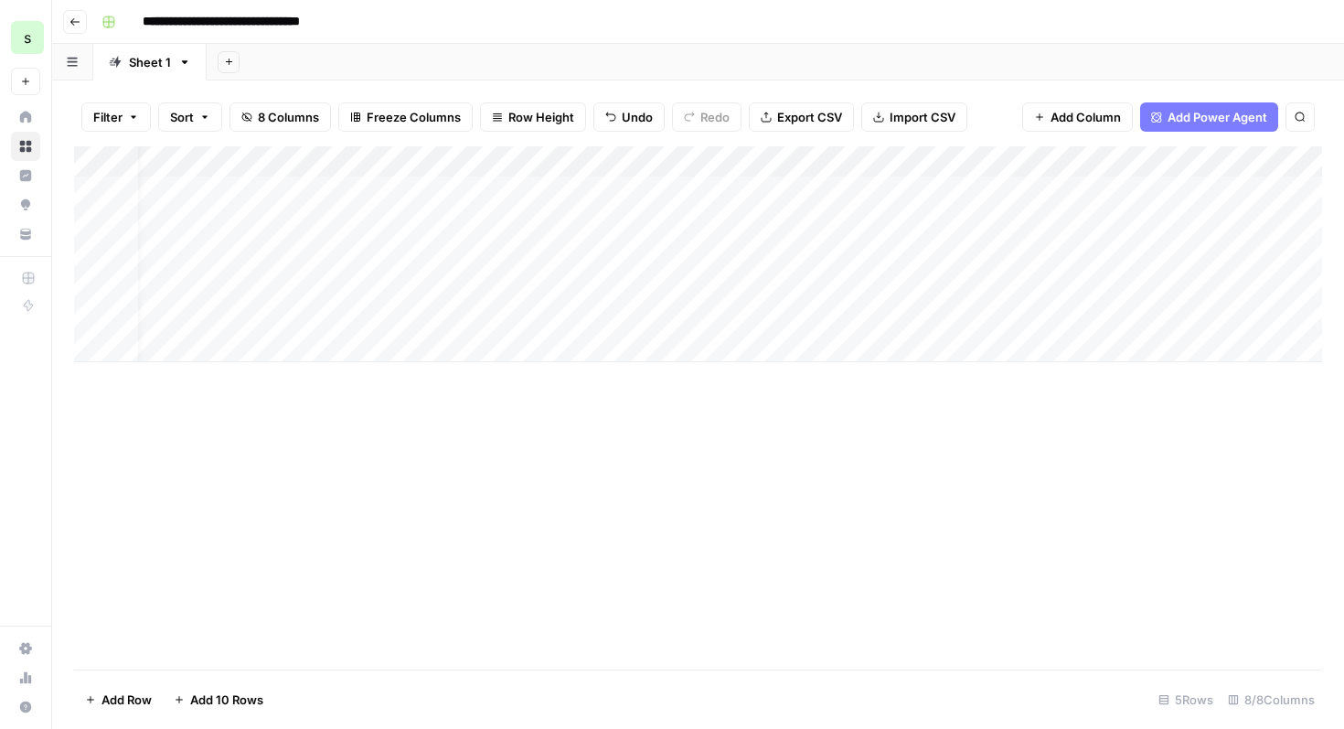
click at [75, 25] on icon "button" at bounding box center [74, 21] width 11 height 11
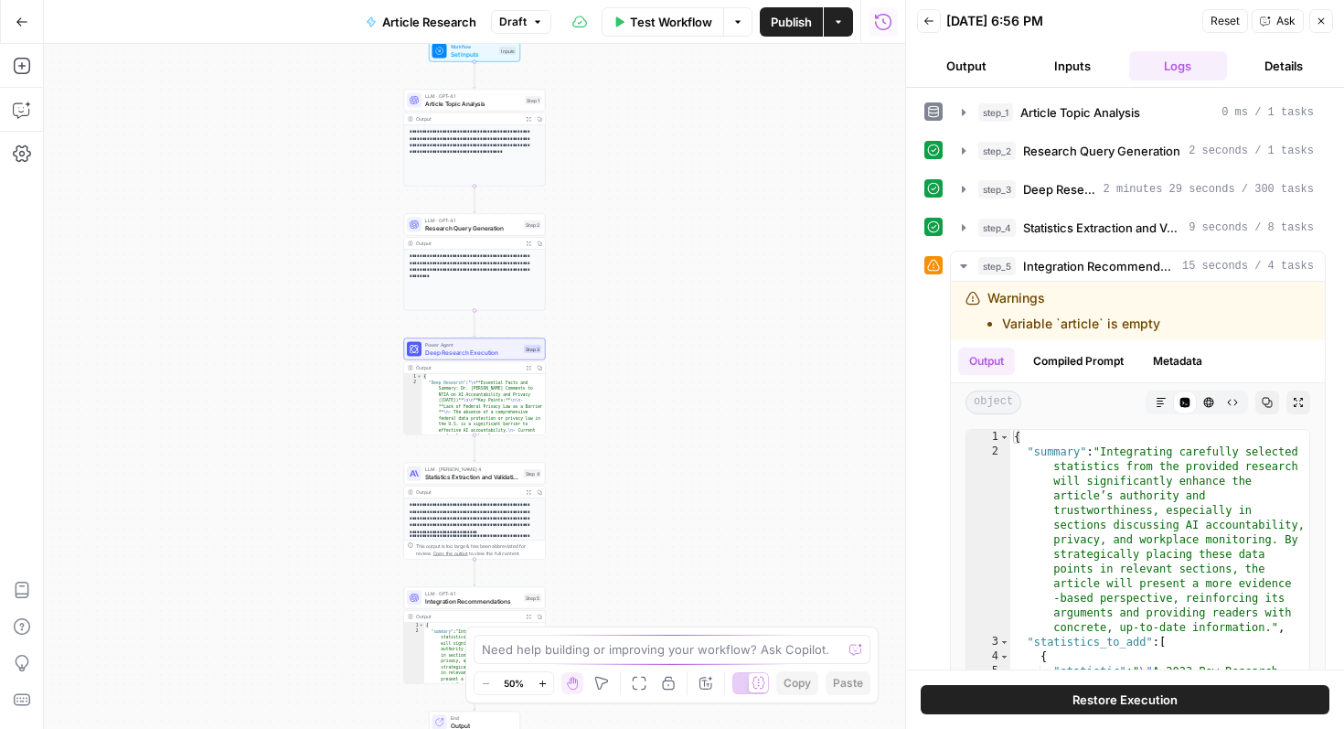
click at [1068, 59] on button "Inputs" at bounding box center [1072, 65] width 99 height 29
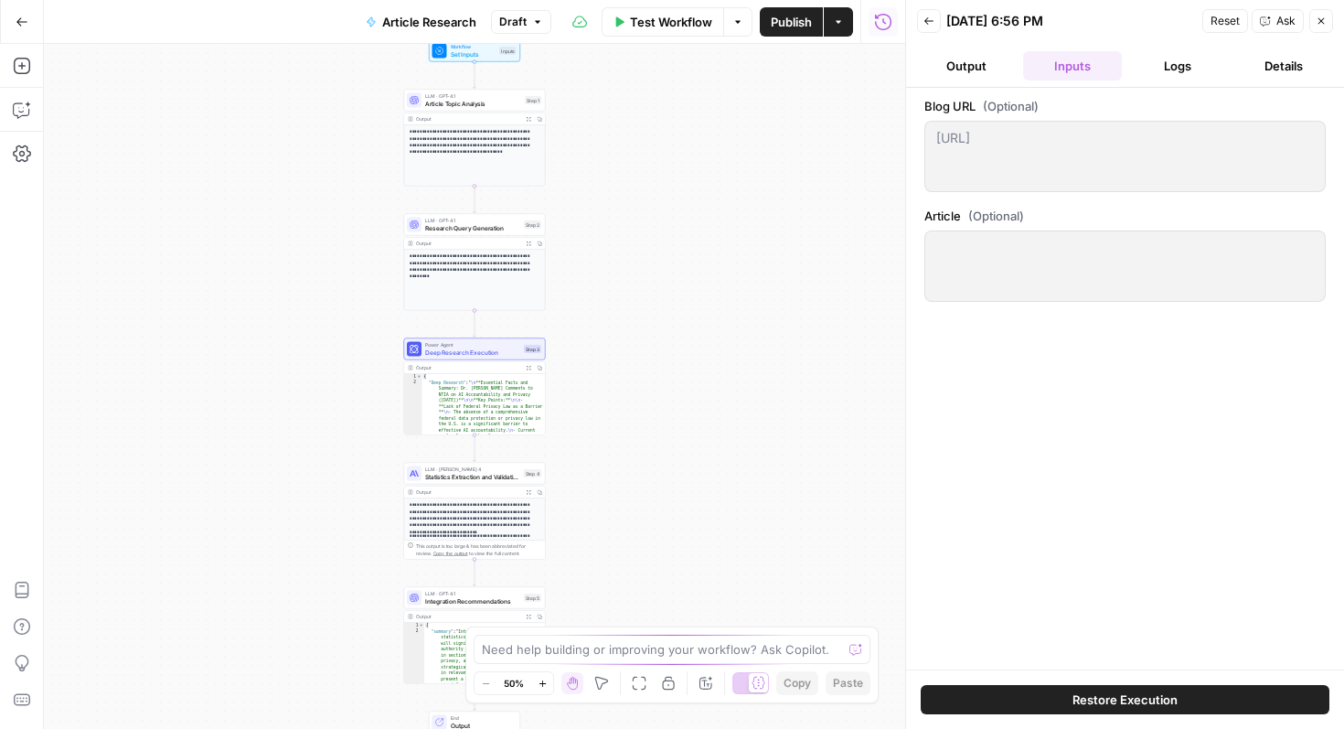
click at [1337, 15] on header "Back 09/18/25 at 6:56 PM Reset Ask Close Output Inputs Logs Details" at bounding box center [1125, 44] width 438 height 88
click at [1327, 17] on button "Close" at bounding box center [1321, 21] width 24 height 24
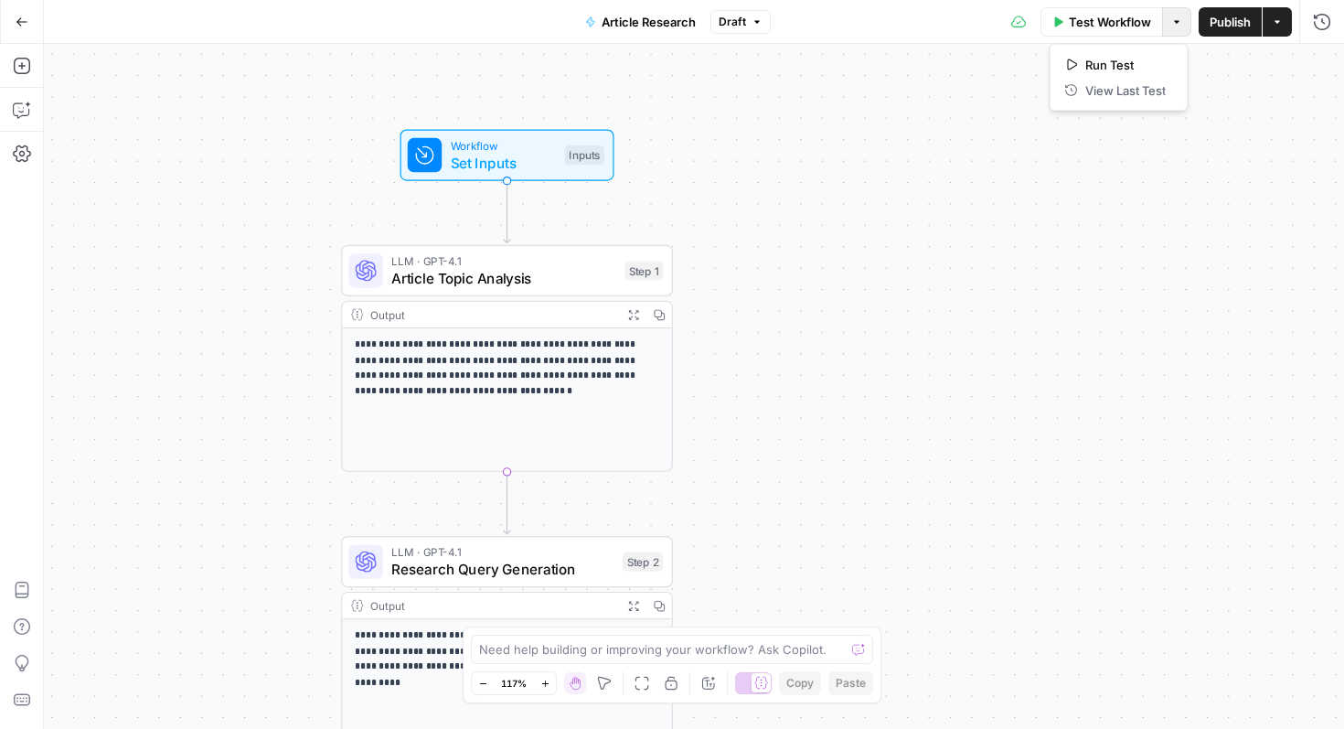
click at [1178, 20] on icon "button" at bounding box center [1176, 21] width 11 height 11
click at [1279, 21] on icon "button" at bounding box center [1277, 21] width 5 height 3
click at [880, 17] on div "Test Workflow Options Publish Actions Run History" at bounding box center [1058, 21] width 574 height 43
click at [636, 19] on span "Article Research" at bounding box center [649, 22] width 94 height 18
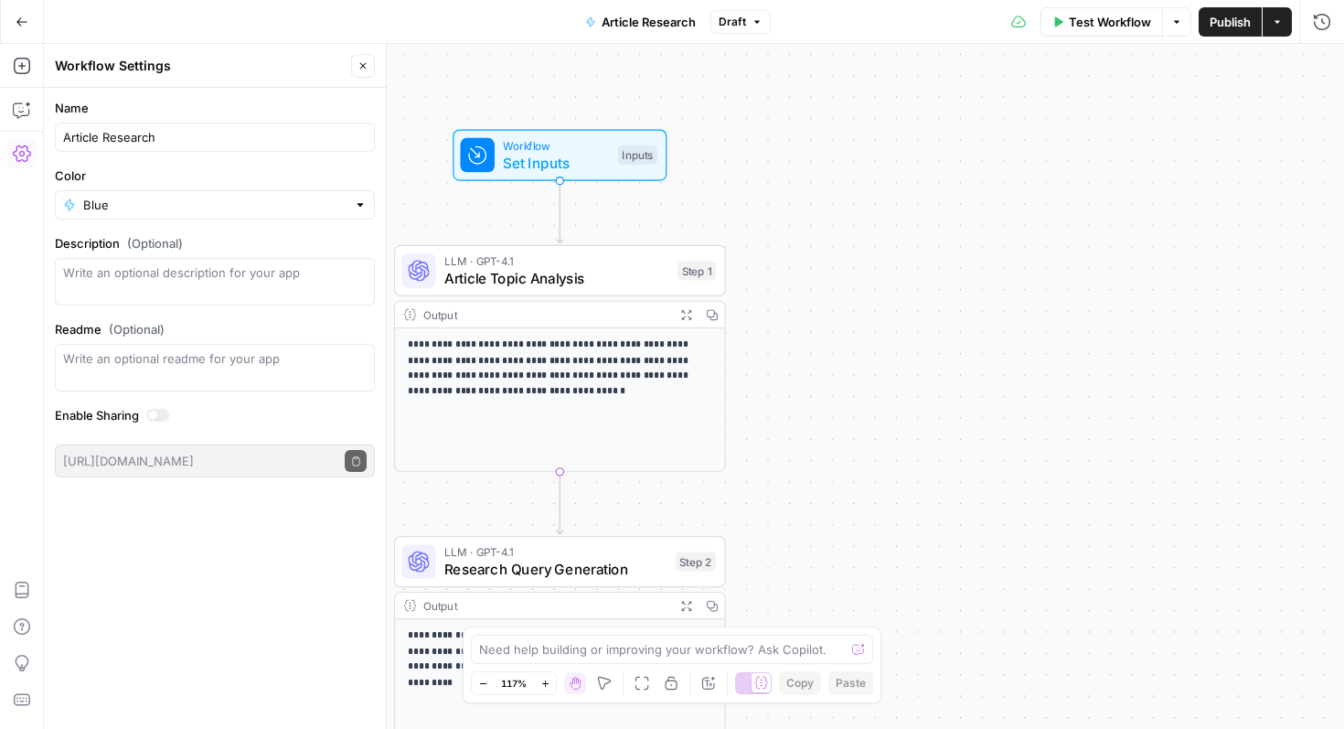
click at [1106, 37] on div "Test Workflow Options Publish Actions Run History" at bounding box center [1058, 21] width 574 height 43
click at [1107, 26] on span "Test Workflow" at bounding box center [1110, 22] width 82 height 18
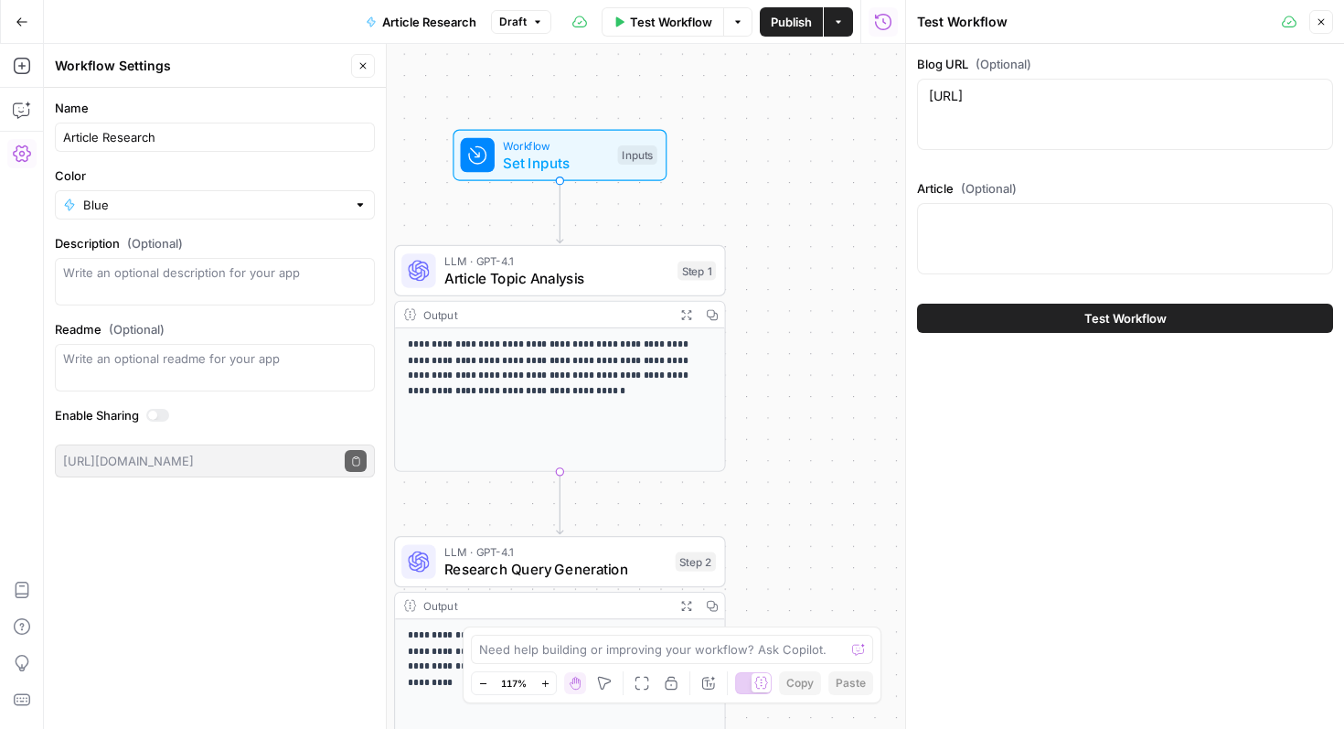
click at [1079, 236] on div at bounding box center [1125, 238] width 416 height 71
paste textarea "ServiceNow Alternatives: Top Choices for CIOs in 2025 IT service management is …"
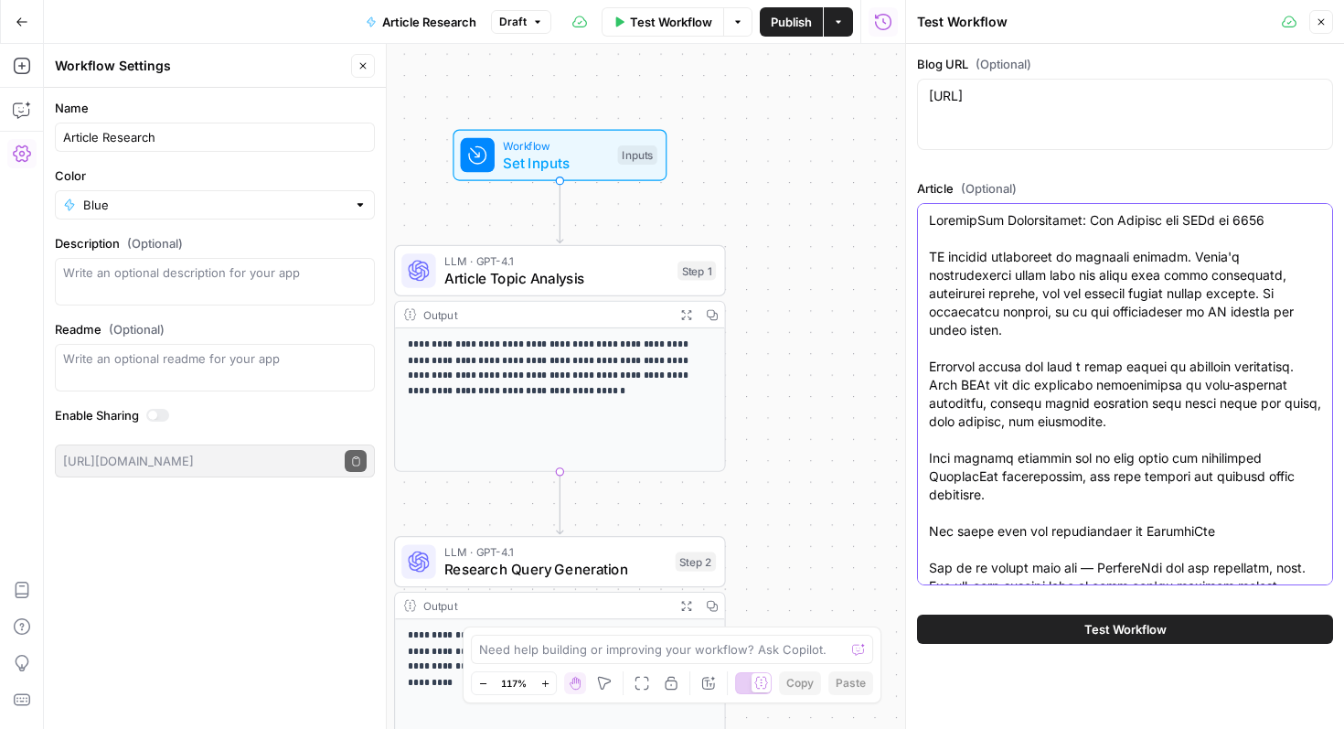
scroll to position [6776, 0]
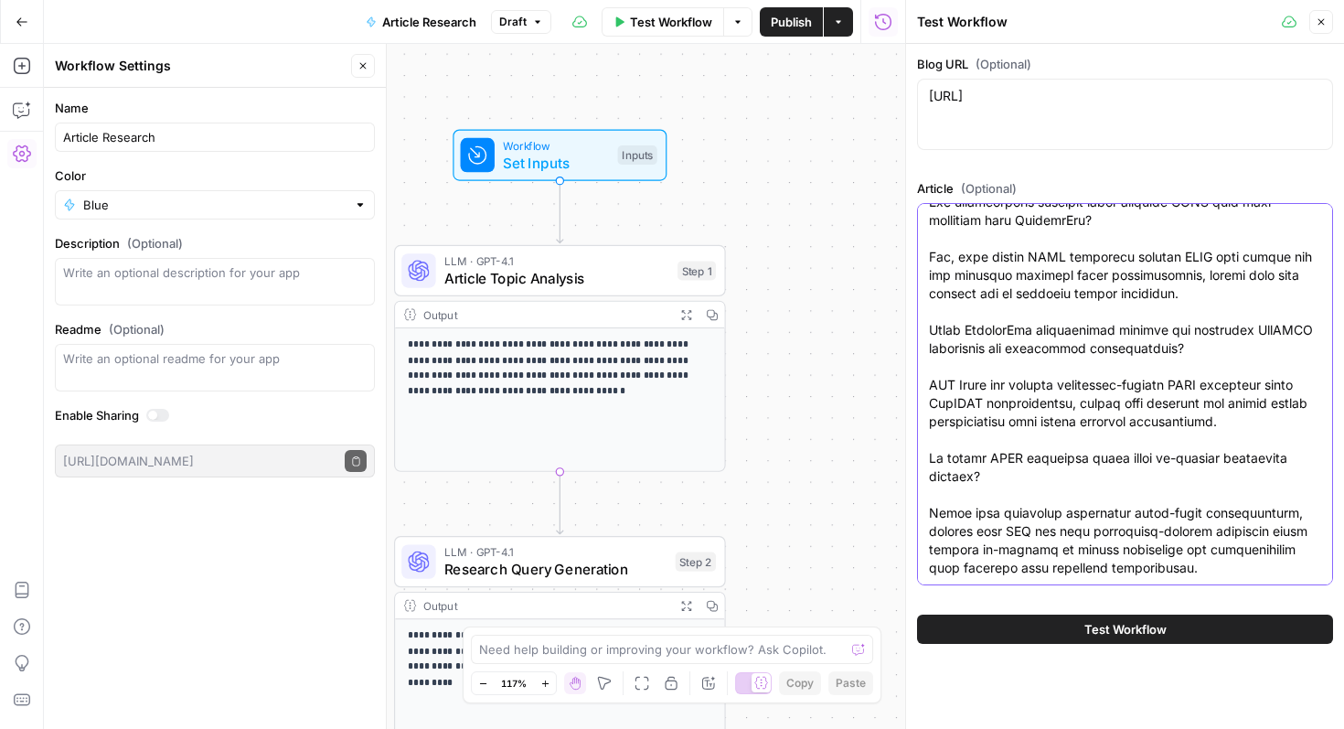
type textarea "ServiceNow Alternatives: Top Choices for CIOs in 2025 IT service management is …"
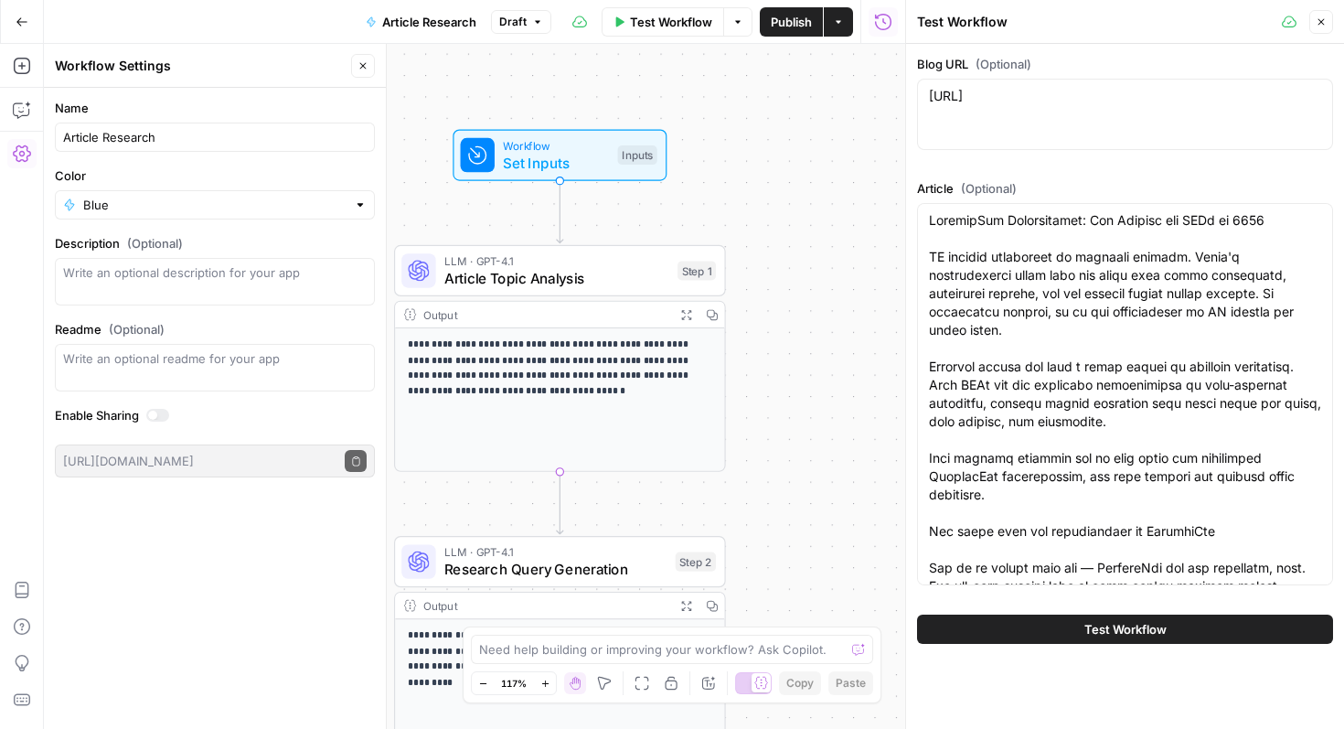
click at [1156, 631] on span "Test Workflow" at bounding box center [1126, 629] width 82 height 18
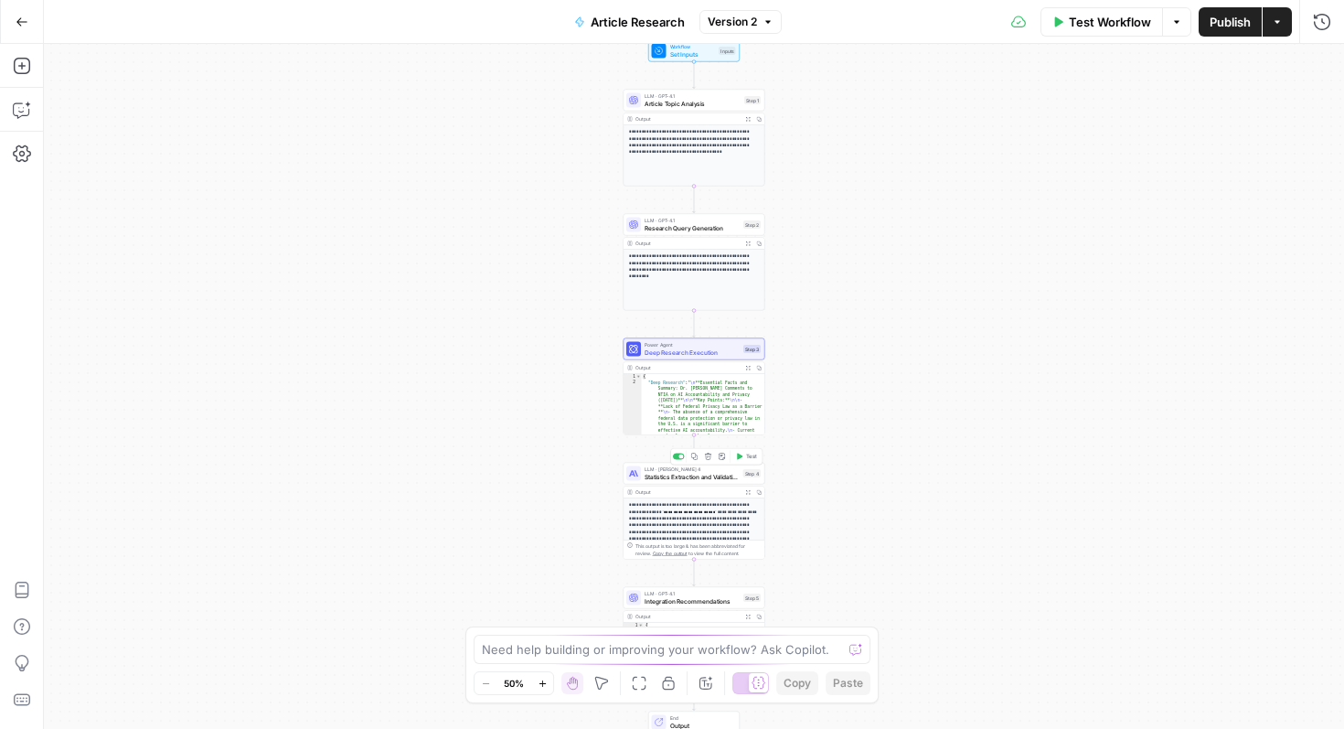
click at [696, 479] on span "Statistics Extraction and Validation" at bounding box center [692, 476] width 95 height 9
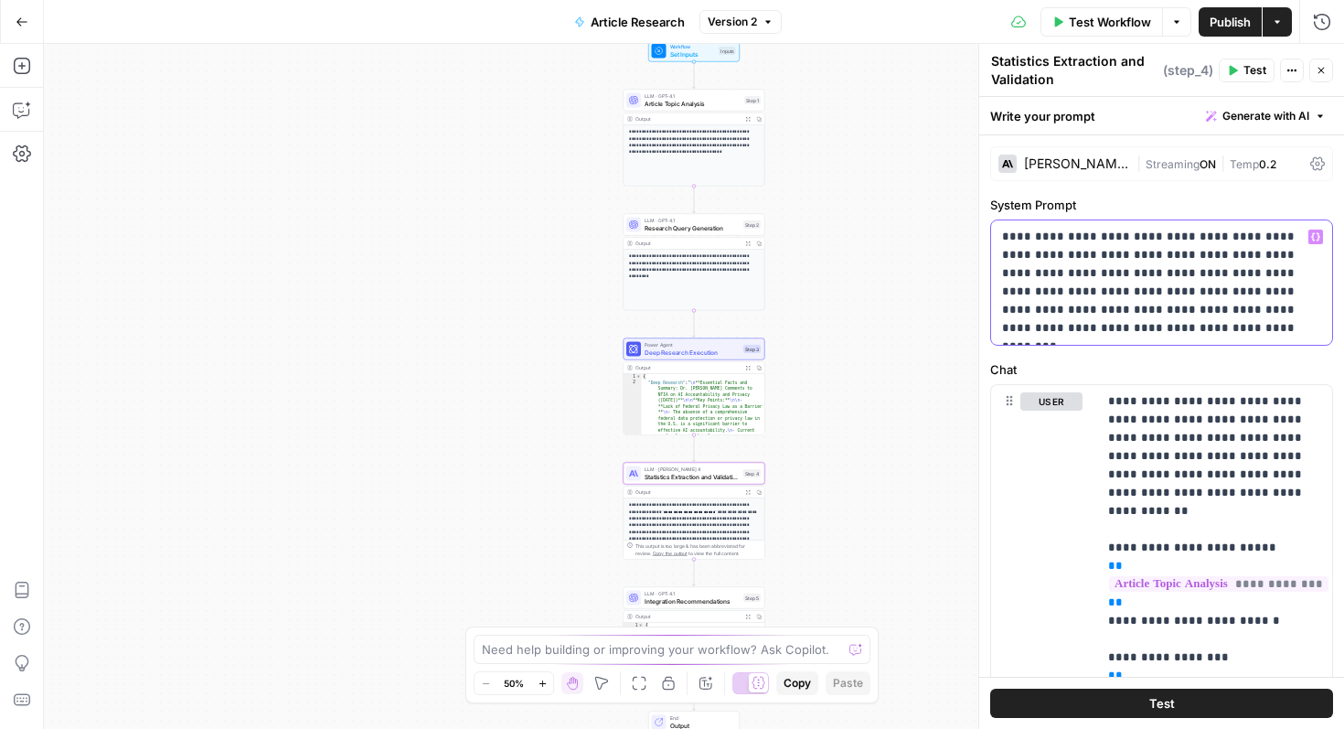
click at [1147, 335] on p "**********" at bounding box center [1161, 283] width 319 height 110
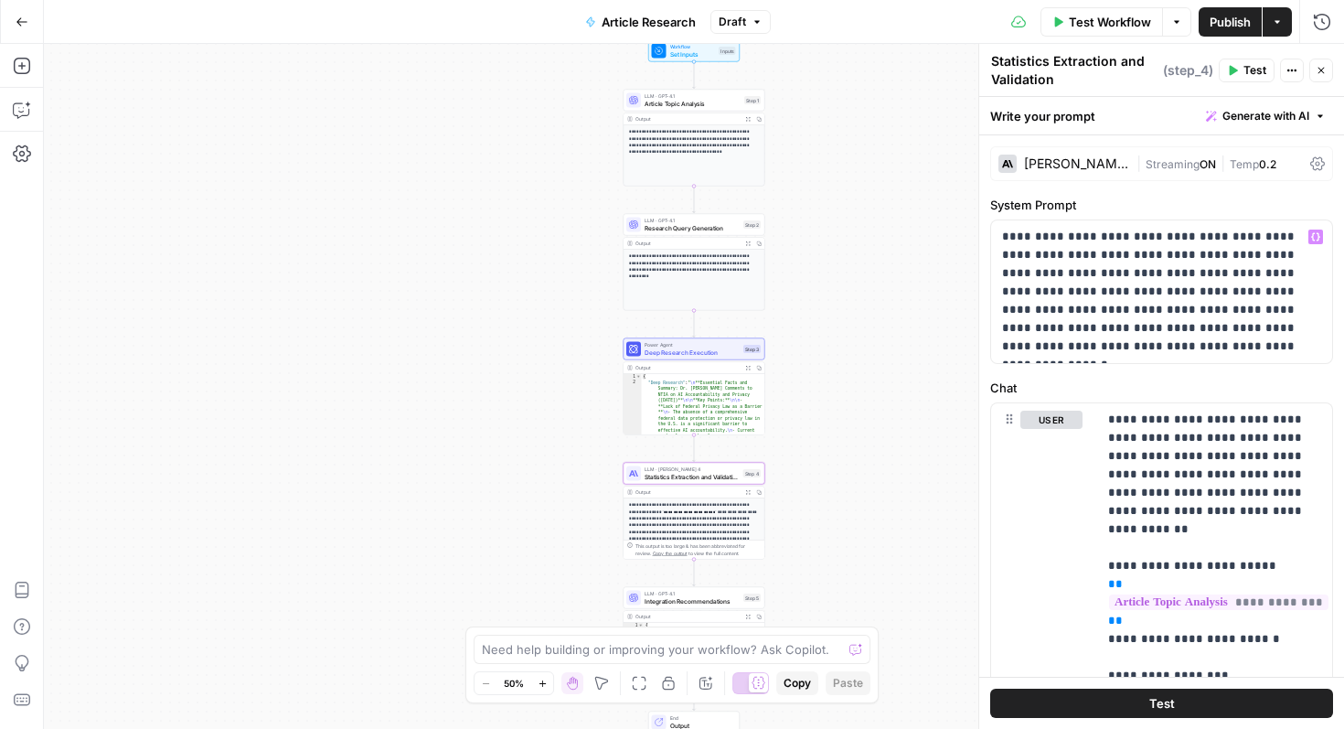
click at [1224, 711] on button "Test" at bounding box center [1161, 703] width 343 height 29
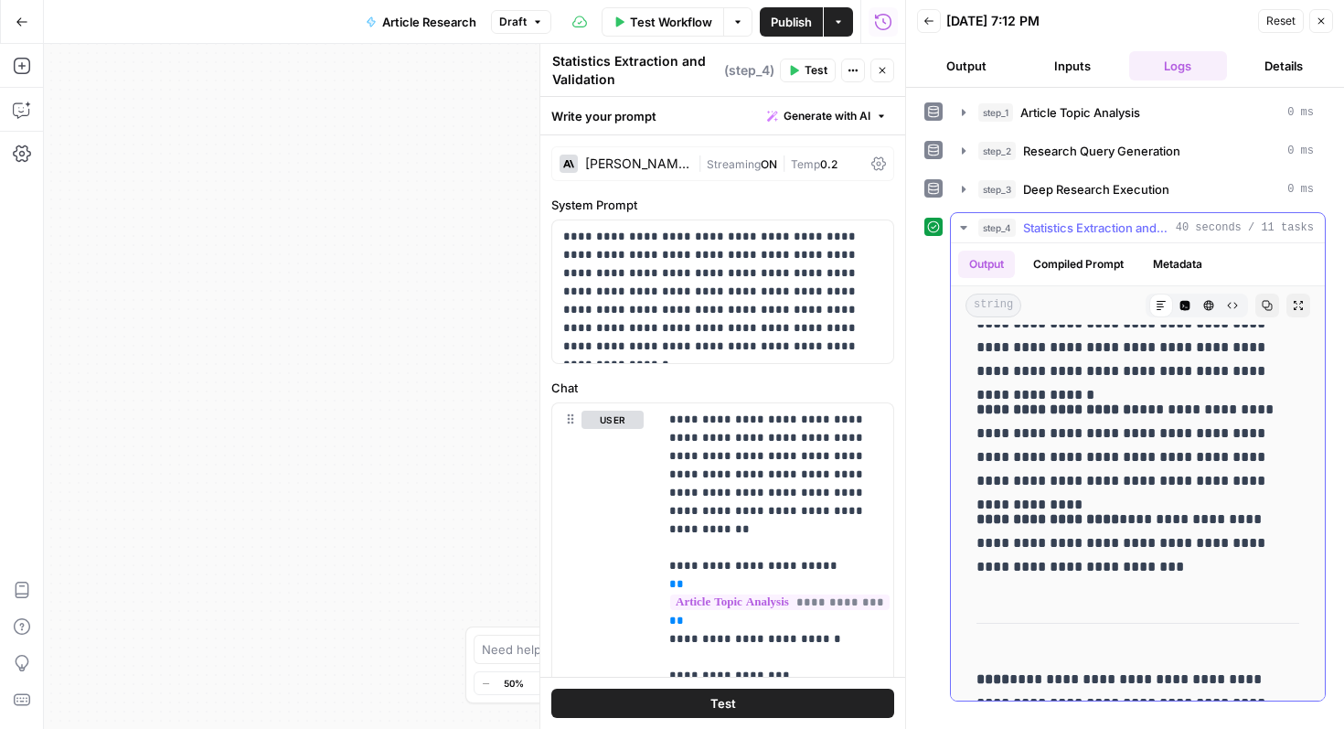
scroll to position [3270, 0]
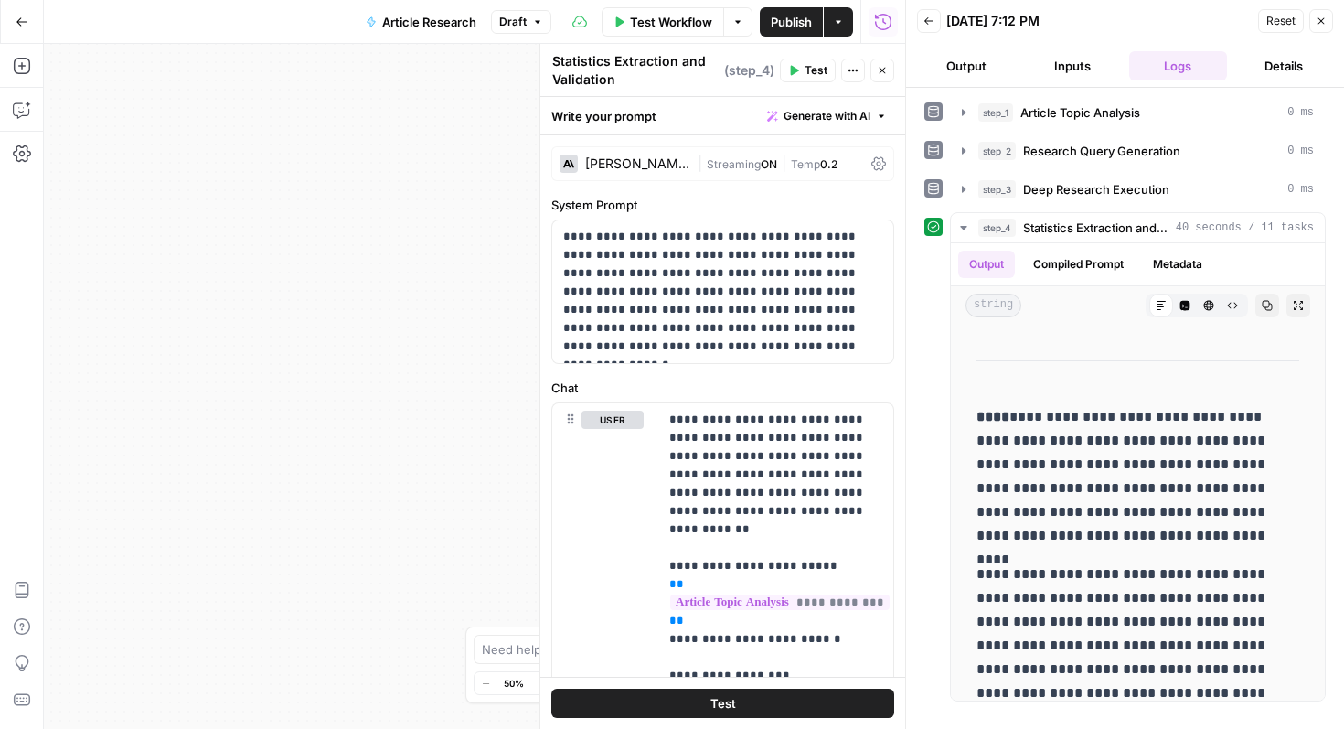
click at [1067, 55] on button "Inputs" at bounding box center [1072, 65] width 99 height 29
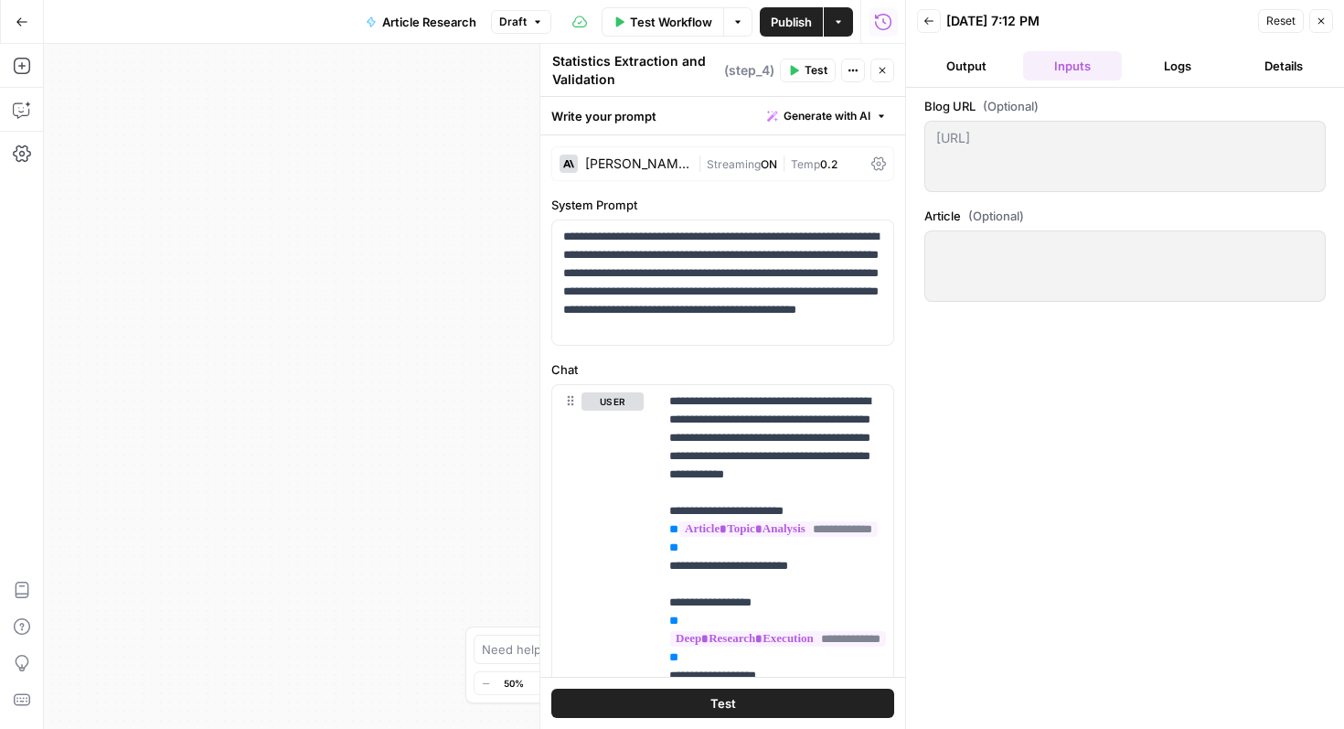
click at [1055, 173] on div "[URL] [URL]" at bounding box center [1125, 156] width 401 height 71
click at [1040, 297] on div at bounding box center [1125, 265] width 401 height 71
